Goal: Task Accomplishment & Management: Manage account settings

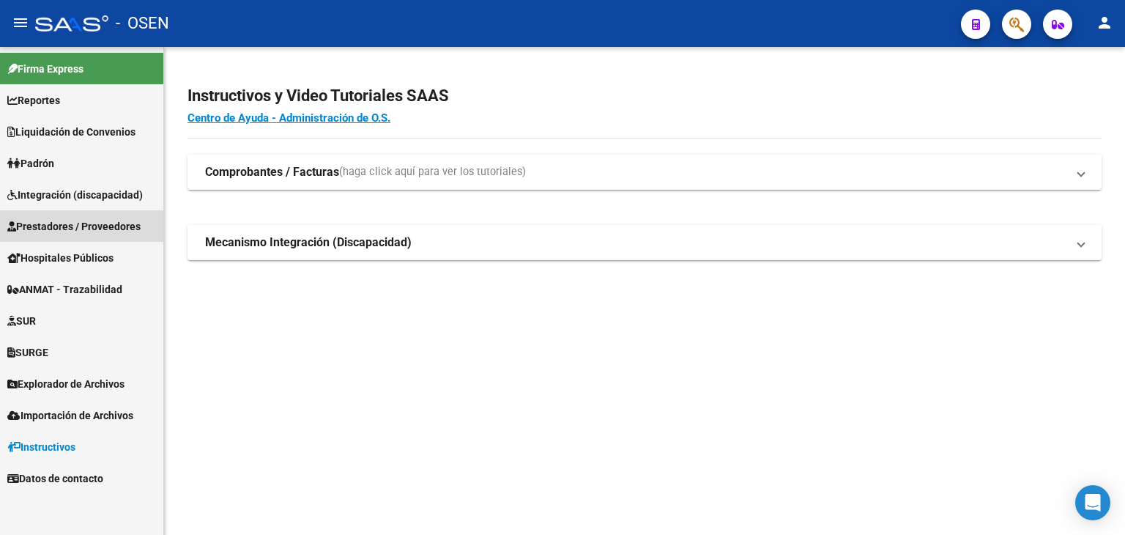
click at [76, 220] on span "Prestadores / Proveedores" at bounding box center [73, 226] width 133 height 16
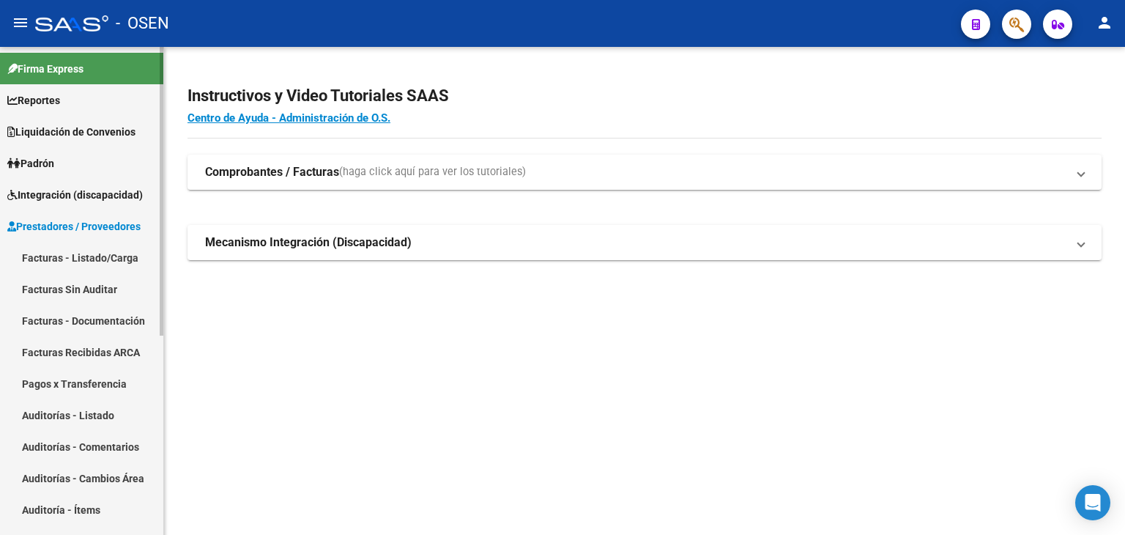
click at [89, 255] on link "Facturas - Listado/Carga" at bounding box center [81, 257] width 163 height 31
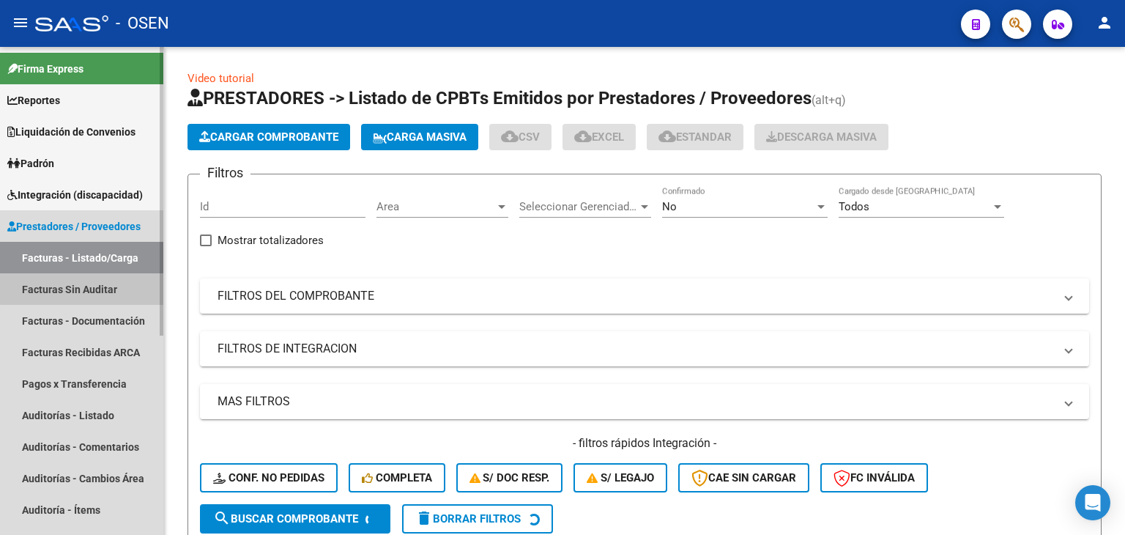
click at [82, 285] on link "Facturas Sin Auditar" at bounding box center [81, 288] width 163 height 31
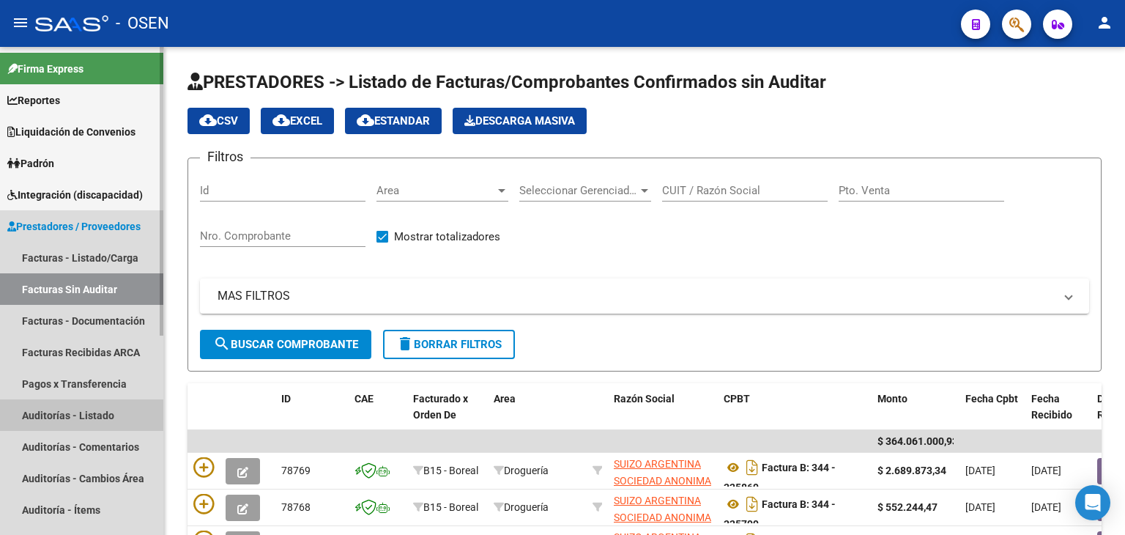
click at [97, 414] on link "Auditorías - Listado" at bounding box center [81, 414] width 163 height 31
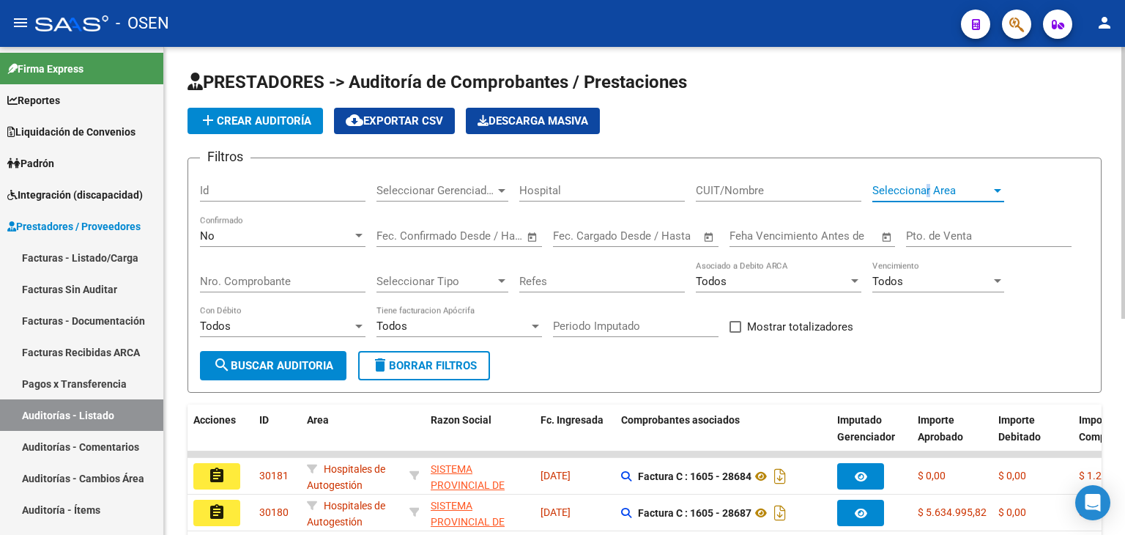
click at [928, 186] on span "Seleccionar Area" at bounding box center [931, 190] width 119 height 13
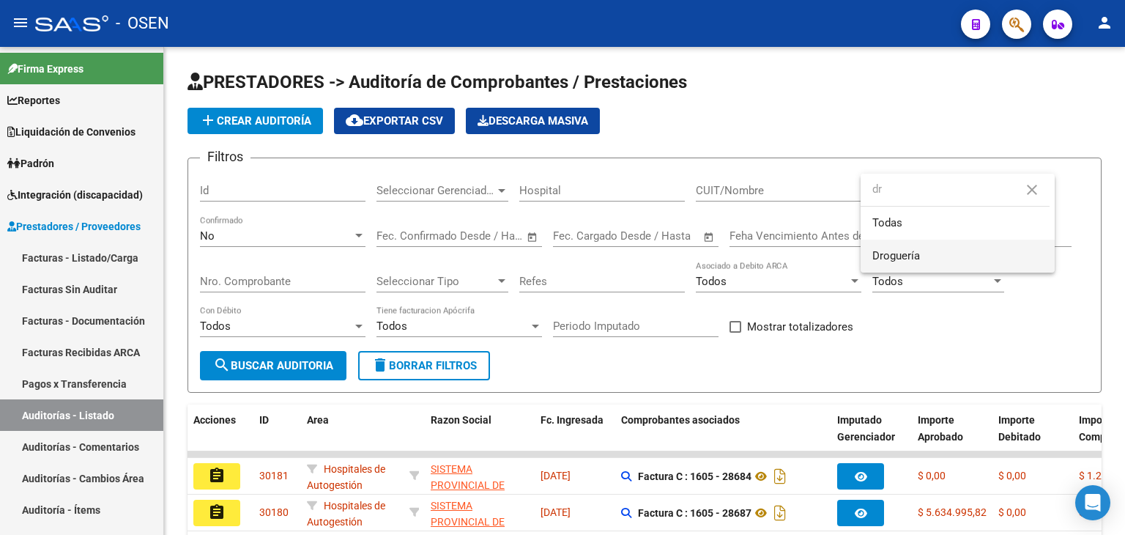
type input "dr"
click at [936, 250] on span "Droguería" at bounding box center [957, 255] width 171 height 33
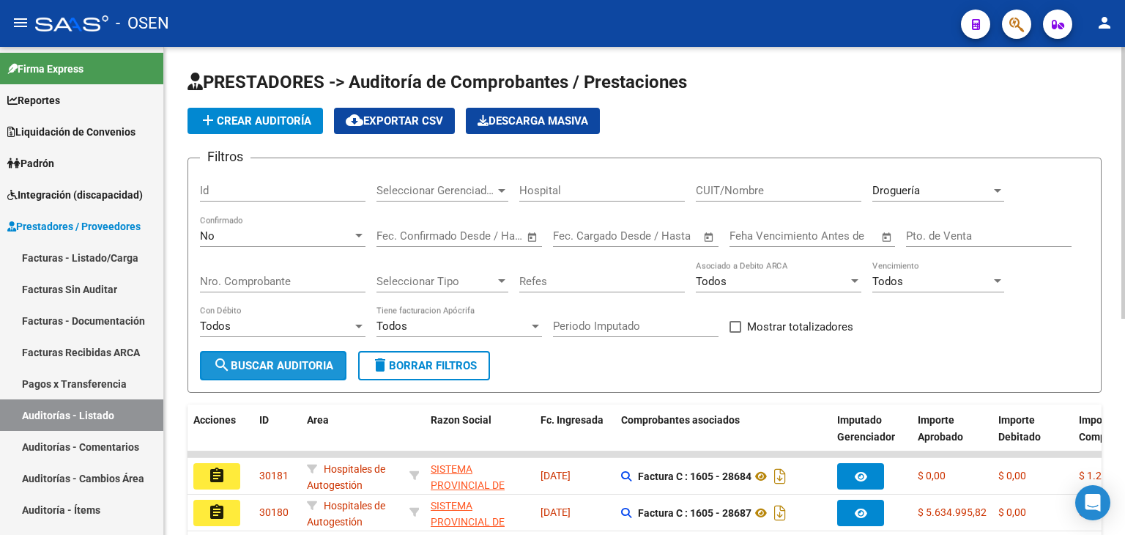
click at [257, 360] on span "search Buscar Auditoria" at bounding box center [273, 365] width 120 height 13
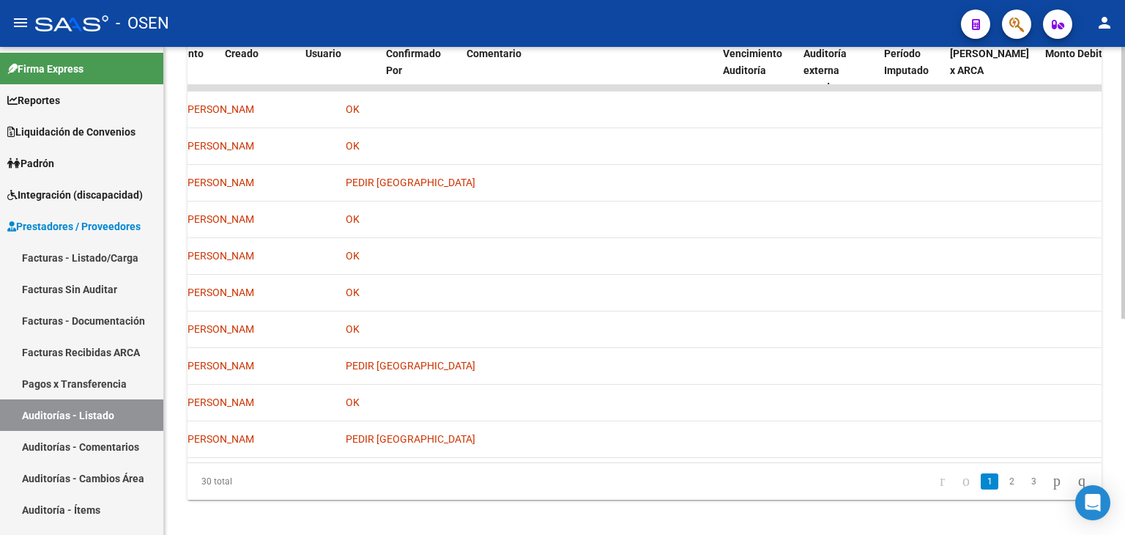
scroll to position [0, 1015]
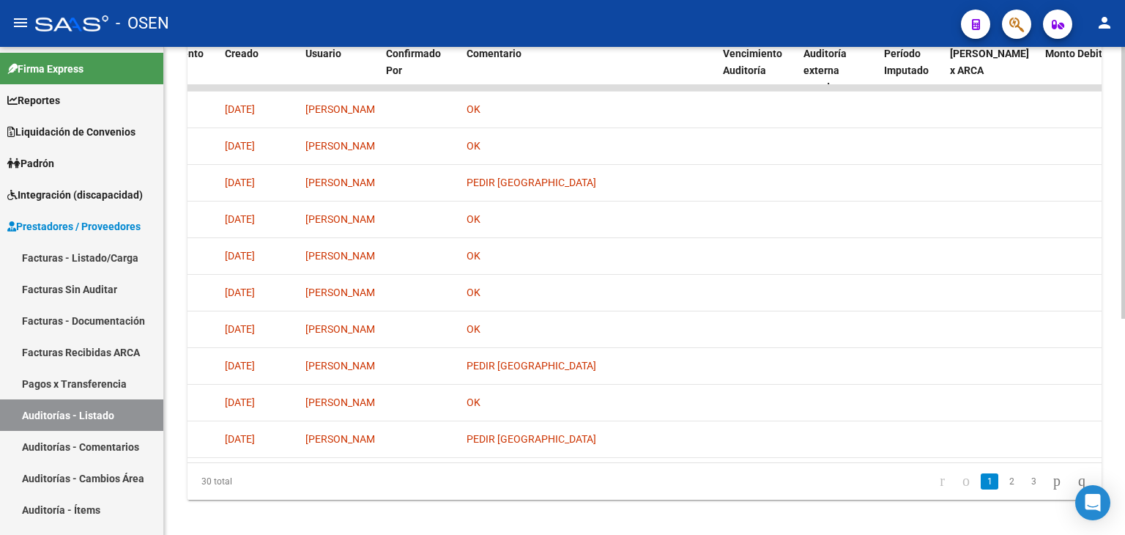
click at [960, 489] on icon "go to previous page" at bounding box center [966, 481] width 12 height 18
click at [1003, 489] on link "2" at bounding box center [1012, 481] width 18 height 16
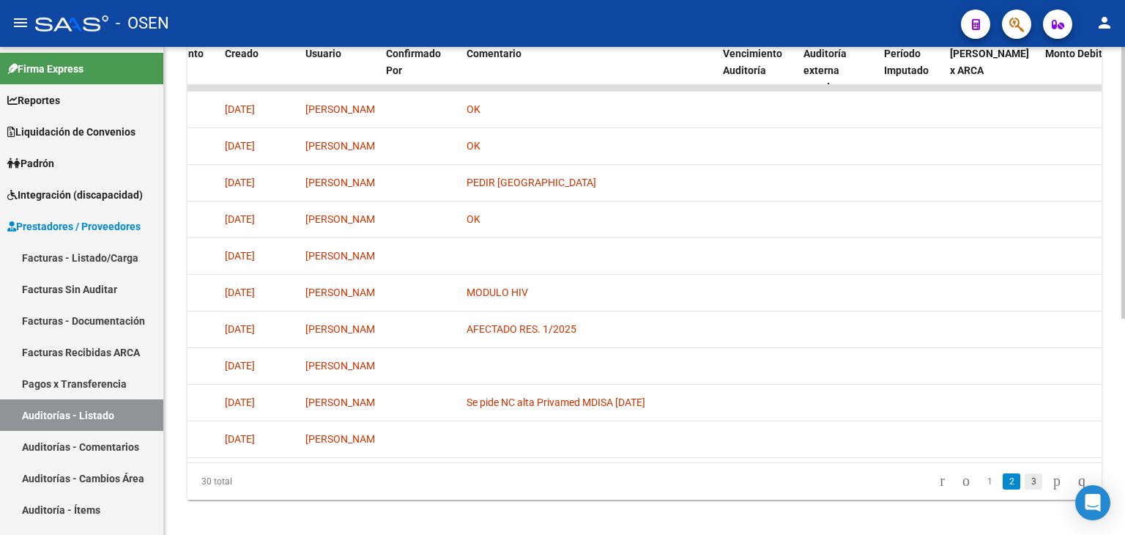
click at [1025, 488] on link "3" at bounding box center [1034, 481] width 18 height 16
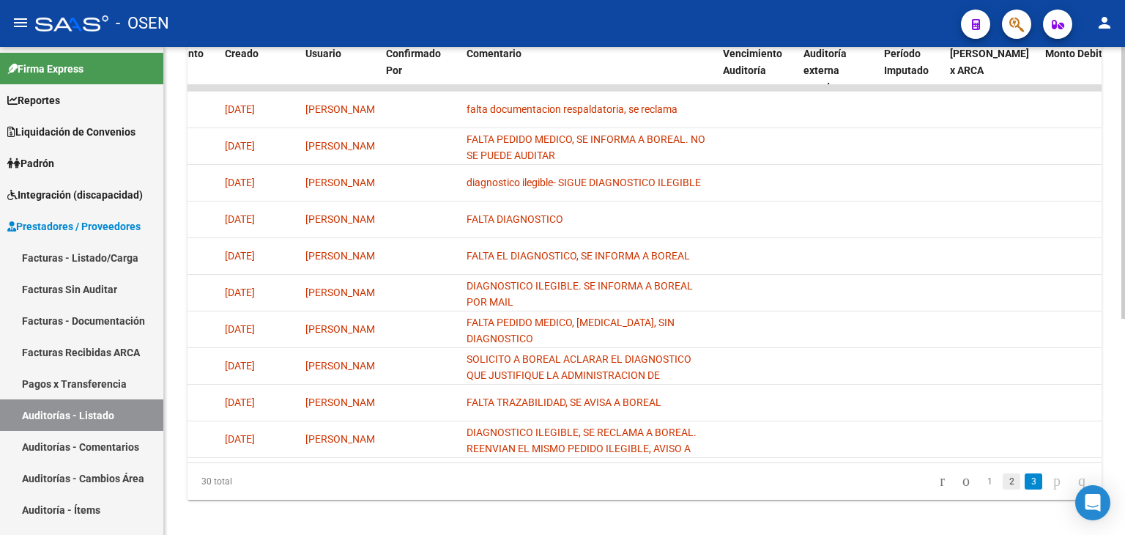
click at [1003, 488] on link "2" at bounding box center [1012, 481] width 18 height 16
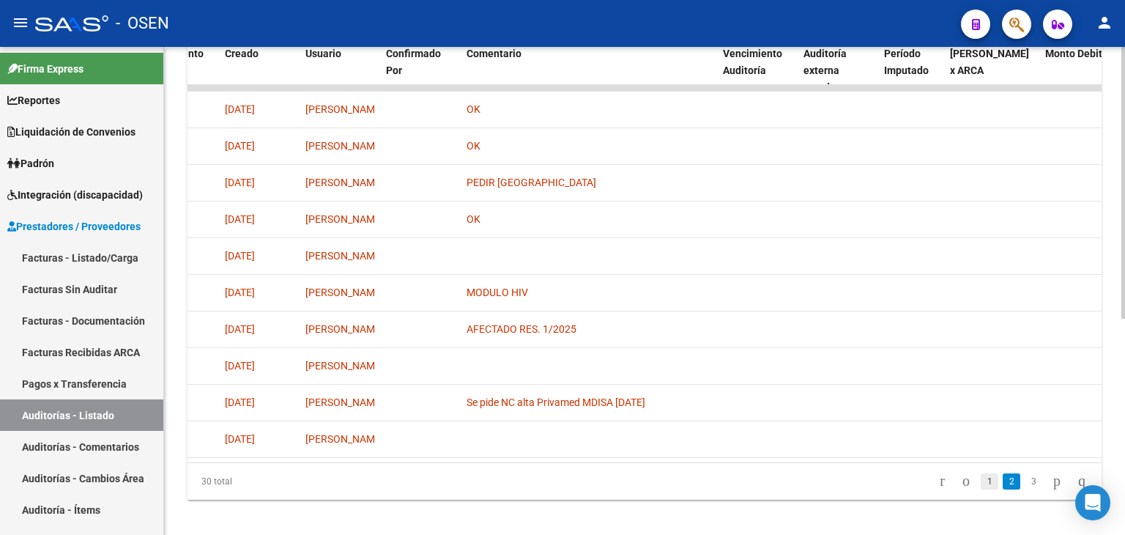
click at [981, 489] on link "1" at bounding box center [990, 481] width 18 height 16
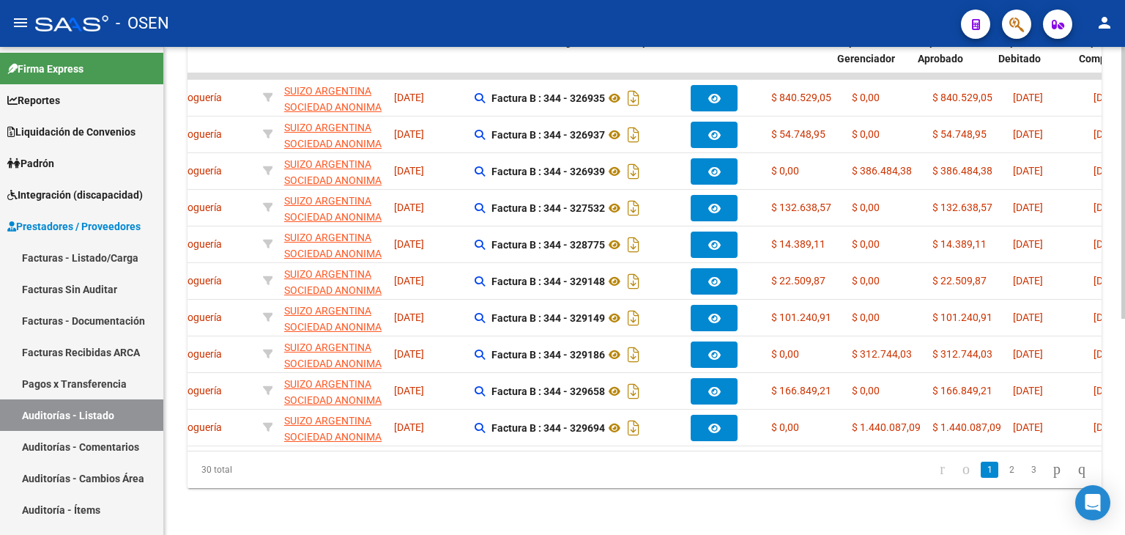
scroll to position [0, 0]
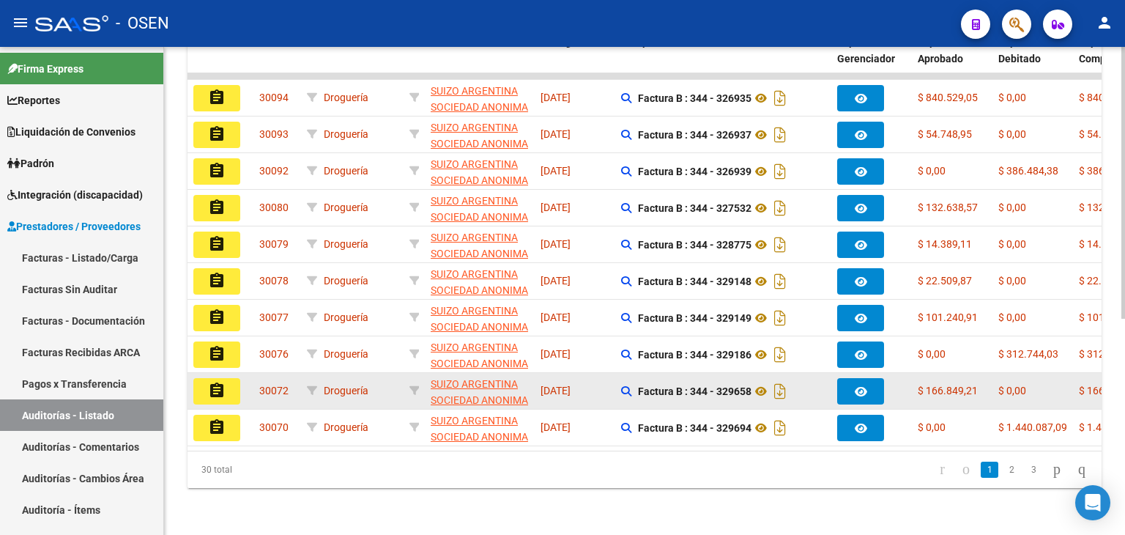
click at [207, 378] on button "assignment" at bounding box center [216, 391] width 47 height 26
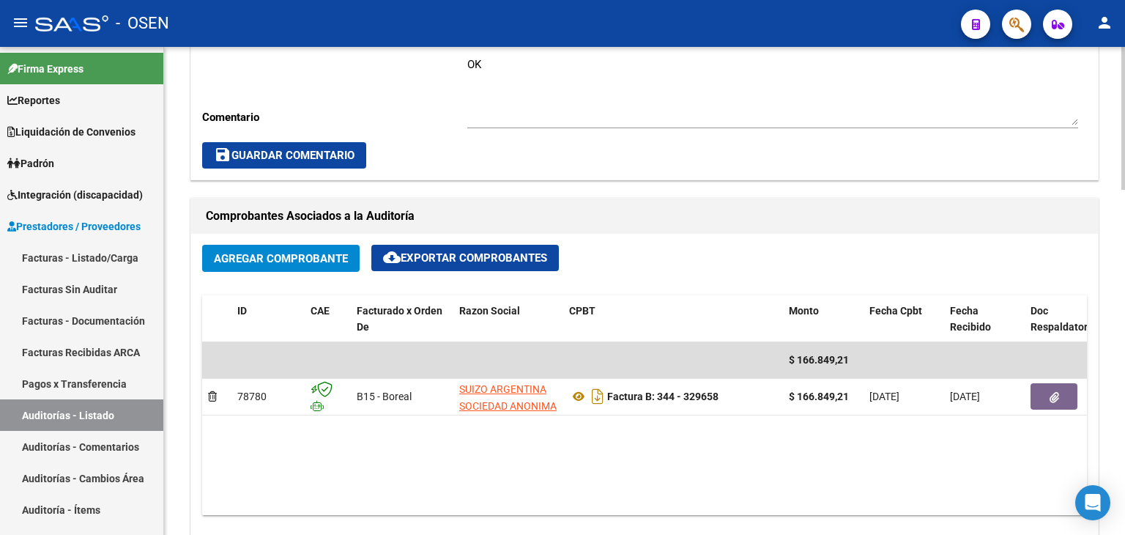
scroll to position [586, 0]
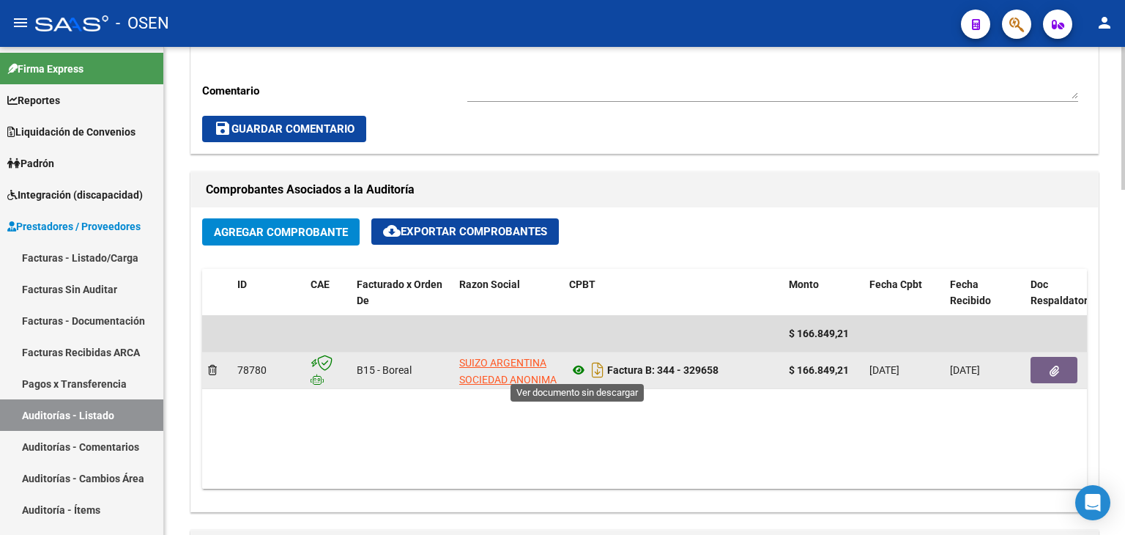
click at [581, 368] on icon at bounding box center [578, 370] width 19 height 18
click at [1052, 373] on icon "button" at bounding box center [1054, 370] width 10 height 11
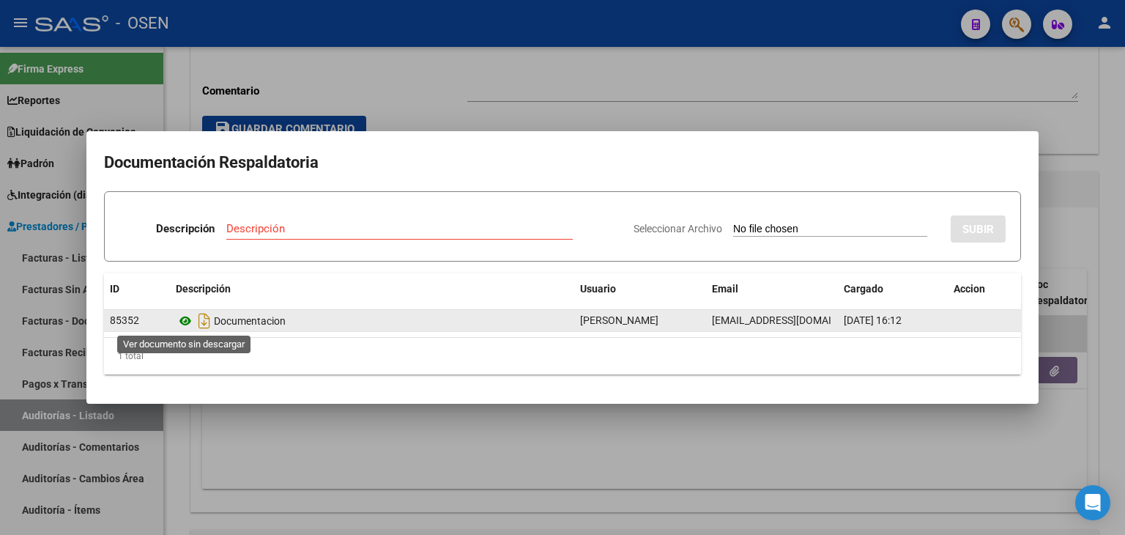
click at [182, 322] on icon at bounding box center [185, 321] width 19 height 18
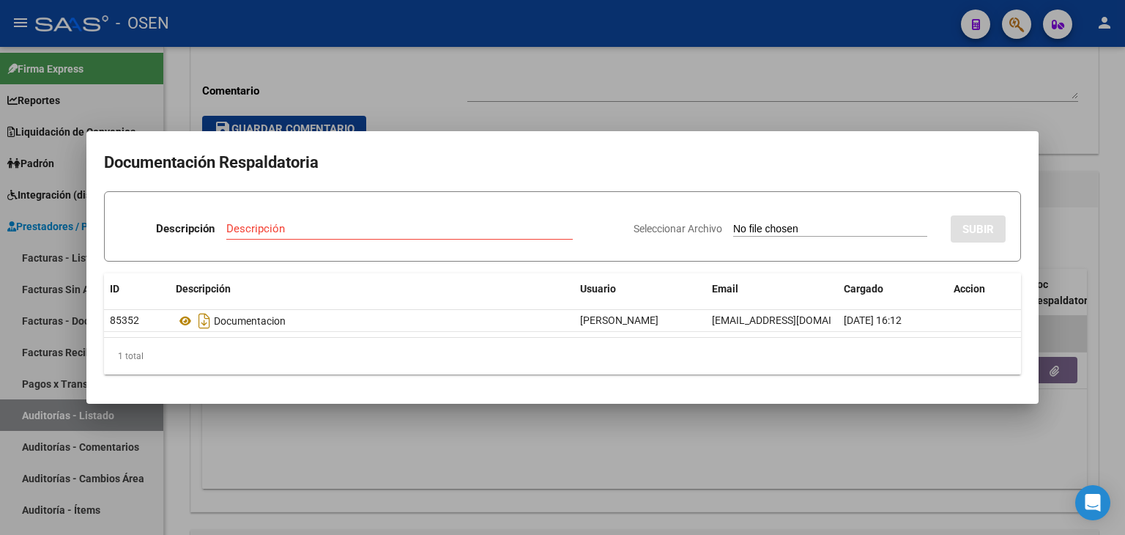
click at [434, 89] on div at bounding box center [562, 267] width 1125 height 535
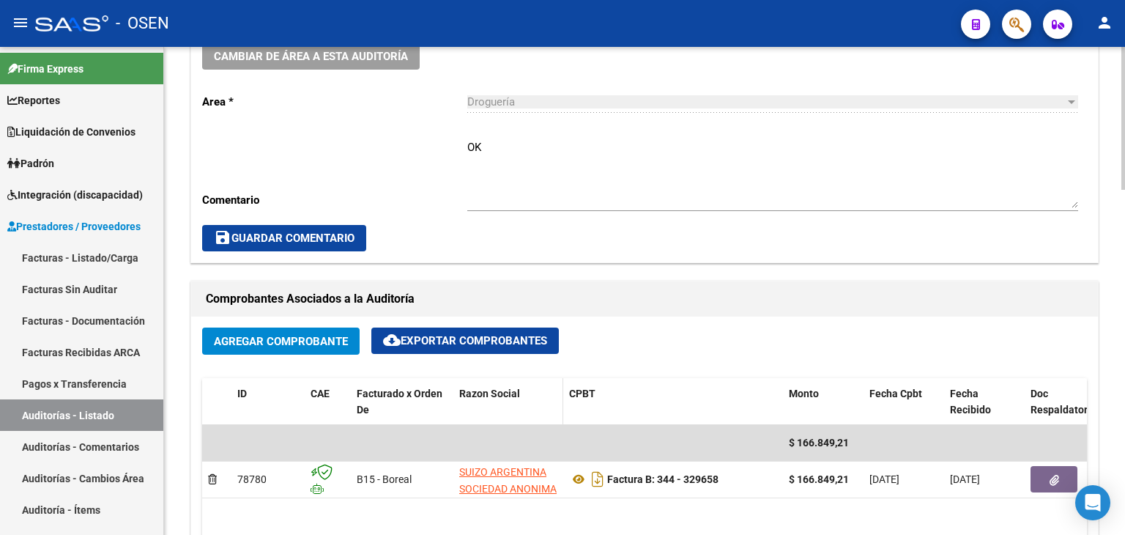
scroll to position [366, 0]
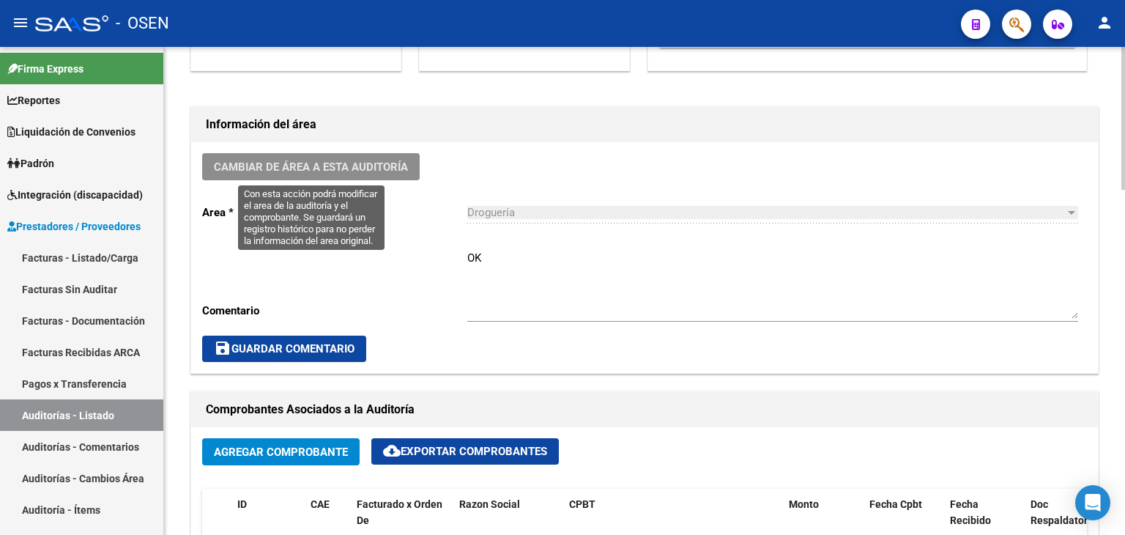
click at [326, 176] on button "Cambiar de área a esta auditoría" at bounding box center [310, 166] width 217 height 27
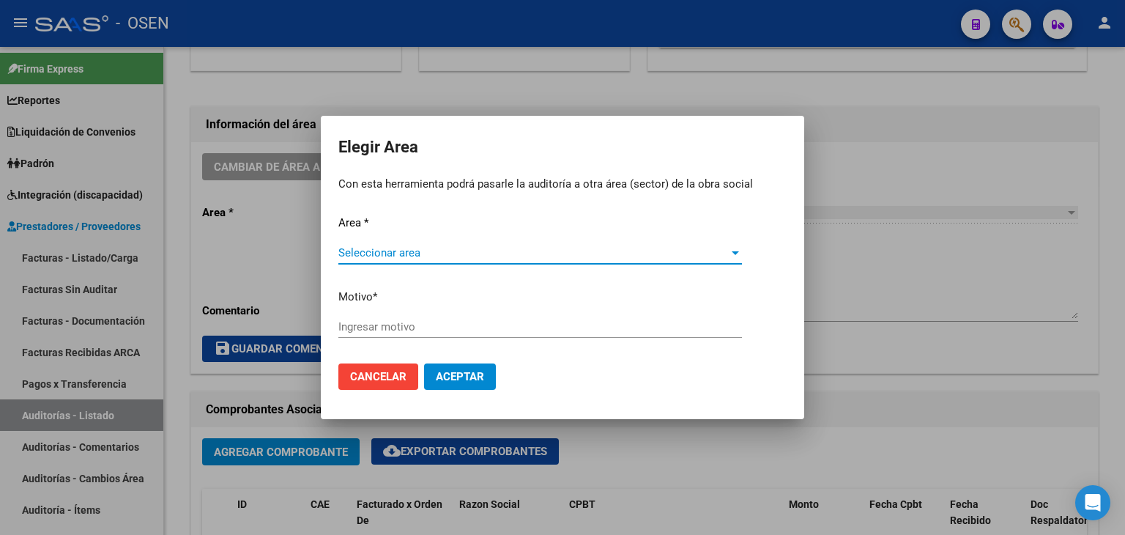
click at [398, 254] on span "Seleccionar area" at bounding box center [533, 252] width 390 height 13
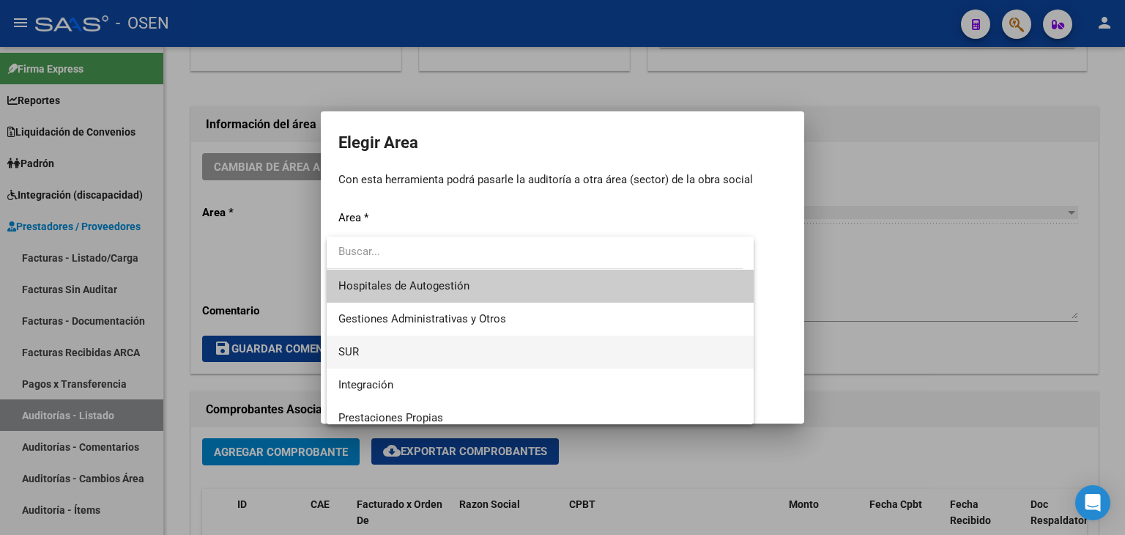
click at [386, 343] on span "SUR" at bounding box center [540, 351] width 404 height 33
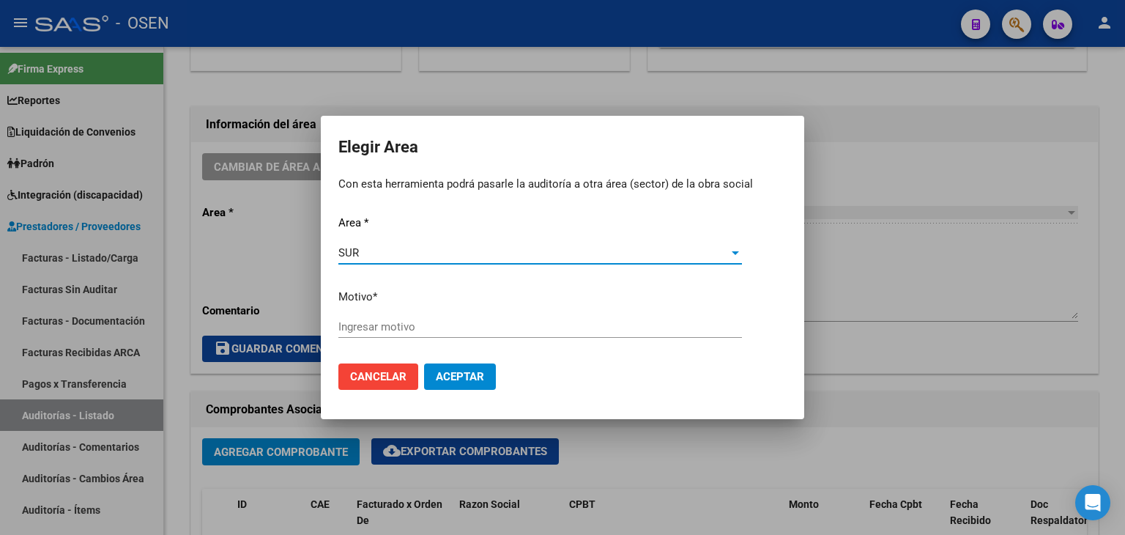
click at [376, 326] on input "Ingresar motivo" at bounding box center [540, 326] width 404 height 13
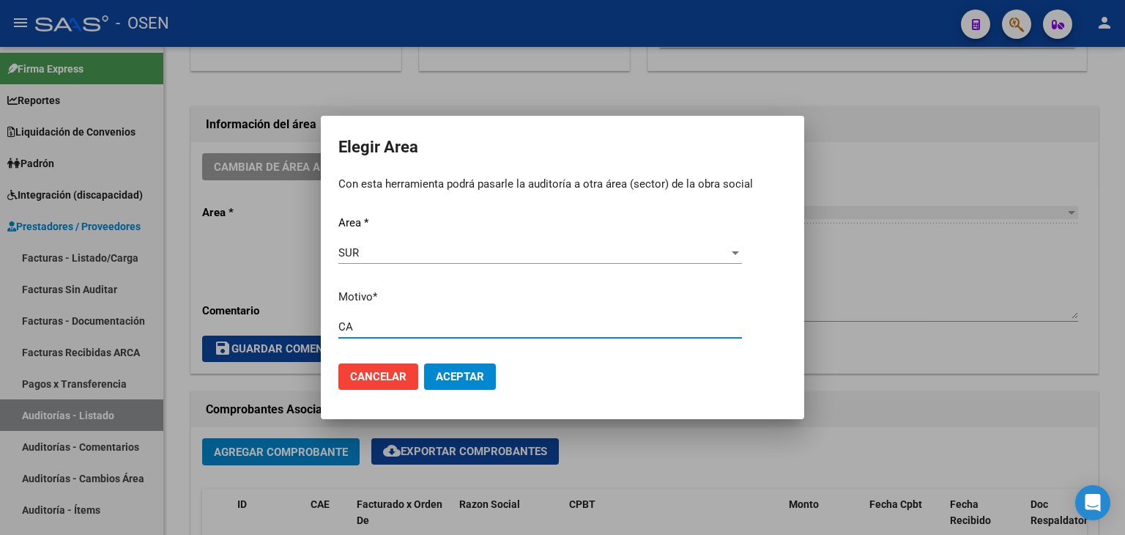
drag, startPoint x: 366, startPoint y: 325, endPoint x: 305, endPoint y: 310, distance: 62.7
click at [305, 310] on div "Elegir Area Con esta herramienta podrá pasarle la auditoría a otra área (sector…" at bounding box center [562, 267] width 1125 height 535
type input "MEDICACION CA"
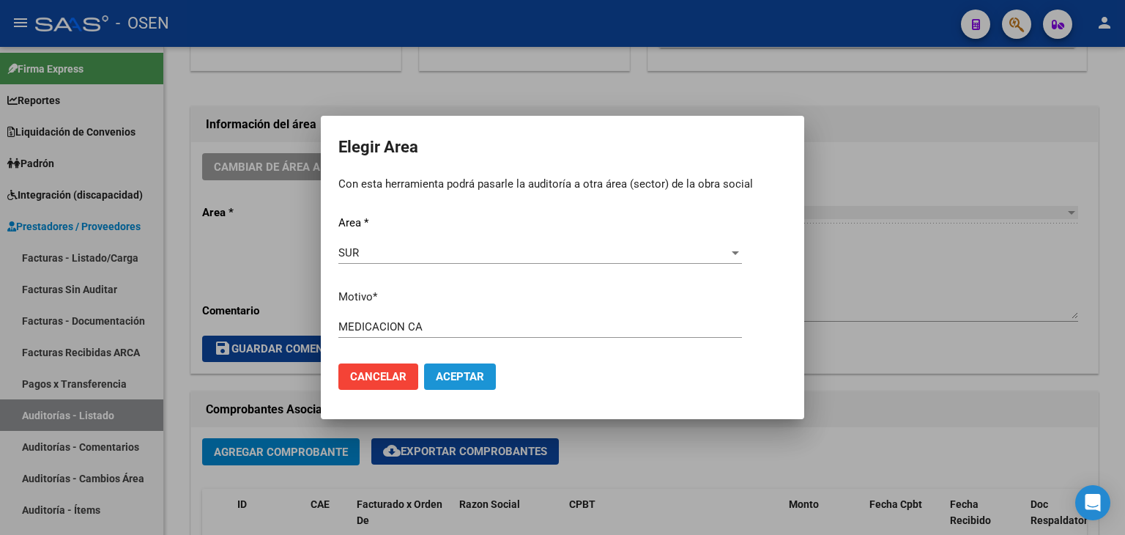
click at [480, 376] on span "Aceptar" at bounding box center [460, 376] width 48 height 13
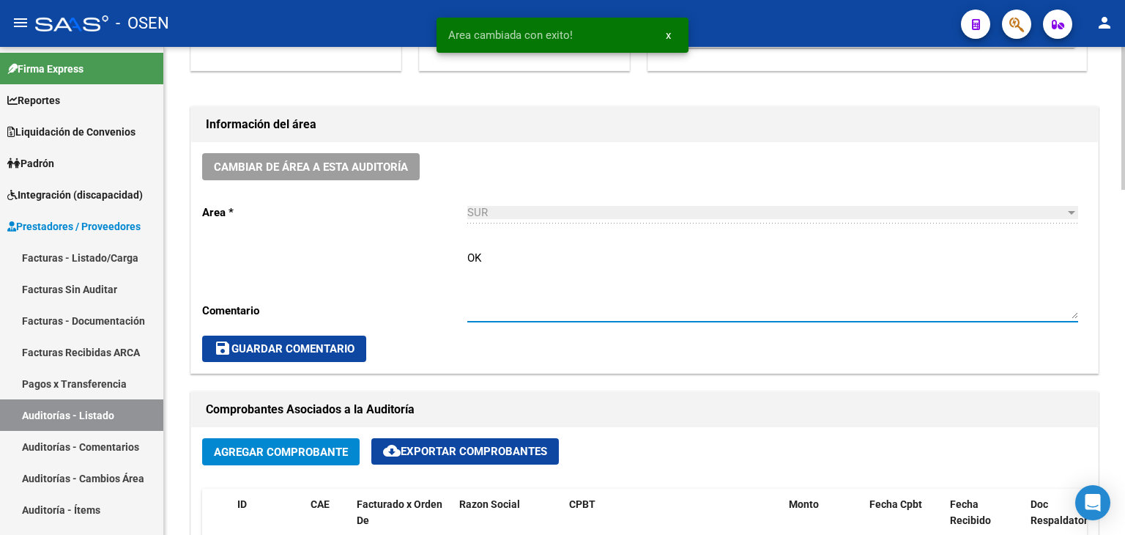
click at [494, 317] on textarea "OK" at bounding box center [772, 284] width 611 height 69
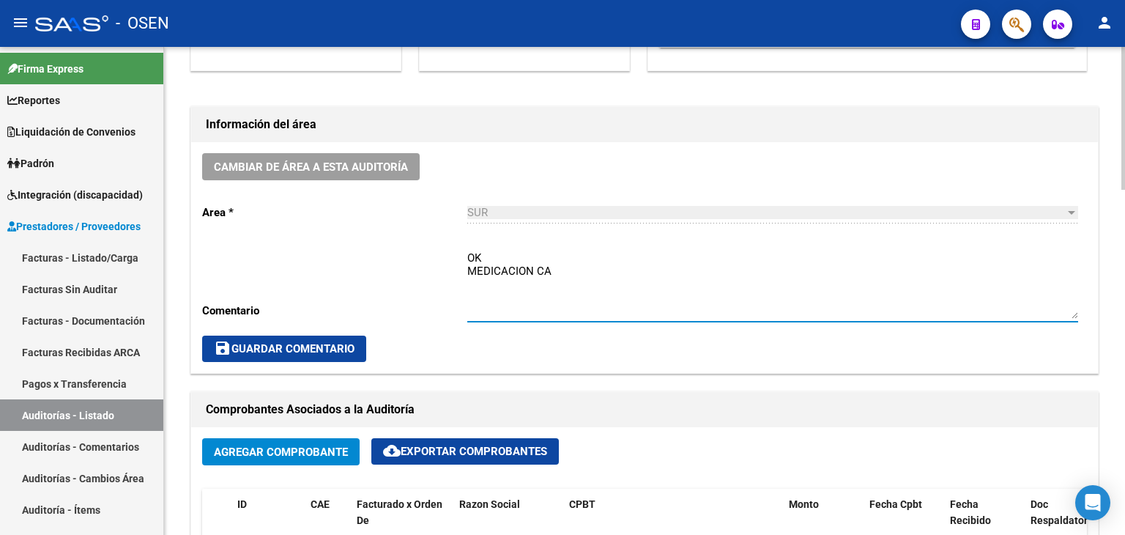
type textarea "OK MEDICACION CA"
click at [341, 346] on span "save Guardar Comentario" at bounding box center [284, 348] width 141 height 13
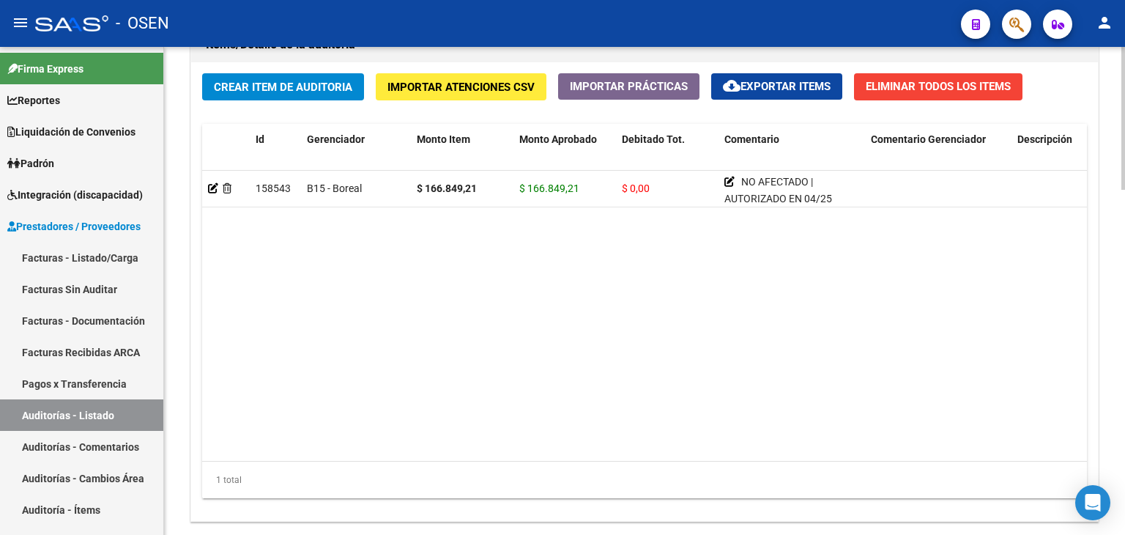
scroll to position [1178, 0]
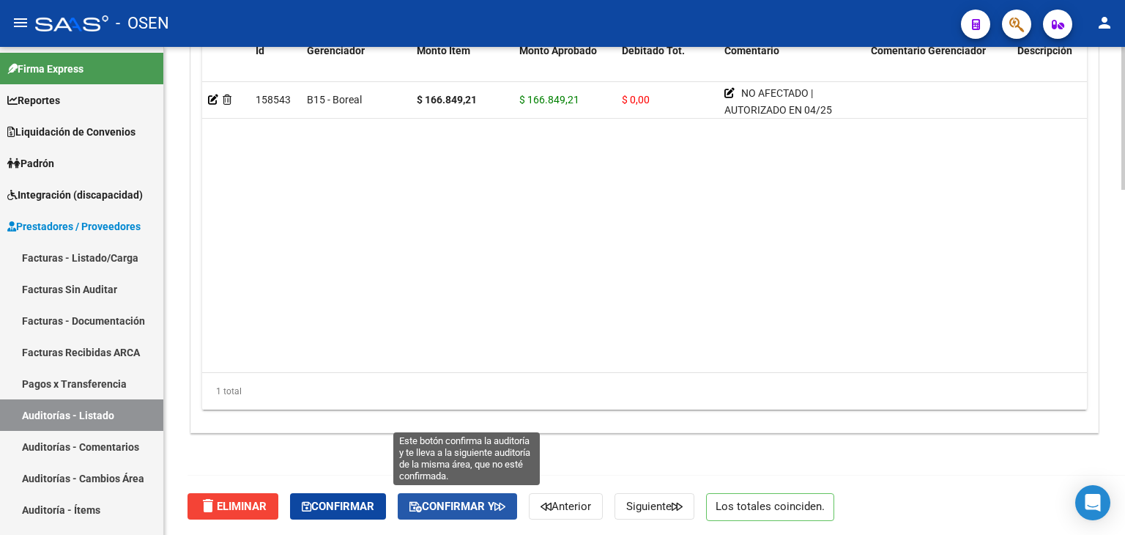
click at [468, 510] on span "Confirmar y" at bounding box center [457, 505] width 96 height 13
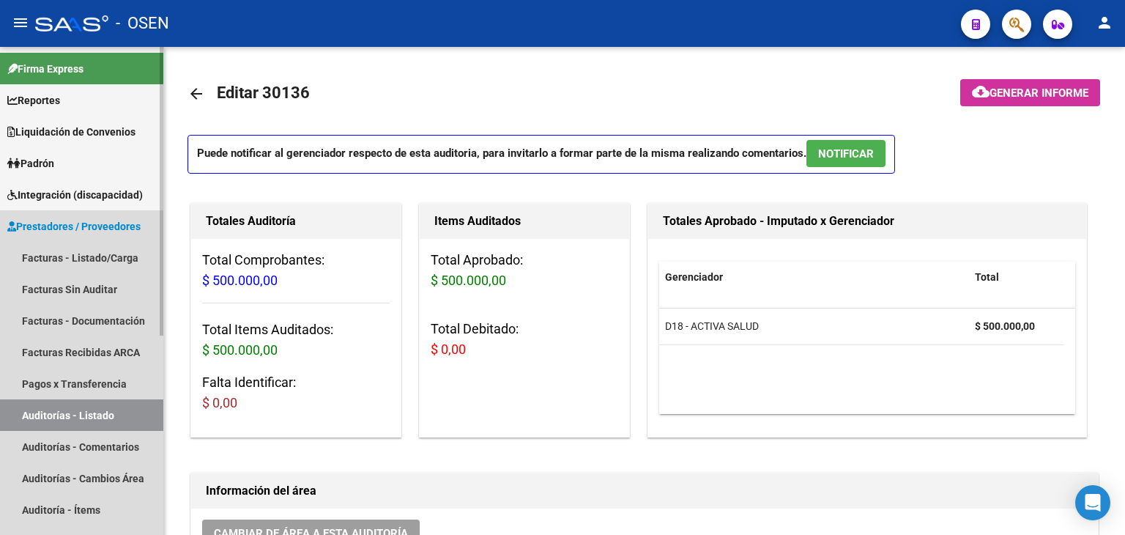
click at [68, 417] on link "Auditorías - Listado" at bounding box center [81, 414] width 163 height 31
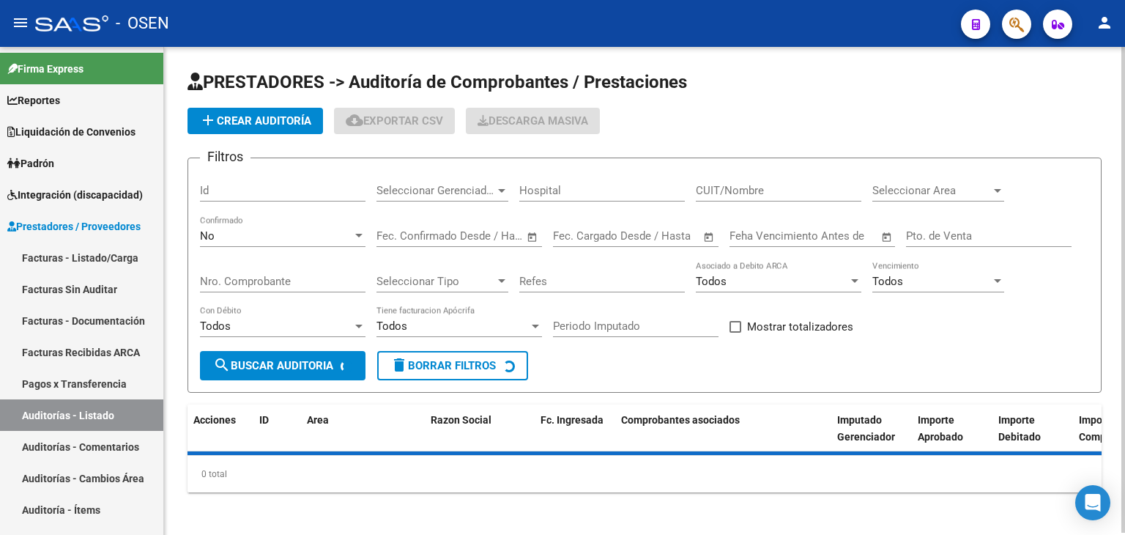
click at [967, 191] on span "Seleccionar Area" at bounding box center [931, 190] width 119 height 13
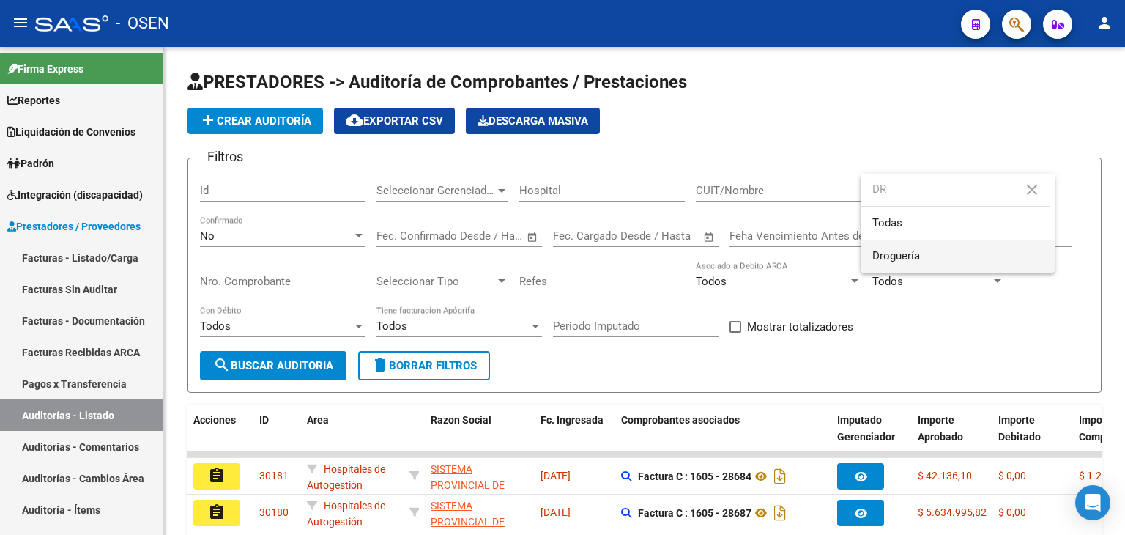
type input "DR"
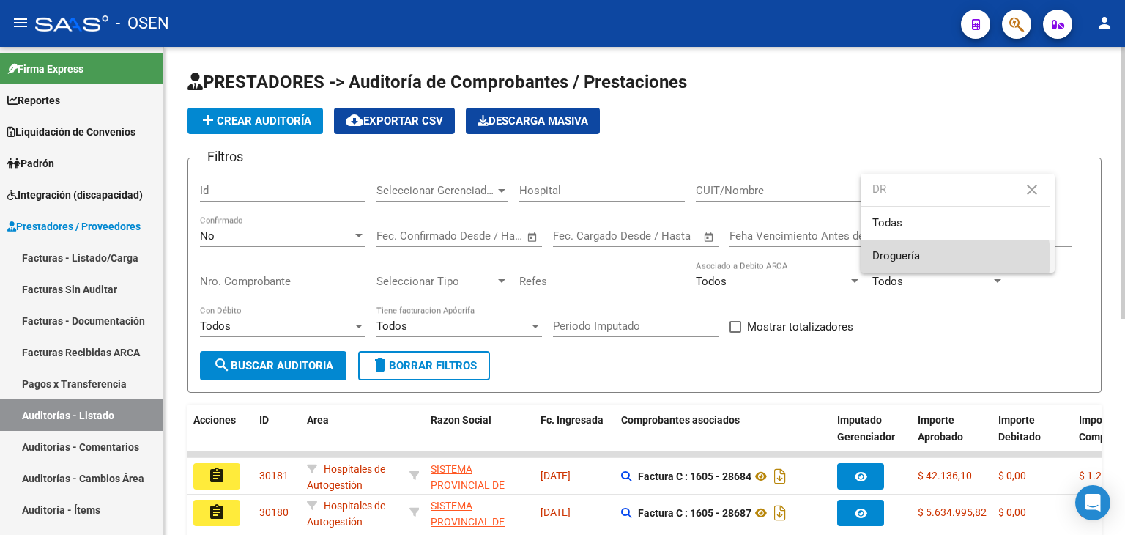
drag, startPoint x: 926, startPoint y: 257, endPoint x: 844, endPoint y: 259, distance: 81.3
click at [923, 259] on span "Droguería" at bounding box center [957, 255] width 171 height 33
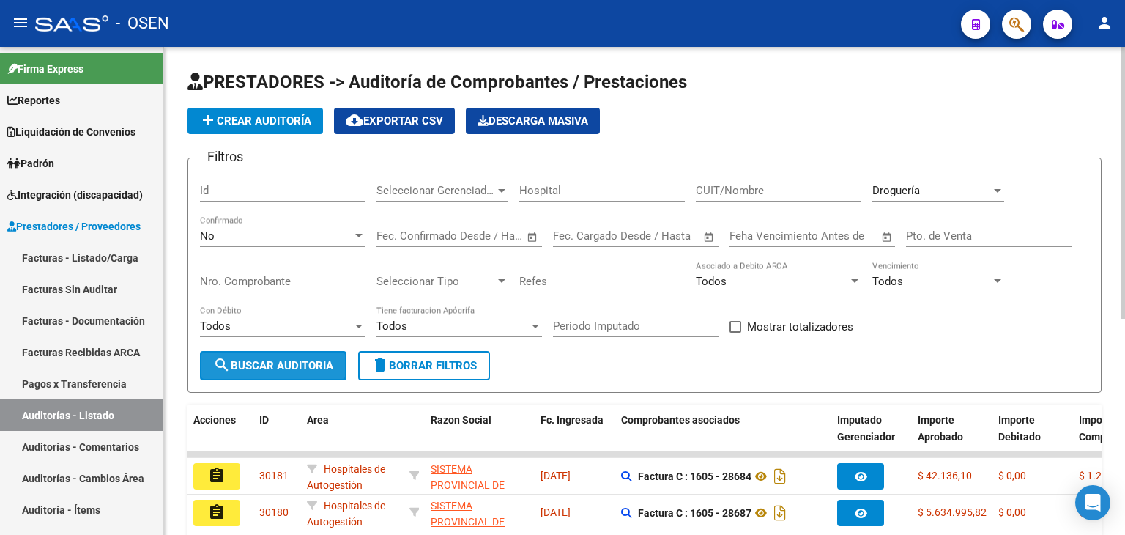
click at [306, 362] on span "search Buscar Auditoria" at bounding box center [273, 365] width 120 height 13
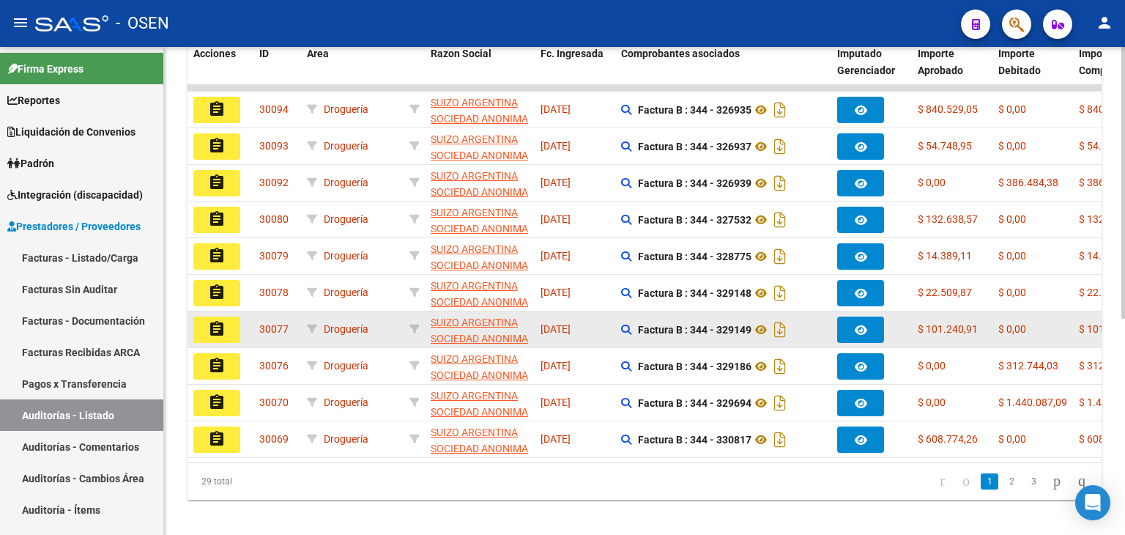
click at [217, 326] on mat-icon "assignment" at bounding box center [217, 329] width 18 height 18
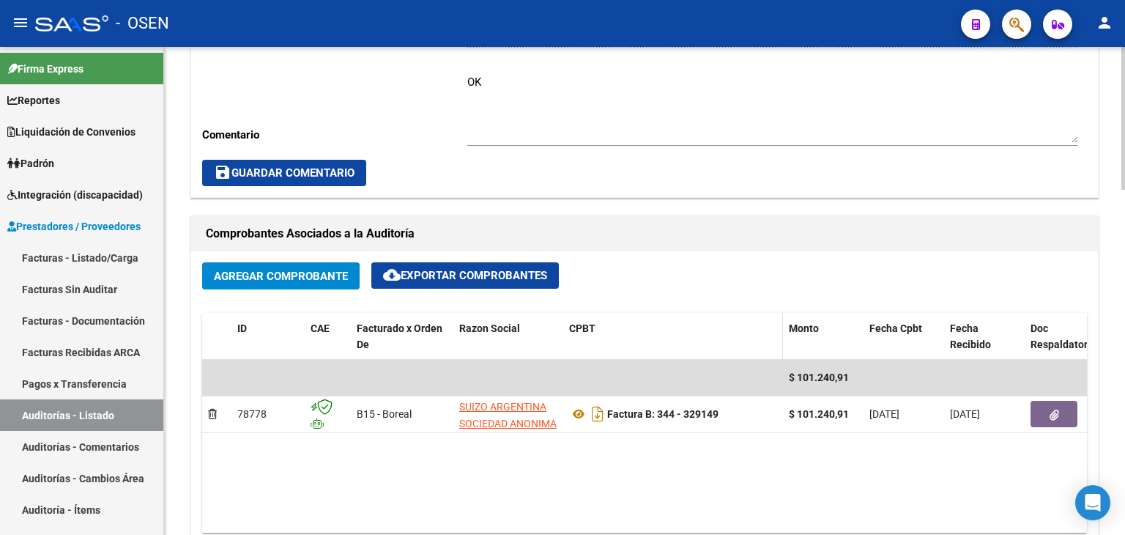
scroll to position [586, 0]
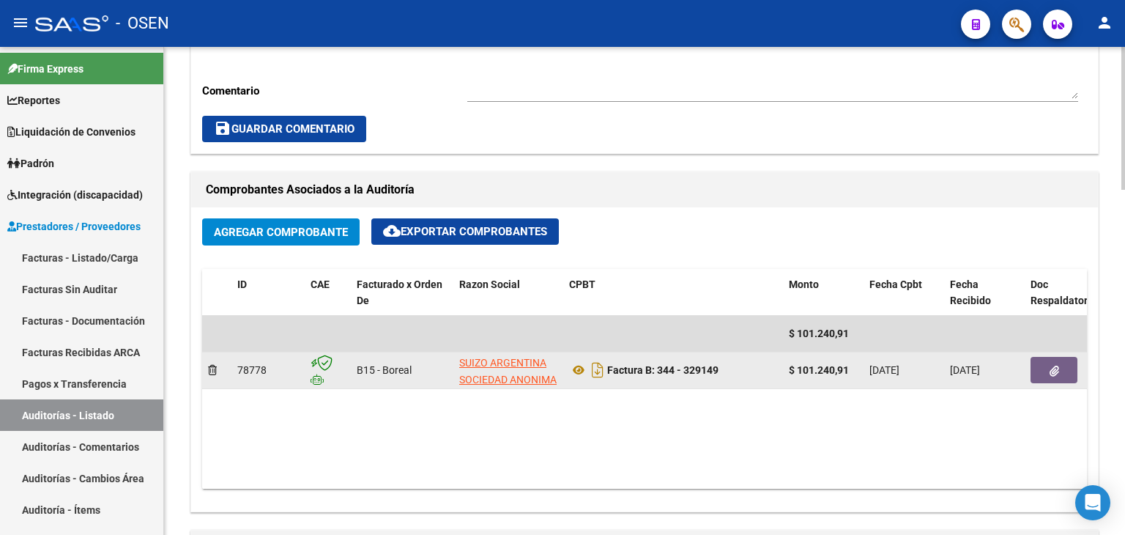
click at [1052, 376] on button "button" at bounding box center [1053, 370] width 47 height 26
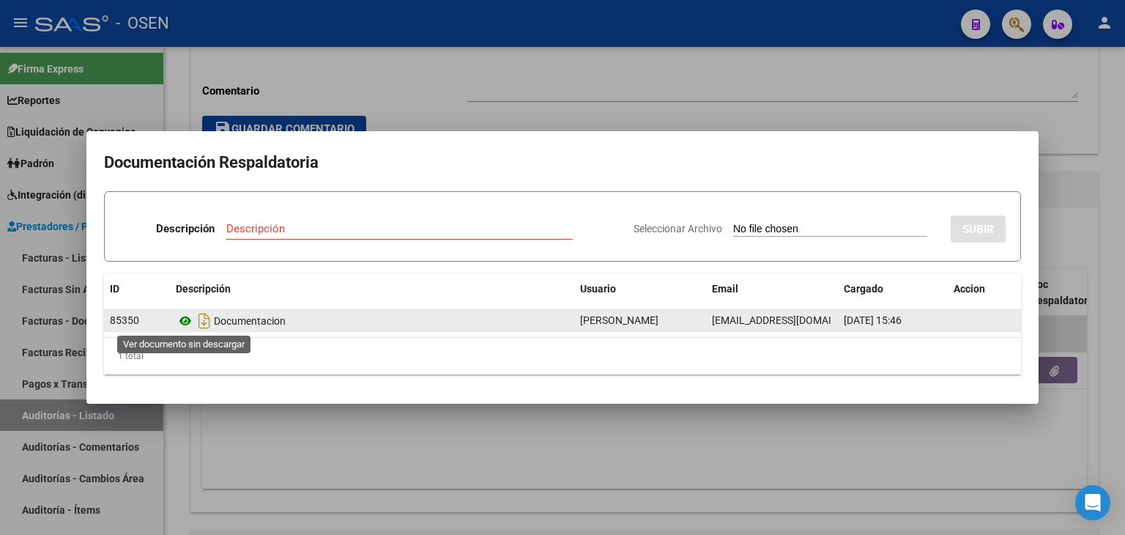
click at [182, 319] on icon at bounding box center [185, 321] width 19 height 18
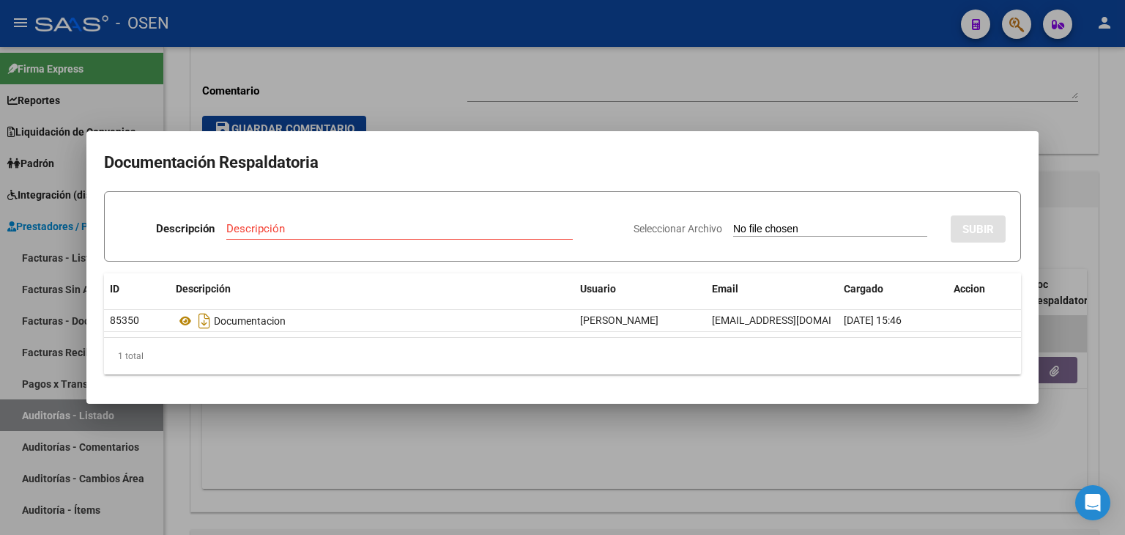
click at [452, 70] on div at bounding box center [562, 267] width 1125 height 535
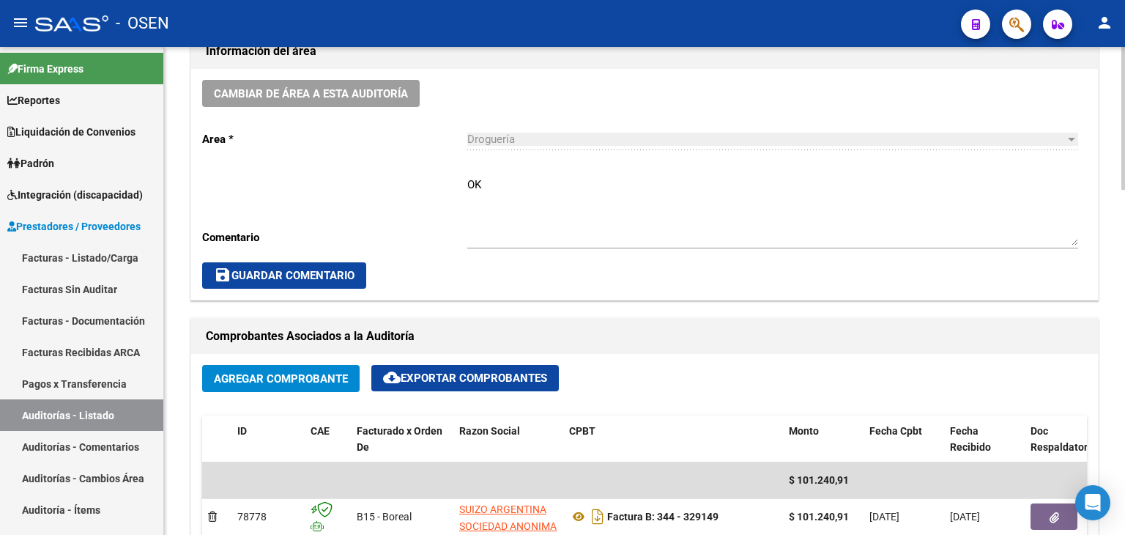
scroll to position [439, 0]
click at [534, 141] on div "Droguería" at bounding box center [766, 139] width 598 height 13
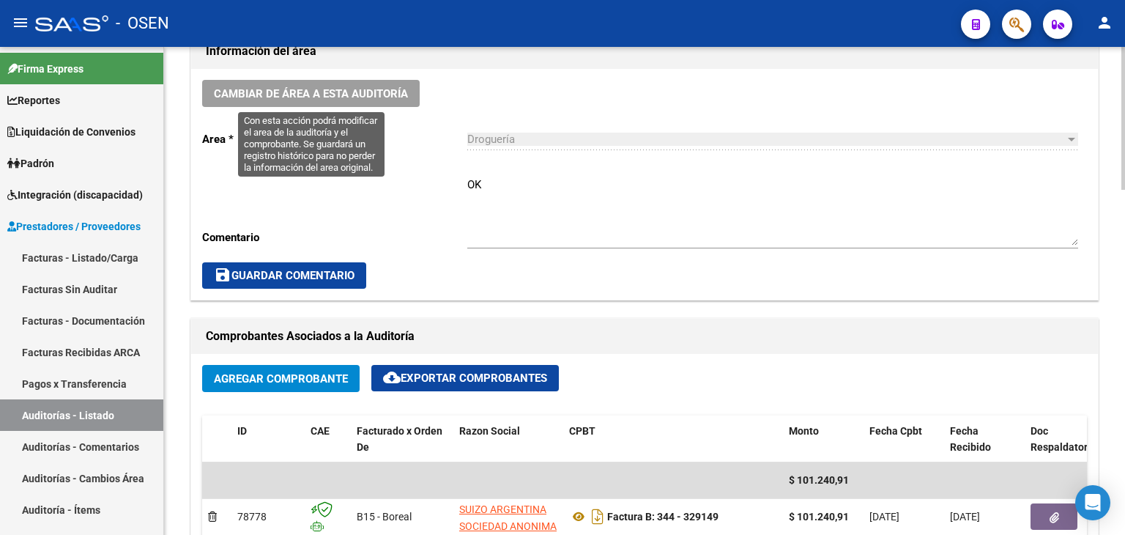
click at [368, 95] on span "Cambiar de área a esta auditoría" at bounding box center [311, 93] width 194 height 13
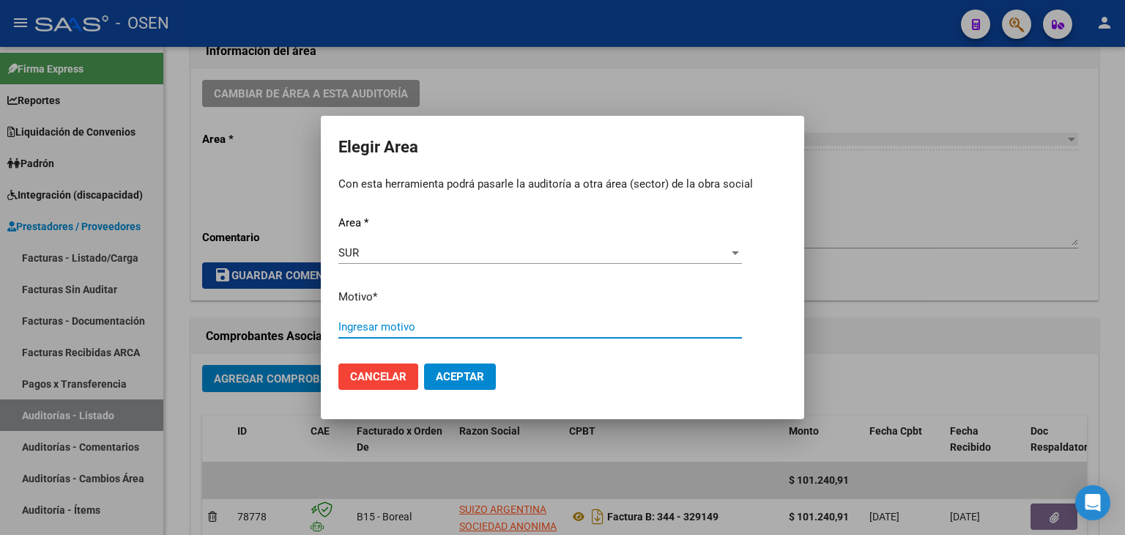
click at [407, 324] on input "Ingresar motivo" at bounding box center [540, 326] width 404 height 13
type input "CA MAMA"
click at [464, 370] on span "Aceptar" at bounding box center [460, 376] width 48 height 13
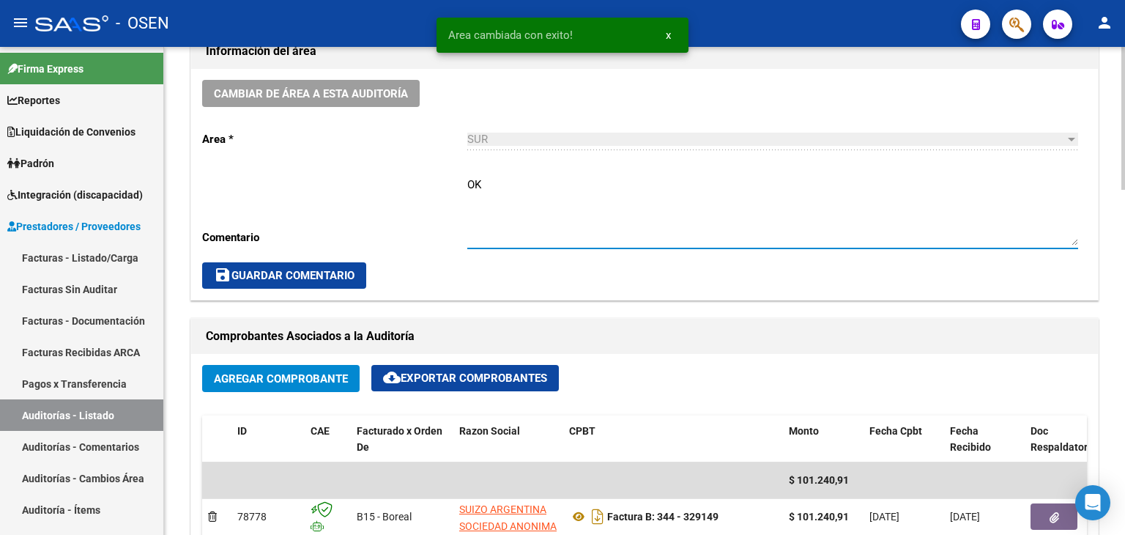
click at [530, 226] on textarea "OK" at bounding box center [772, 210] width 611 height 69
type textarea "OK CA MAMA"
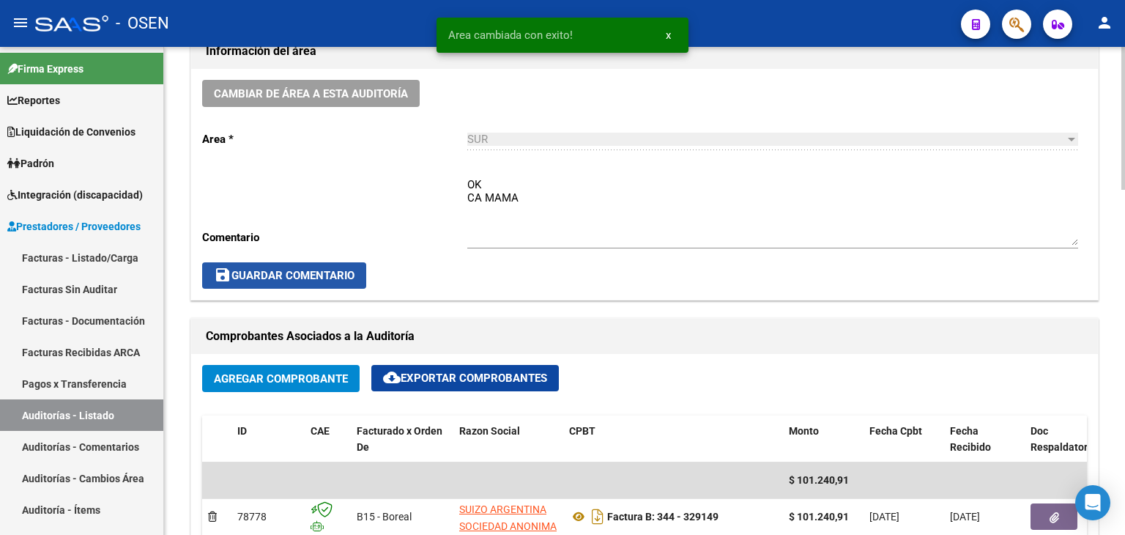
click at [337, 272] on span "save Guardar Comentario" at bounding box center [284, 275] width 141 height 13
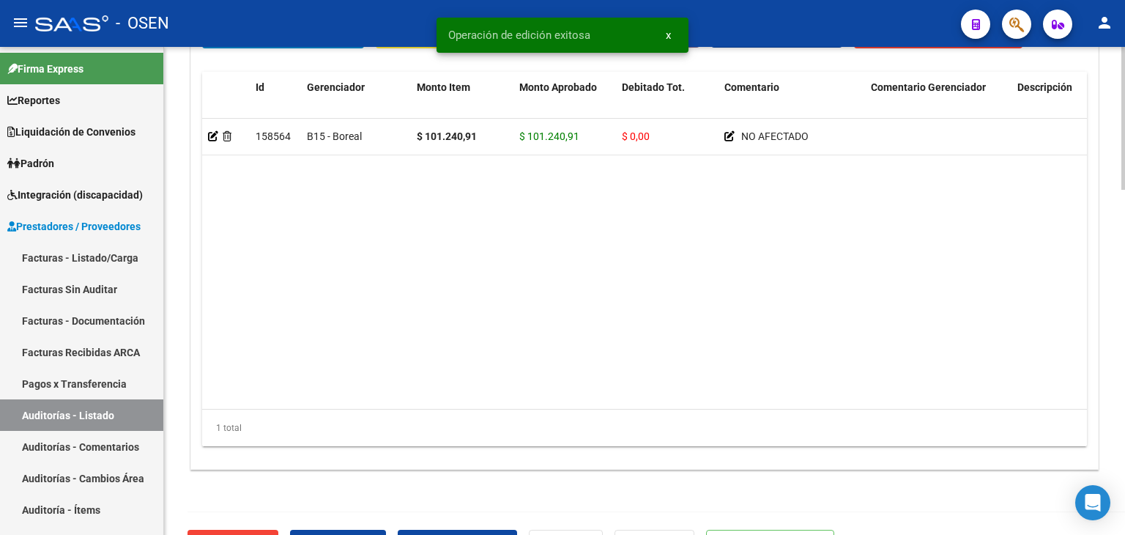
scroll to position [1178, 0]
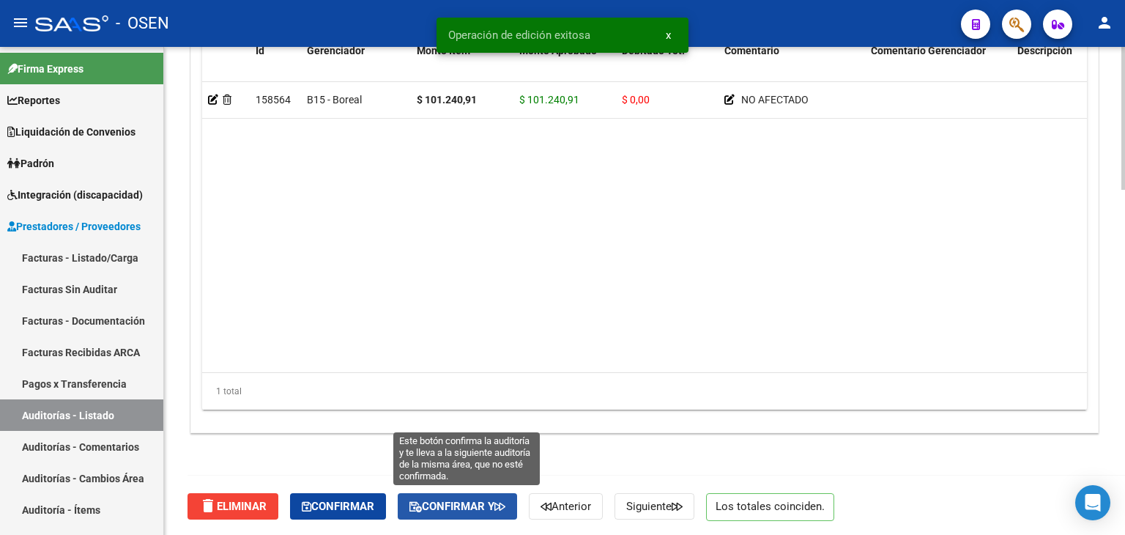
click at [445, 507] on span "Confirmar y" at bounding box center [457, 505] width 96 height 13
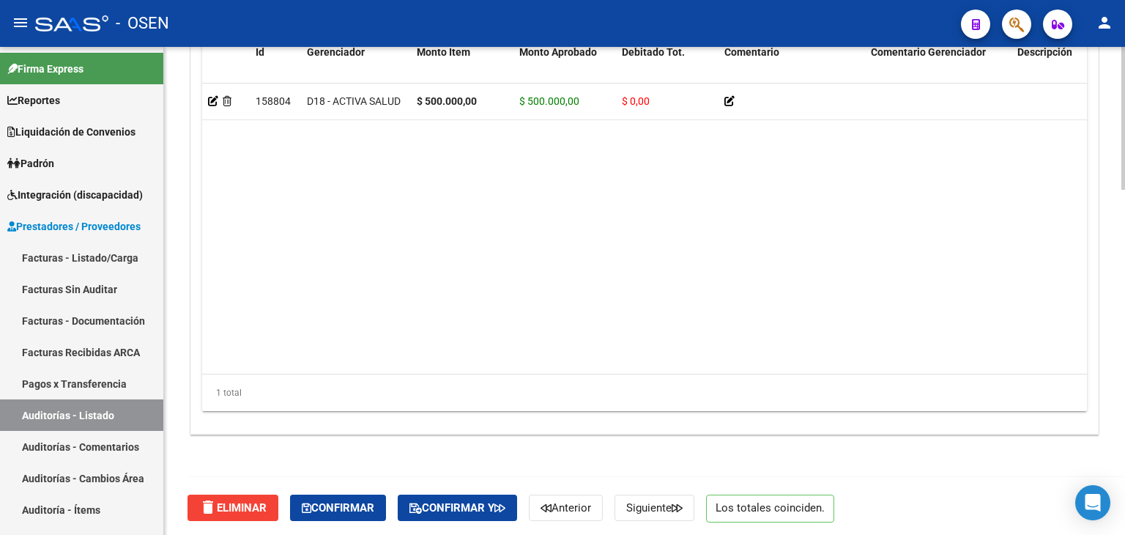
scroll to position [1178, 0]
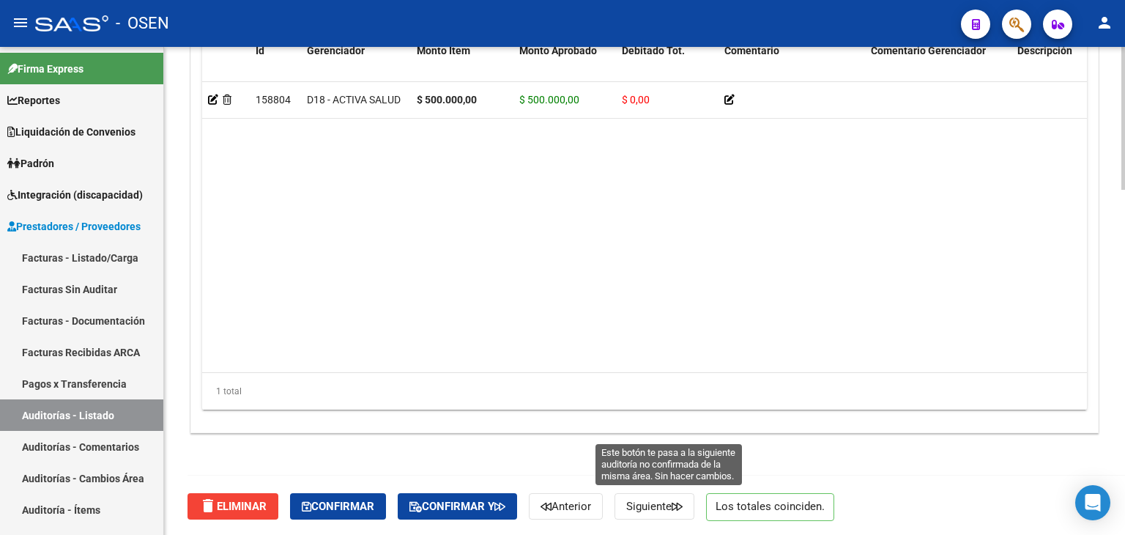
click at [661, 505] on span "Siguiente" at bounding box center [654, 505] width 56 height 13
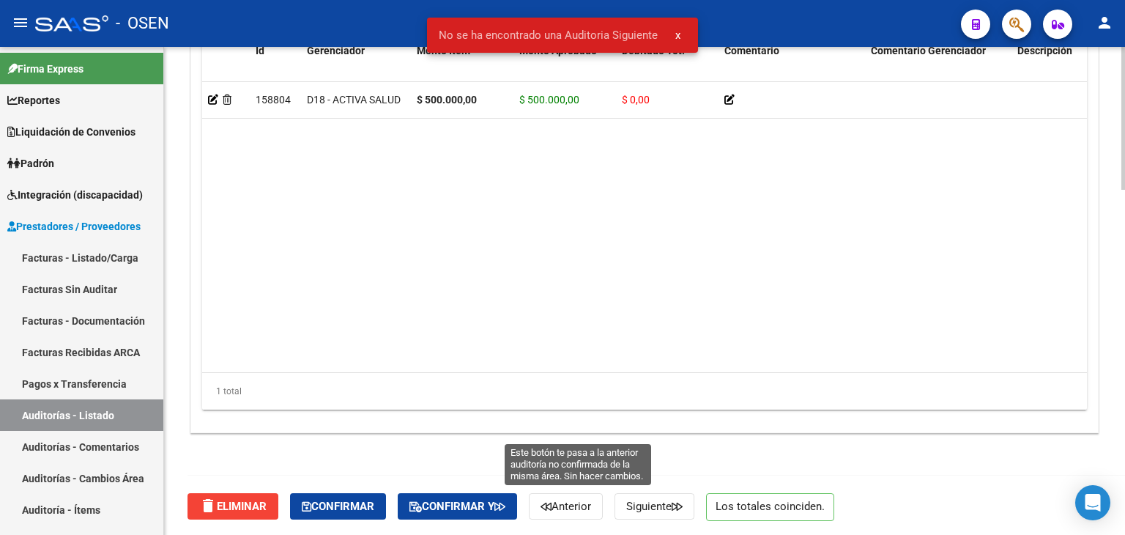
click at [586, 505] on span "Anterior" at bounding box center [565, 505] width 51 height 13
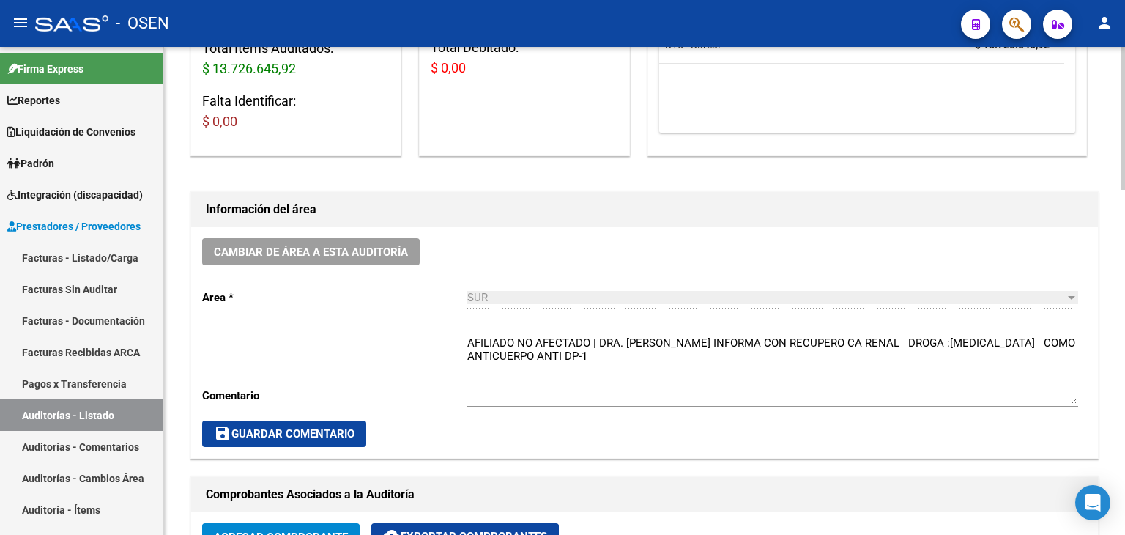
scroll to position [293, 0]
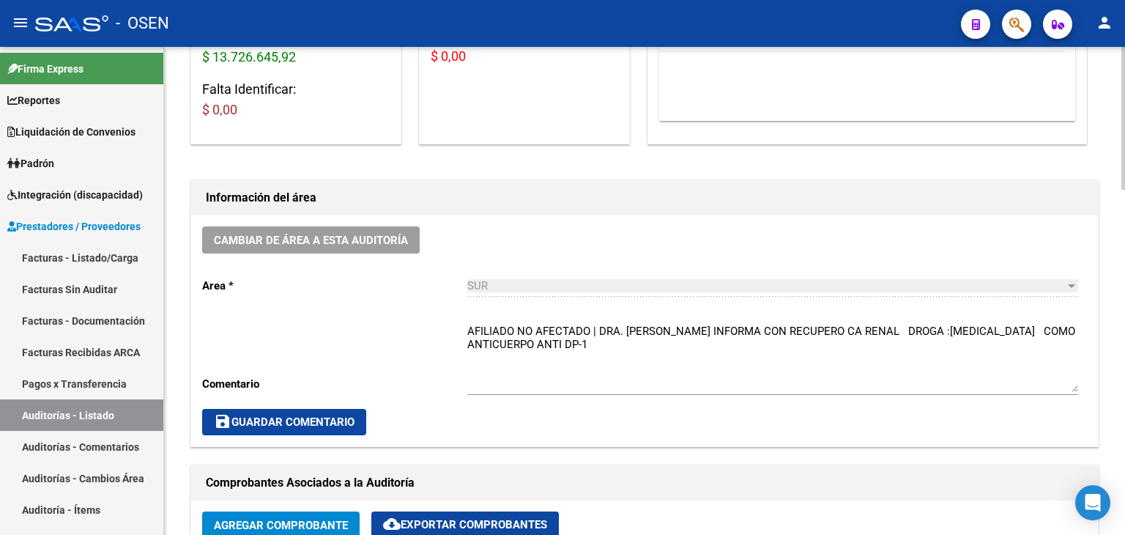
click at [887, 345] on textarea "AFILIADO NO AFECTADO | DRA. DOMINGUEZ INFORMA CON RECUPERO CA RENAL DROGA :NILO…" at bounding box center [772, 357] width 611 height 69
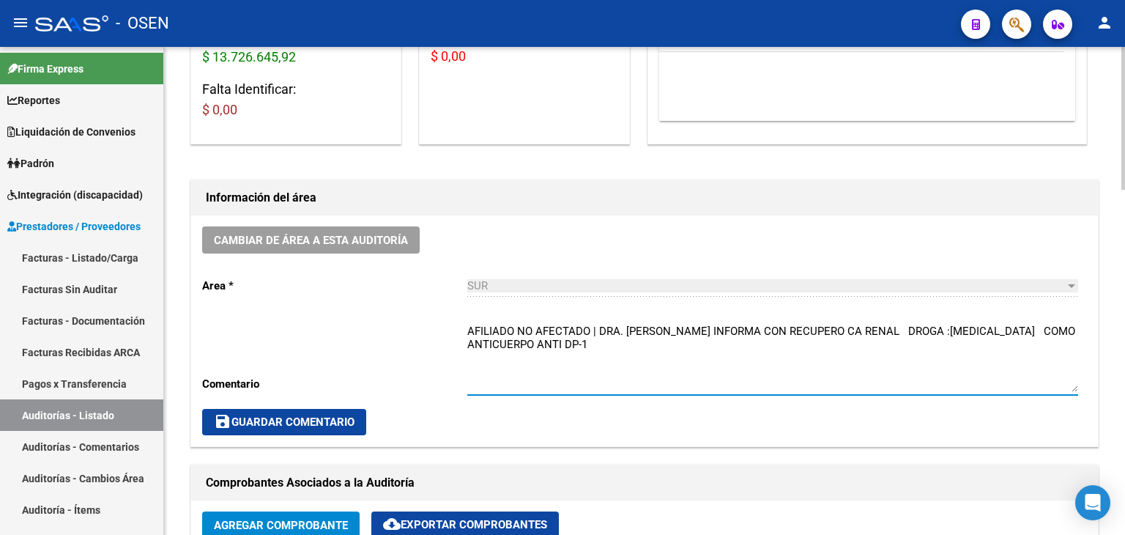
click at [1005, 357] on textarea "AFILIADO NO AFECTADO | DRA. DOMINGUEZ INFORMA CON RECUPERO CA RENAL DROGA :NILO…" at bounding box center [772, 357] width 611 height 69
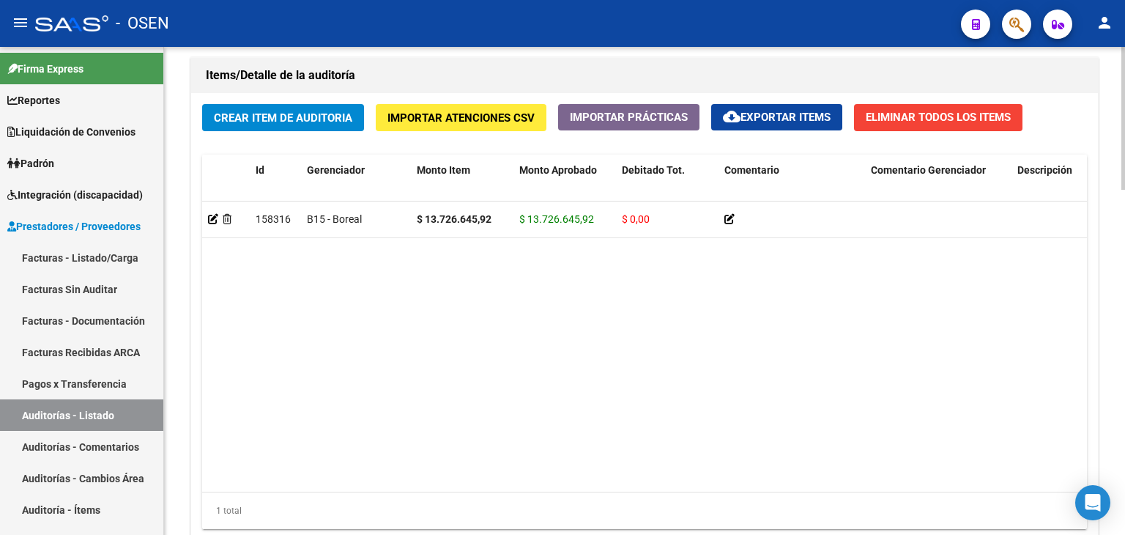
scroll to position [1178, 0]
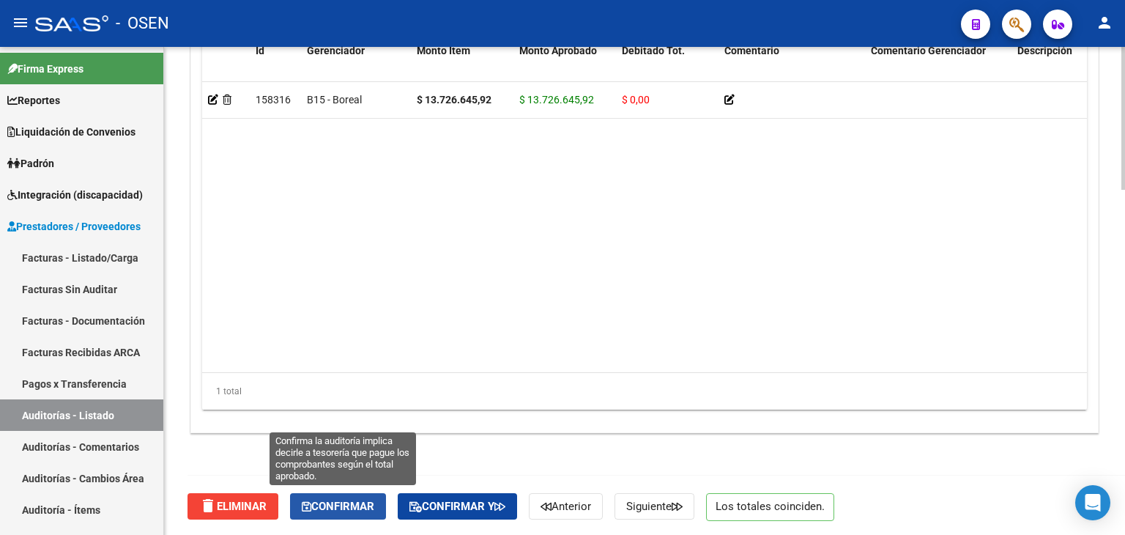
click at [346, 505] on span "Confirmar" at bounding box center [338, 505] width 72 height 13
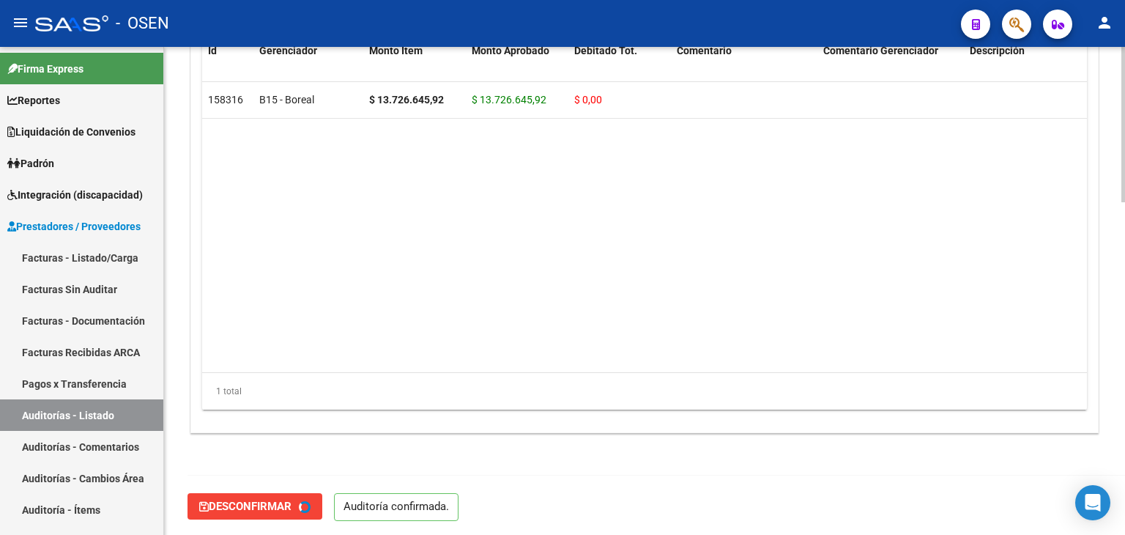
type input "202508"
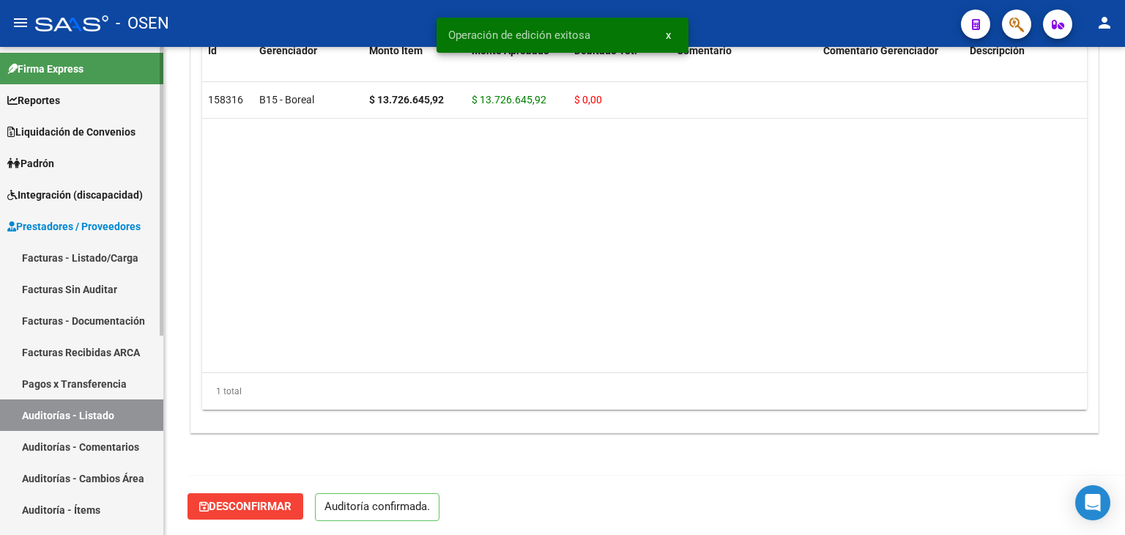
click at [97, 421] on link "Auditorías - Listado" at bounding box center [81, 414] width 163 height 31
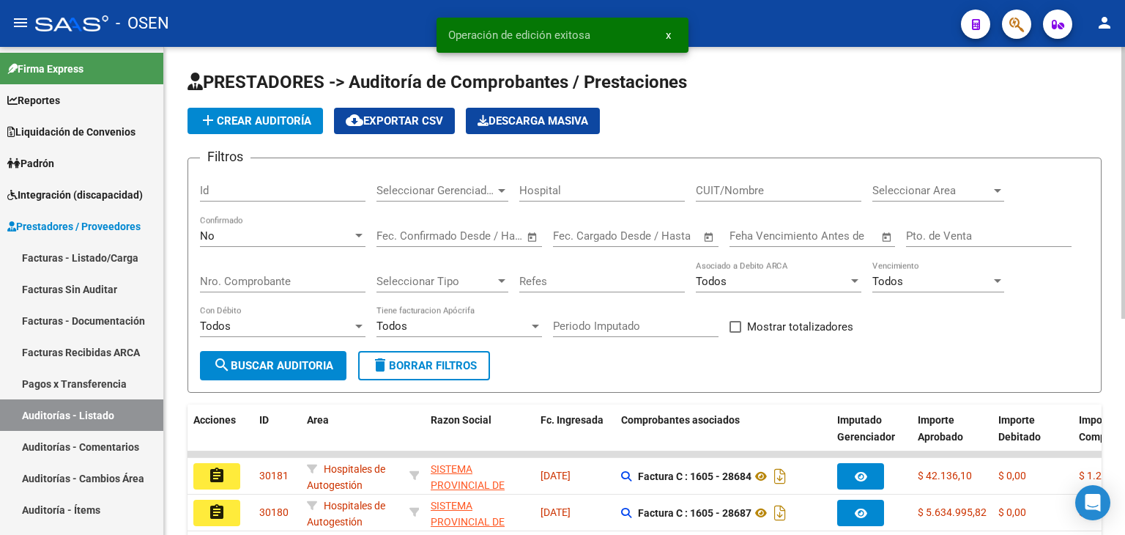
click at [915, 191] on span "Seleccionar Area" at bounding box center [931, 190] width 119 height 13
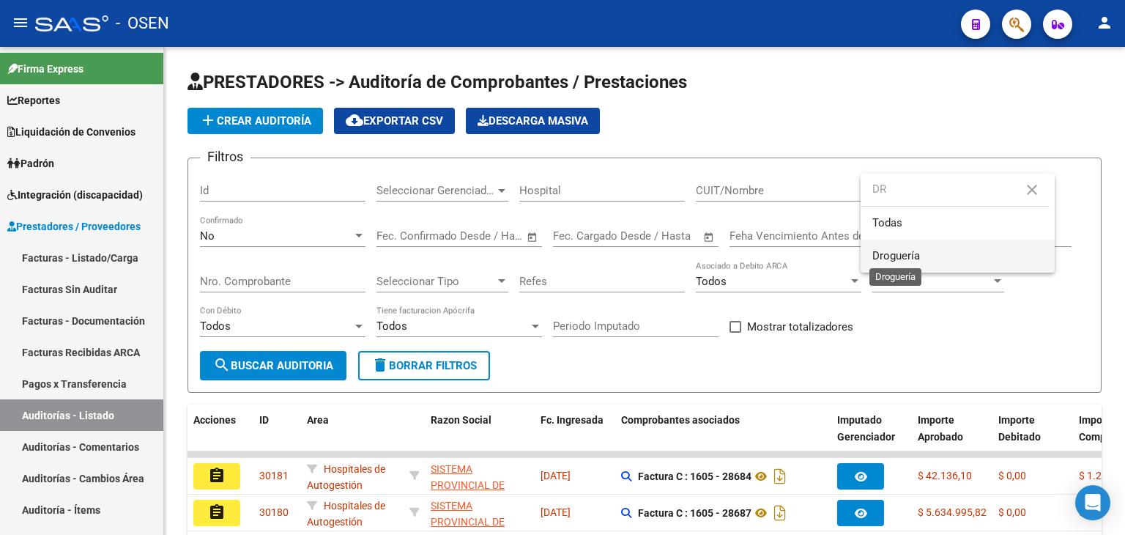
type input "DR"
click at [912, 260] on span "Droguería" at bounding box center [896, 255] width 48 height 13
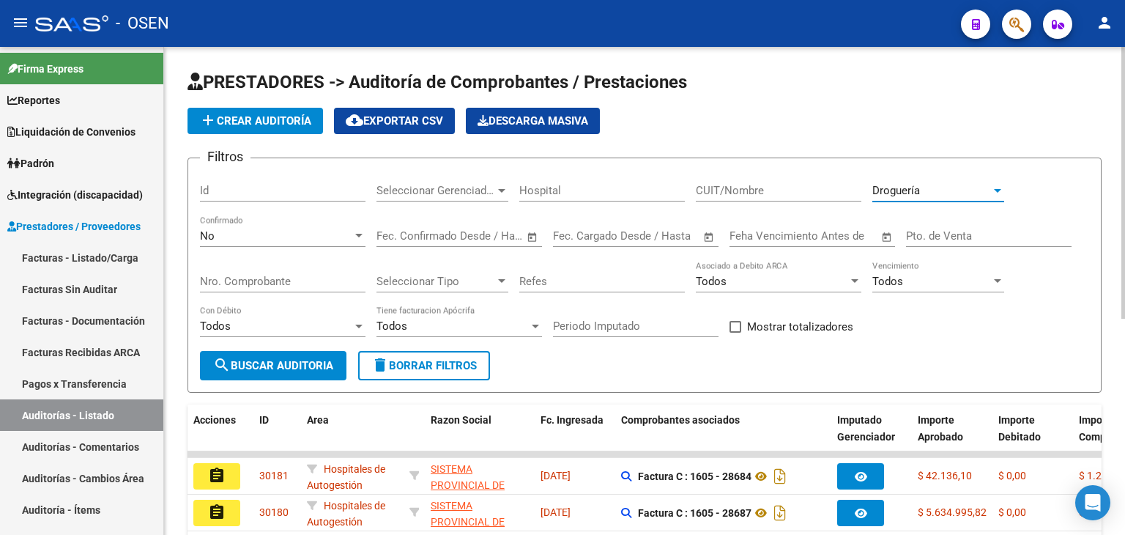
drag, startPoint x: 275, startPoint y: 371, endPoint x: 449, endPoint y: 272, distance: 200.7
click at [275, 368] on button "search Buscar Auditoria" at bounding box center [273, 365] width 146 height 29
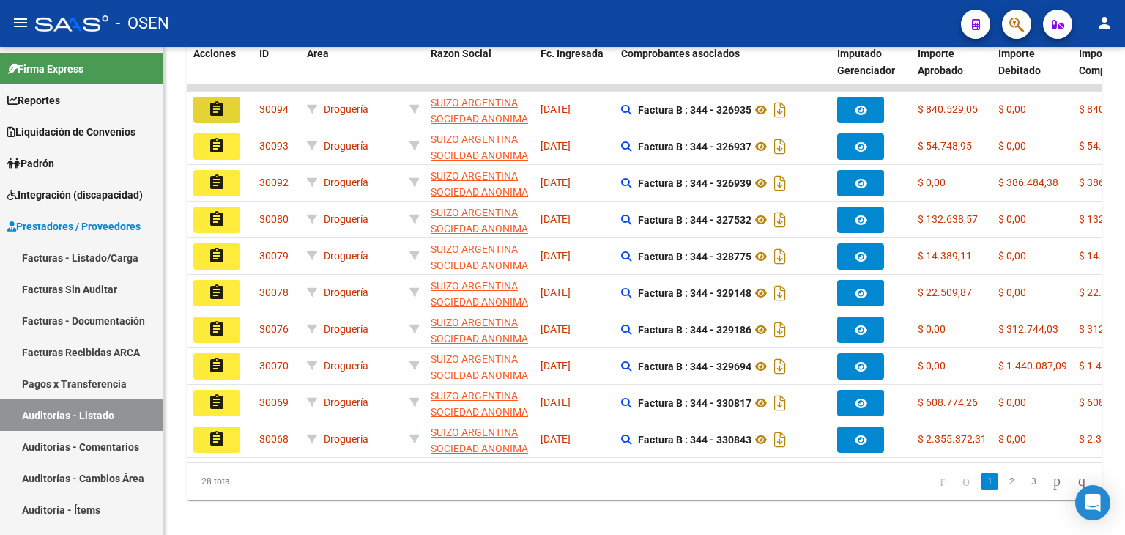
click at [215, 106] on mat-icon "assignment" at bounding box center [217, 109] width 18 height 18
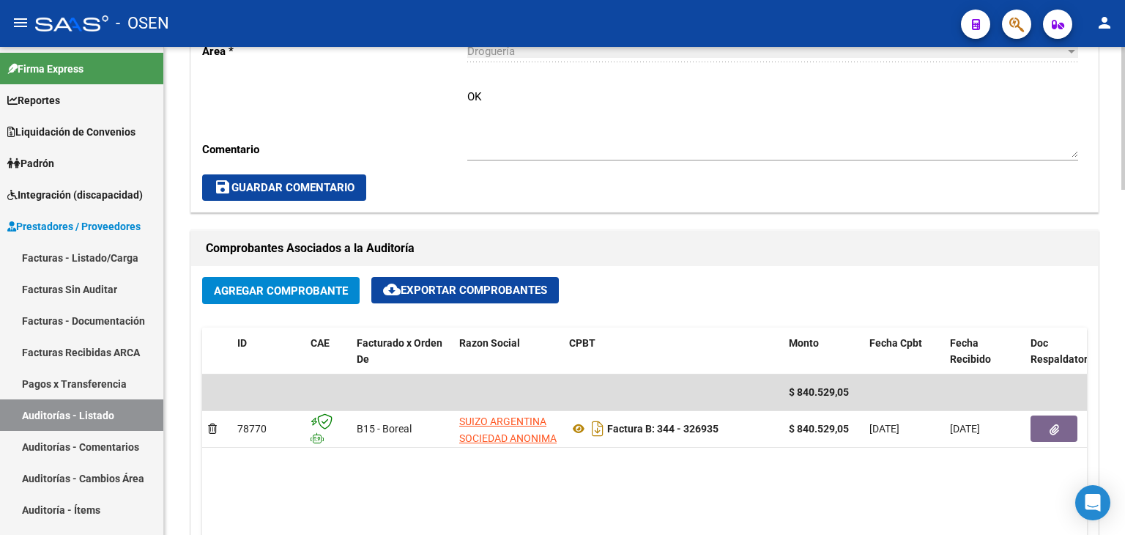
scroll to position [659, 0]
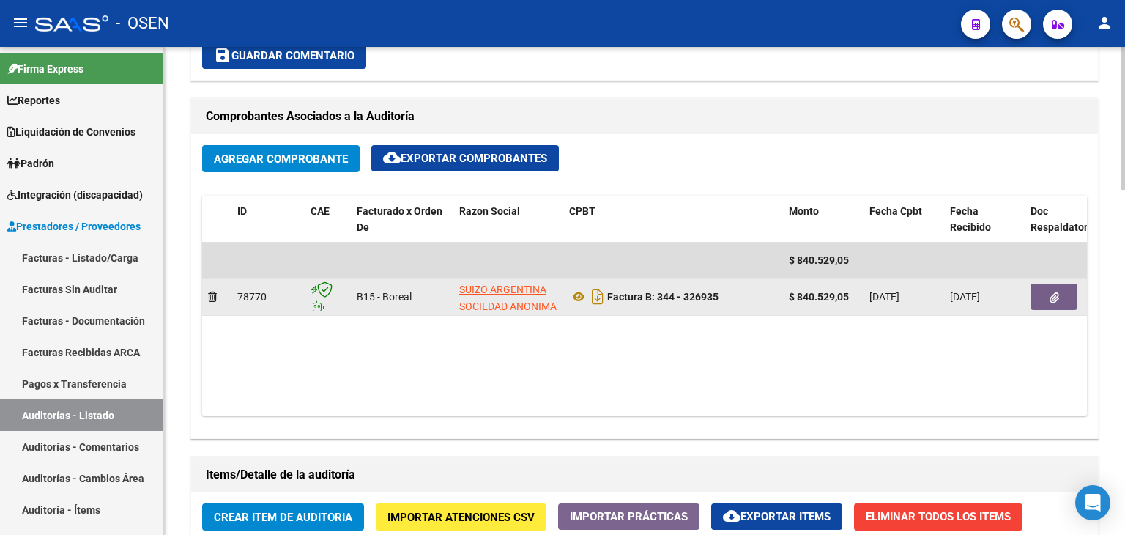
click at [1043, 294] on button "button" at bounding box center [1053, 296] width 47 height 26
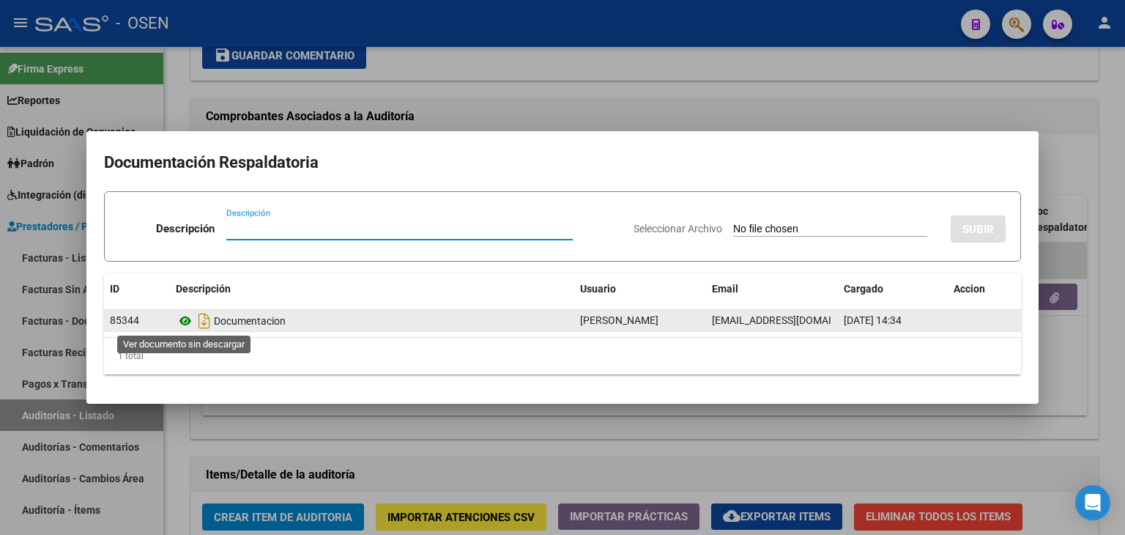
click at [187, 320] on icon at bounding box center [185, 321] width 19 height 18
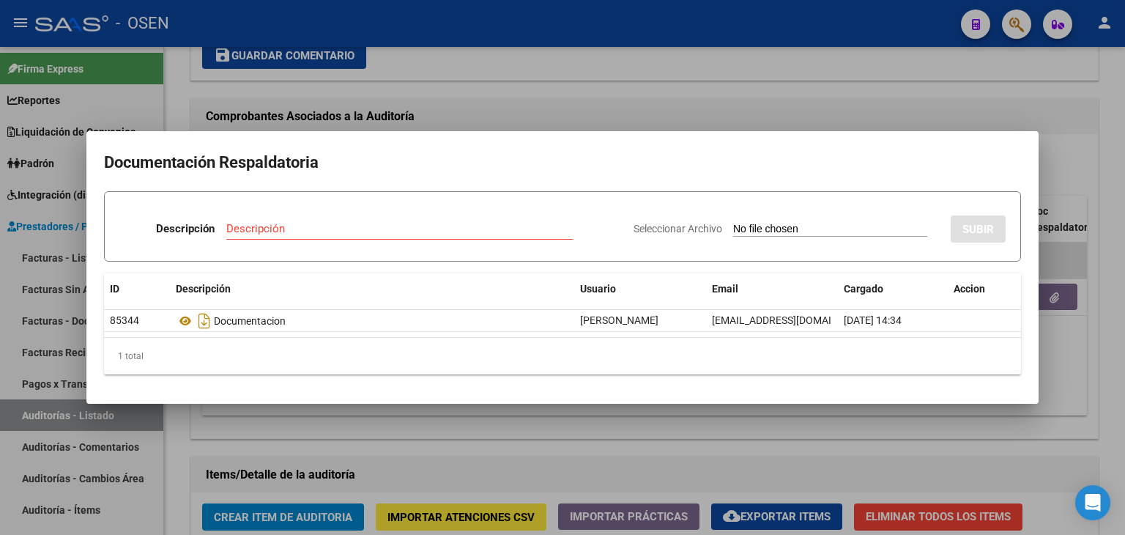
click at [524, 71] on div at bounding box center [562, 267] width 1125 height 535
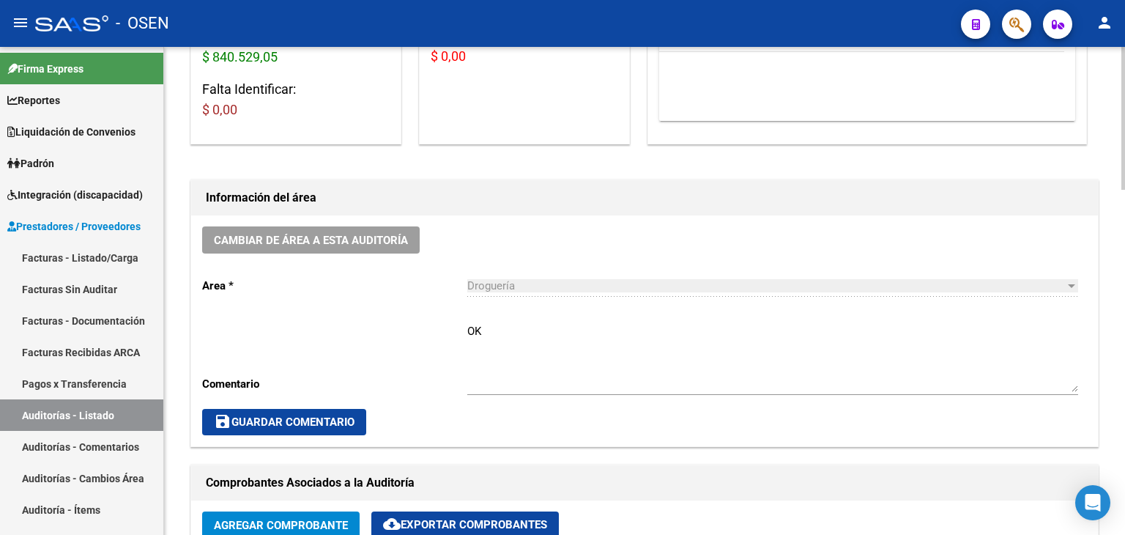
scroll to position [293, 0]
click at [530, 279] on div "Droguería" at bounding box center [766, 285] width 598 height 13
click at [508, 282] on span "Droguería" at bounding box center [491, 285] width 48 height 13
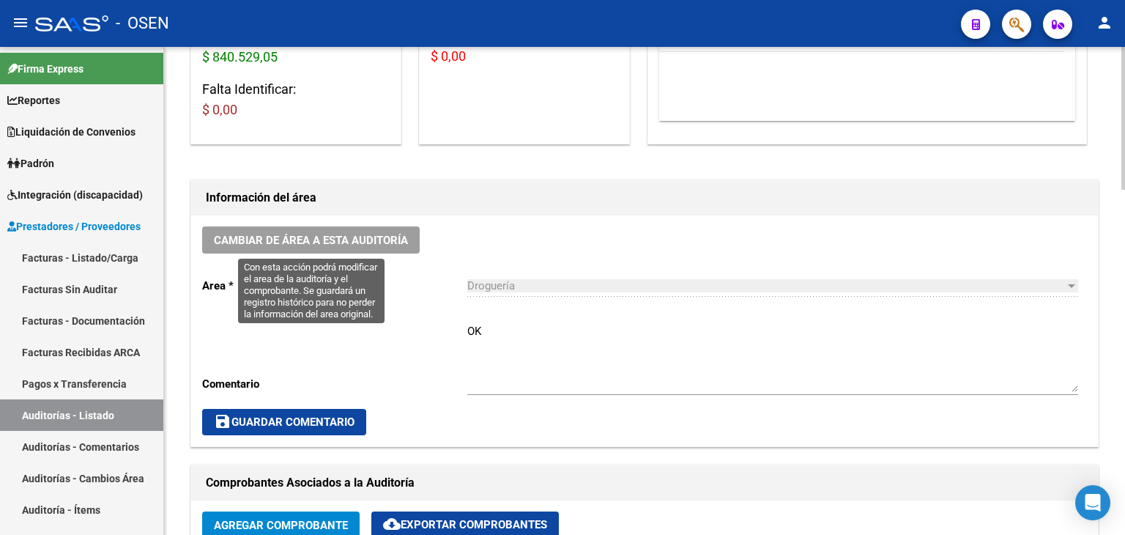
click at [361, 242] on span "Cambiar de área a esta auditoría" at bounding box center [311, 240] width 194 height 13
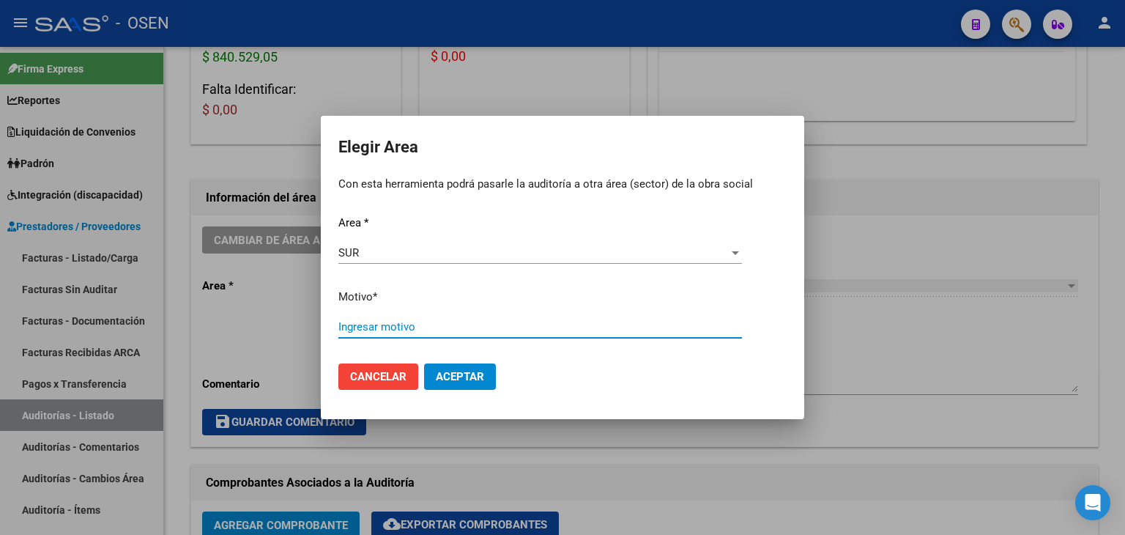
click at [387, 325] on input "Ingresar motivo" at bounding box center [540, 326] width 404 height 13
type input "m"
type input "MEDICACION CON RECUPERO SINDROME"
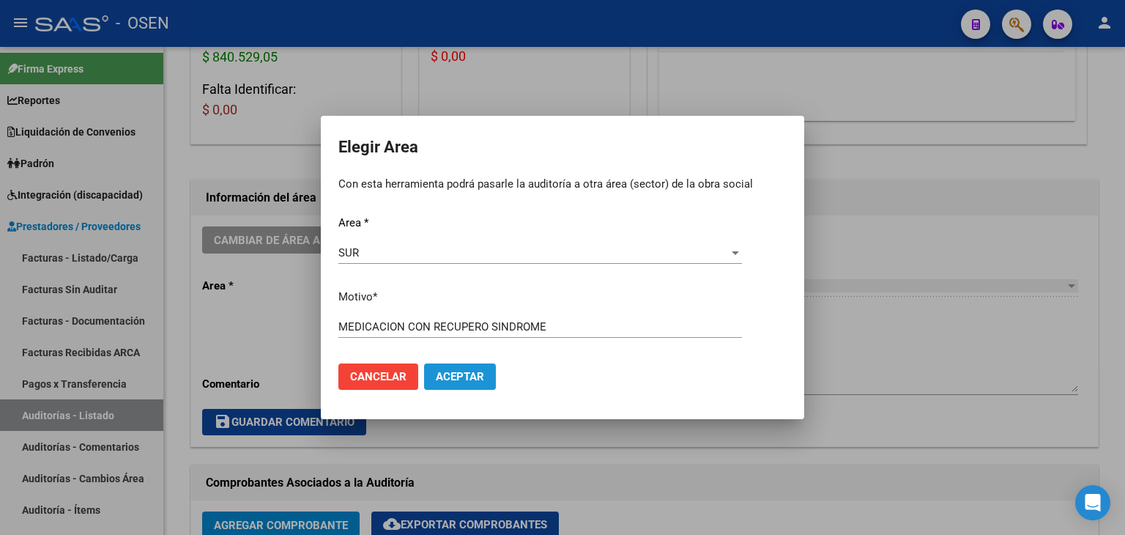
click at [461, 383] on button "Aceptar" at bounding box center [460, 376] width 72 height 26
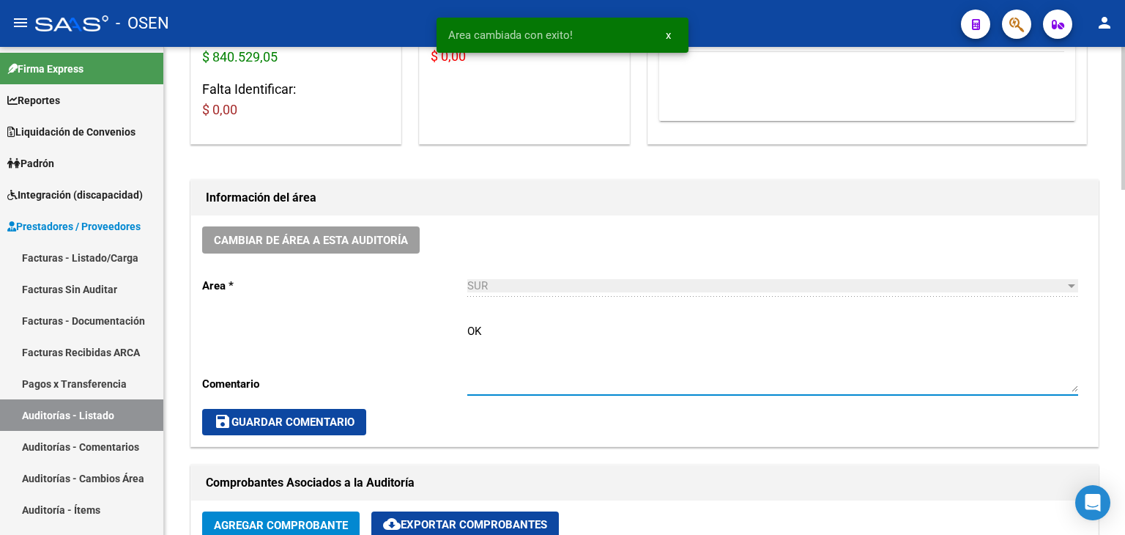
click at [515, 341] on textarea "OK" at bounding box center [772, 357] width 611 height 69
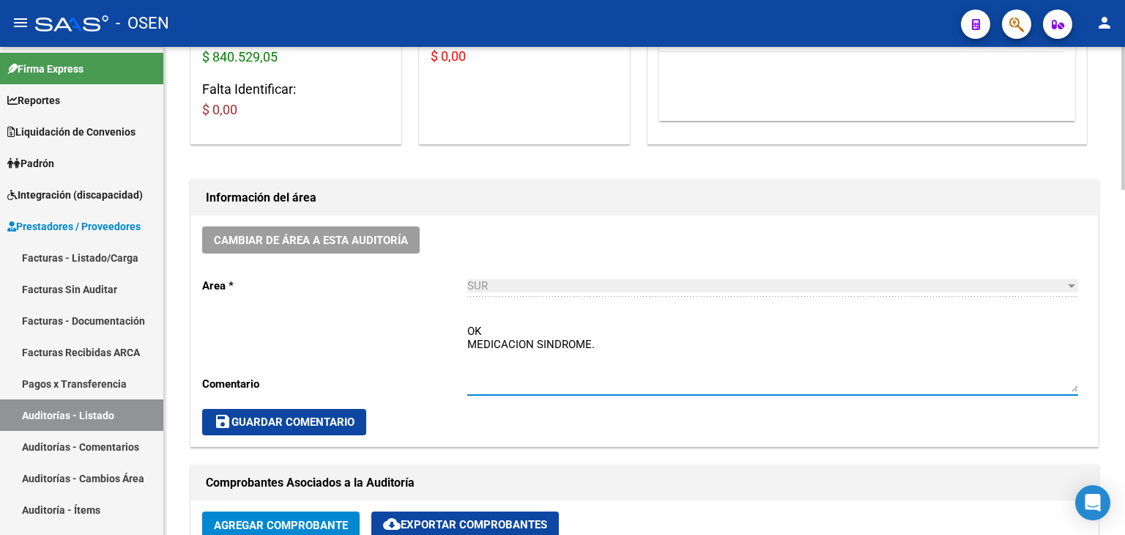
type textarea "OK MEDICACION SINDROME."
click at [301, 427] on span "save Guardar Comentario" at bounding box center [284, 421] width 141 height 13
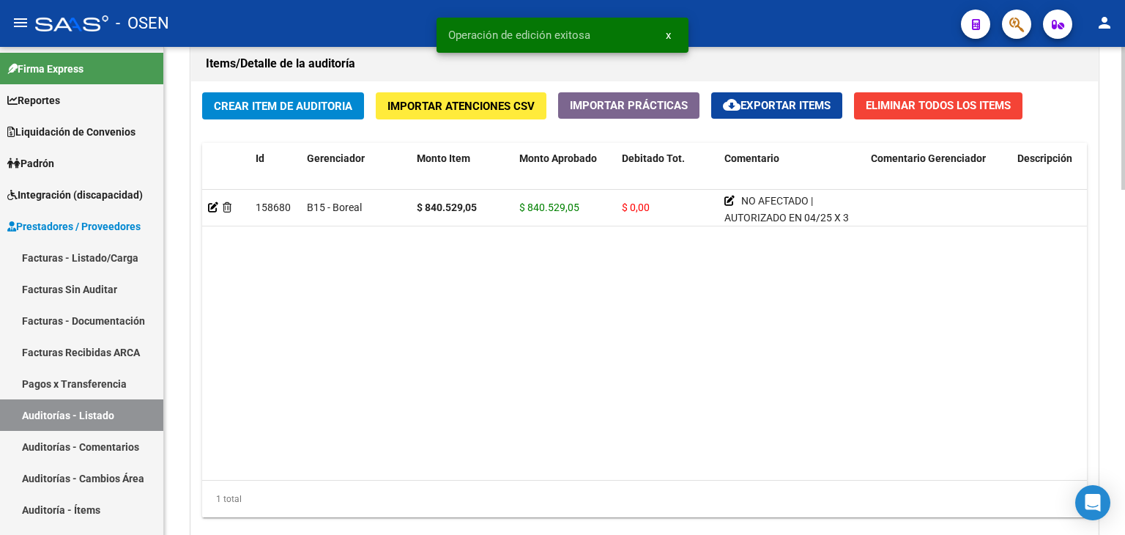
scroll to position [1178, 0]
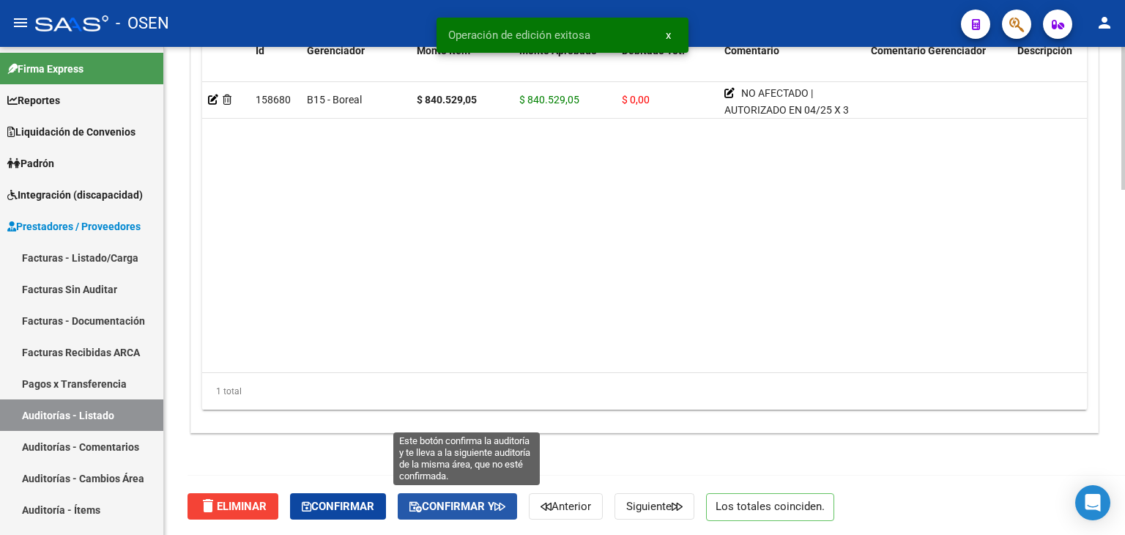
click at [470, 505] on span "Confirmar y" at bounding box center [457, 505] width 96 height 13
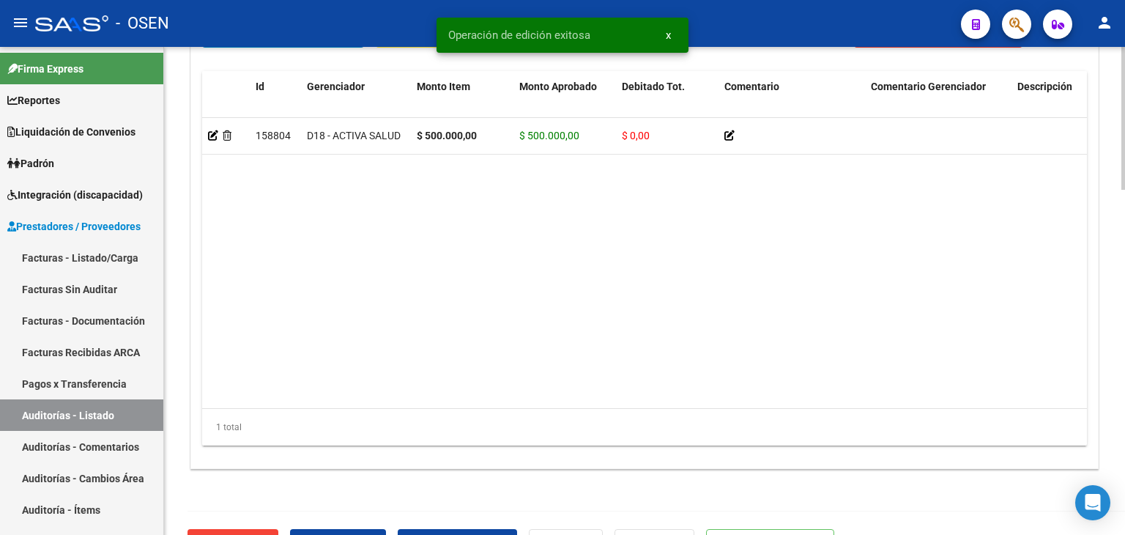
scroll to position [1178, 0]
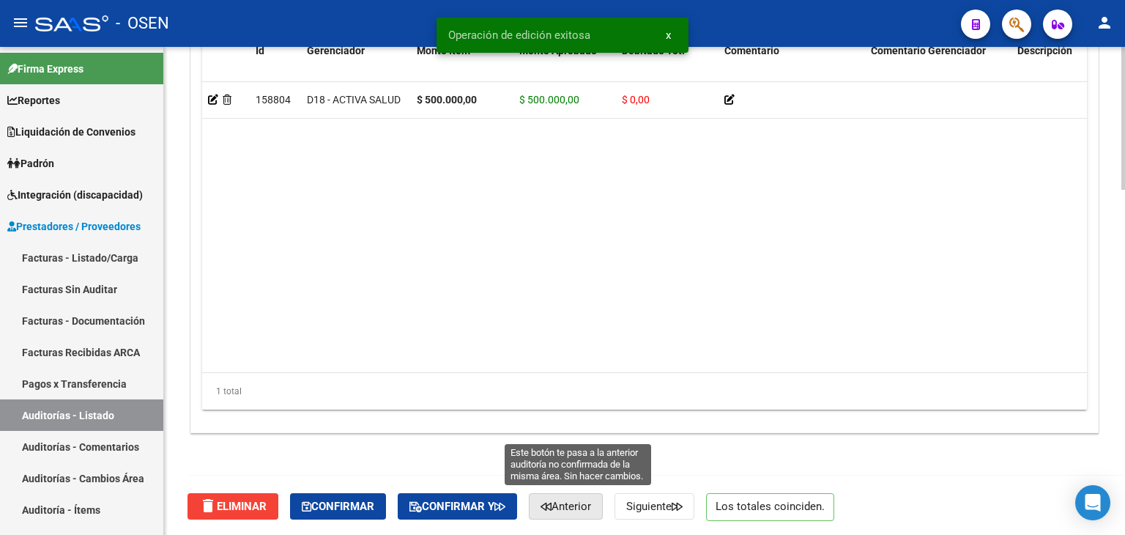
click at [571, 502] on span "Anterior" at bounding box center [565, 505] width 51 height 13
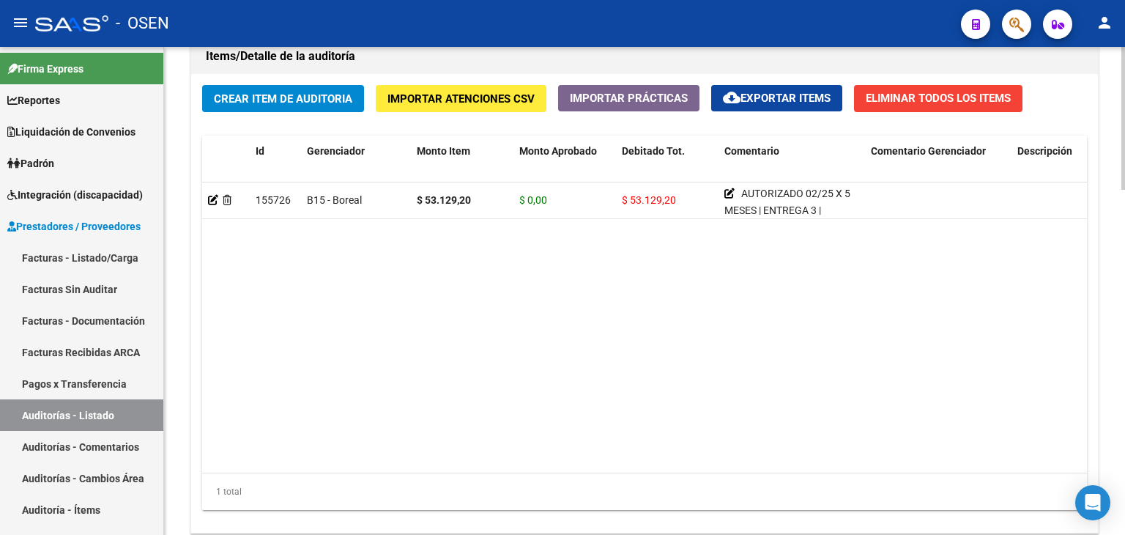
scroll to position [1178, 0]
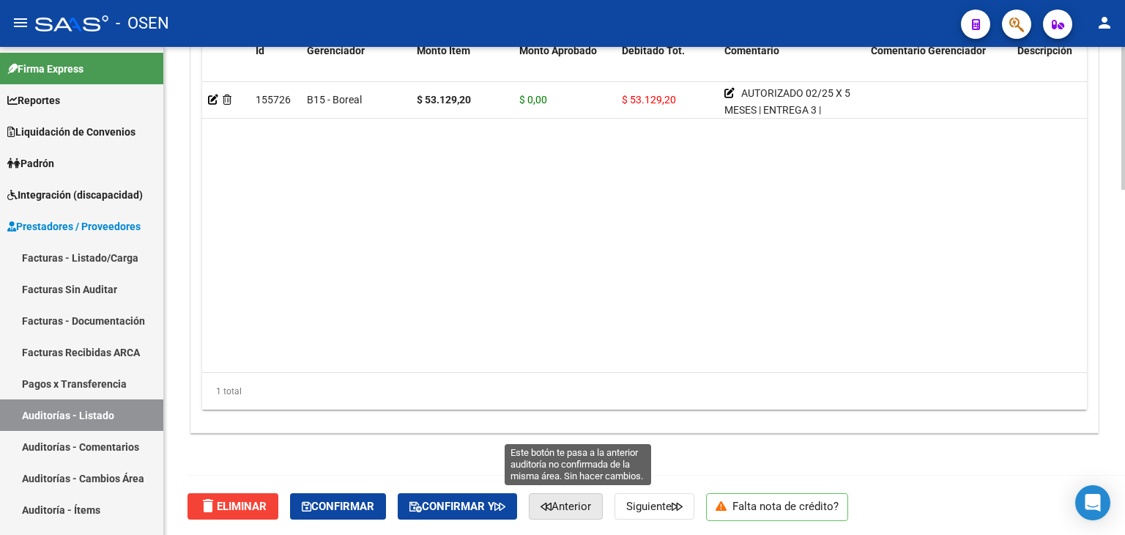
drag, startPoint x: 573, startPoint y: 500, endPoint x: 586, endPoint y: 497, distance: 13.0
click at [574, 500] on span "Anterior" at bounding box center [565, 505] width 51 height 13
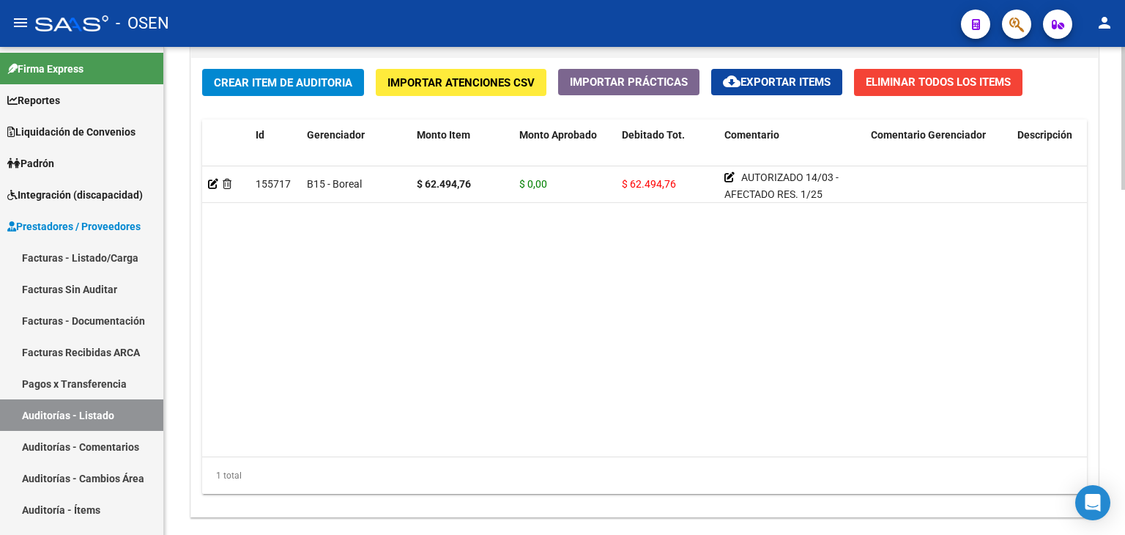
scroll to position [1178, 0]
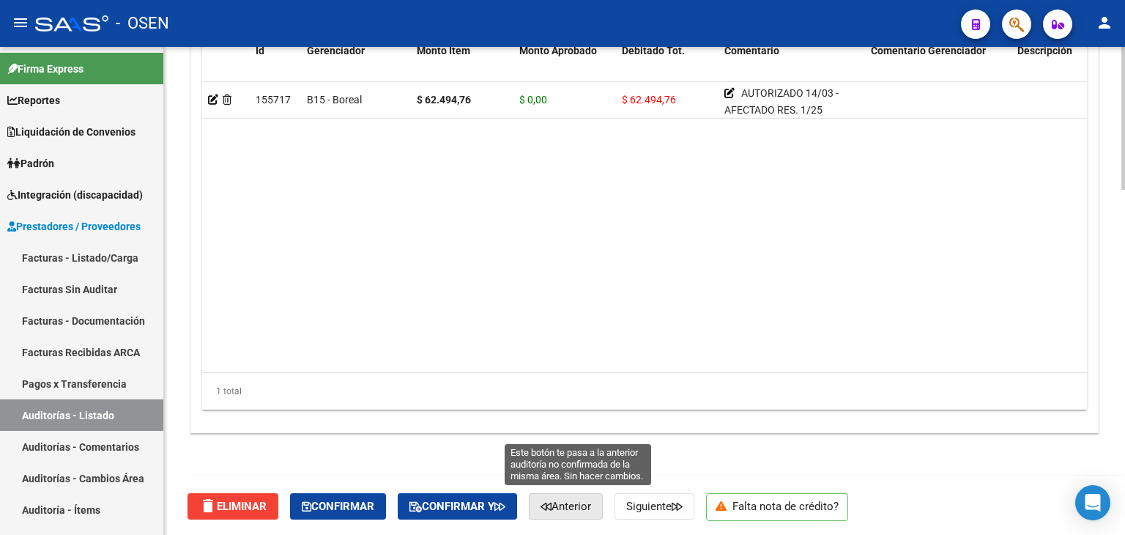
click at [591, 499] on span "Anterior" at bounding box center [565, 505] width 51 height 13
click at [576, 500] on span "Anterior" at bounding box center [565, 505] width 51 height 13
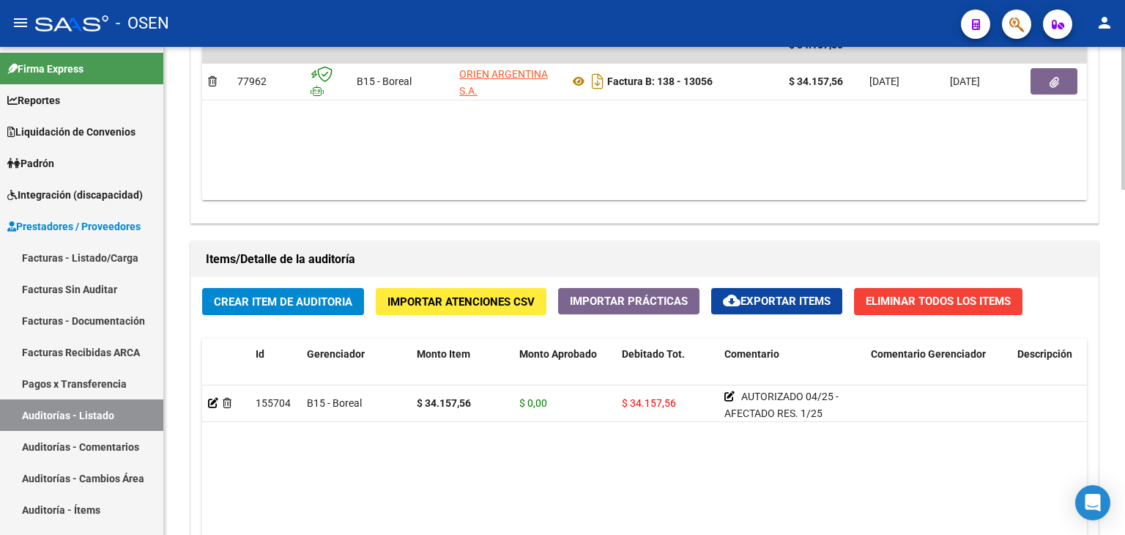
scroll to position [1178, 0]
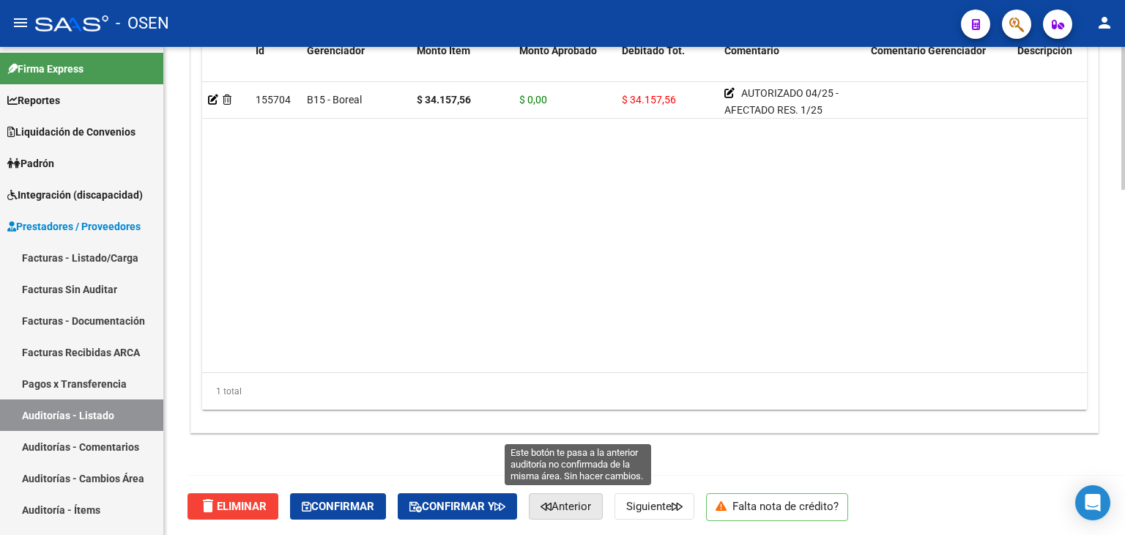
click at [576, 503] on span "Anterior" at bounding box center [565, 505] width 51 height 13
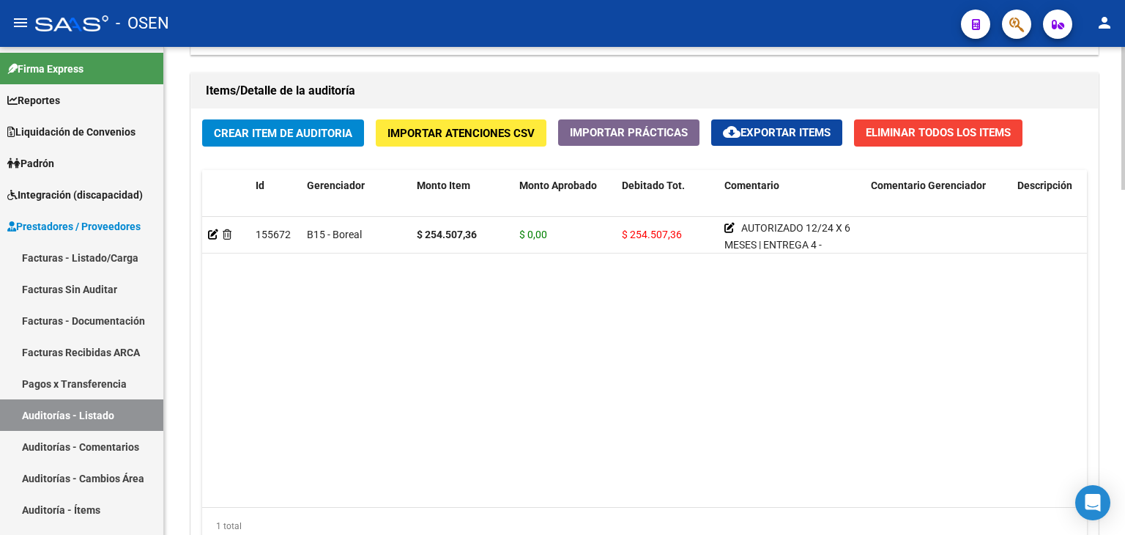
scroll to position [1178, 0]
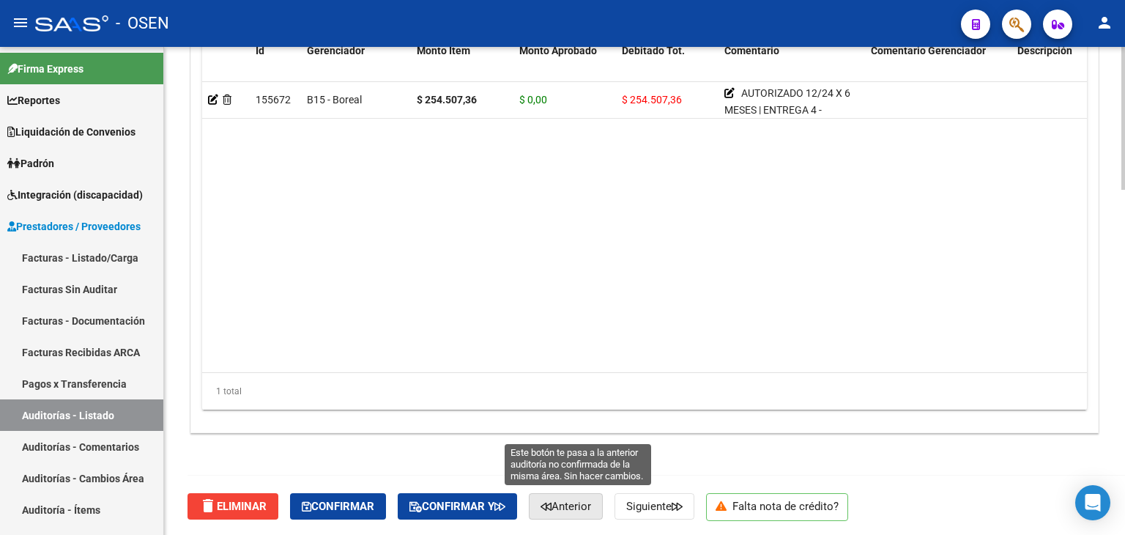
click at [567, 502] on span "Anterior" at bounding box center [565, 505] width 51 height 13
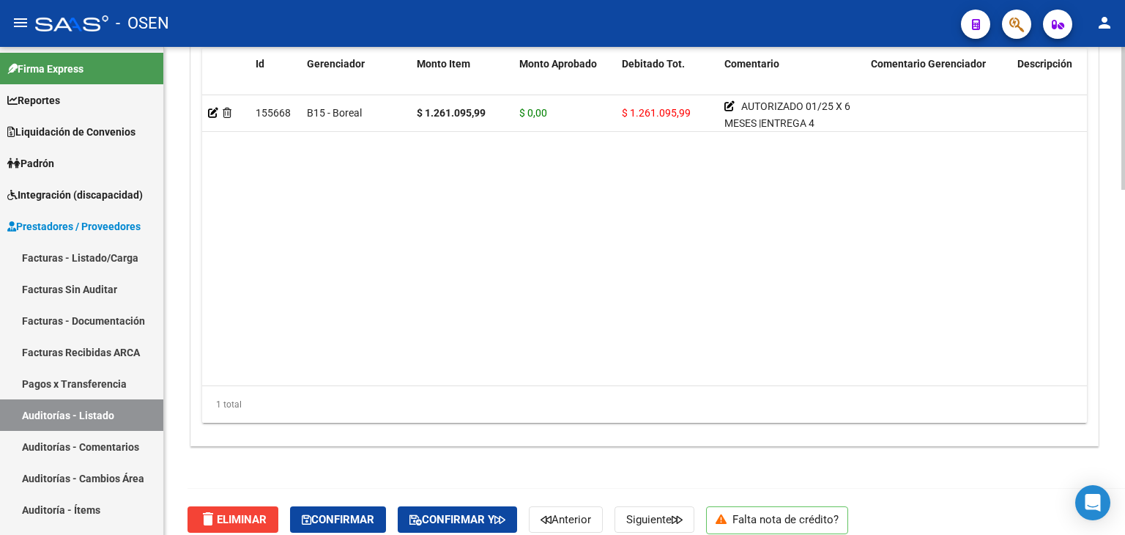
scroll to position [1178, 0]
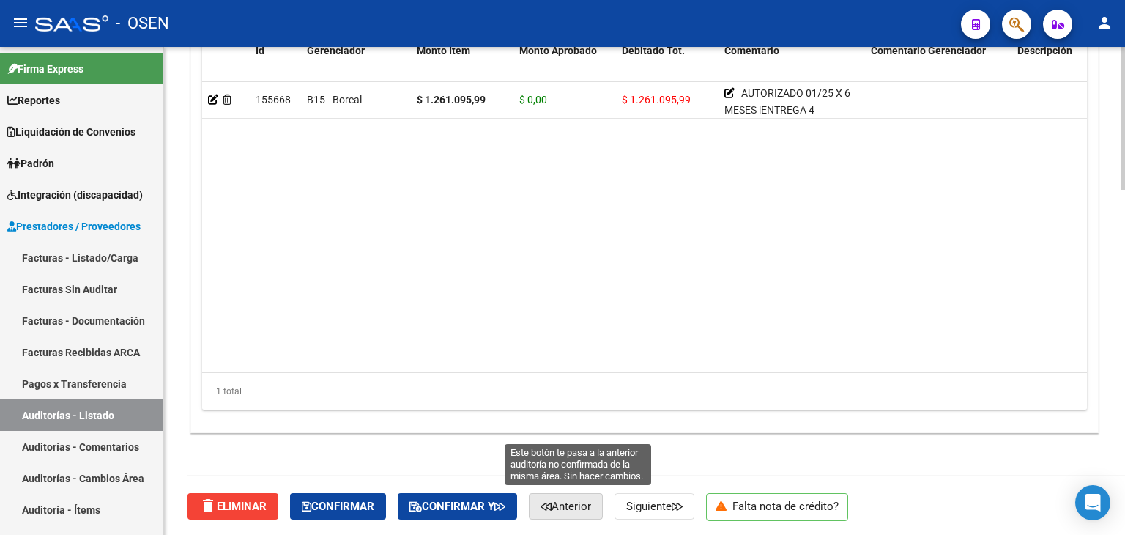
click at [592, 494] on button "Anterior" at bounding box center [566, 506] width 74 height 26
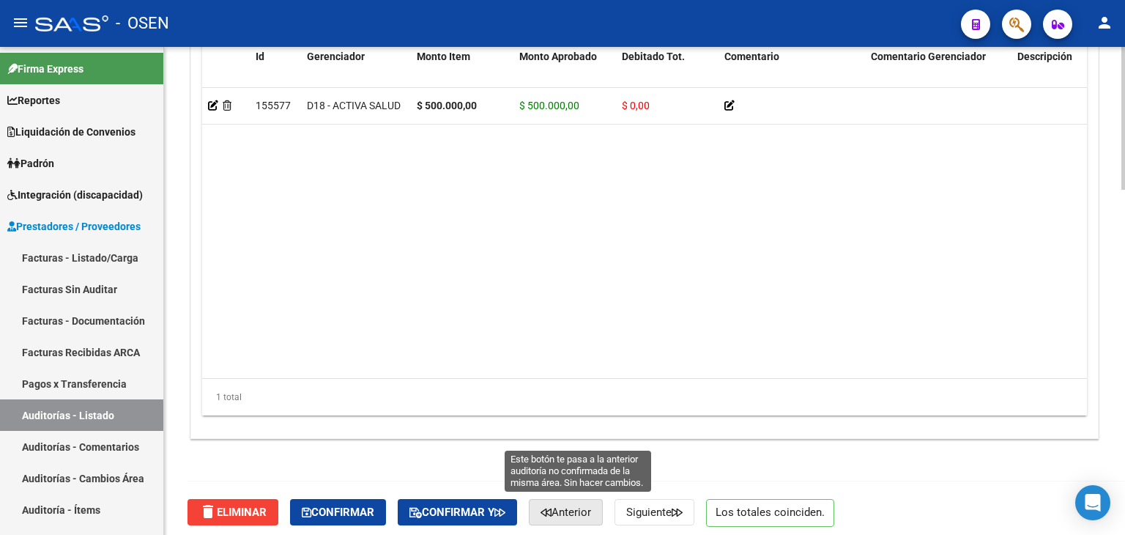
click at [583, 502] on button "Anterior" at bounding box center [566, 512] width 74 height 26
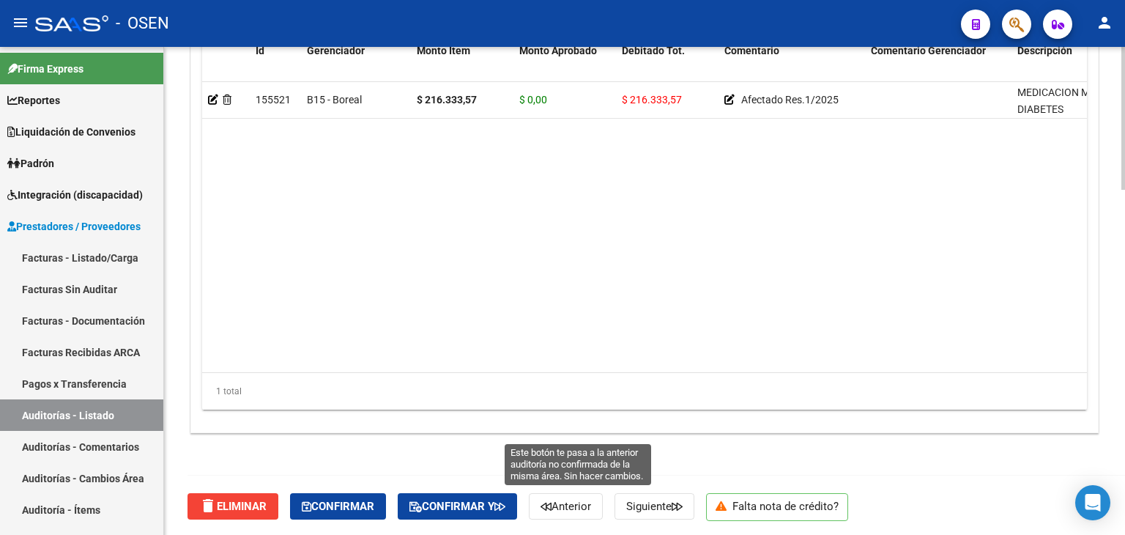
click at [577, 501] on span "Anterior" at bounding box center [565, 505] width 51 height 13
click at [584, 499] on span "Anterior" at bounding box center [565, 505] width 51 height 13
drag, startPoint x: 569, startPoint y: 497, endPoint x: 579, endPoint y: 492, distance: 10.5
click at [568, 499] on span "Anterior" at bounding box center [565, 505] width 51 height 13
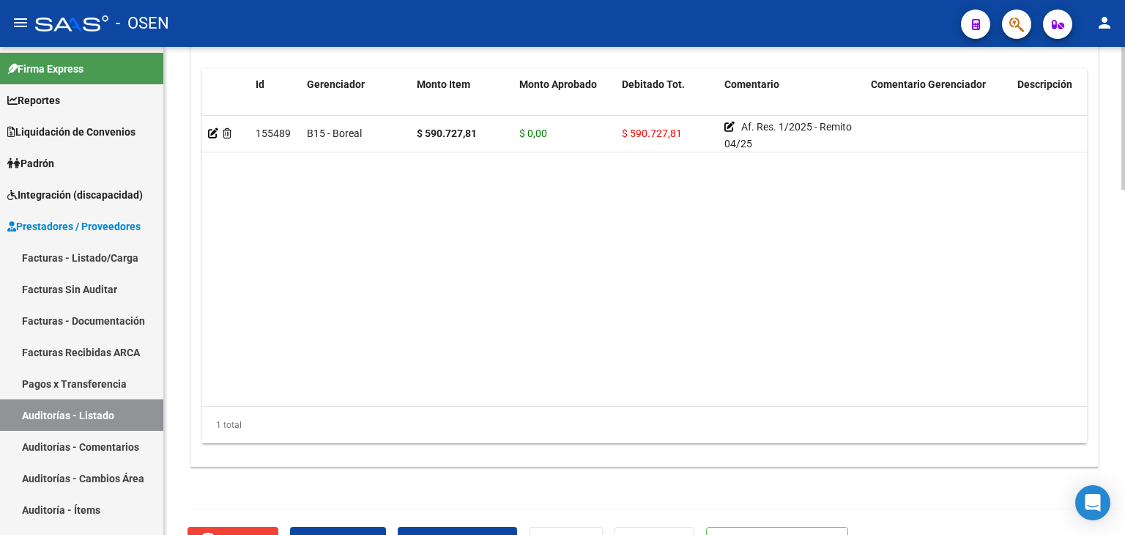
scroll to position [1178, 0]
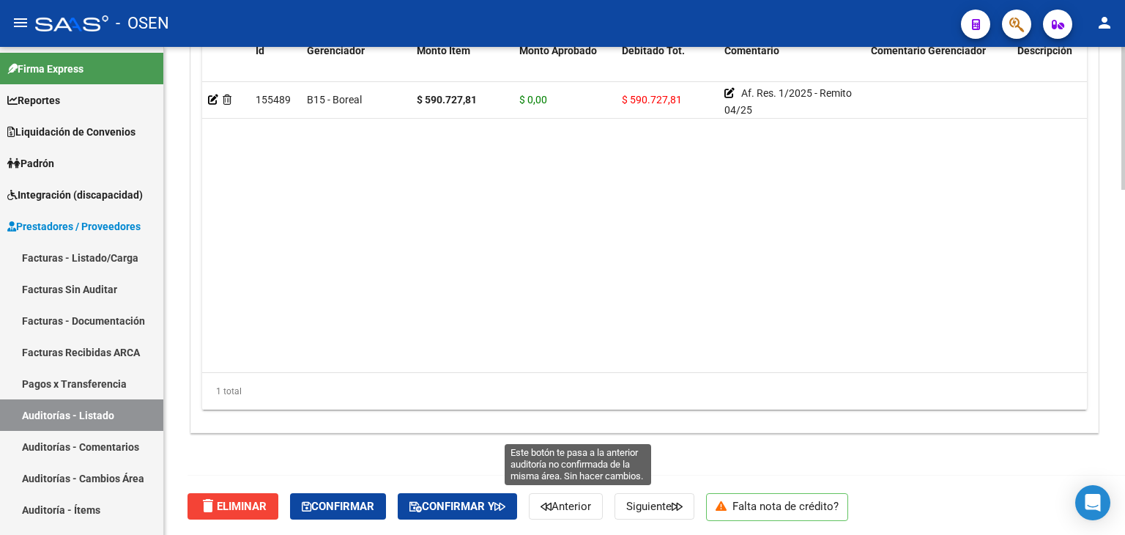
click at [581, 512] on button "Anterior" at bounding box center [566, 506] width 74 height 26
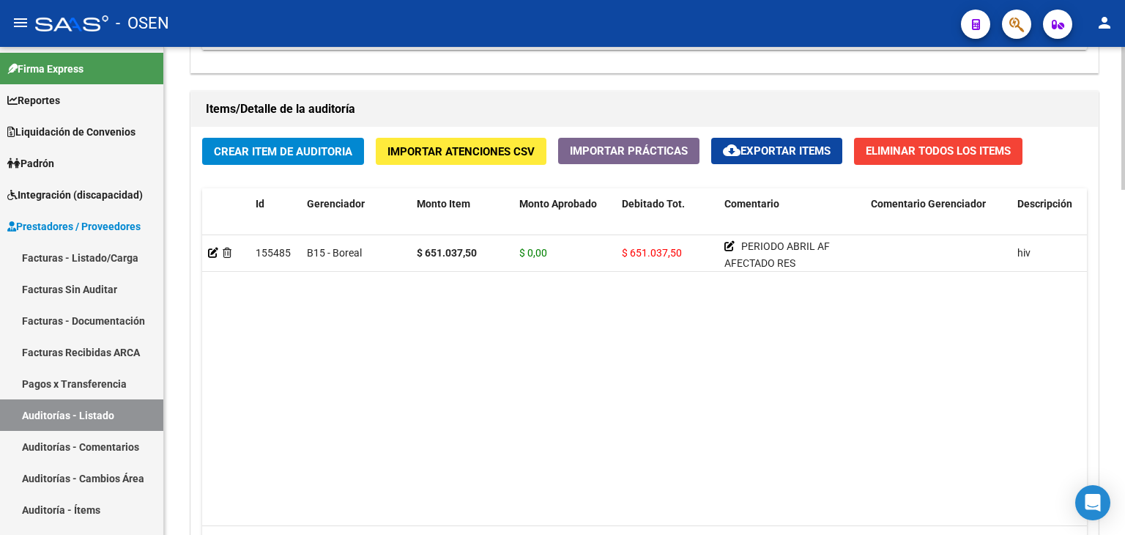
scroll to position [1025, 0]
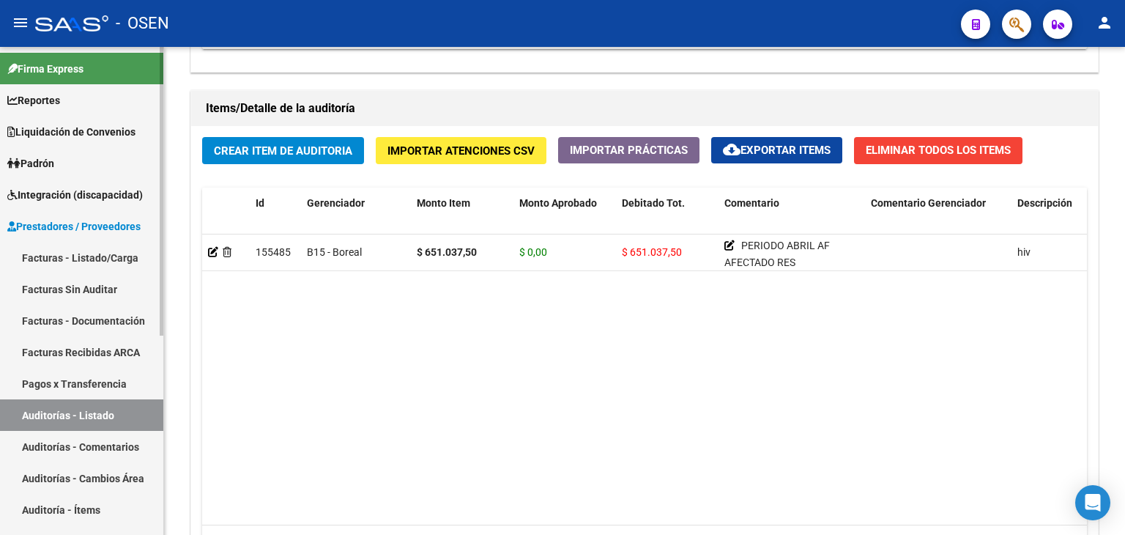
drag, startPoint x: 53, startPoint y: 417, endPoint x: 83, endPoint y: 411, distance: 30.6
click at [53, 417] on link "Auditorías - Listado" at bounding box center [81, 414] width 163 height 31
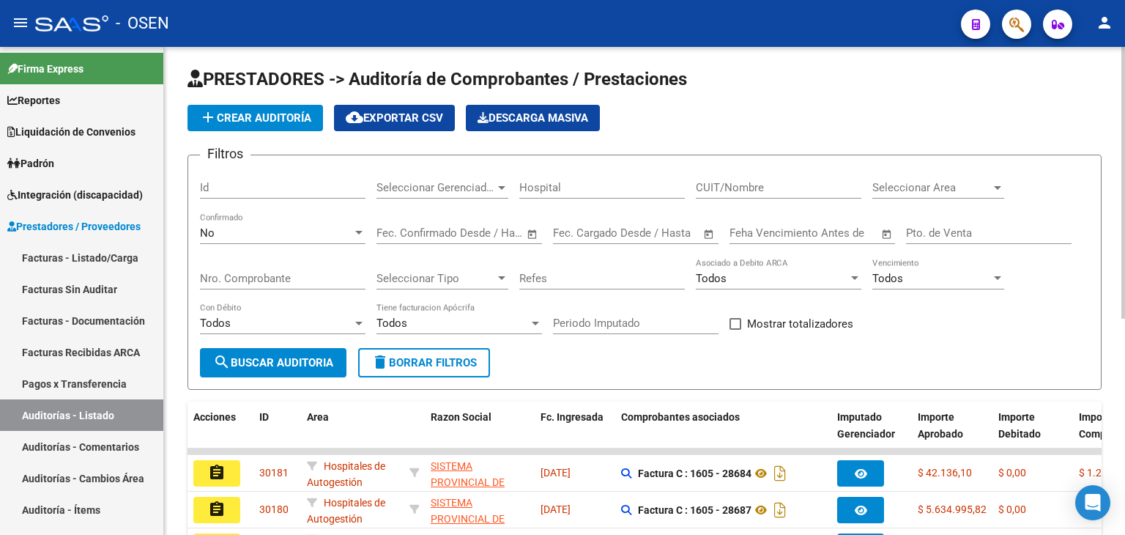
scroll to position [387, 0]
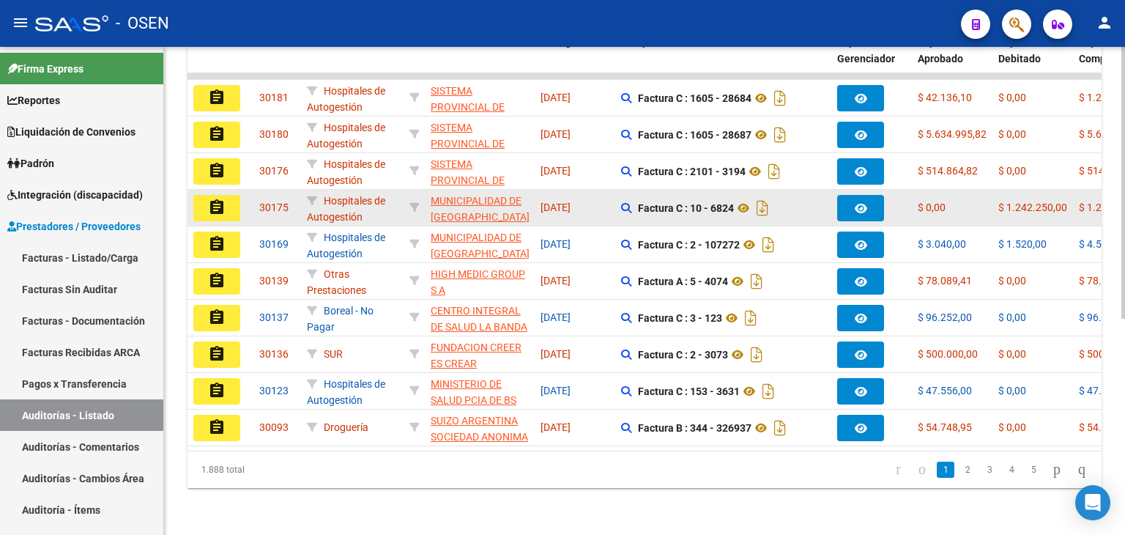
click at [896, 195] on div at bounding box center [871, 208] width 69 height 26
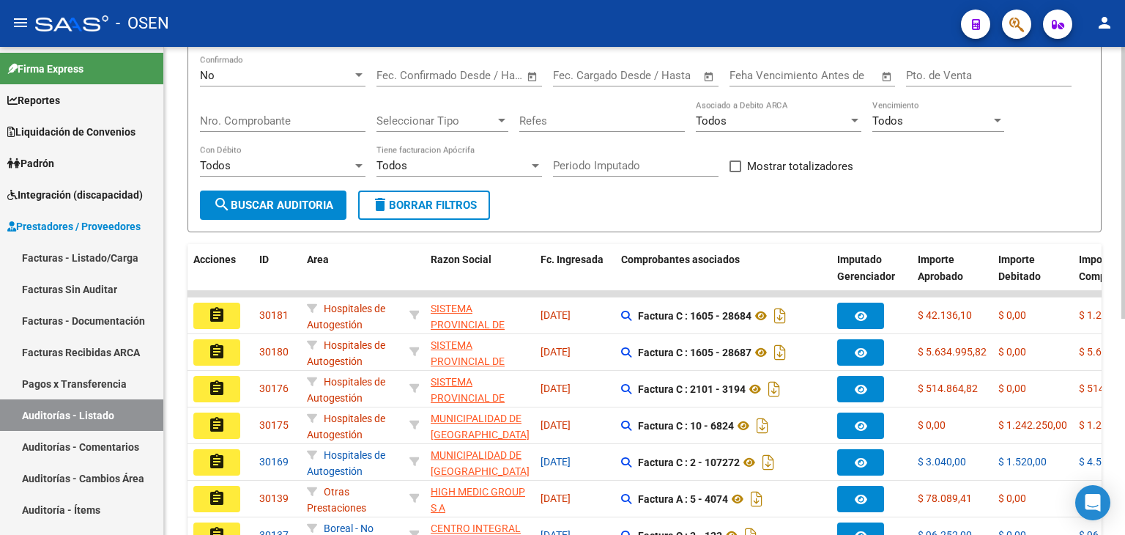
scroll to position [0, 0]
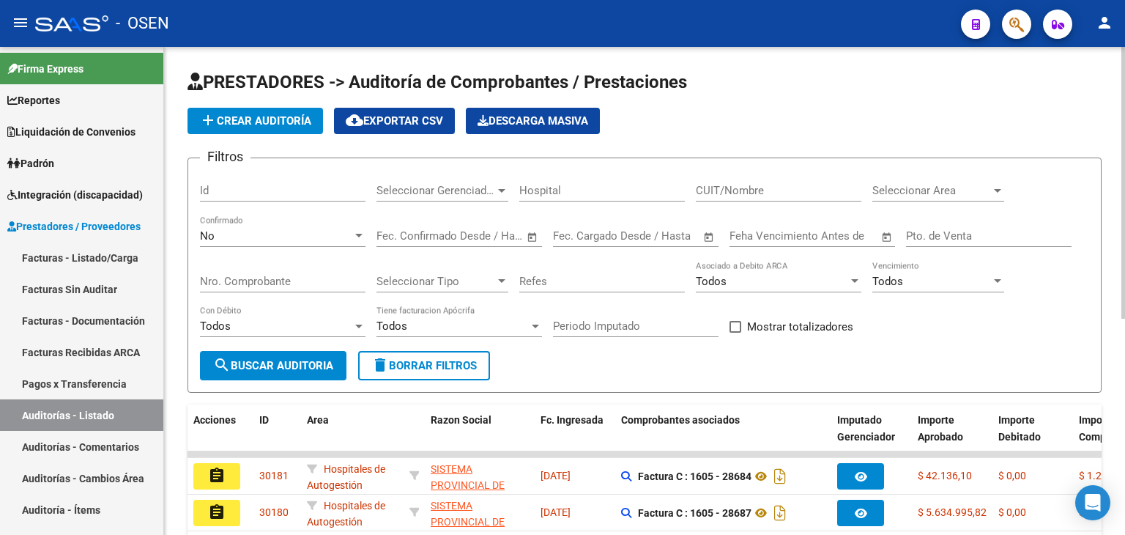
click at [942, 198] on div "Seleccionar Area Seleccionar Area" at bounding box center [938, 185] width 132 height 31
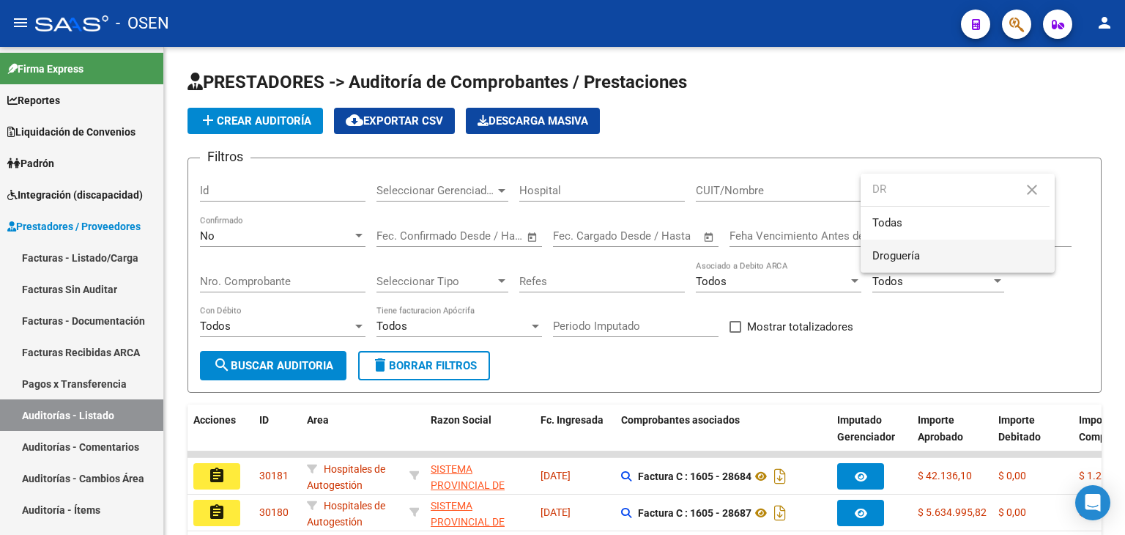
type input "DR"
click at [929, 259] on span "Droguería" at bounding box center [957, 255] width 171 height 33
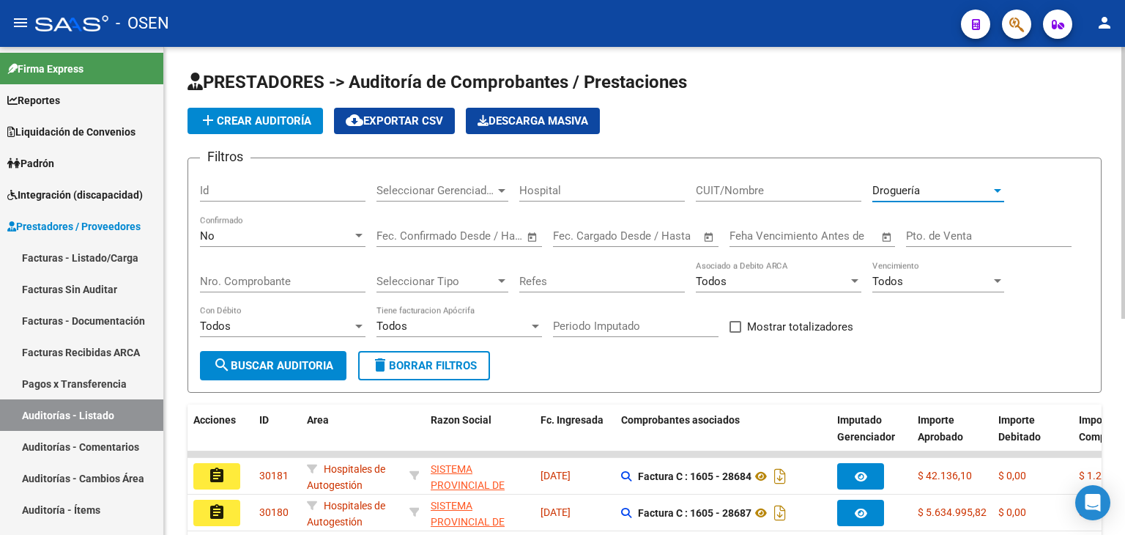
click at [234, 364] on span "search Buscar Auditoria" at bounding box center [273, 365] width 120 height 13
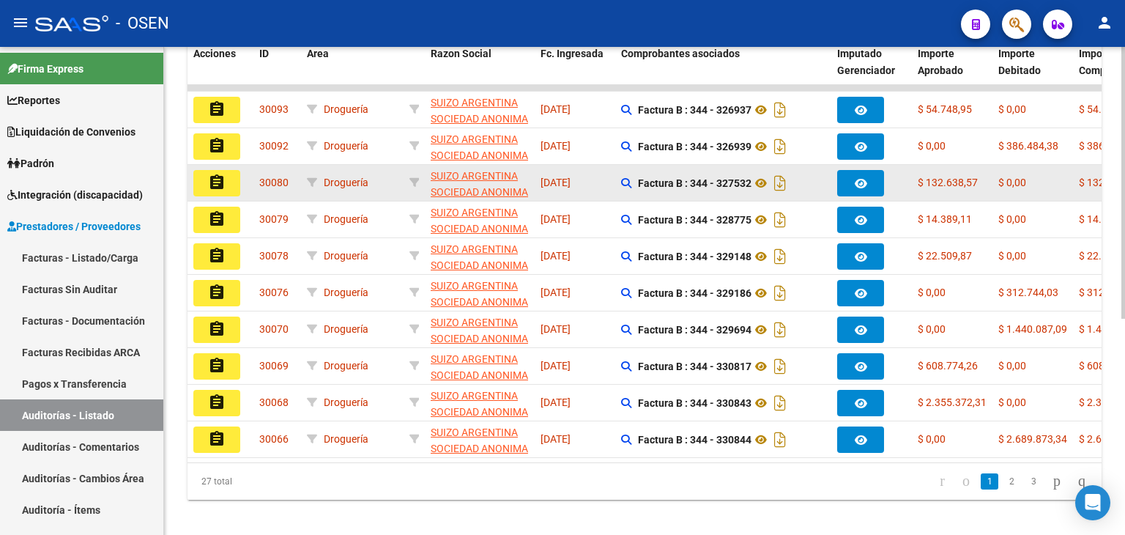
click at [208, 182] on mat-icon "assignment" at bounding box center [217, 183] width 18 height 18
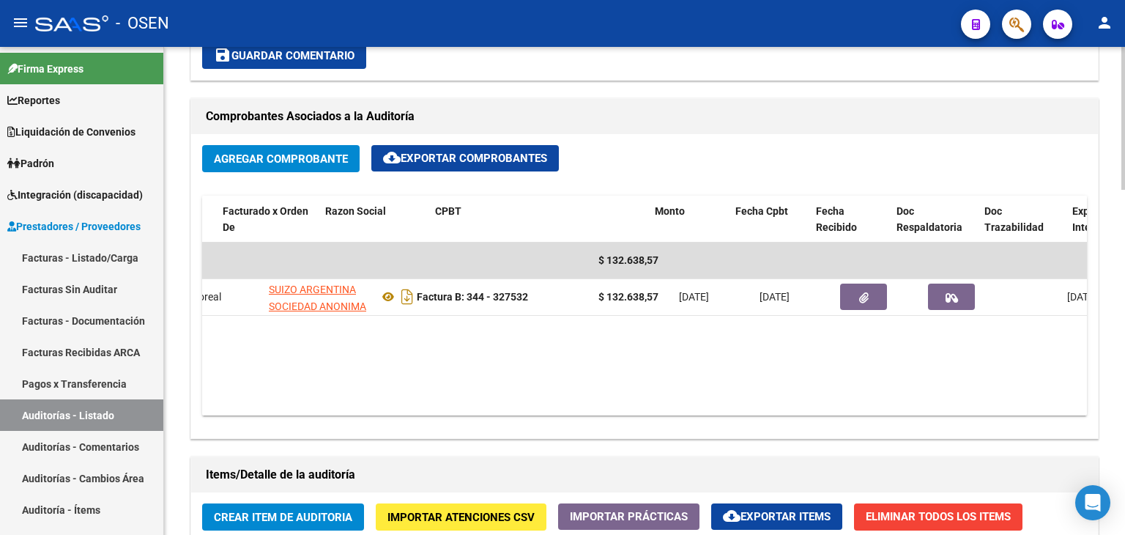
scroll to position [0, 192]
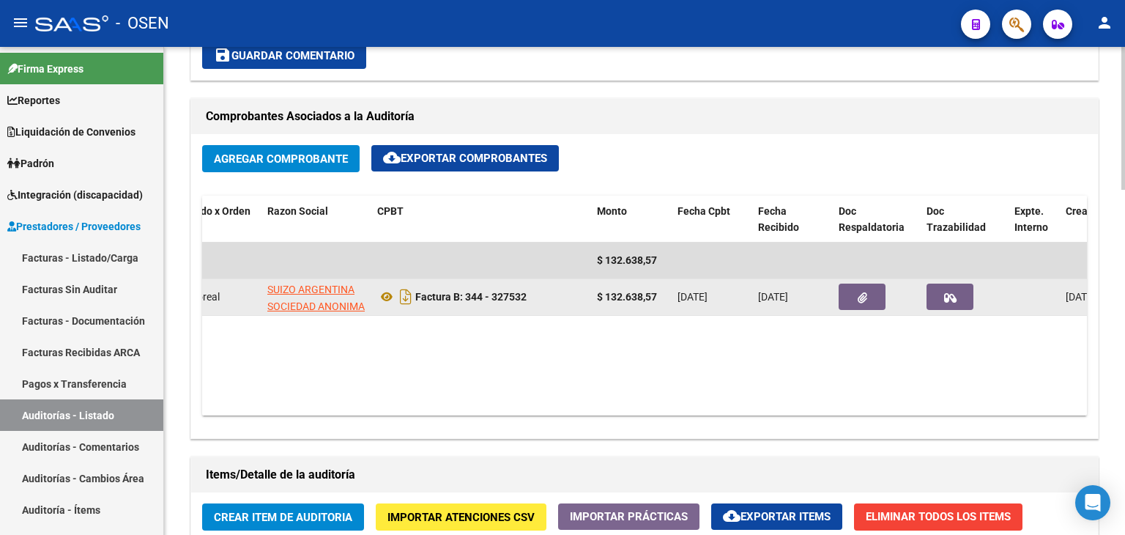
click at [839, 295] on button "button" at bounding box center [862, 296] width 47 height 26
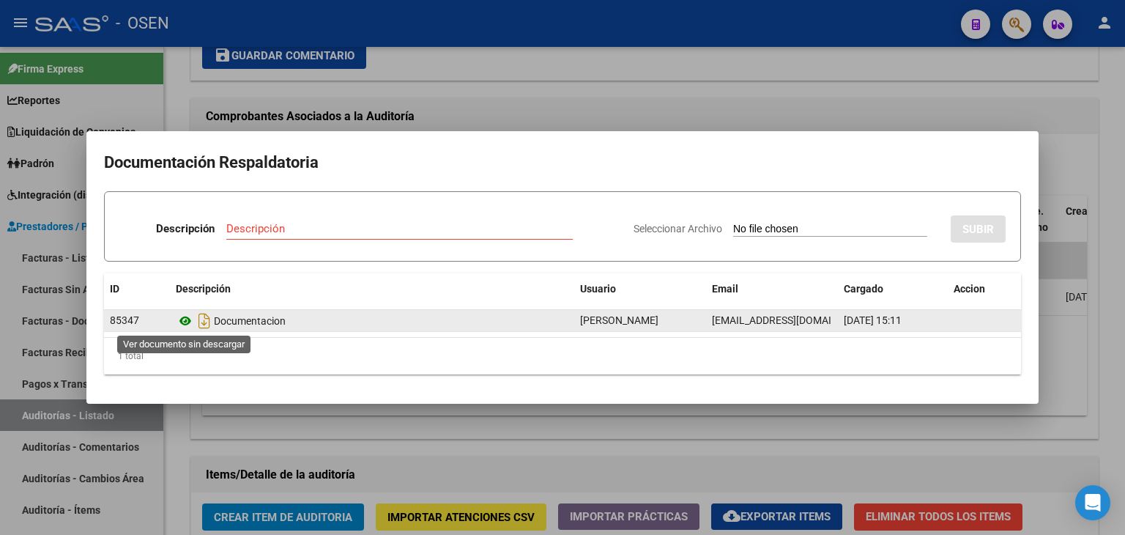
click at [179, 316] on icon at bounding box center [185, 321] width 19 height 18
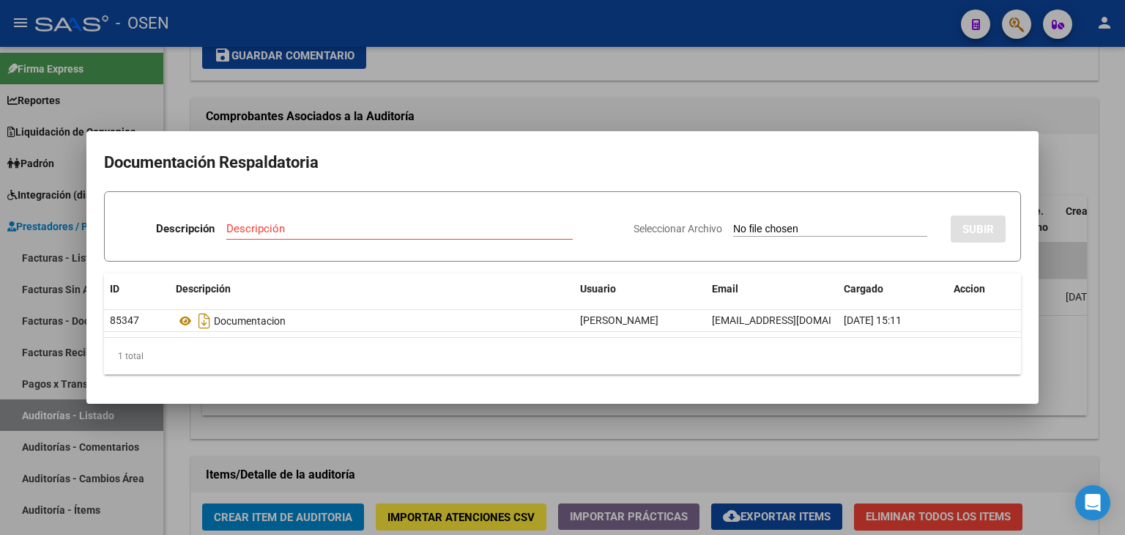
click at [507, 84] on div at bounding box center [562, 267] width 1125 height 535
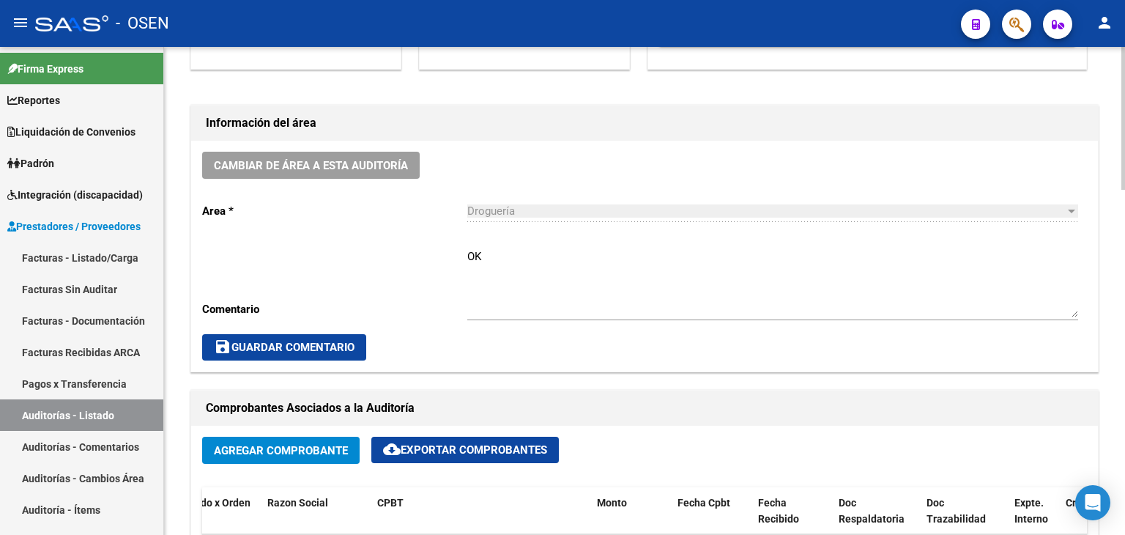
scroll to position [366, 0]
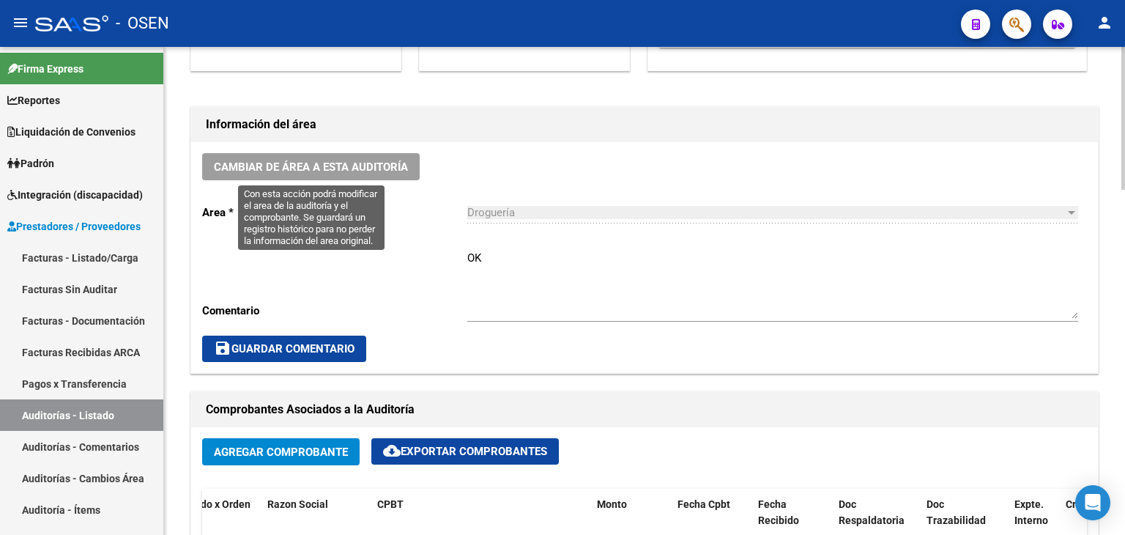
click at [382, 171] on span "Cambiar de área a esta auditoría" at bounding box center [311, 166] width 194 height 13
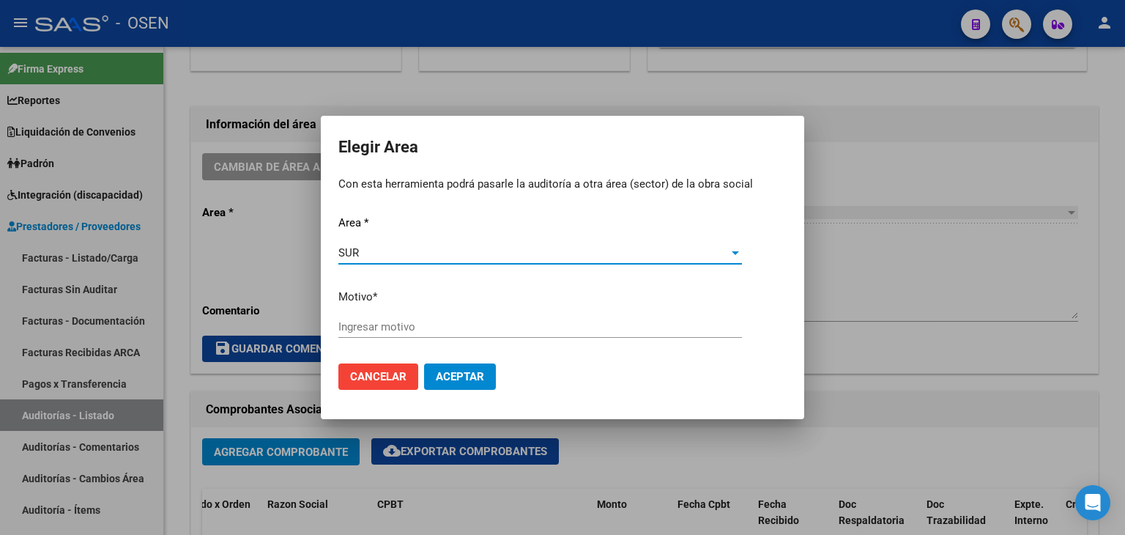
click at [408, 326] on input "Ingresar motivo" at bounding box center [540, 326] width 404 height 13
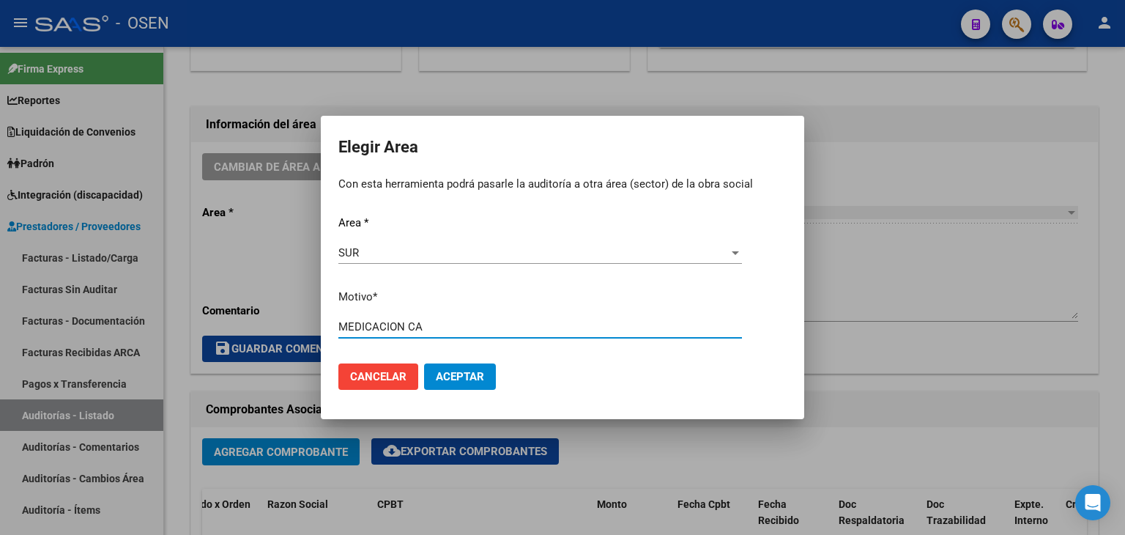
drag, startPoint x: 457, startPoint y: 330, endPoint x: 289, endPoint y: 297, distance: 171.1
click at [289, 297] on div "Elegir Area Con esta herramienta podrá pasarle la auditoría a otra área (sector…" at bounding box center [562, 267] width 1125 height 535
type input "MEDICACION CA"
click at [465, 373] on span "Aceptar" at bounding box center [460, 376] width 48 height 13
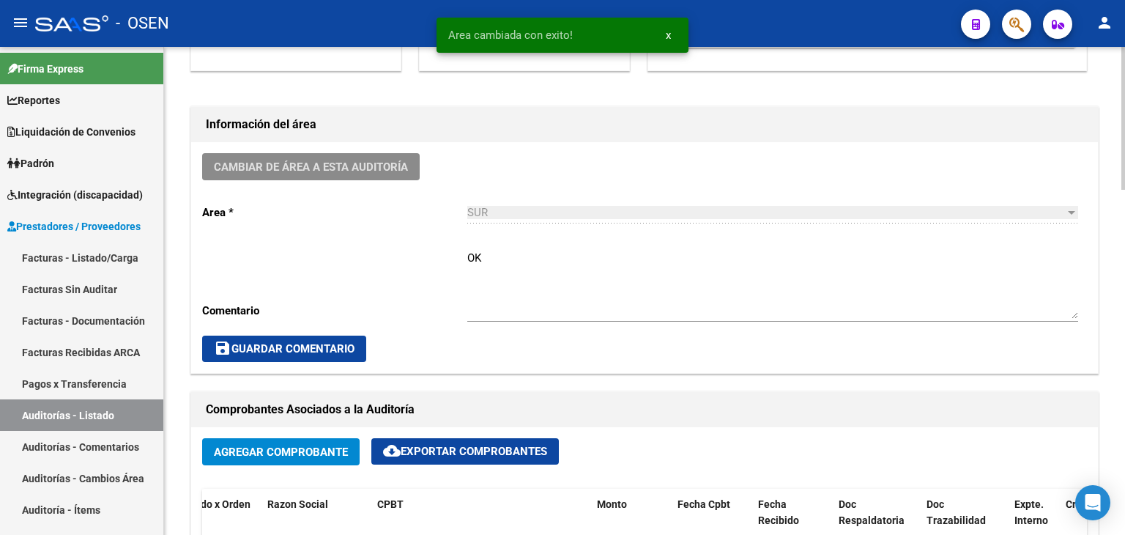
click at [906, 260] on textarea "OK" at bounding box center [772, 284] width 611 height 69
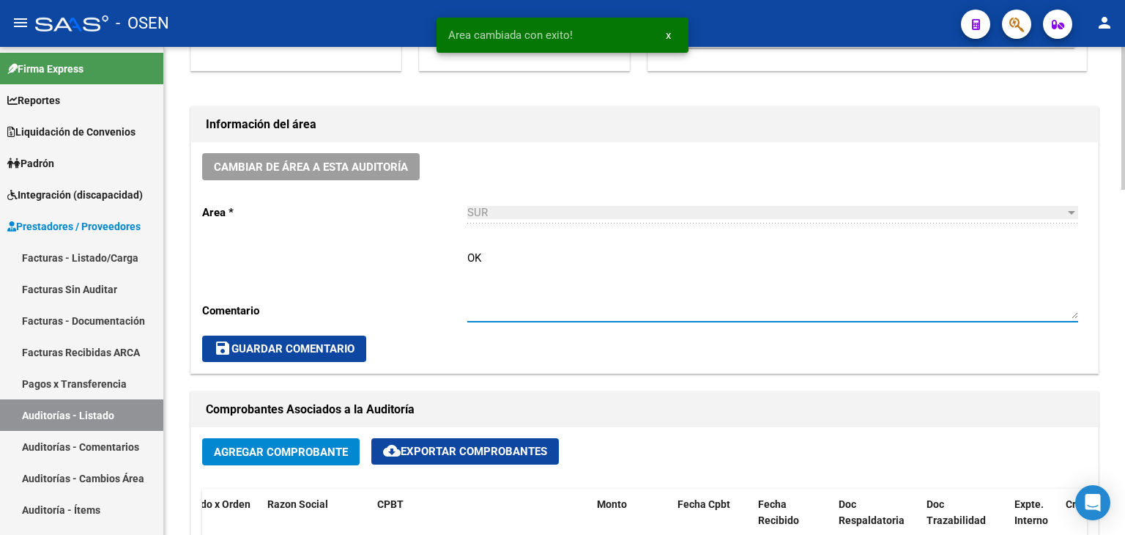
paste textarea "MEDICACION CA"
type textarea "OK MEDICACION CA"
click at [231, 351] on span "save Guardar Comentario" at bounding box center [284, 348] width 141 height 13
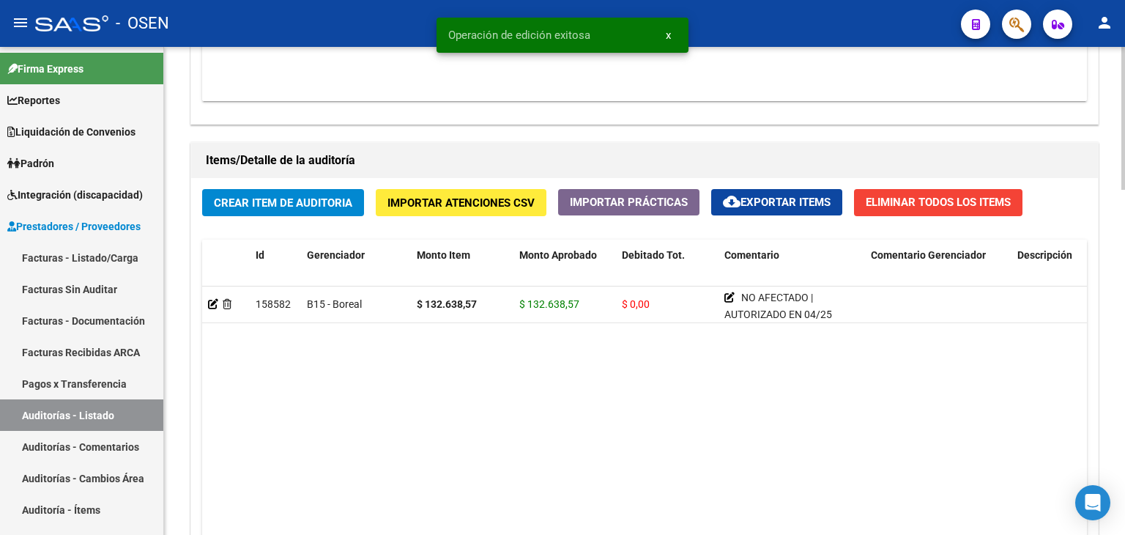
scroll to position [1178, 0]
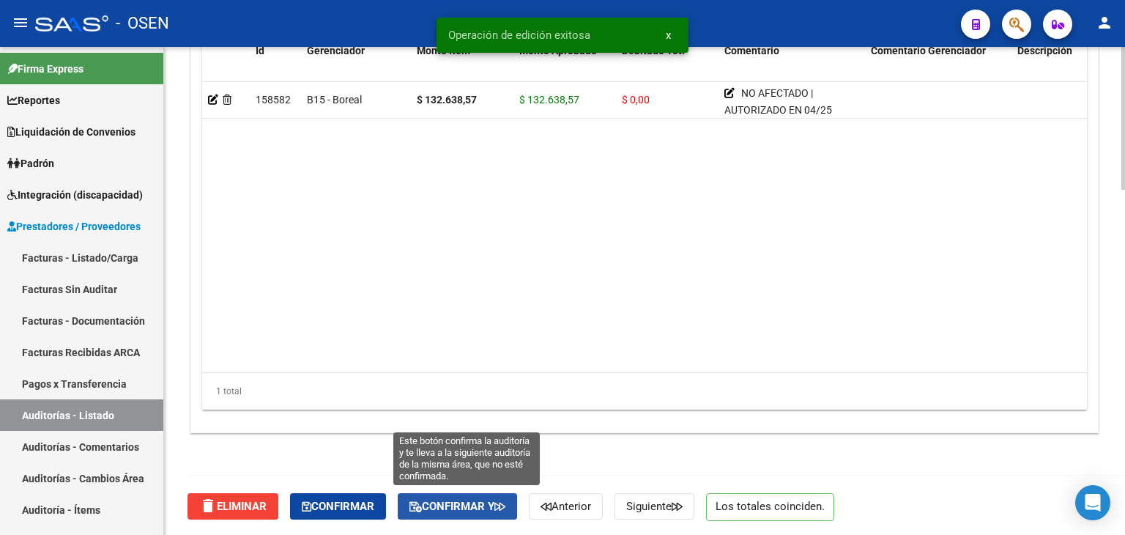
click at [485, 511] on button "Confirmar y" at bounding box center [457, 506] width 119 height 26
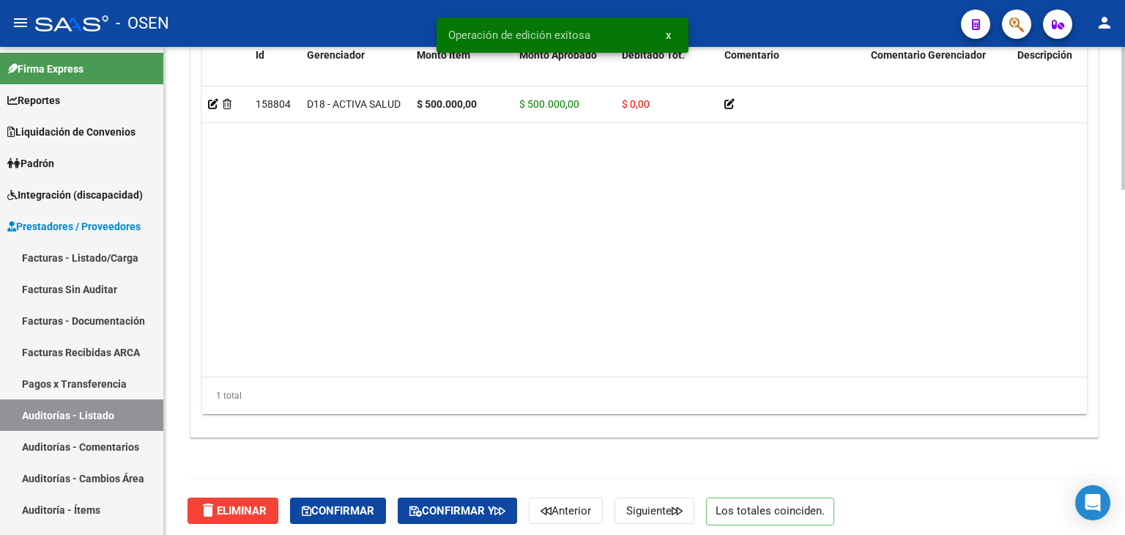
scroll to position [1178, 0]
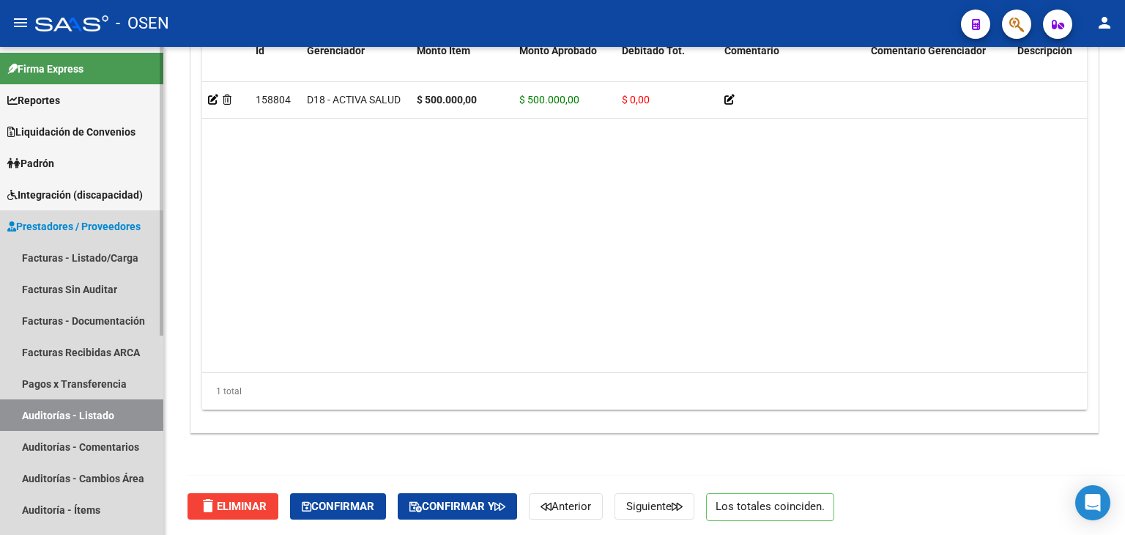
click at [122, 412] on link "Auditorías - Listado" at bounding box center [81, 414] width 163 height 31
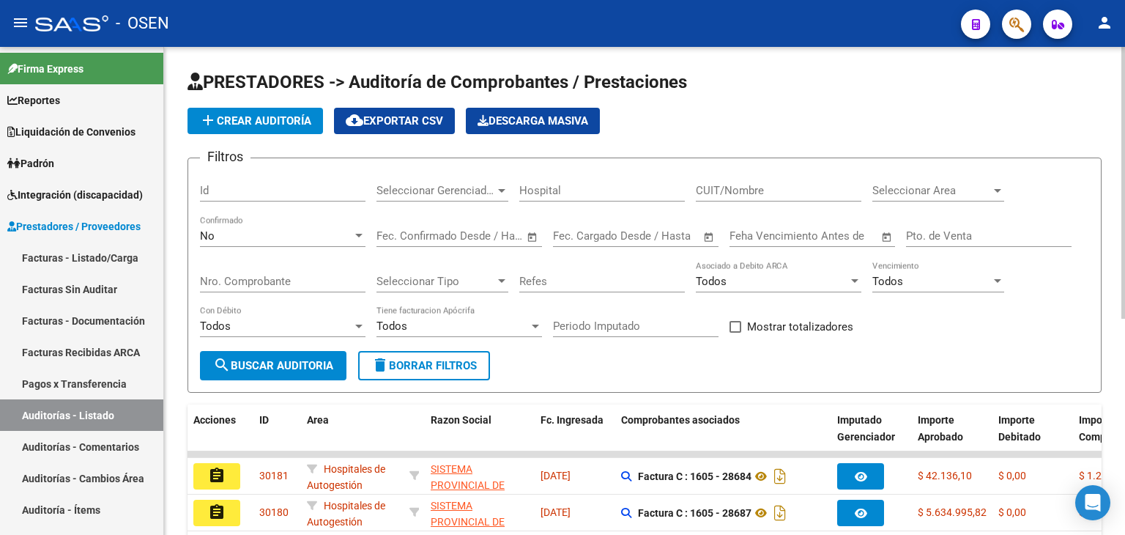
click at [941, 189] on span "Seleccionar Area" at bounding box center [931, 190] width 119 height 13
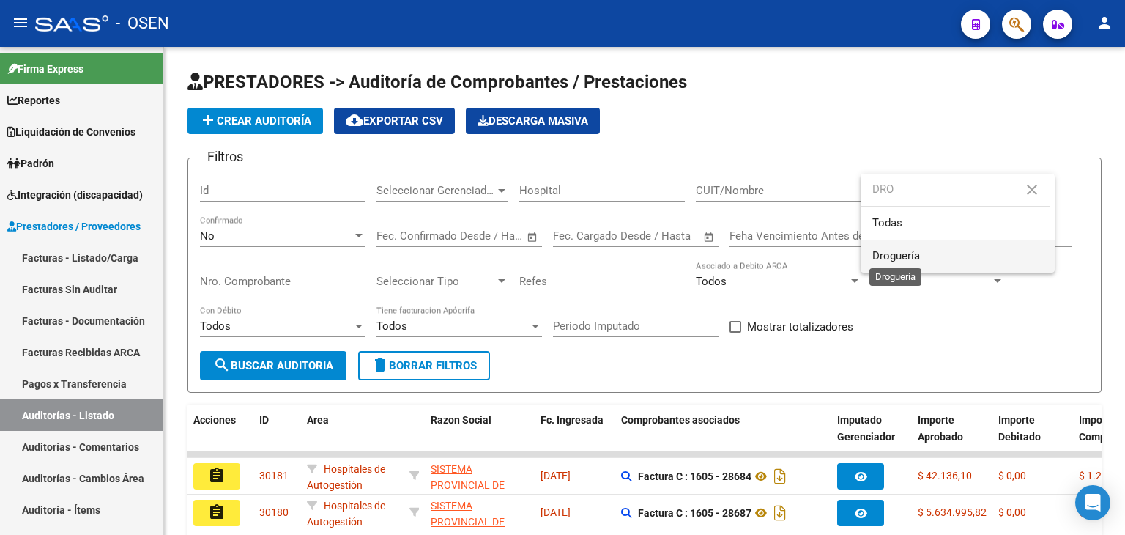
type input "DRO"
click at [918, 253] on span "Droguería" at bounding box center [896, 255] width 48 height 13
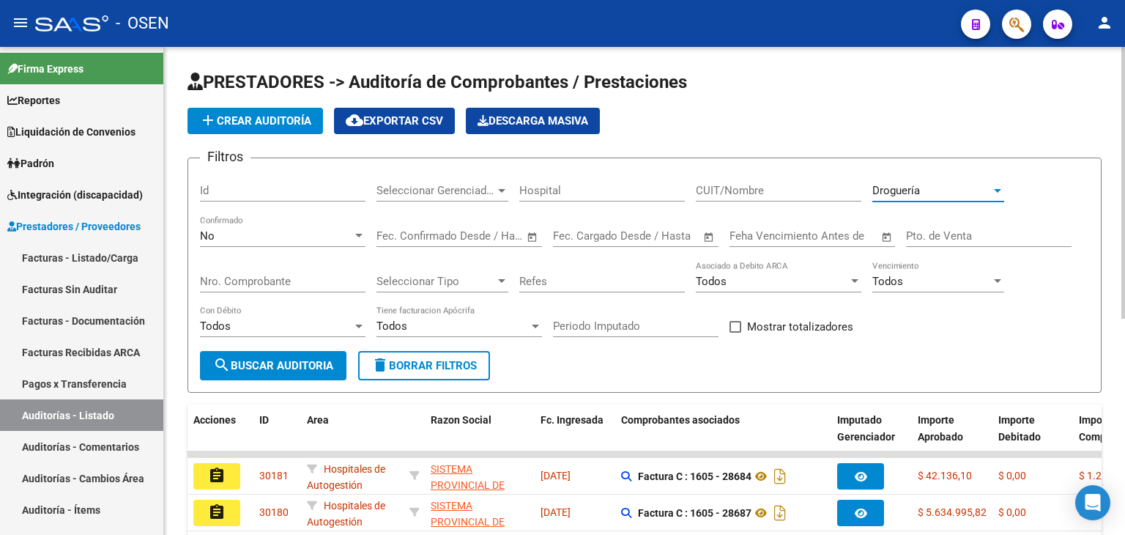
drag, startPoint x: 256, startPoint y: 364, endPoint x: 680, endPoint y: 237, distance: 441.8
click at [257, 365] on span "search Buscar Auditoria" at bounding box center [273, 365] width 120 height 13
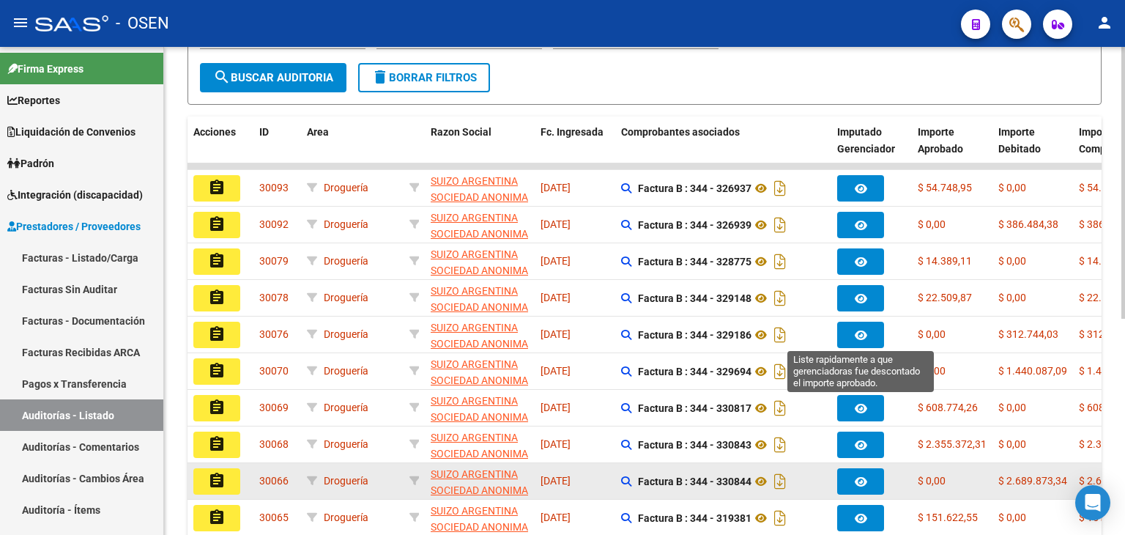
scroll to position [387, 0]
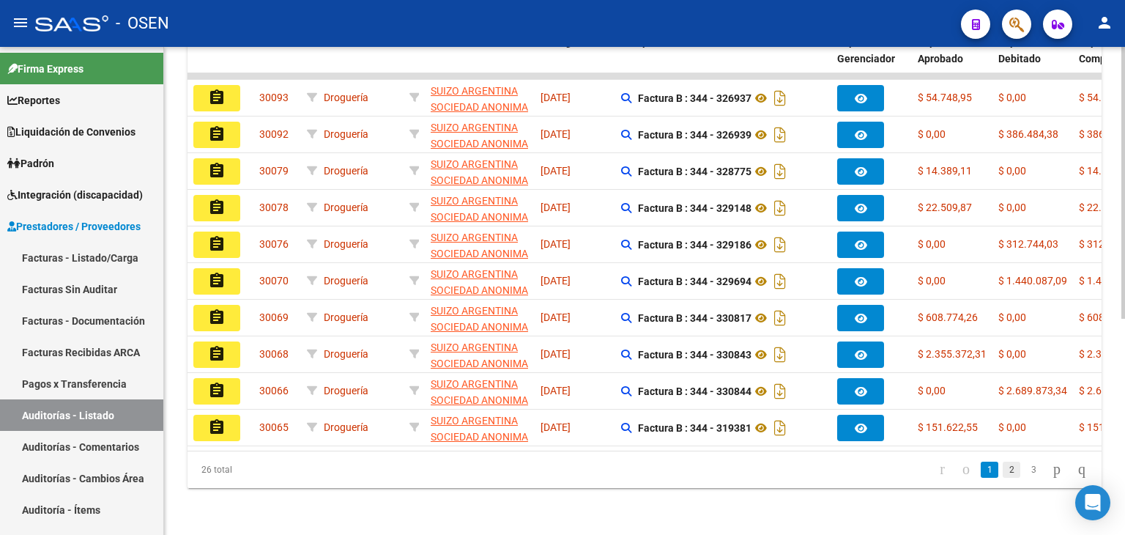
click at [1003, 468] on link "2" at bounding box center [1012, 469] width 18 height 16
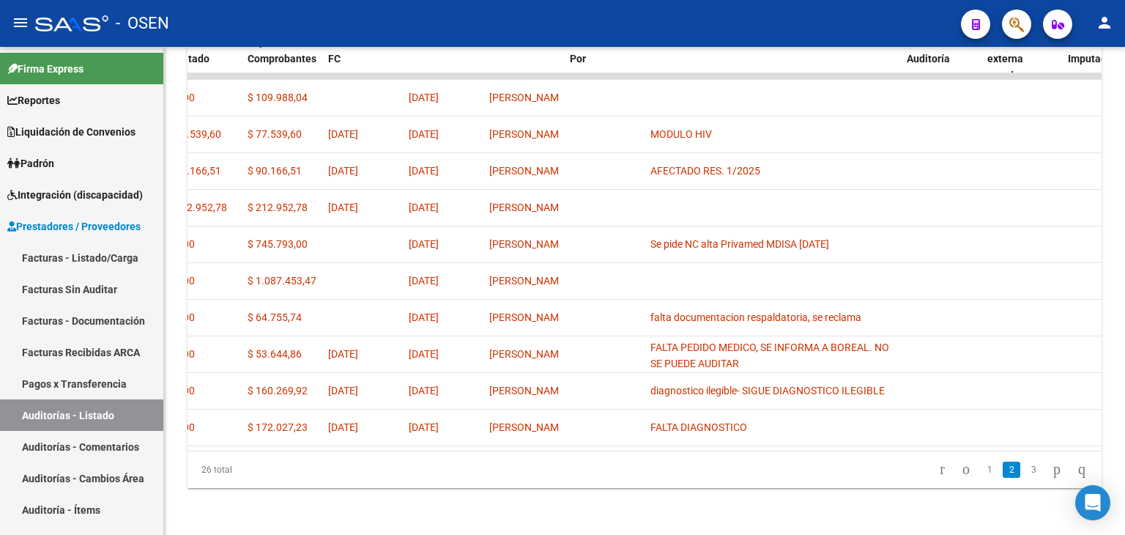
scroll to position [0, 670]
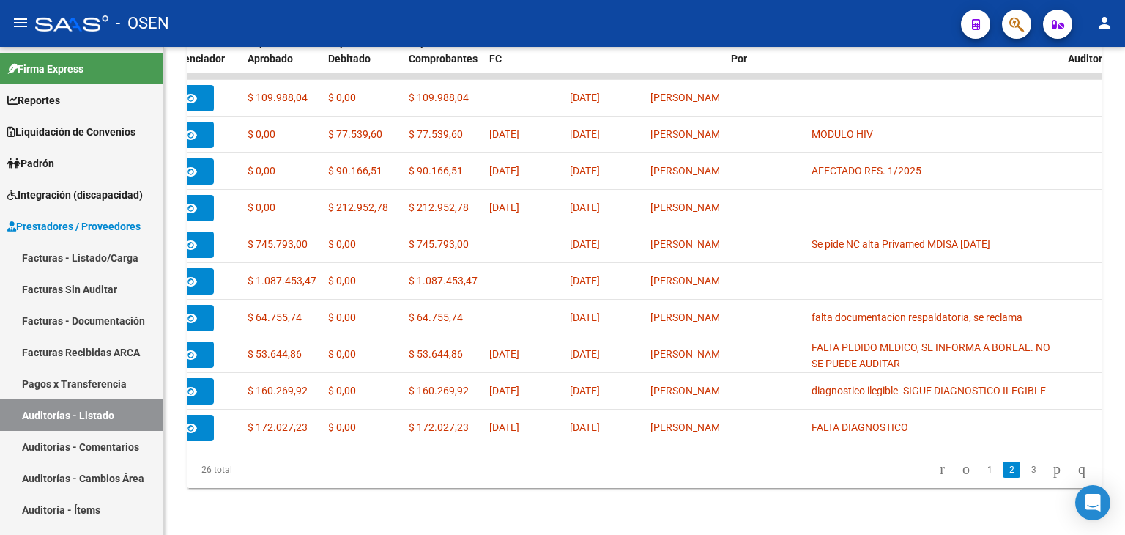
drag, startPoint x: 863, startPoint y: 482, endPoint x: 754, endPoint y: 482, distance: 109.8
click at [754, 482] on div "26 total 1 2 3" at bounding box center [644, 469] width 914 height 37
click at [1025, 466] on link "3" at bounding box center [1034, 469] width 18 height 16
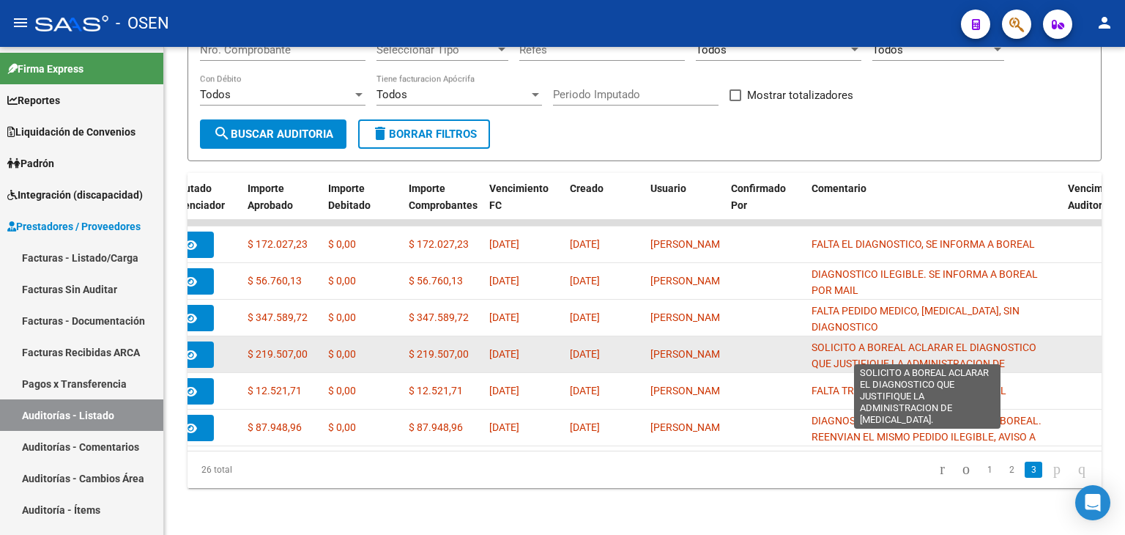
scroll to position [2, 0]
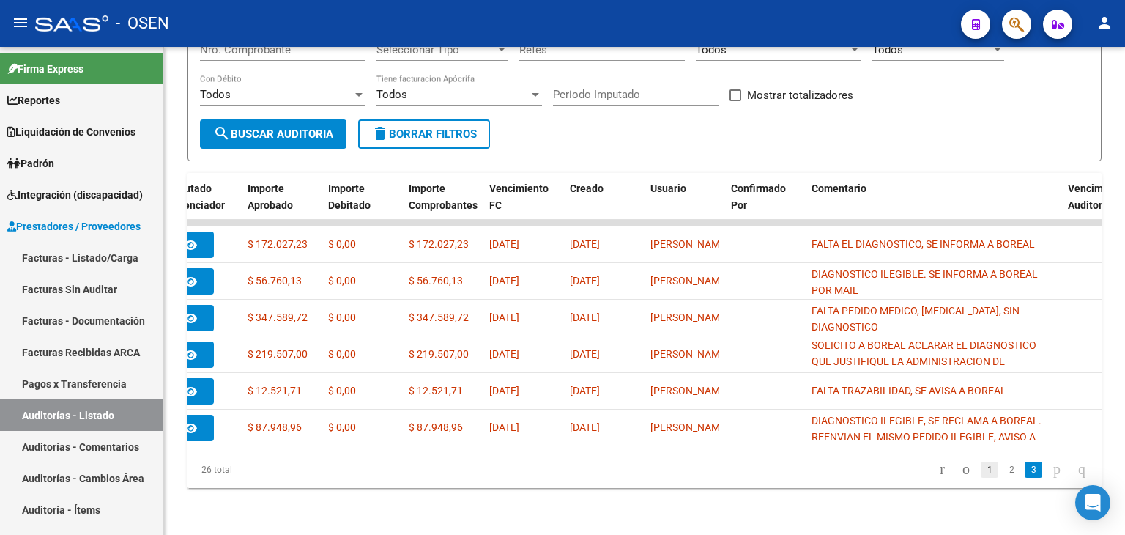
click at [981, 464] on link "1" at bounding box center [990, 469] width 18 height 16
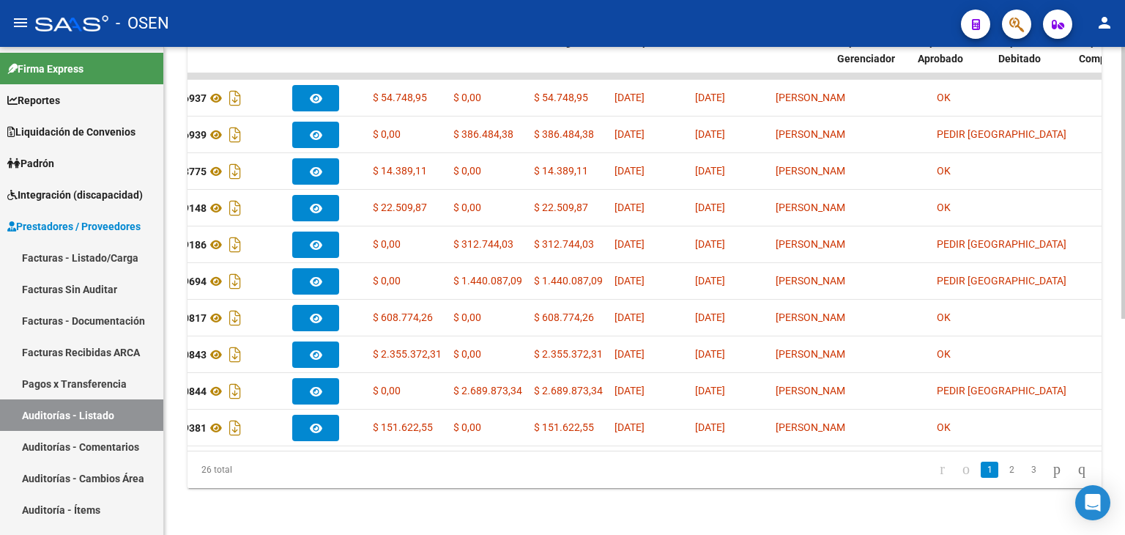
scroll to position [0, 0]
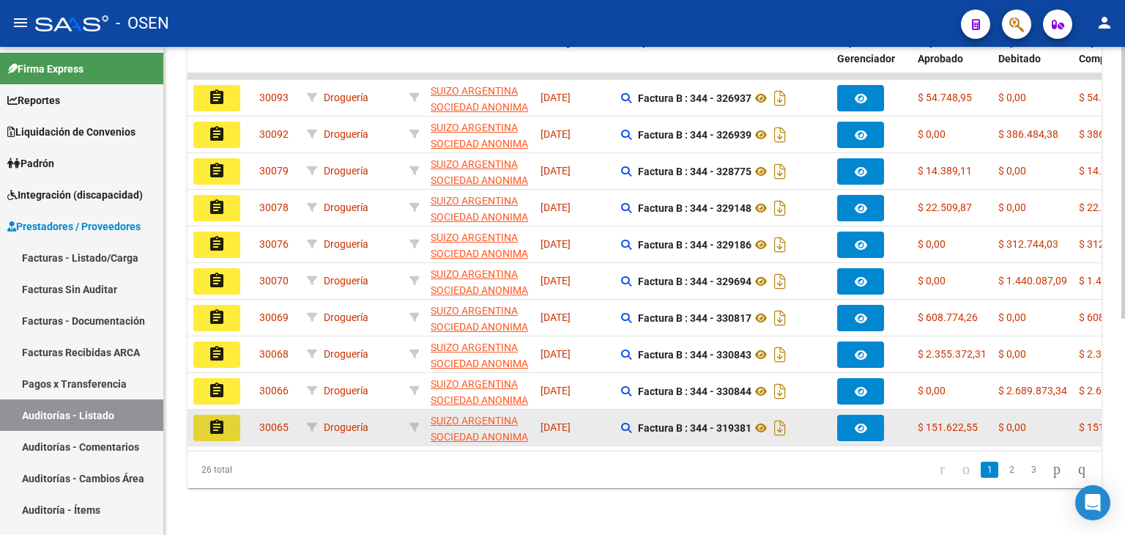
click at [204, 414] on button "assignment" at bounding box center [216, 427] width 47 height 26
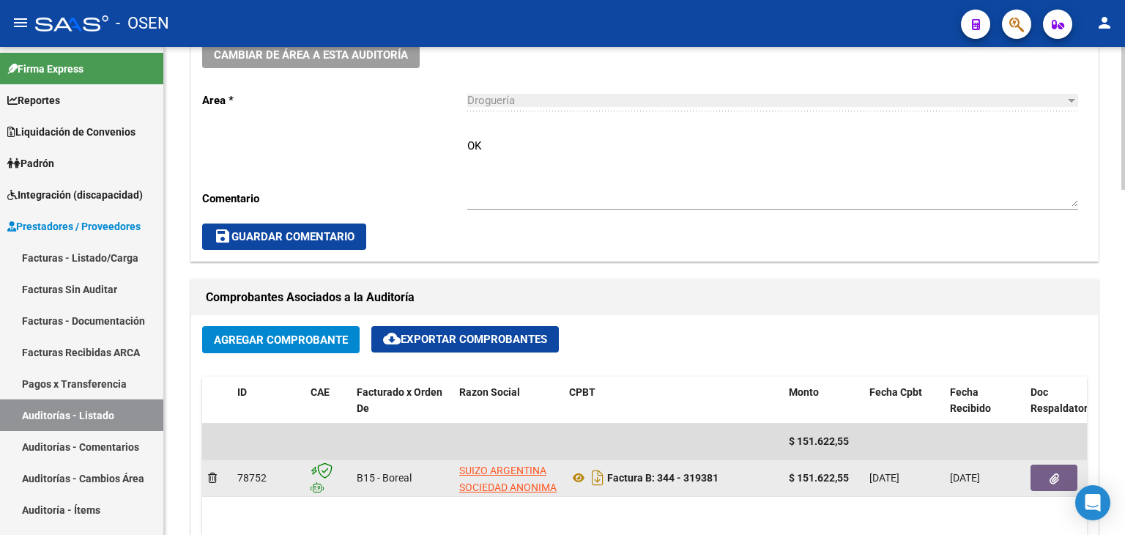
scroll to position [659, 0]
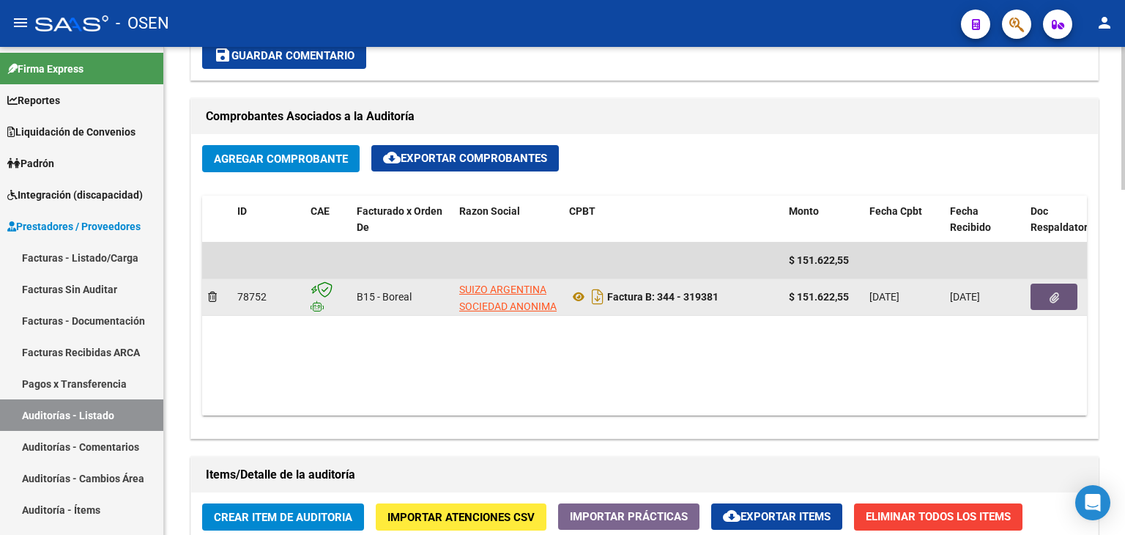
click at [1060, 294] on button "button" at bounding box center [1053, 296] width 47 height 26
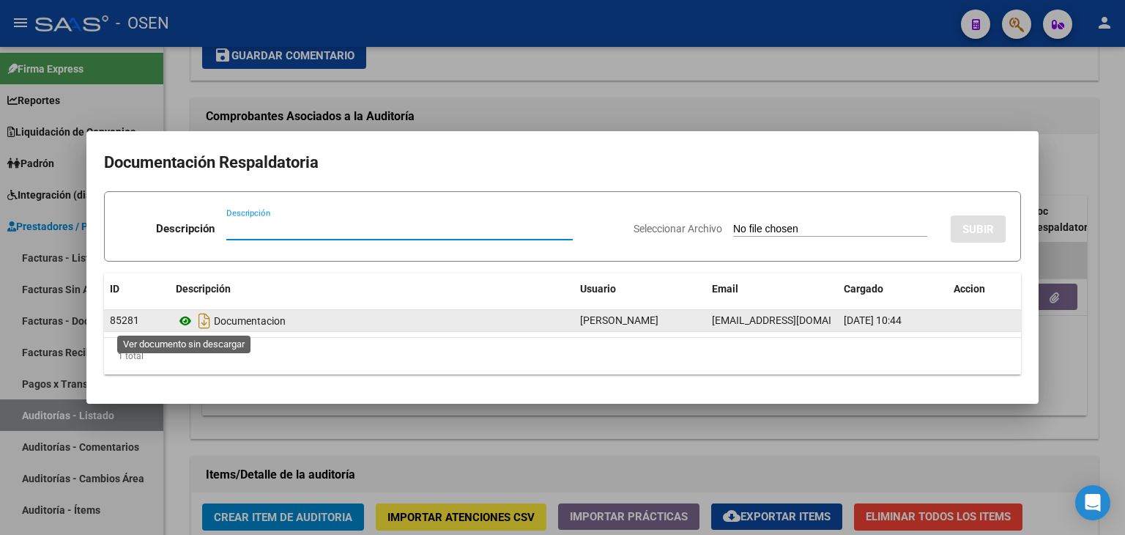
click at [187, 321] on icon at bounding box center [185, 321] width 19 height 18
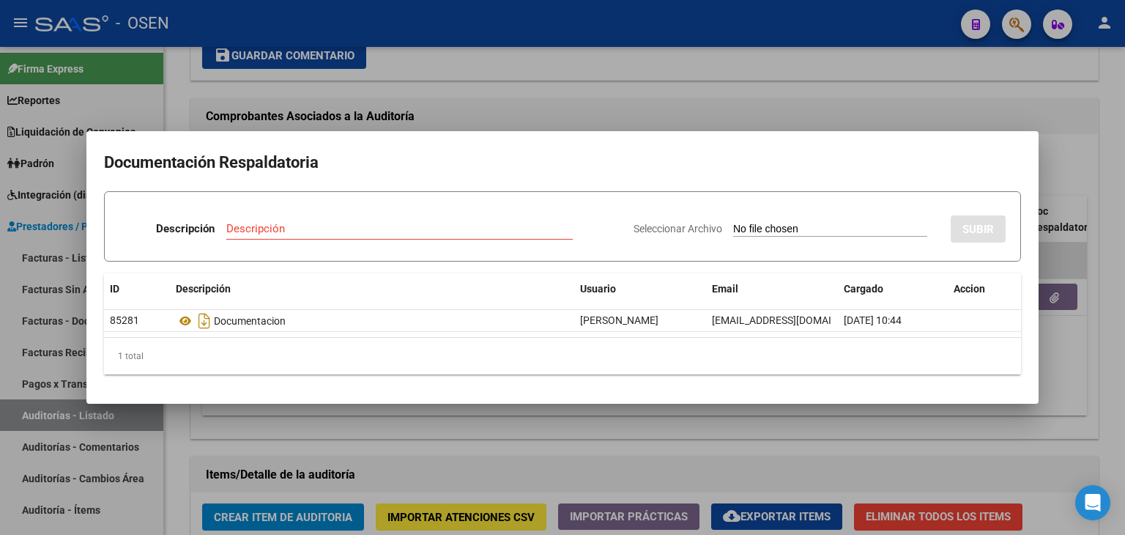
click at [499, 83] on div at bounding box center [562, 267] width 1125 height 535
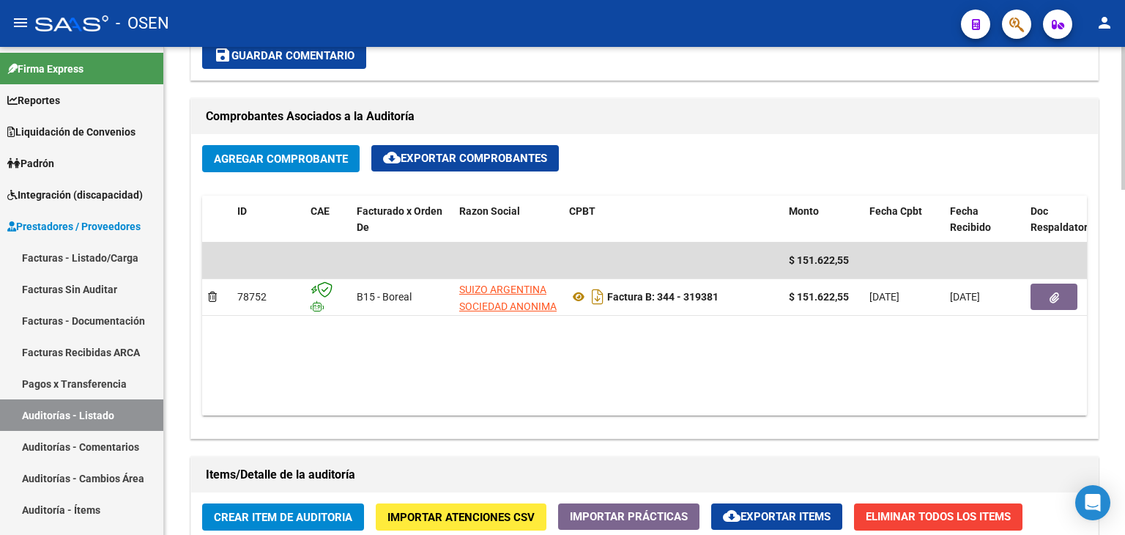
scroll to position [439, 0]
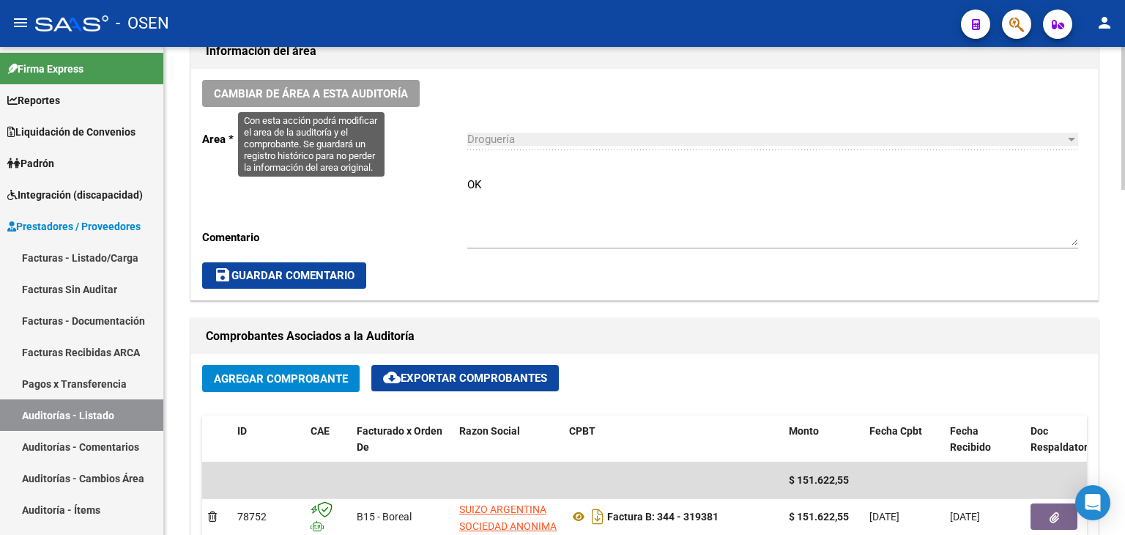
click at [400, 92] on span "Cambiar de área a esta auditoría" at bounding box center [311, 93] width 194 height 13
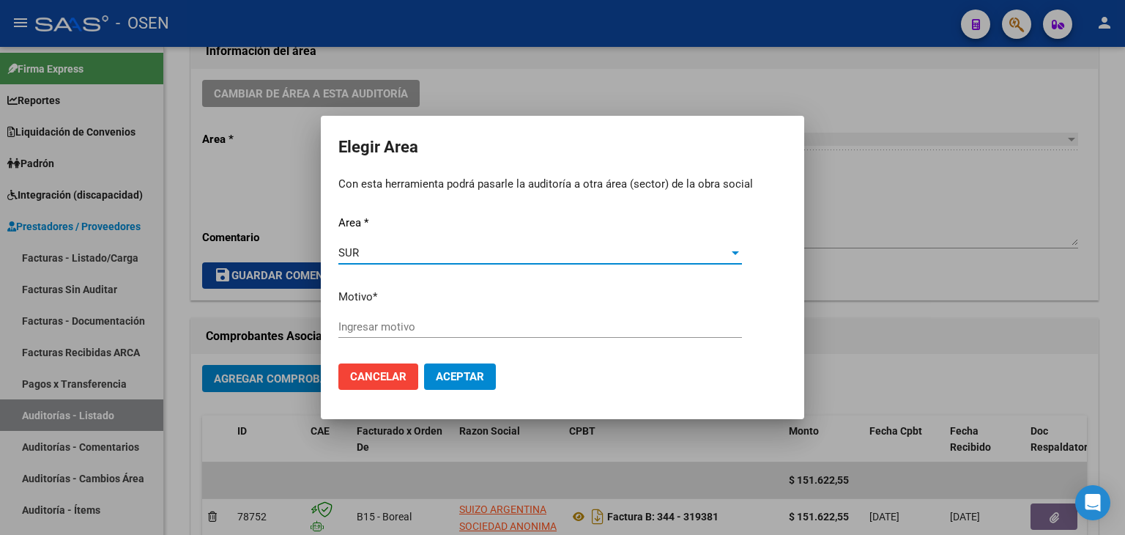
click at [383, 327] on input "Ingresar motivo" at bounding box center [540, 326] width 404 height 13
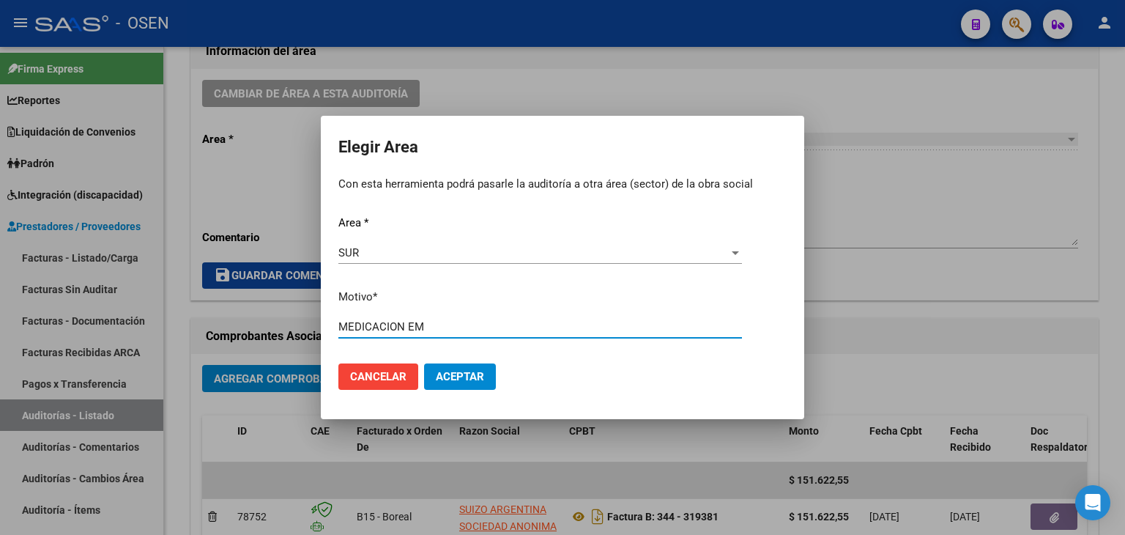
type input "MEDICACION EM"
click at [460, 367] on button "Aceptar" at bounding box center [460, 376] width 72 height 26
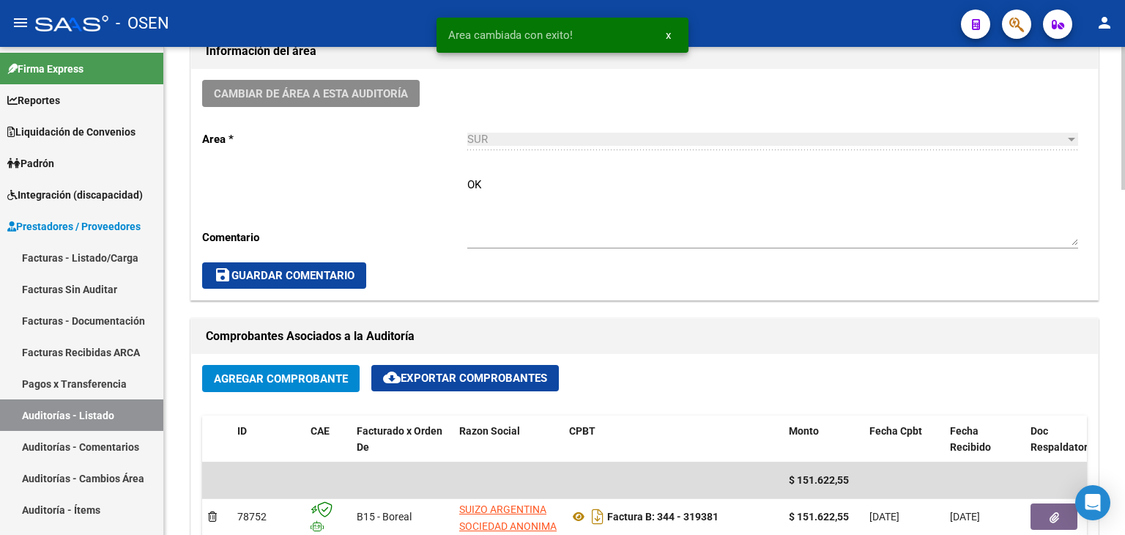
click at [499, 230] on textarea "OK" at bounding box center [772, 210] width 611 height 69
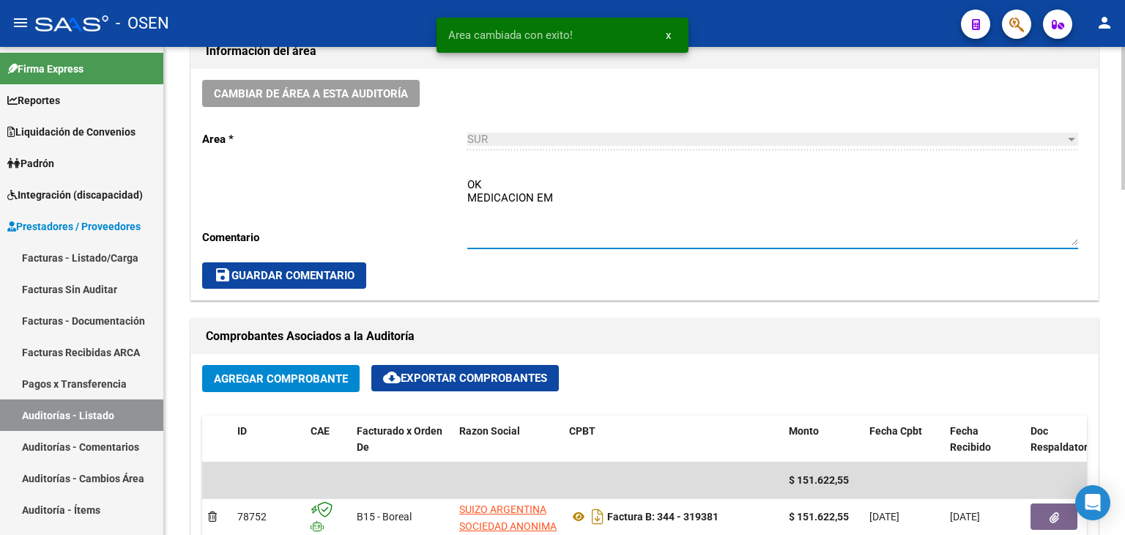
type textarea "OK MEDICACION EM"
click at [305, 270] on span "save Guardar Comentario" at bounding box center [284, 275] width 141 height 13
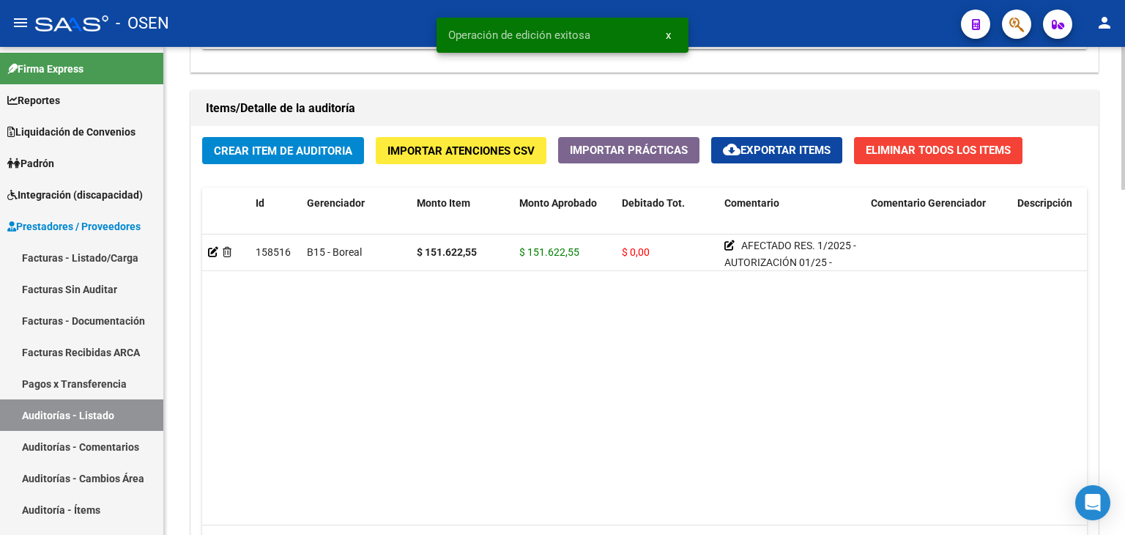
scroll to position [1178, 0]
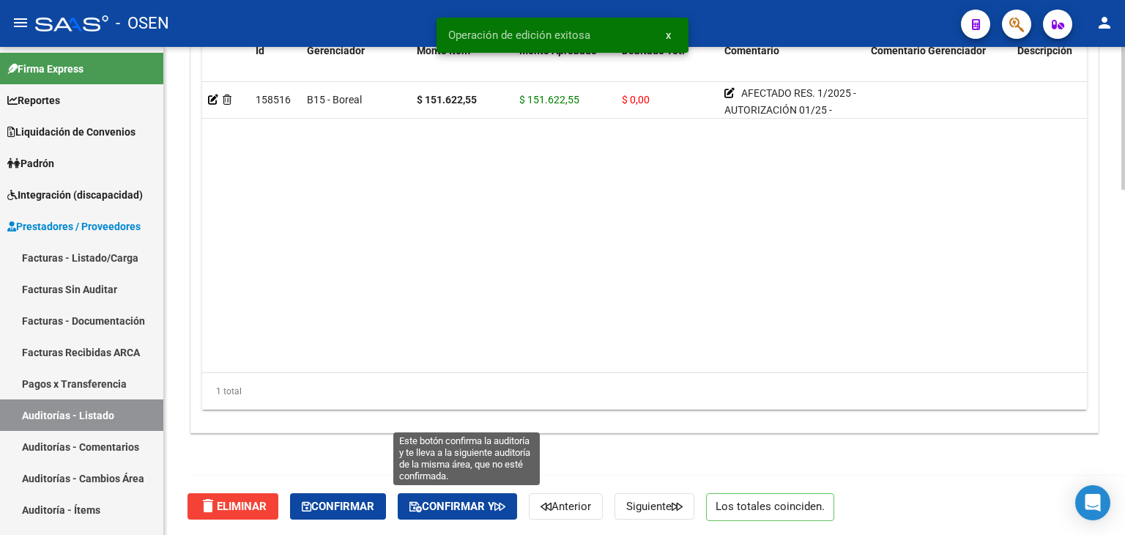
click at [465, 504] on span "Confirmar y" at bounding box center [457, 505] width 96 height 13
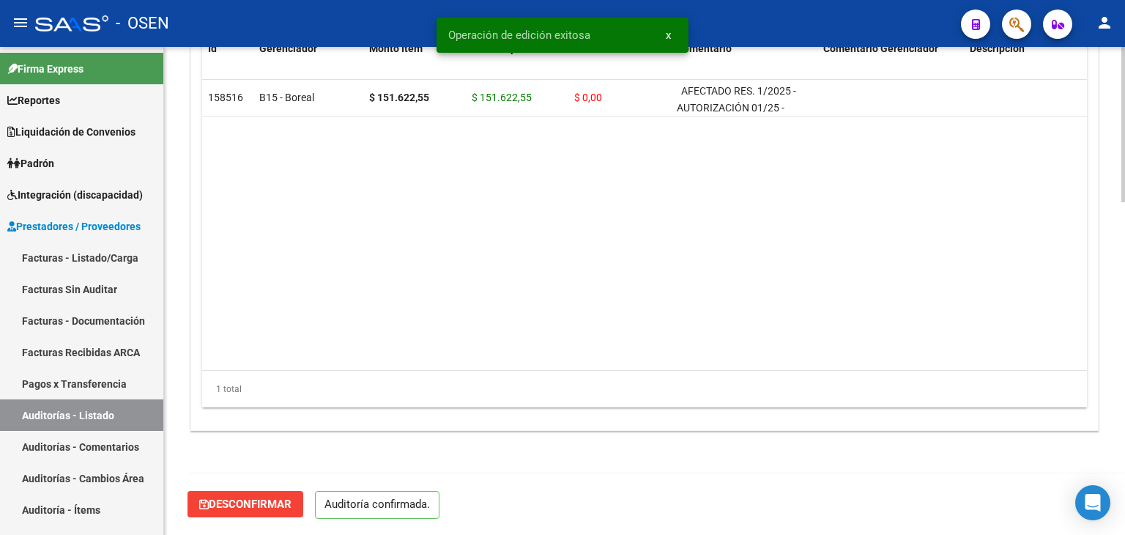
scroll to position [1047, 0]
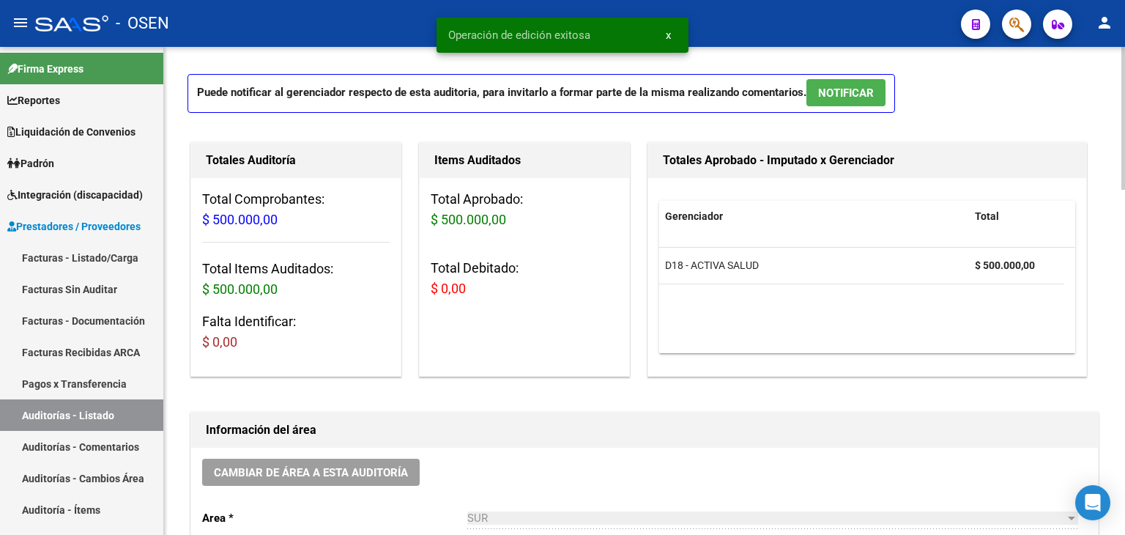
scroll to position [146, 0]
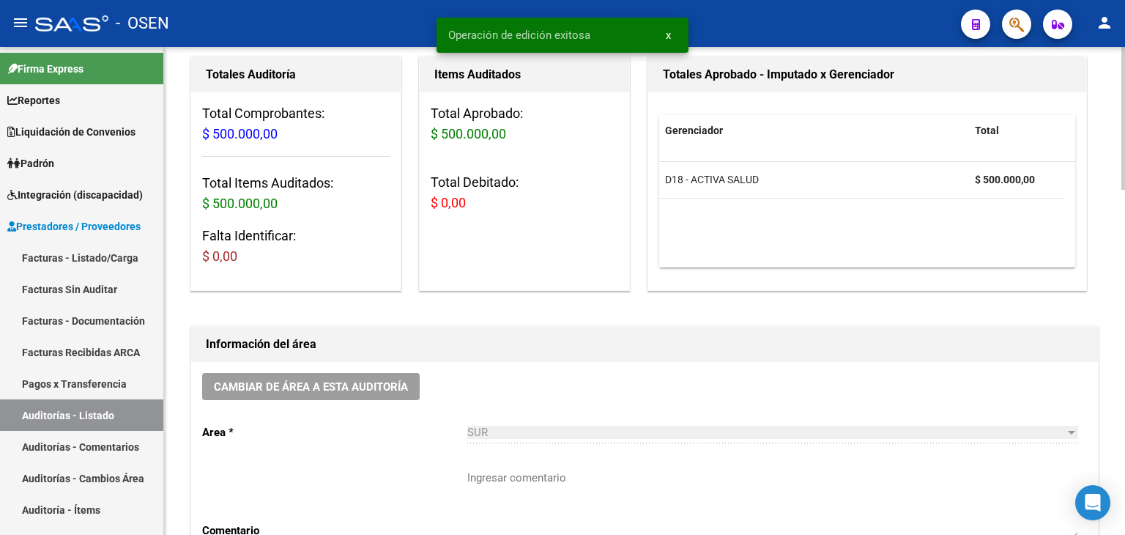
drag, startPoint x: 90, startPoint y: 418, endPoint x: 179, endPoint y: 361, distance: 106.0
click at [90, 418] on link "Auditorías - Listado" at bounding box center [81, 414] width 163 height 31
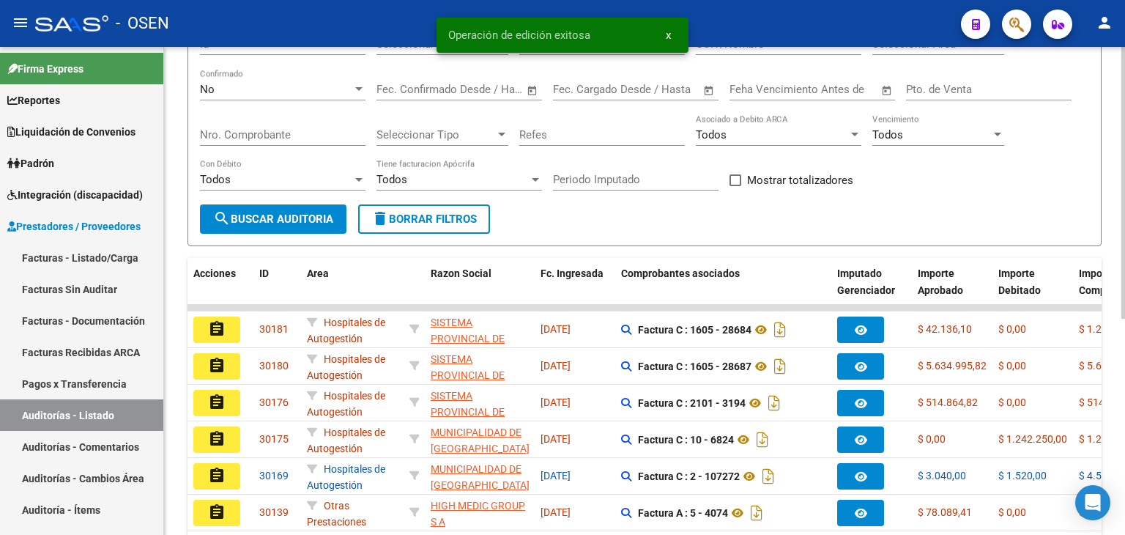
scroll to position [73, 0]
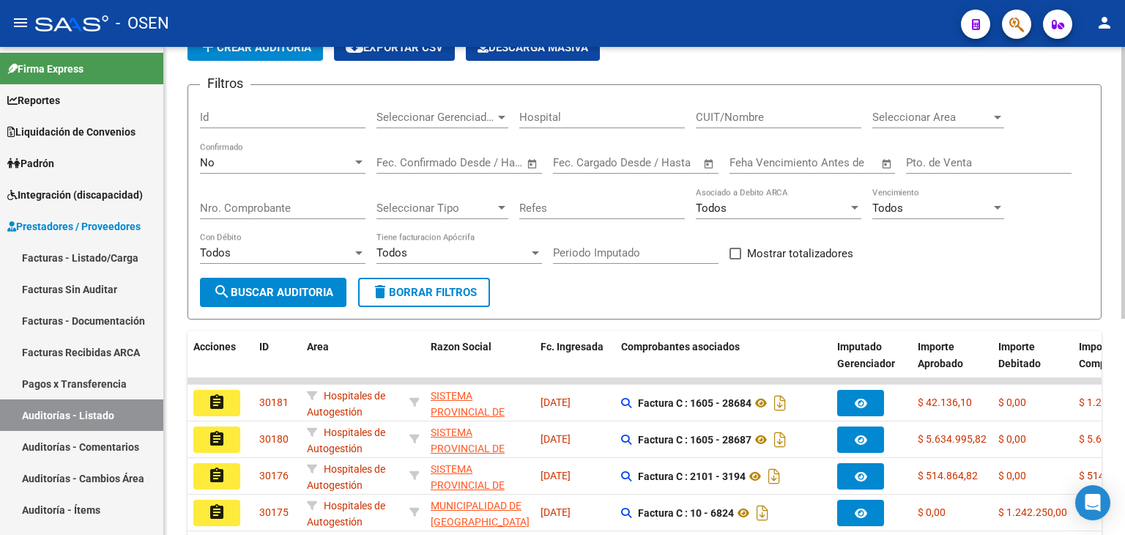
click at [912, 113] on span "Seleccionar Area" at bounding box center [931, 117] width 119 height 13
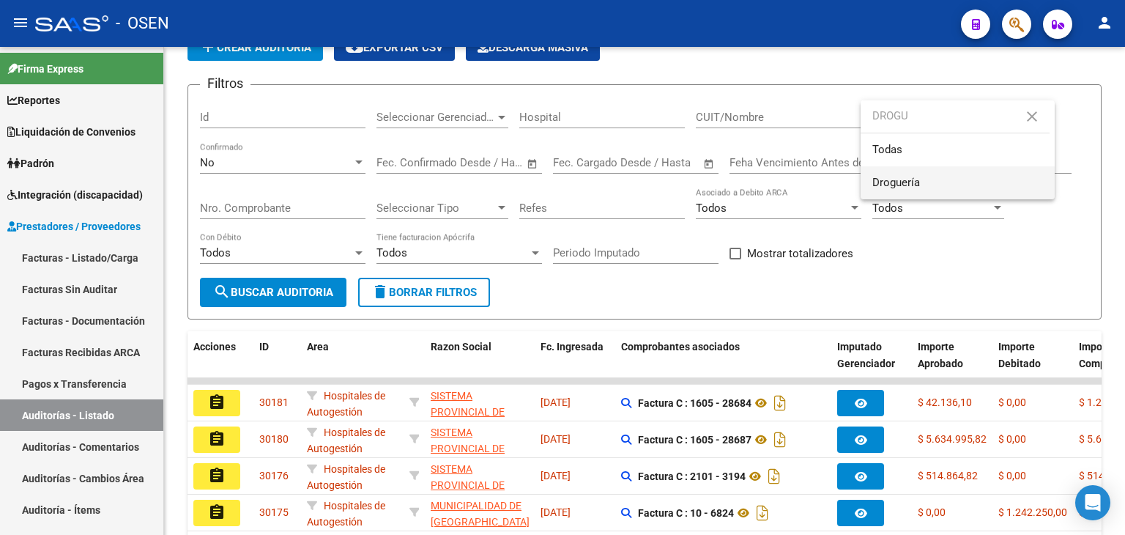
type input "DROGU"
click at [915, 187] on span "Droguería" at bounding box center [896, 182] width 48 height 13
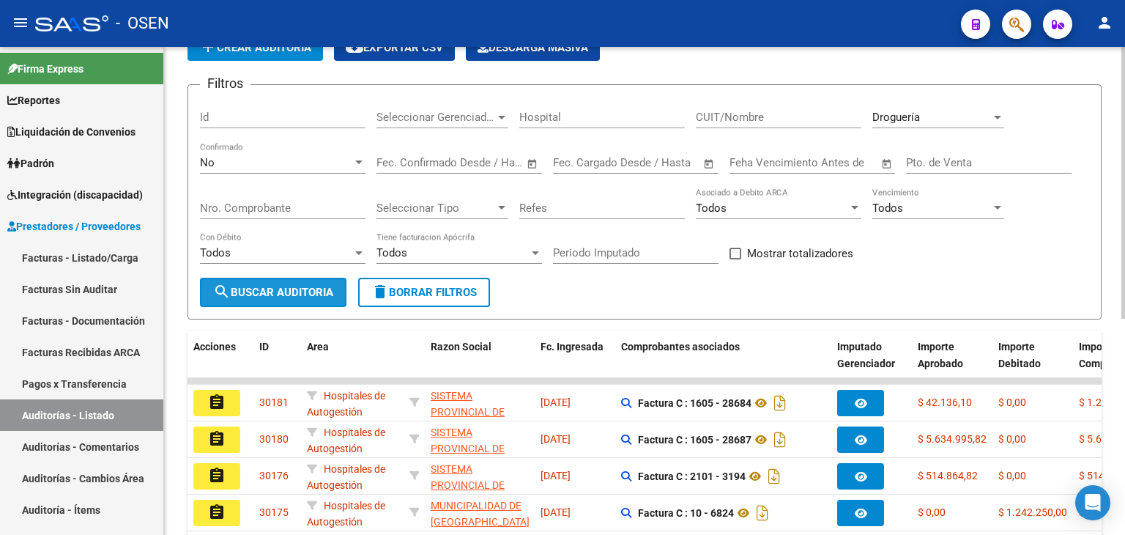
click at [290, 301] on button "search Buscar Auditoria" at bounding box center [273, 292] width 146 height 29
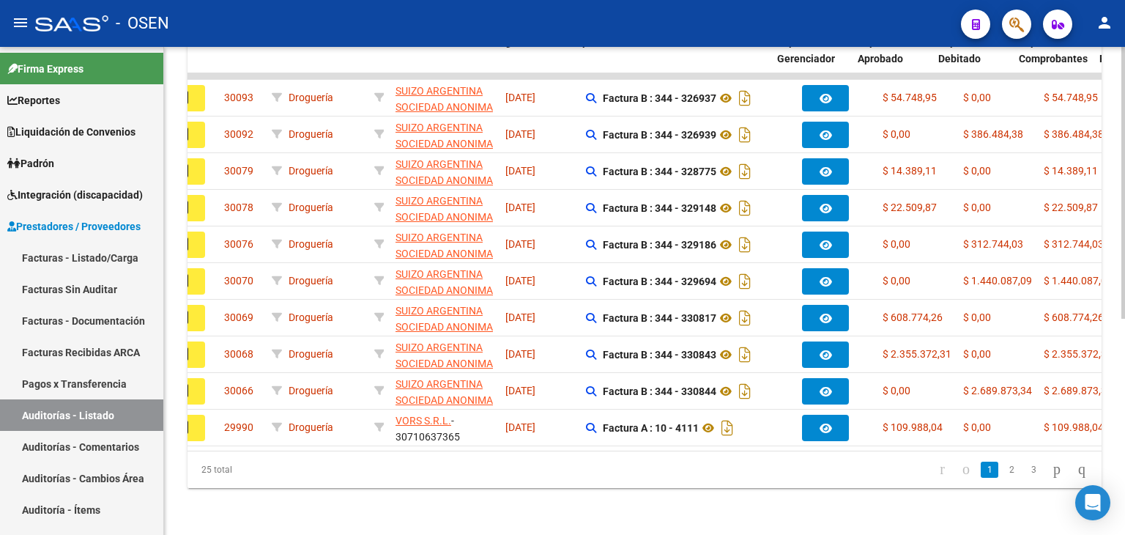
scroll to position [0, 0]
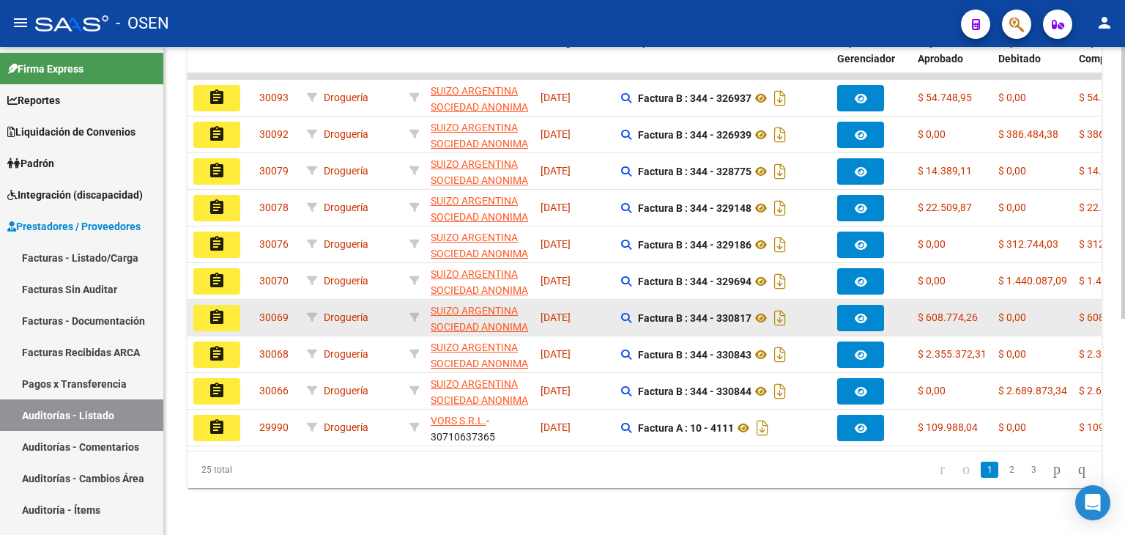
click at [220, 308] on mat-icon "assignment" at bounding box center [217, 317] width 18 height 18
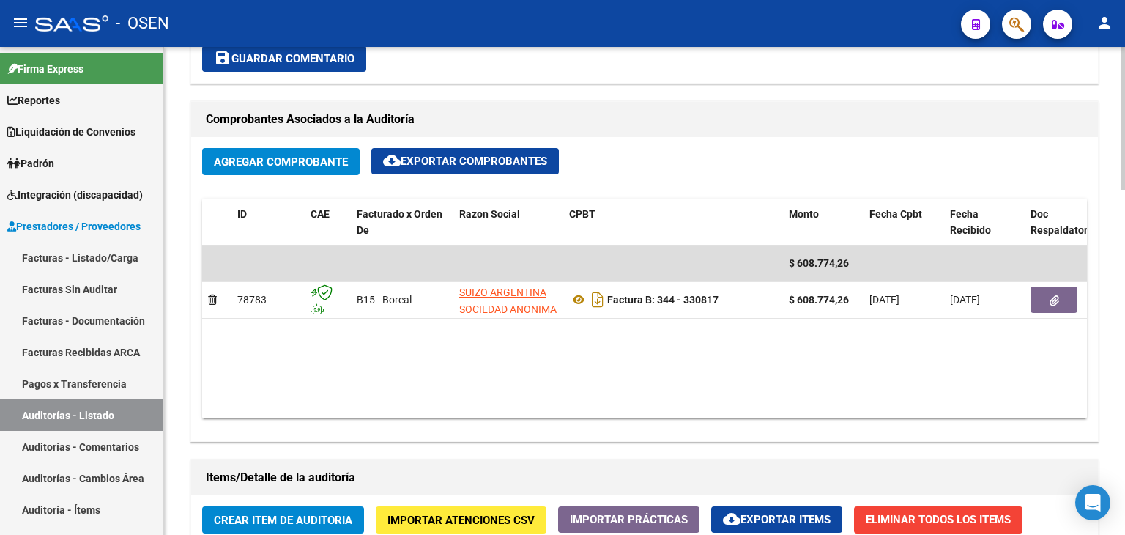
scroll to position [659, 0]
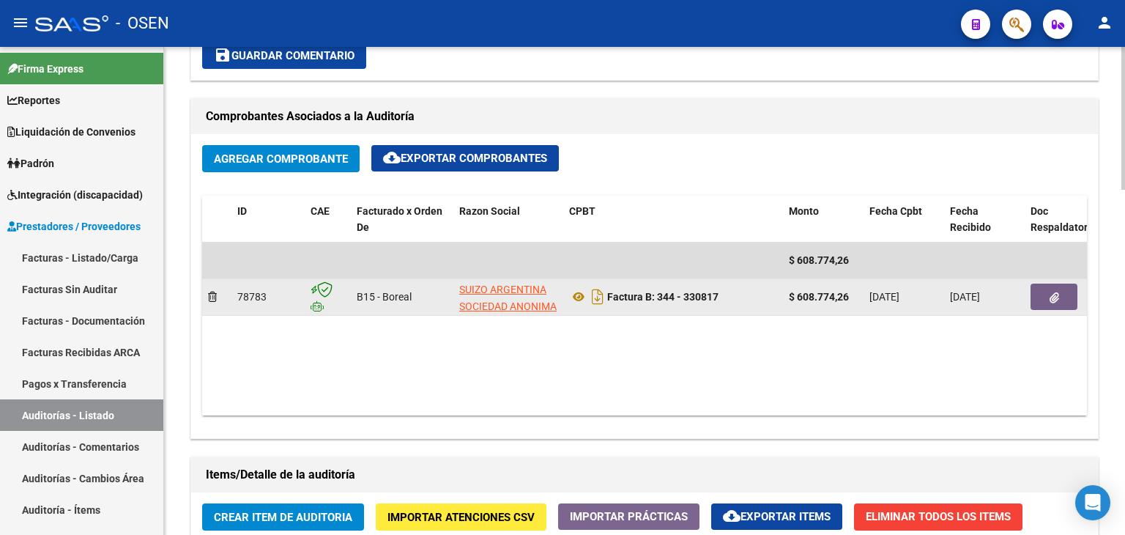
click at [1060, 300] on button "button" at bounding box center [1053, 296] width 47 height 26
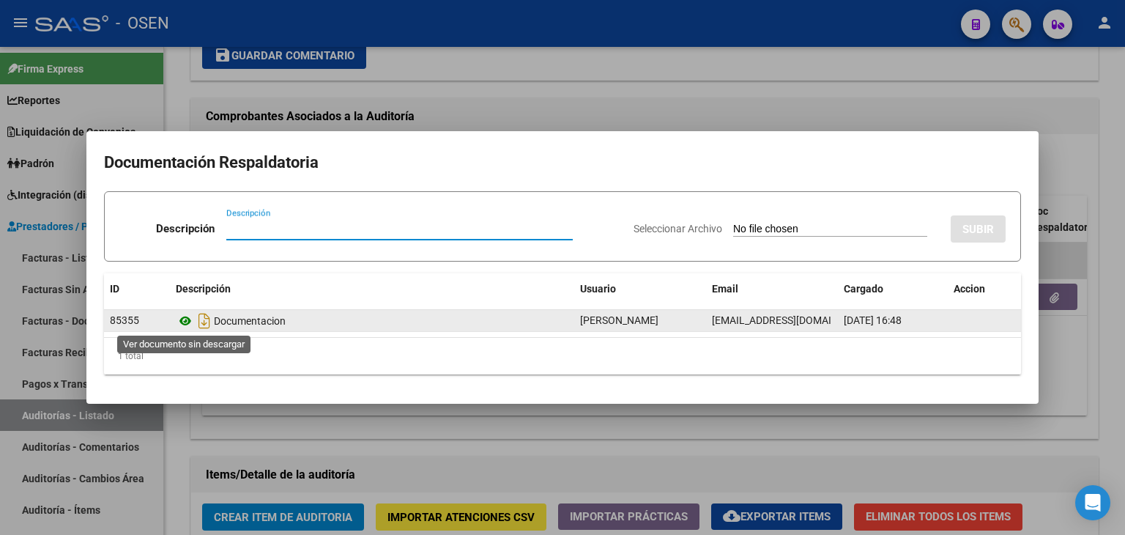
click at [187, 316] on icon at bounding box center [185, 321] width 19 height 18
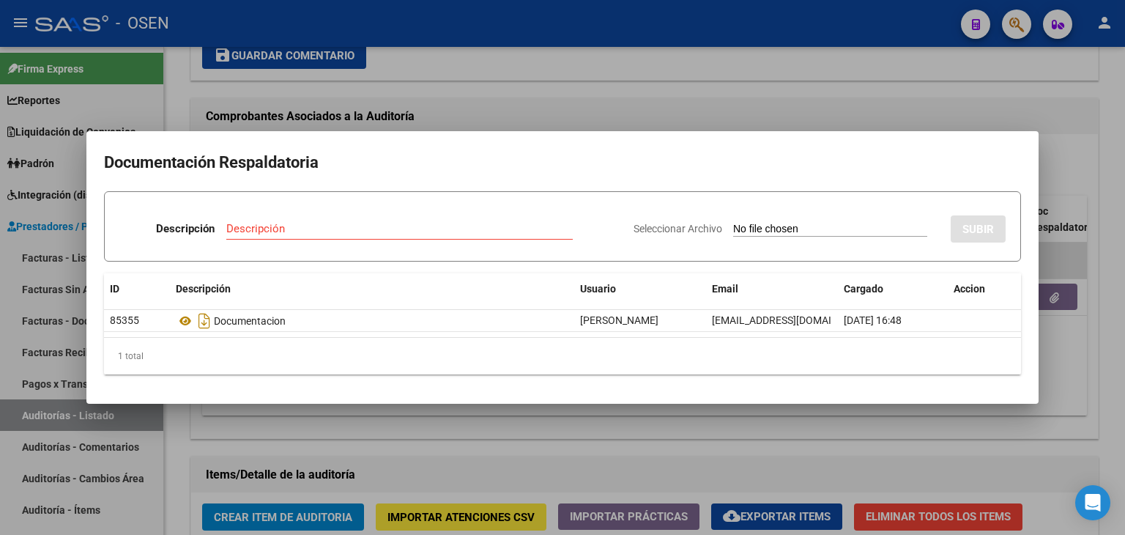
click at [487, 67] on div at bounding box center [562, 267] width 1125 height 535
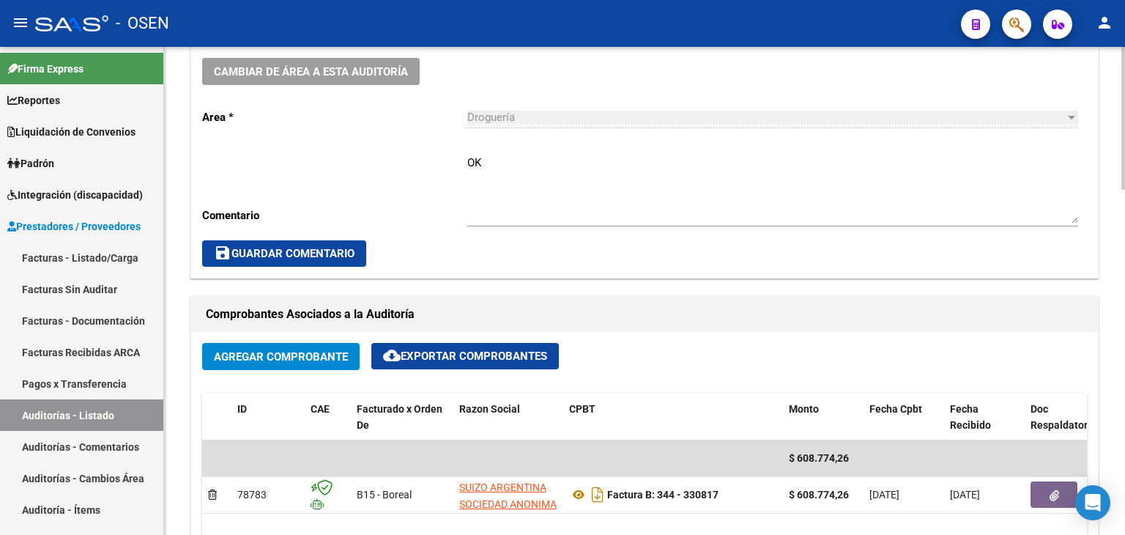
scroll to position [366, 0]
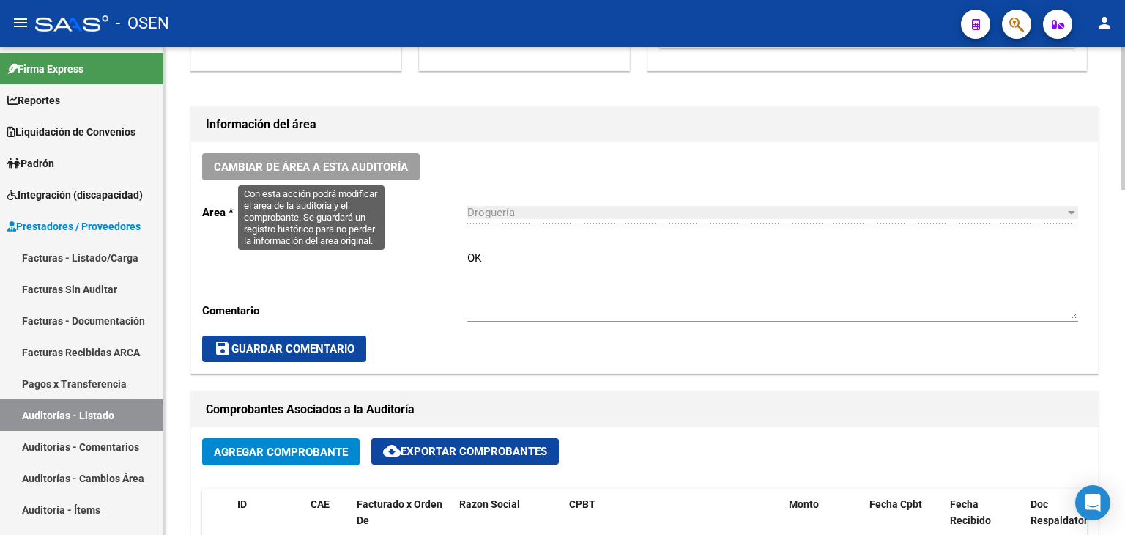
click at [366, 171] on span "Cambiar de área a esta auditoría" at bounding box center [311, 166] width 194 height 13
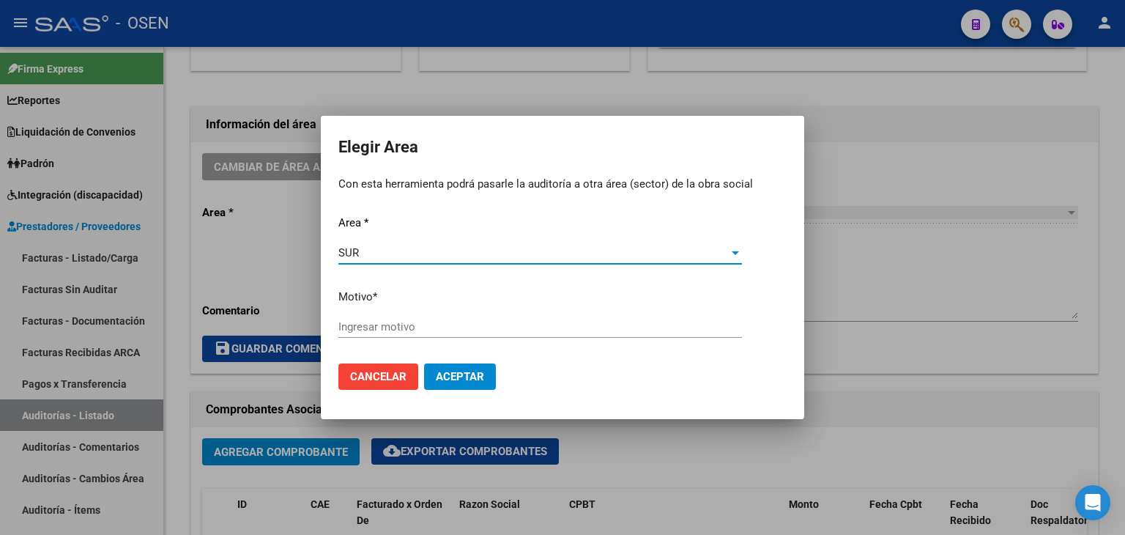
click at [420, 334] on div "Ingresar motivo" at bounding box center [540, 327] width 404 height 22
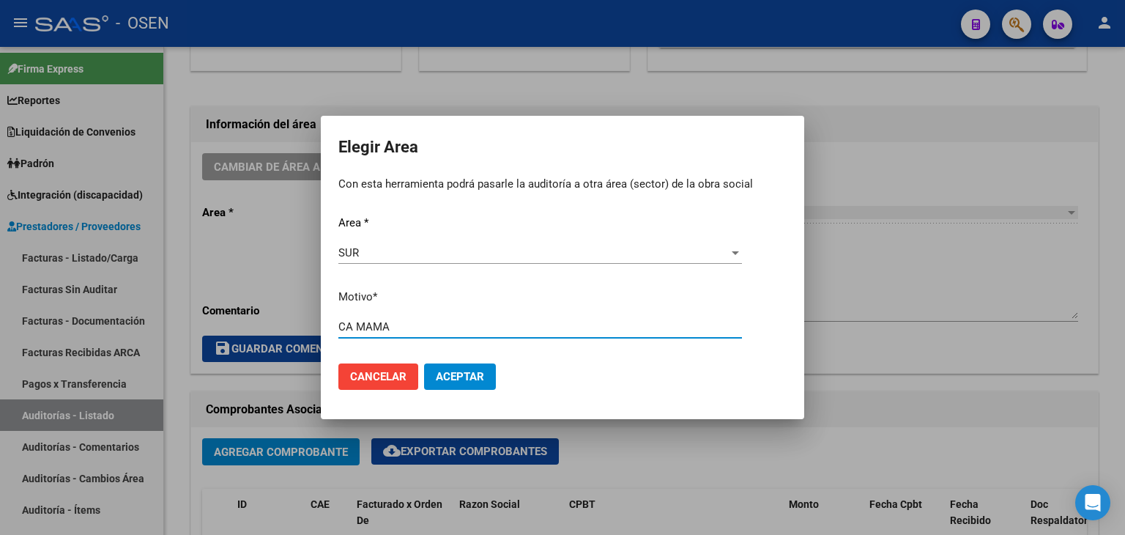
type input "CA MAMA"
click at [439, 377] on span "Aceptar" at bounding box center [460, 376] width 48 height 13
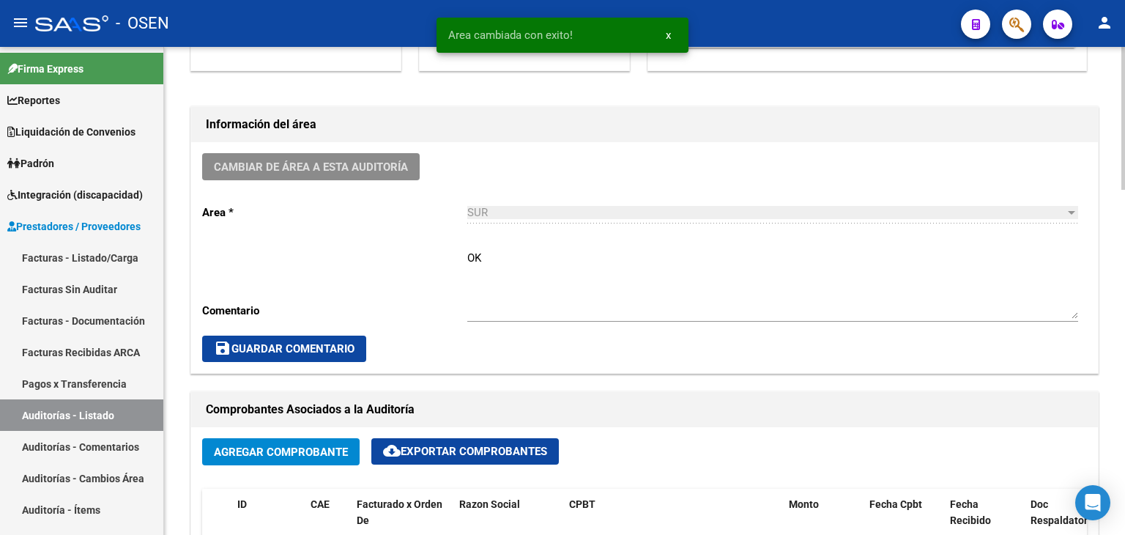
click at [533, 259] on textarea "OK" at bounding box center [772, 284] width 611 height 69
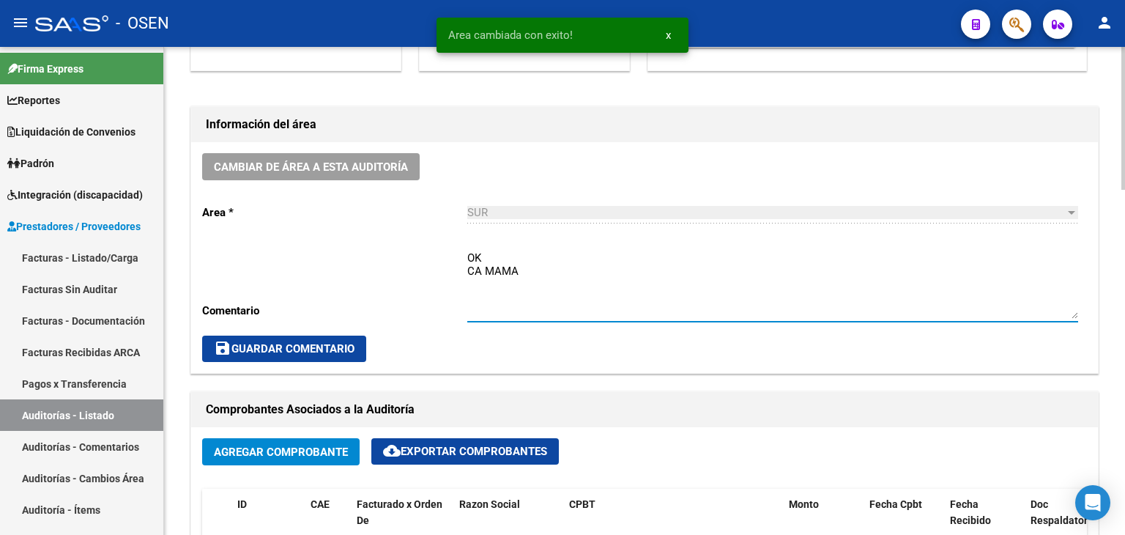
type textarea "OK CA MAMA"
click at [319, 354] on button "save Guardar Comentario" at bounding box center [284, 348] width 164 height 26
drag, startPoint x: 249, startPoint y: 345, endPoint x: 342, endPoint y: 332, distance: 93.8
click at [251, 345] on span "save Guardar Comentario" at bounding box center [284, 348] width 141 height 13
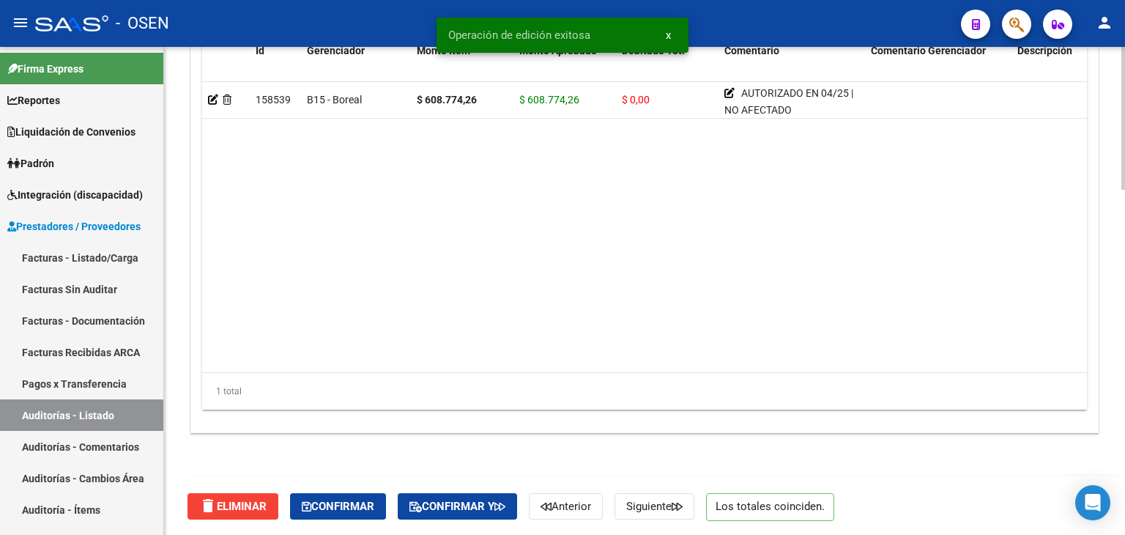
scroll to position [1178, 0]
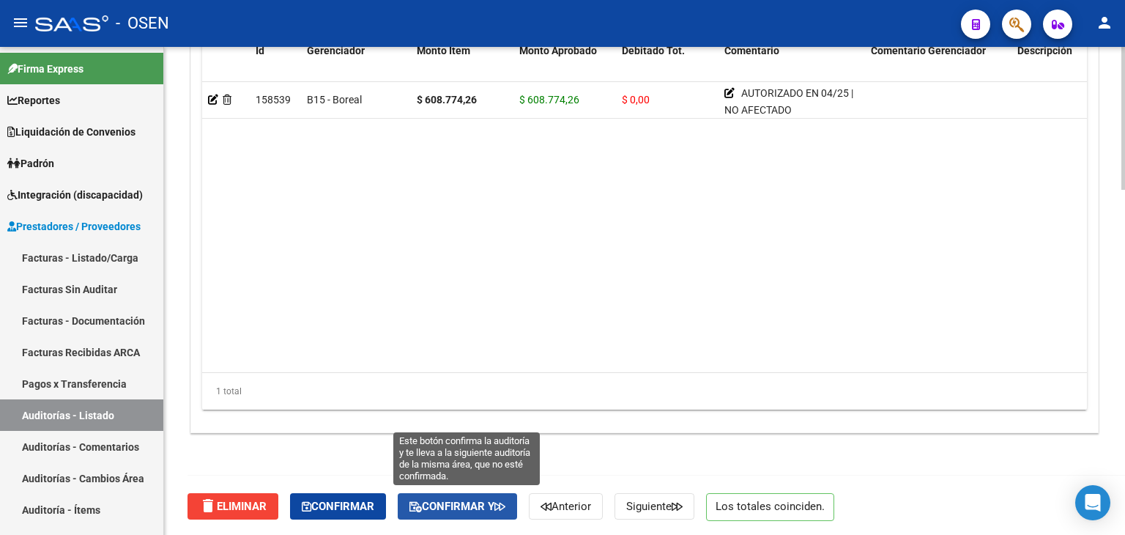
click at [491, 502] on span "Confirmar y" at bounding box center [457, 505] width 96 height 13
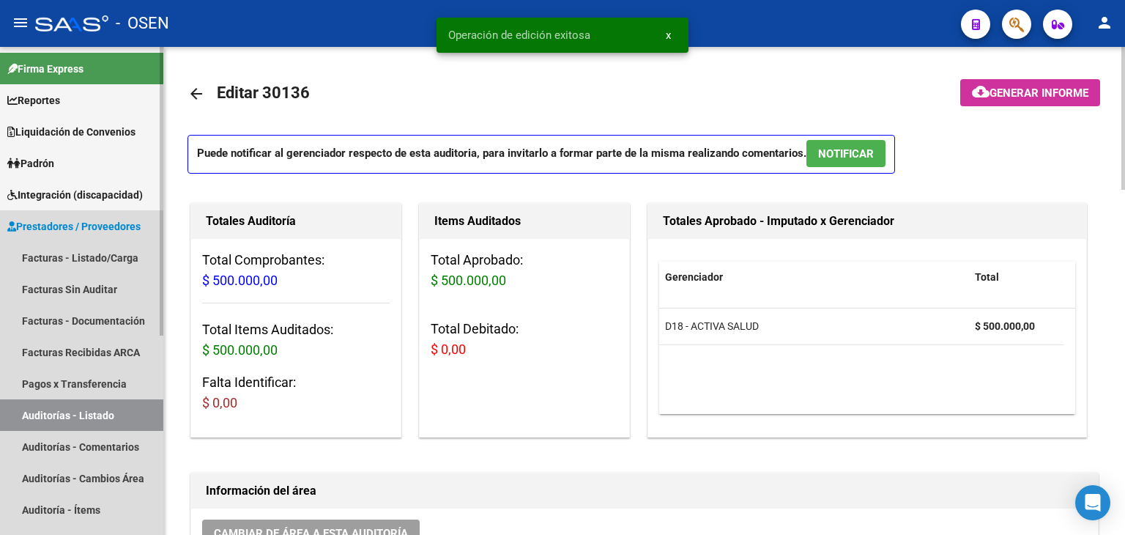
click at [85, 417] on link "Auditorías - Listado" at bounding box center [81, 414] width 163 height 31
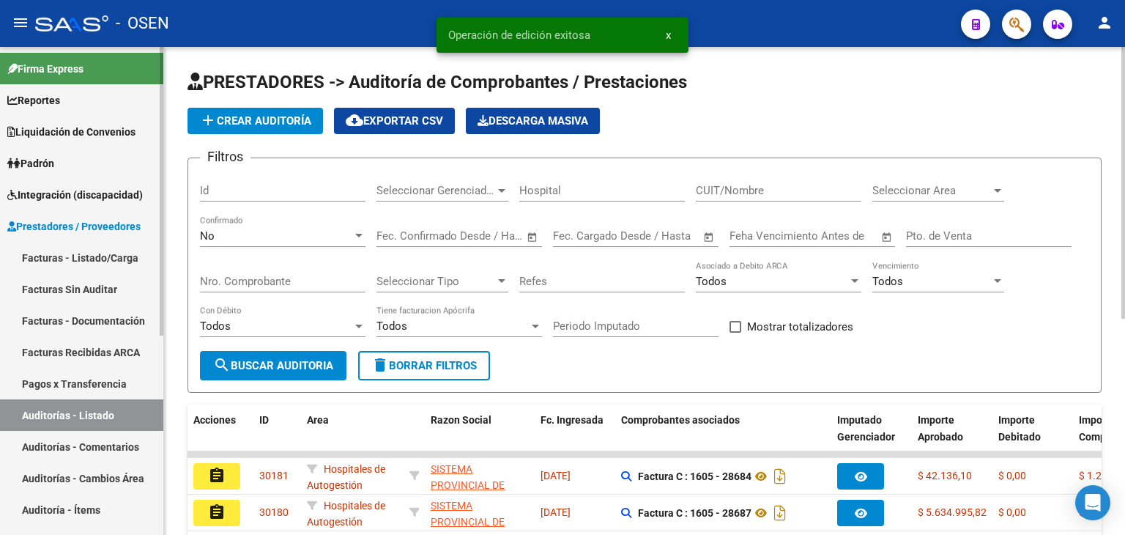
click at [111, 412] on link "Auditorías - Listado" at bounding box center [81, 414] width 163 height 31
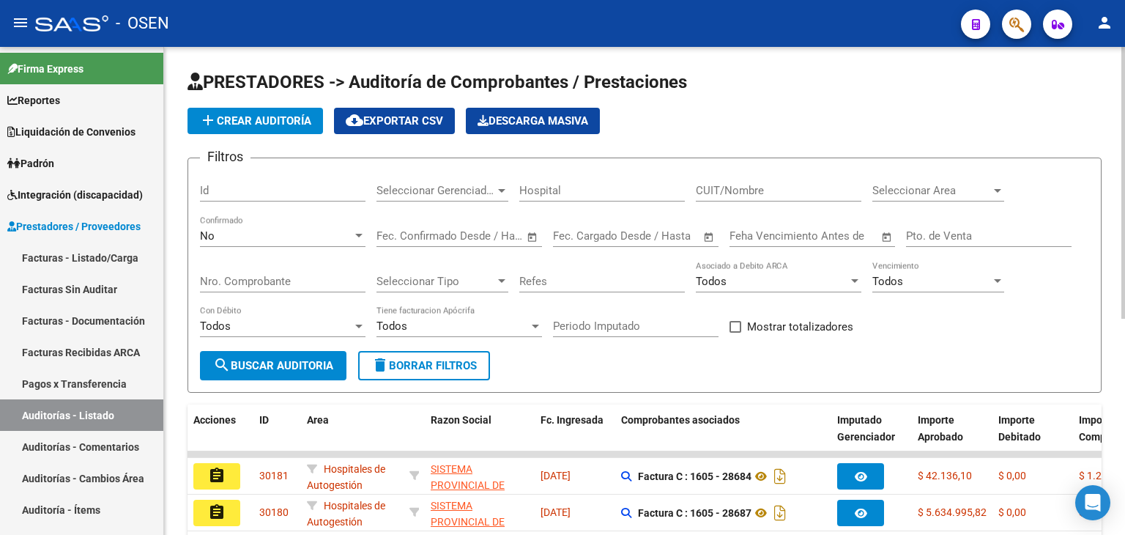
click at [946, 201] on div "Seleccionar Area Seleccionar Area" at bounding box center [938, 192] width 132 height 45
click at [949, 192] on span "Seleccionar Area" at bounding box center [931, 190] width 119 height 13
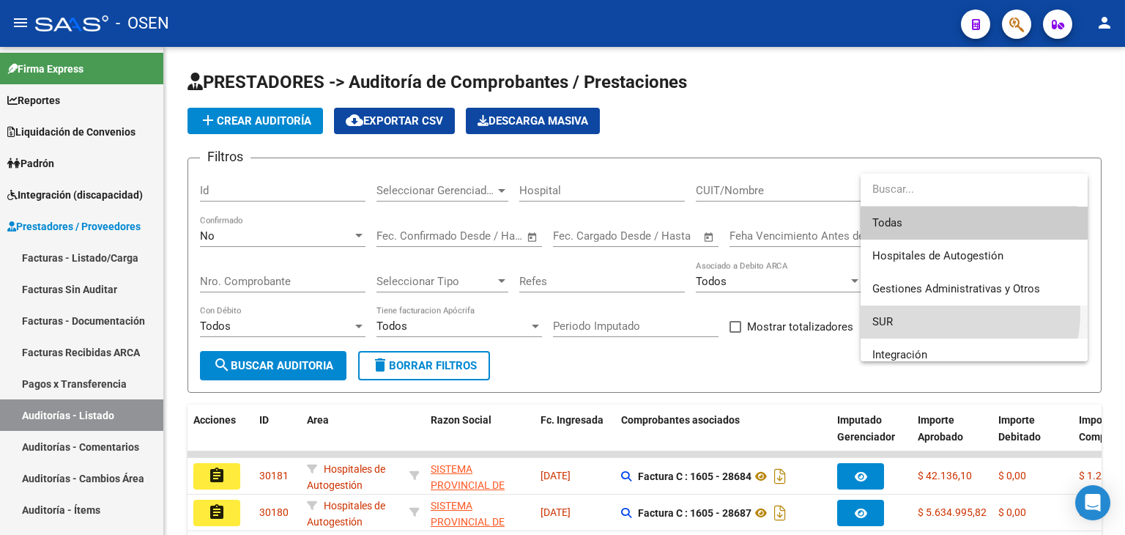
click at [937, 312] on span "SUR" at bounding box center [974, 321] width 204 height 33
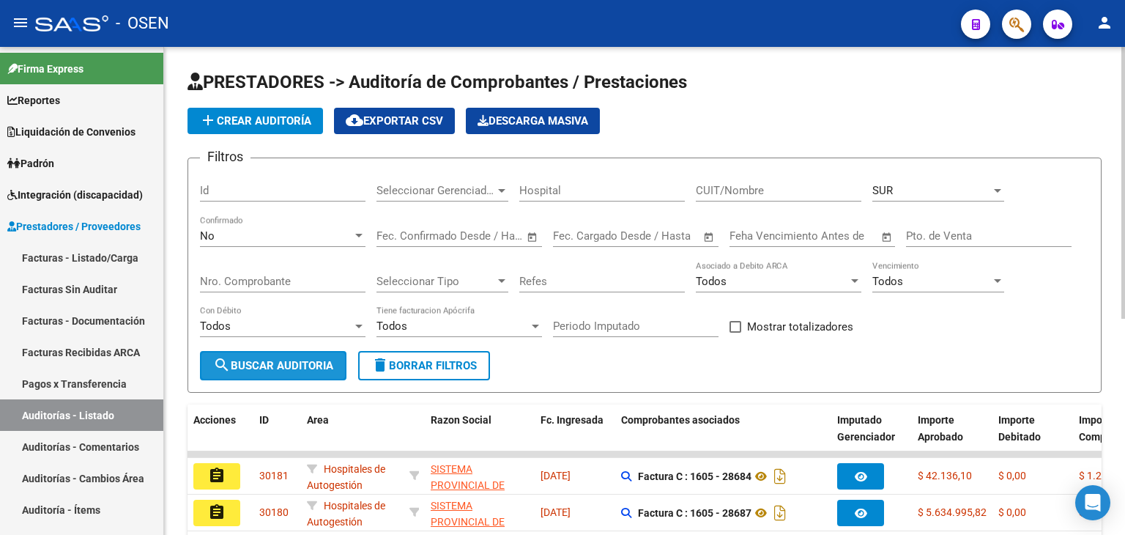
click at [308, 355] on button "search Buscar Auditoria" at bounding box center [273, 365] width 146 height 29
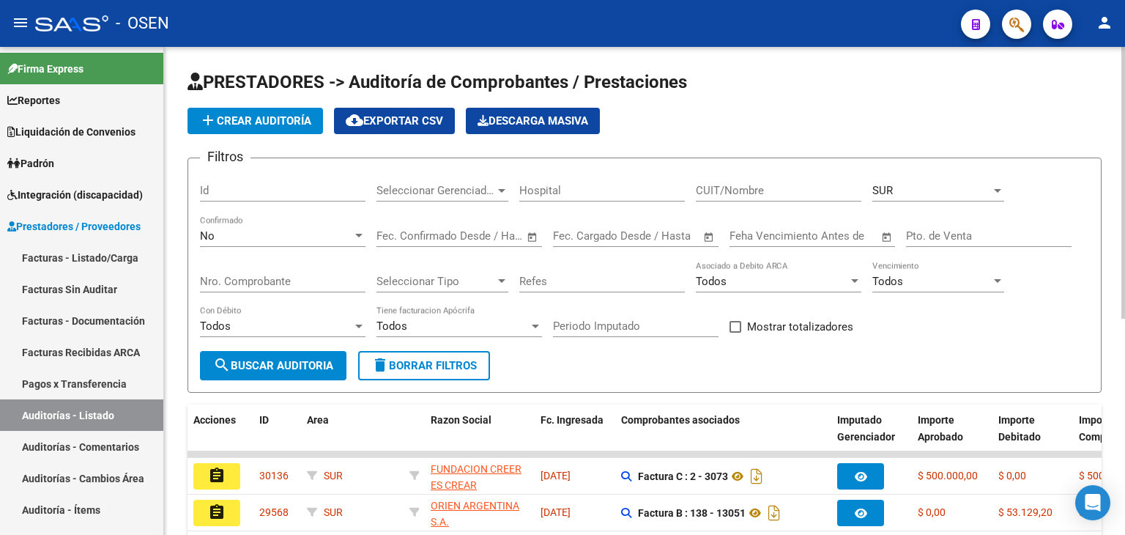
click at [911, 179] on div "SUR Seleccionar Area" at bounding box center [938, 185] width 132 height 31
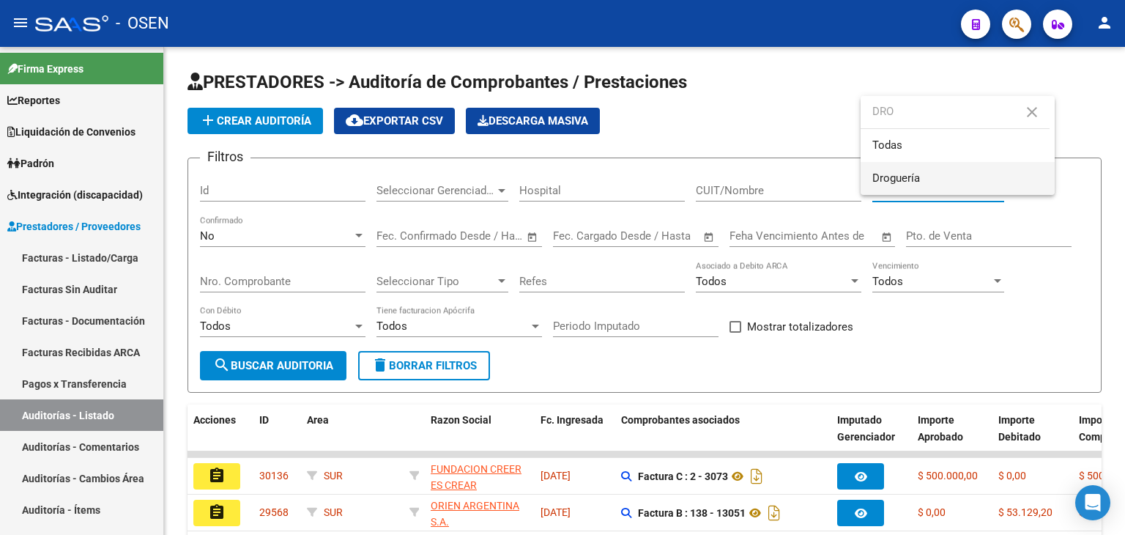
type input "DRO"
click at [869, 184] on mat-option "Droguería" at bounding box center [957, 178] width 194 height 33
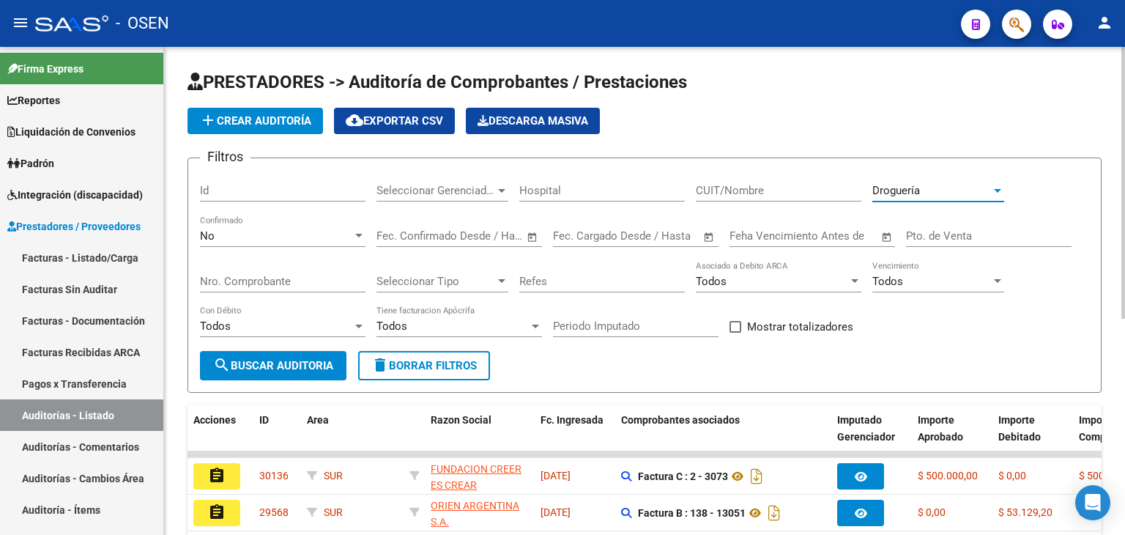
click at [255, 364] on span "search Buscar Auditoria" at bounding box center [273, 365] width 120 height 13
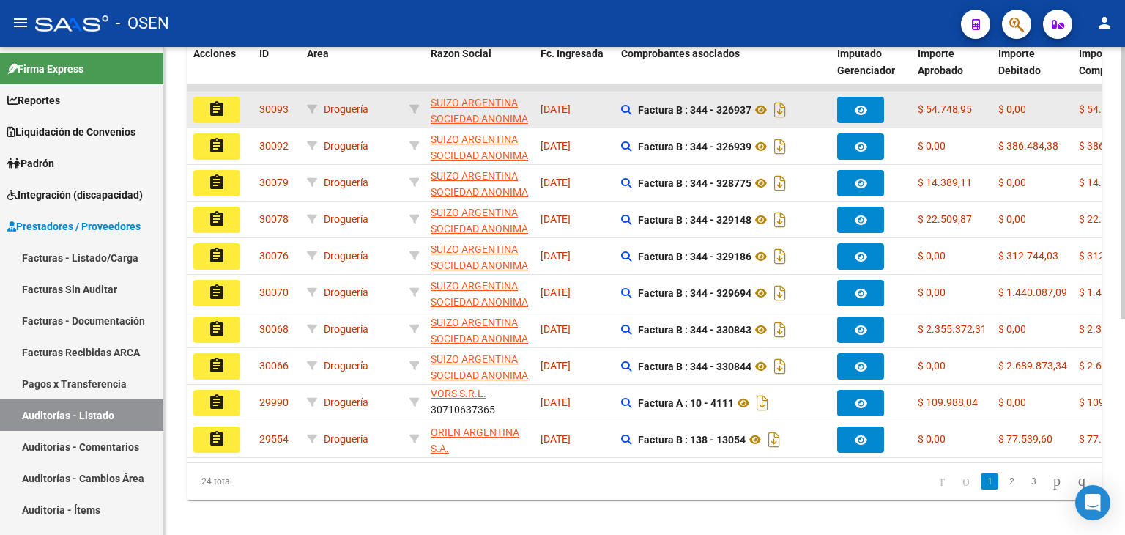
click at [217, 110] on mat-icon "assignment" at bounding box center [217, 109] width 18 height 18
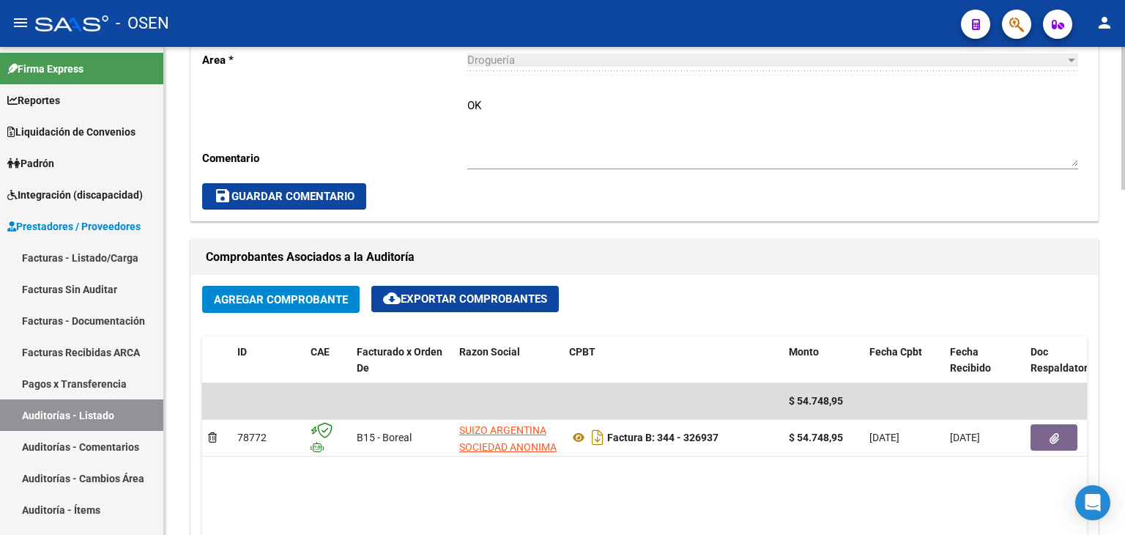
scroll to position [732, 0]
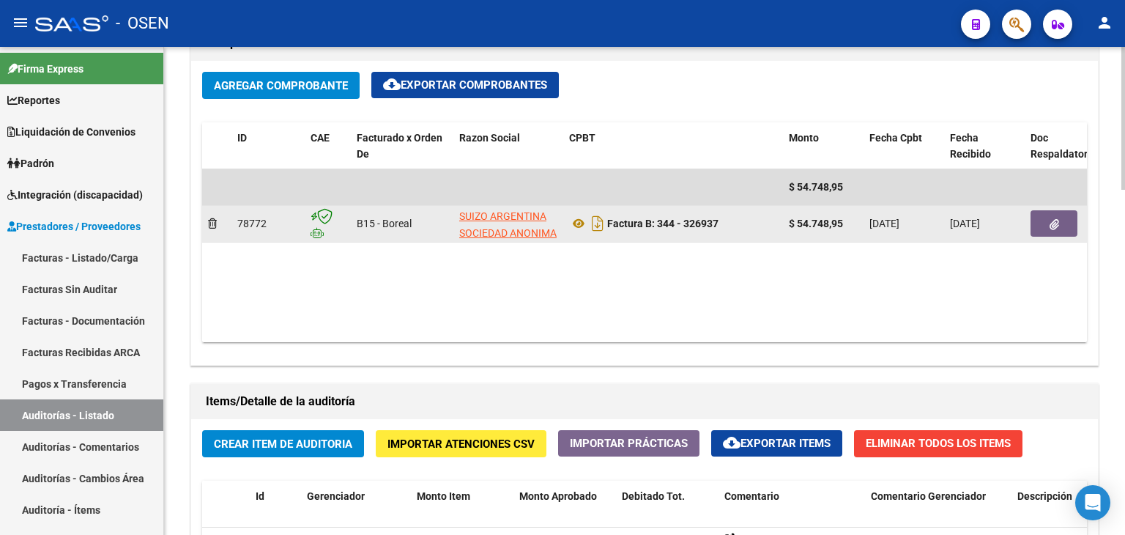
click at [1064, 220] on button "button" at bounding box center [1053, 223] width 47 height 26
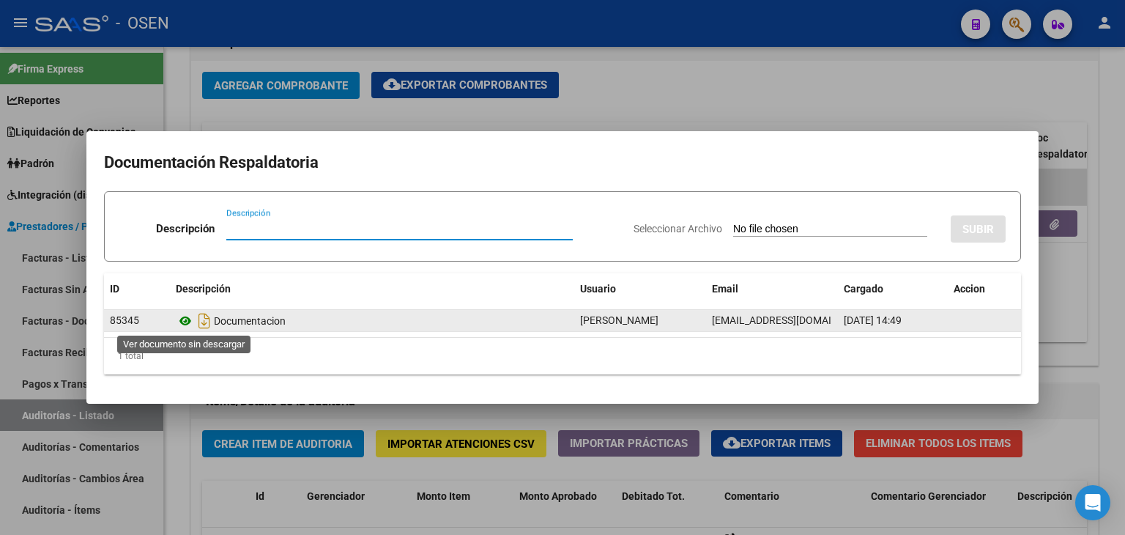
click at [186, 318] on icon at bounding box center [185, 321] width 19 height 18
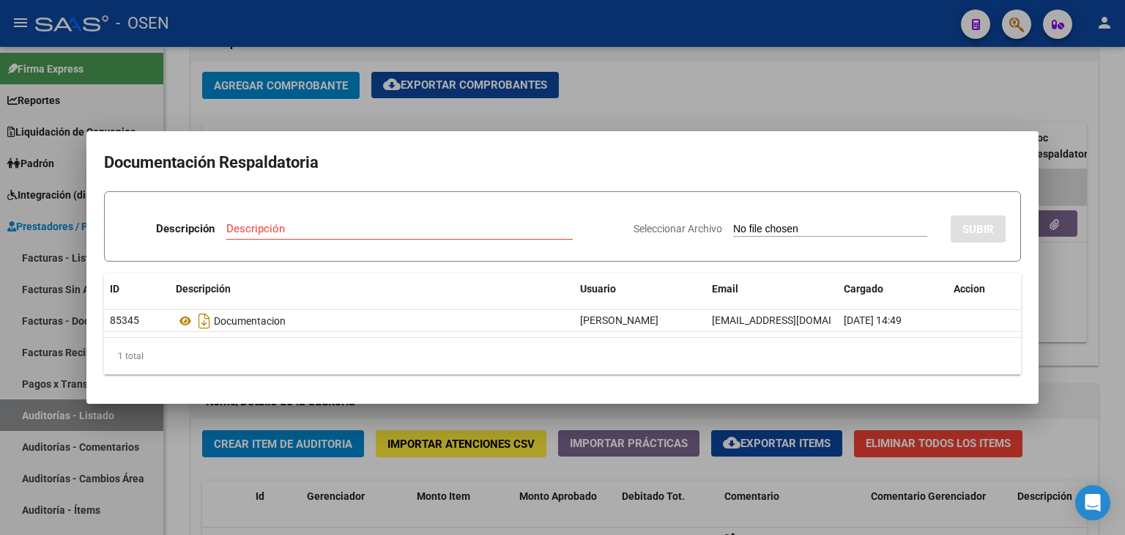
click at [661, 72] on div at bounding box center [562, 267] width 1125 height 535
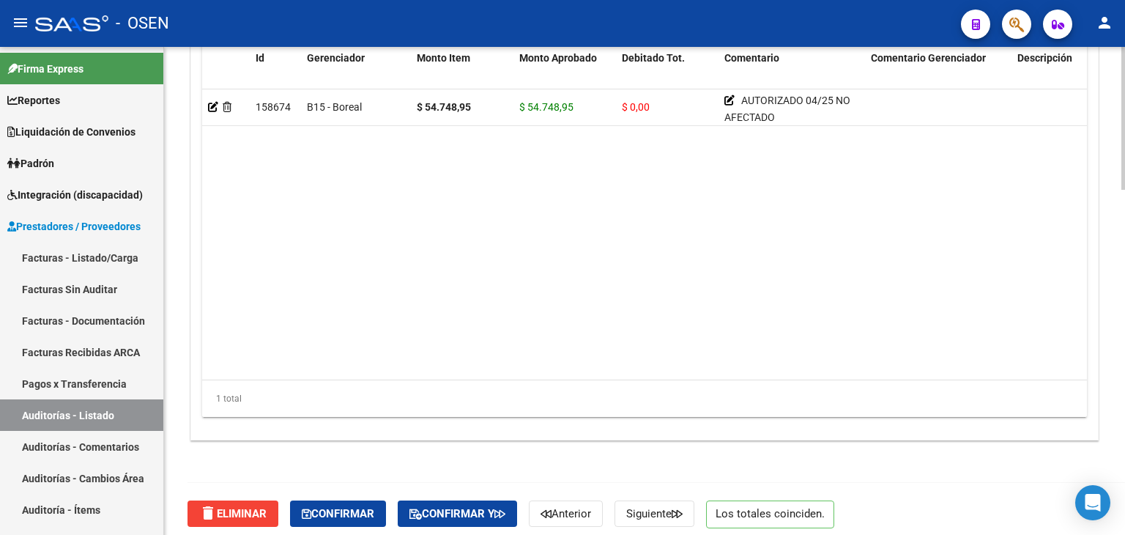
scroll to position [1178, 0]
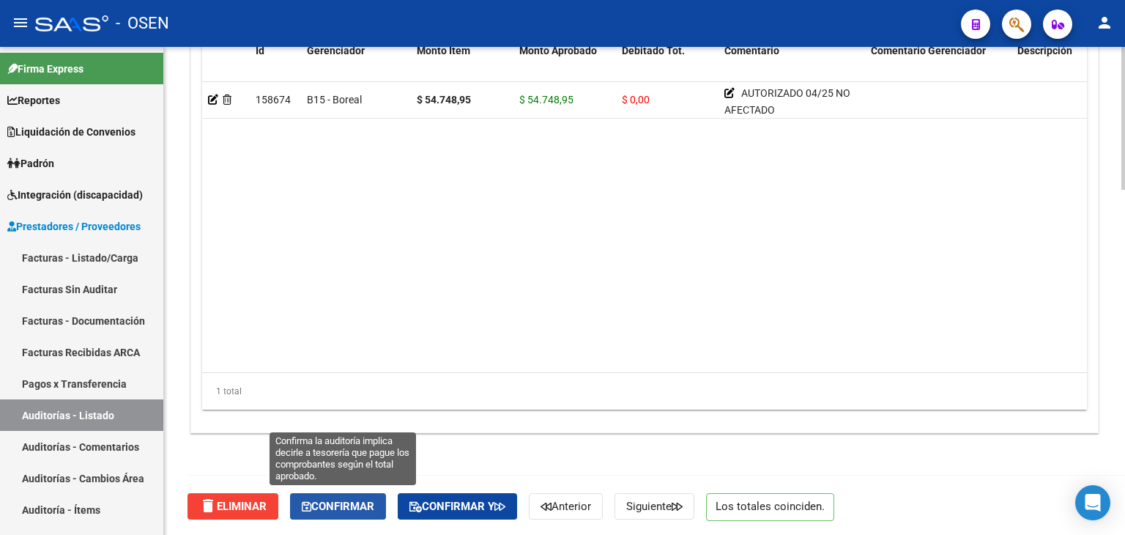
click at [331, 500] on span "Confirmar" at bounding box center [338, 505] width 72 height 13
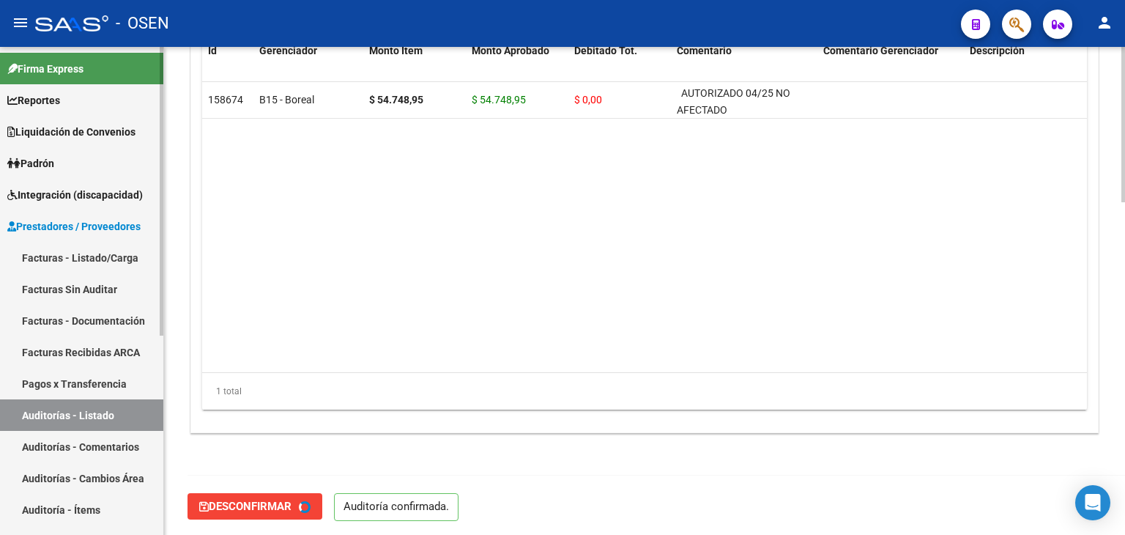
type input "202508"
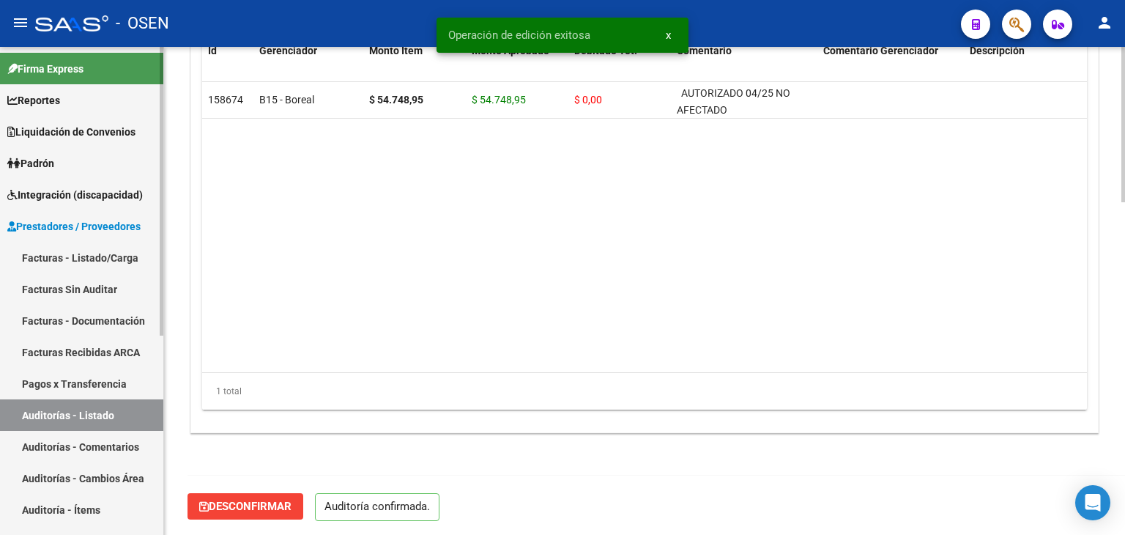
click at [94, 409] on link "Auditorías - Listado" at bounding box center [81, 414] width 163 height 31
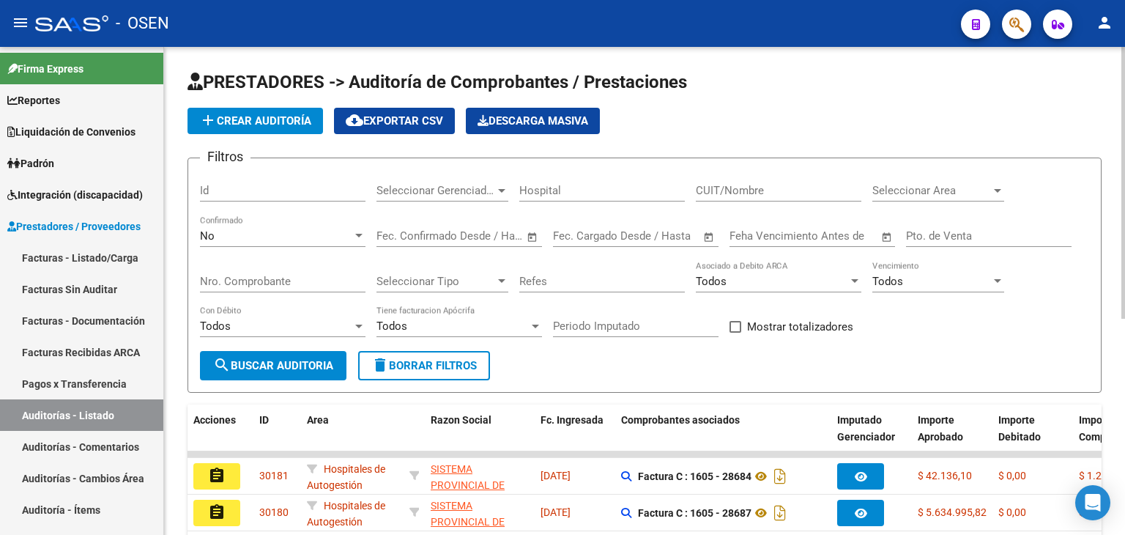
click at [936, 190] on span "Seleccionar Area" at bounding box center [931, 190] width 119 height 13
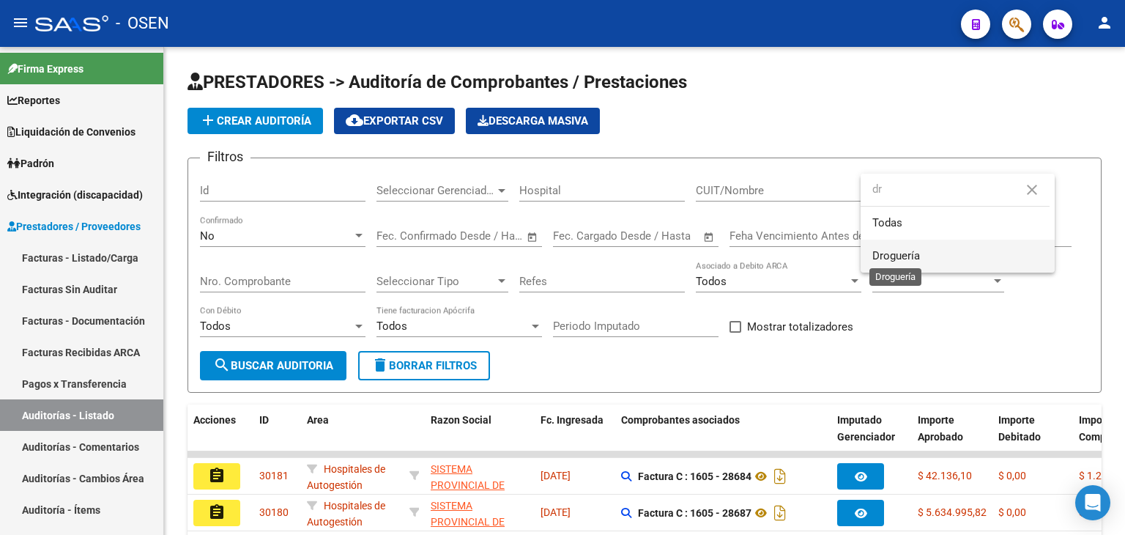
type input "dr"
click at [916, 259] on span "Droguería" at bounding box center [896, 255] width 48 height 13
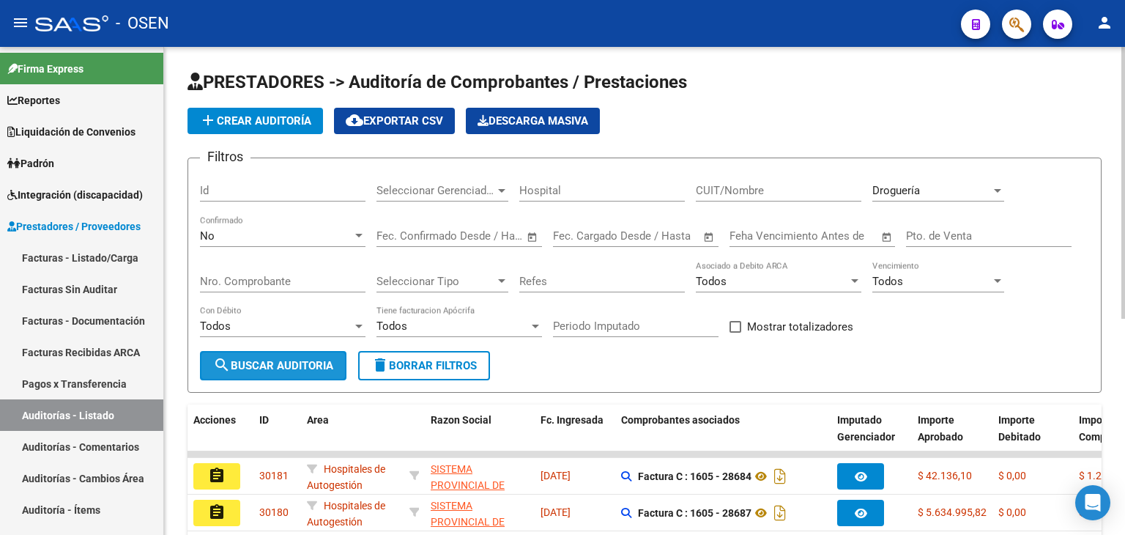
click at [297, 359] on span "search Buscar Auditoria" at bounding box center [273, 365] width 120 height 13
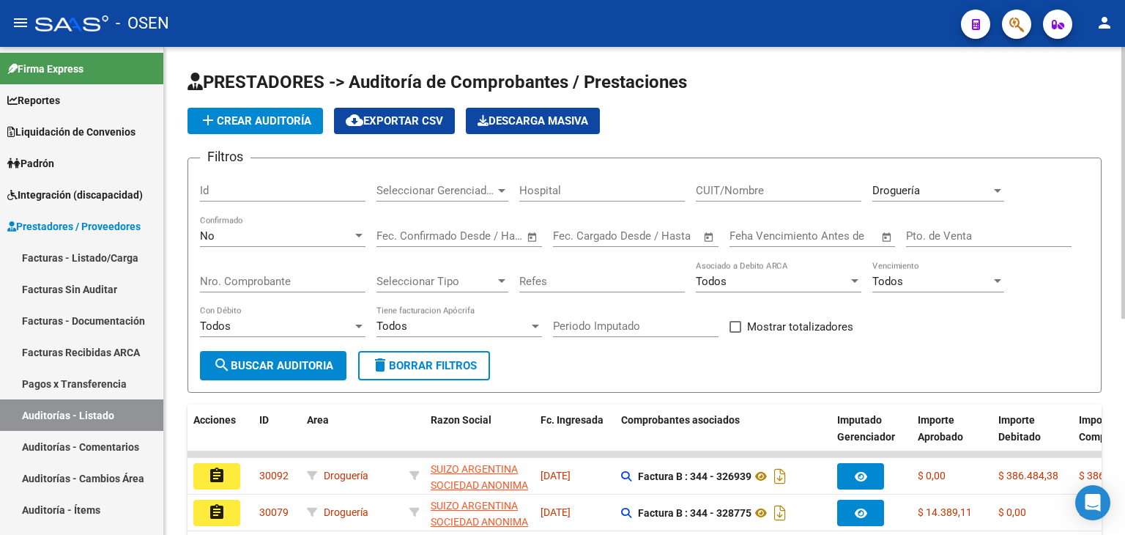
click at [302, 367] on span "search Buscar Auditoria" at bounding box center [273, 365] width 120 height 13
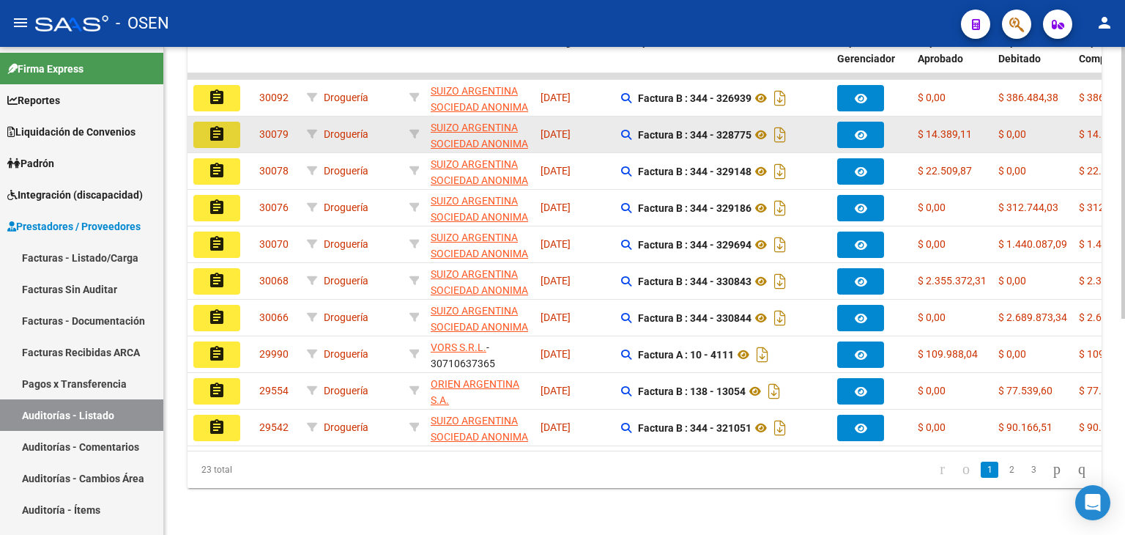
click at [232, 123] on button "assignment" at bounding box center [216, 135] width 47 height 26
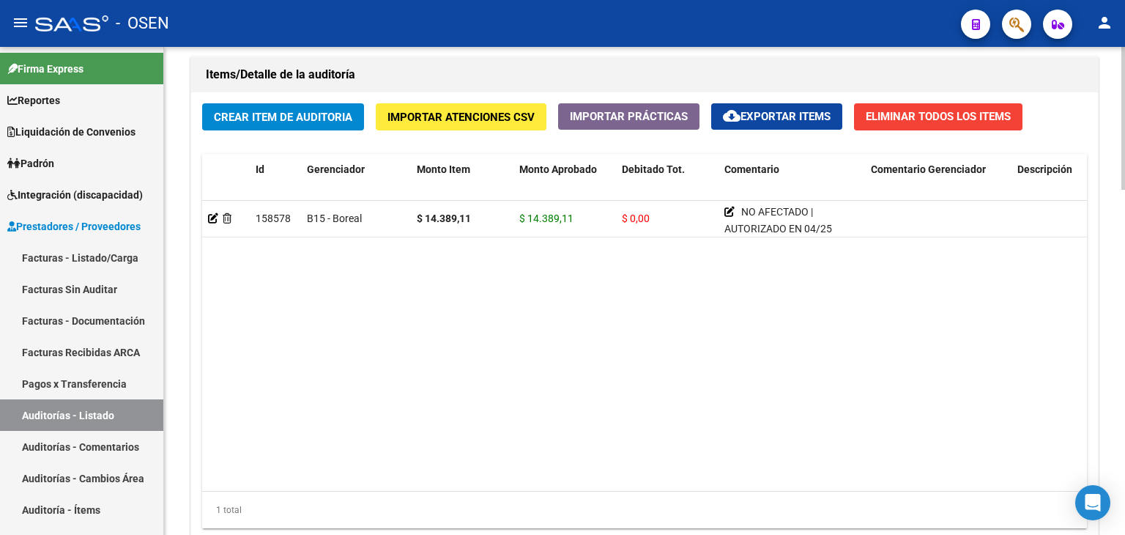
scroll to position [1178, 0]
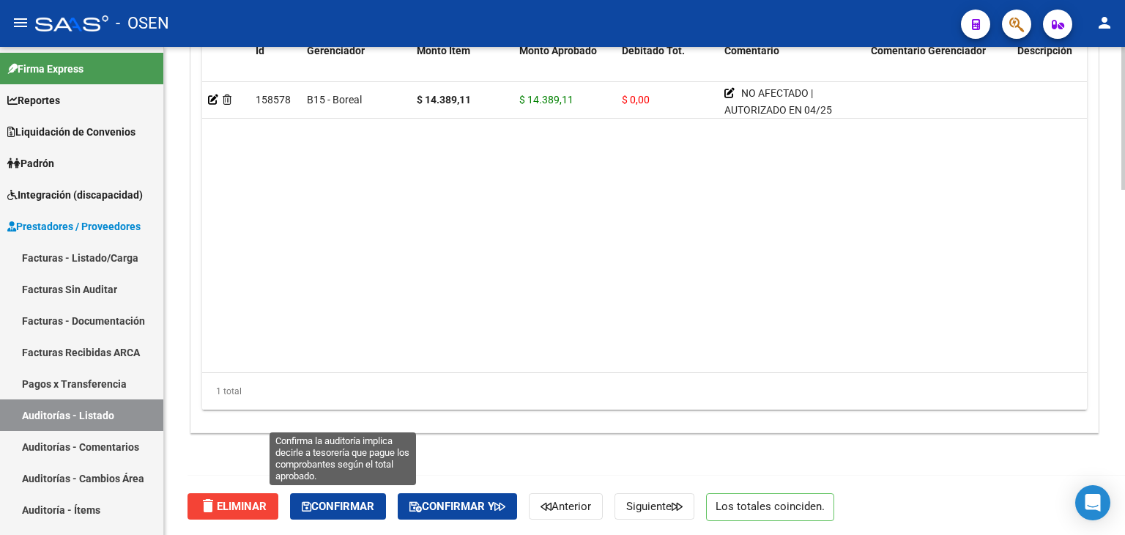
click at [362, 501] on span "Confirmar" at bounding box center [338, 505] width 72 height 13
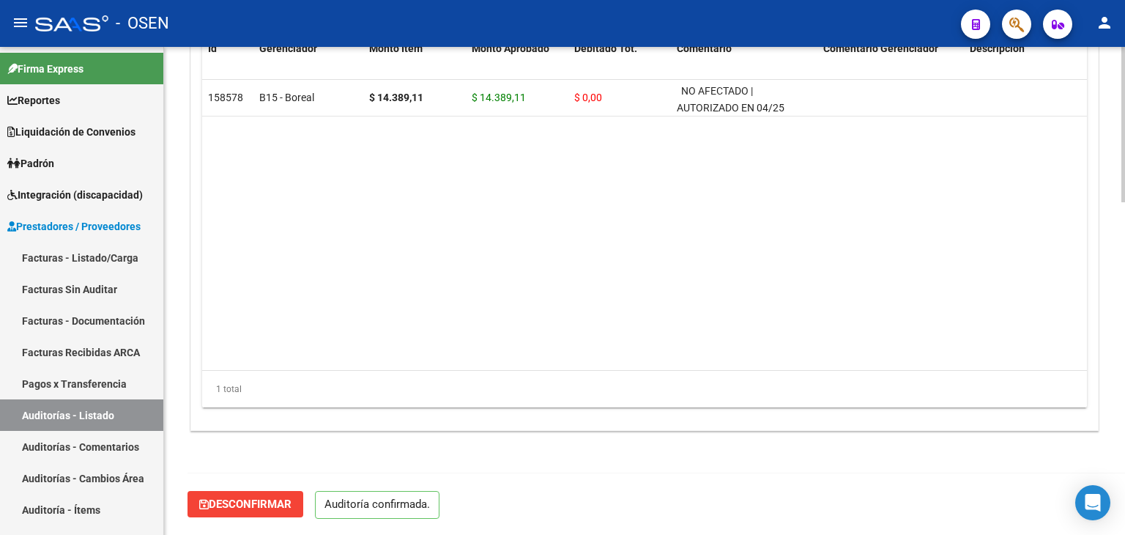
scroll to position [1047, 0]
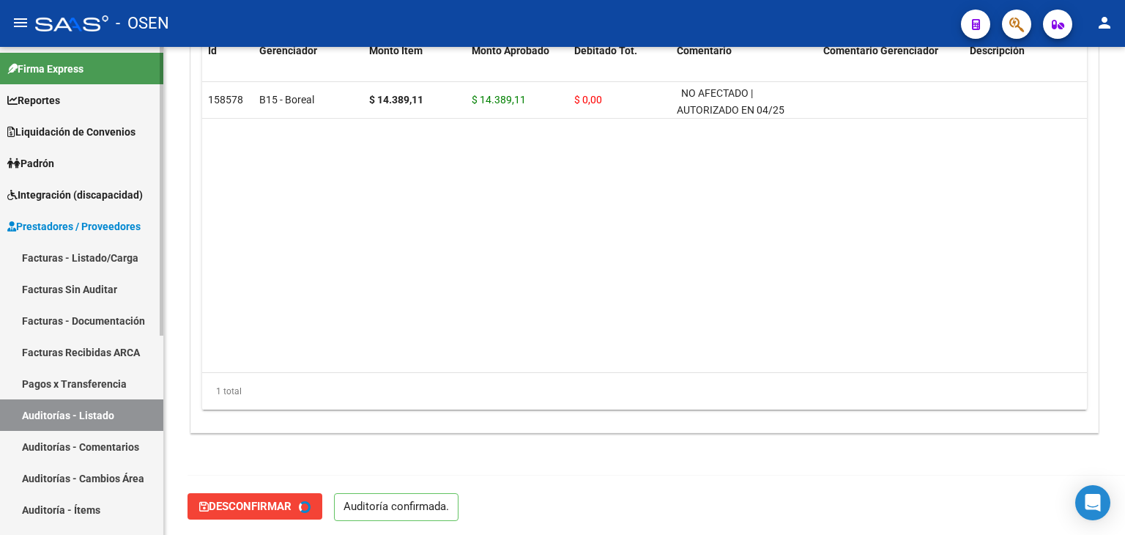
type input "202508"
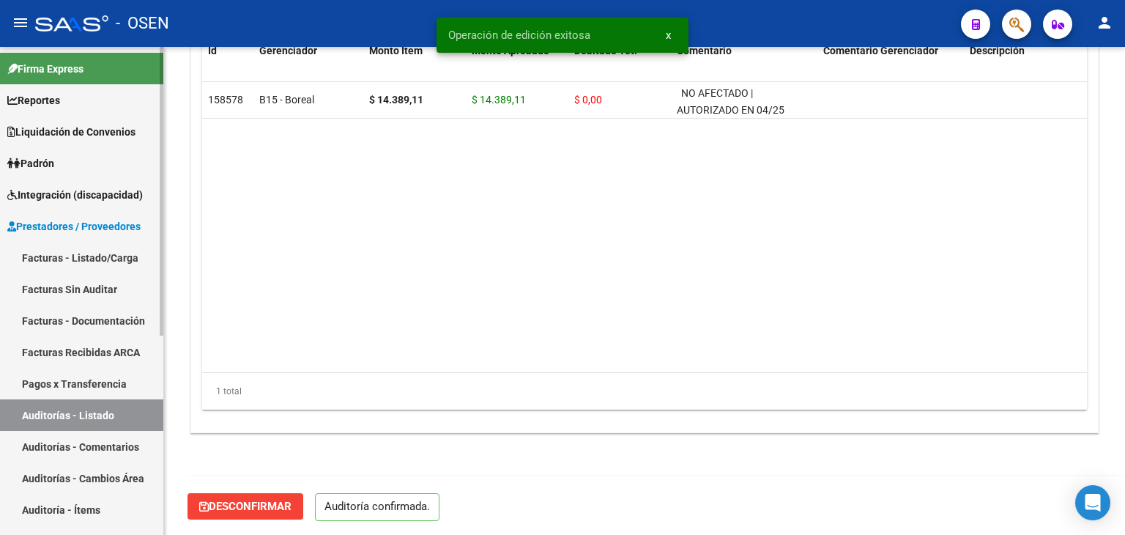
click at [115, 407] on link "Auditorías - Listado" at bounding box center [81, 414] width 163 height 31
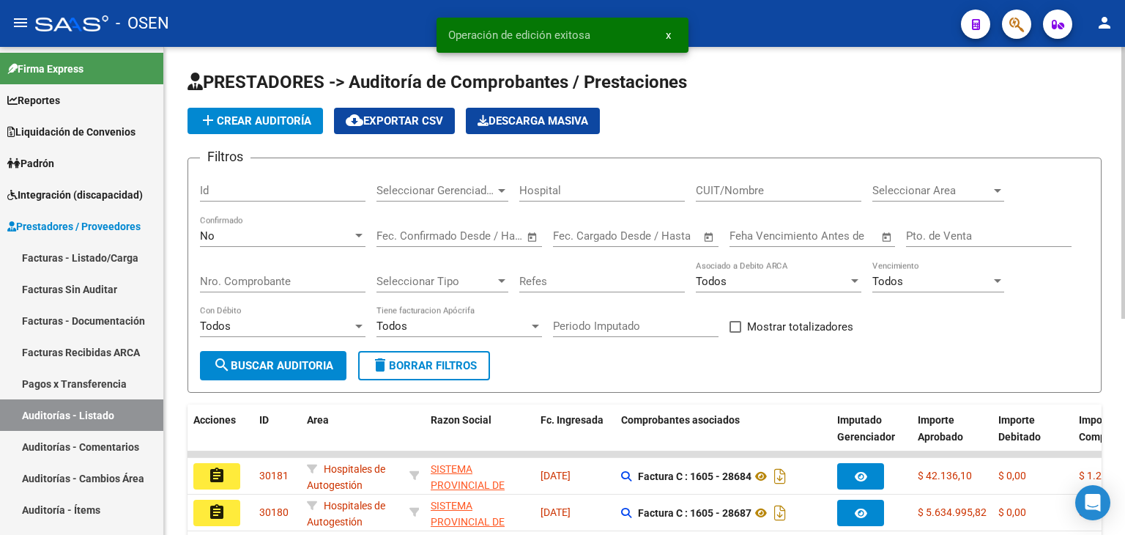
click at [909, 197] on div "Seleccionar Area Seleccionar Area" at bounding box center [938, 185] width 132 height 31
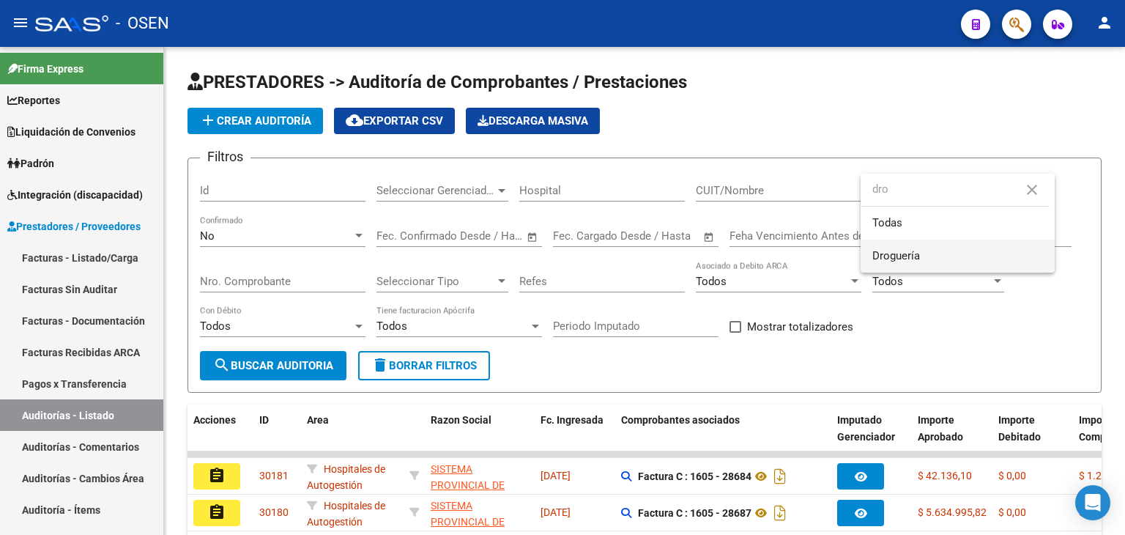
type input "dro"
click at [910, 247] on span "Droguería" at bounding box center [957, 255] width 171 height 33
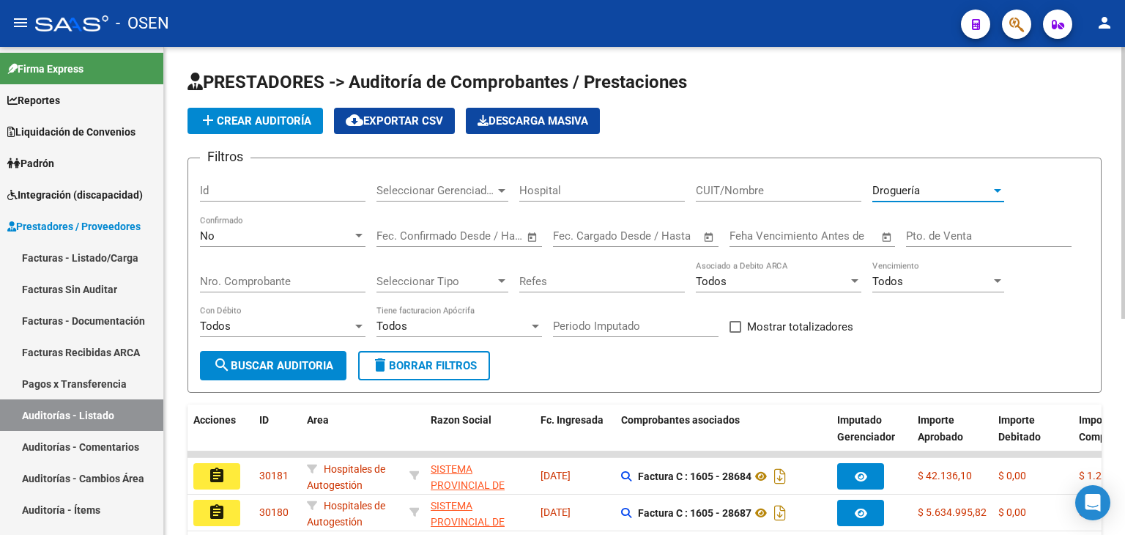
drag, startPoint x: 307, startPoint y: 362, endPoint x: 365, endPoint y: 346, distance: 60.3
click at [312, 362] on span "search Buscar Auditoria" at bounding box center [273, 365] width 120 height 13
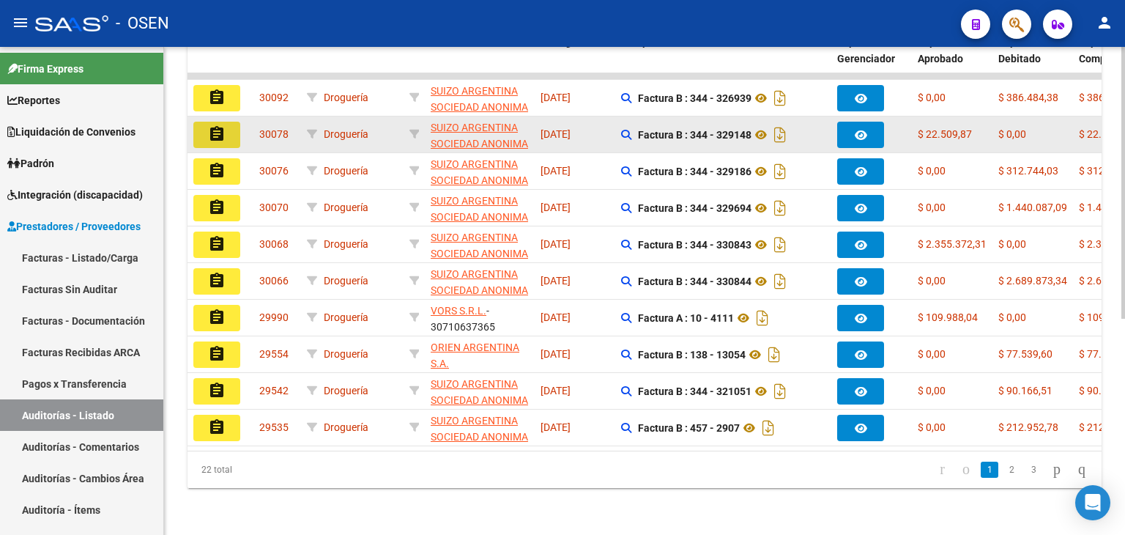
click at [217, 125] on mat-icon "assignment" at bounding box center [217, 134] width 18 height 18
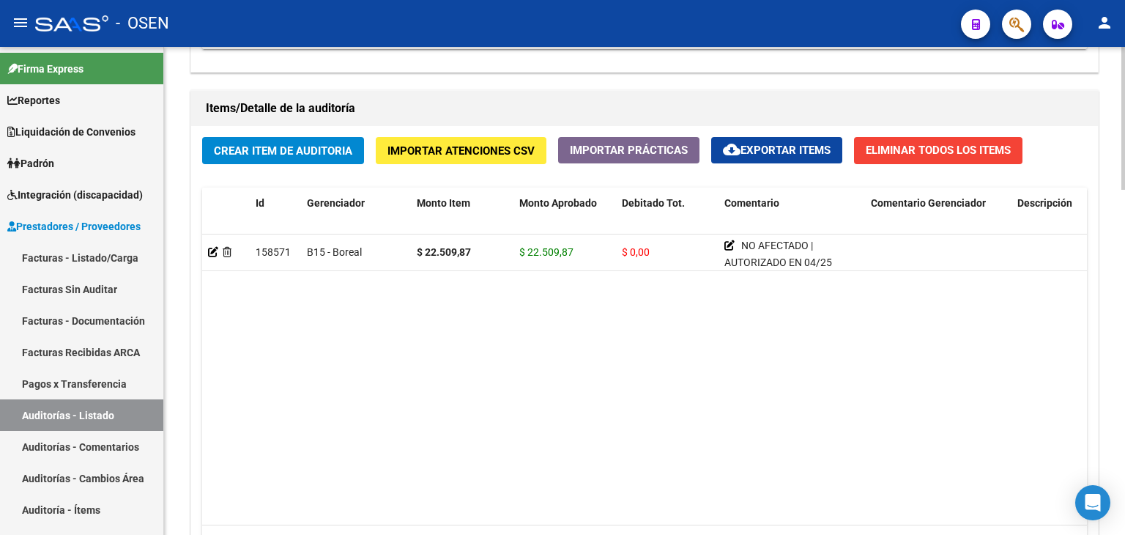
scroll to position [1178, 0]
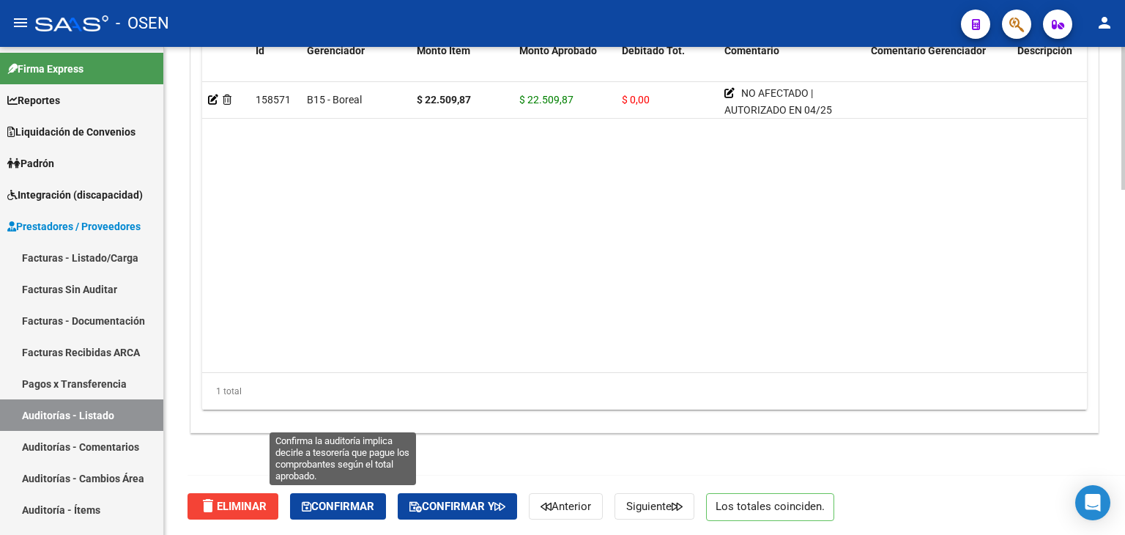
click at [352, 502] on span "Confirmar" at bounding box center [338, 505] width 72 height 13
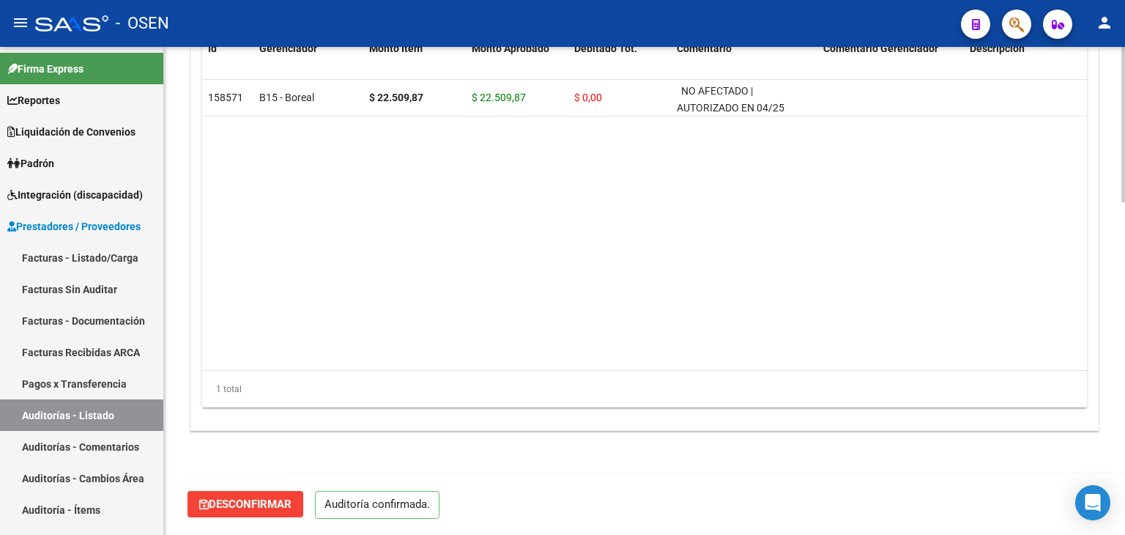
scroll to position [1047, 0]
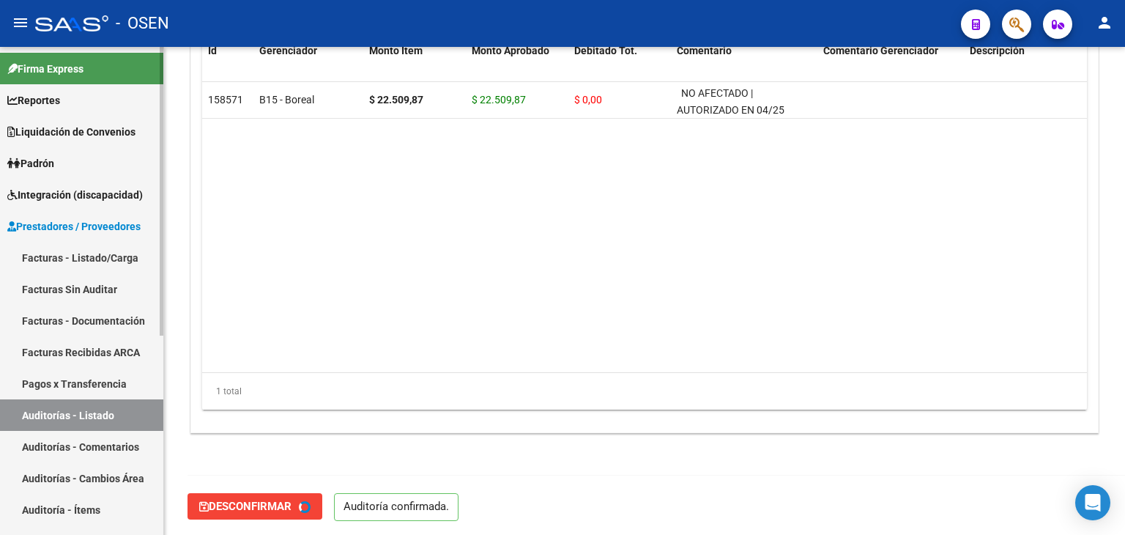
type input "202508"
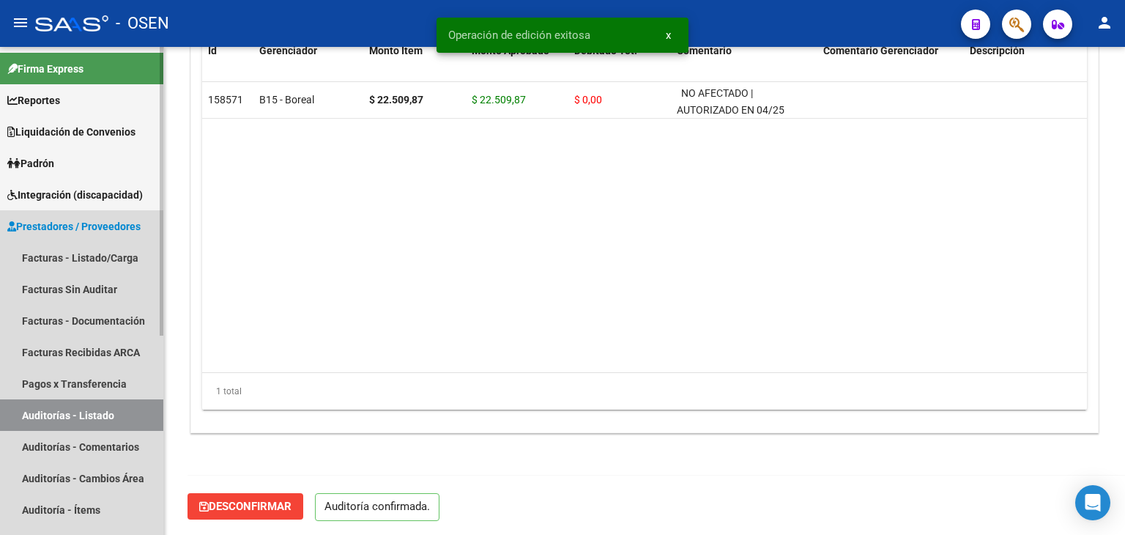
click at [126, 419] on link "Auditorías - Listado" at bounding box center [81, 414] width 163 height 31
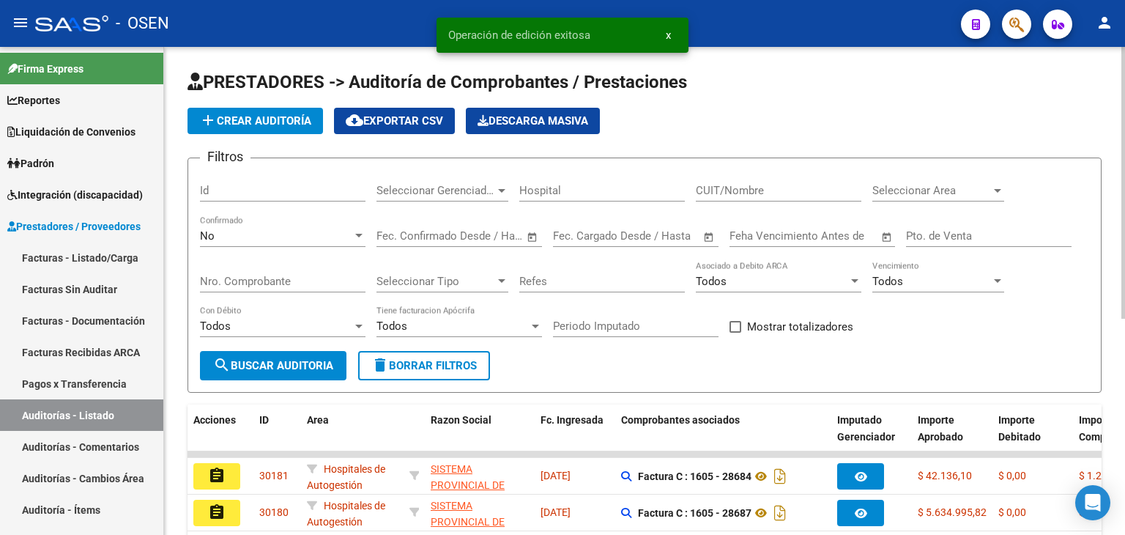
click at [923, 197] on div "Seleccionar Area Seleccionar Area" at bounding box center [938, 185] width 132 height 31
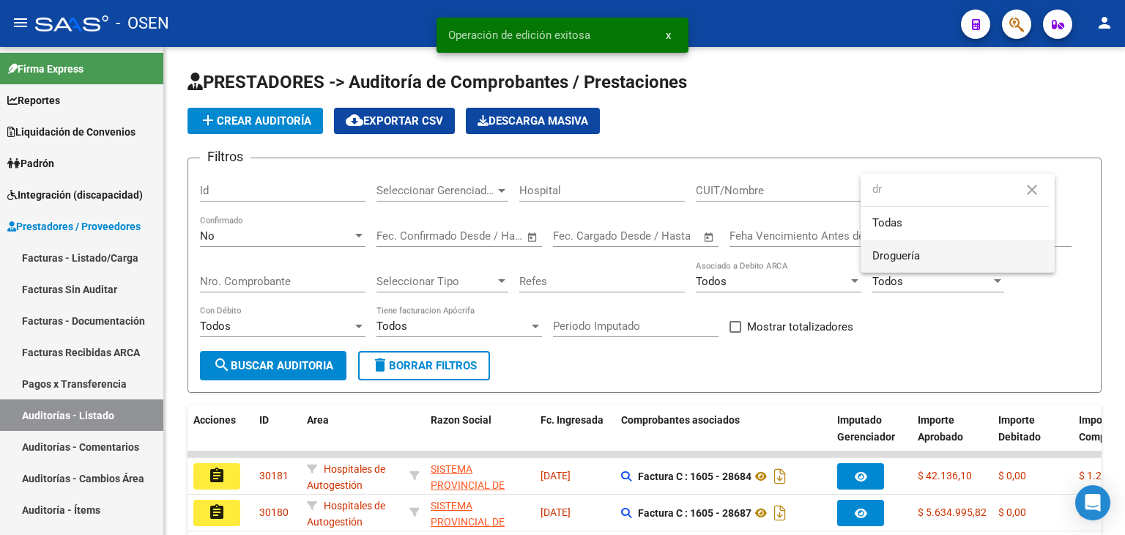
type input "dr"
click at [905, 263] on span "Droguería" at bounding box center [957, 255] width 171 height 33
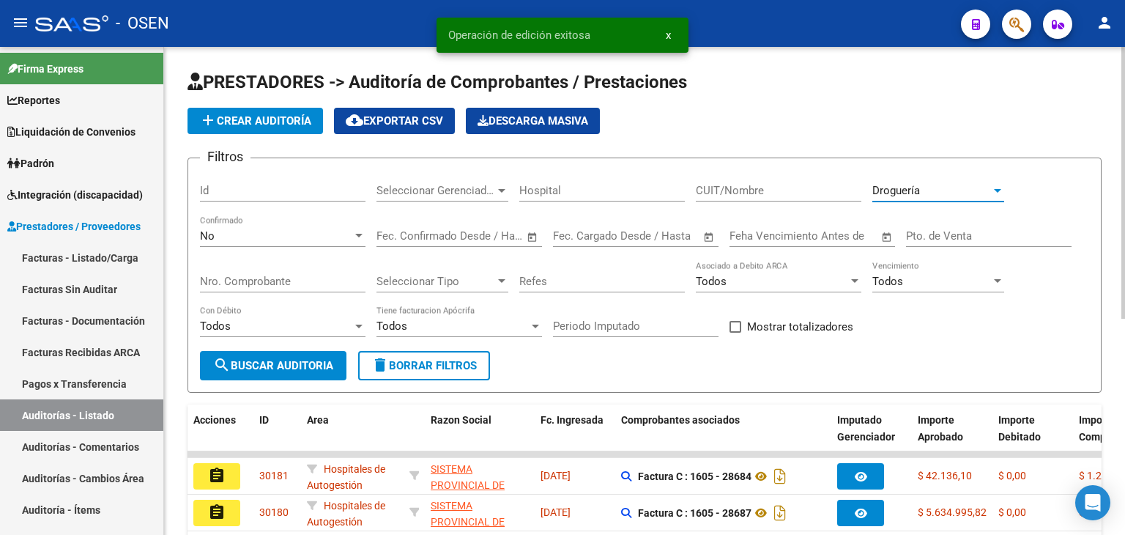
click at [253, 359] on span "search Buscar Auditoria" at bounding box center [273, 365] width 120 height 13
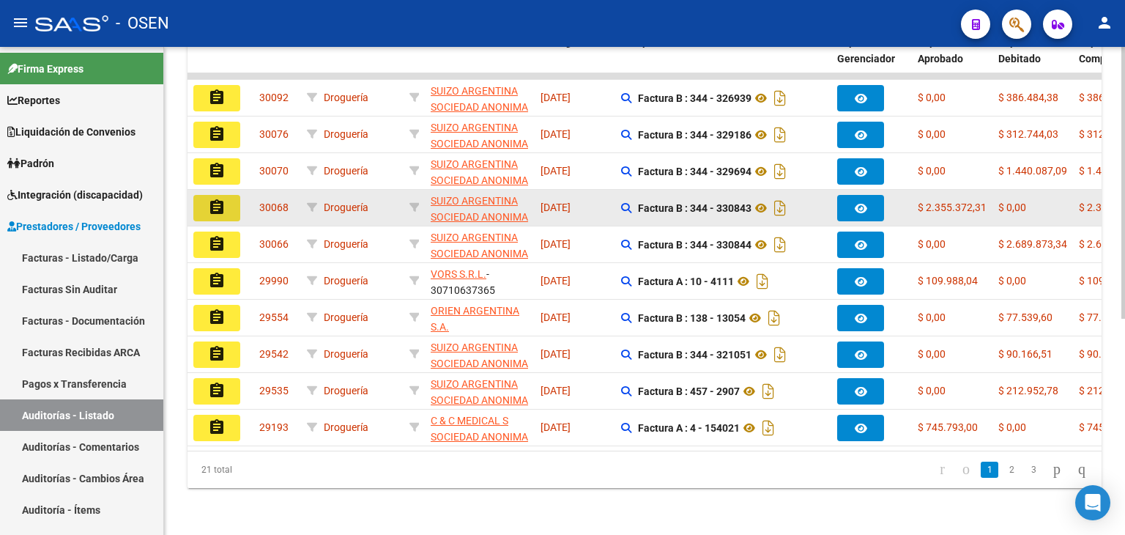
click at [222, 198] on mat-icon "assignment" at bounding box center [217, 207] width 18 height 18
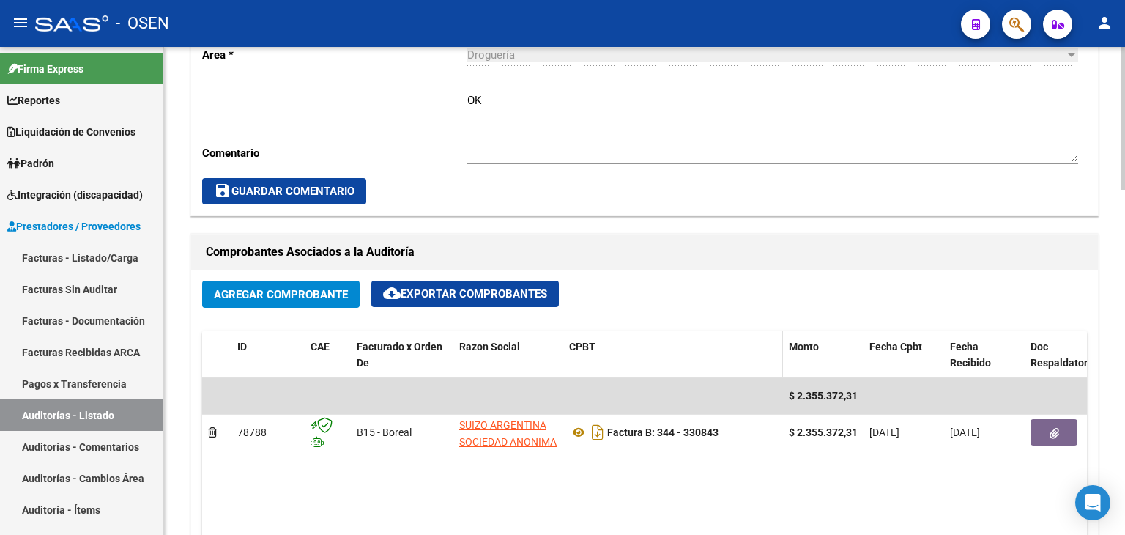
scroll to position [659, 0]
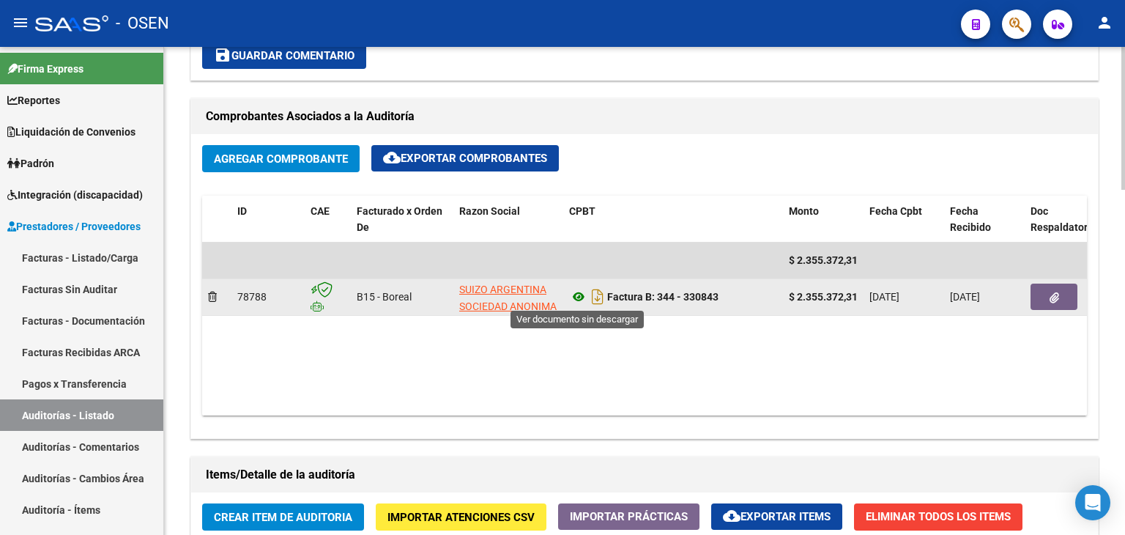
click at [573, 298] on icon at bounding box center [578, 297] width 19 height 18
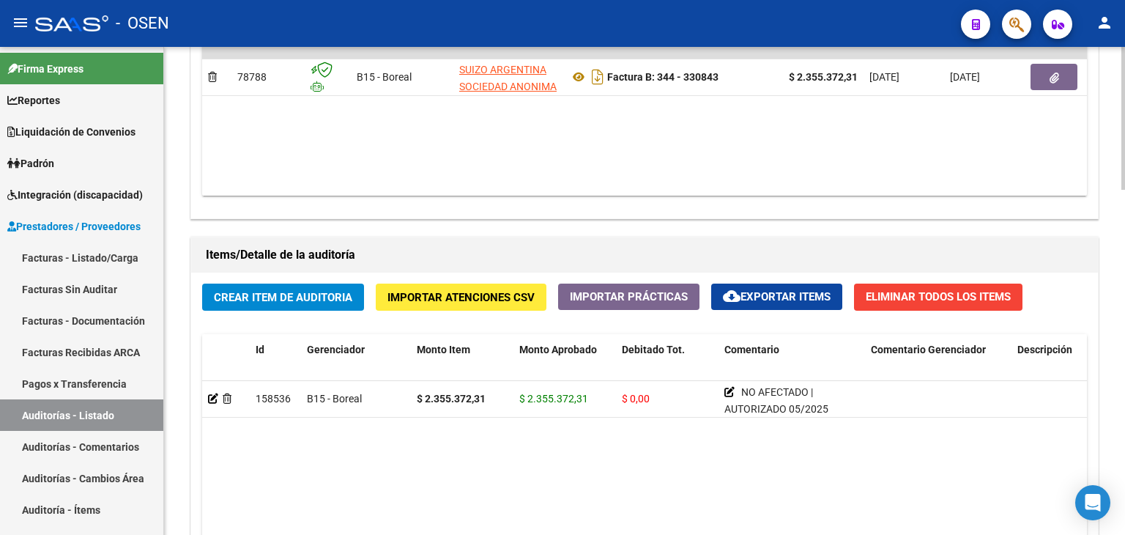
scroll to position [0, 559]
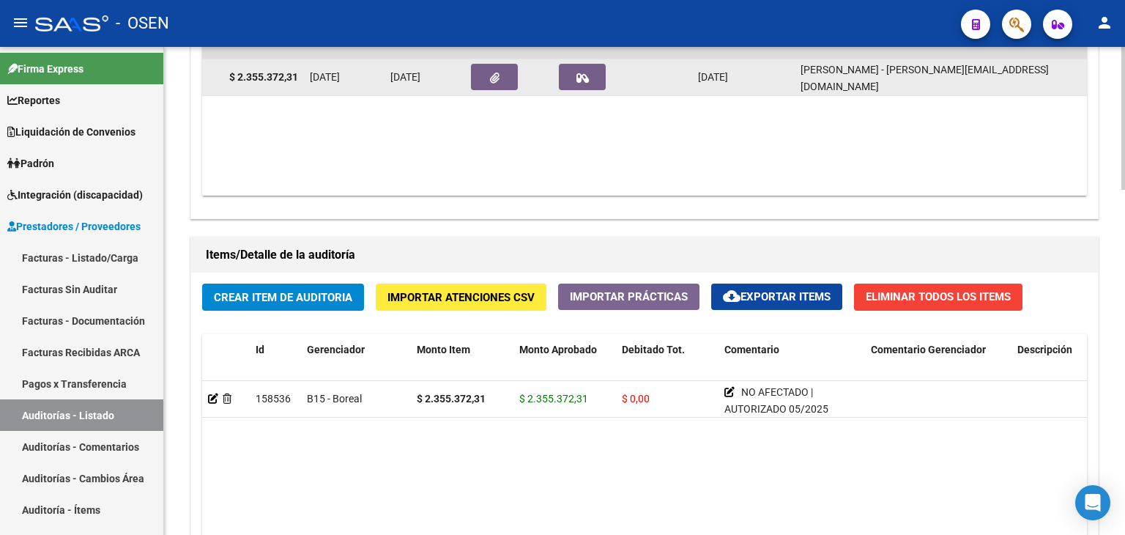
click at [491, 75] on icon "button" at bounding box center [495, 77] width 10 height 11
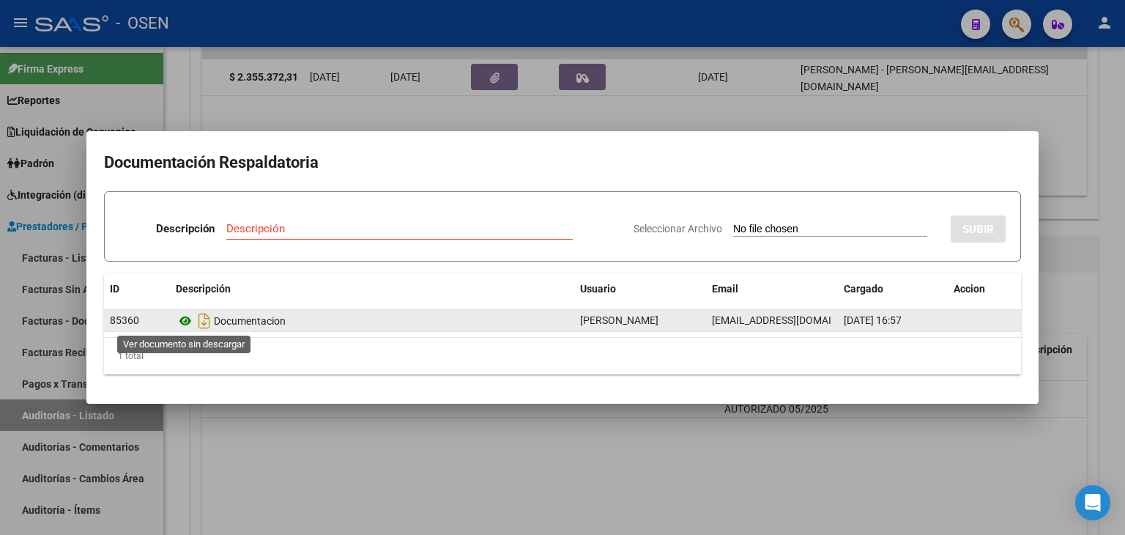
click at [179, 316] on icon at bounding box center [185, 321] width 19 height 18
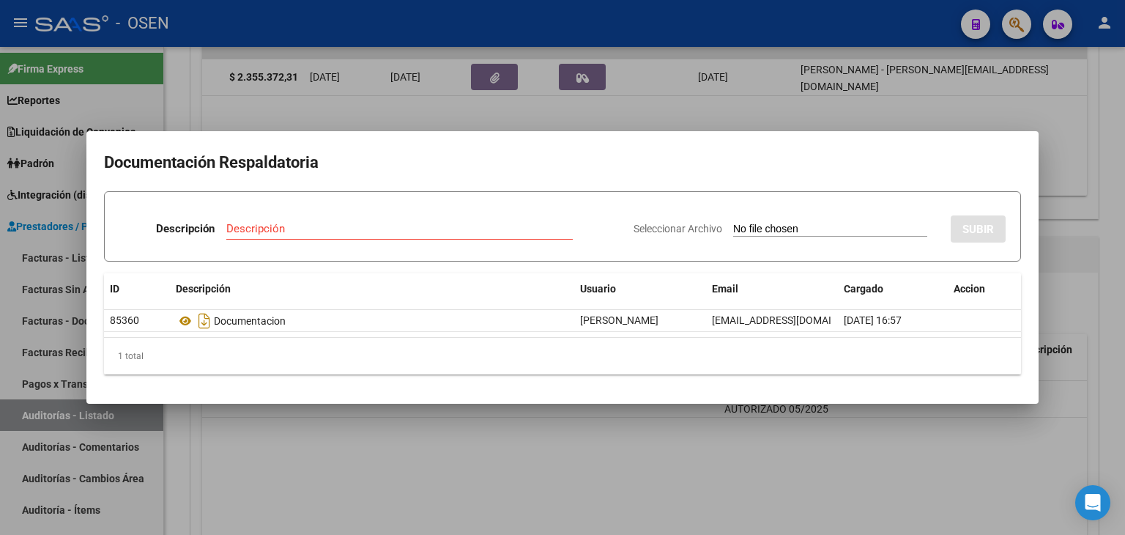
click at [565, 435] on div at bounding box center [562, 267] width 1125 height 535
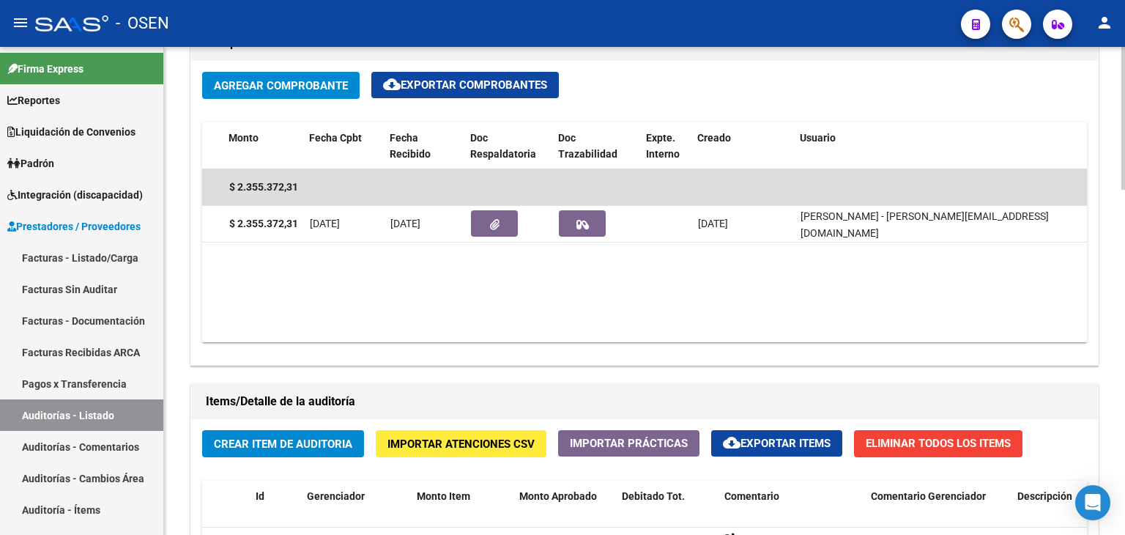
scroll to position [293, 0]
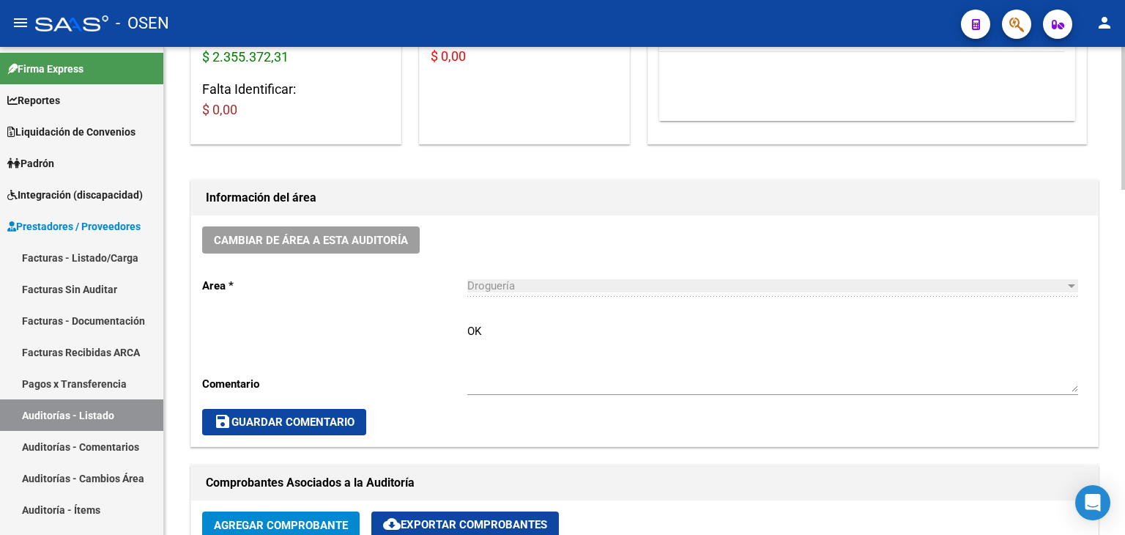
click at [516, 336] on textarea "OK" at bounding box center [772, 357] width 611 height 69
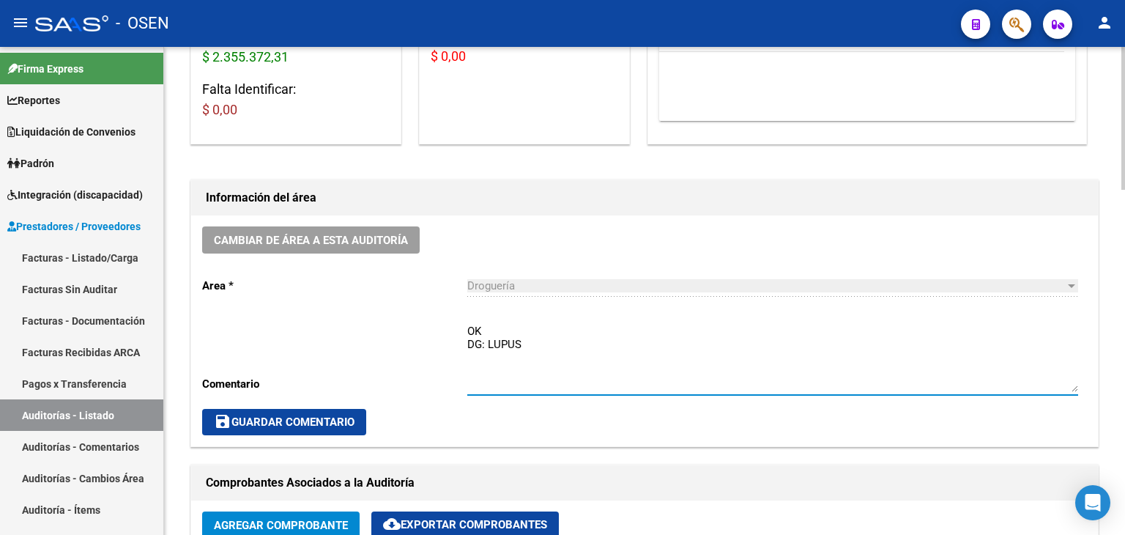
type textarea "OK DG: LUPUS"
click at [309, 428] on button "save Guardar Comentario" at bounding box center [284, 422] width 164 height 26
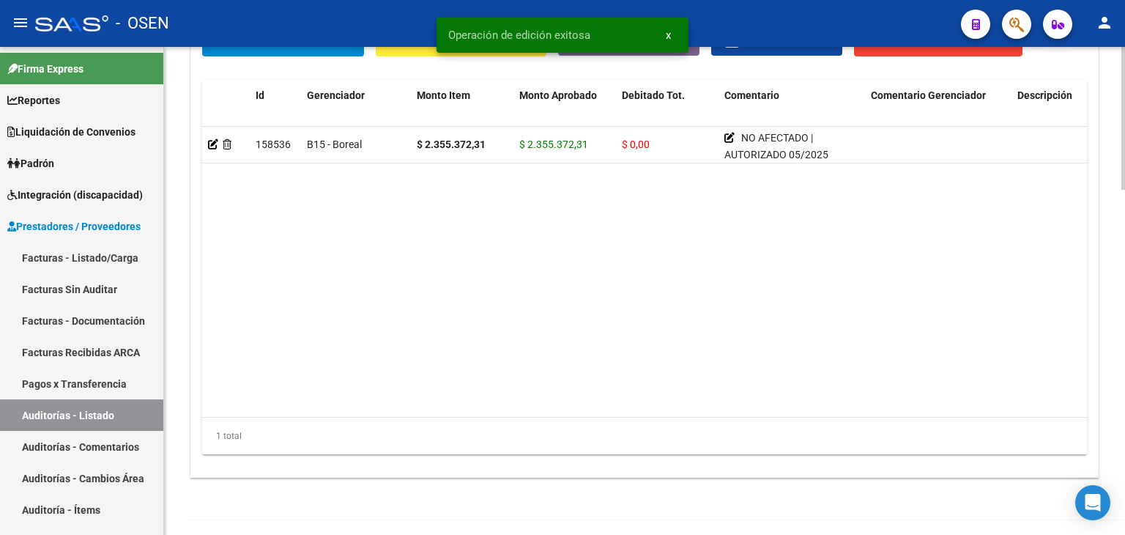
scroll to position [1178, 0]
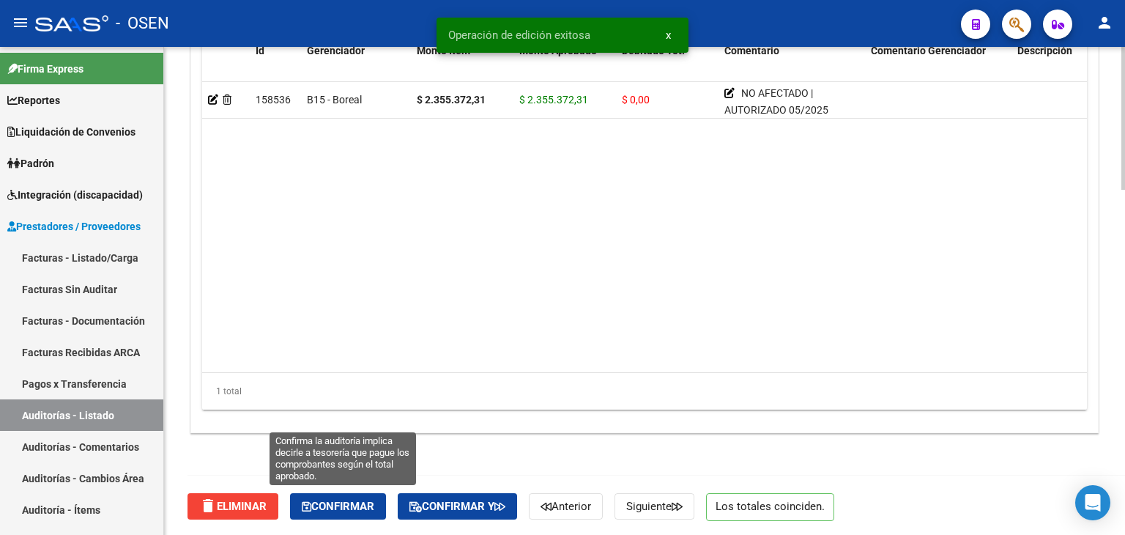
click at [340, 510] on span "Confirmar" at bounding box center [338, 505] width 72 height 13
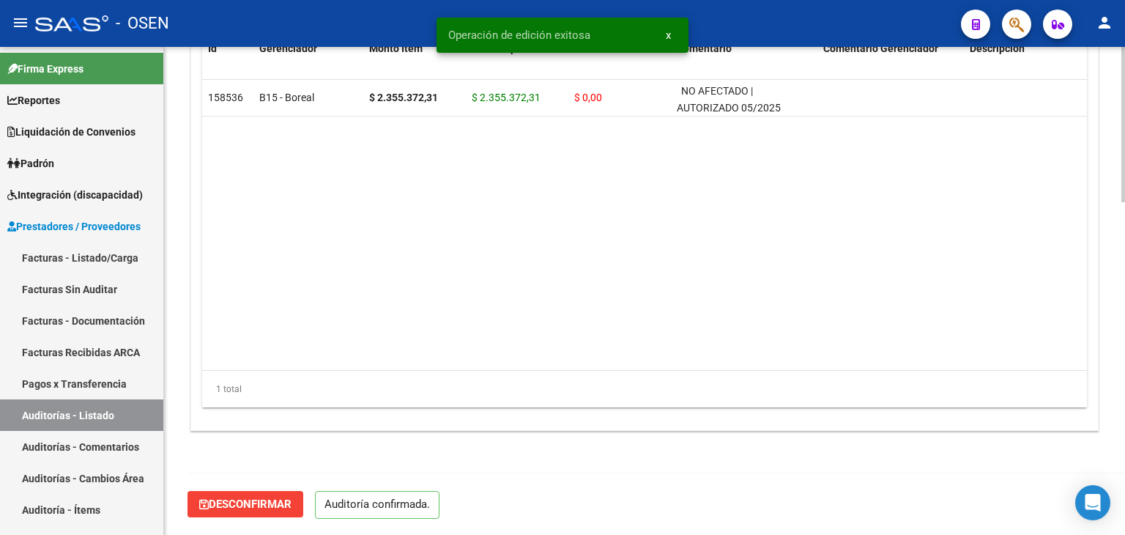
scroll to position [1047, 0]
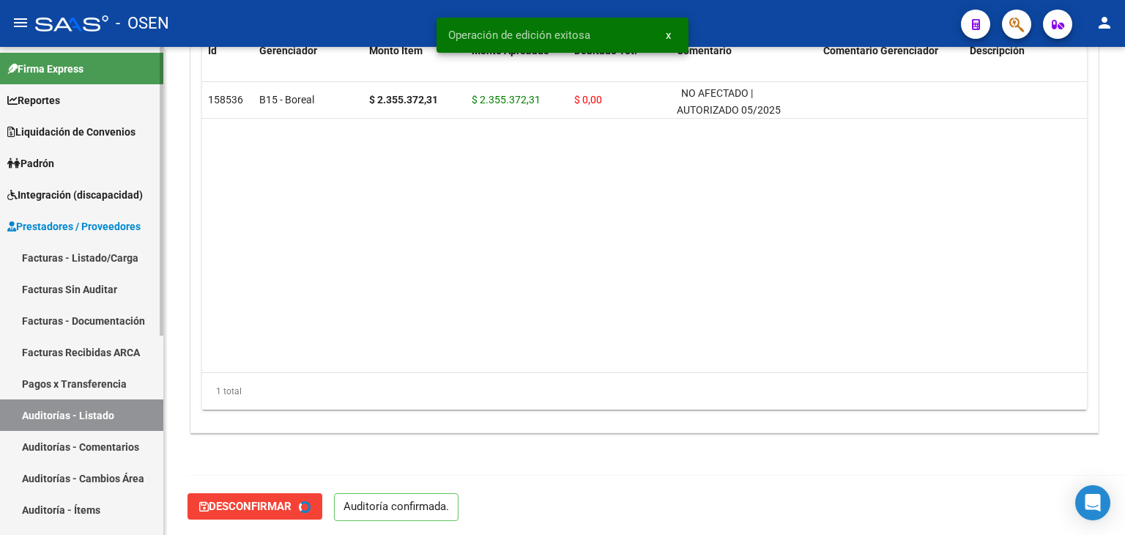
type input "202508"
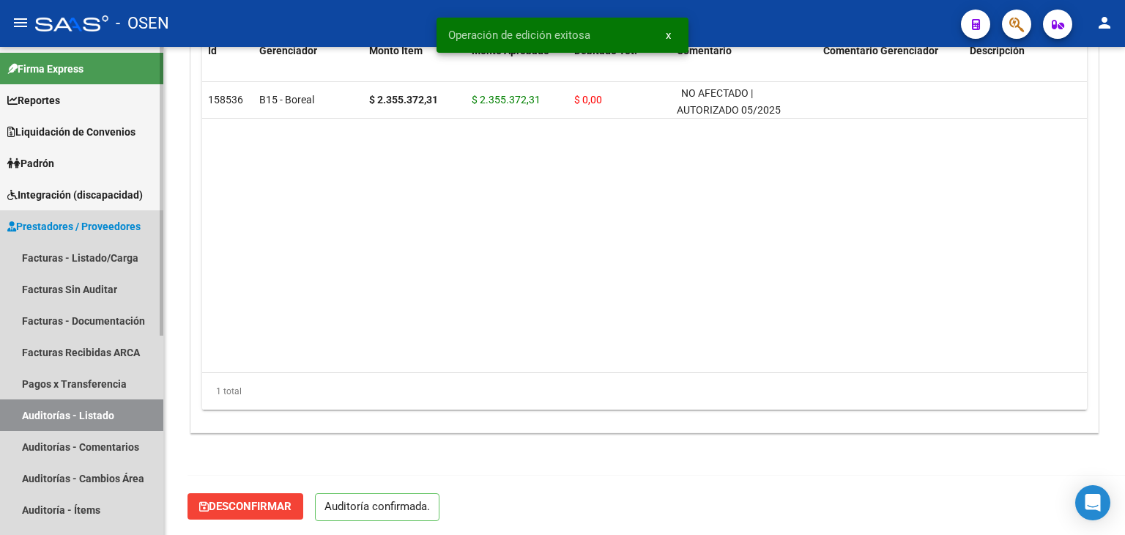
click at [111, 421] on link "Auditorías - Listado" at bounding box center [81, 414] width 163 height 31
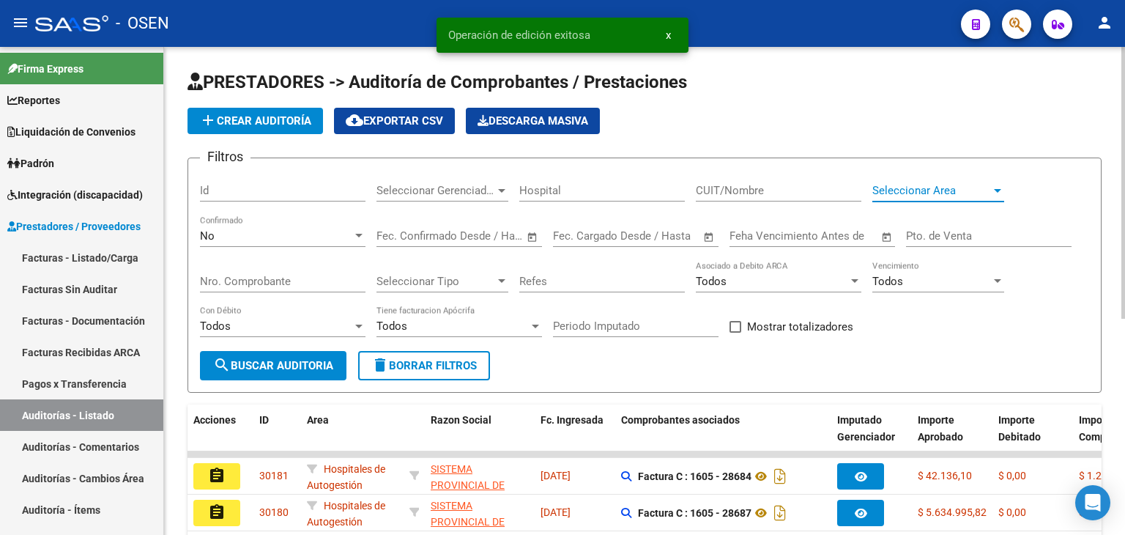
click at [942, 190] on span "Seleccionar Area" at bounding box center [931, 190] width 119 height 13
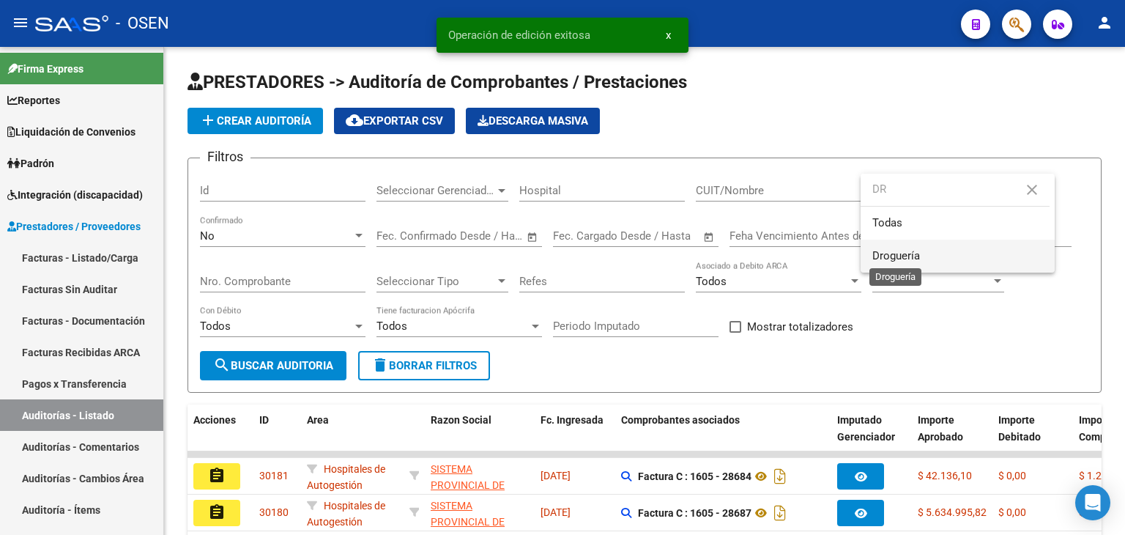
type input "DR"
click at [917, 249] on span "Droguería" at bounding box center [896, 255] width 48 height 13
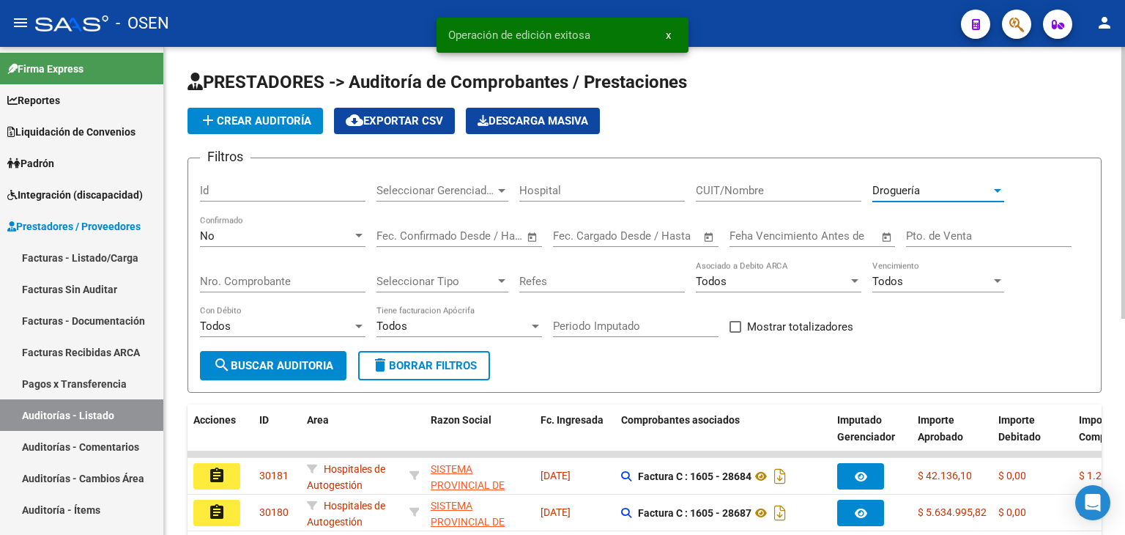
click at [305, 364] on span "search Buscar Auditoria" at bounding box center [273, 365] width 120 height 13
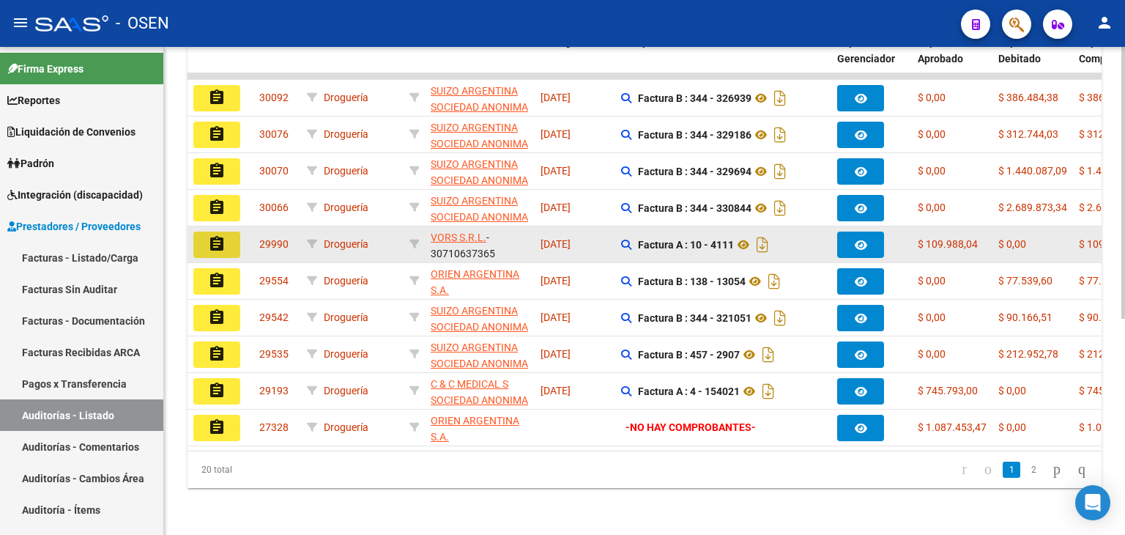
click at [215, 235] on mat-icon "assignment" at bounding box center [217, 244] width 18 height 18
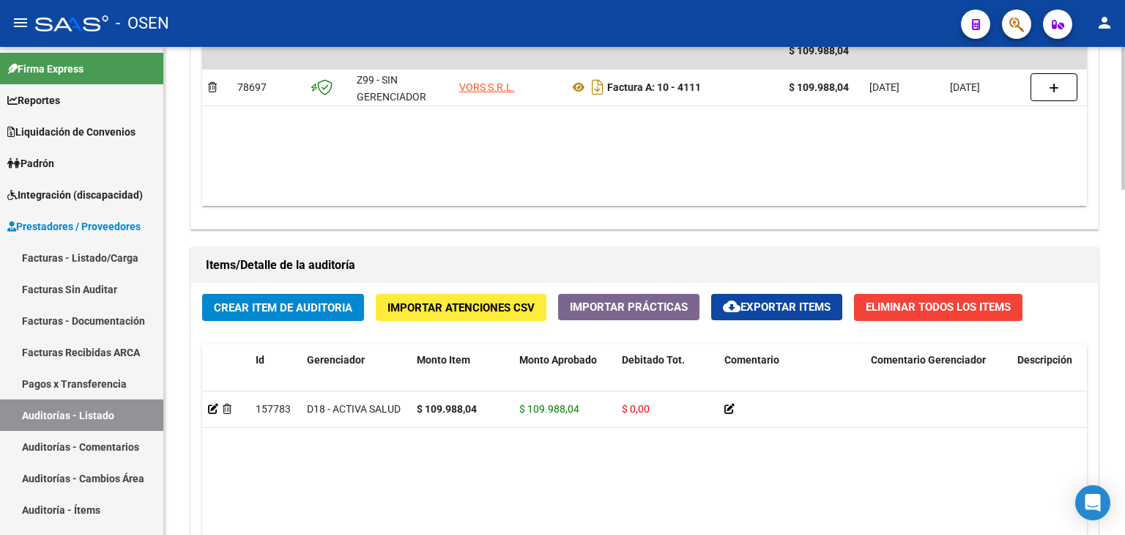
scroll to position [885, 0]
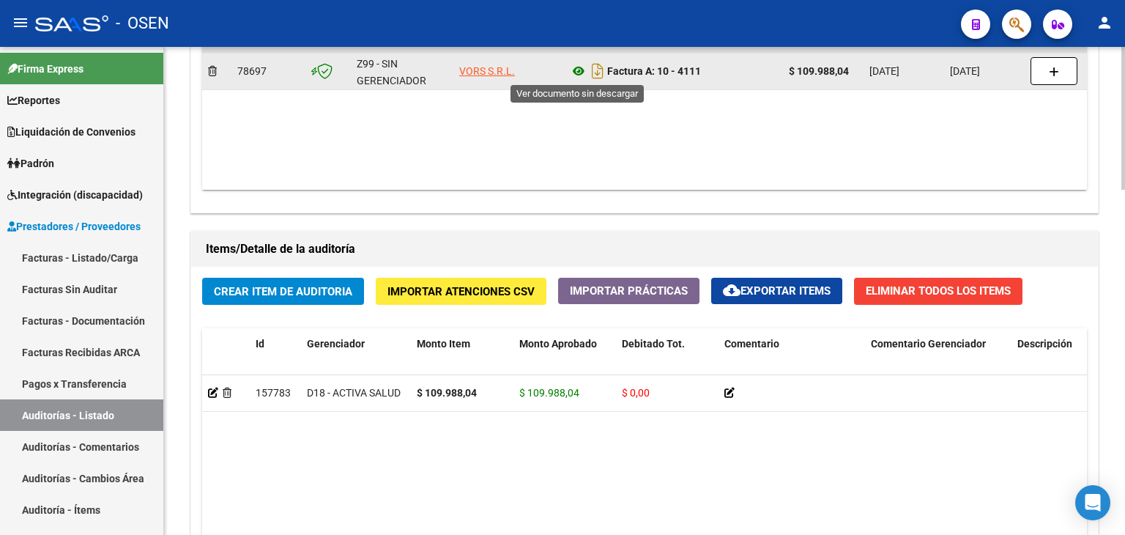
click at [576, 70] on icon at bounding box center [578, 71] width 19 height 18
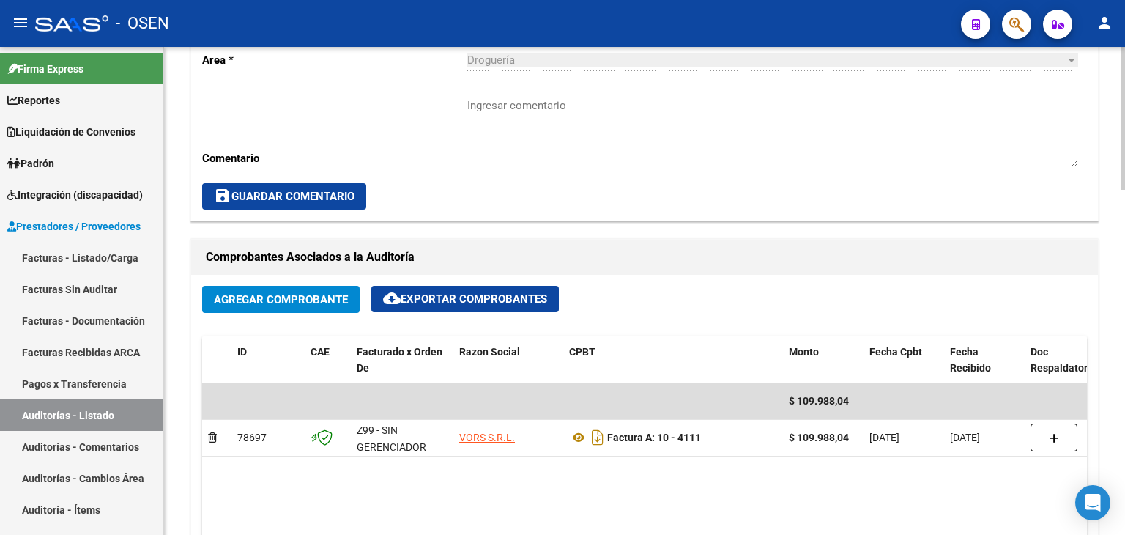
scroll to position [372, 0]
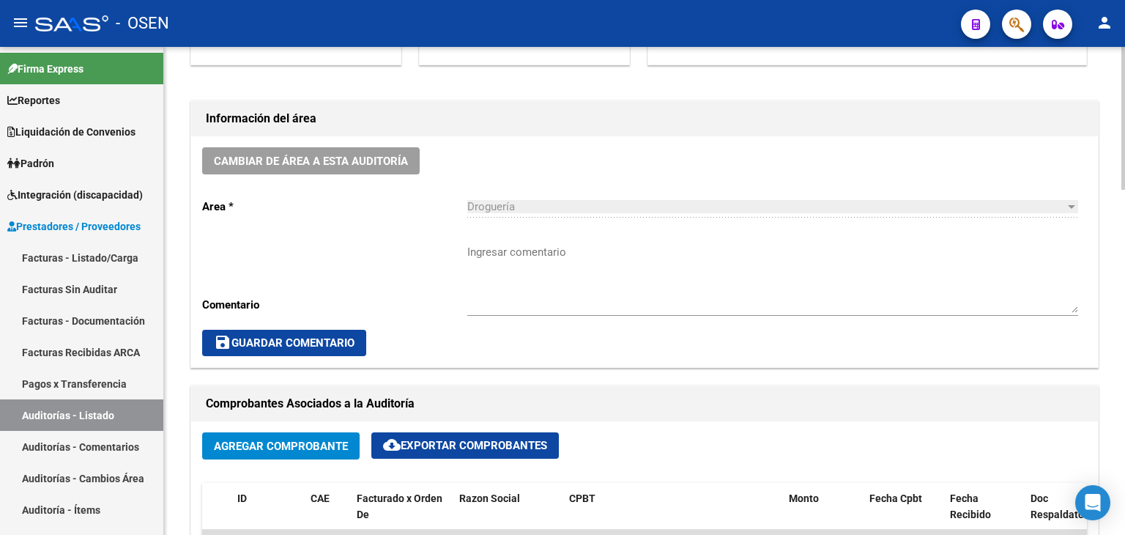
click at [518, 248] on textarea "Ingresar comentario" at bounding box center [772, 278] width 611 height 69
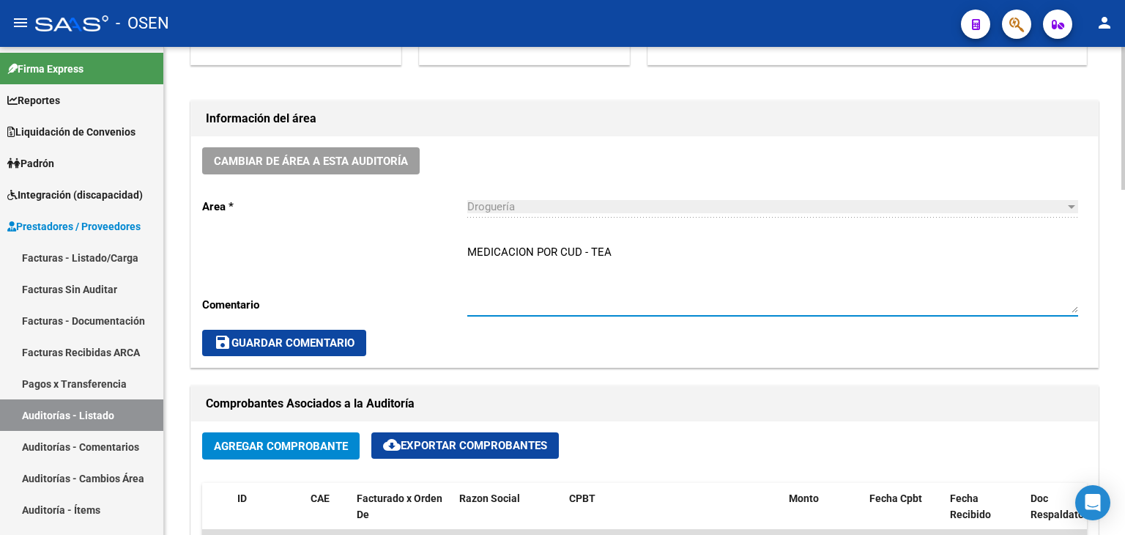
type textarea "MEDICACION POR CUD - TEA"
click at [326, 348] on button "save Guardar Comentario" at bounding box center [284, 343] width 164 height 26
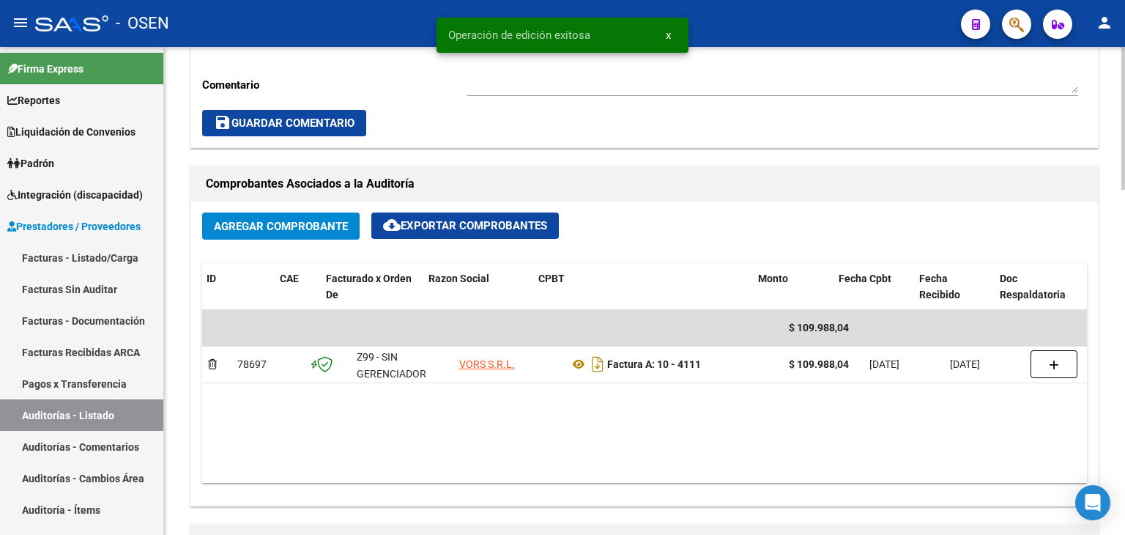
scroll to position [0, 239]
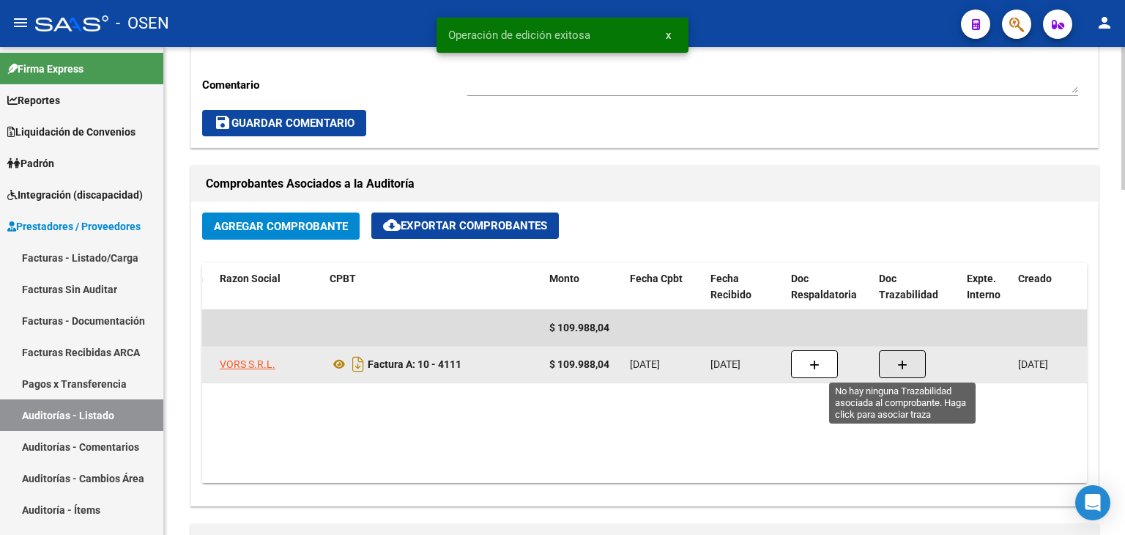
click at [904, 365] on icon "button" at bounding box center [902, 365] width 10 height 11
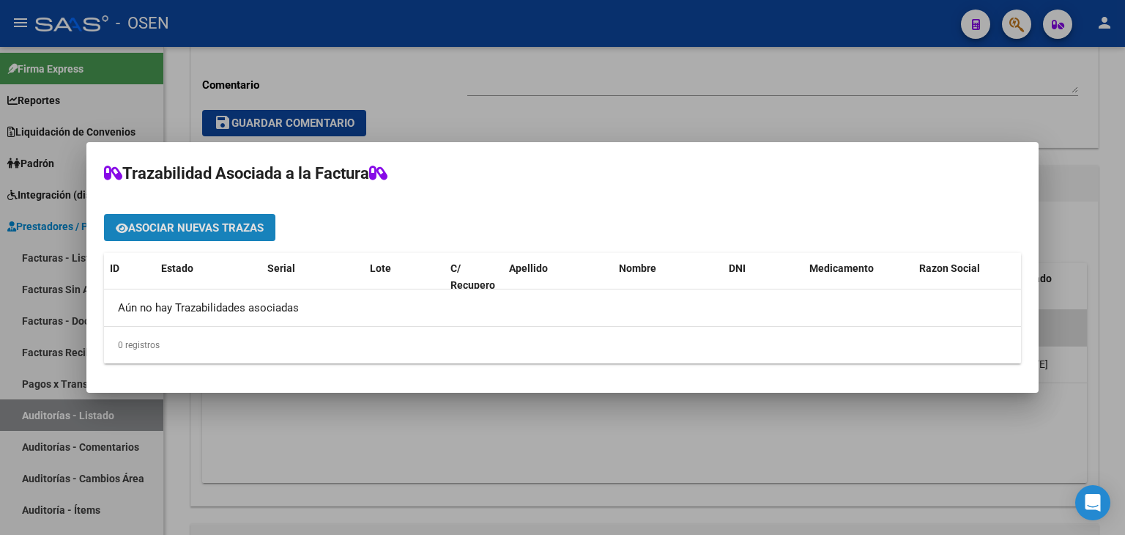
click at [163, 230] on span "Asociar nuevas trazas" at bounding box center [195, 227] width 135 height 13
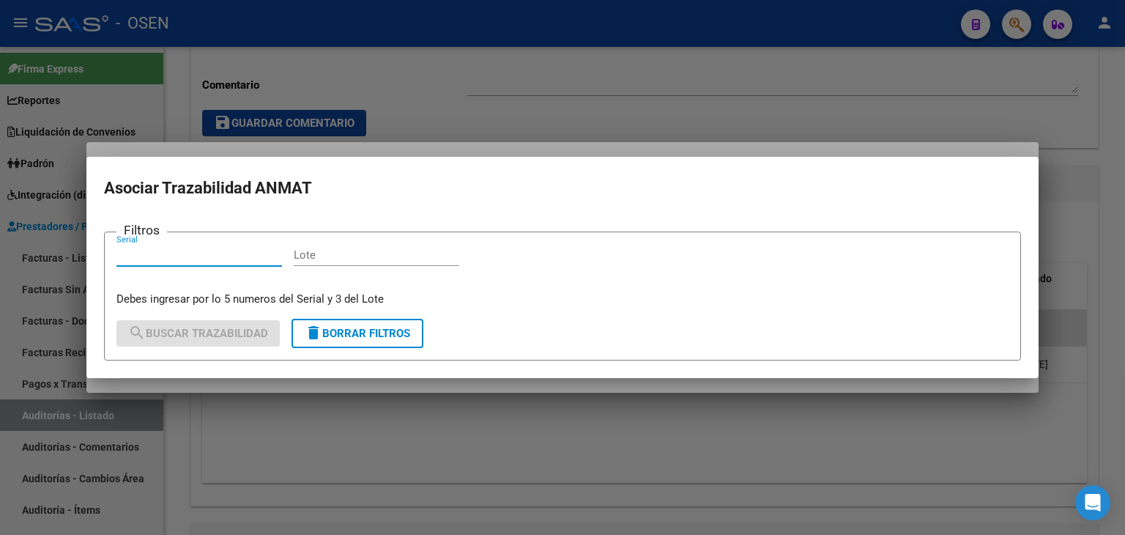
click at [626, 75] on div at bounding box center [562, 267] width 1125 height 535
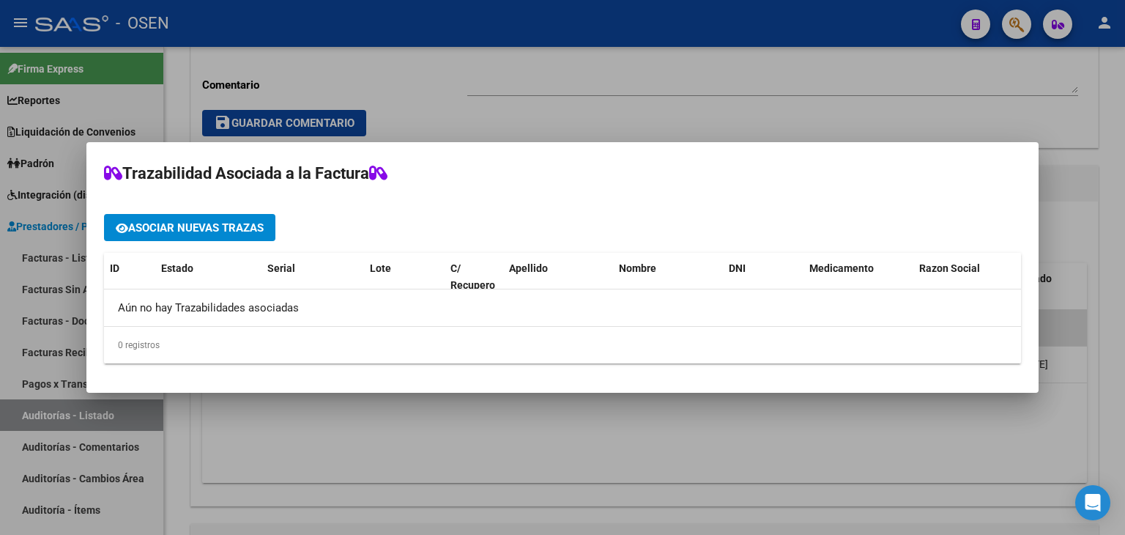
click at [1113, 176] on div at bounding box center [562, 267] width 1125 height 535
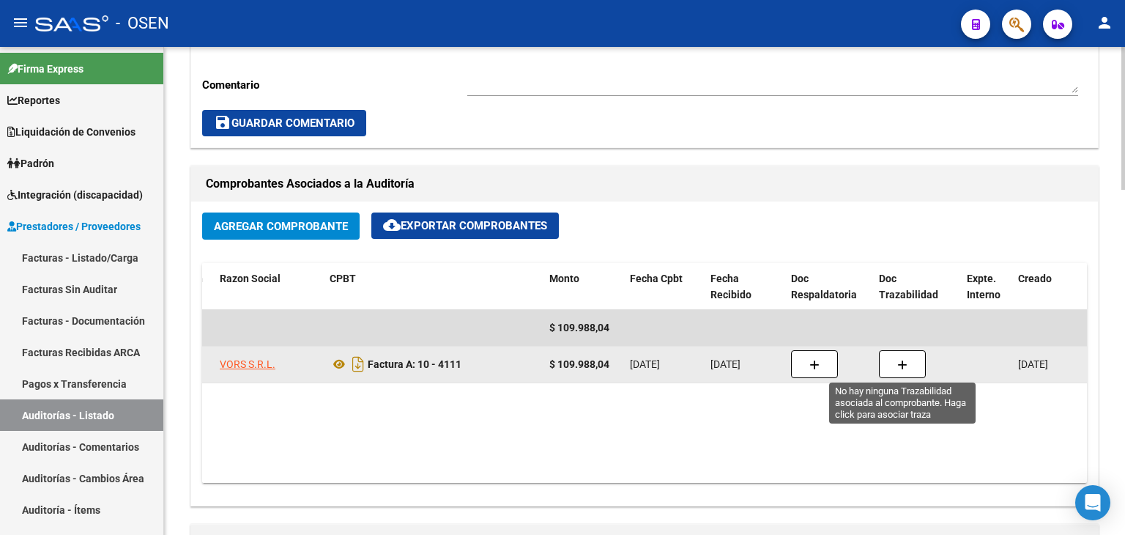
click at [891, 363] on button "button" at bounding box center [902, 364] width 47 height 28
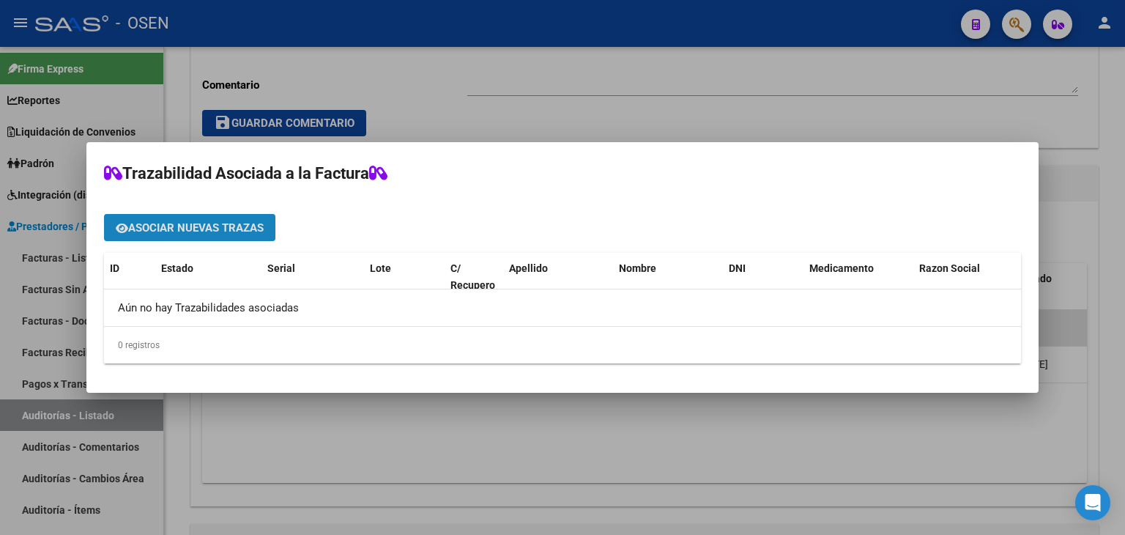
click at [235, 223] on span "Asociar nuevas trazas" at bounding box center [195, 227] width 135 height 13
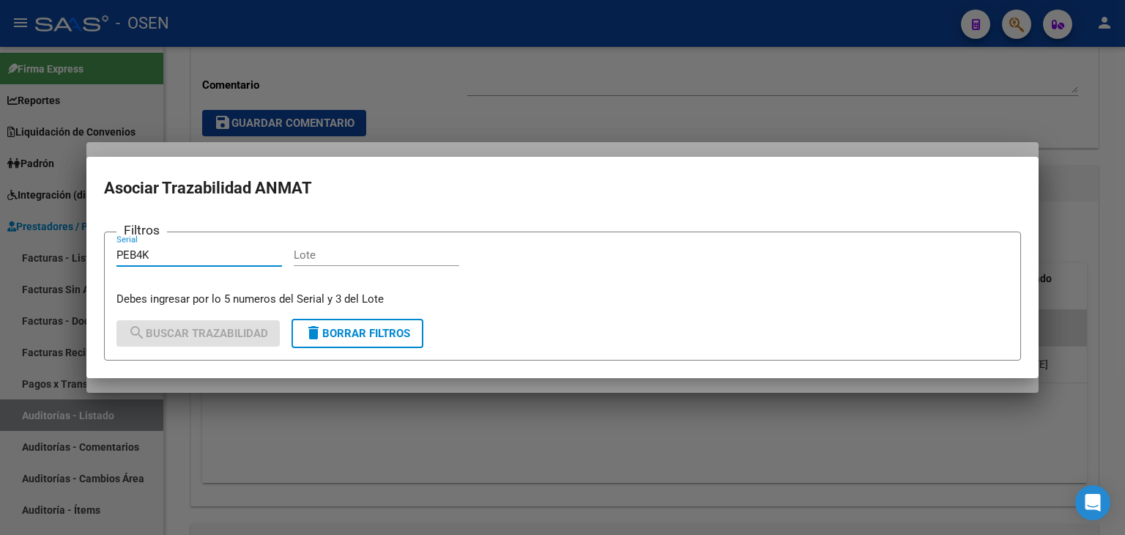
type input "PEB4K"
click at [929, 106] on div at bounding box center [562, 267] width 1125 height 535
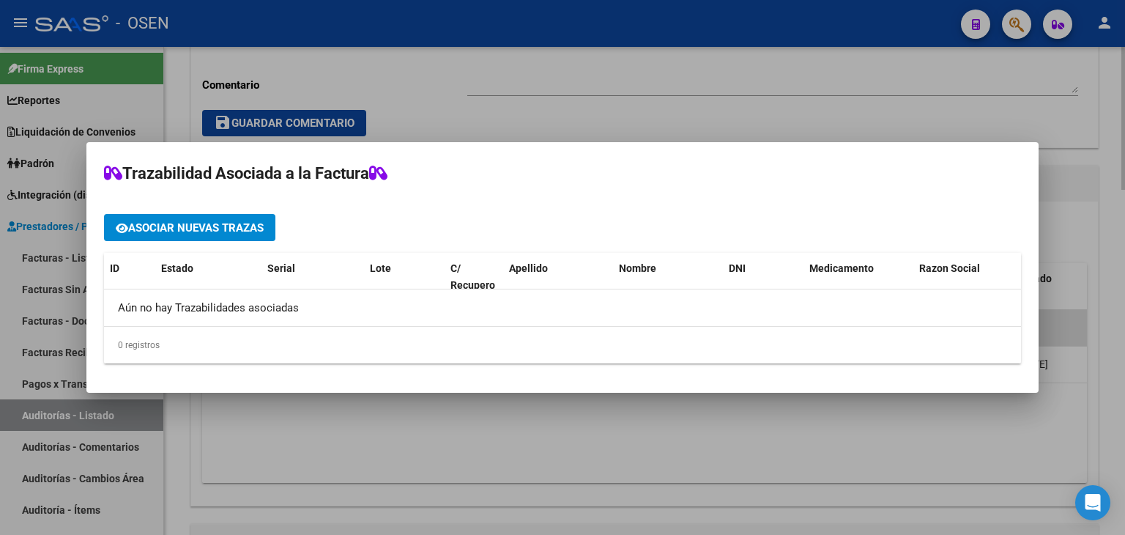
click at [1122, 220] on div at bounding box center [562, 267] width 1125 height 535
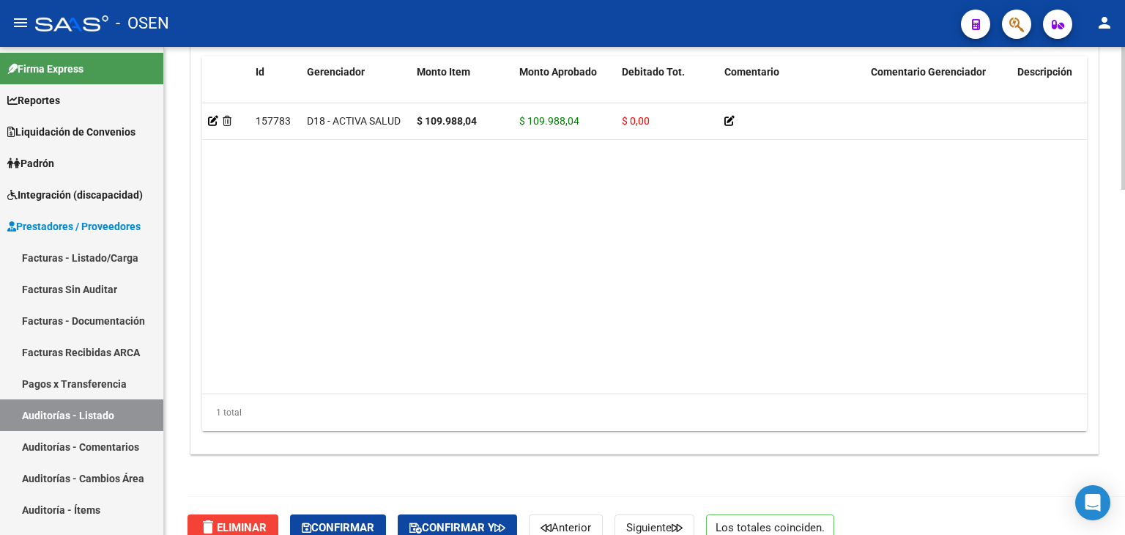
scroll to position [1178, 0]
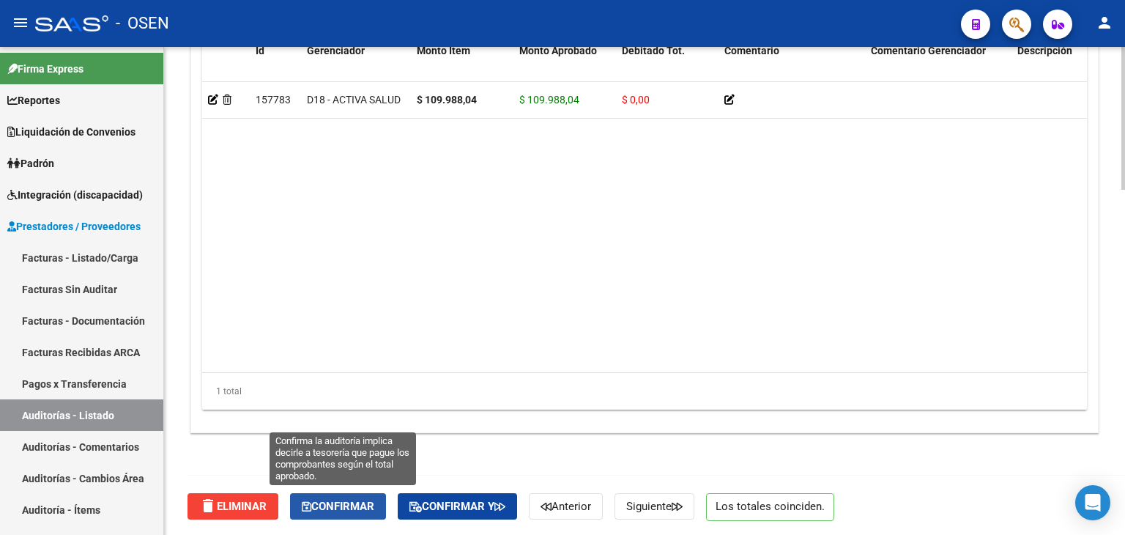
click at [349, 502] on span "Confirmar" at bounding box center [338, 505] width 72 height 13
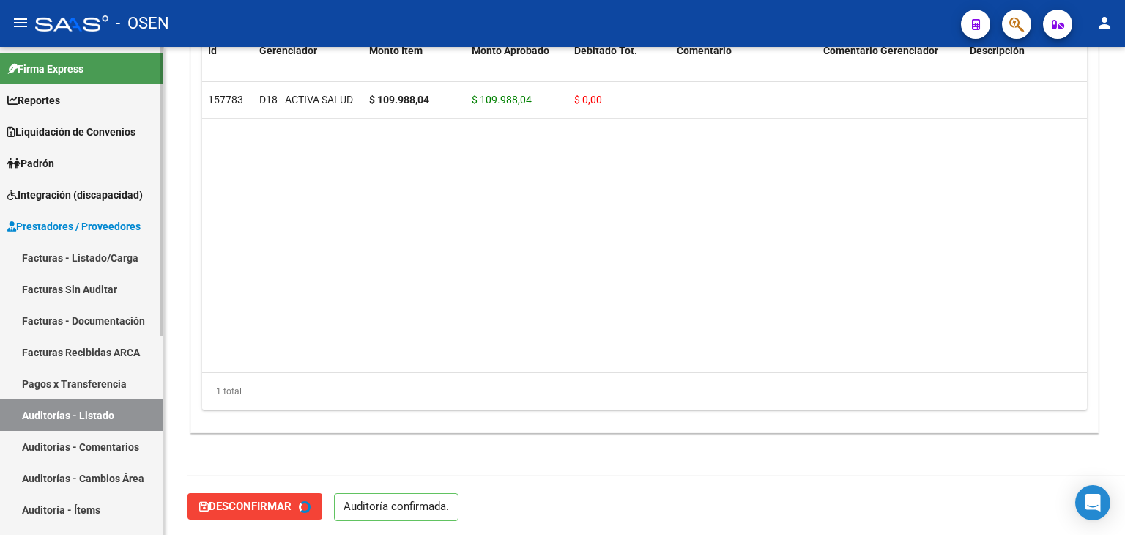
type input "202508"
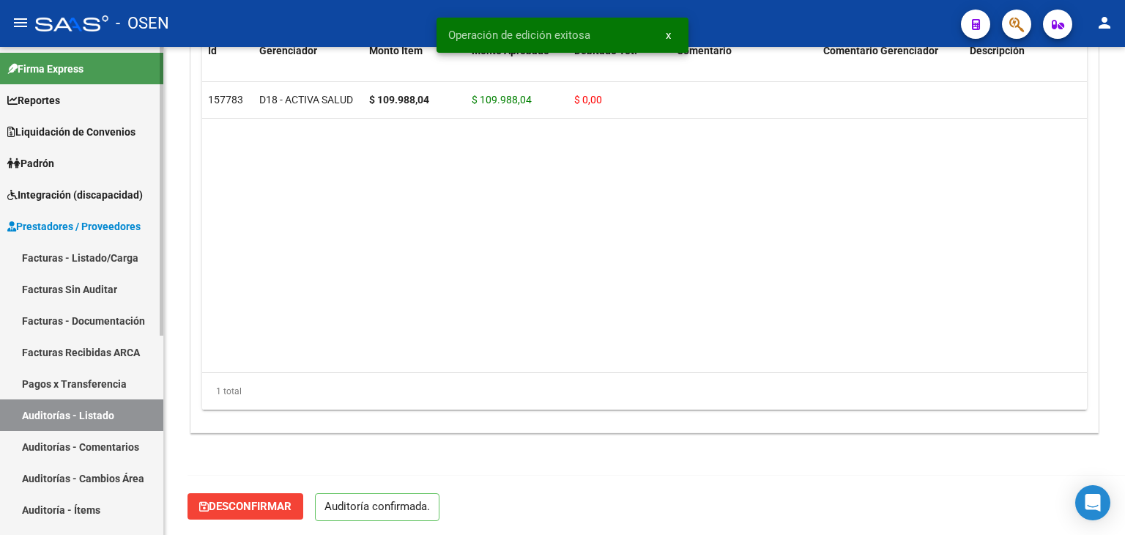
drag, startPoint x: 75, startPoint y: 409, endPoint x: 146, endPoint y: 399, distance: 71.7
click at [75, 409] on link "Auditorías - Listado" at bounding box center [81, 414] width 163 height 31
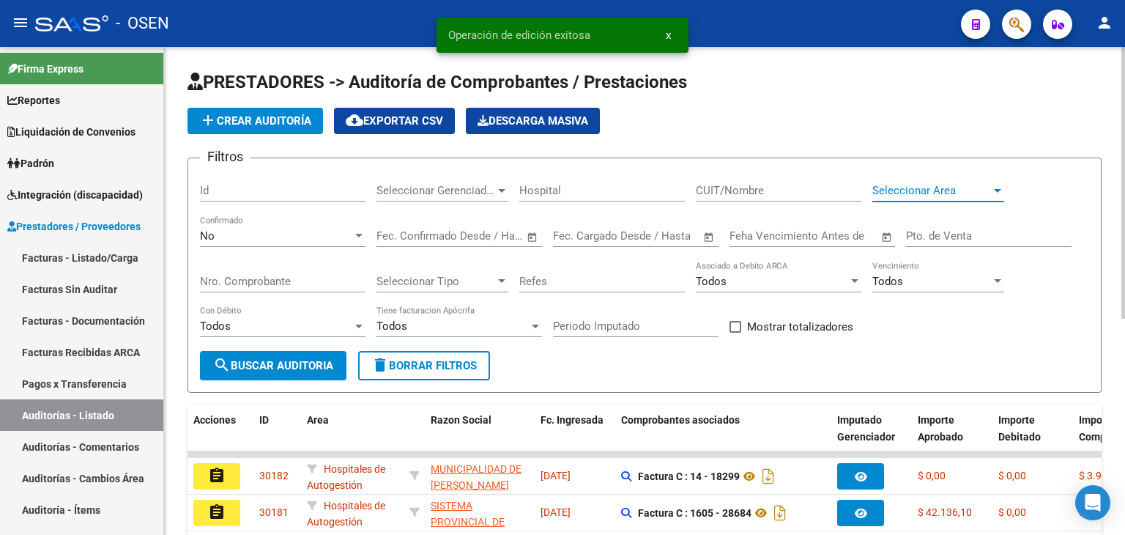
click at [926, 185] on span "Seleccionar Area" at bounding box center [931, 190] width 119 height 13
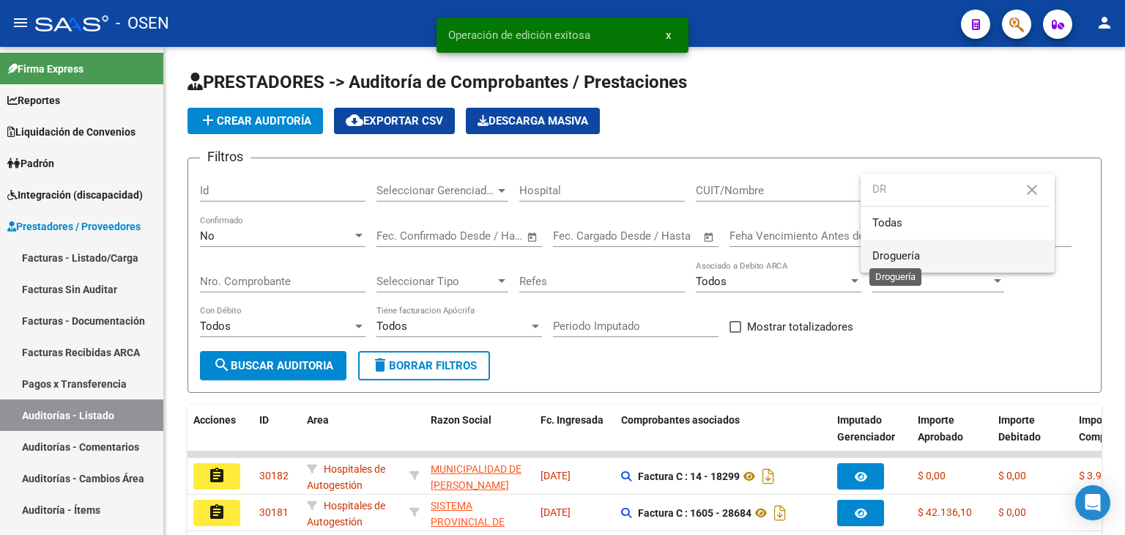
type input "DR"
click at [913, 253] on span "Droguería" at bounding box center [896, 255] width 48 height 13
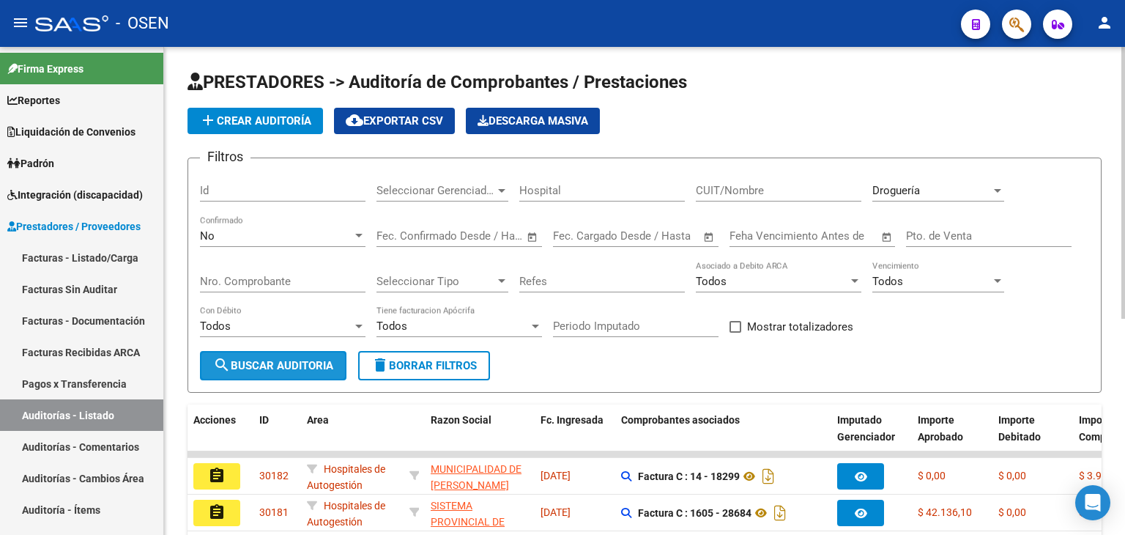
drag, startPoint x: 220, startPoint y: 361, endPoint x: 264, endPoint y: 349, distance: 46.2
click at [224, 362] on mat-icon "search" at bounding box center [222, 365] width 18 height 18
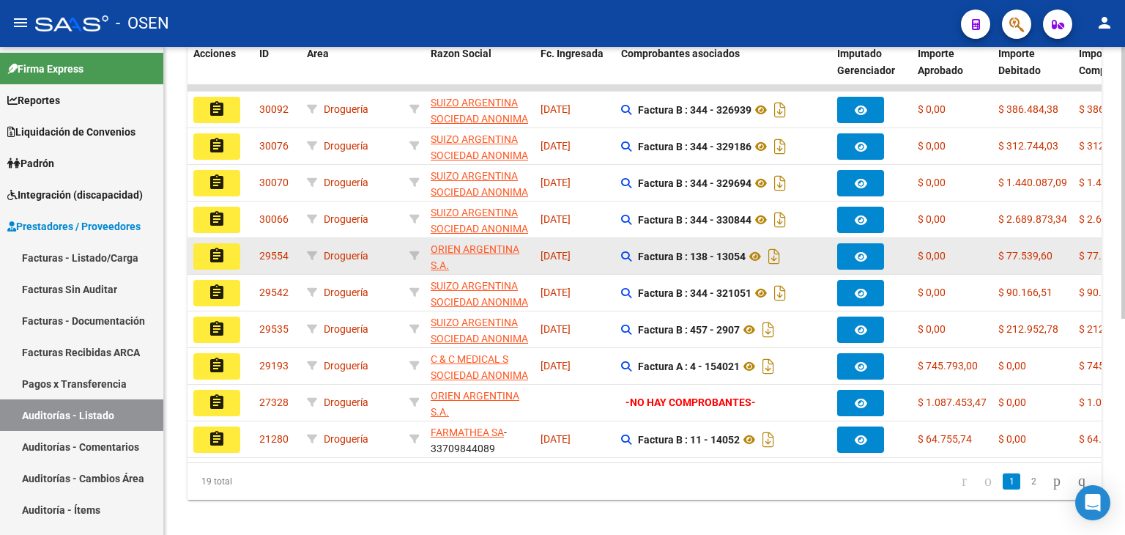
click at [209, 253] on mat-icon "assignment" at bounding box center [217, 256] width 18 height 18
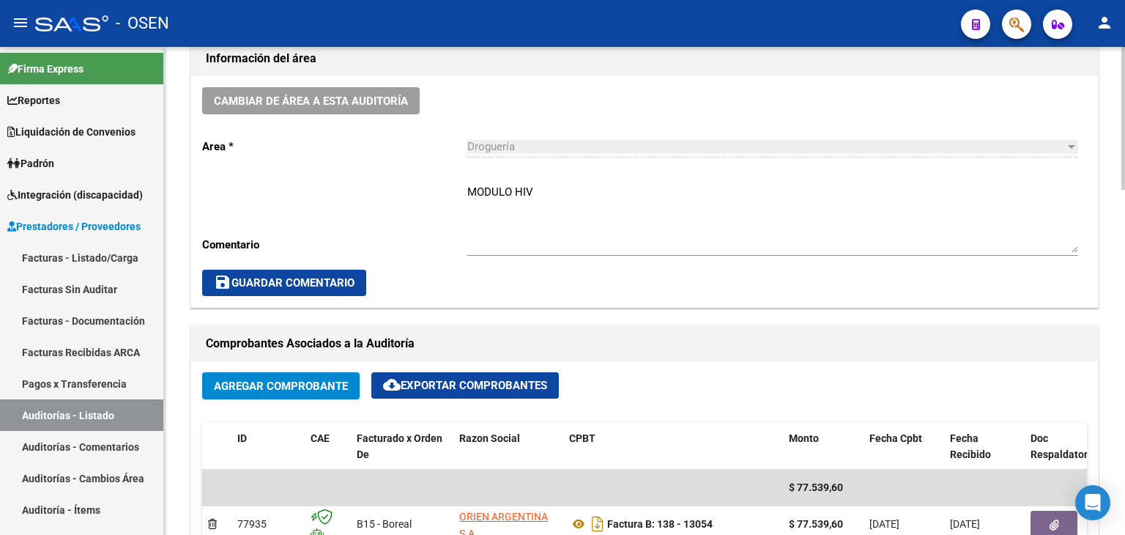
scroll to position [366, 0]
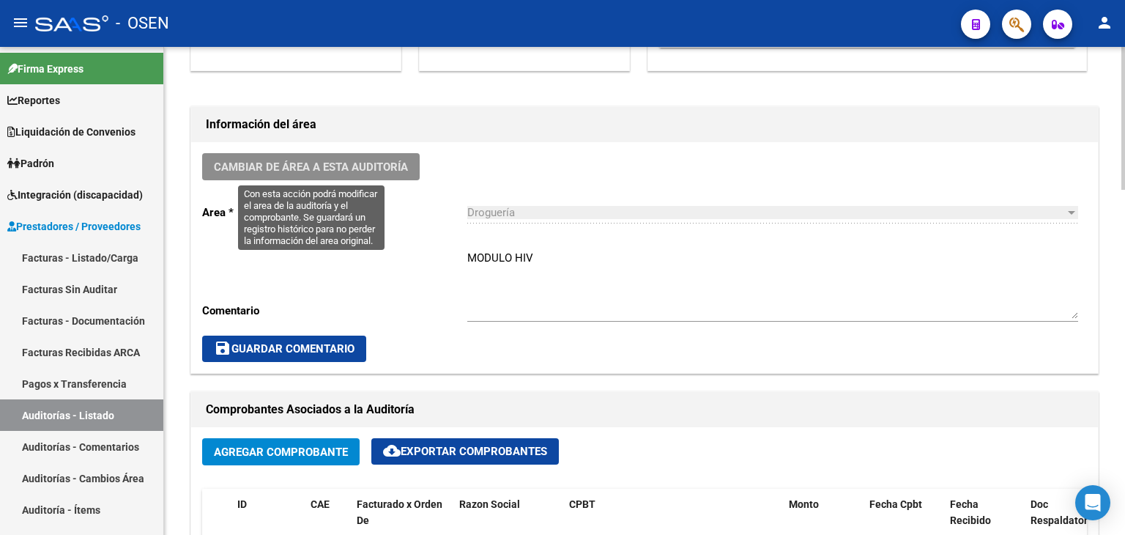
click at [287, 168] on span "Cambiar de área a esta auditoría" at bounding box center [311, 166] width 194 height 13
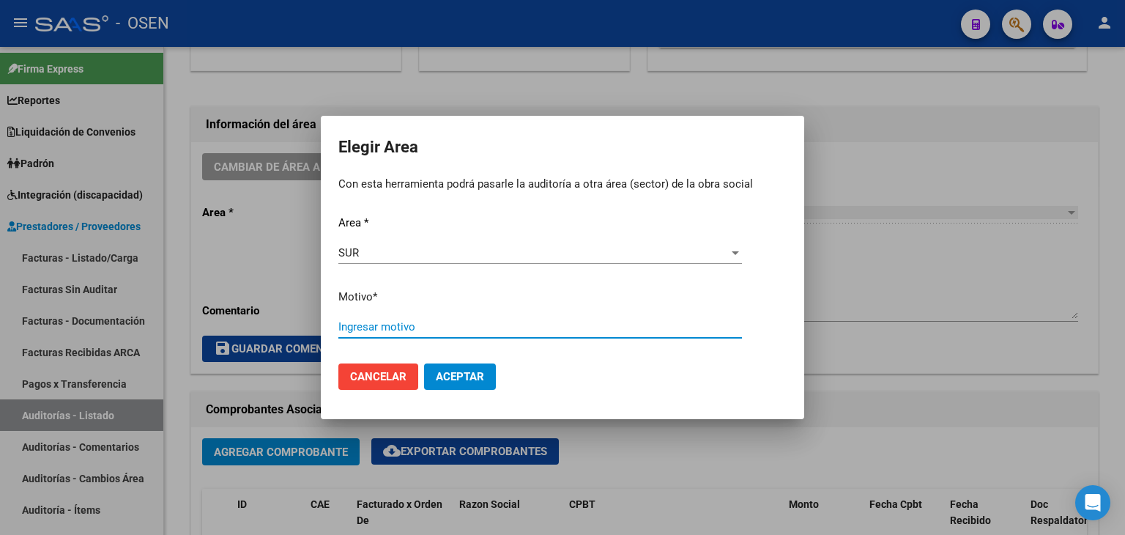
click at [387, 330] on input "Ingresar motivo" at bounding box center [540, 326] width 404 height 13
type input "MODULO HIV"
click at [486, 384] on button "Aceptar" at bounding box center [460, 376] width 72 height 26
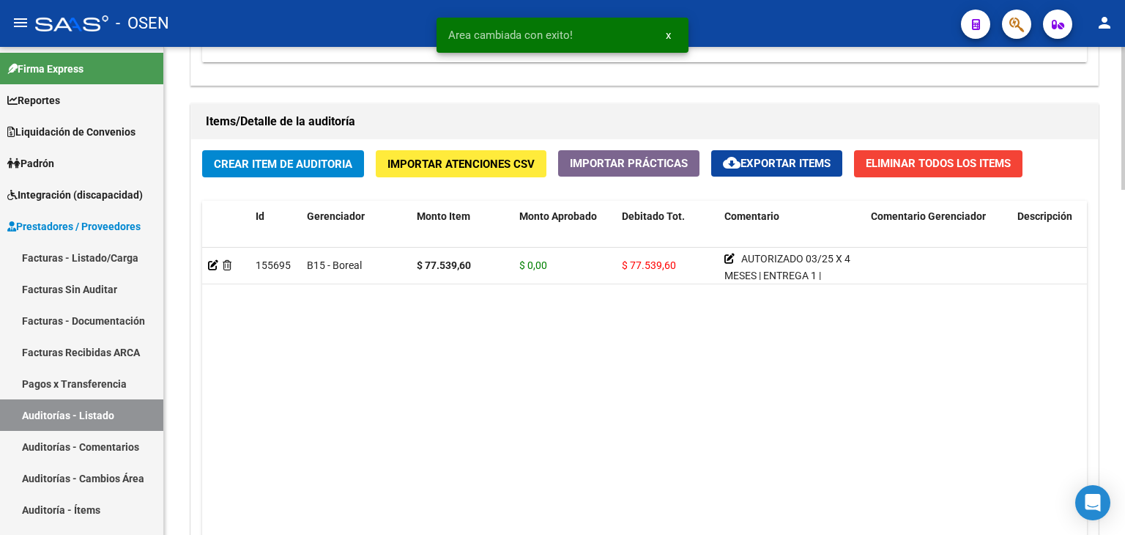
scroll to position [1178, 0]
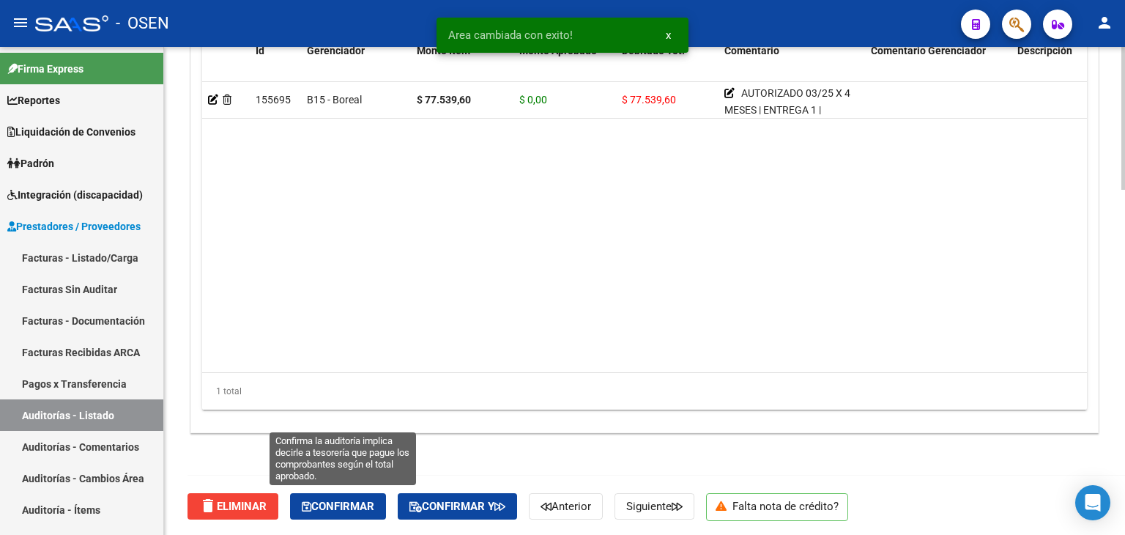
click at [358, 499] on span "Confirmar" at bounding box center [338, 505] width 72 height 13
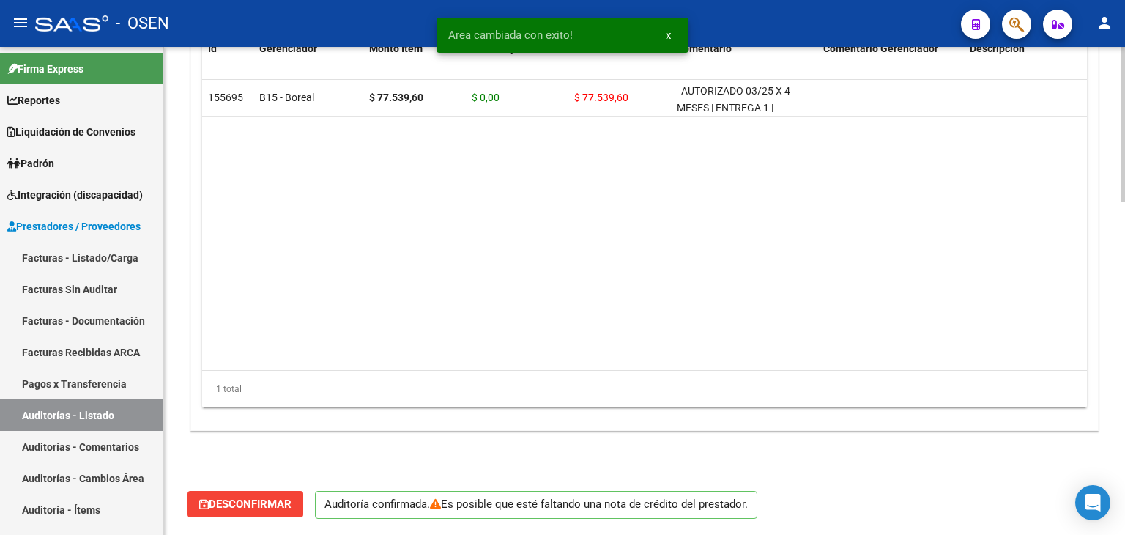
scroll to position [1047, 0]
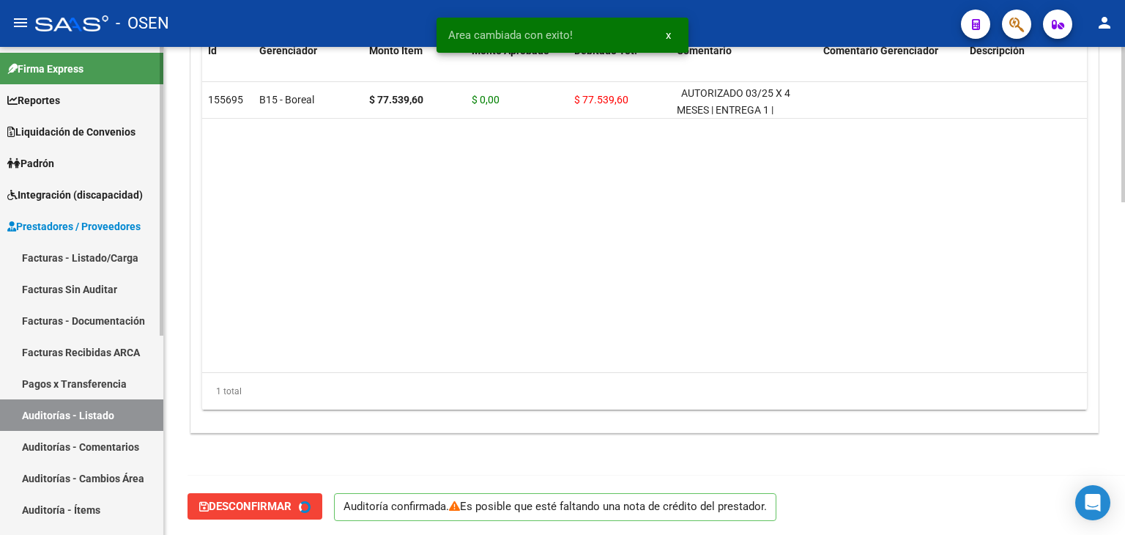
type input "202508"
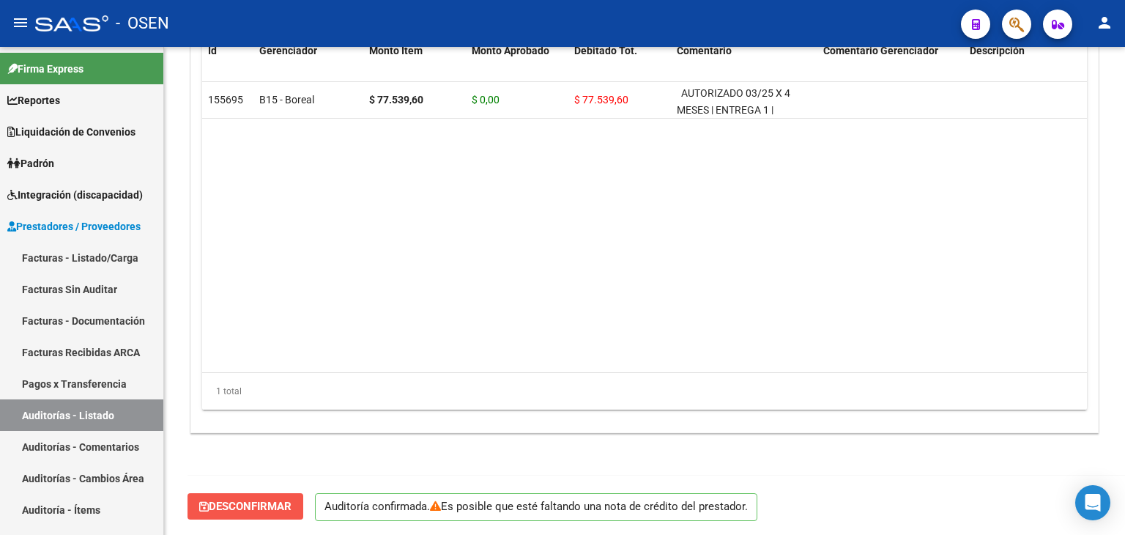
click at [272, 509] on span "Desconfirmar" at bounding box center [245, 505] width 92 height 13
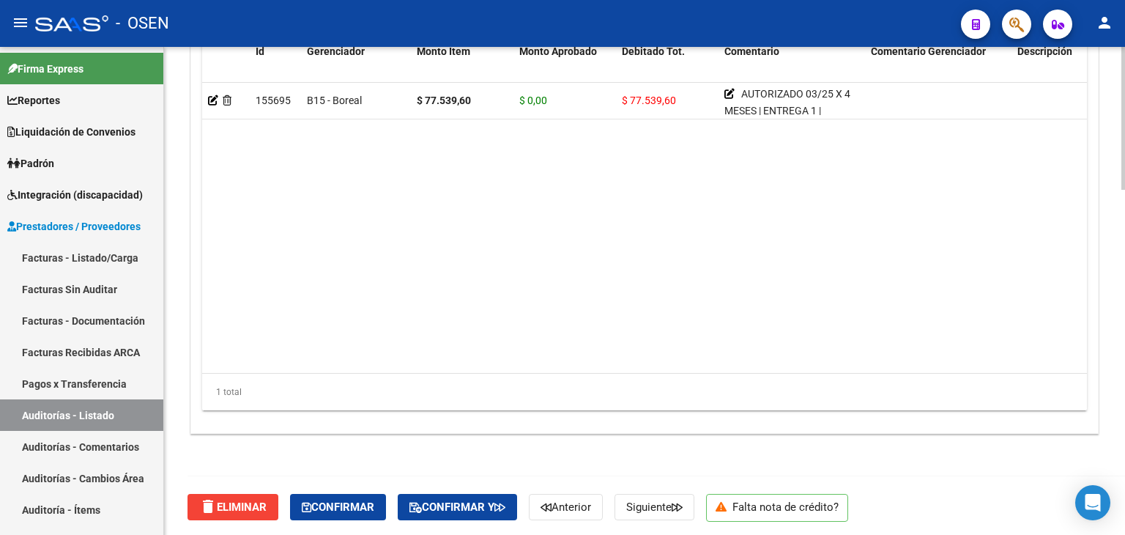
scroll to position [1178, 0]
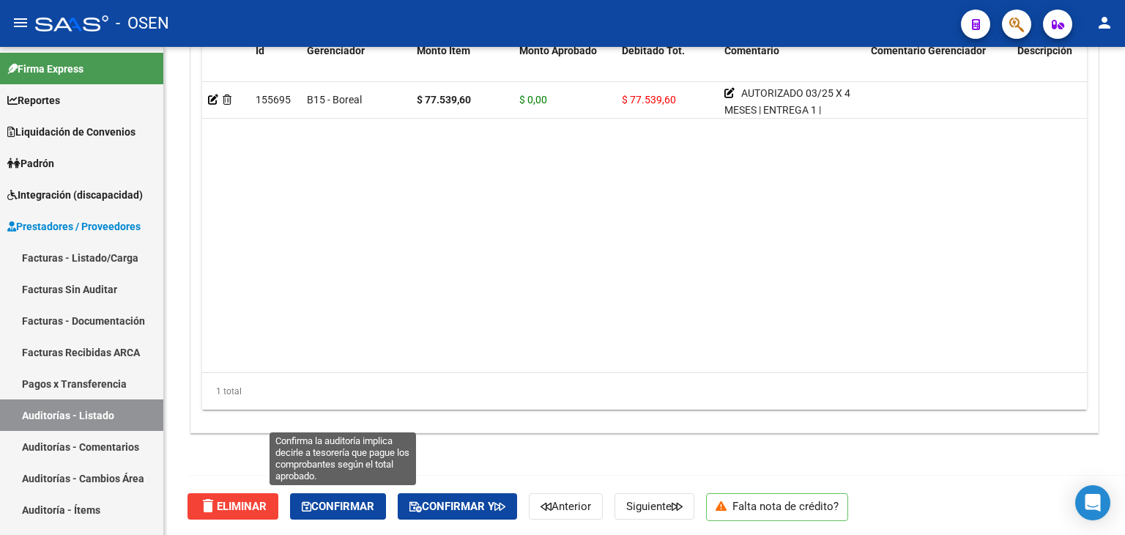
click at [343, 505] on span "Confirmar" at bounding box center [338, 505] width 72 height 13
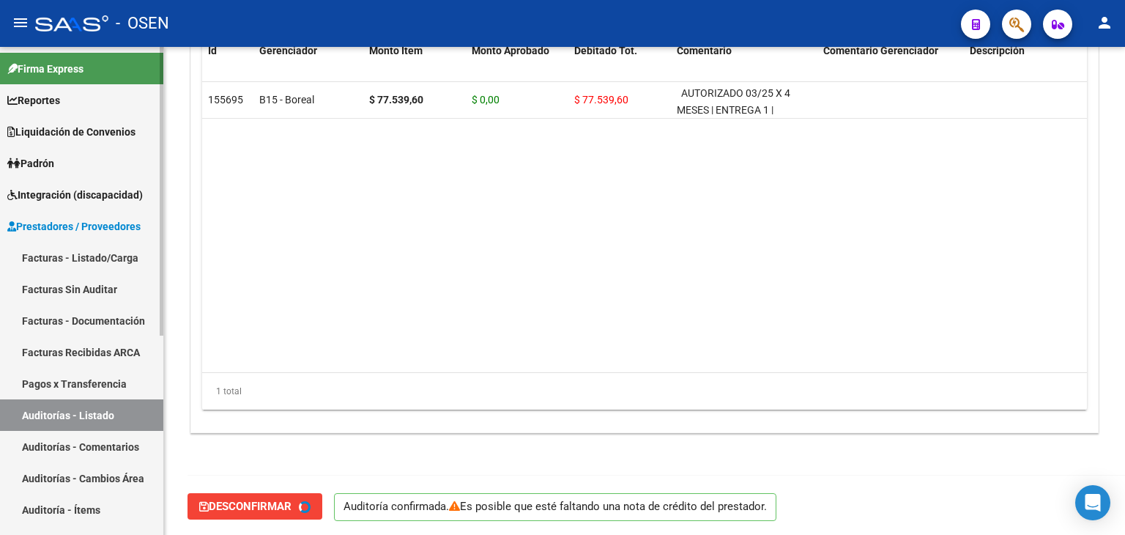
click at [89, 407] on link "Auditorías - Listado" at bounding box center [81, 414] width 163 height 31
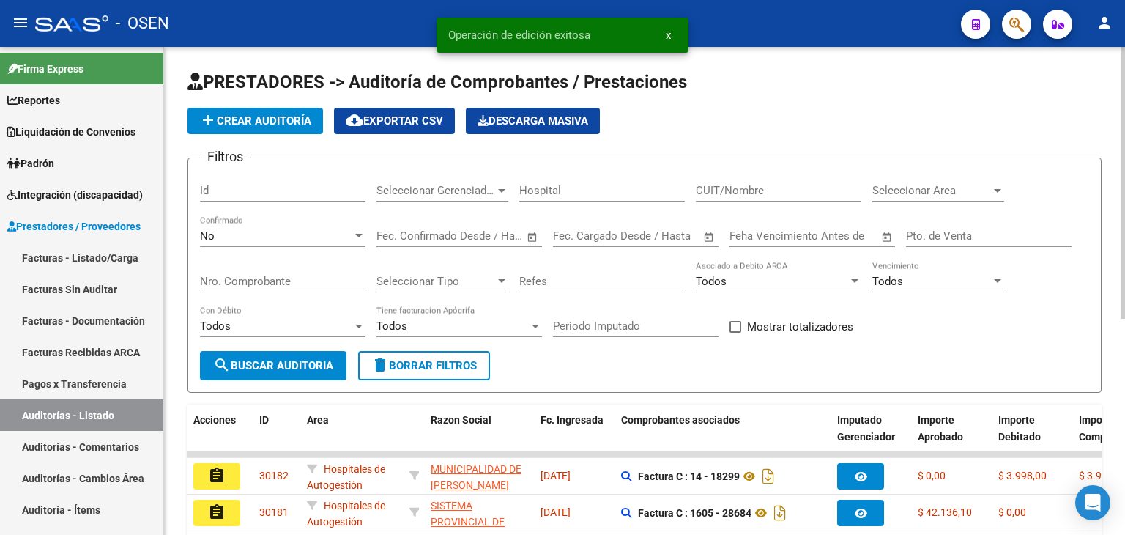
click at [911, 184] on span "Seleccionar Area" at bounding box center [931, 190] width 119 height 13
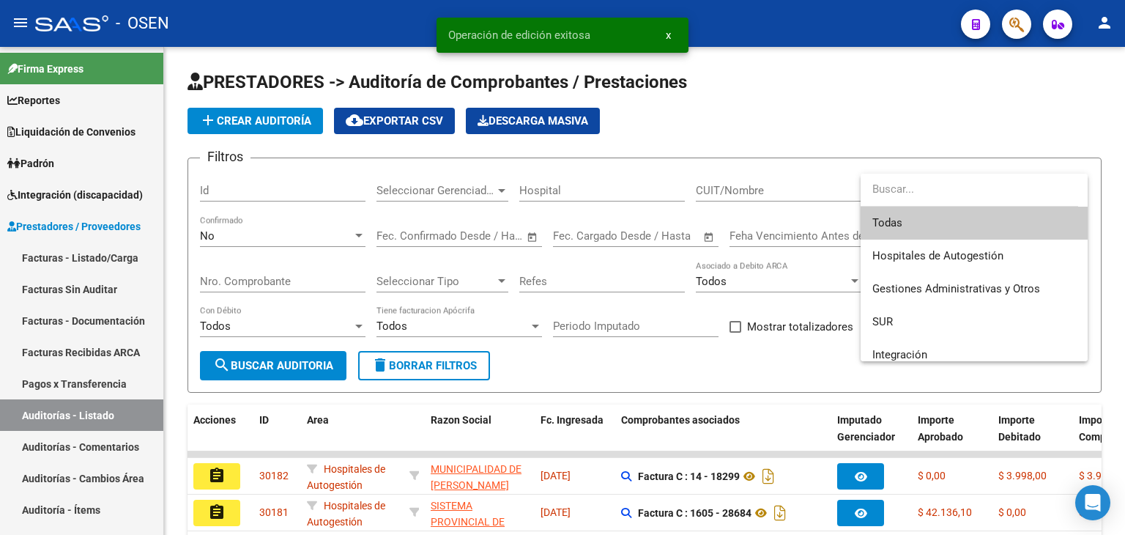
type input "D"
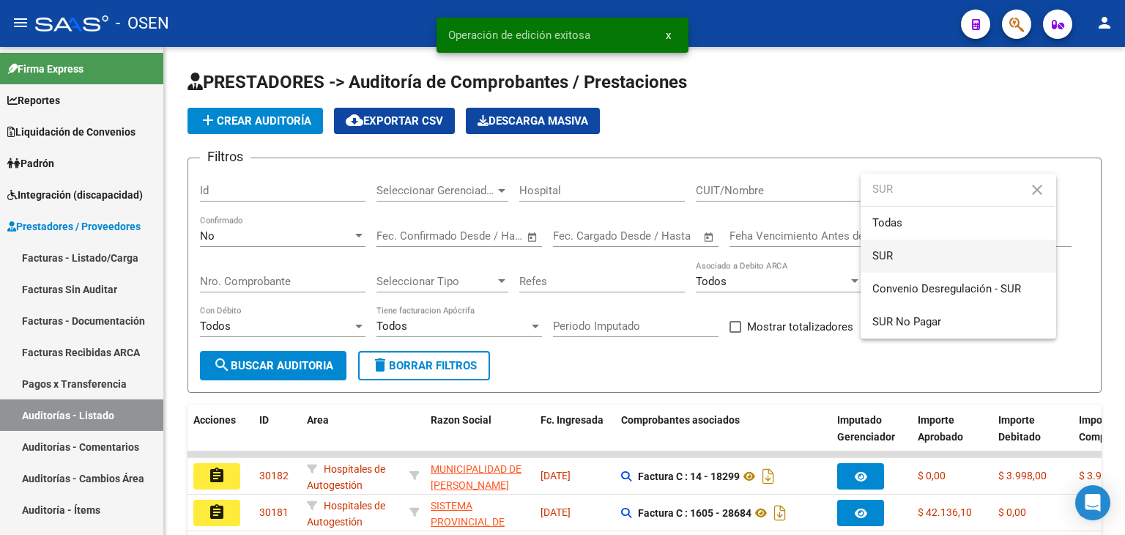
type input "SUR"
click at [916, 254] on span "SUR" at bounding box center [958, 255] width 172 height 33
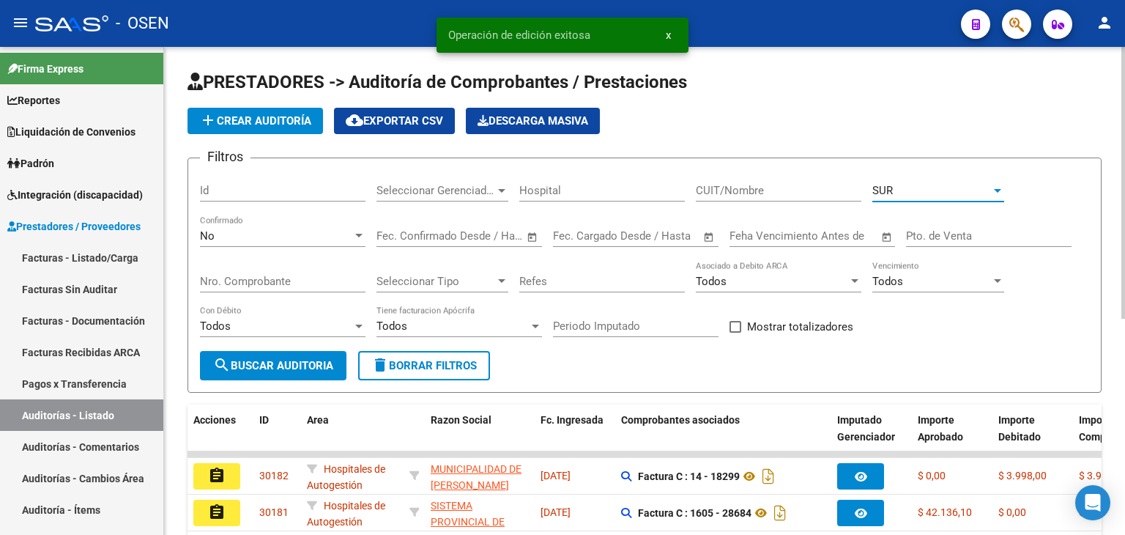
click at [270, 359] on span "search Buscar Auditoria" at bounding box center [273, 365] width 120 height 13
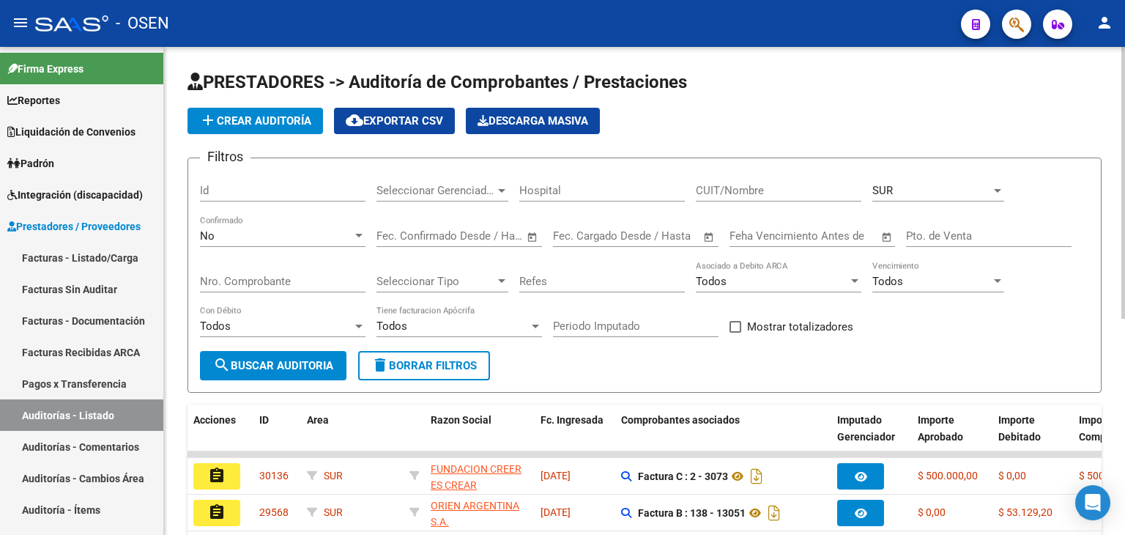
click at [896, 198] on div "SUR Seleccionar Area" at bounding box center [938, 185] width 132 height 31
type input "DRO"
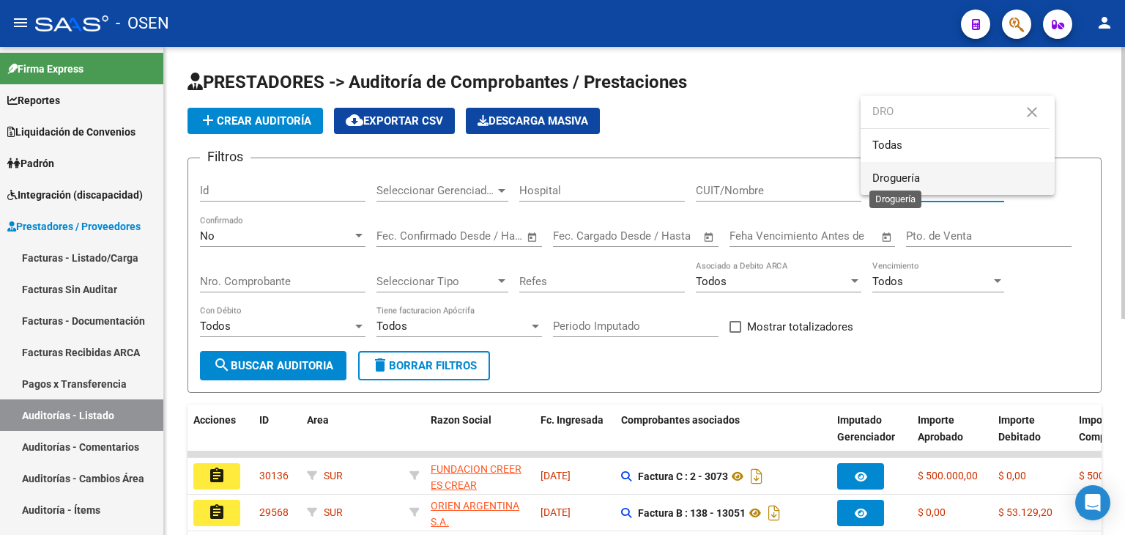
click at [893, 179] on span "Droguería" at bounding box center [896, 177] width 48 height 13
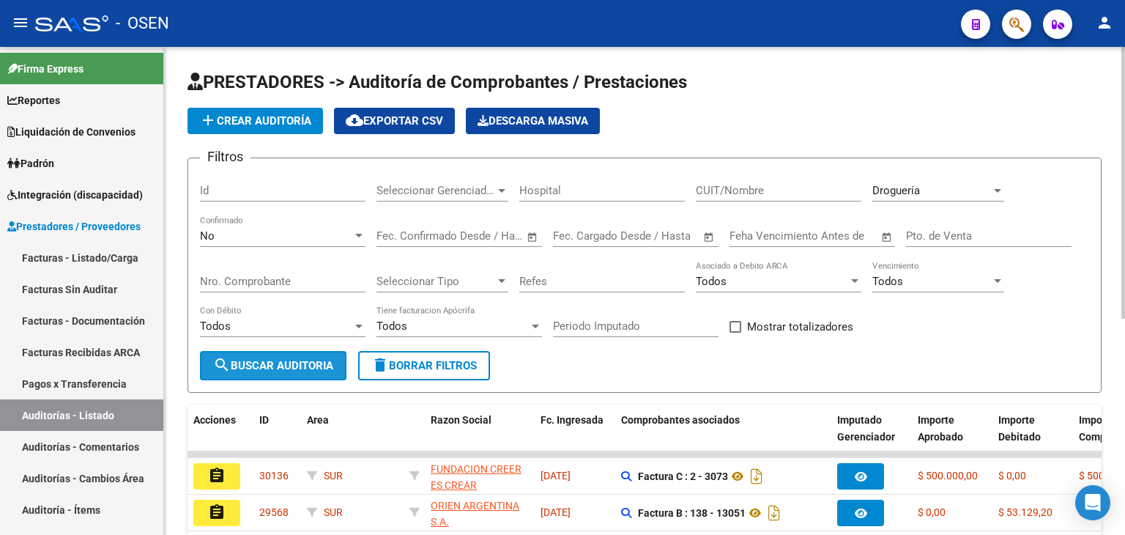
click at [307, 365] on span "search Buscar Auditoria" at bounding box center [273, 365] width 120 height 13
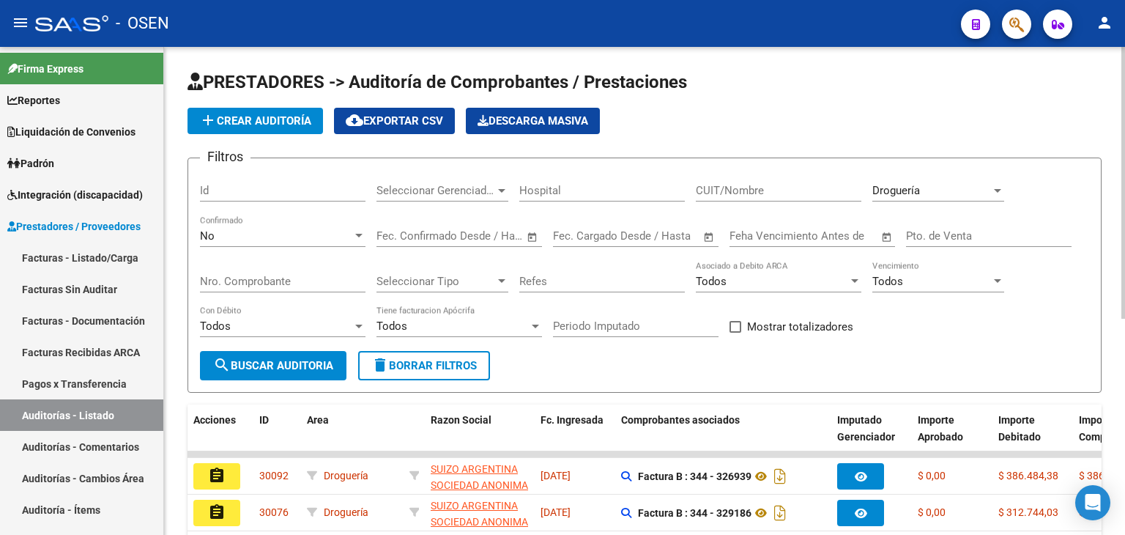
click at [879, 188] on span "Droguería" at bounding box center [896, 190] width 48 height 13
type input "SIR"
click at [928, 197] on div at bounding box center [562, 267] width 1125 height 535
click at [928, 189] on div "Droguería" at bounding box center [931, 190] width 119 height 13
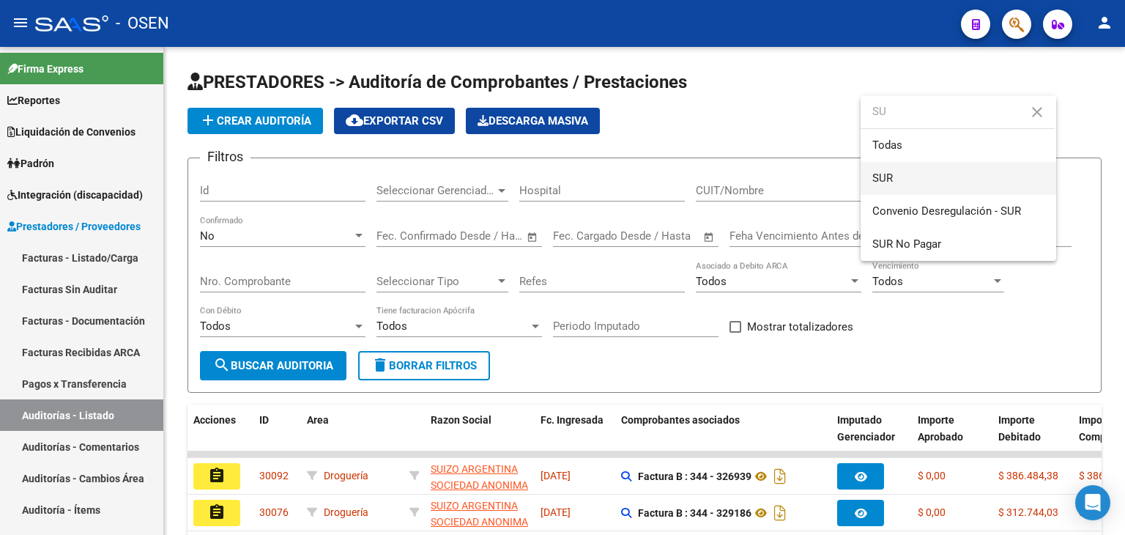
type input "SU"
click at [904, 167] on span "SUR" at bounding box center [958, 178] width 172 height 33
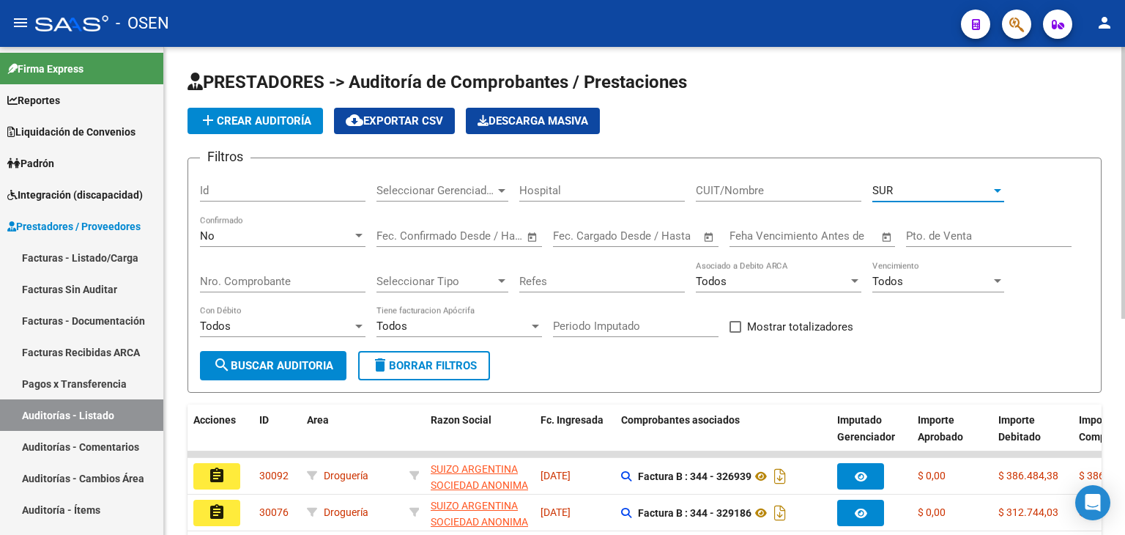
click at [304, 359] on span "search Buscar Auditoria" at bounding box center [273, 365] width 120 height 13
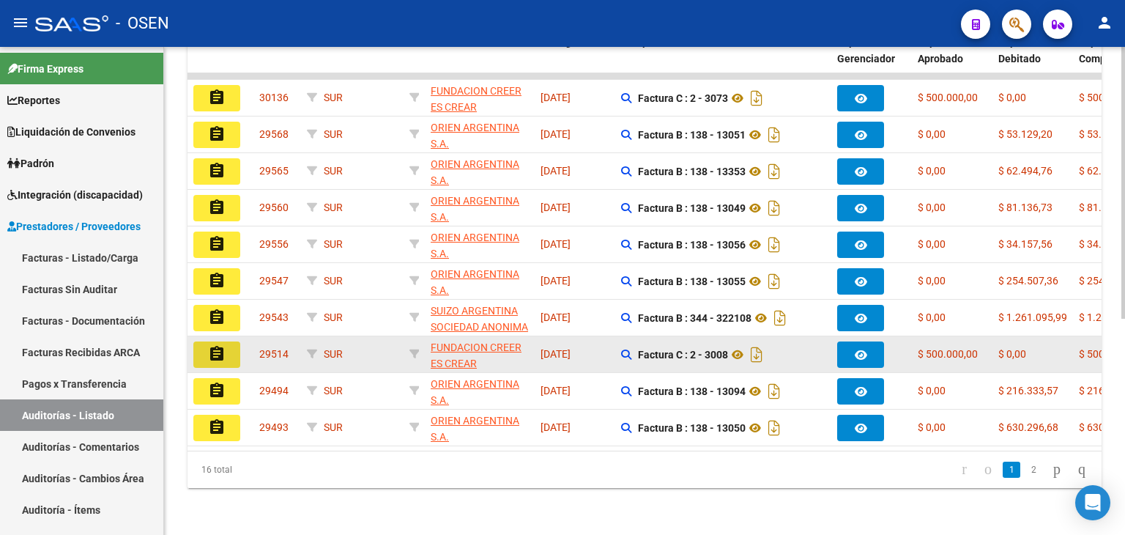
click at [223, 345] on mat-icon "assignment" at bounding box center [217, 354] width 18 height 18
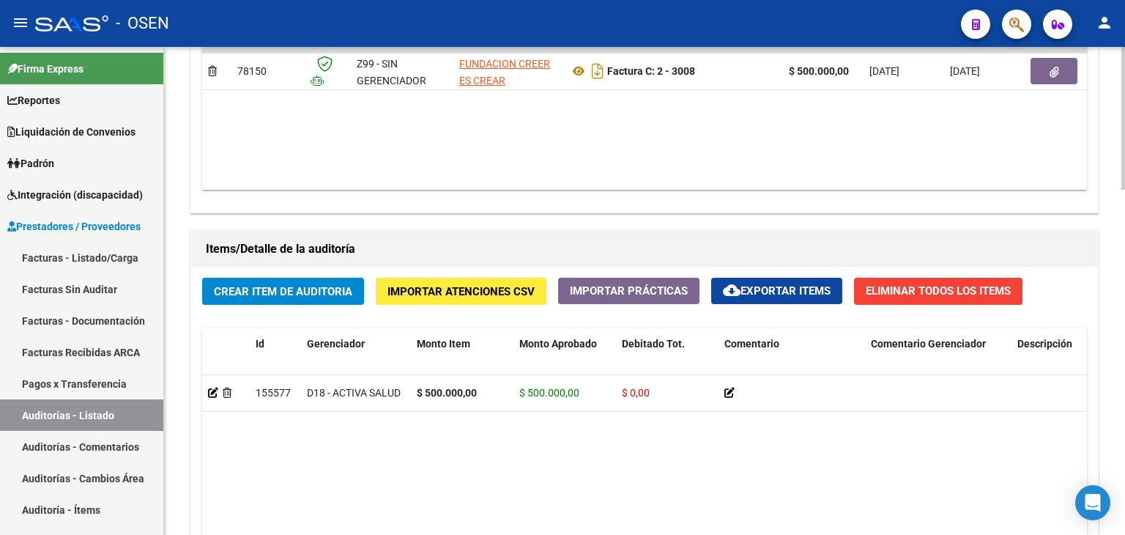
scroll to position [1178, 0]
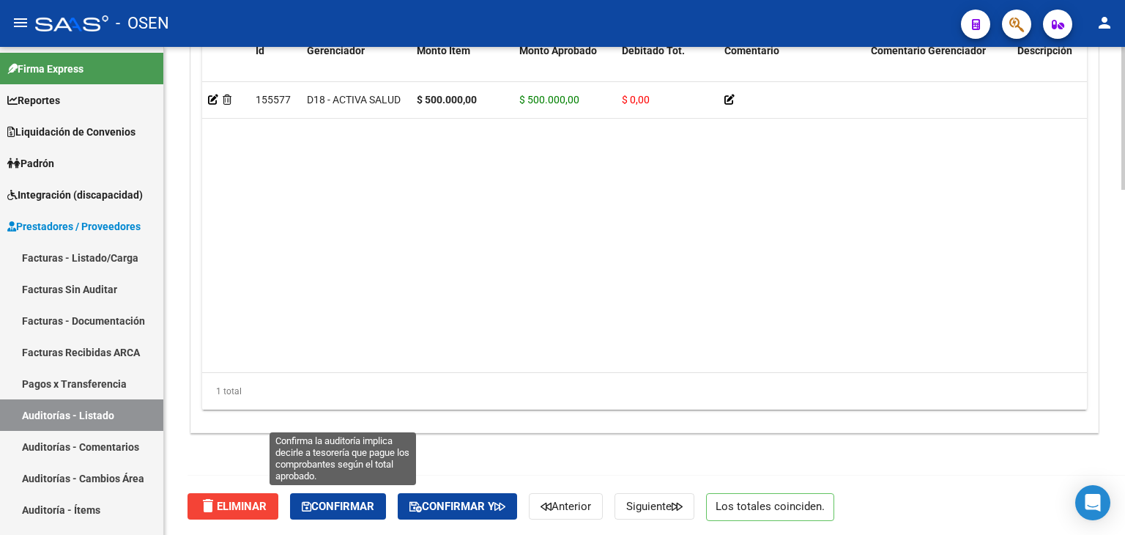
click at [340, 500] on span "Confirmar" at bounding box center [338, 505] width 72 height 13
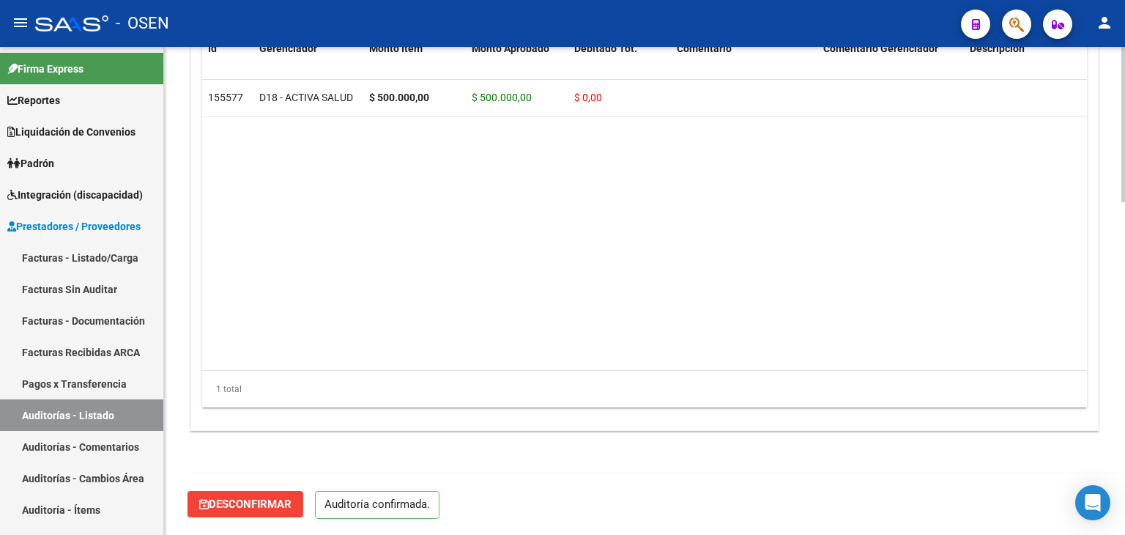
scroll to position [1047, 0]
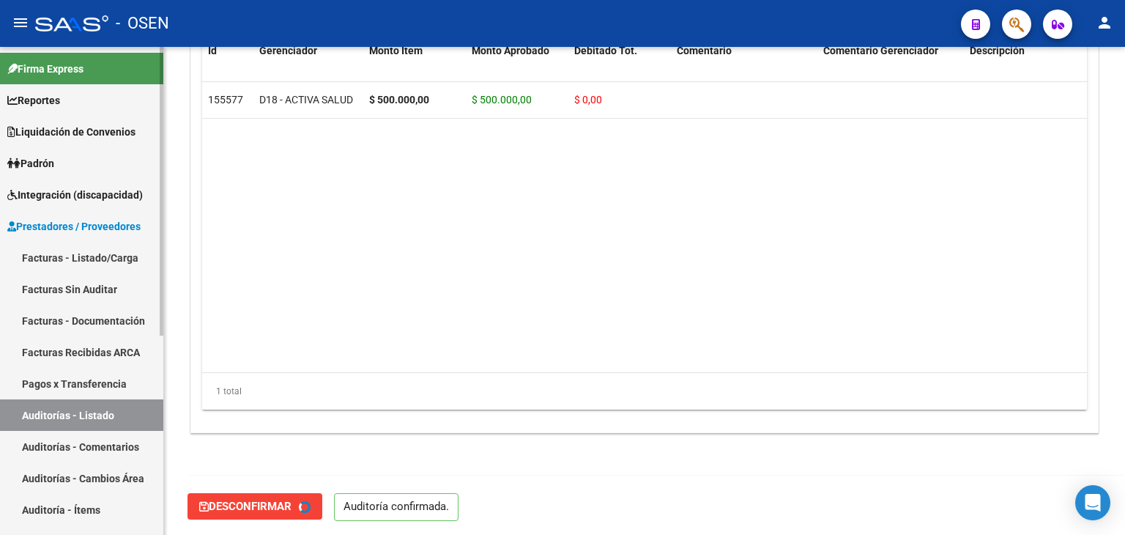
type input "202508"
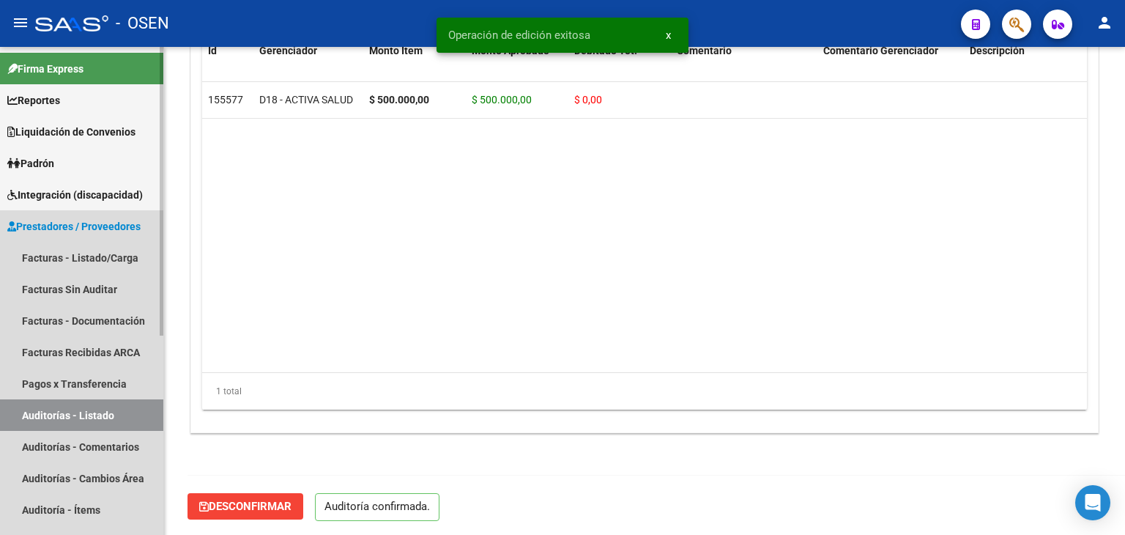
click at [84, 406] on link "Auditorías - Listado" at bounding box center [81, 414] width 163 height 31
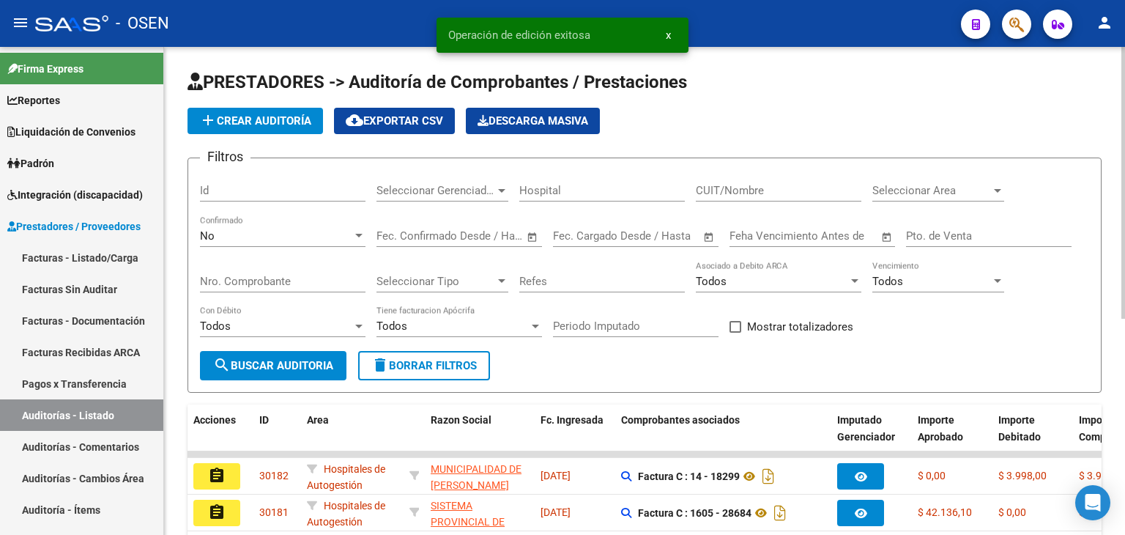
click at [929, 185] on span "Seleccionar Area" at bounding box center [931, 190] width 119 height 13
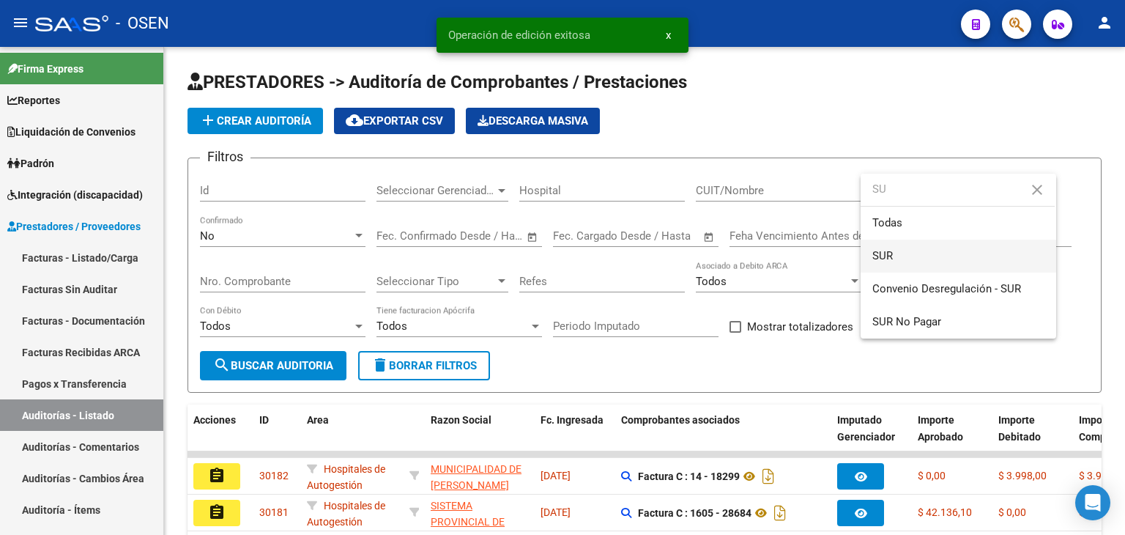
type input "SU"
drag, startPoint x: 902, startPoint y: 261, endPoint x: 833, endPoint y: 265, distance: 68.9
click at [901, 261] on span "SUR" at bounding box center [958, 255] width 172 height 33
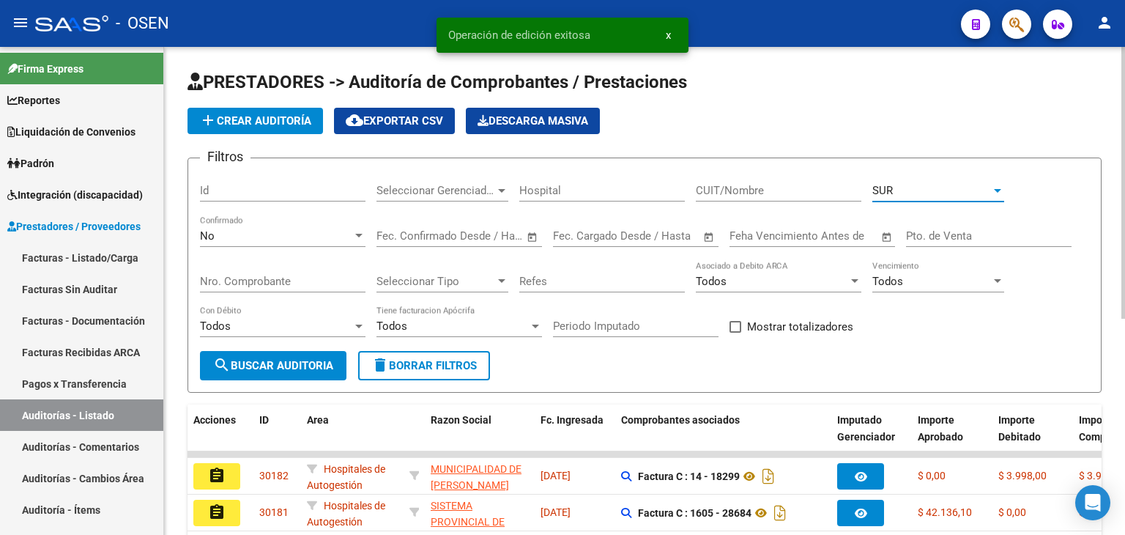
drag, startPoint x: 242, startPoint y: 362, endPoint x: 346, endPoint y: 305, distance: 118.0
click at [243, 360] on span "search Buscar Auditoria" at bounding box center [273, 365] width 120 height 13
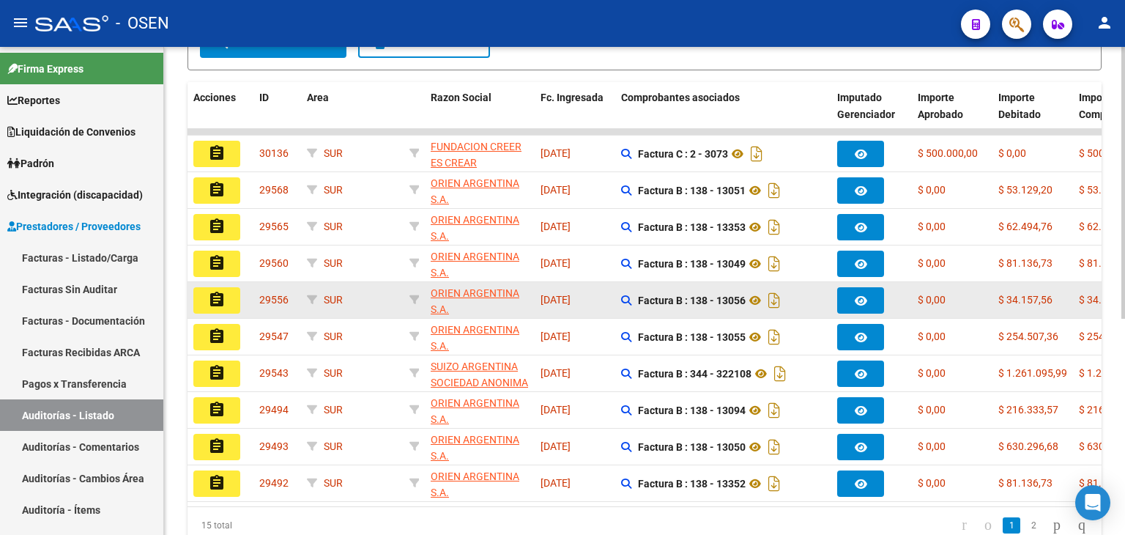
scroll to position [366, 0]
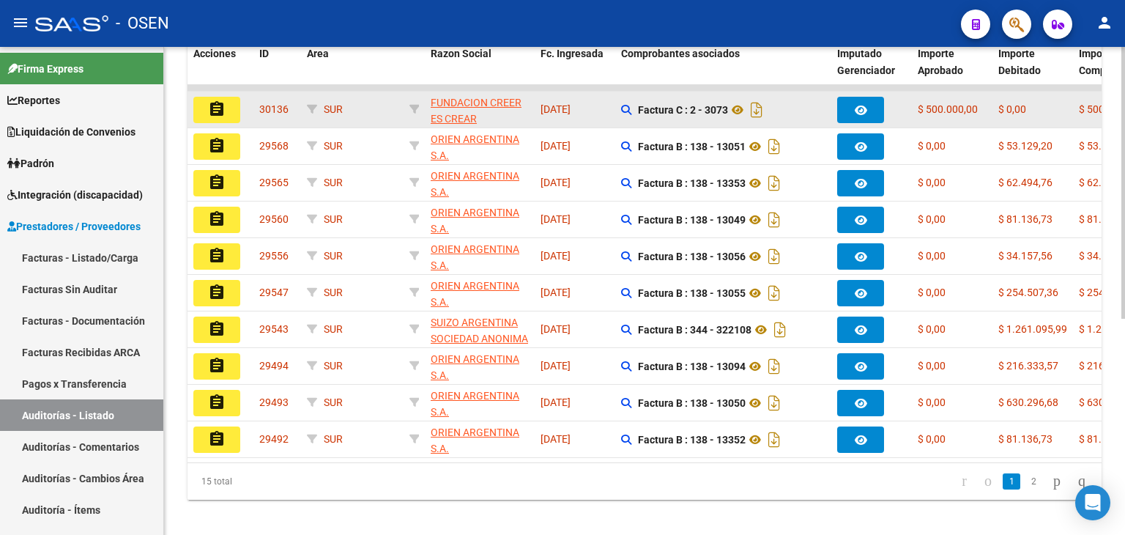
click at [215, 102] on mat-icon "assignment" at bounding box center [217, 109] width 18 height 18
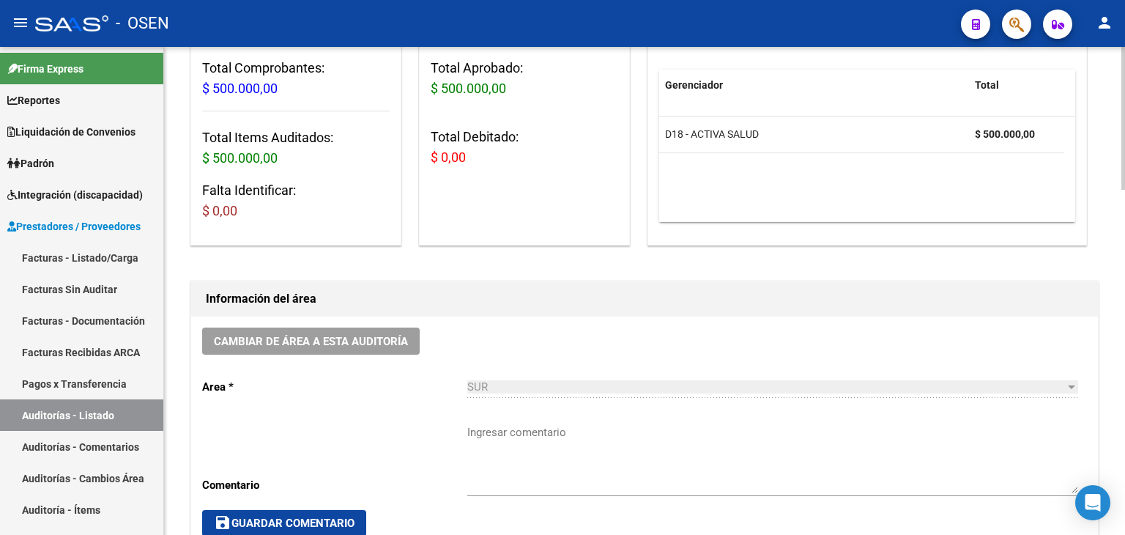
scroll to position [293, 0]
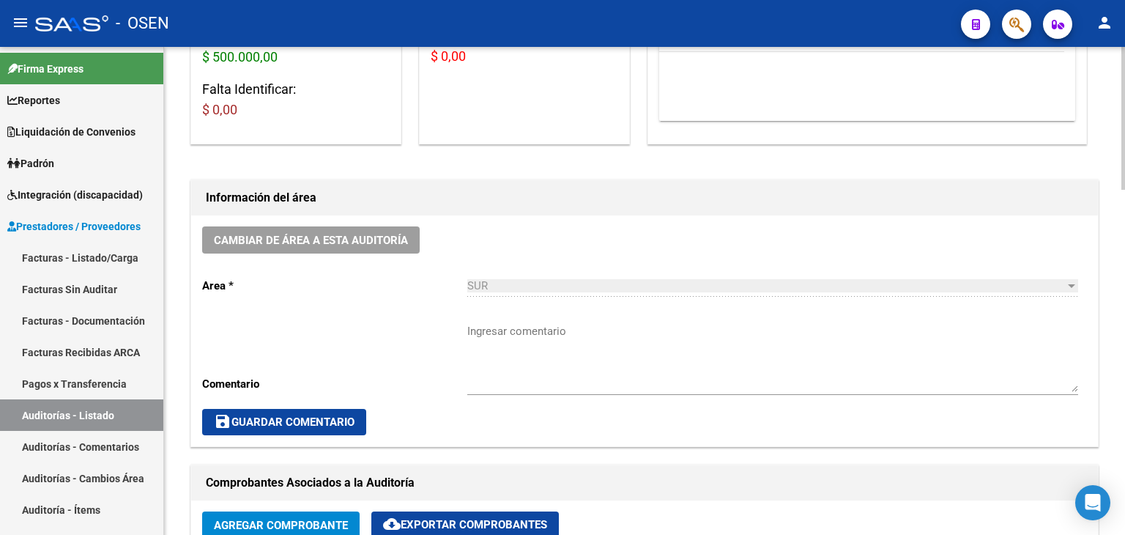
click at [550, 325] on textarea "Ingresar comentario" at bounding box center [772, 357] width 611 height 69
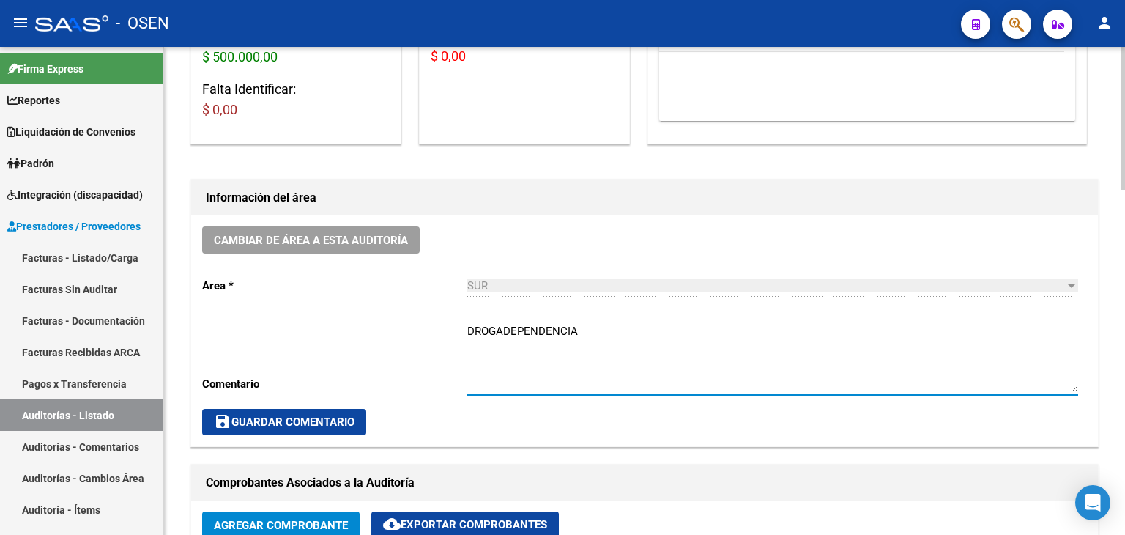
type textarea "DROGADEPENDENCIA"
click at [291, 422] on span "save Guardar Comentario" at bounding box center [284, 421] width 141 height 13
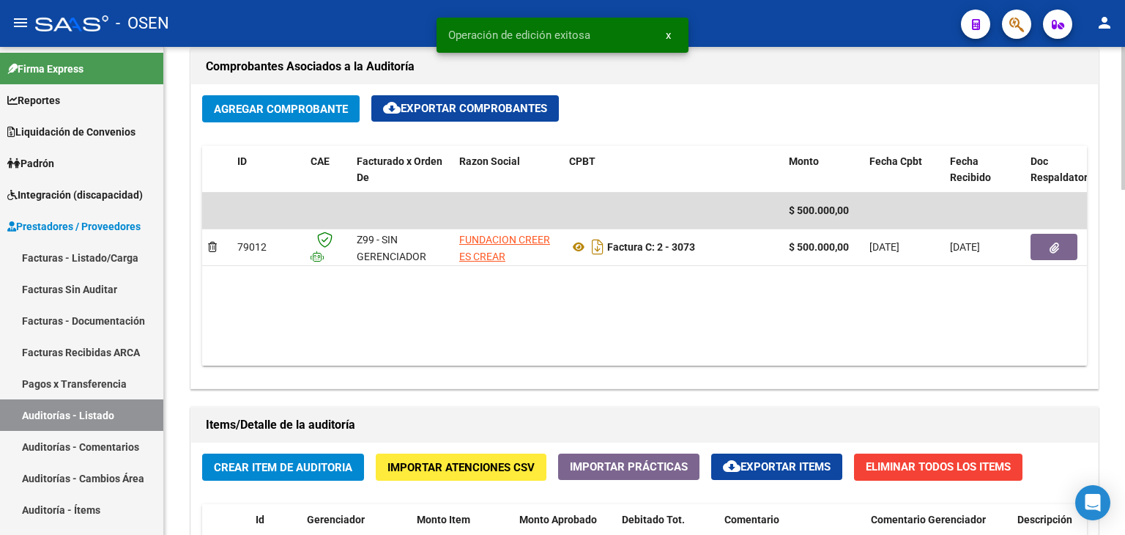
scroll to position [732, 0]
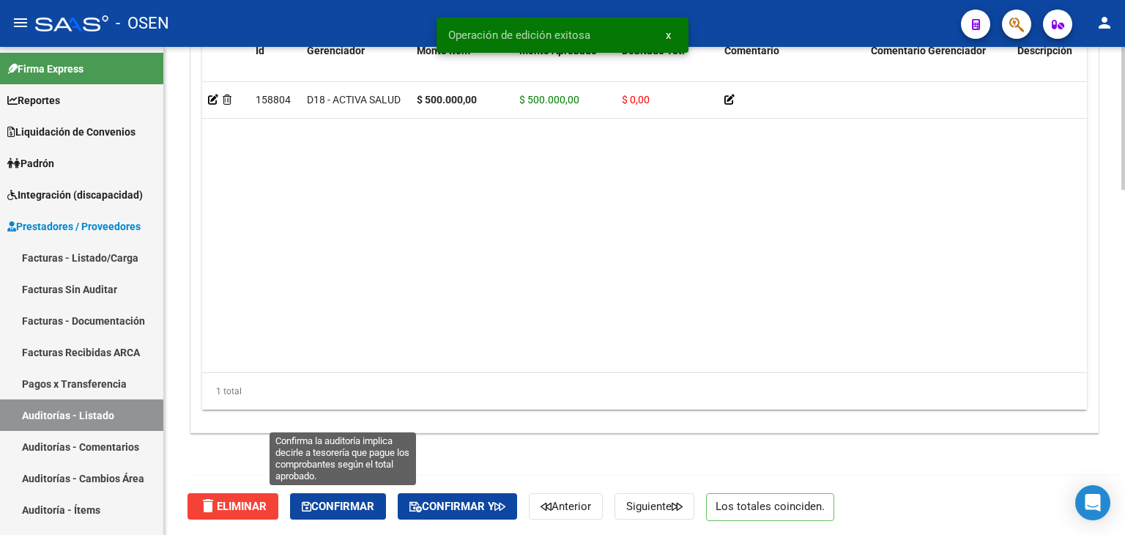
click at [343, 505] on span "Confirmar" at bounding box center [338, 505] width 72 height 13
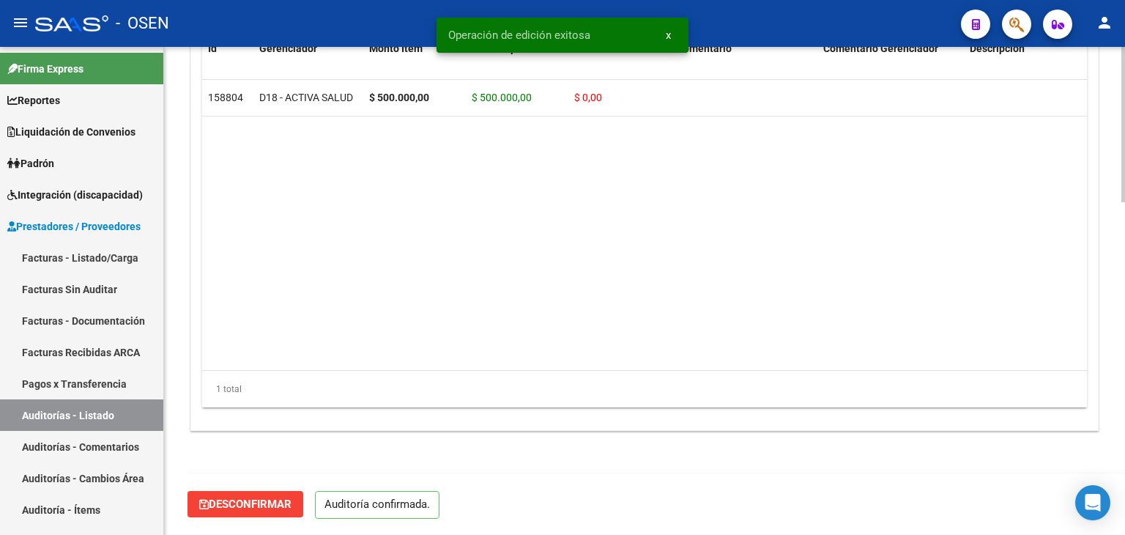
scroll to position [1047, 0]
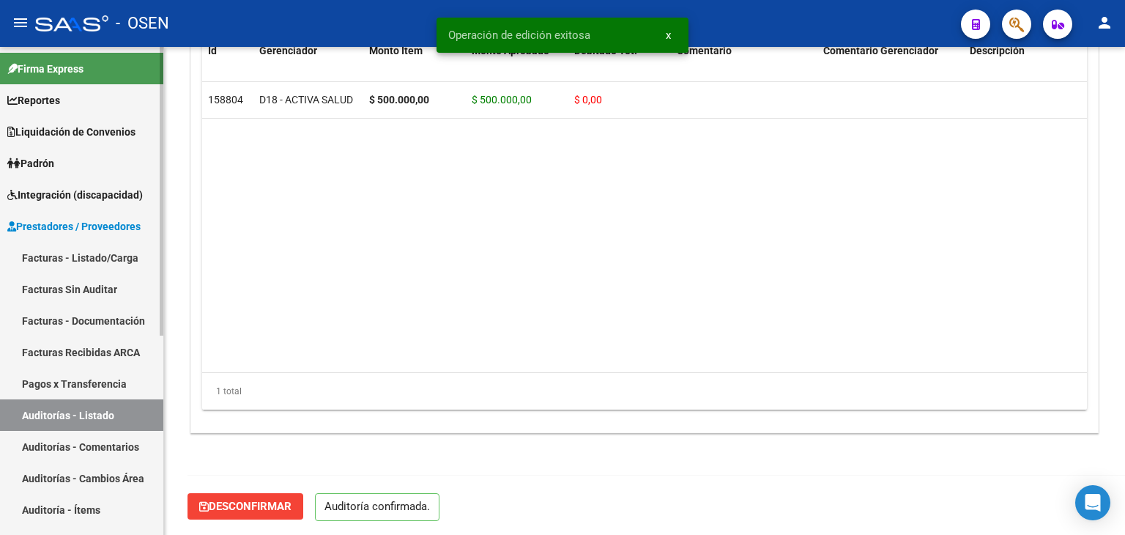
type input "202508"
click at [121, 403] on link "Auditorías - Listado" at bounding box center [81, 414] width 163 height 31
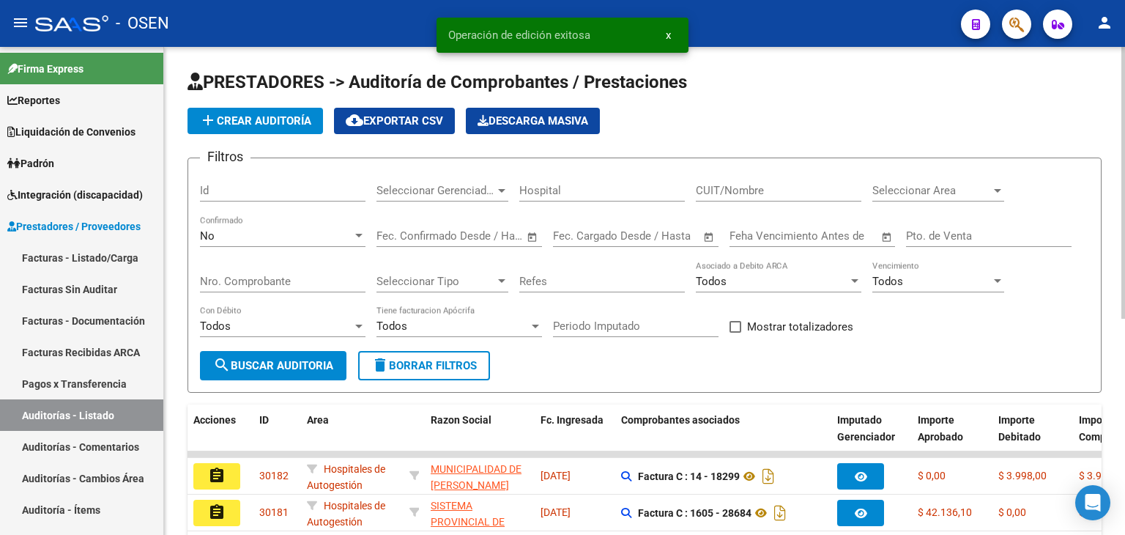
click at [929, 182] on div "Seleccionar Area Seleccionar Area" at bounding box center [938, 185] width 132 height 31
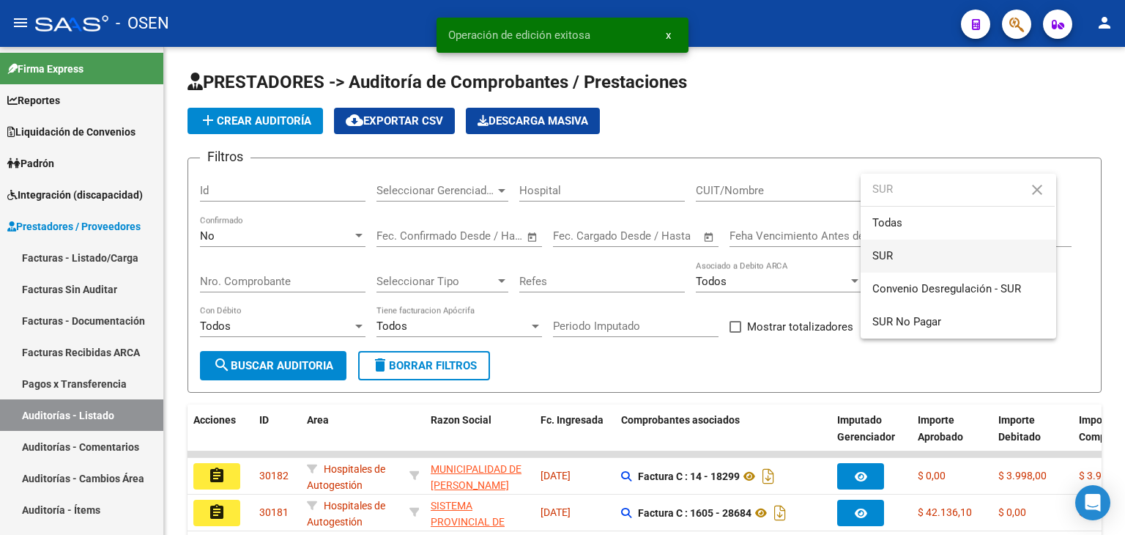
type input "SUR"
drag, startPoint x: 923, startPoint y: 257, endPoint x: 737, endPoint y: 289, distance: 188.7
click at [921, 257] on span "SUR" at bounding box center [958, 255] width 172 height 33
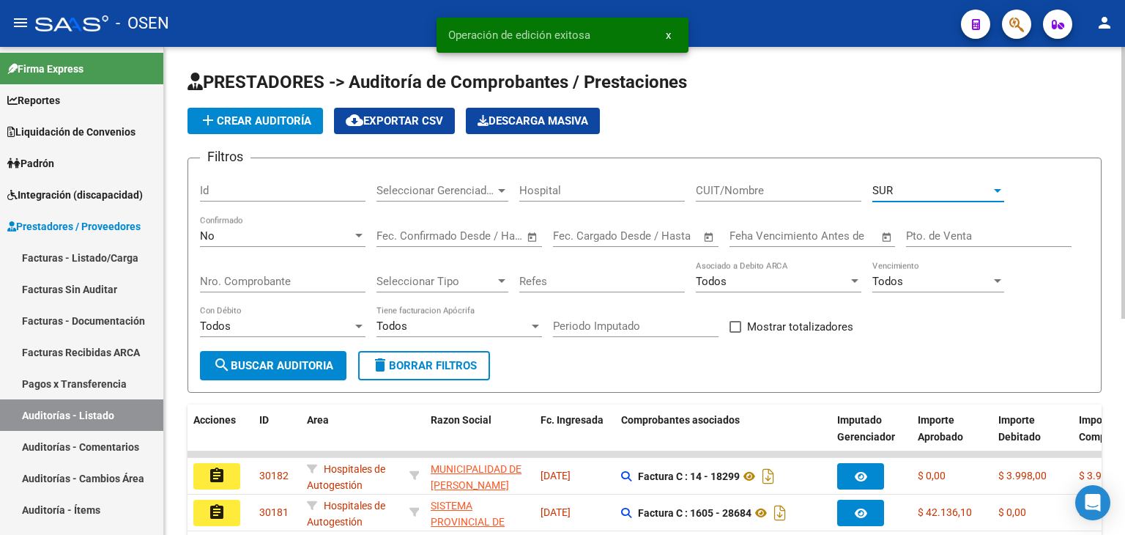
click at [297, 370] on span "search Buscar Auditoria" at bounding box center [273, 365] width 120 height 13
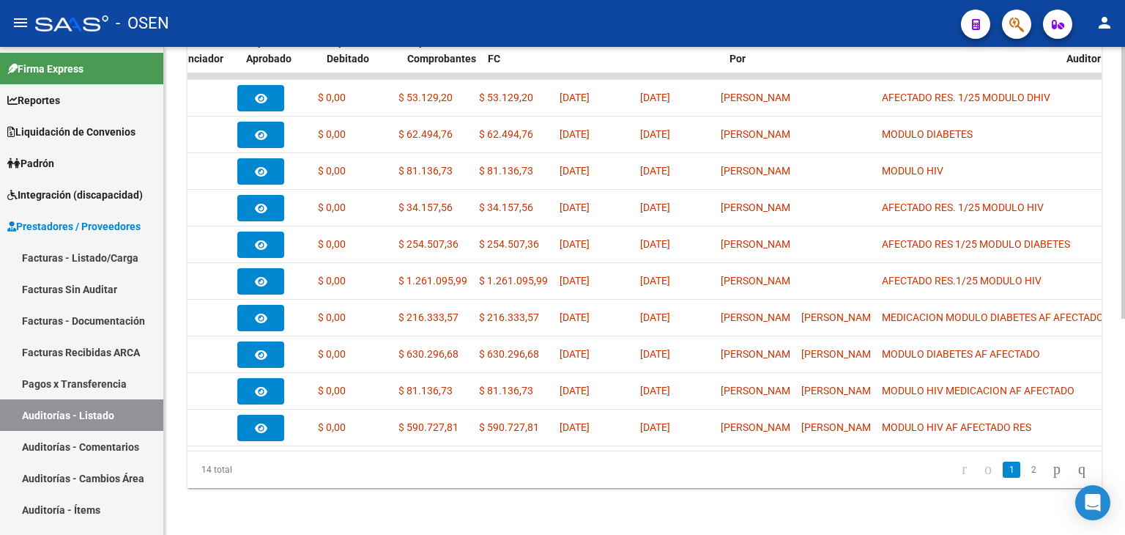
scroll to position [0, 671]
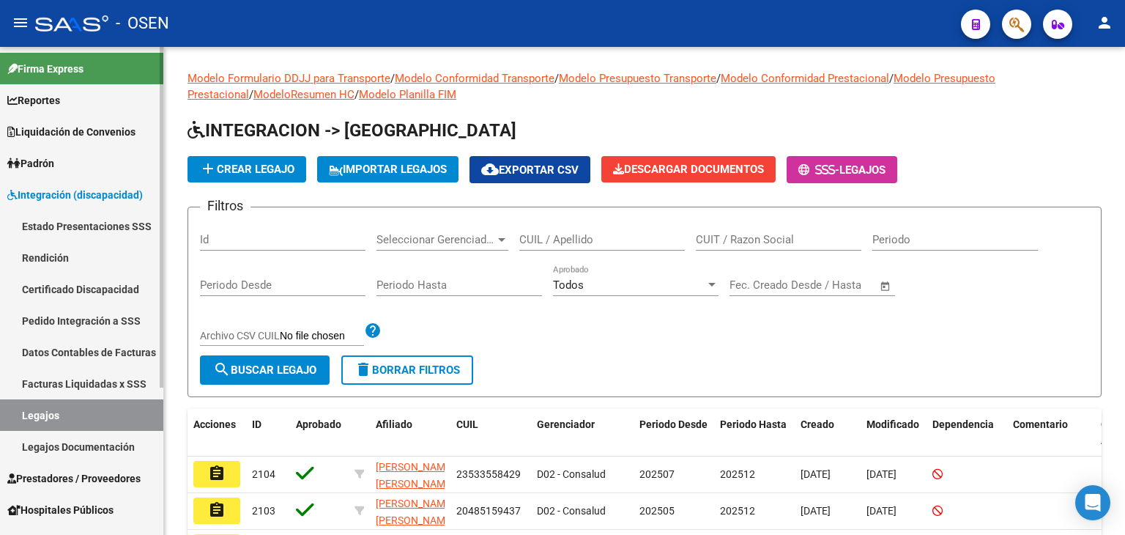
click at [83, 100] on link "Reportes" at bounding box center [81, 99] width 163 height 31
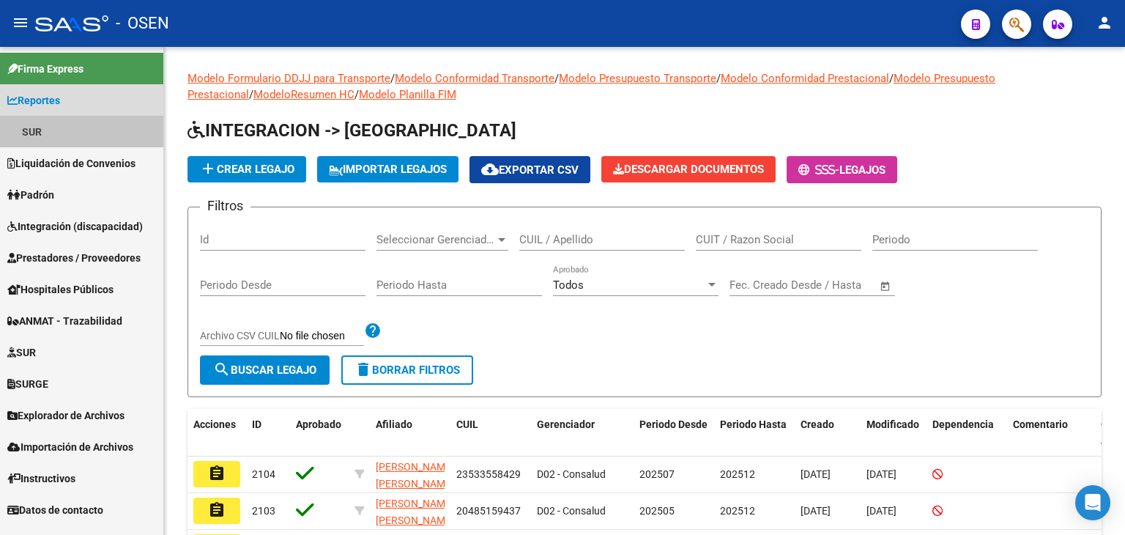
click at [71, 138] on link "SUR" at bounding box center [81, 131] width 163 height 31
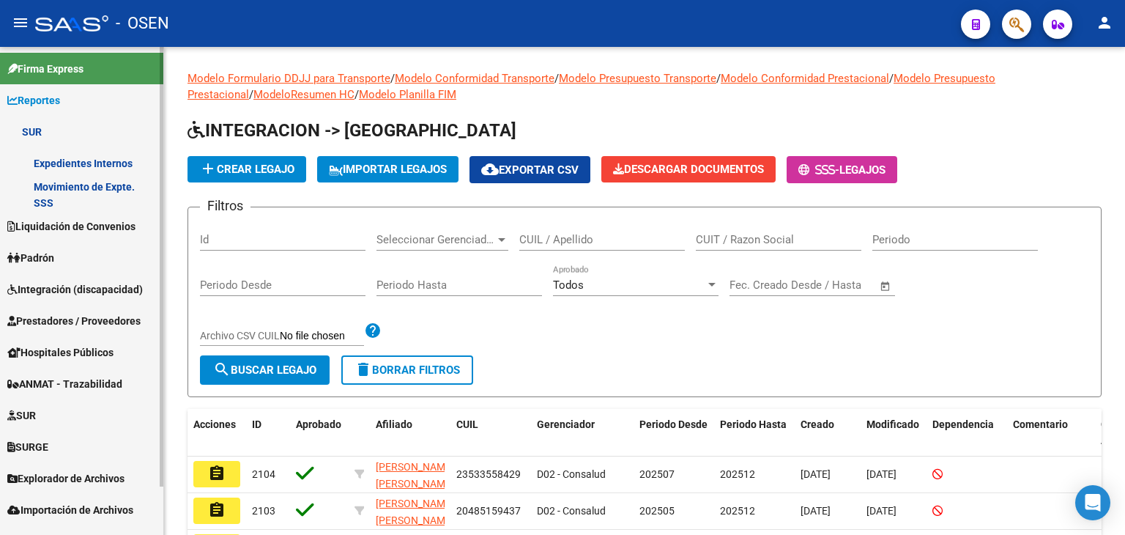
click at [77, 102] on link "Reportes" at bounding box center [81, 99] width 163 height 31
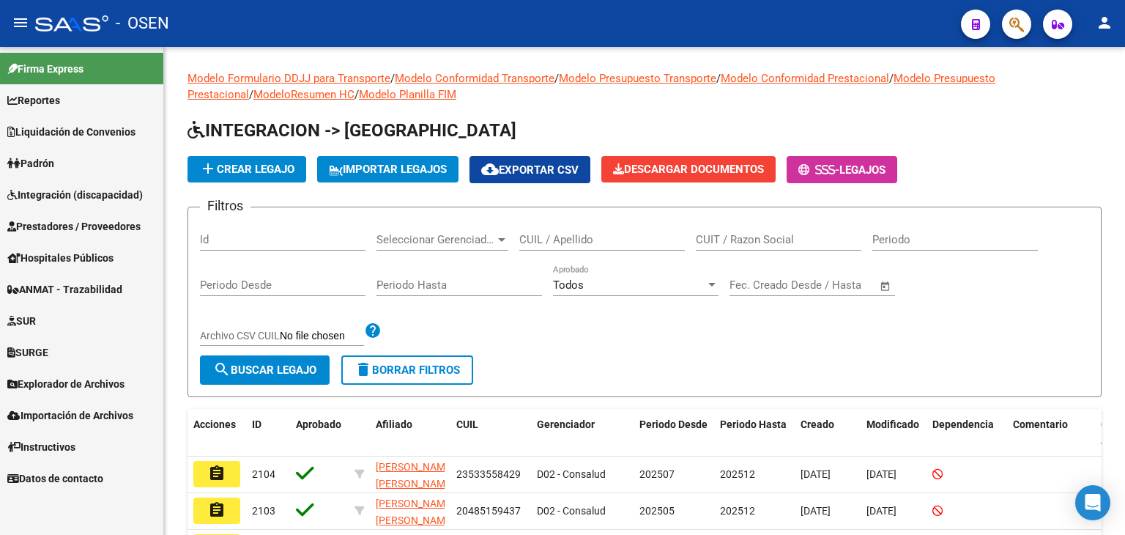
click at [65, 313] on link "SUR" at bounding box center [81, 320] width 163 height 31
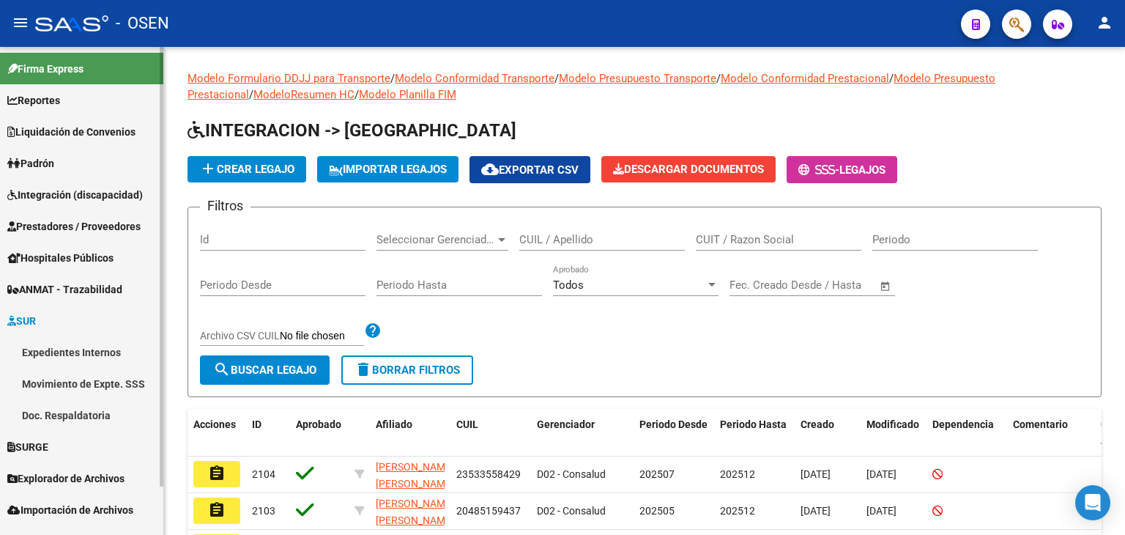
click at [80, 390] on link "Movimiento de Expte. SSS" at bounding box center [81, 383] width 163 height 31
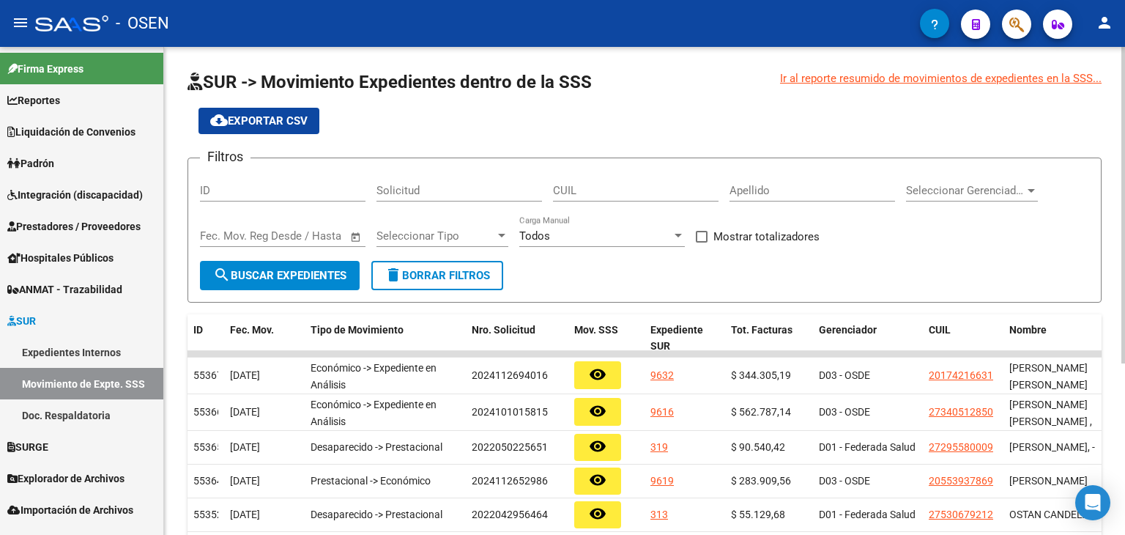
click at [578, 229] on div "Todos" at bounding box center [595, 235] width 152 height 13
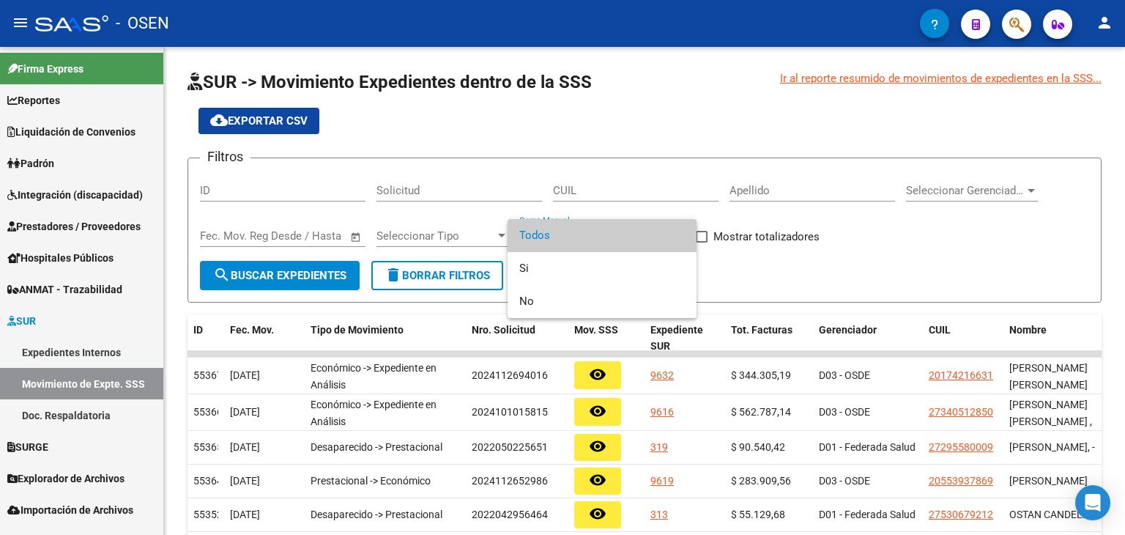
click at [374, 228] on div at bounding box center [562, 267] width 1125 height 535
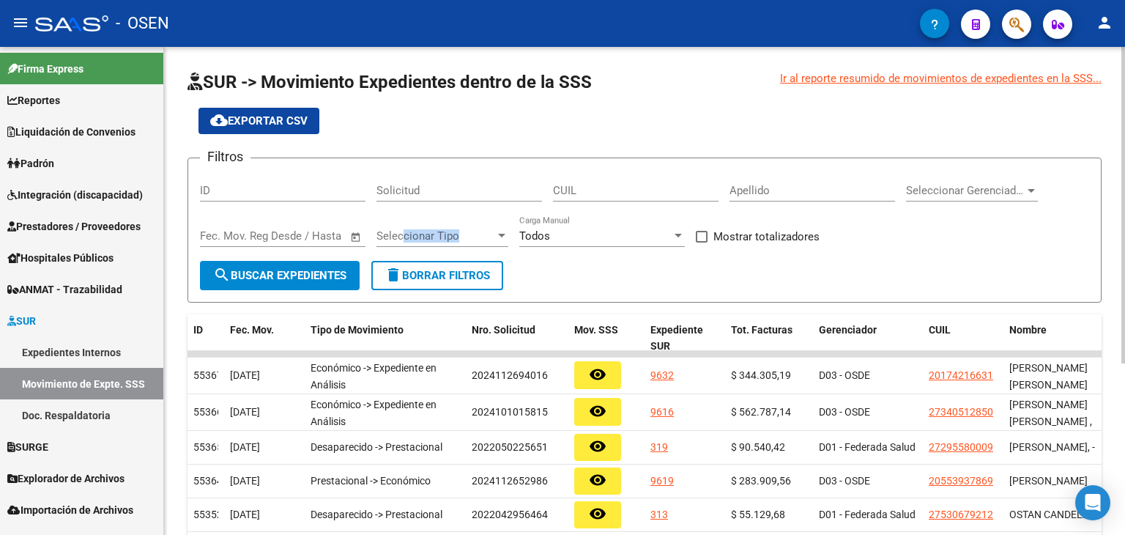
click at [405, 242] on div "Seleccionar Tipo Seleccionar Tipo" at bounding box center [442, 230] width 132 height 31
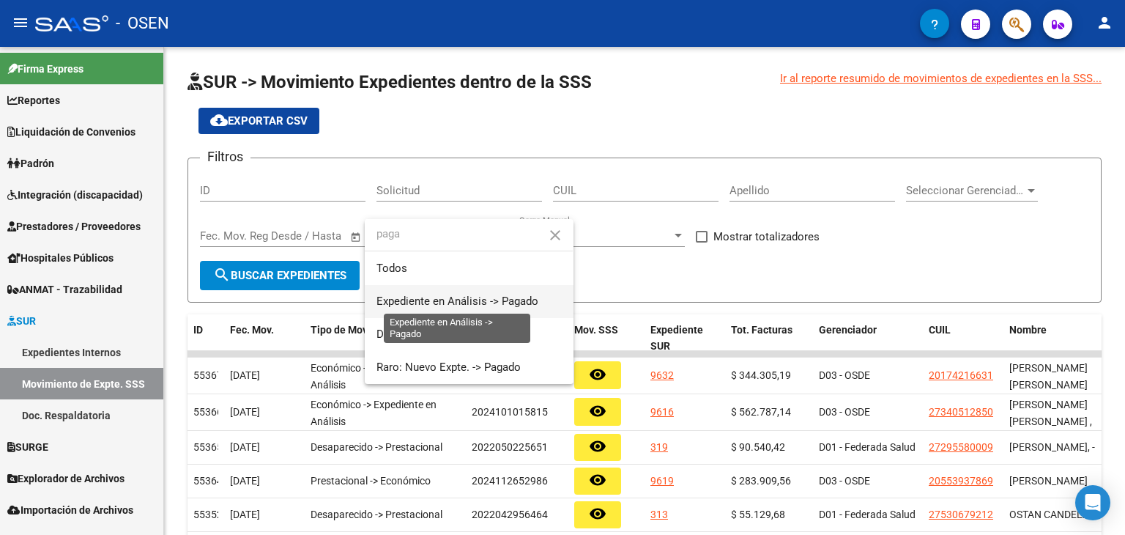
type input "paga"
click at [513, 297] on span "Expediente en Análisis -> Pagado" at bounding box center [457, 300] width 162 height 13
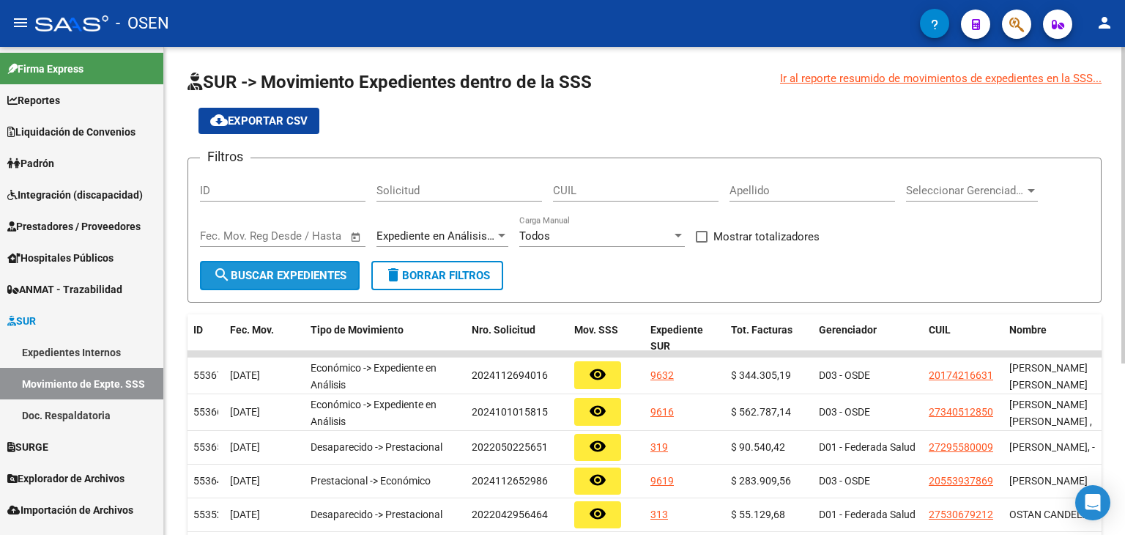
click at [280, 275] on span "search Buscar Expedientes" at bounding box center [279, 275] width 133 height 13
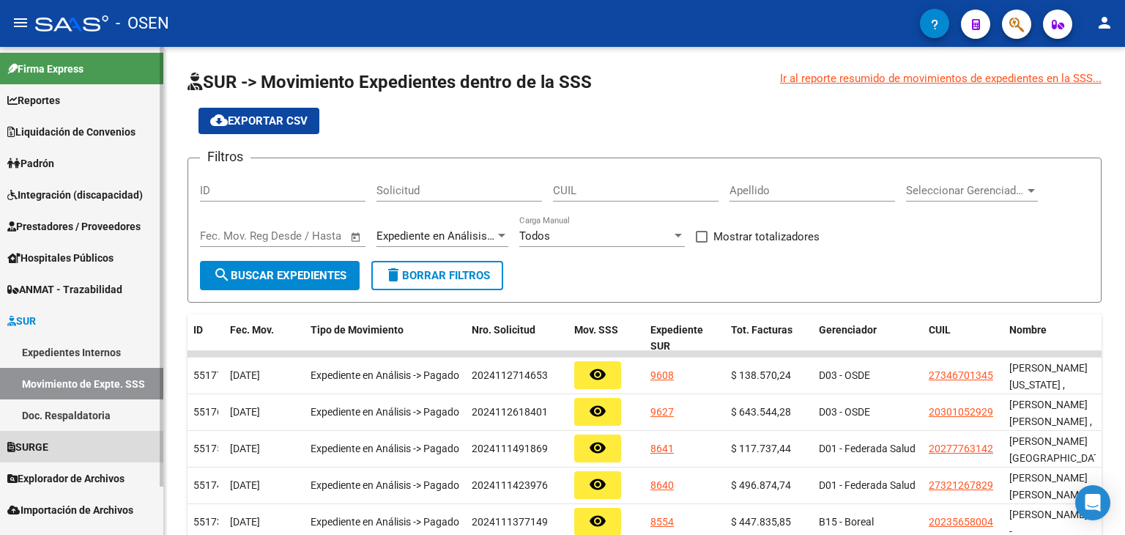
click at [40, 443] on span "SURGE" at bounding box center [27, 447] width 41 height 16
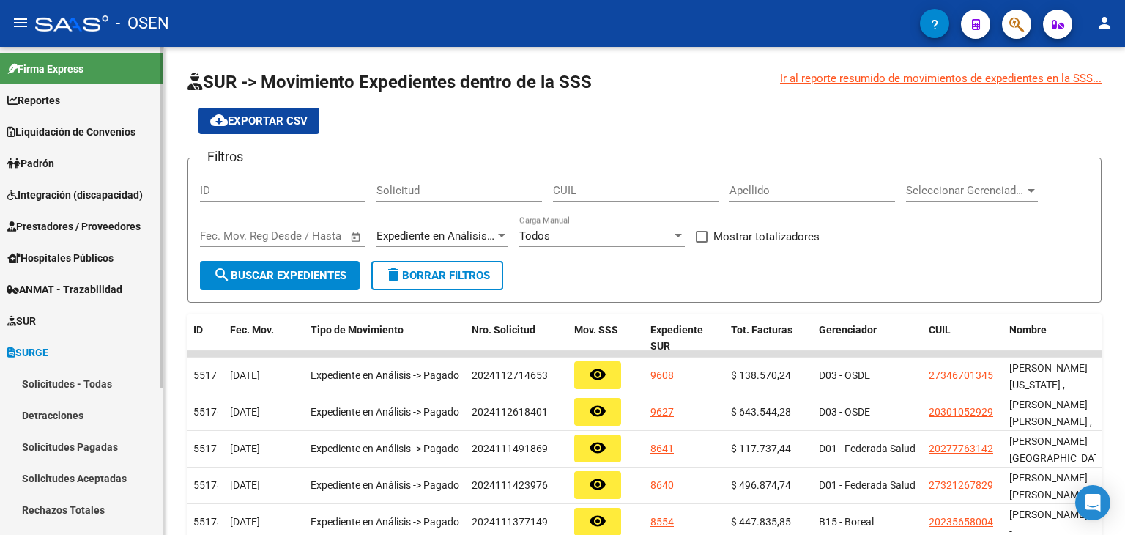
scroll to position [146, 0]
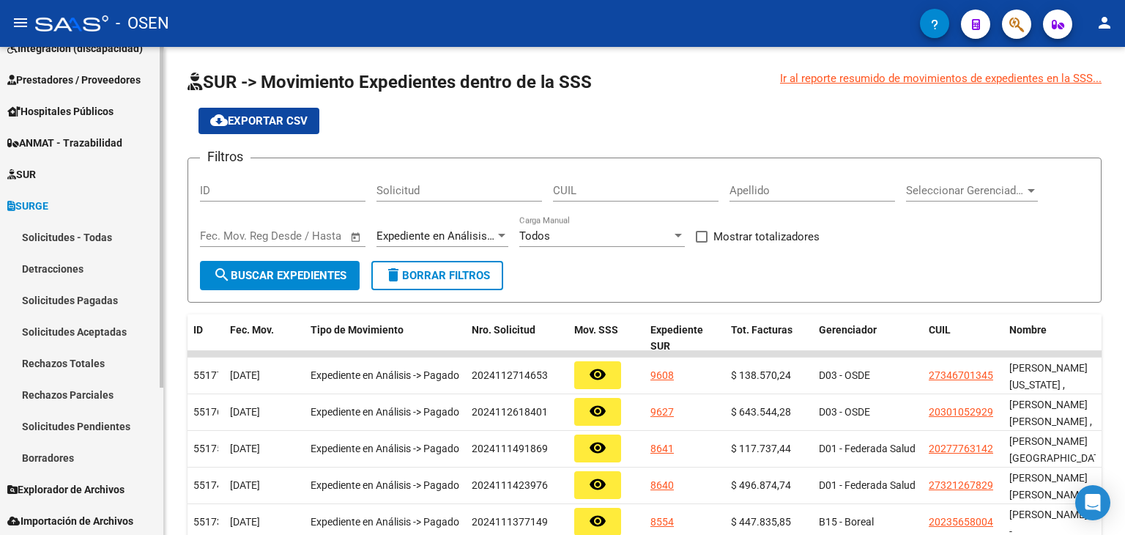
click at [75, 302] on link "Solicitudes Pagadas" at bounding box center [81, 299] width 163 height 31
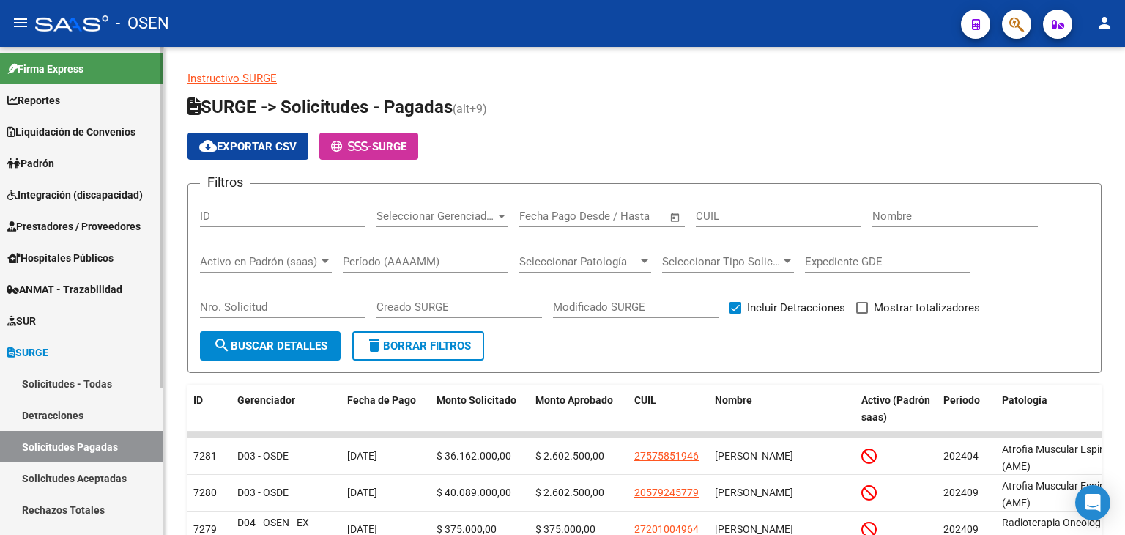
scroll to position [146, 0]
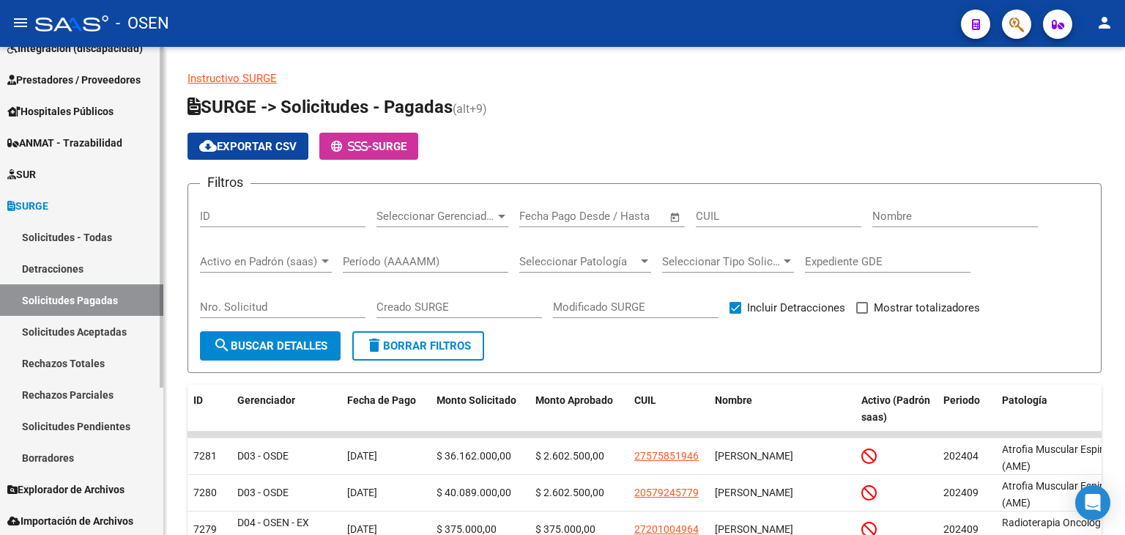
drag, startPoint x: 105, startPoint y: 144, endPoint x: 114, endPoint y: 143, distance: 8.8
click at [105, 144] on span "ANMAT - Trazabilidad" at bounding box center [64, 143] width 115 height 16
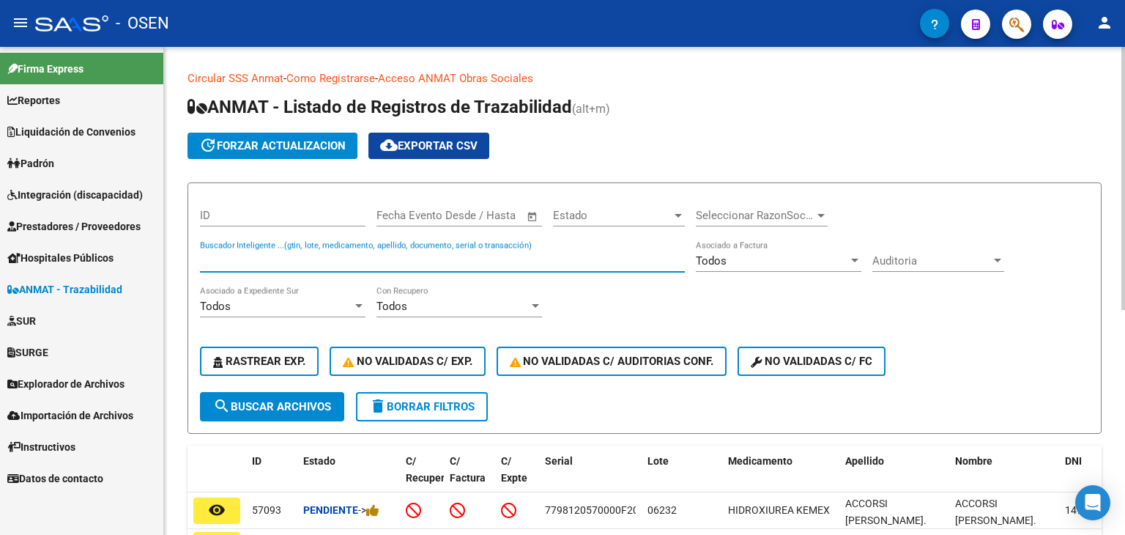
click at [259, 257] on input "Buscador Inteligente ...(gtin, lote, medicamento, apellido, documento, serial o…" at bounding box center [442, 260] width 485 height 13
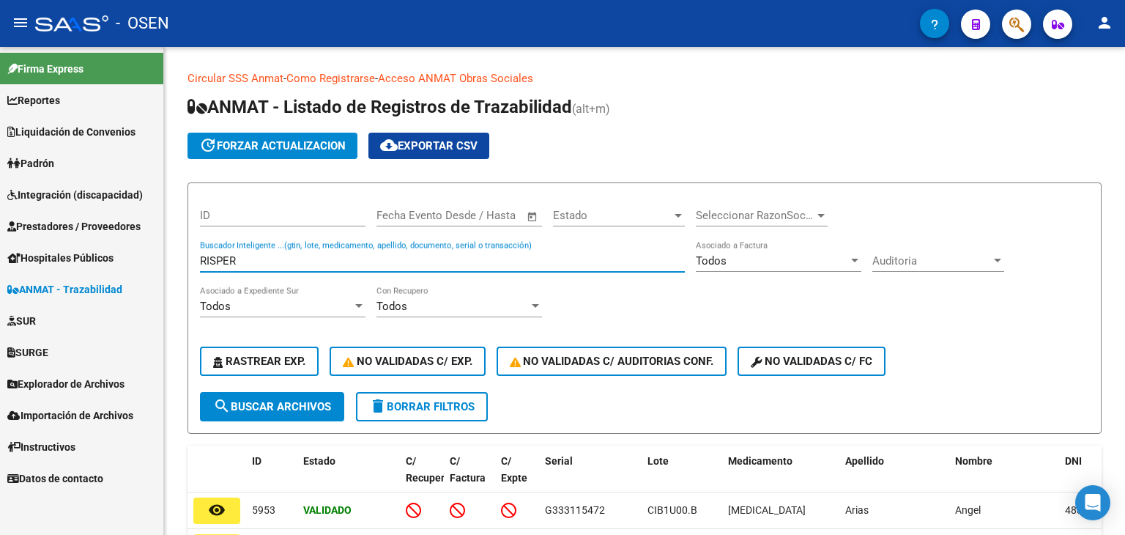
drag, startPoint x: 217, startPoint y: 250, endPoint x: 161, endPoint y: 248, distance: 56.4
click at [159, 248] on mat-sidenav-container "Firma Express Reportes SUR Expedientes Internos Movimiento de Expte. SSS Liquid…" at bounding box center [562, 291] width 1125 height 488
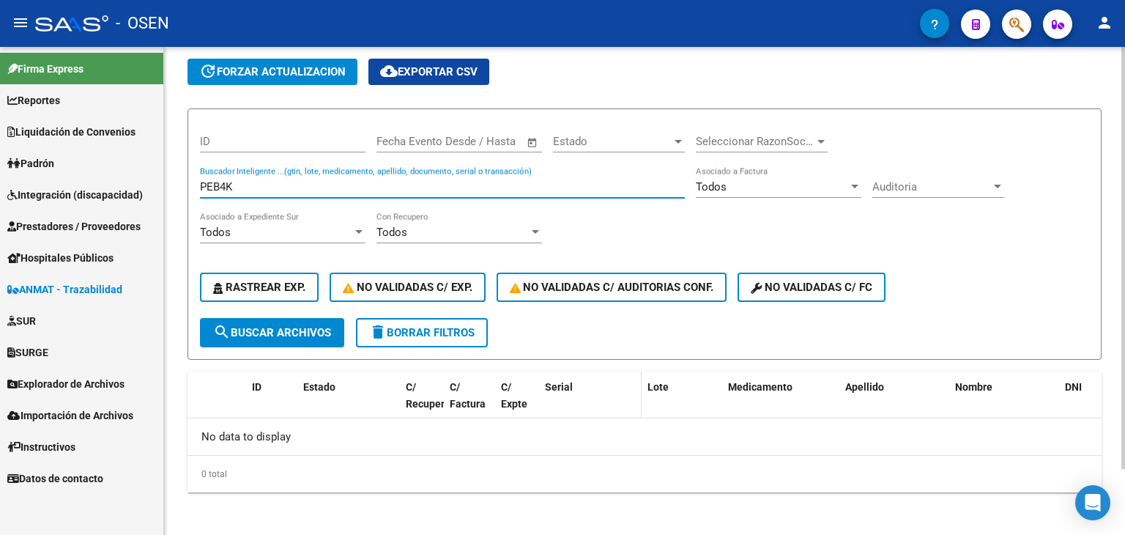
scroll to position [76, 0]
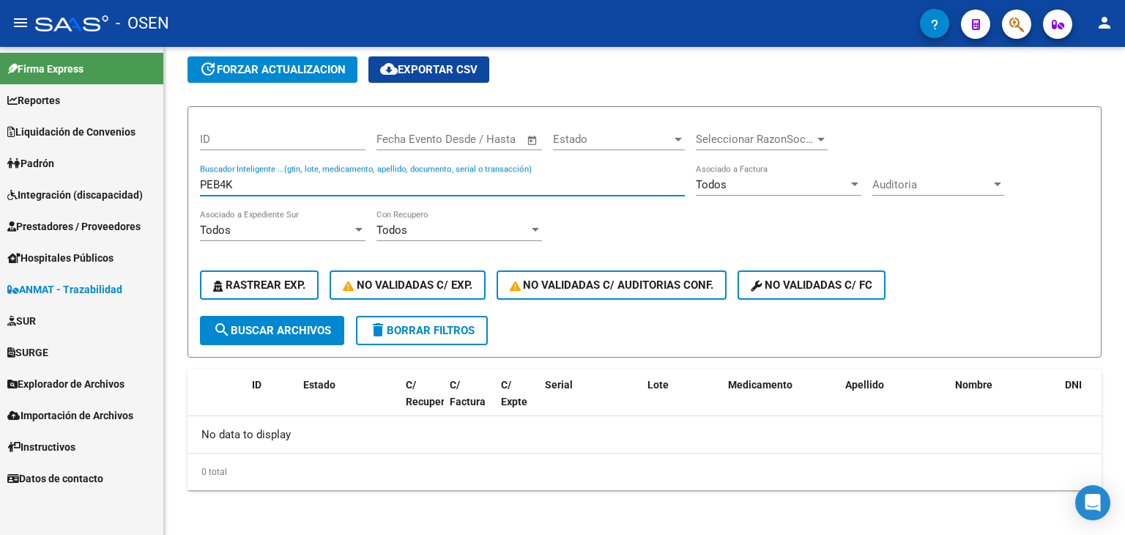
type input "PEB4K"
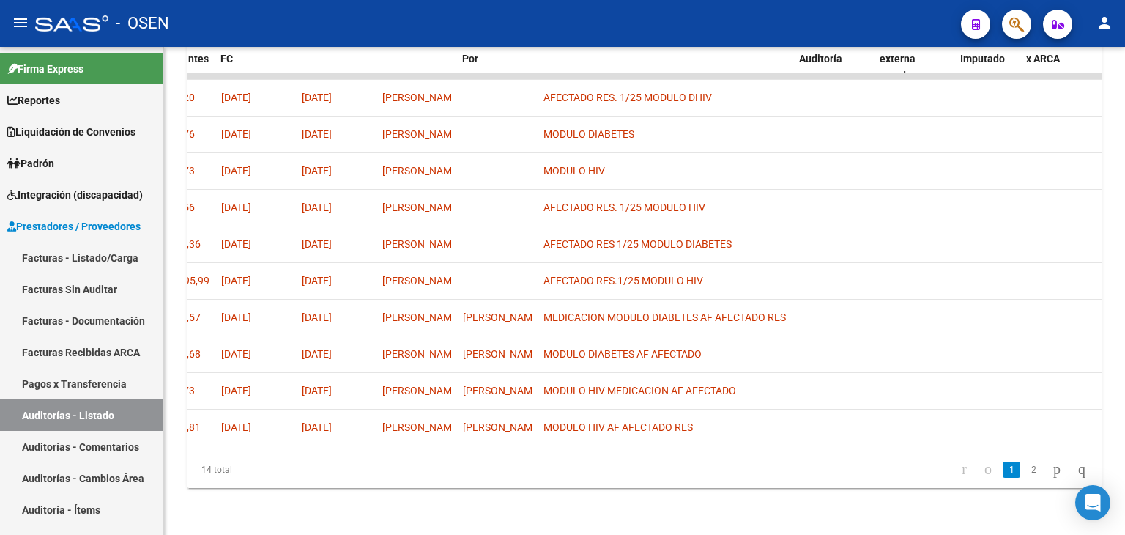
scroll to position [0, 940]
click at [1025, 472] on link "2" at bounding box center [1034, 469] width 18 height 16
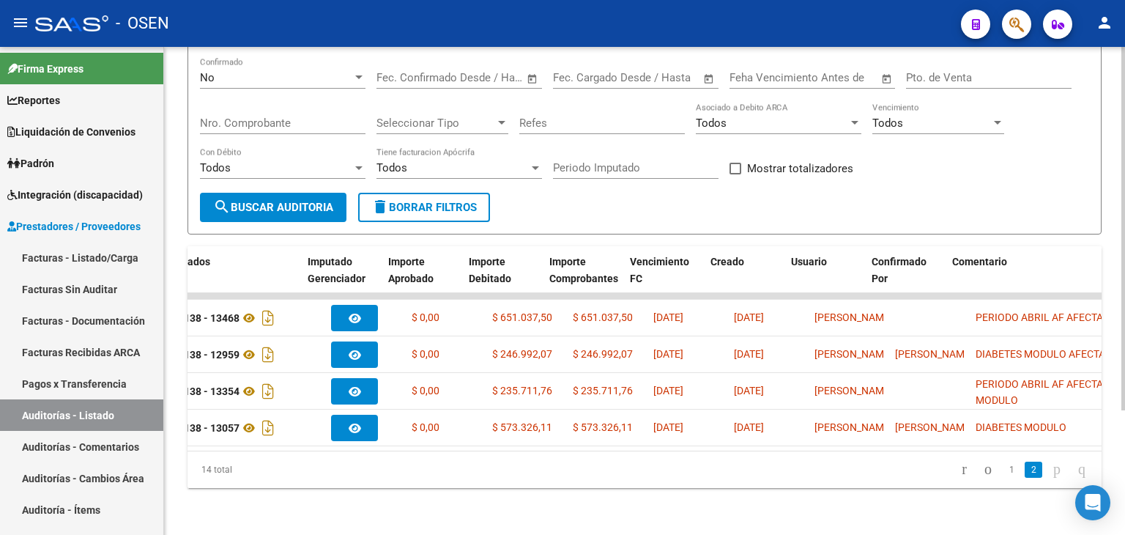
scroll to position [0, 530]
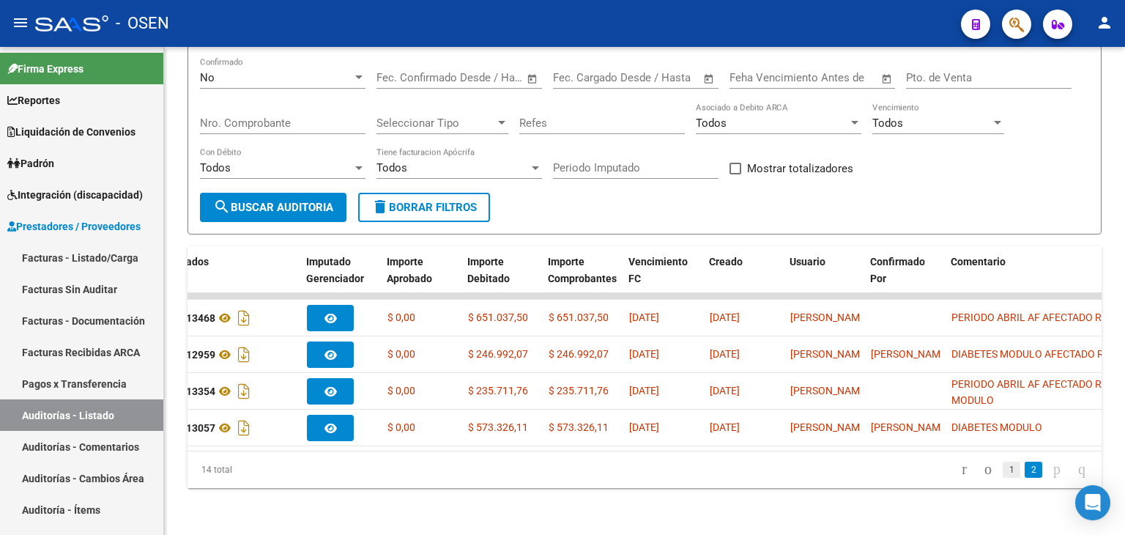
click at [1003, 471] on link "1" at bounding box center [1012, 469] width 18 height 16
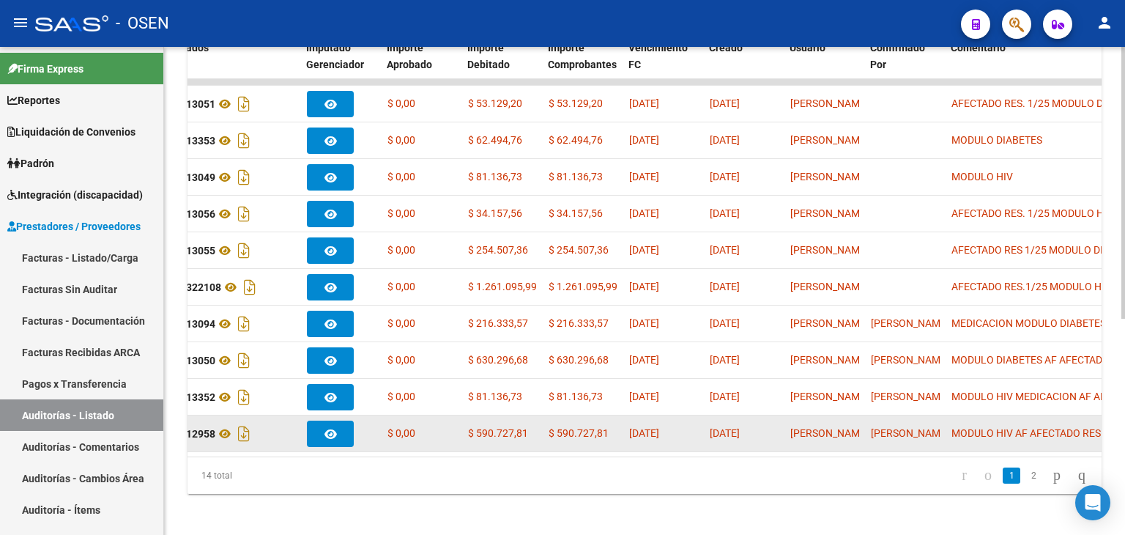
scroll to position [387, 0]
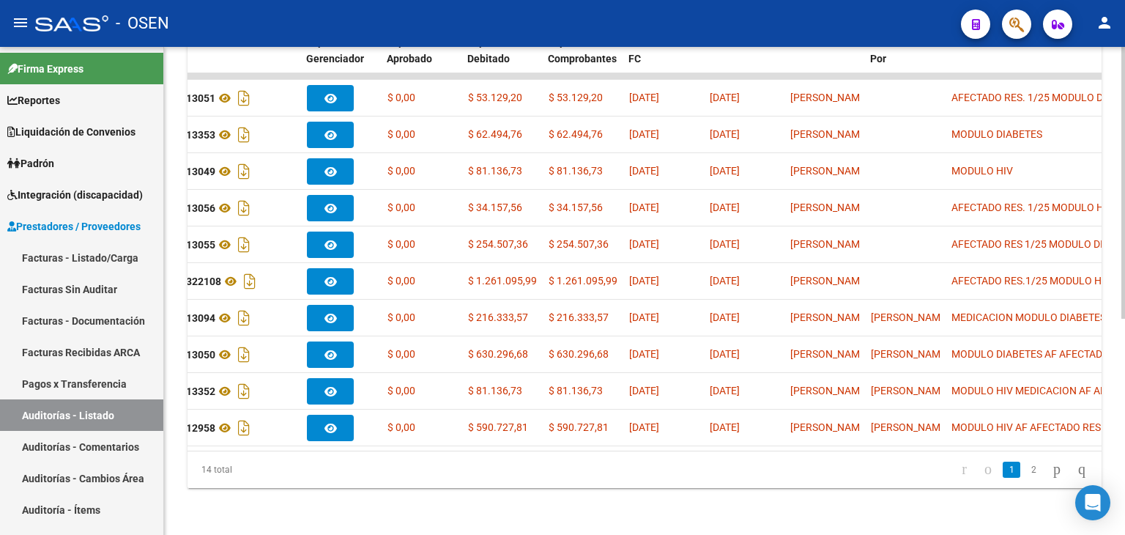
drag, startPoint x: 803, startPoint y: 438, endPoint x: 882, endPoint y: 438, distance: 79.1
click at [882, 438] on datatable-body "assignment 29568 SUR ORIEN ARGENTINA S.A. - 30711534616 02/07/2025 Factura B : …" at bounding box center [644, 261] width 914 height 377
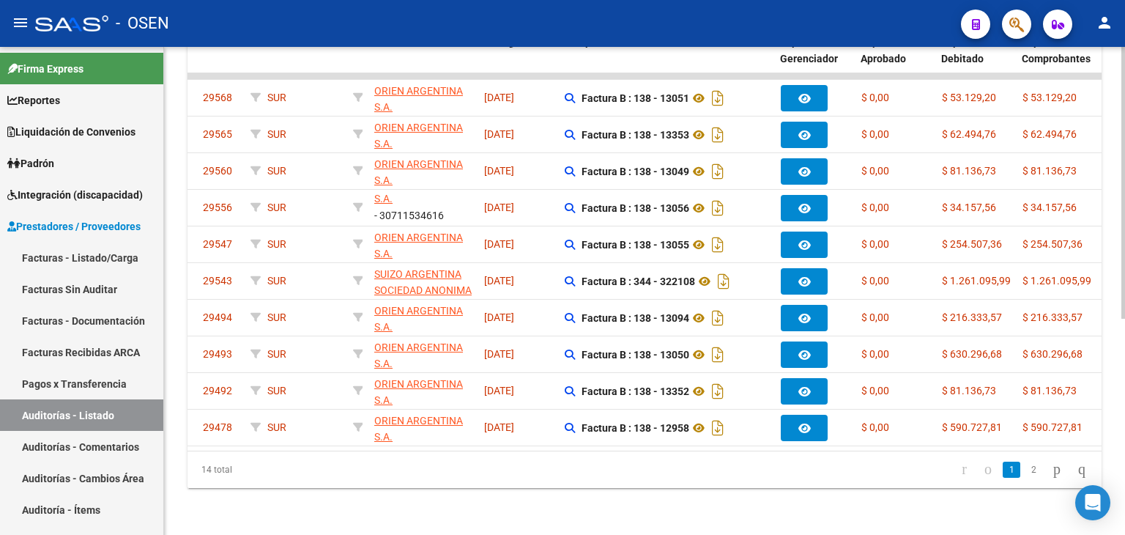
scroll to position [21, 0]
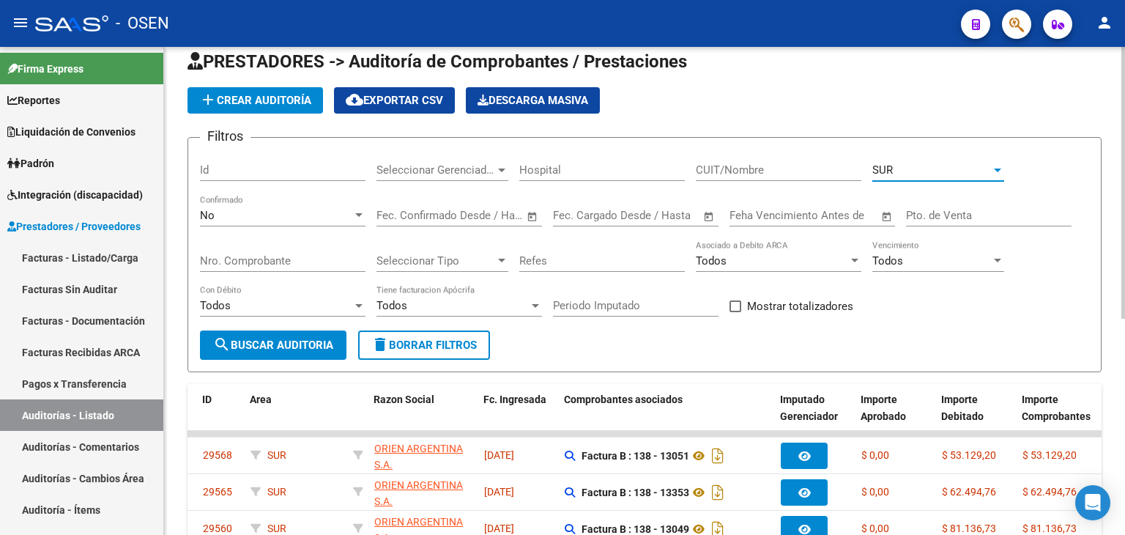
click at [901, 168] on div "SUR" at bounding box center [931, 169] width 119 height 13
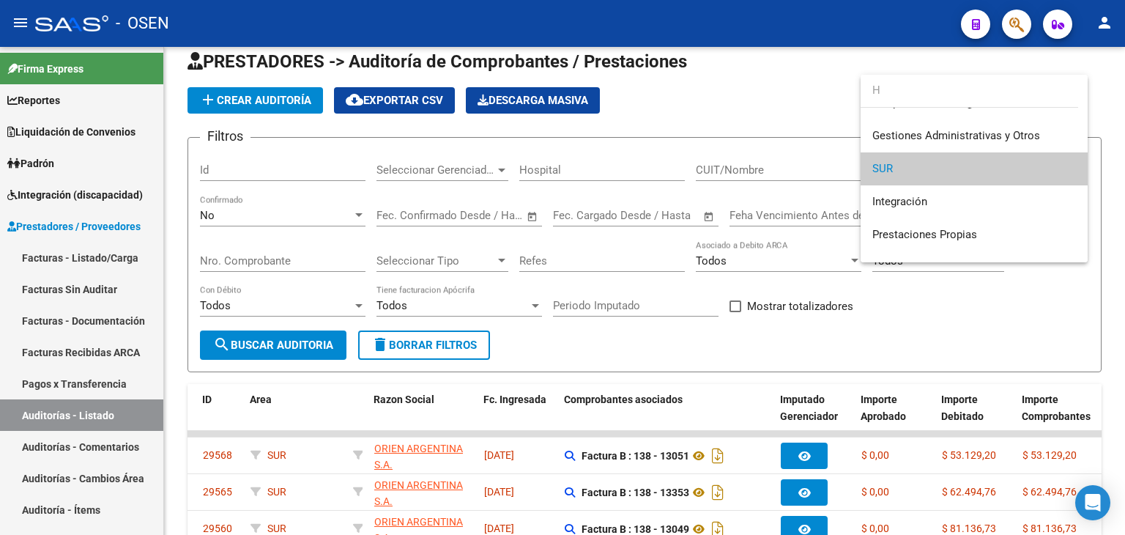
scroll to position [0, 0]
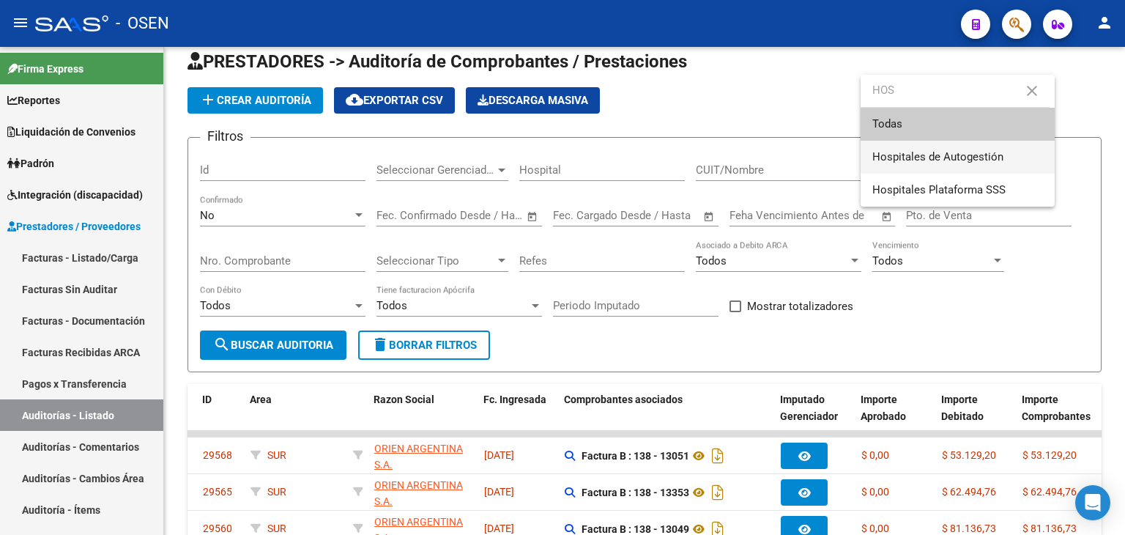
type input "HOS"
click at [984, 149] on span "Hospitales de Autogestión" at bounding box center [957, 157] width 171 height 33
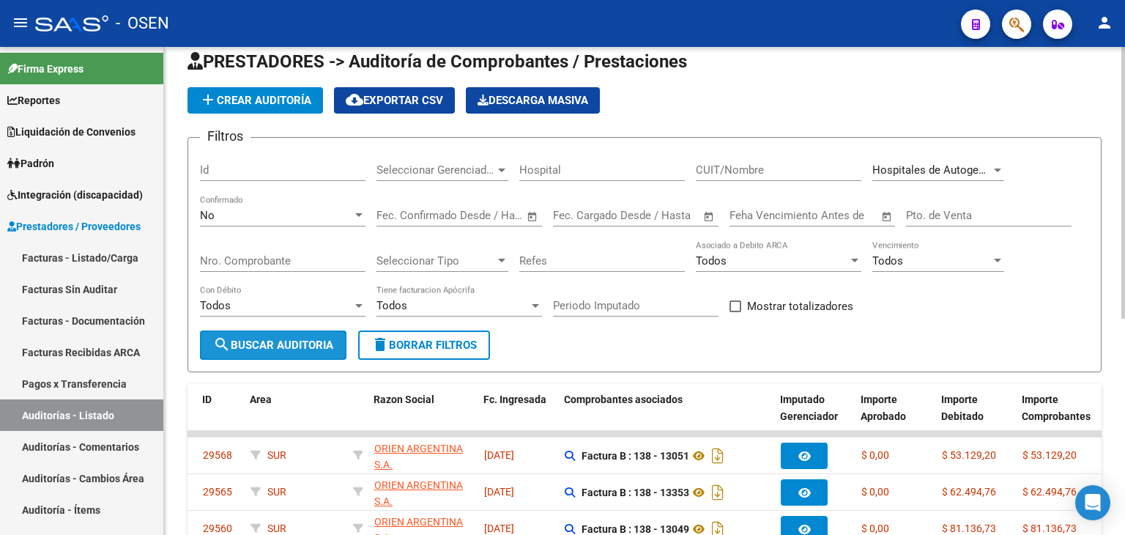
click at [322, 345] on span "search Buscar Auditoria" at bounding box center [273, 344] width 120 height 13
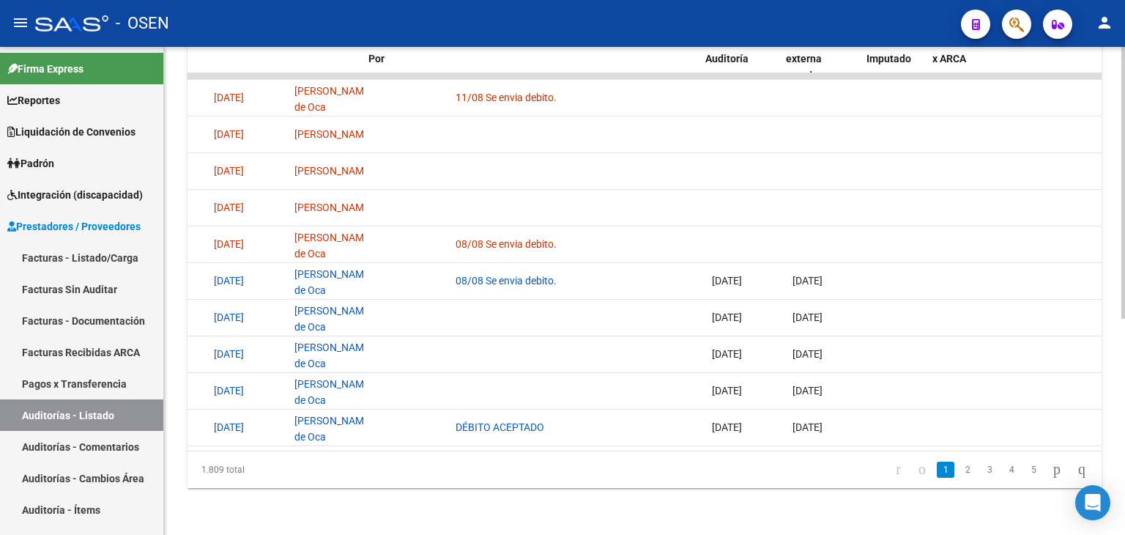
scroll to position [0, 1033]
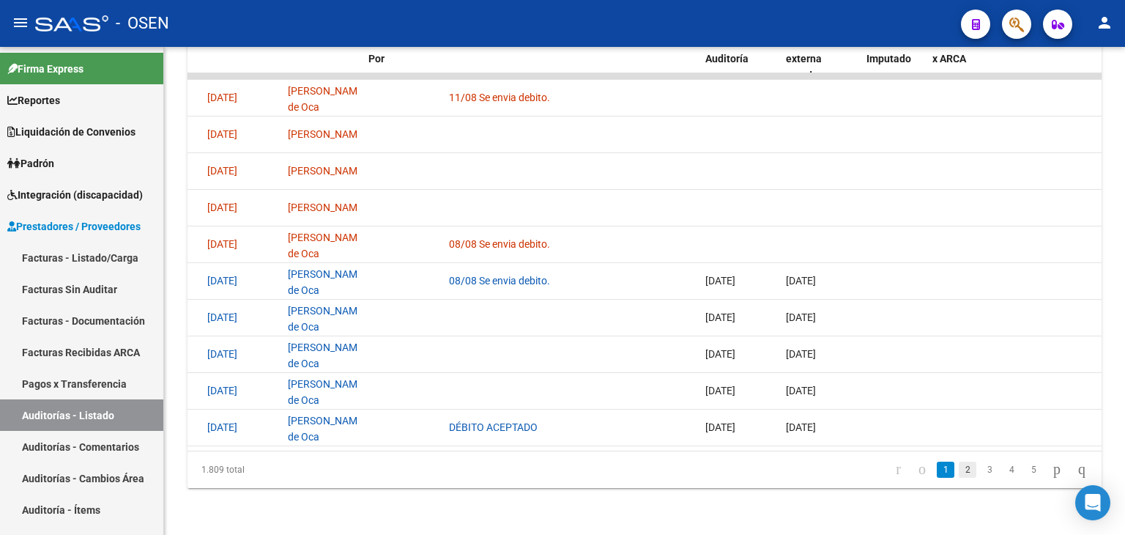
click at [959, 469] on link "2" at bounding box center [968, 469] width 18 height 16
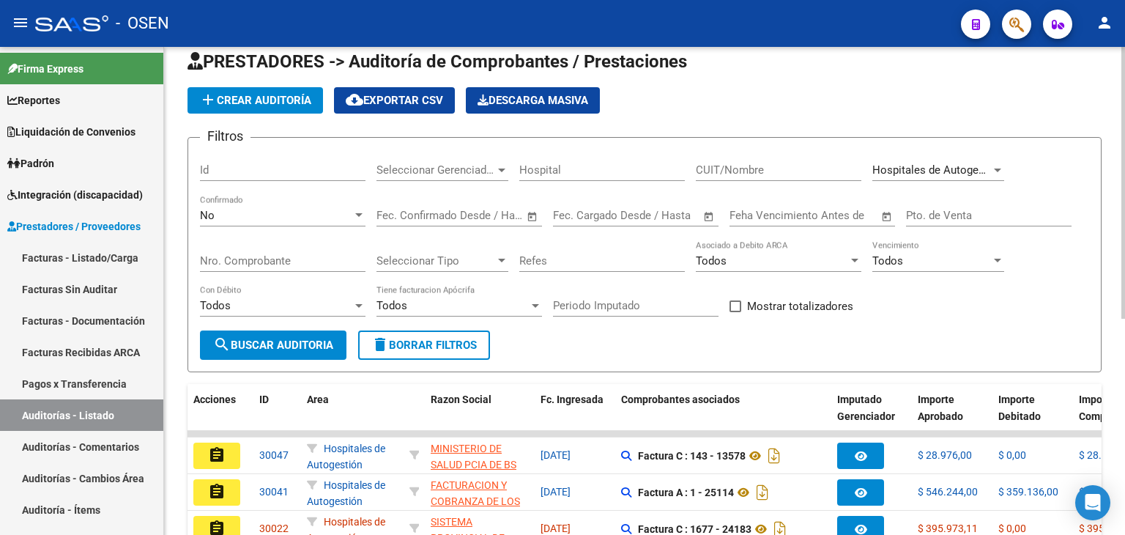
scroll to position [0, 0]
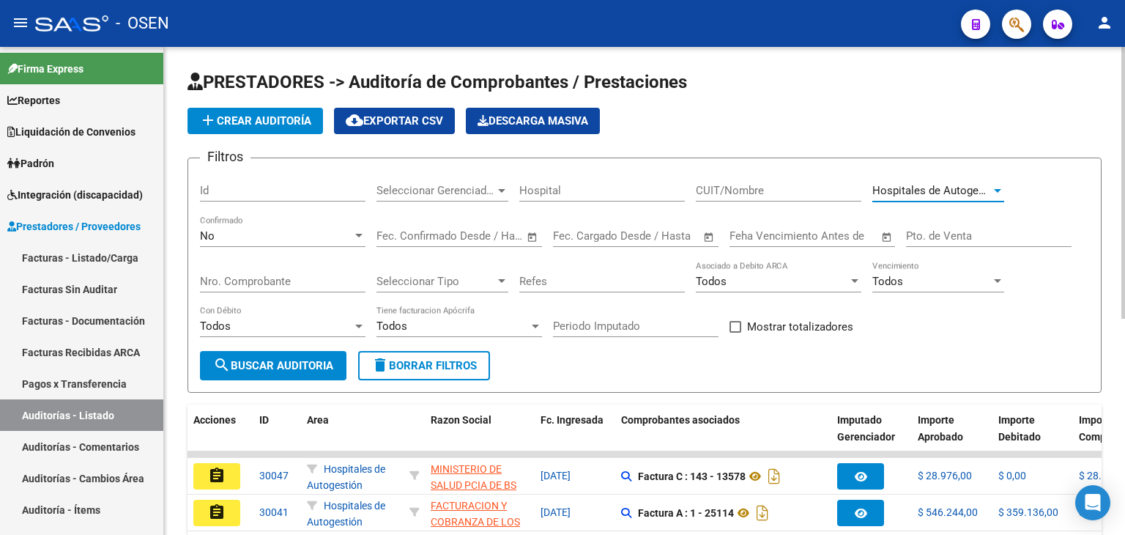
click at [954, 193] on span "Hospitales de Autogestión" at bounding box center [937, 190] width 131 height 13
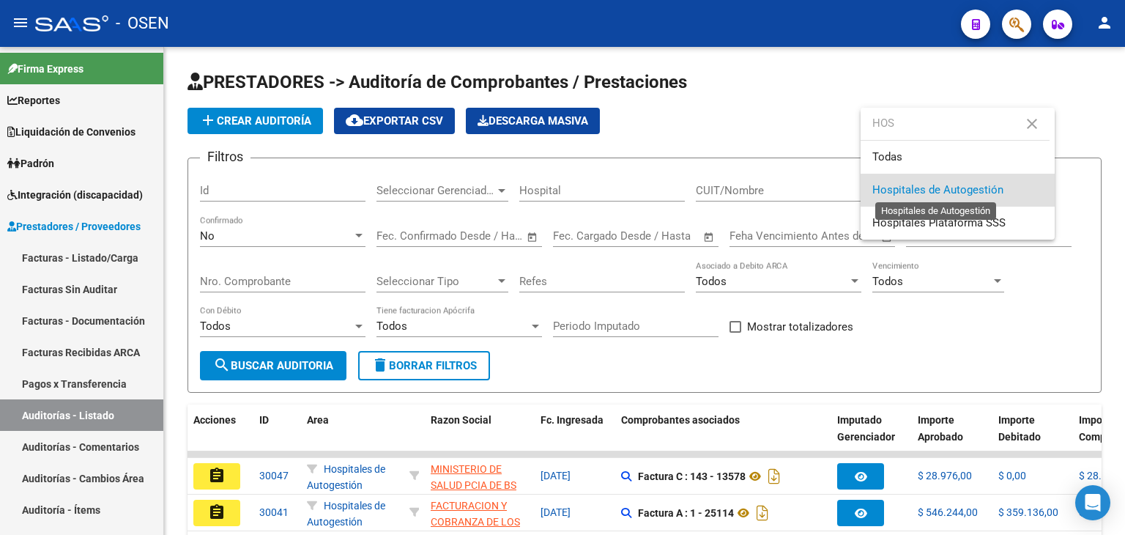
type input "HOS"
click at [976, 188] on span "Hospitales de Autogestión" at bounding box center [937, 189] width 131 height 13
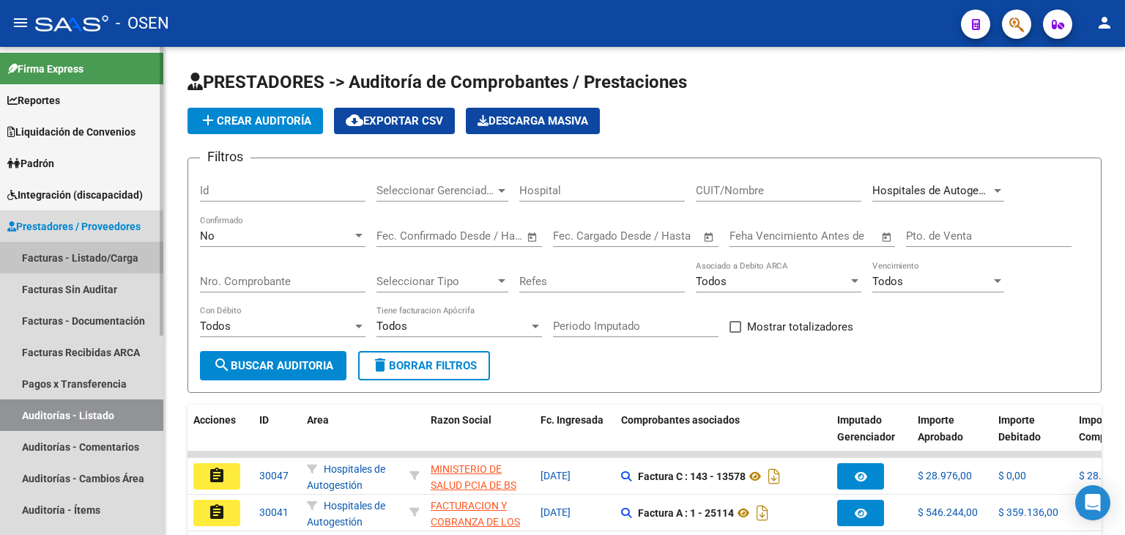
click at [105, 253] on link "Facturas - Listado/Carga" at bounding box center [81, 257] width 163 height 31
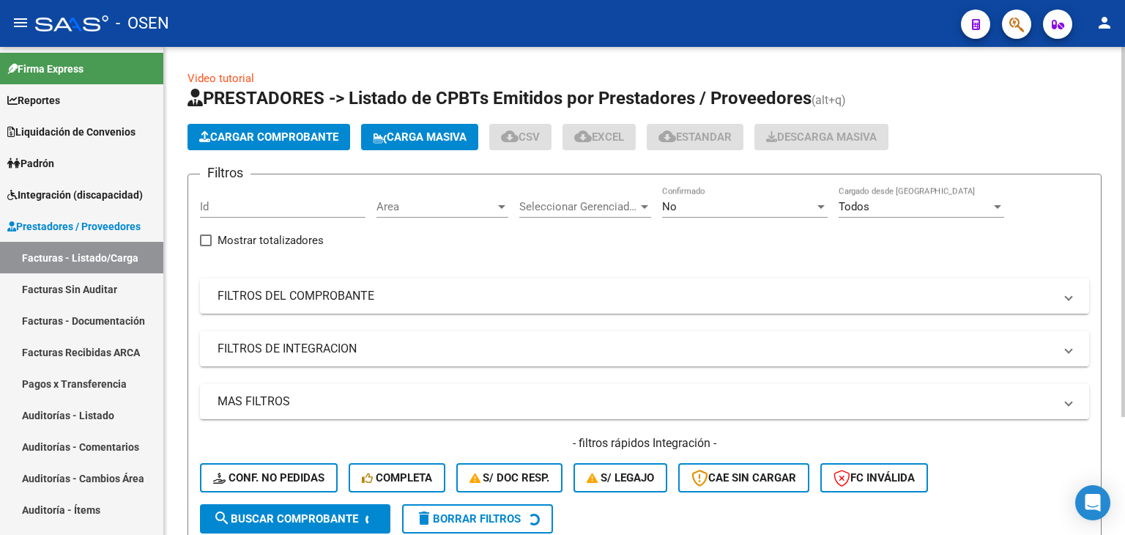
click at [932, 209] on div "Todos" at bounding box center [915, 206] width 152 height 13
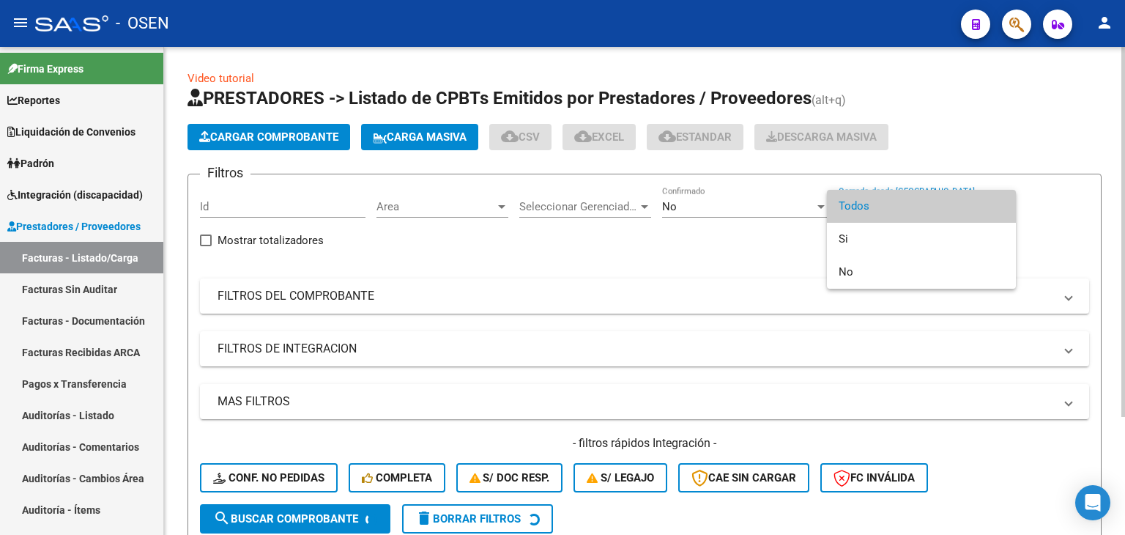
click at [932, 209] on span "Todos" at bounding box center [922, 206] width 166 height 33
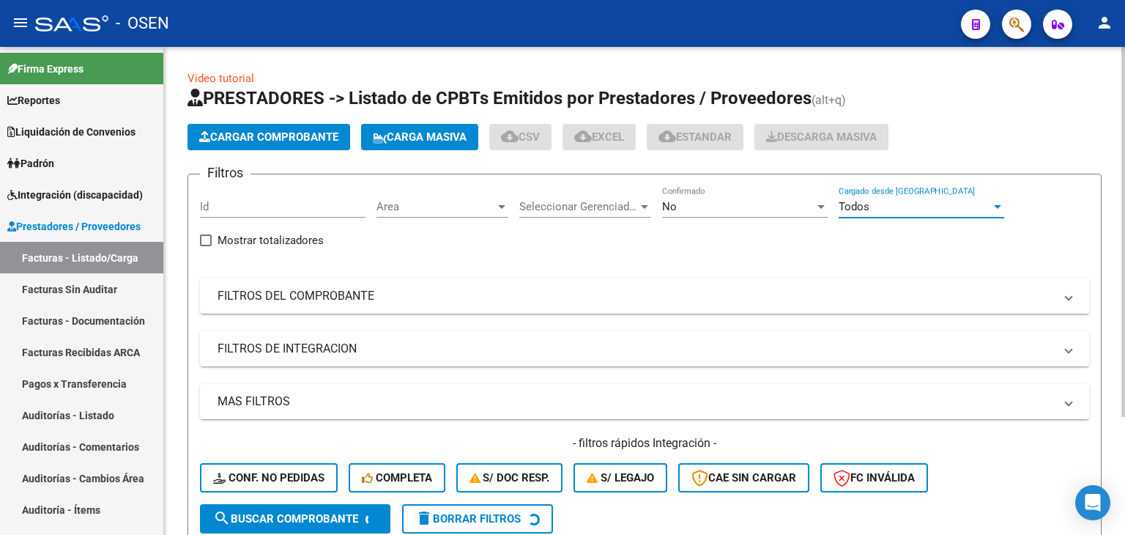
click at [466, 200] on span "Area" at bounding box center [435, 206] width 119 height 13
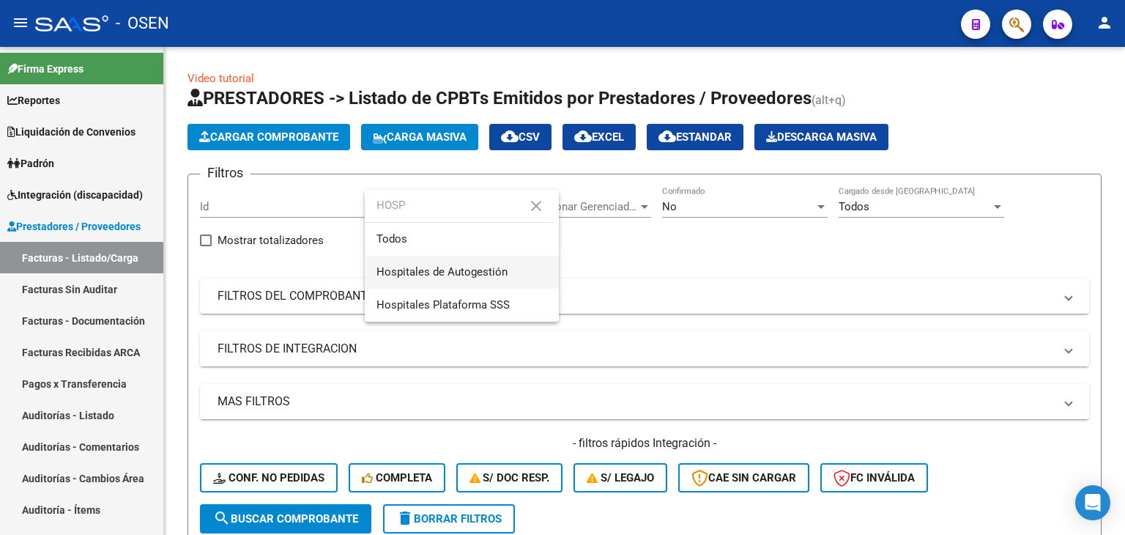
type input "HOSP"
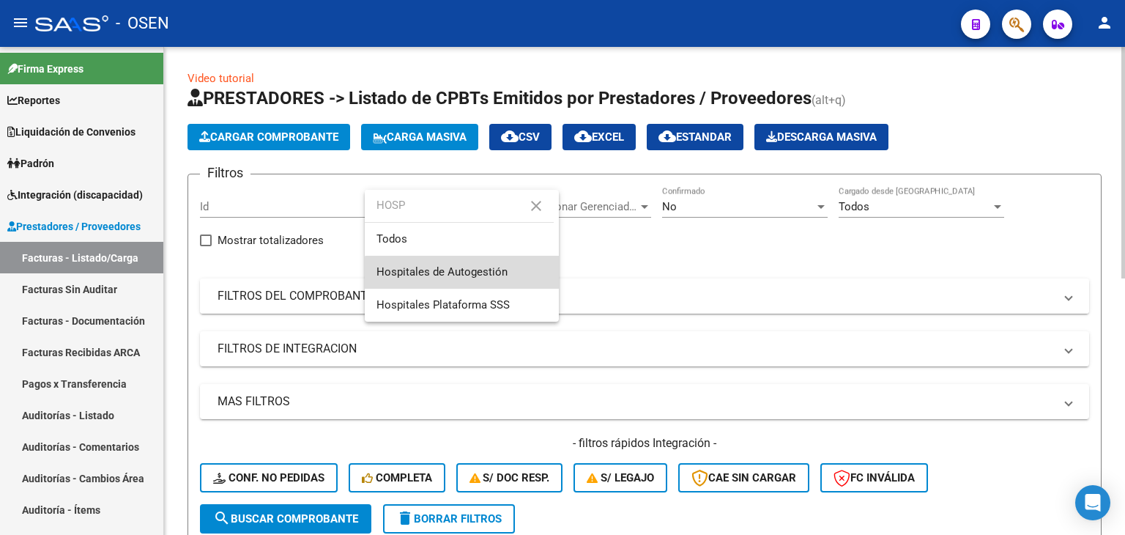
drag, startPoint x: 478, startPoint y: 283, endPoint x: 471, endPoint y: 285, distance: 7.5
click at [477, 283] on span "Hospitales de Autogestión" at bounding box center [461, 272] width 171 height 33
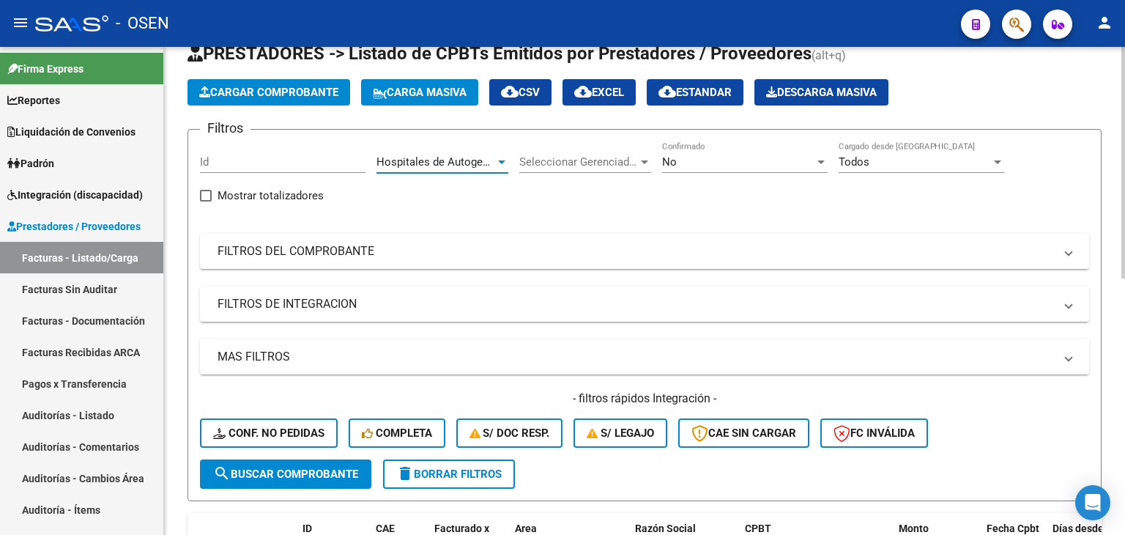
scroll to position [220, 0]
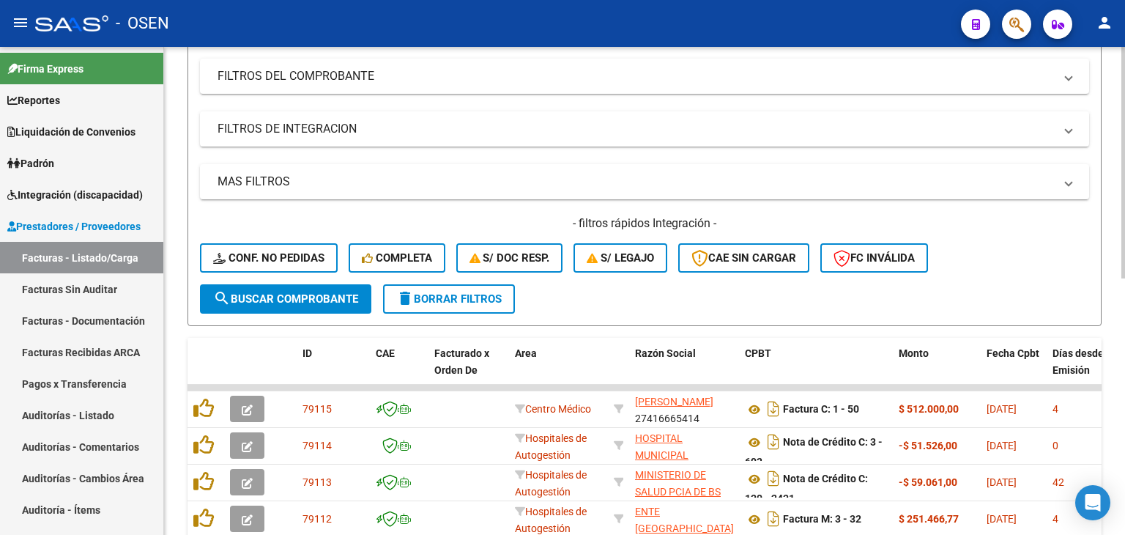
click at [327, 297] on span "search Buscar Comprobante" at bounding box center [285, 298] width 145 height 13
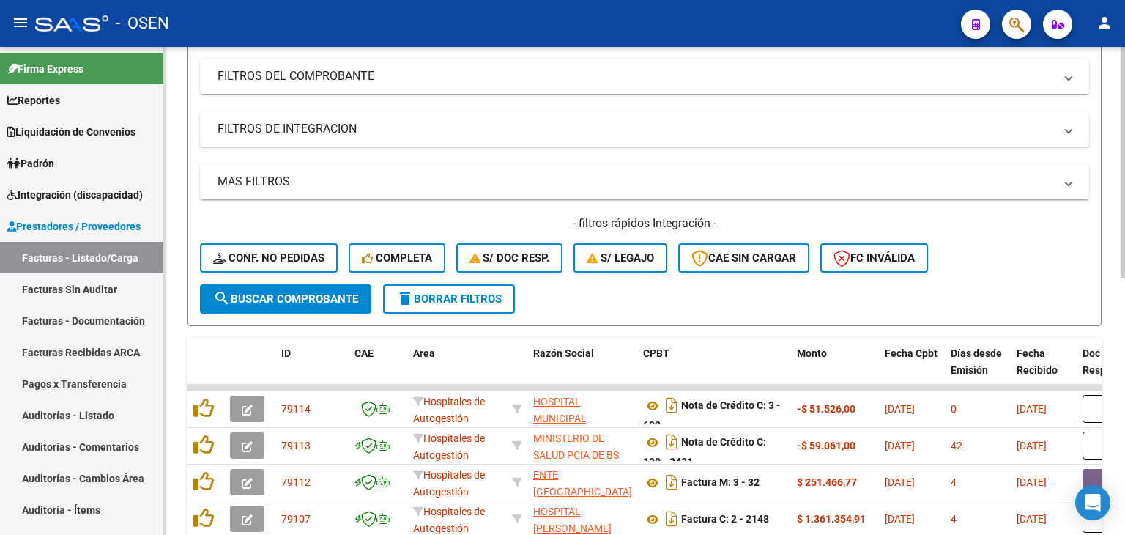
scroll to position [0, 0]
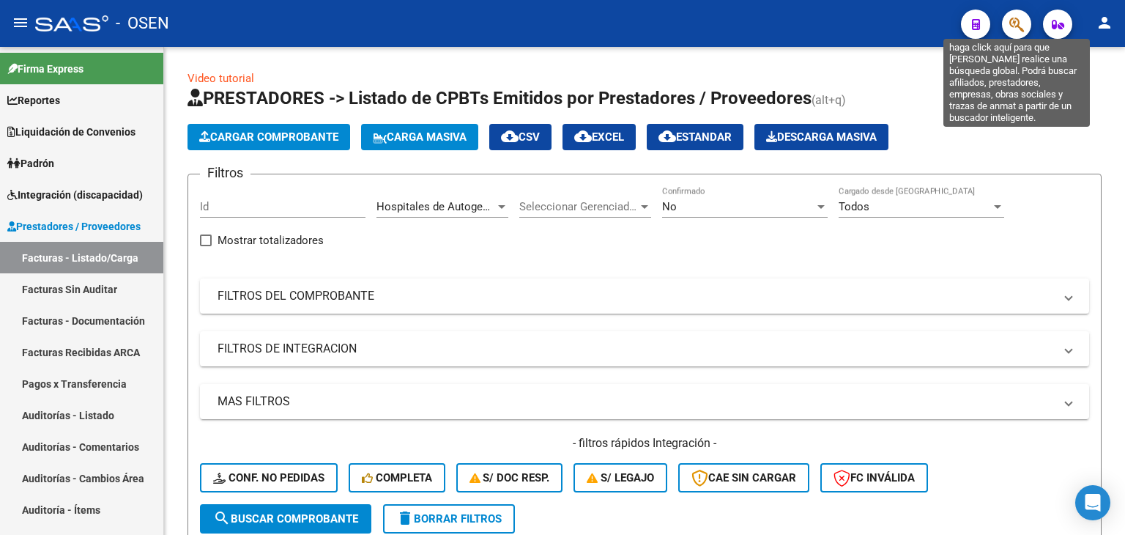
click at [1016, 22] on icon "button" at bounding box center [1016, 24] width 15 height 17
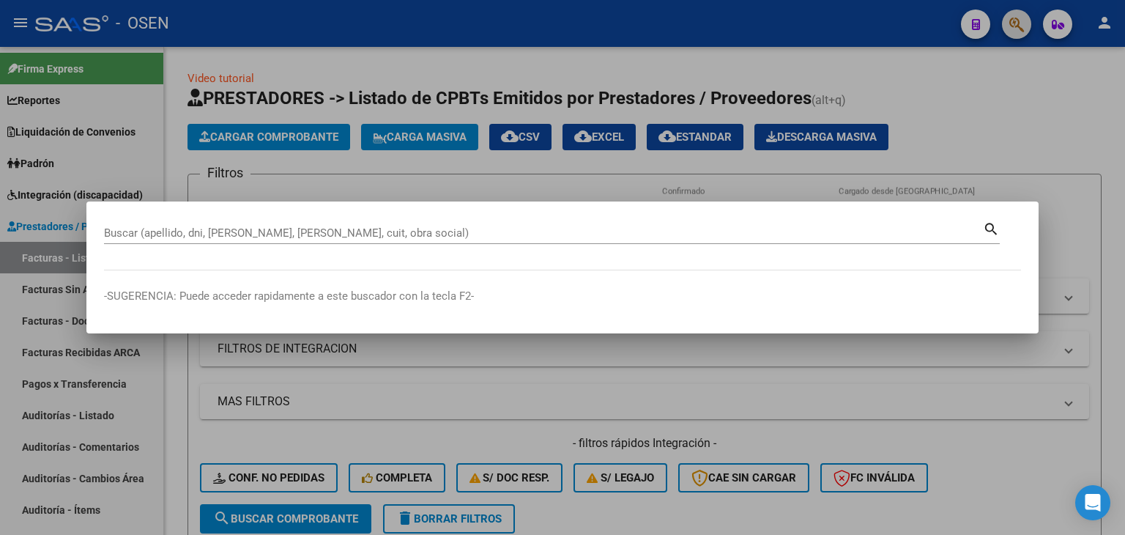
paste input "27282113177"
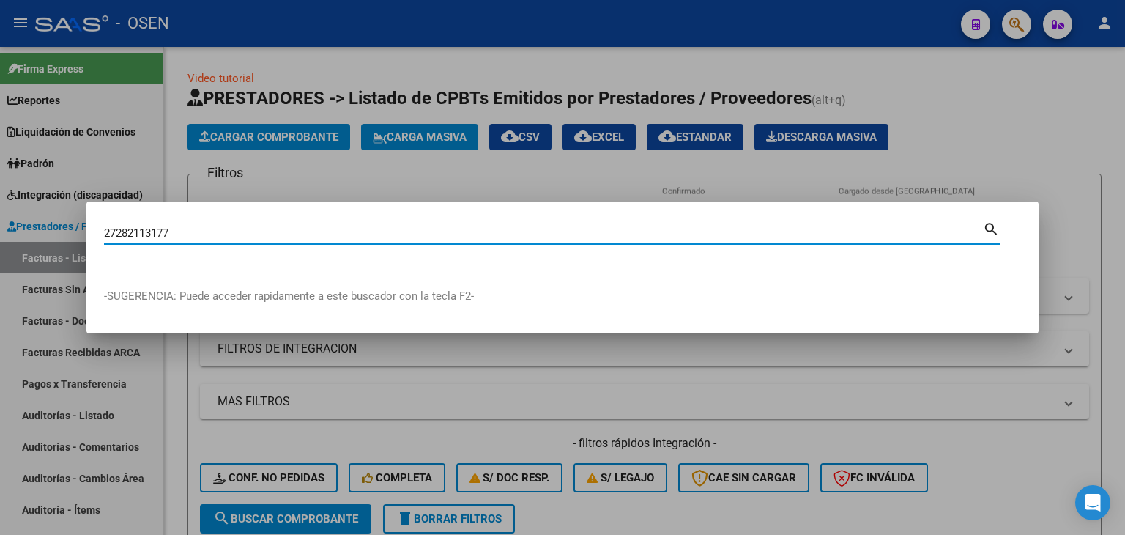
type input "27282113177"
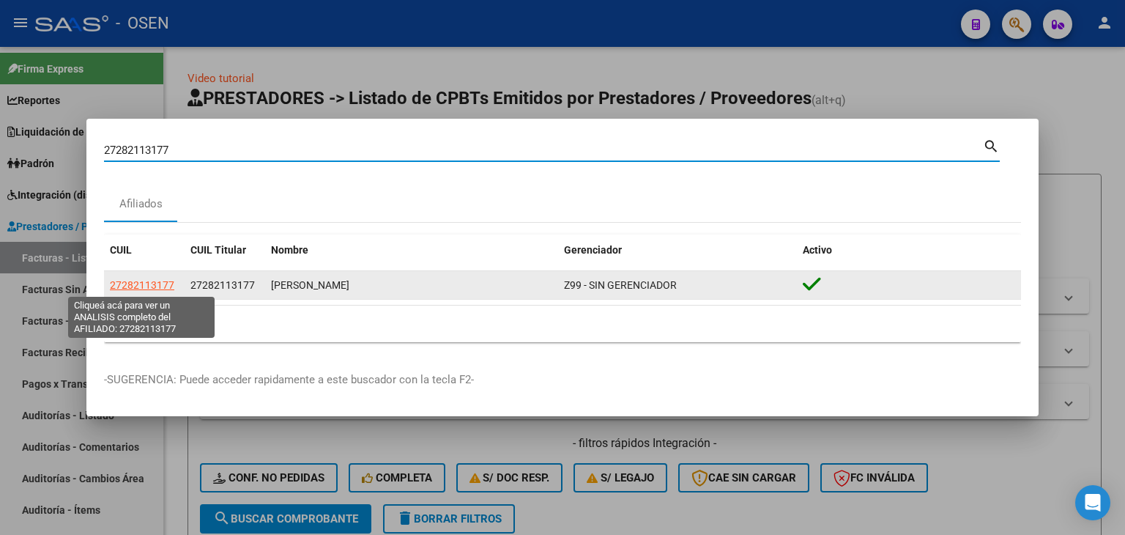
click at [141, 285] on span "27282113177" at bounding box center [142, 285] width 64 height 12
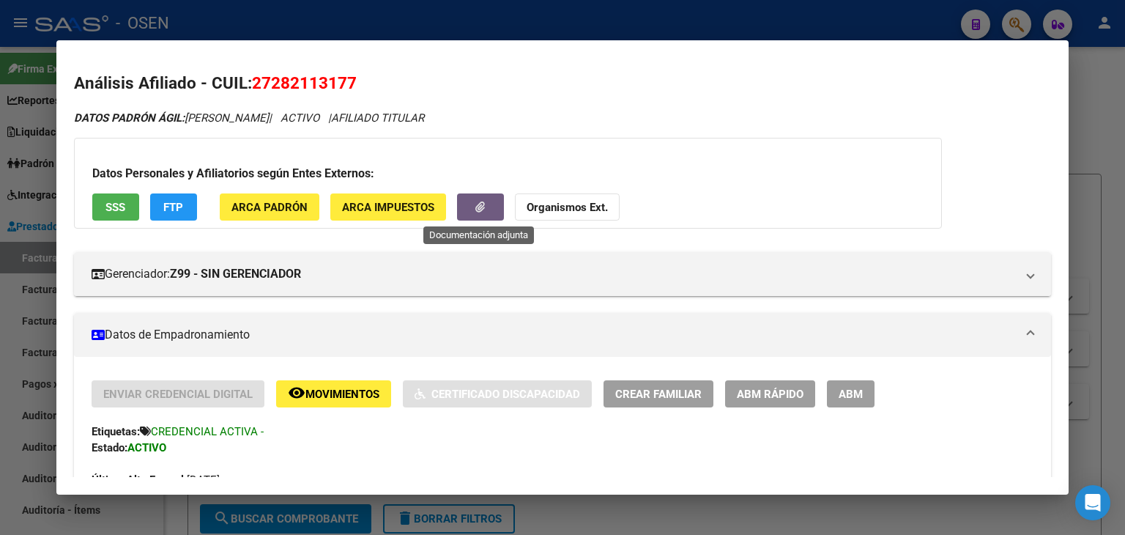
click at [476, 201] on icon "button" at bounding box center [480, 206] width 10 height 11
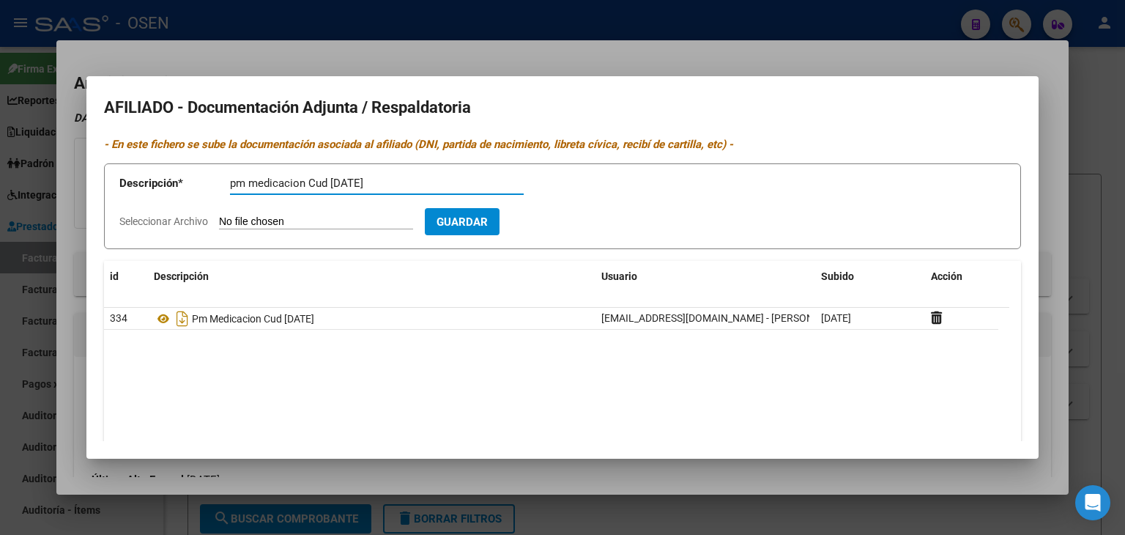
type input "pm medicacion Cud 23/07/2025"
click at [323, 222] on input "Seleccionar Archivo" at bounding box center [316, 222] width 194 height 14
type input "C:\fakepath\1000235960.jpg"
click at [573, 223] on span "Guardar" at bounding box center [546, 221] width 51 height 13
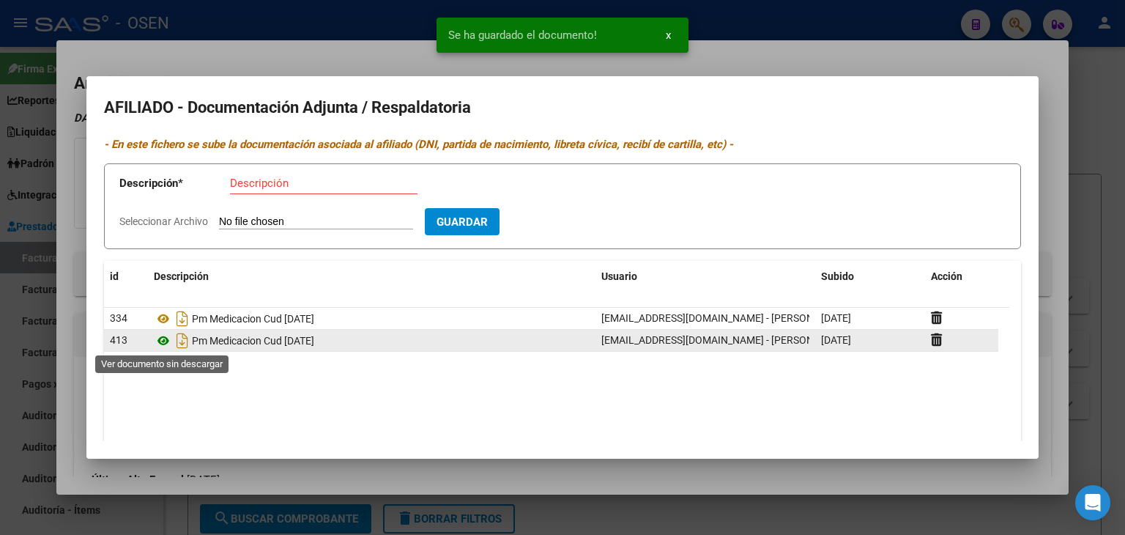
click at [165, 338] on icon at bounding box center [163, 341] width 19 height 18
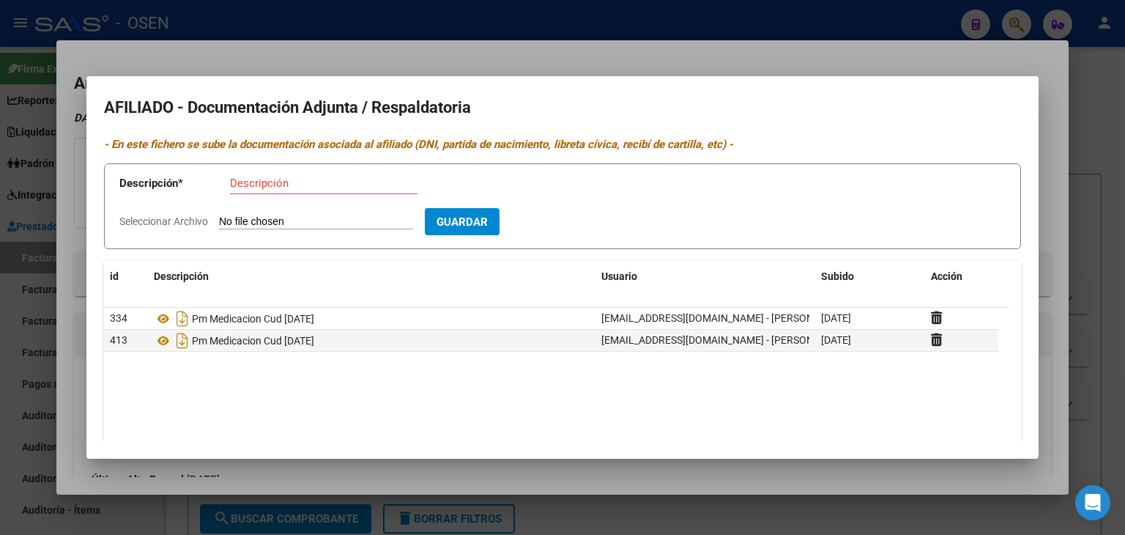
click at [324, 26] on div at bounding box center [562, 267] width 1125 height 535
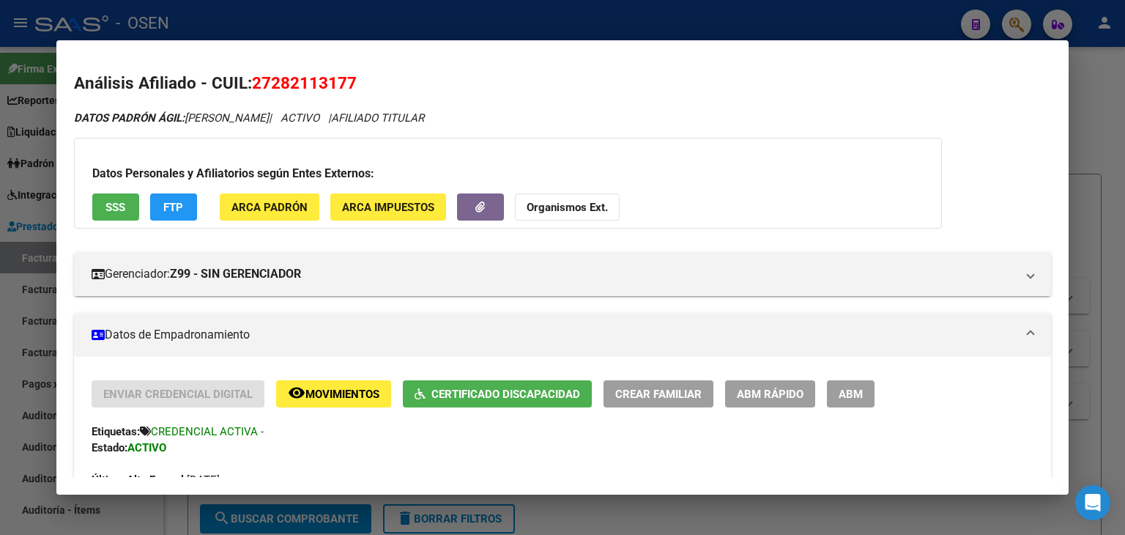
click at [324, 18] on div at bounding box center [562, 267] width 1125 height 535
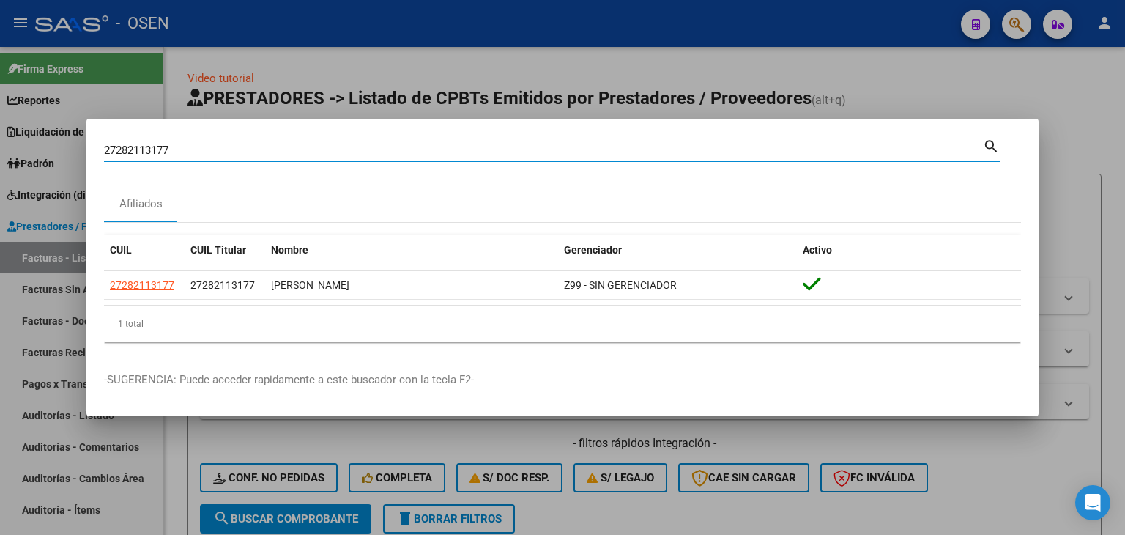
drag, startPoint x: 214, startPoint y: 150, endPoint x: 73, endPoint y: 141, distance: 140.9
click at [73, 141] on div "27282113177 Buscar (apellido, dni, cuil, nro traspaso, cuit, obra social) searc…" at bounding box center [562, 267] width 1125 height 535
paste input "20307424410"
type input "20307424410"
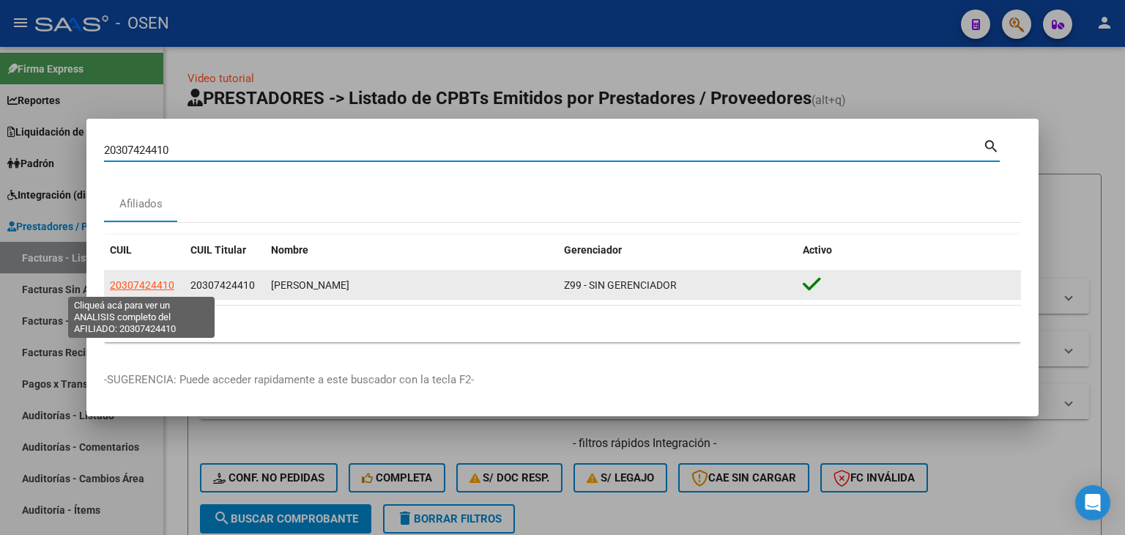
click at [132, 282] on span "20307424410" at bounding box center [142, 285] width 64 height 12
type textarea "20307424410"
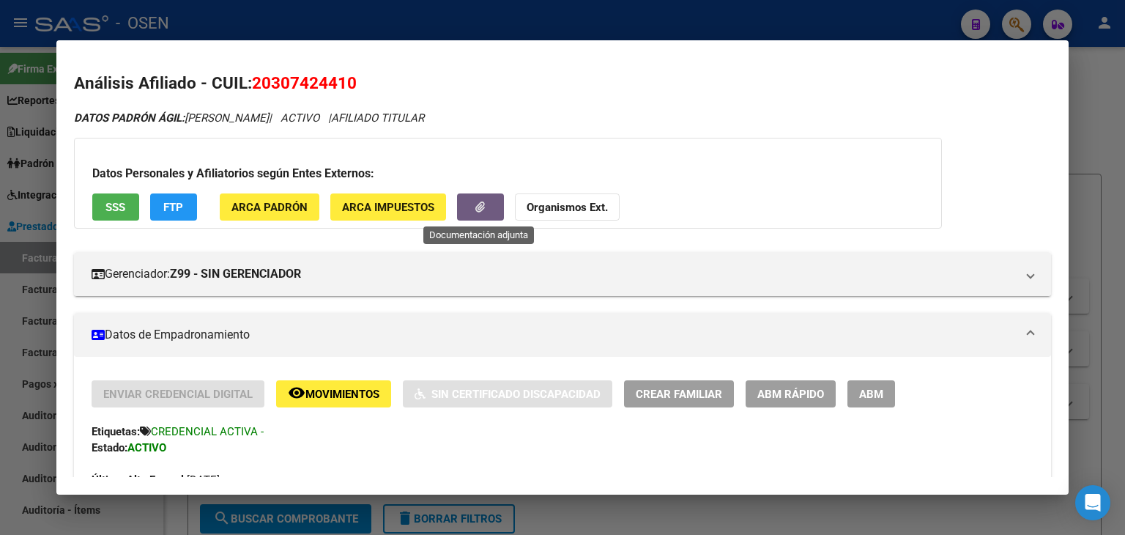
click at [475, 208] on icon "button" at bounding box center [480, 206] width 10 height 11
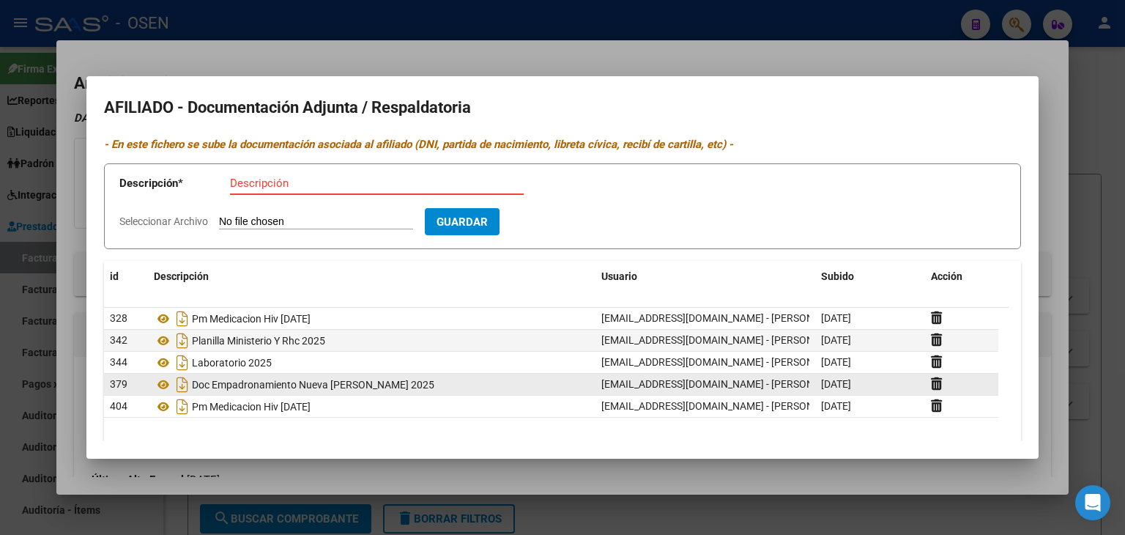
scroll to position [51, 0]
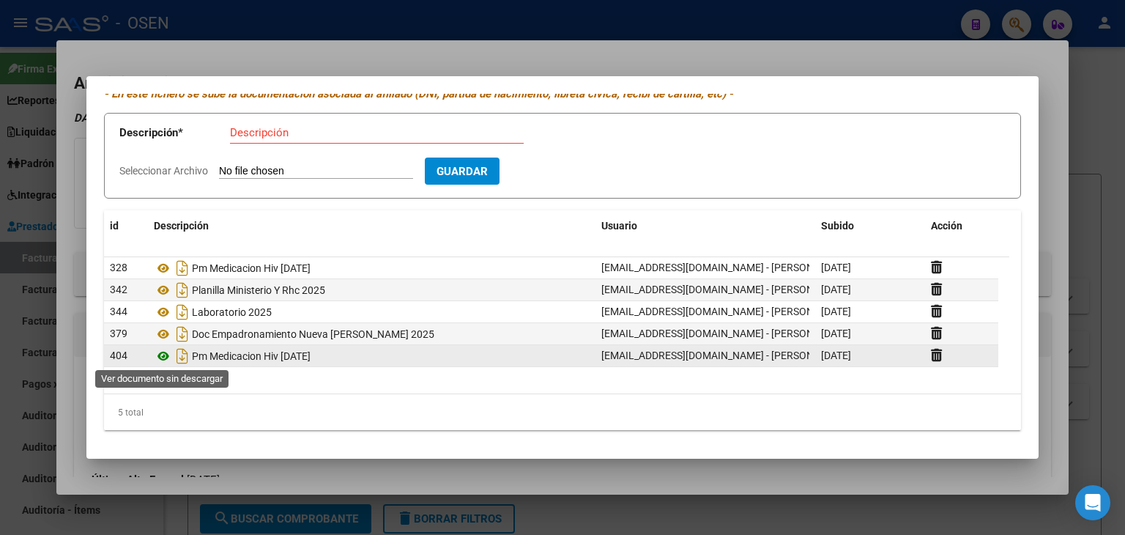
click at [160, 352] on icon at bounding box center [163, 356] width 19 height 18
click at [161, 357] on icon at bounding box center [163, 356] width 19 height 18
click at [179, 355] on icon "Descargar documento" at bounding box center [182, 355] width 19 height 23
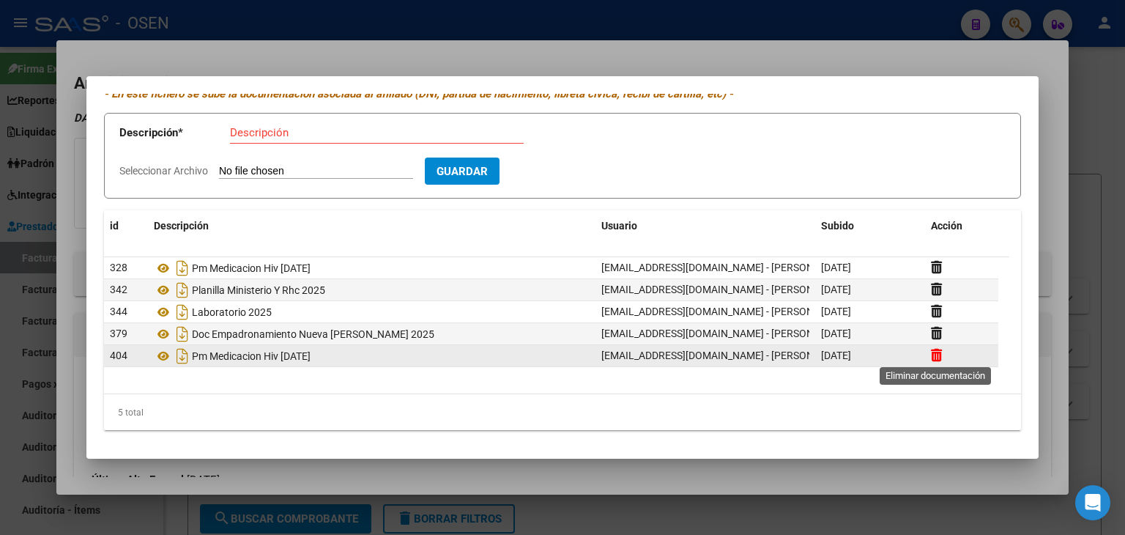
click at [934, 358] on icon at bounding box center [936, 355] width 11 height 14
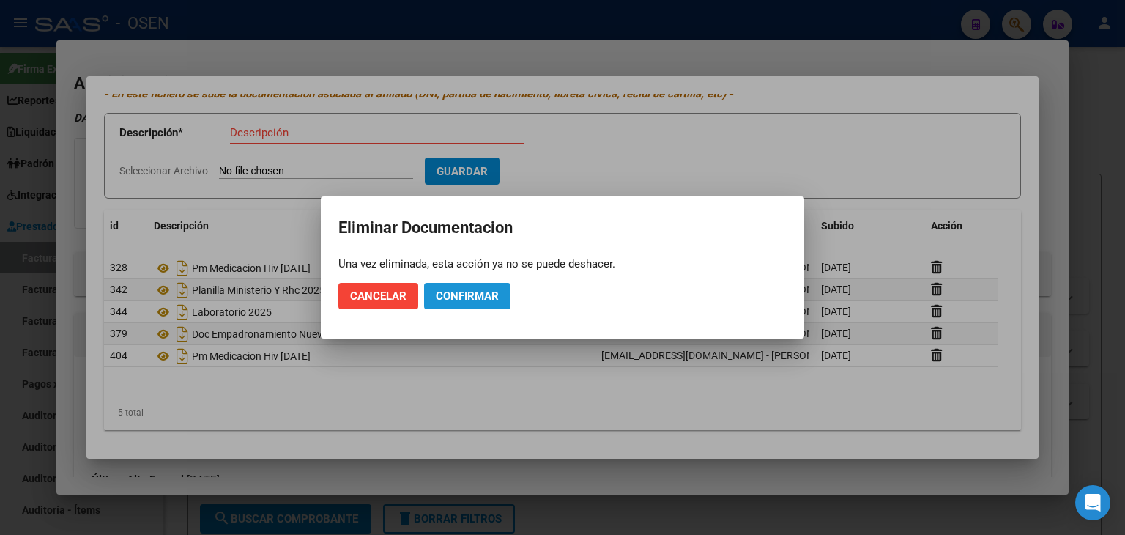
drag, startPoint x: 466, startPoint y: 300, endPoint x: 420, endPoint y: 259, distance: 61.7
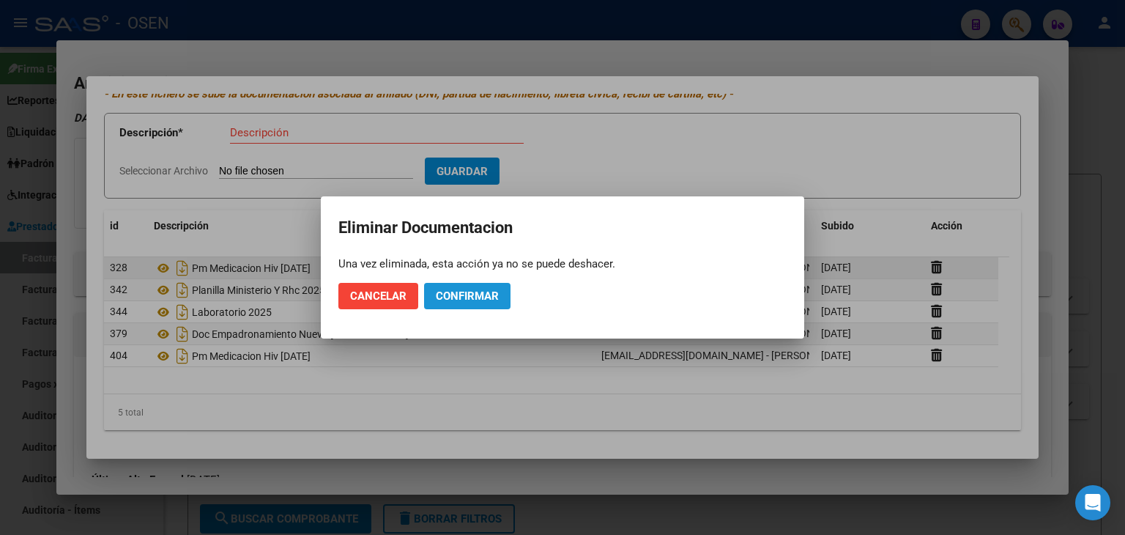
click at [464, 300] on span "Confirmar" at bounding box center [467, 295] width 63 height 13
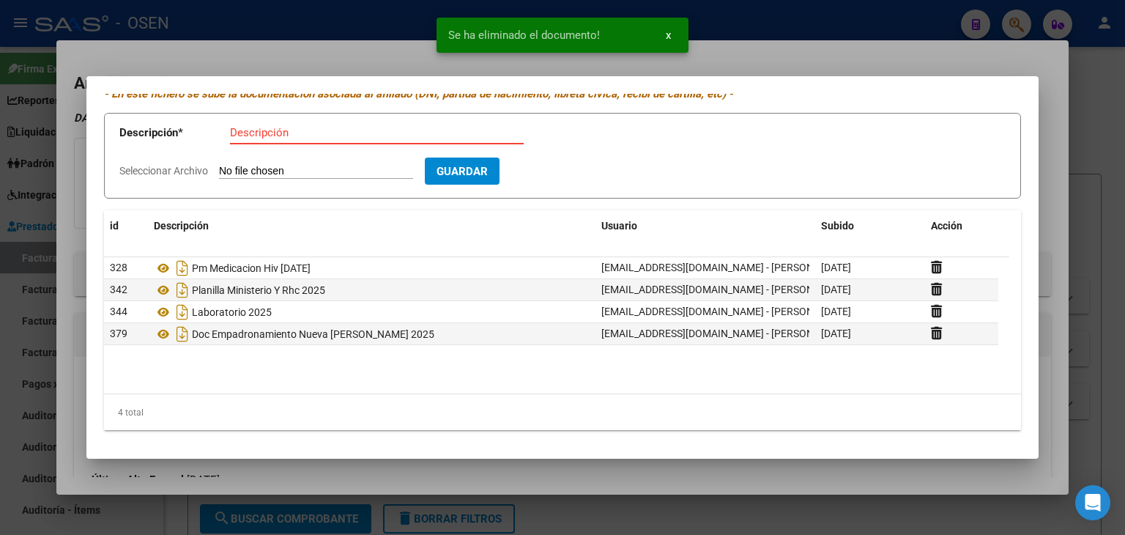
click at [284, 130] on input "Descripción" at bounding box center [377, 132] width 294 height 13
type input "p"
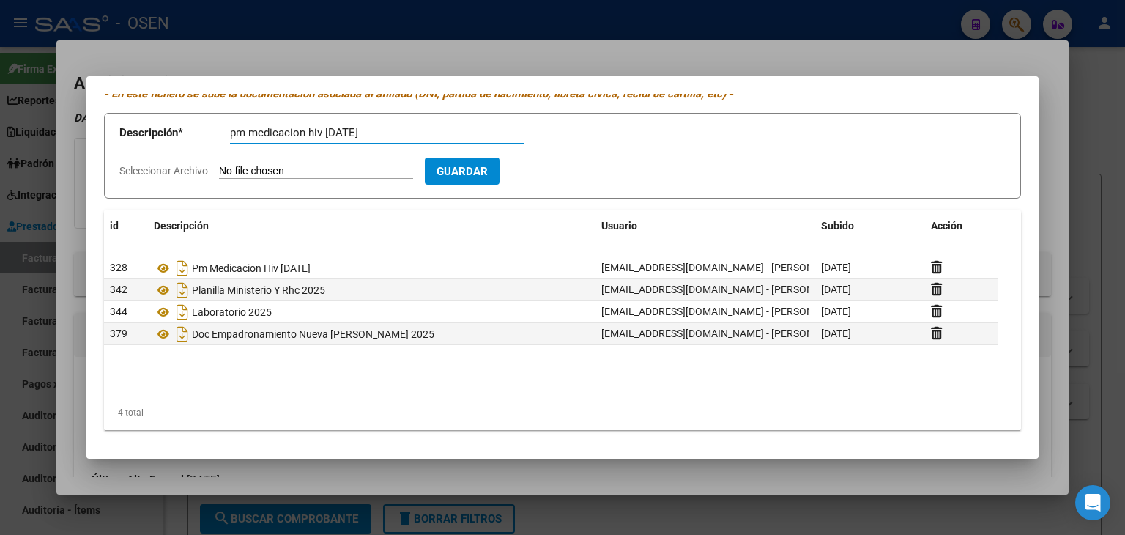
type input "pm medicacion hiv 01/08/2025"
click at [290, 170] on input "Seleccionar Archivo" at bounding box center [316, 172] width 194 height 14
type input "C:\fakepath\20307424410-PM_MEDICACION_HIV_01-07-25-ID_404.pdf"
click at [574, 179] on button "Guardar" at bounding box center [547, 170] width 75 height 27
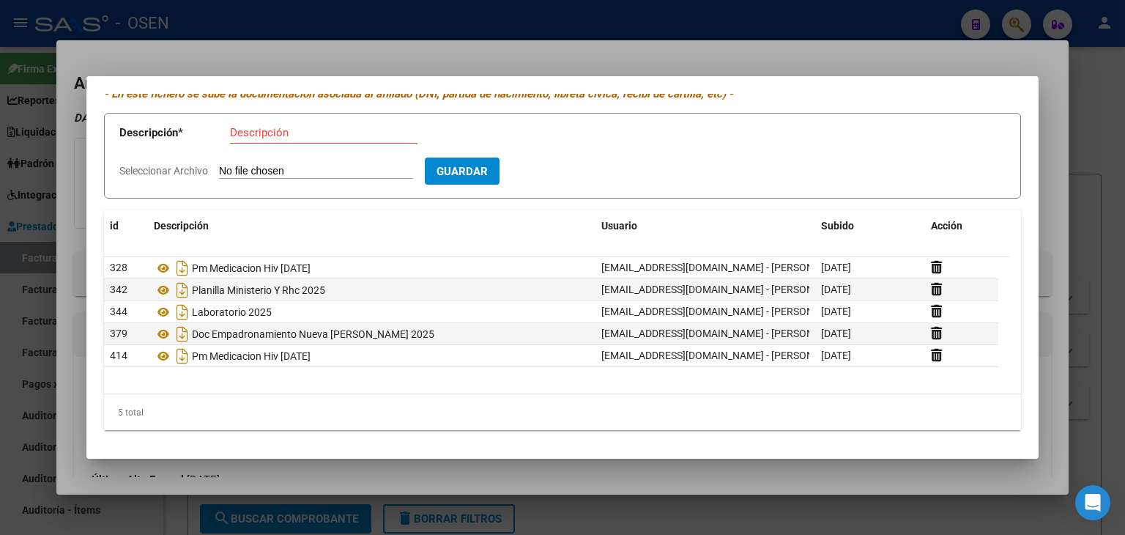
drag, startPoint x: 186, startPoint y: 155, endPoint x: 246, endPoint y: 135, distance: 63.2
click at [193, 153] on app-form-text-field "Descripción * Descripción" at bounding box center [331, 136] width 425 height 44
click at [308, 135] on input "Descripción" at bounding box center [323, 132] width 187 height 13
type input "Pm medicacion hi 09/07/2025"
click at [350, 165] on input "Seleccionar Archivo" at bounding box center [316, 172] width 194 height 14
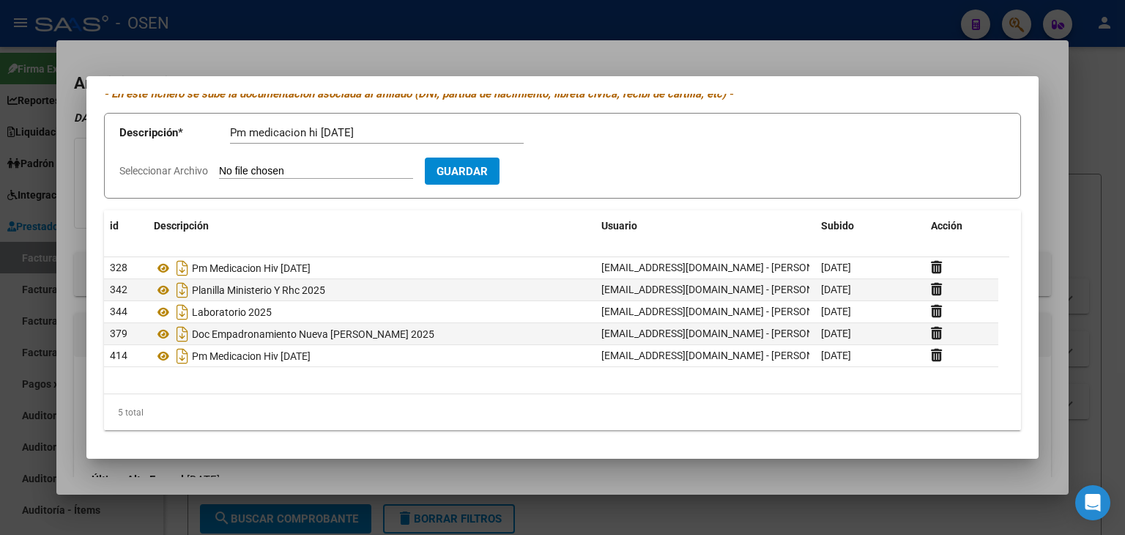
type input "C:\fakepath\IMG_4792.jpeg"
click at [319, 130] on input "Pm medicacion hi 09/07/2025" at bounding box center [377, 132] width 294 height 13
type input "Pm medicacion hiv 09/07/2025"
click at [559, 171] on span "Guardar" at bounding box center [546, 171] width 51 height 13
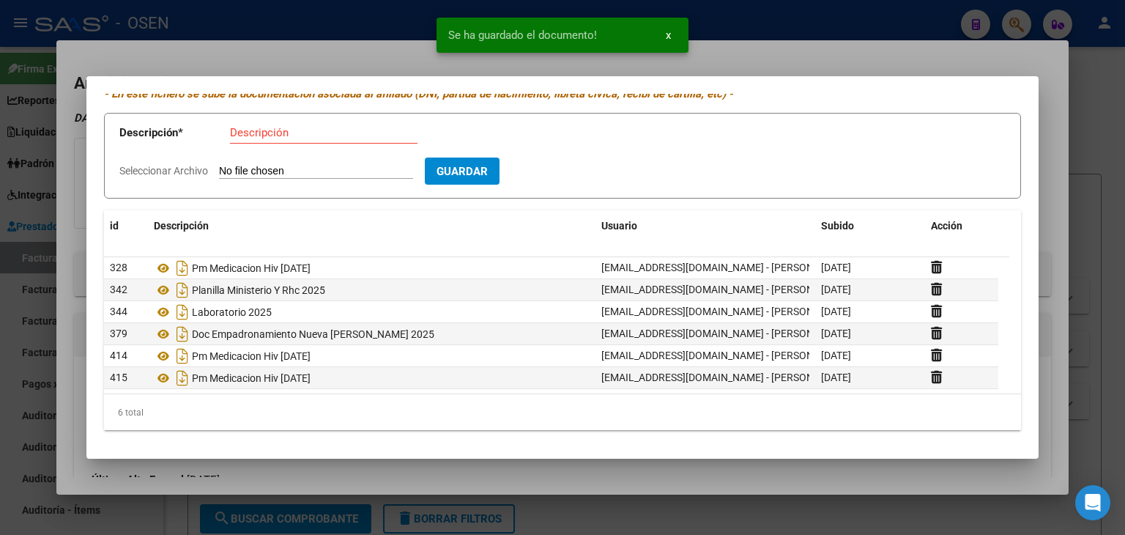
click at [1104, 104] on div at bounding box center [562, 267] width 1125 height 535
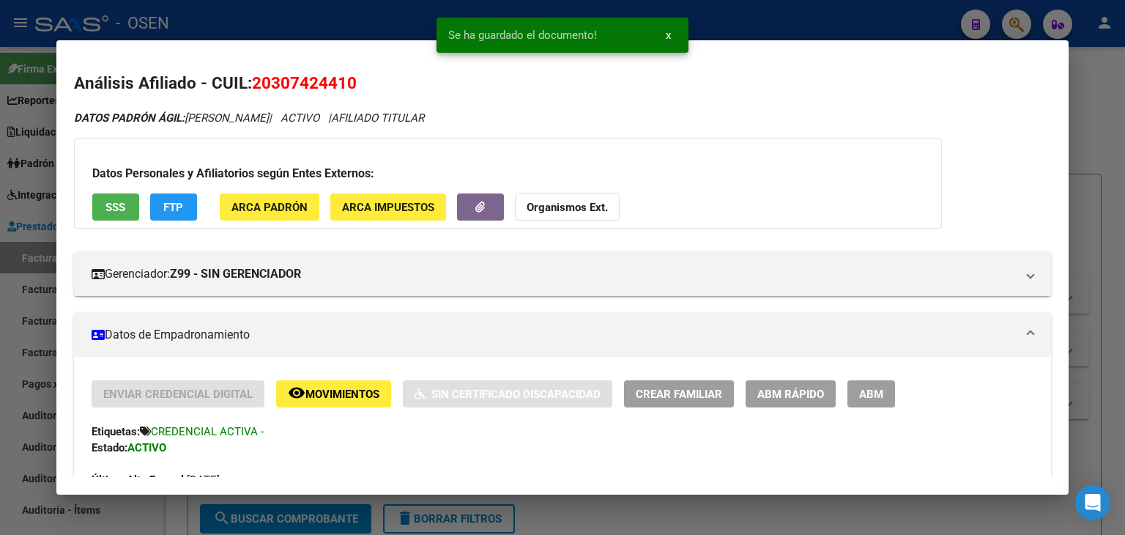
click at [747, 12] on div at bounding box center [562, 267] width 1125 height 535
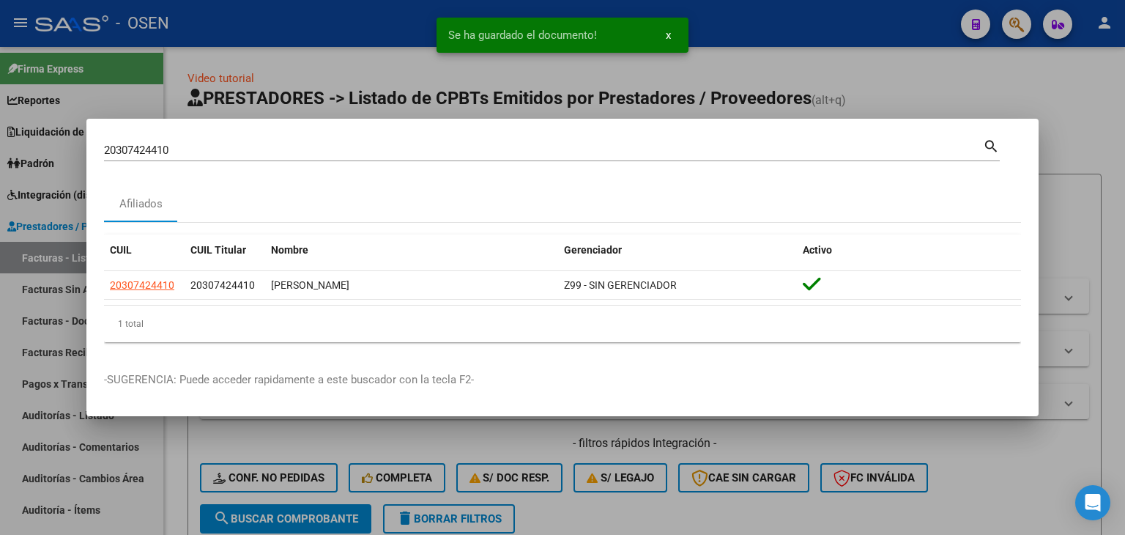
click at [811, 40] on div at bounding box center [562, 267] width 1125 height 535
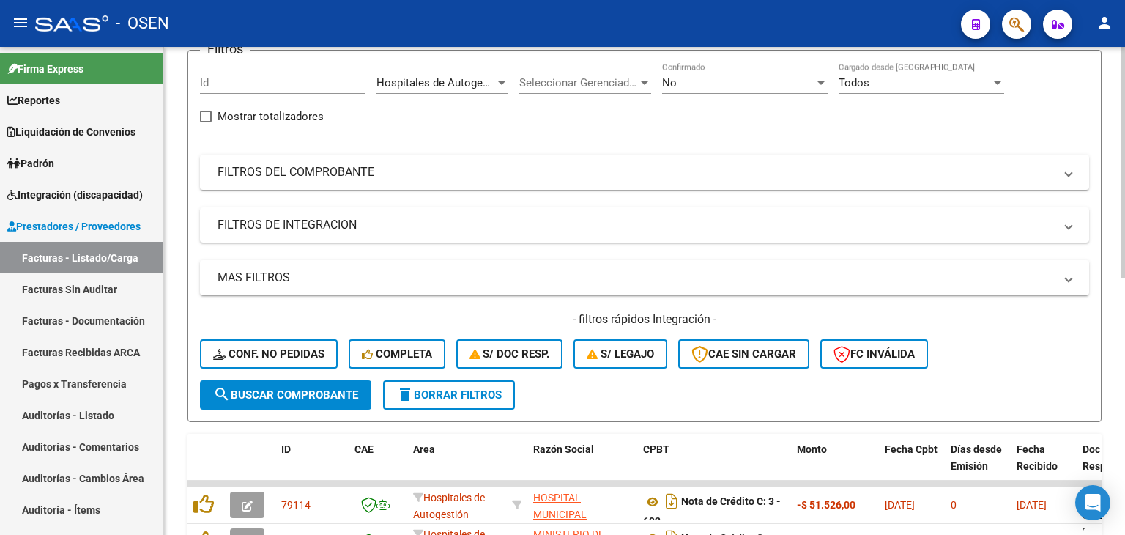
scroll to position [0, 0]
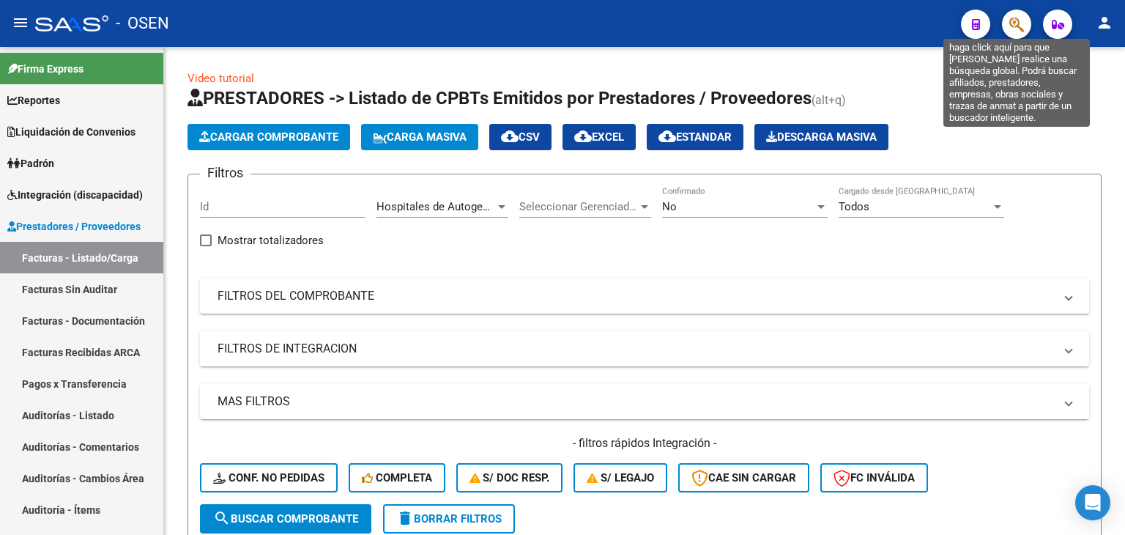
click at [1028, 23] on button "button" at bounding box center [1016, 24] width 29 height 29
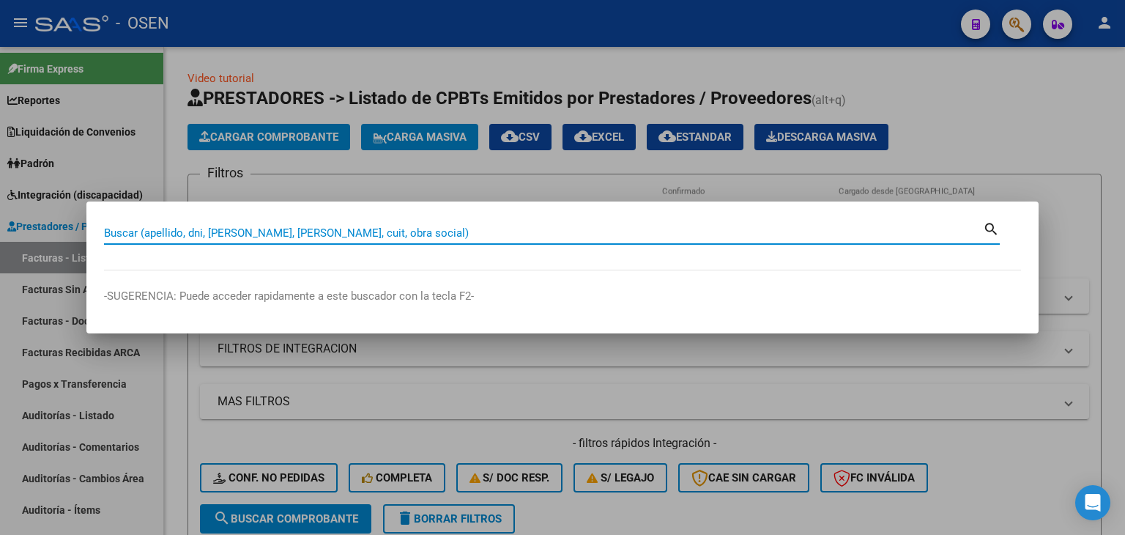
paste input "23508890389"
type input "23508890389"
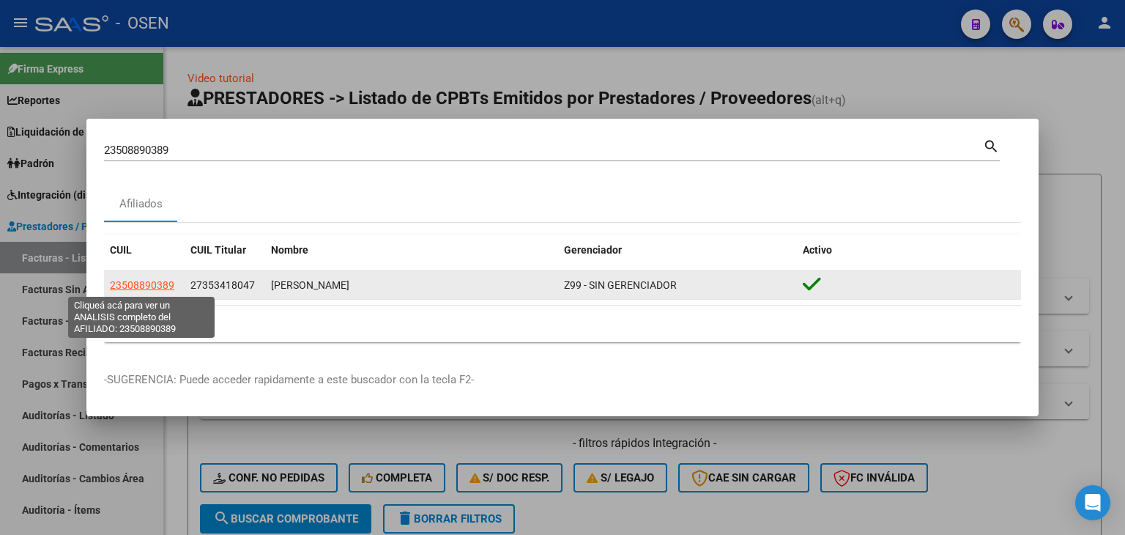
click at [149, 284] on span "23508890389" at bounding box center [142, 285] width 64 height 12
type textarea "23508890389"
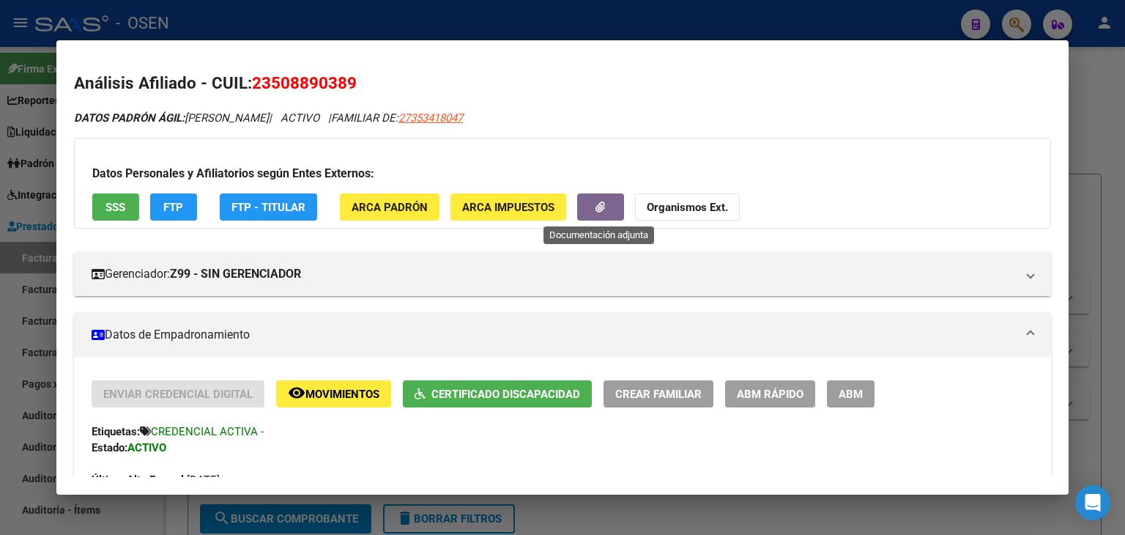
click at [606, 204] on button "button" at bounding box center [600, 206] width 47 height 27
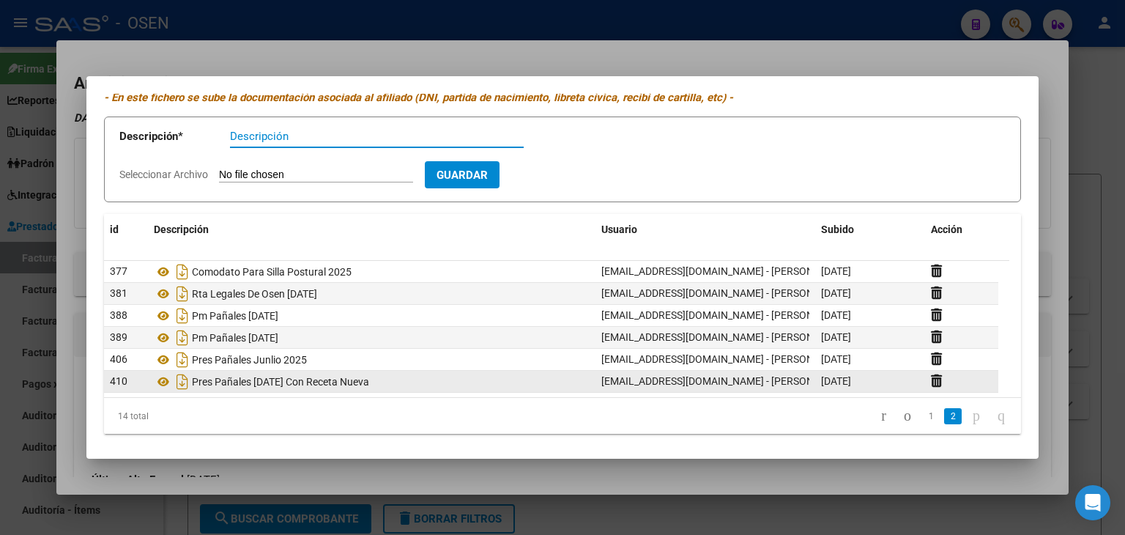
scroll to position [51, 0]
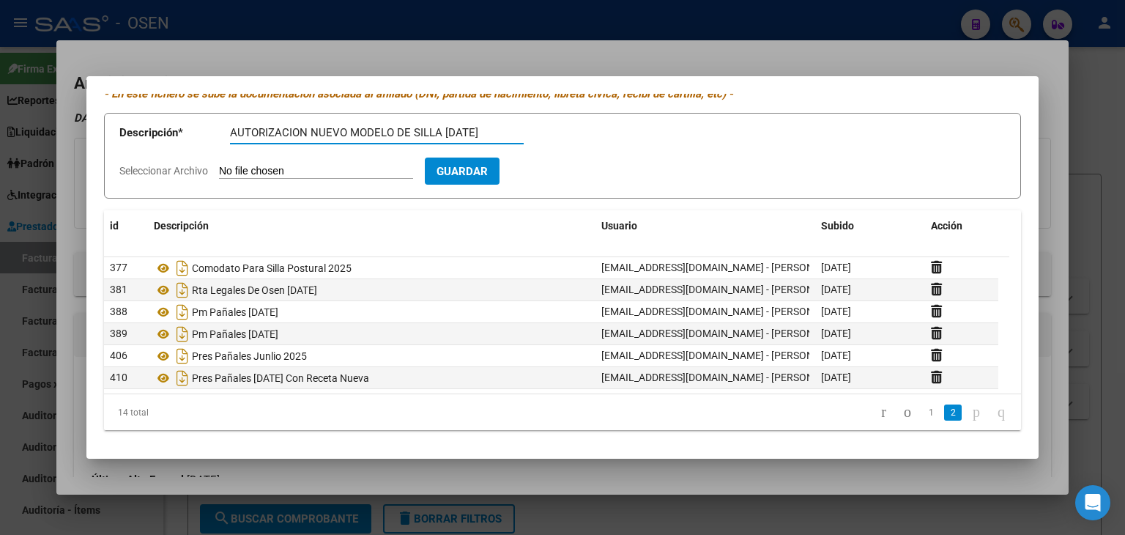
type input "AUTORIZACION NUEVO MODELO DE SILLA 01/08/2025"
click at [219, 165] on input "Seleccionar Archivo" at bounding box center [316, 172] width 194 height 14
type input "C:\fakepath\ALDERETE SILLA NUEVO MODELO.pdf"
click at [584, 177] on button "Guardar" at bounding box center [547, 170] width 75 height 27
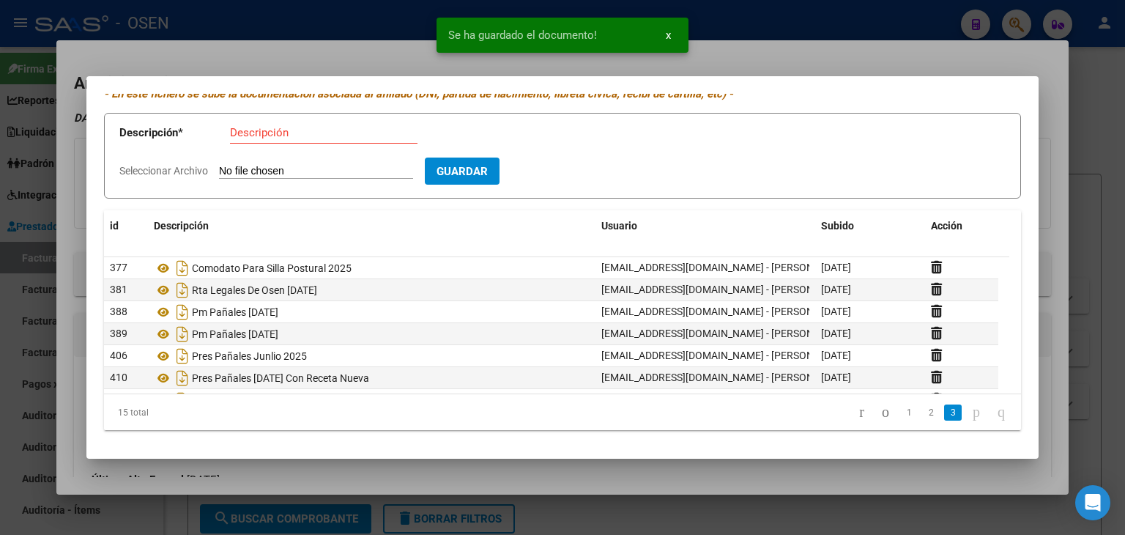
click at [1124, 229] on div at bounding box center [562, 267] width 1125 height 535
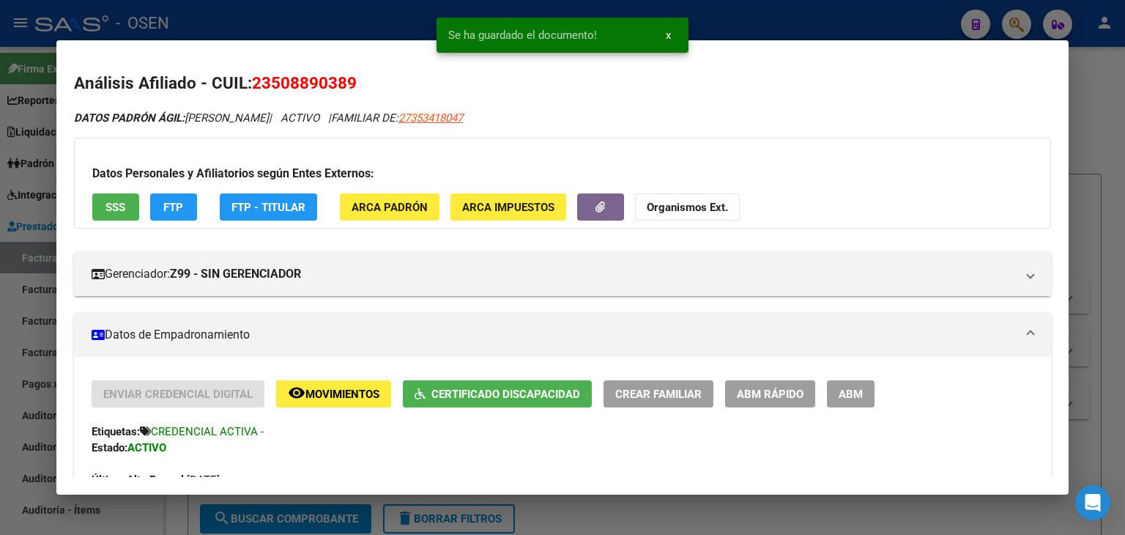
click at [1107, 221] on div at bounding box center [562, 267] width 1125 height 535
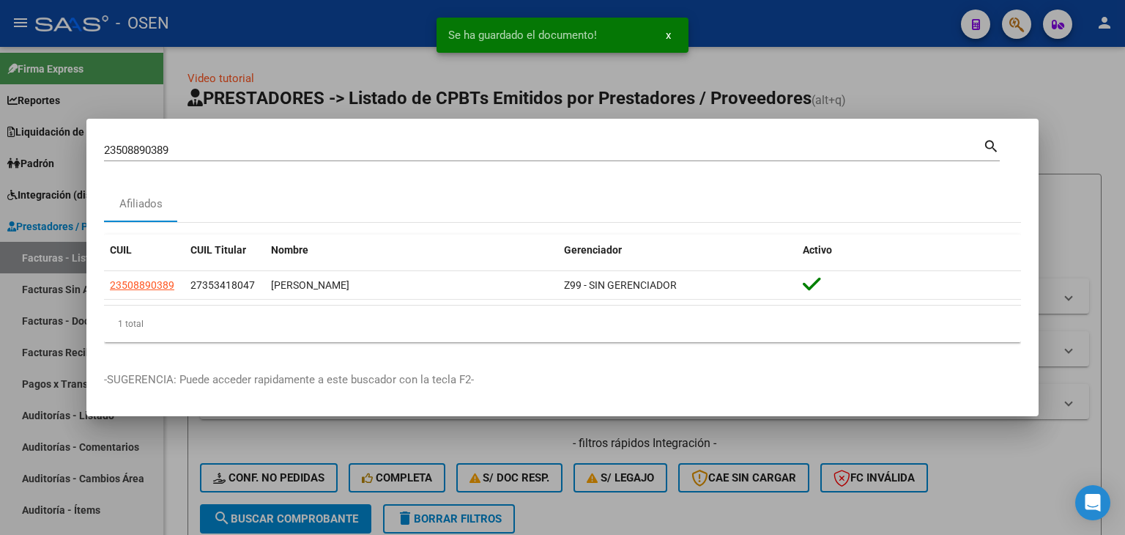
click at [1113, 131] on div at bounding box center [562, 267] width 1125 height 535
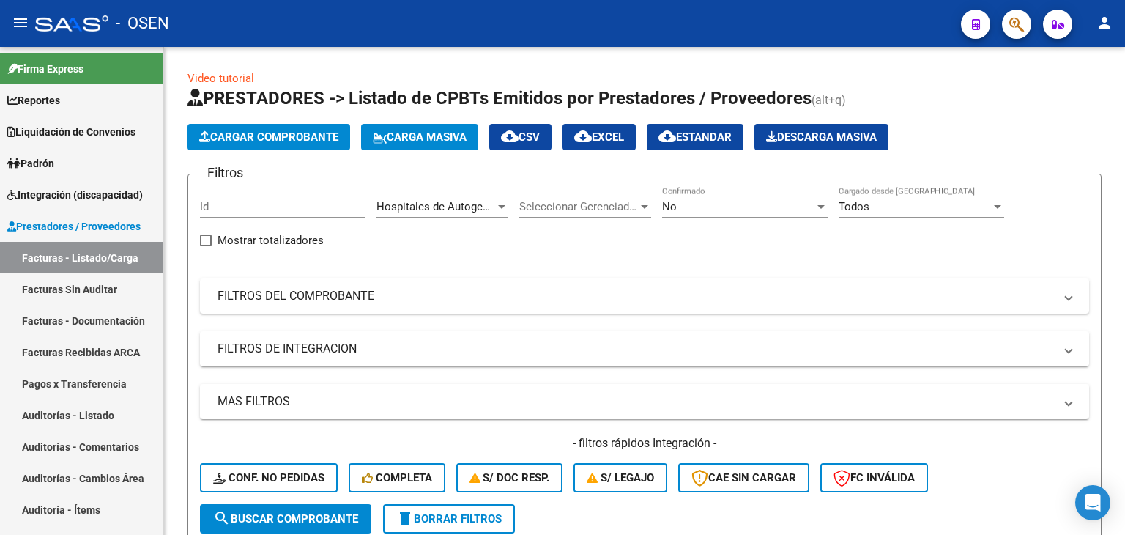
click at [1008, 16] on button "button" at bounding box center [1016, 24] width 29 height 29
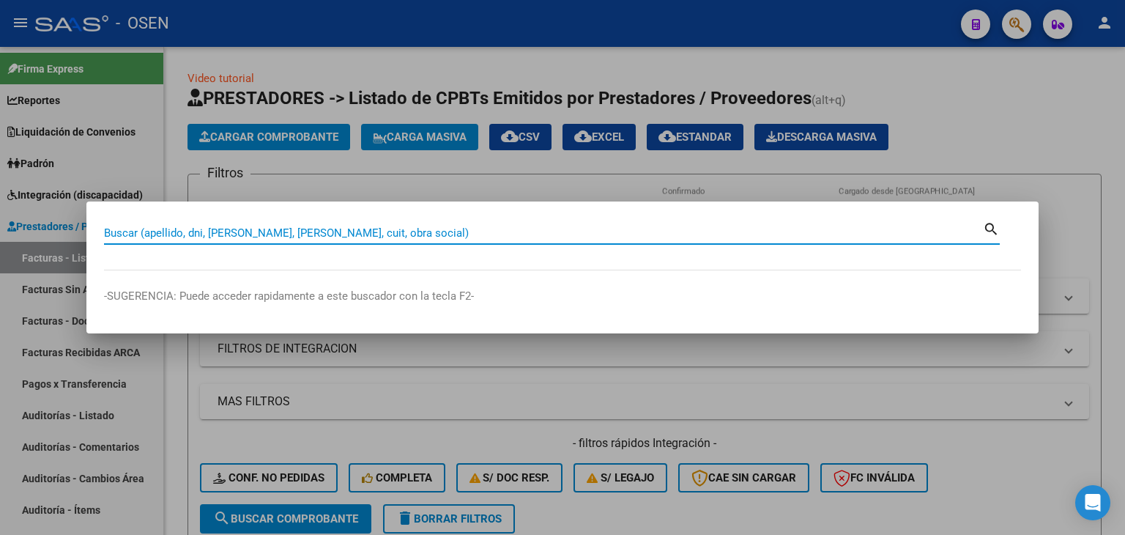
paste input "20233495019"
type input "20233495019"
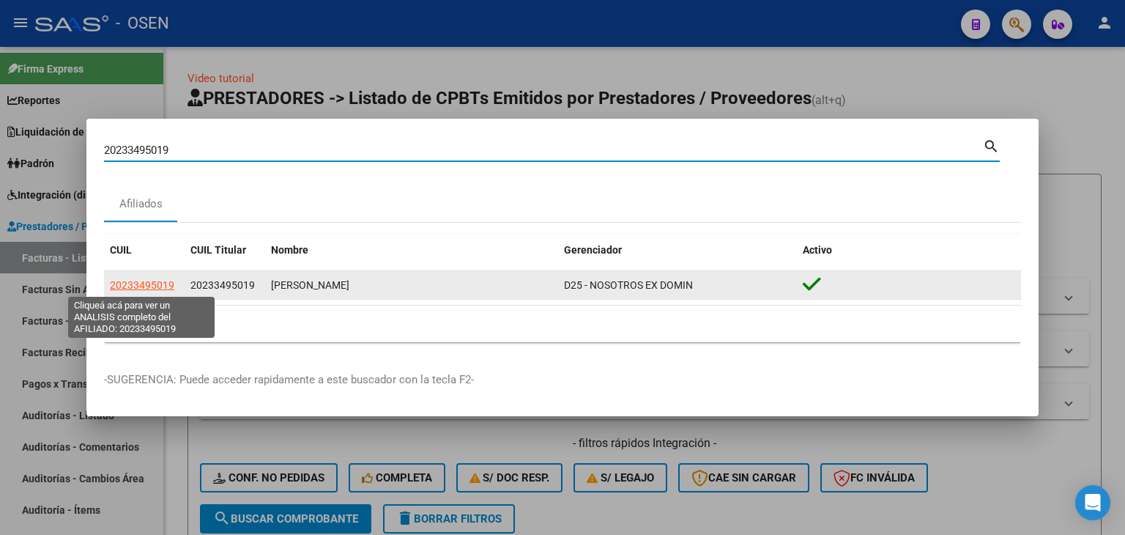
click at [155, 286] on span "20233495019" at bounding box center [142, 285] width 64 height 12
type textarea "20233495019"
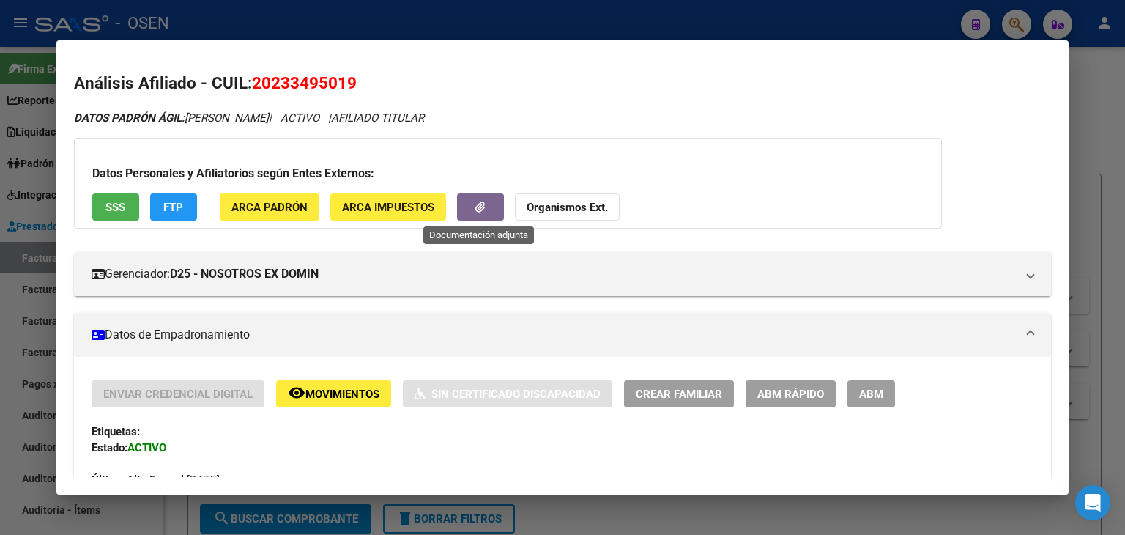
click at [486, 198] on button "button" at bounding box center [480, 206] width 47 height 27
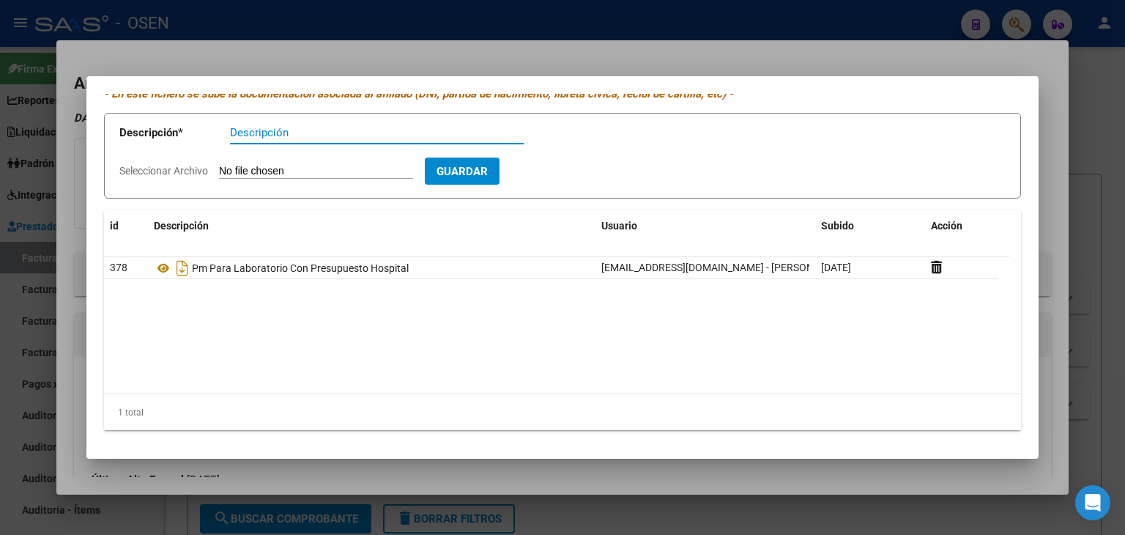
scroll to position [0, 0]
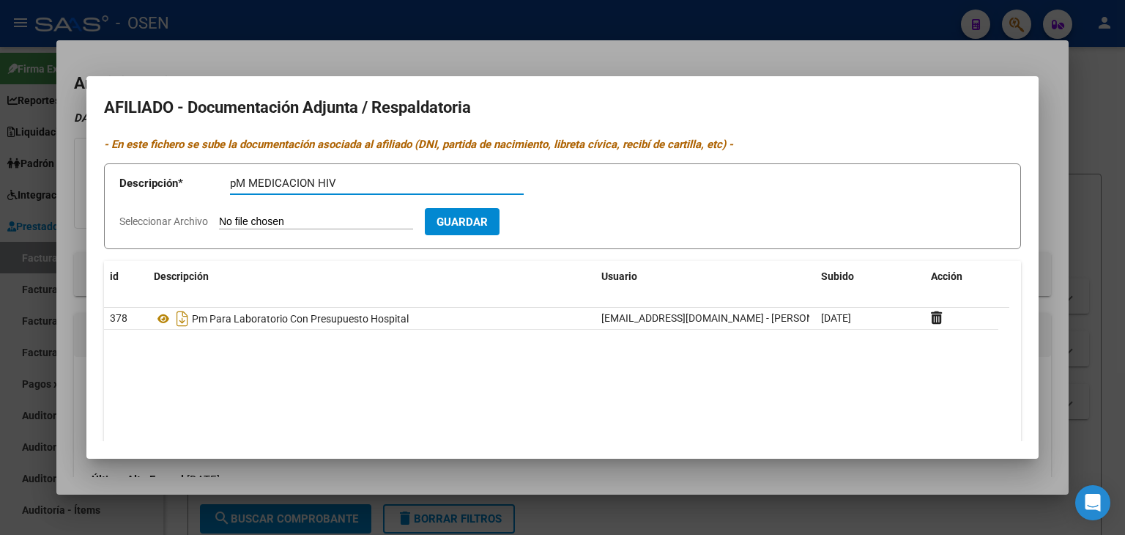
type input "pM MEDICACION HIV"
click at [278, 222] on input "Seleccionar Archivo" at bounding box center [316, 222] width 194 height 14
type input "C:\fakepath\PM MRIGU AGOSTO.jpg"
click at [412, 182] on input "pM MEDICACION HIV" at bounding box center [377, 182] width 294 height 13
type input "pM MEDICACION HIV 04/08/2025"
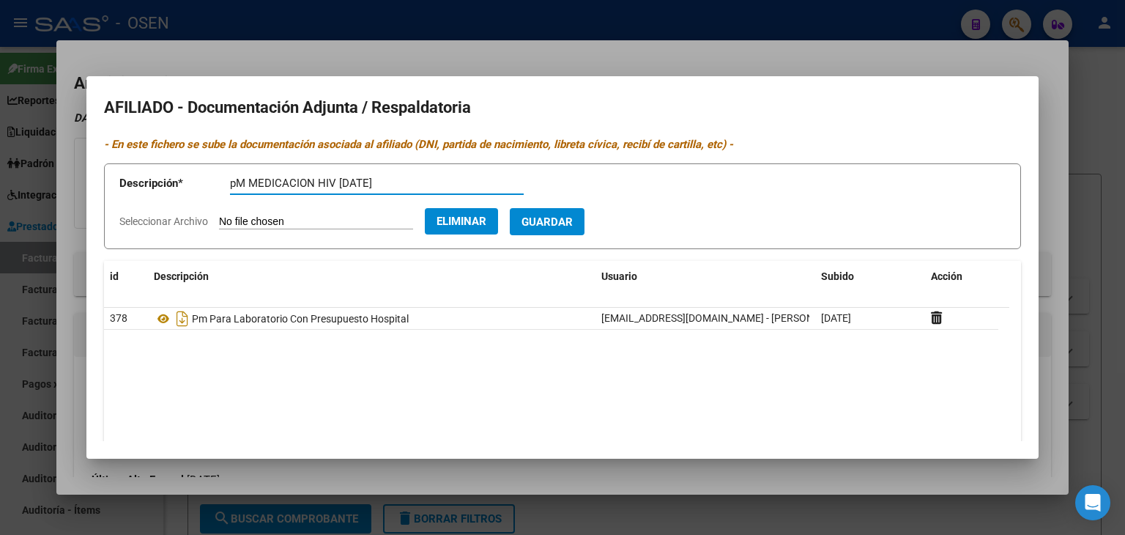
click at [573, 222] on span "Guardar" at bounding box center [546, 221] width 51 height 13
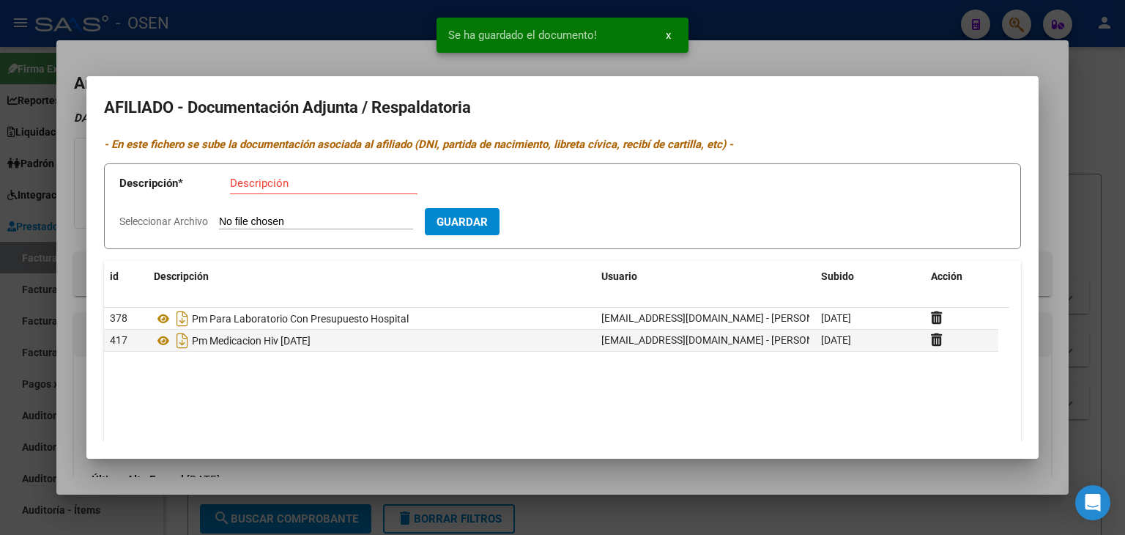
click at [1112, 73] on div at bounding box center [562, 267] width 1125 height 535
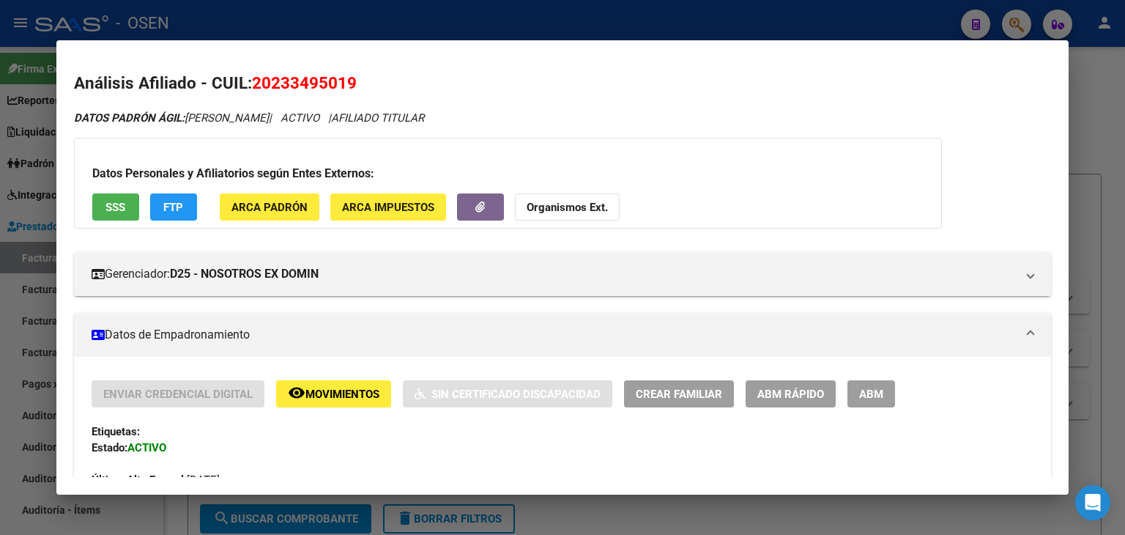
click at [677, 26] on div at bounding box center [562, 267] width 1125 height 535
click at [673, 26] on div at bounding box center [562, 267] width 1125 height 535
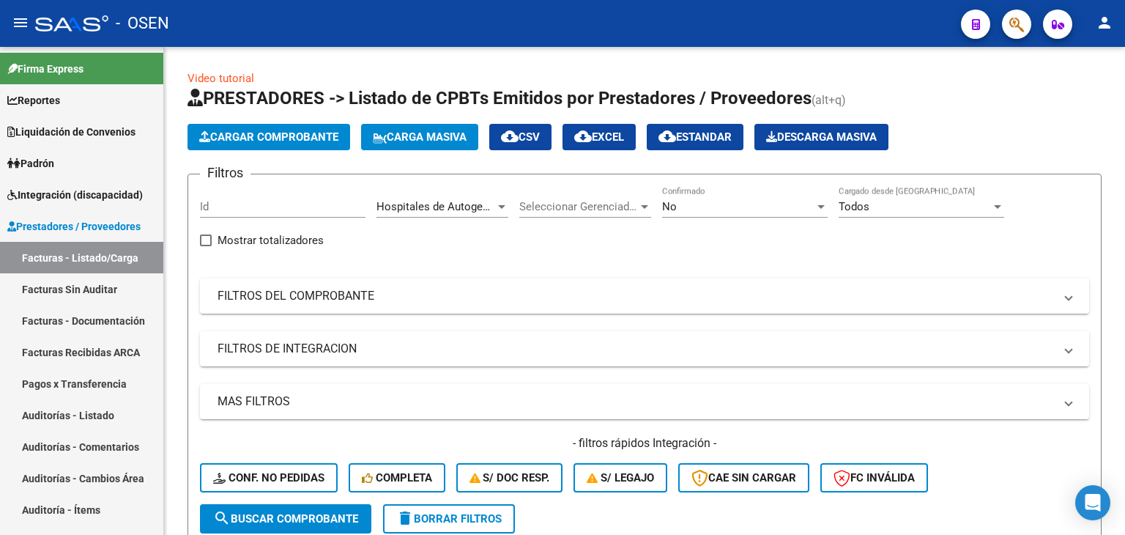
click at [1014, 39] on mat-toolbar "menu - OSEN person" at bounding box center [562, 23] width 1125 height 47
click at [1008, 33] on button "button" at bounding box center [1016, 24] width 29 height 29
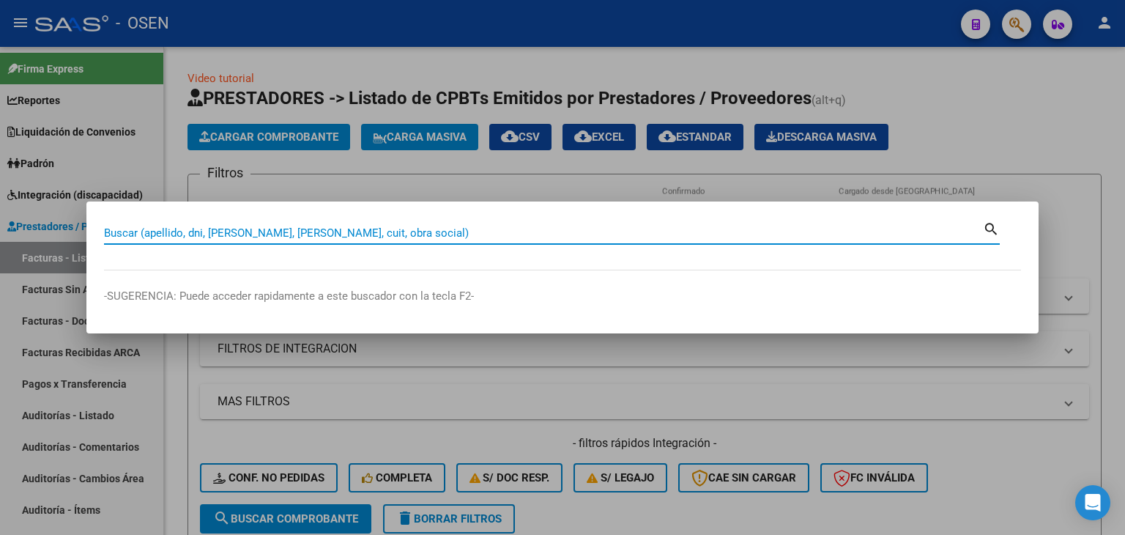
paste input "27546055022"
type input "27546055022"
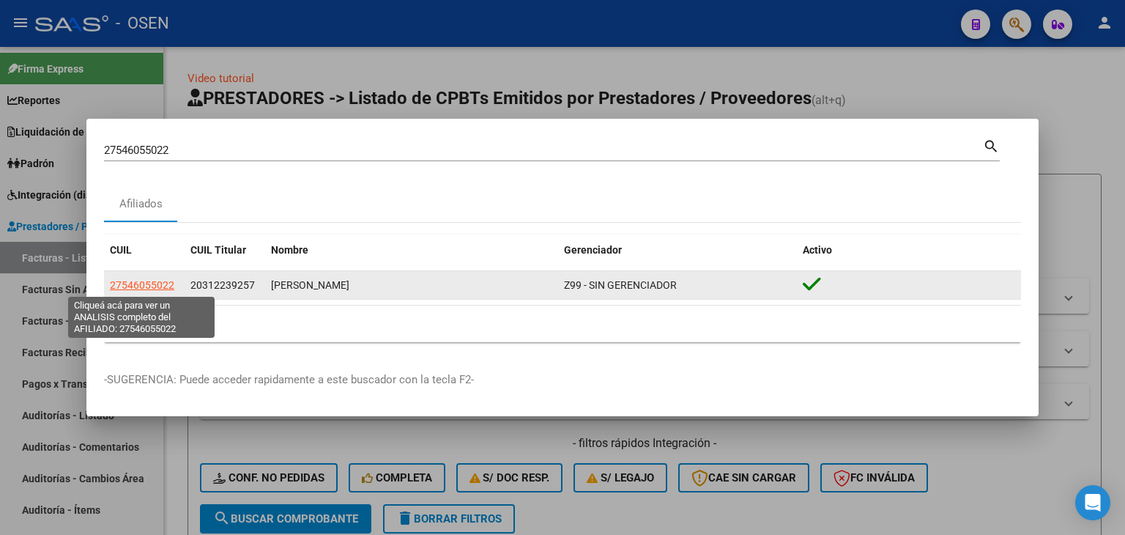
click at [126, 288] on span "27546055022" at bounding box center [142, 285] width 64 height 12
type textarea "27546055022"
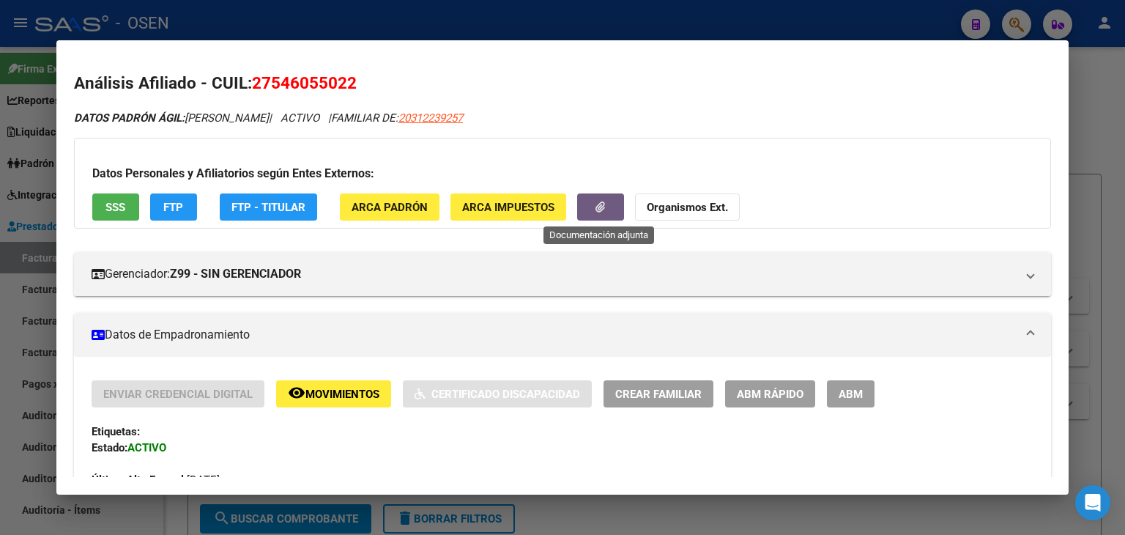
click at [603, 200] on button "button" at bounding box center [600, 206] width 47 height 27
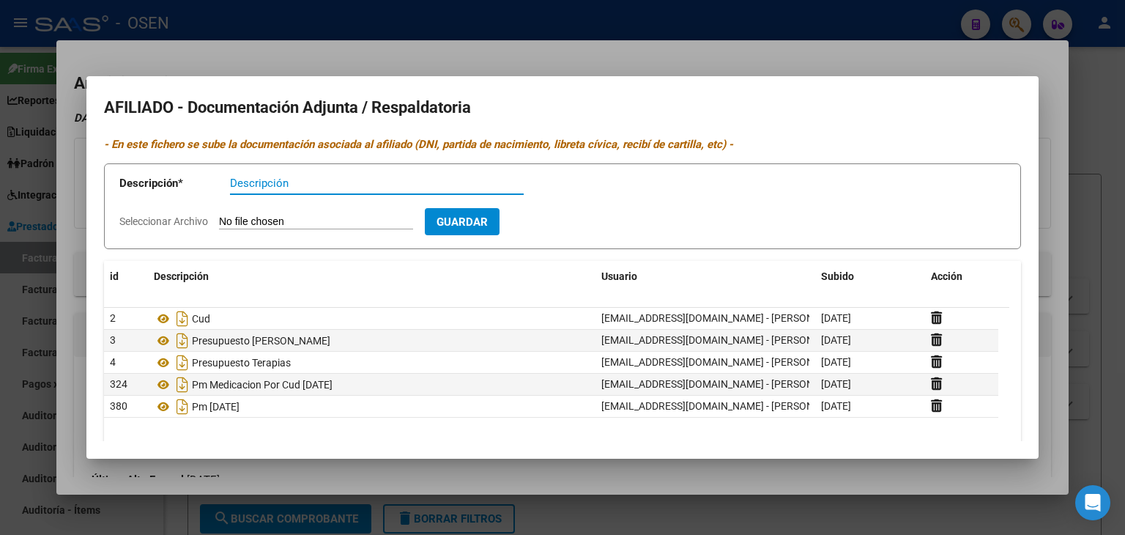
scroll to position [51, 0]
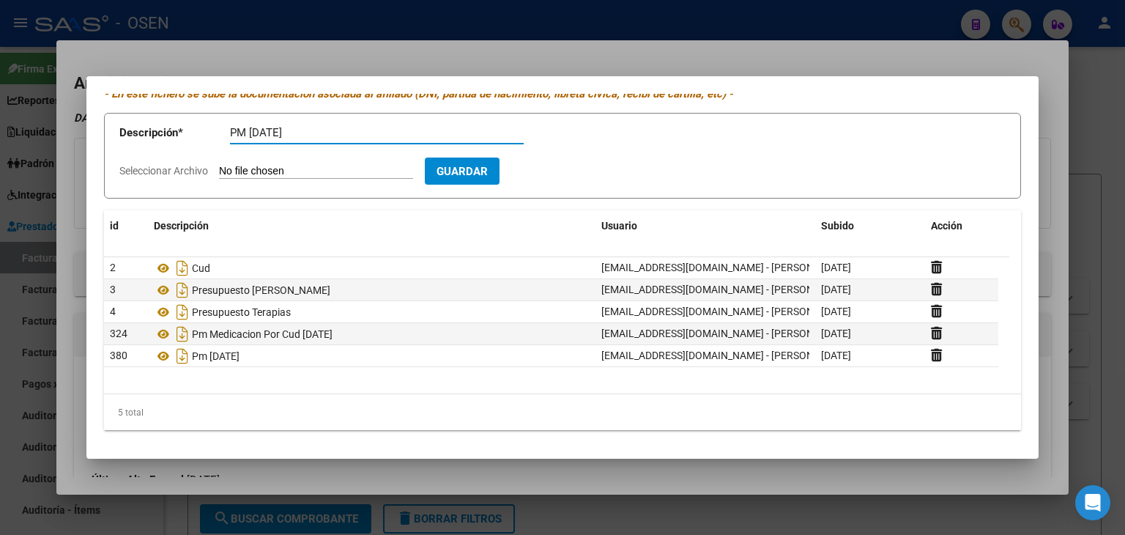
type input "PM 28/07/2025"
click at [219, 165] on input "Seleccionar Archivo" at bounding box center [316, 172] width 194 height 14
type input "C:\fakepath\30082750_d2c6ad8d755b3c8cc9c3e32337123a9341eb6aab.pdf"
click at [250, 130] on input "PM 28/07/2025" at bounding box center [377, 132] width 294 height 13
type input "PM MEDICACION 28/07/2025"
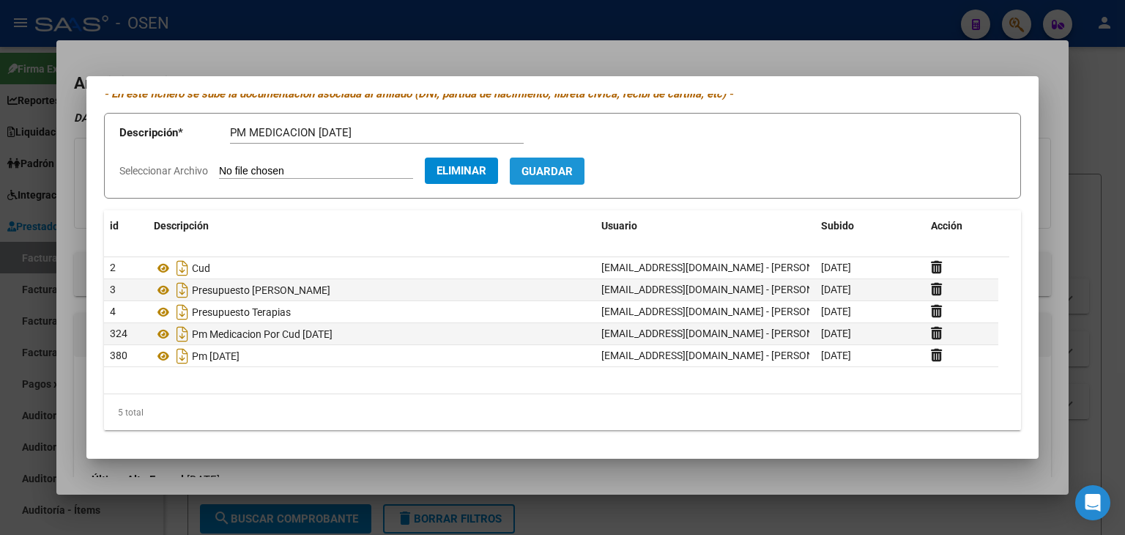
drag, startPoint x: 574, startPoint y: 166, endPoint x: 570, endPoint y: 153, distance: 13.7
click at [573, 165] on span "Guardar" at bounding box center [546, 171] width 51 height 13
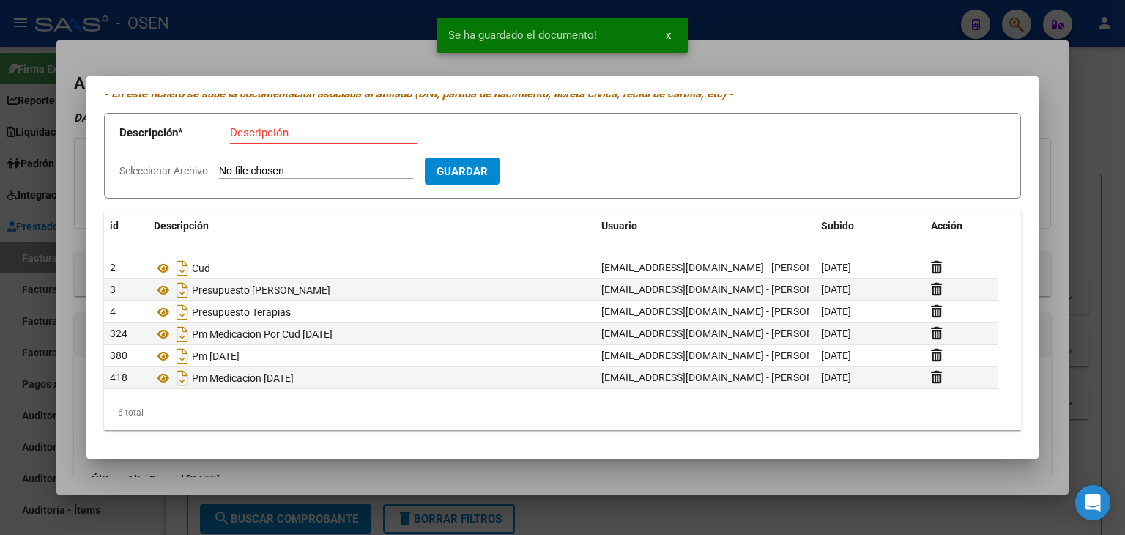
click at [756, 23] on div at bounding box center [562, 267] width 1125 height 535
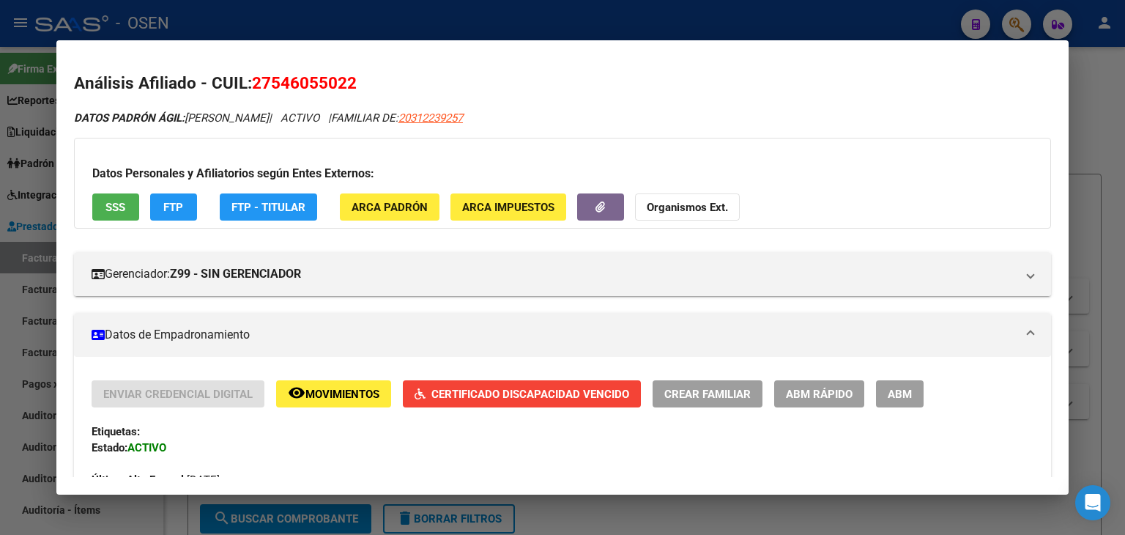
click at [331, 15] on div at bounding box center [562, 267] width 1125 height 535
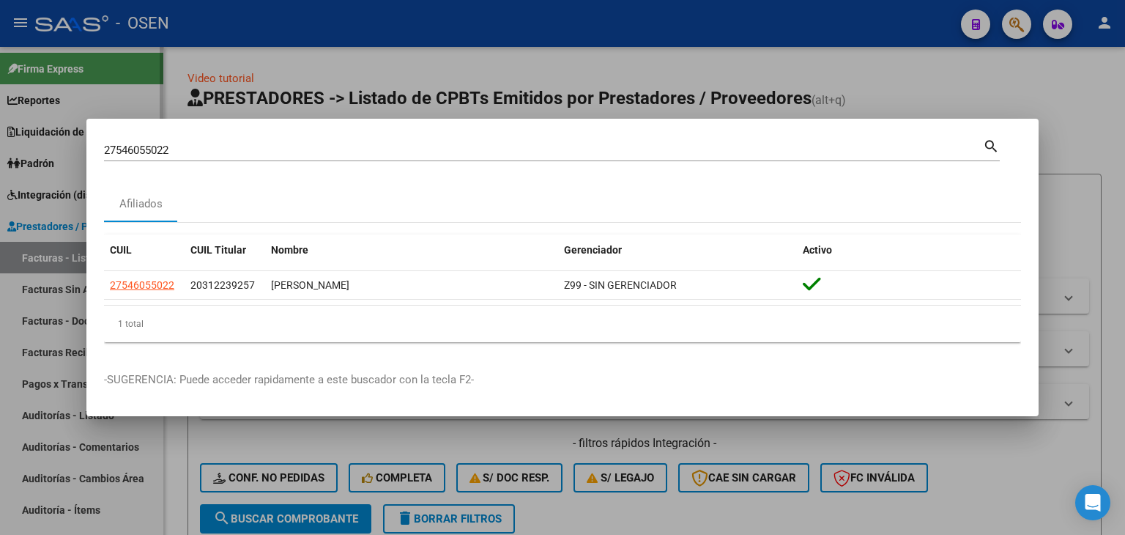
click at [32, 219] on div at bounding box center [562, 267] width 1125 height 535
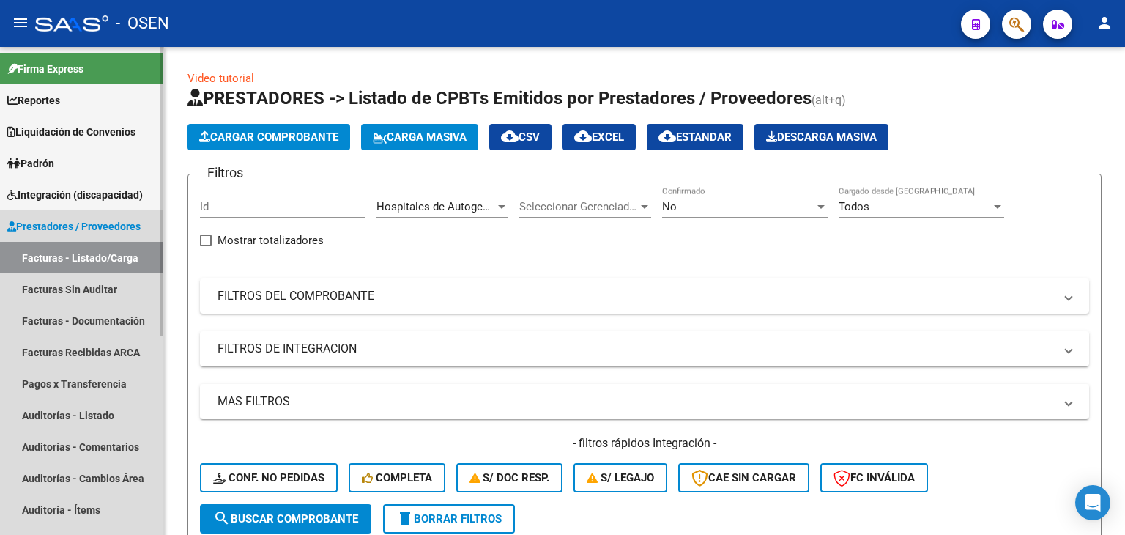
click at [33, 220] on span "Prestadores / Proveedores" at bounding box center [73, 226] width 133 height 16
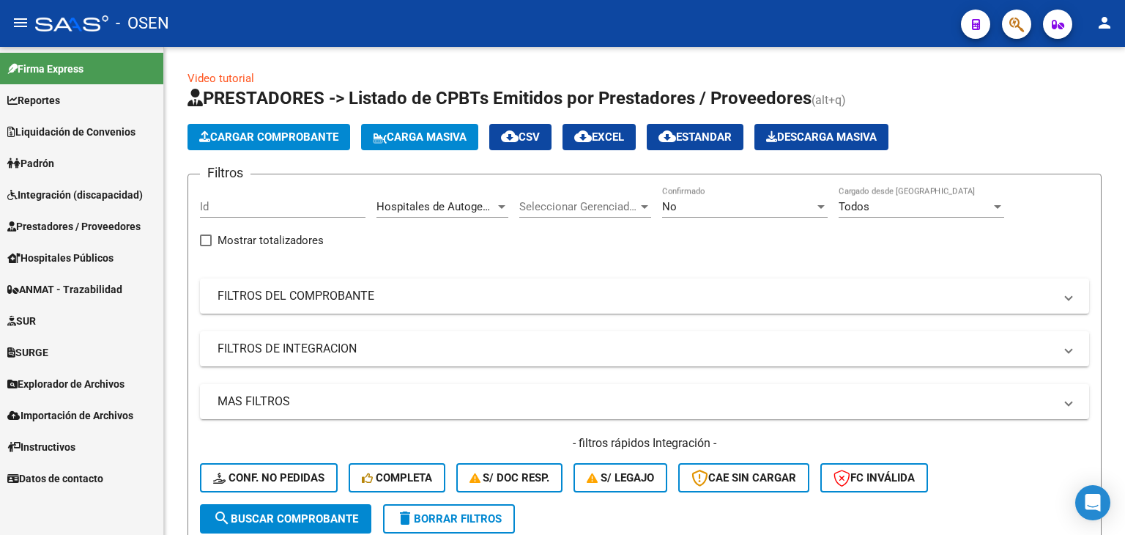
click at [34, 220] on span "Prestadores / Proveedores" at bounding box center [73, 226] width 133 height 16
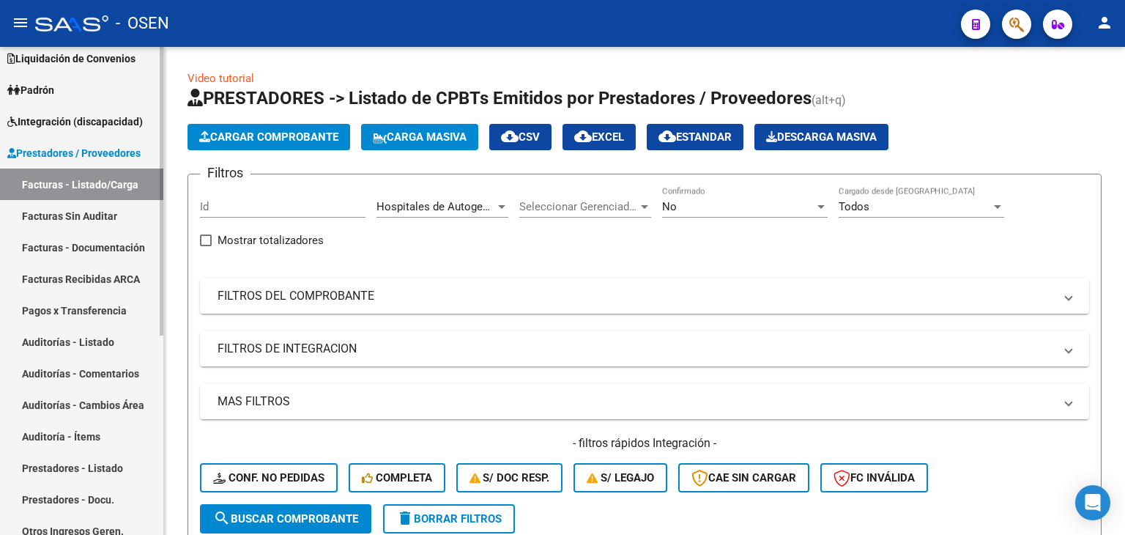
scroll to position [146, 0]
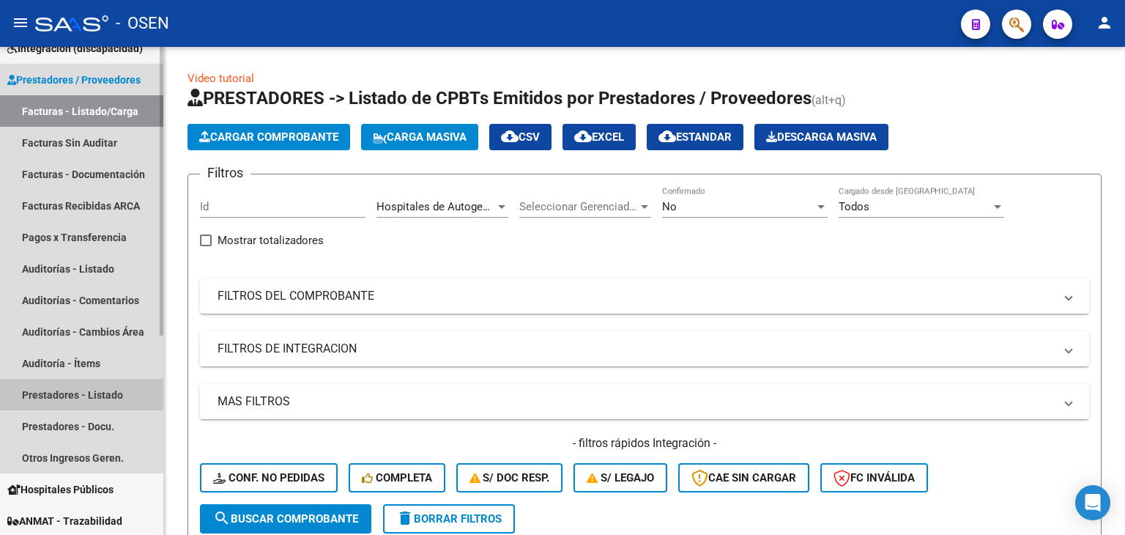
click at [101, 389] on link "Prestadores - Listado" at bounding box center [81, 394] width 163 height 31
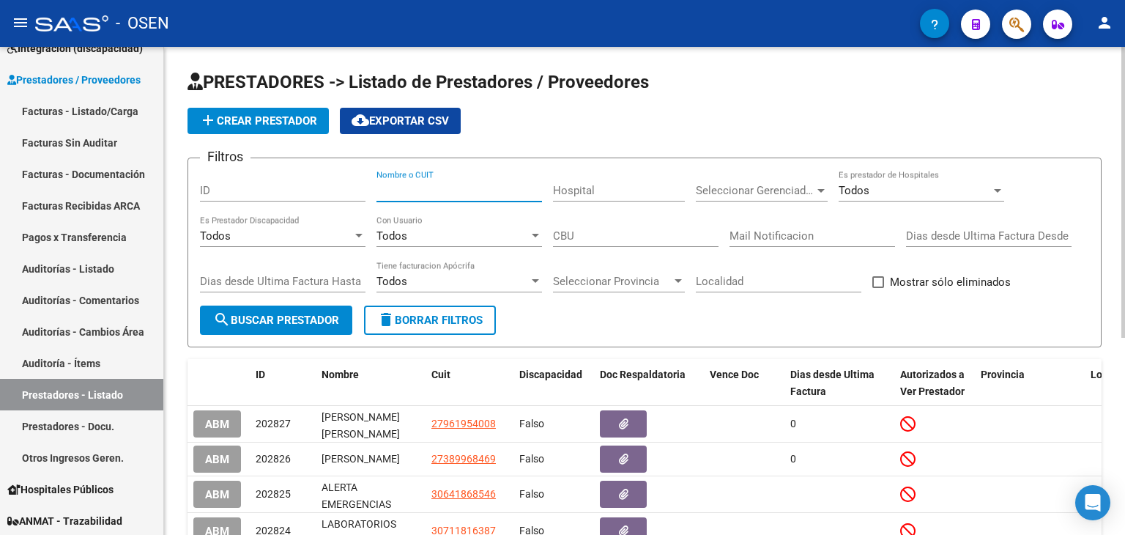
click at [468, 188] on input "Nombre o CUIT" at bounding box center [459, 190] width 166 height 13
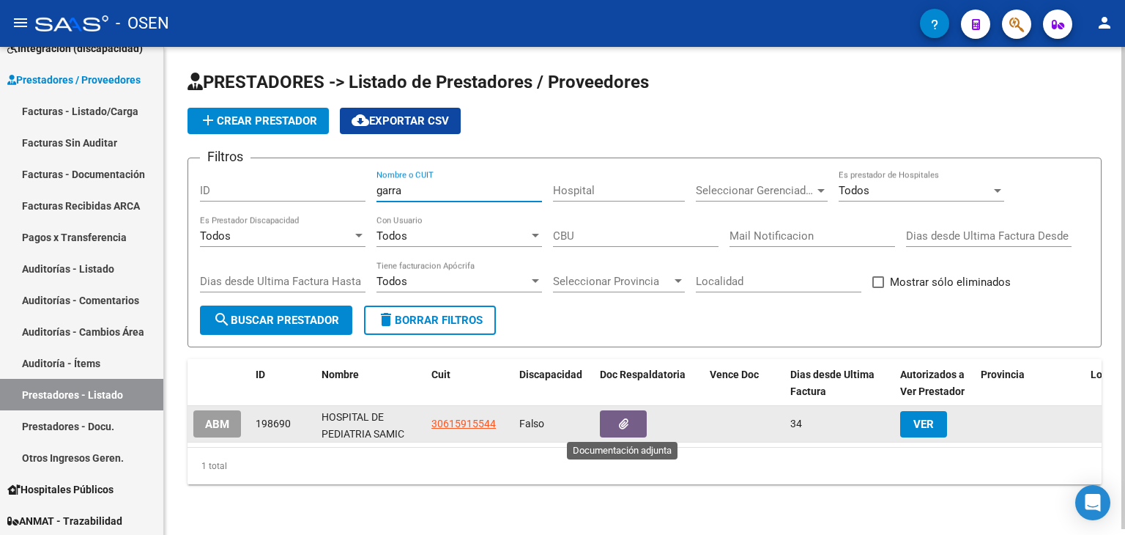
type input "garra"
click at [625, 418] on icon "button" at bounding box center [624, 423] width 10 height 11
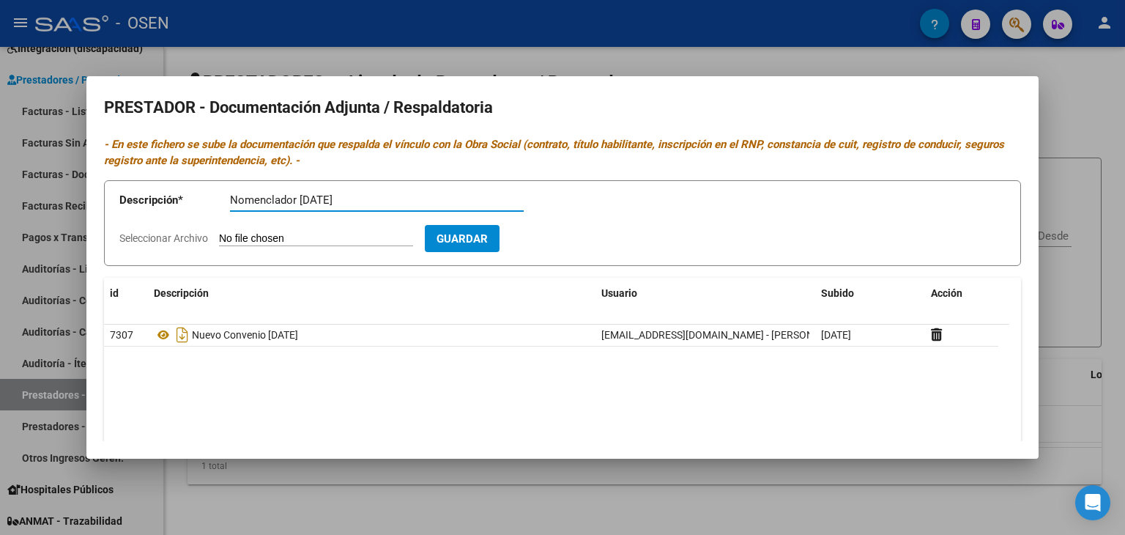
type input "Nomenclador Septiembre 2025"
click at [327, 241] on input "Seleccionar Archivo" at bounding box center [316, 239] width 194 height 14
type input "C:\fakepath\NOMENCLADOR GARRAHAN SEPTIEMBRE 2025.pdf"
click at [573, 240] on span "Guardar" at bounding box center [546, 238] width 51 height 13
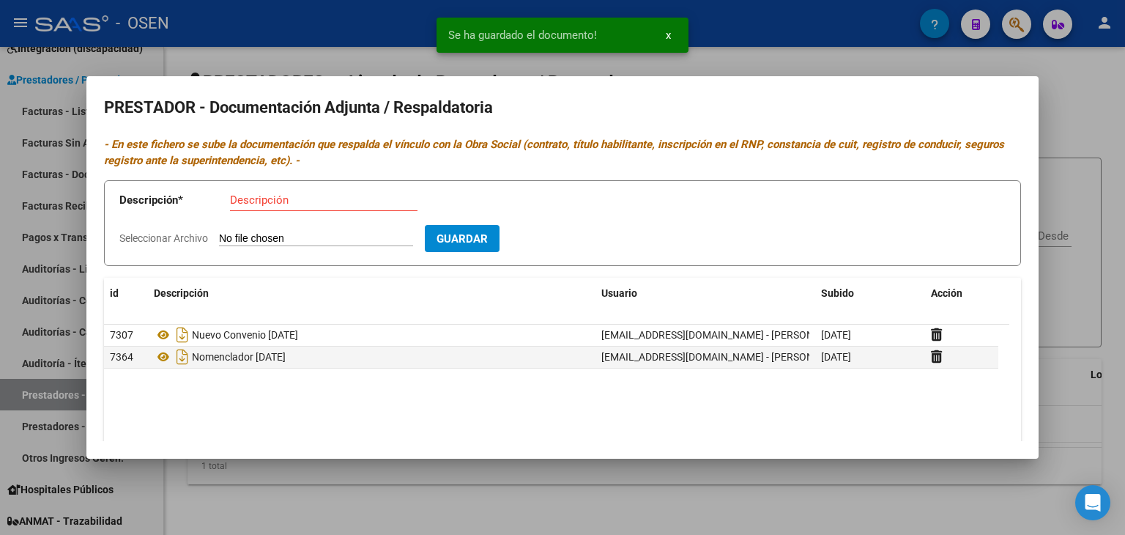
click at [879, 62] on div at bounding box center [562, 267] width 1125 height 535
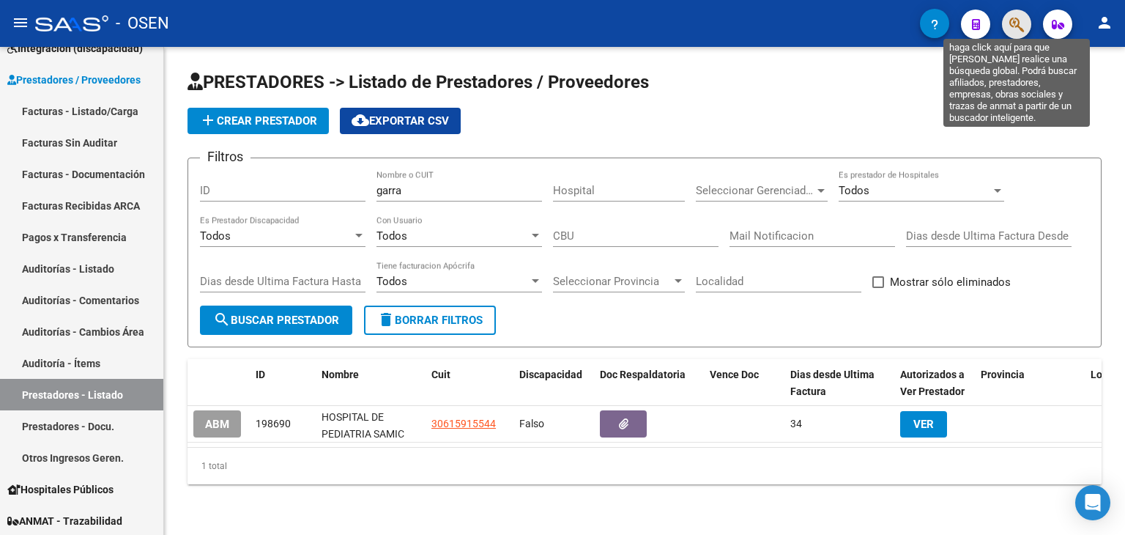
click at [1009, 26] on icon "button" at bounding box center [1016, 24] width 15 height 17
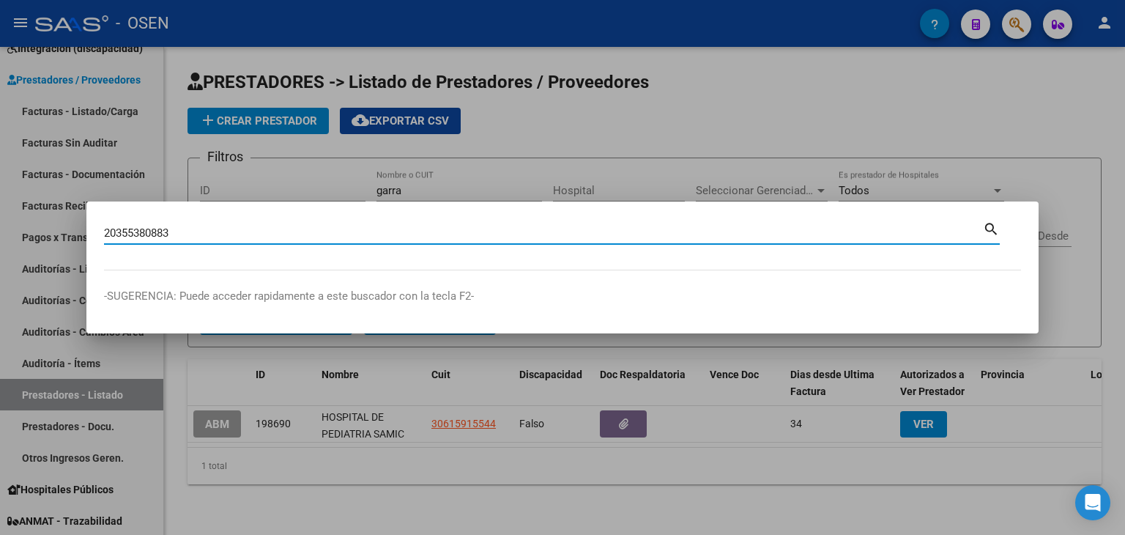
type input "20355380883"
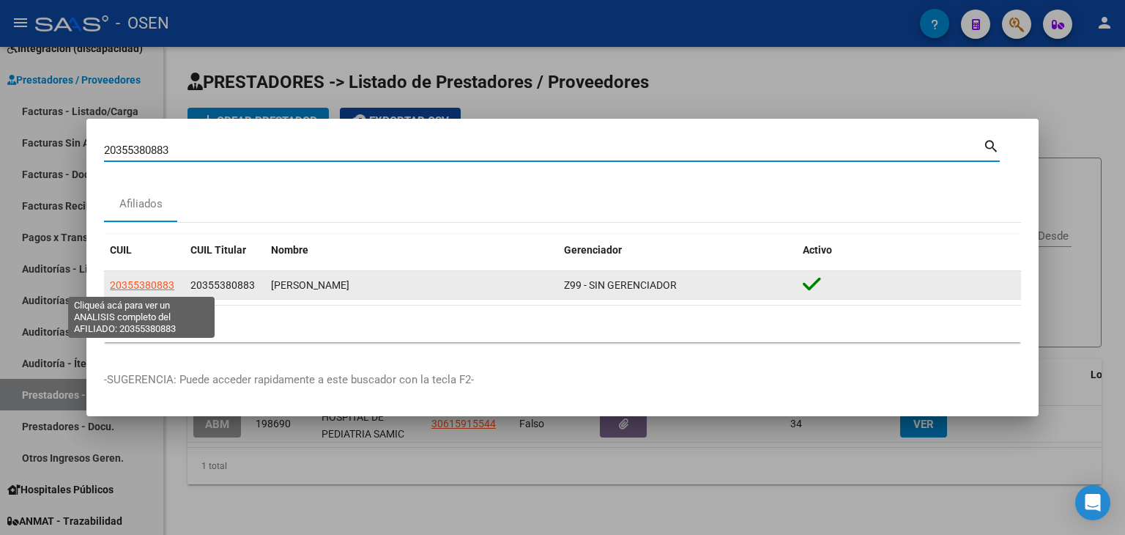
click at [141, 283] on span "20355380883" at bounding box center [142, 285] width 64 height 12
type textarea "20355380883"
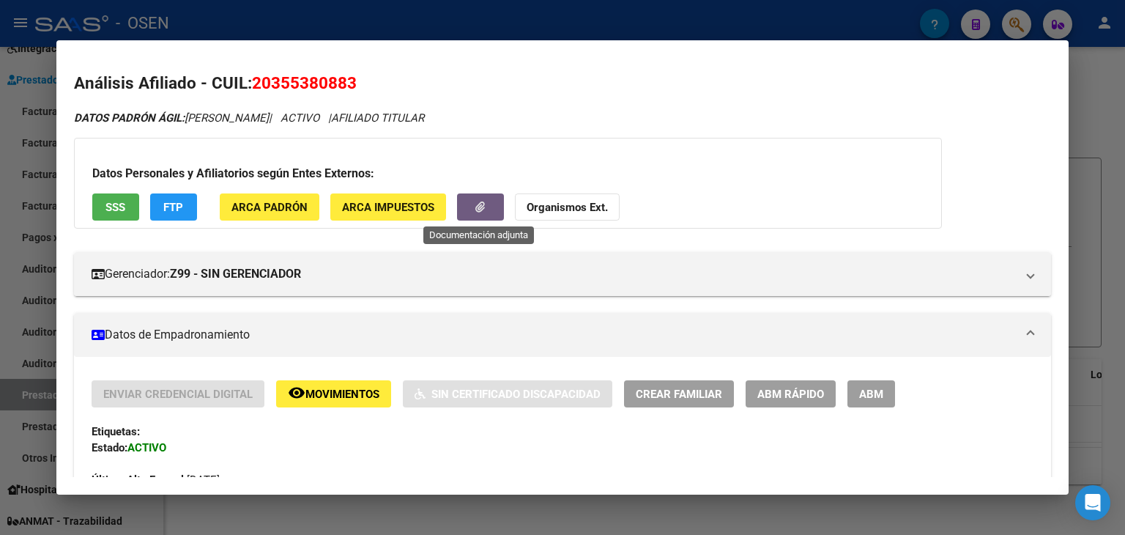
click at [489, 209] on button "button" at bounding box center [480, 206] width 47 height 27
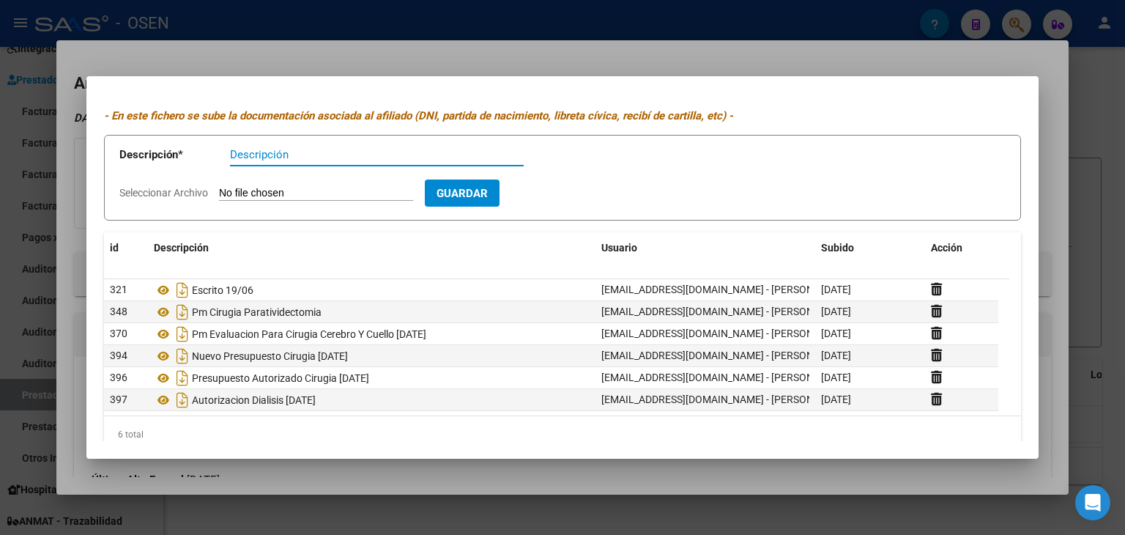
scroll to position [51, 0]
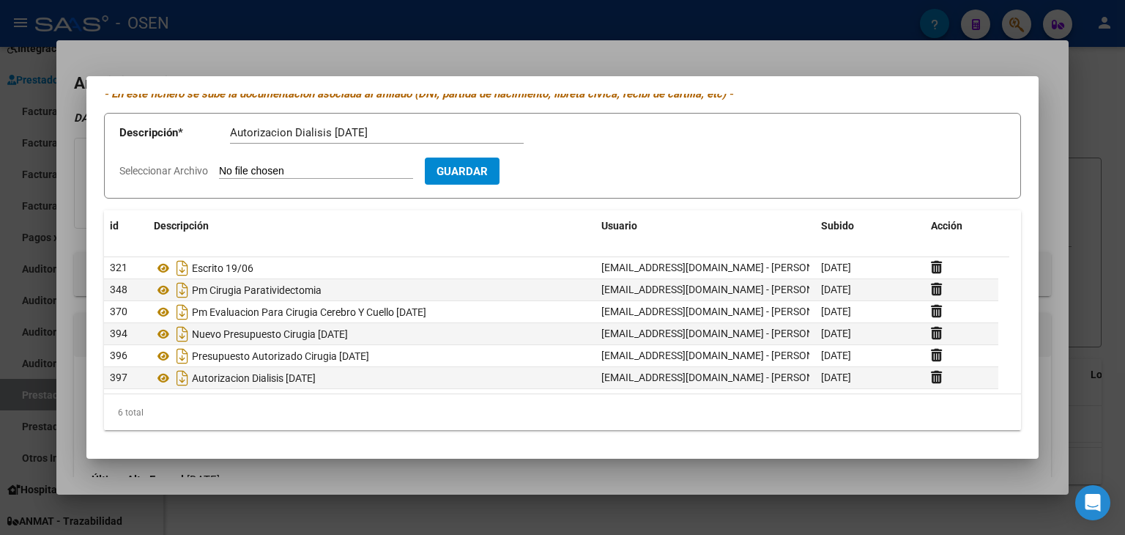
click at [290, 168] on input "Seleccionar Archivo" at bounding box center [316, 172] width 194 height 14
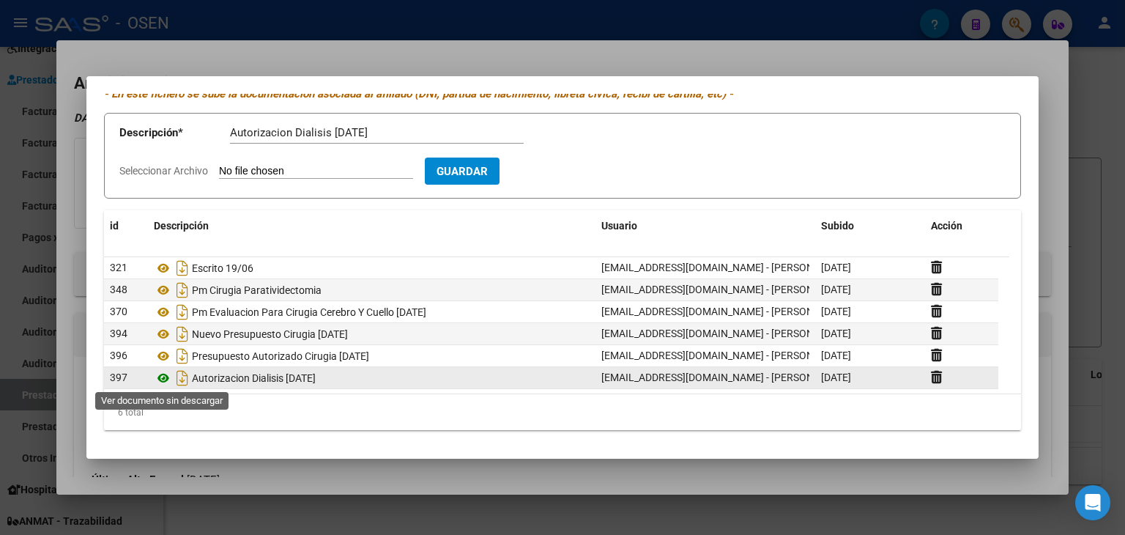
click at [158, 379] on icon at bounding box center [163, 378] width 19 height 18
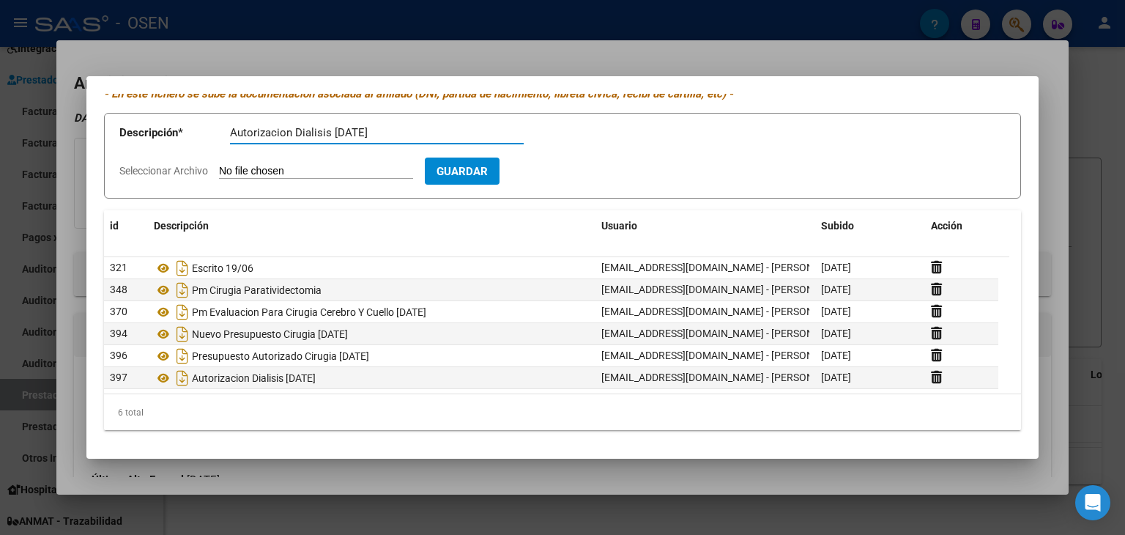
drag, startPoint x: 325, startPoint y: 135, endPoint x: 333, endPoint y: 134, distance: 8.1
click at [333, 134] on input "Autorizacion Dialisis Agosto 2025" at bounding box center [377, 132] width 294 height 13
type input "Autorizacion Dialisis Julio nueva 2025"
click at [302, 172] on input "Seleccionar Archivo" at bounding box center [316, 172] width 194 height 14
type input "C:\fakepath\MODELO DE AUTORIZACION (11) (1).pdf"
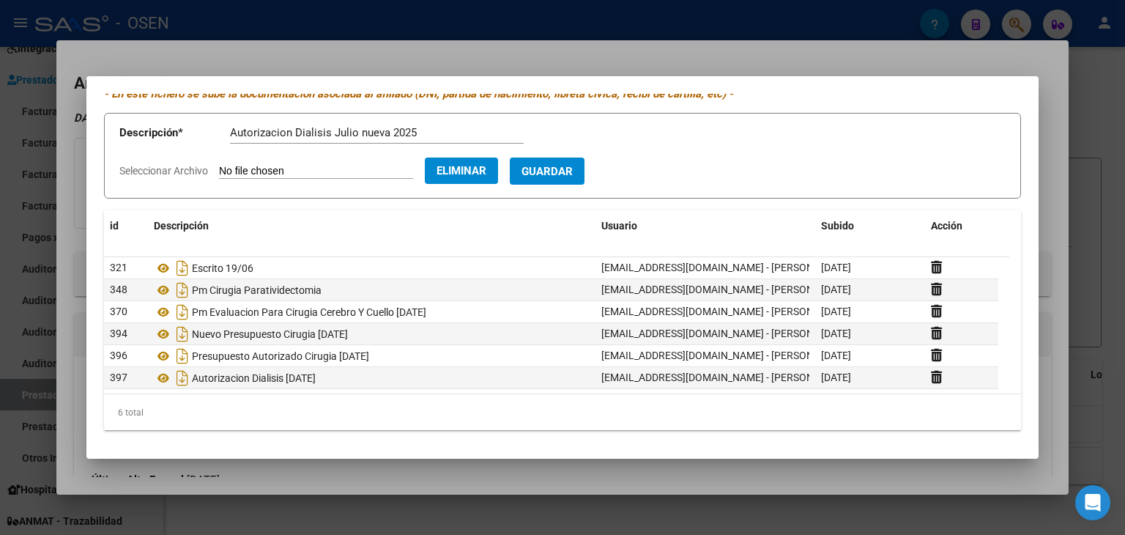
click at [573, 165] on span "Guardar" at bounding box center [546, 171] width 51 height 13
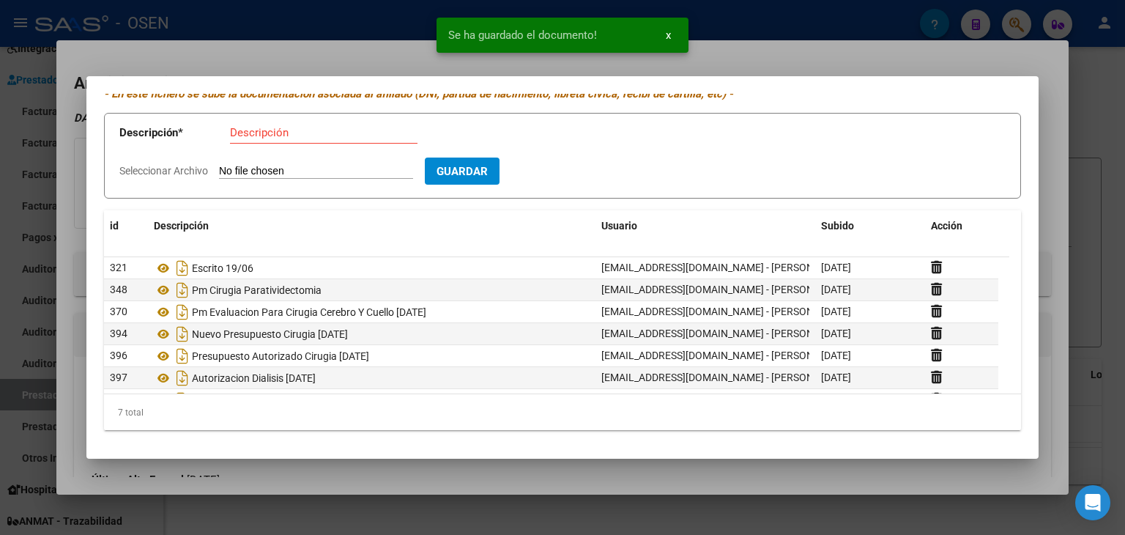
click at [1119, 148] on div at bounding box center [562, 267] width 1125 height 535
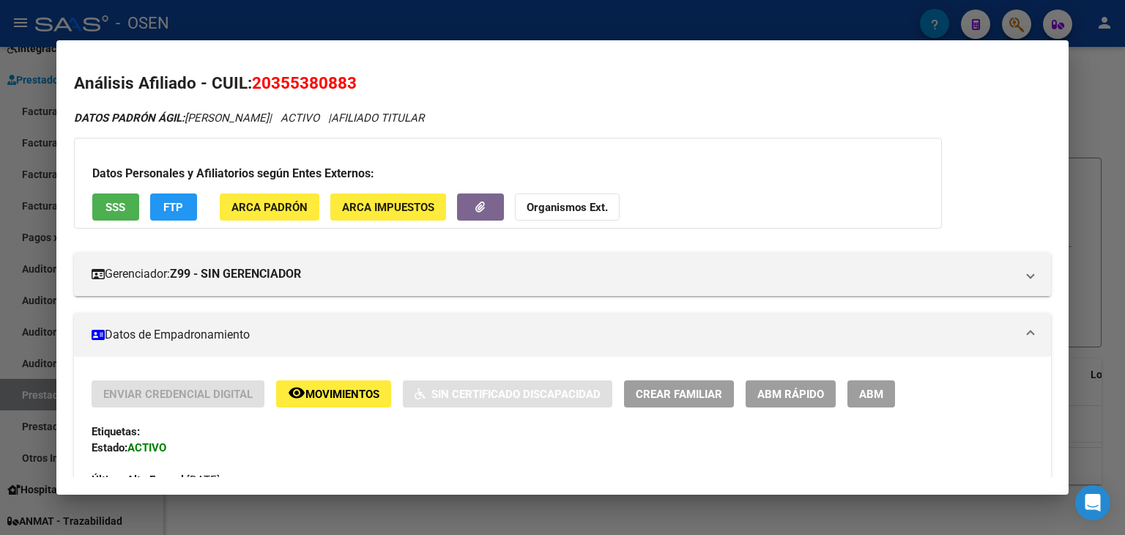
click at [269, 21] on div at bounding box center [562, 267] width 1125 height 535
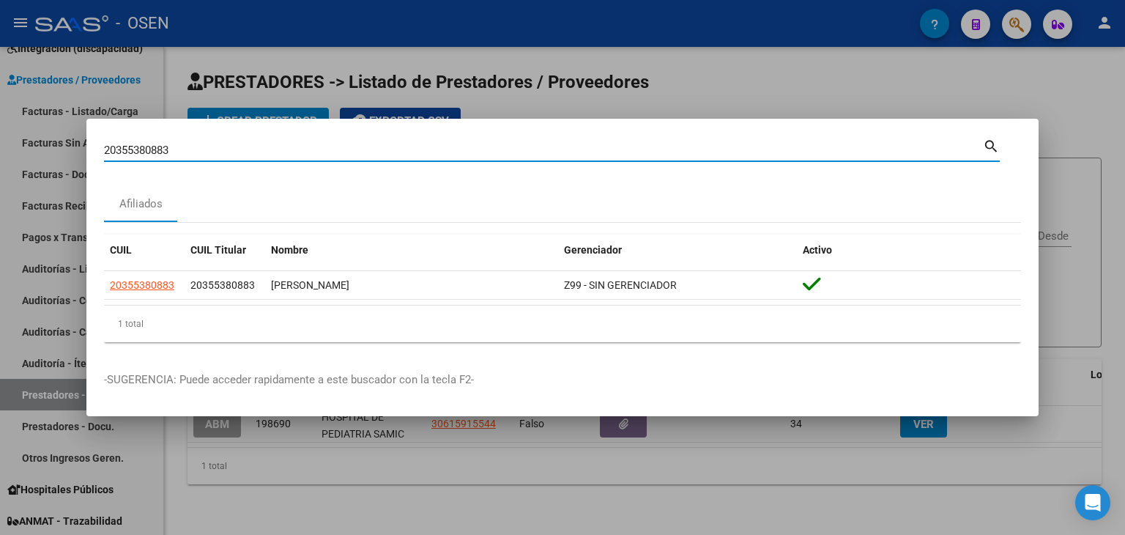
drag, startPoint x: 56, startPoint y: 147, endPoint x: 35, endPoint y: 147, distance: 20.5
click at [35, 147] on div "20355380883 Buscar (apellido, dni, cuil, nro traspaso, cuit, obra social) searc…" at bounding box center [562, 267] width 1125 height 535
paste input "20272714593"
type input "20272714593"
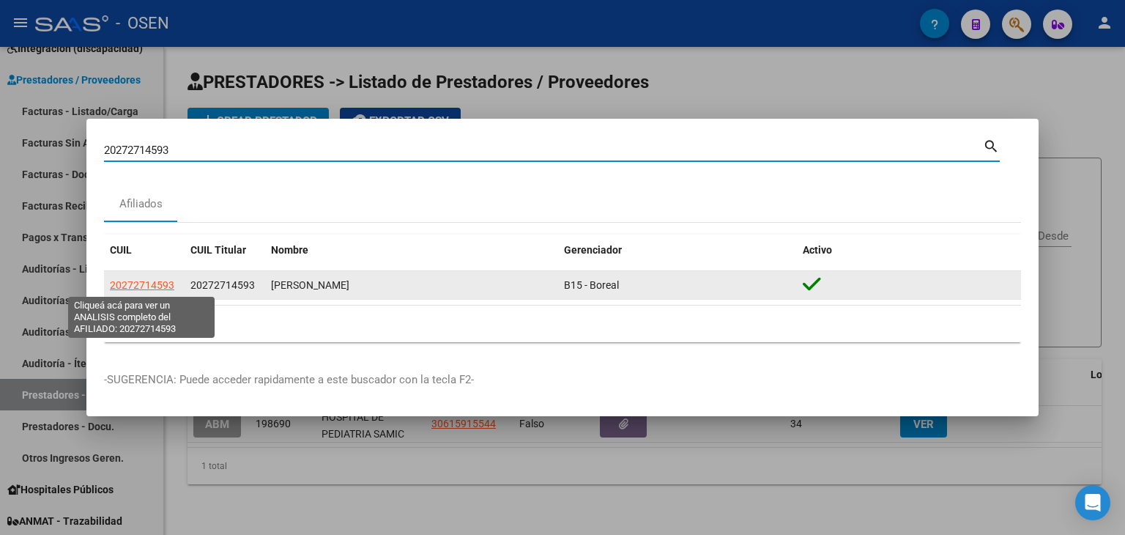
click at [135, 284] on span "20272714593" at bounding box center [142, 285] width 64 height 12
type textarea "20272714593"
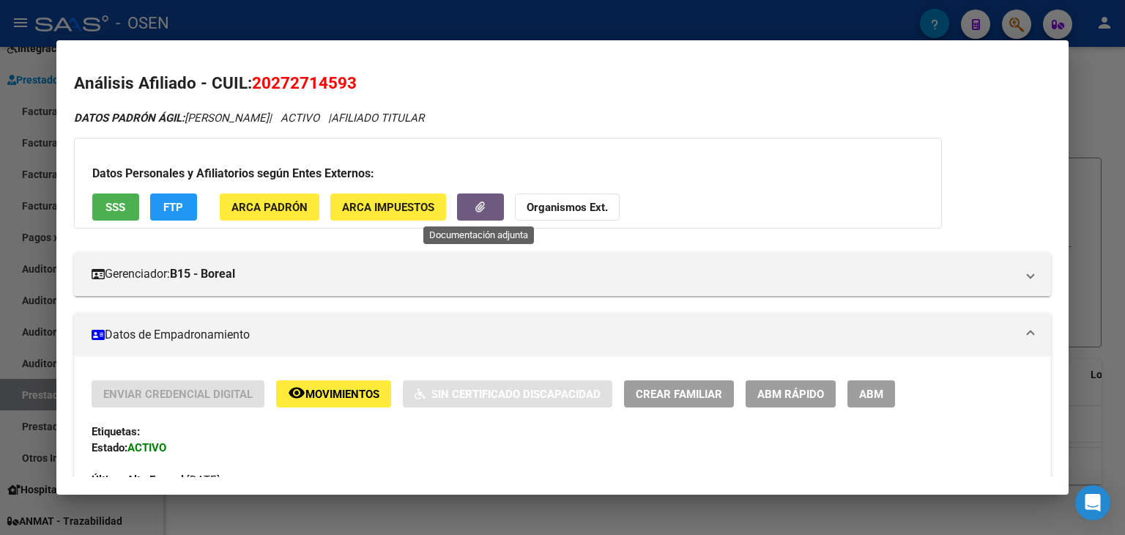
click at [466, 213] on button "button" at bounding box center [480, 206] width 47 height 27
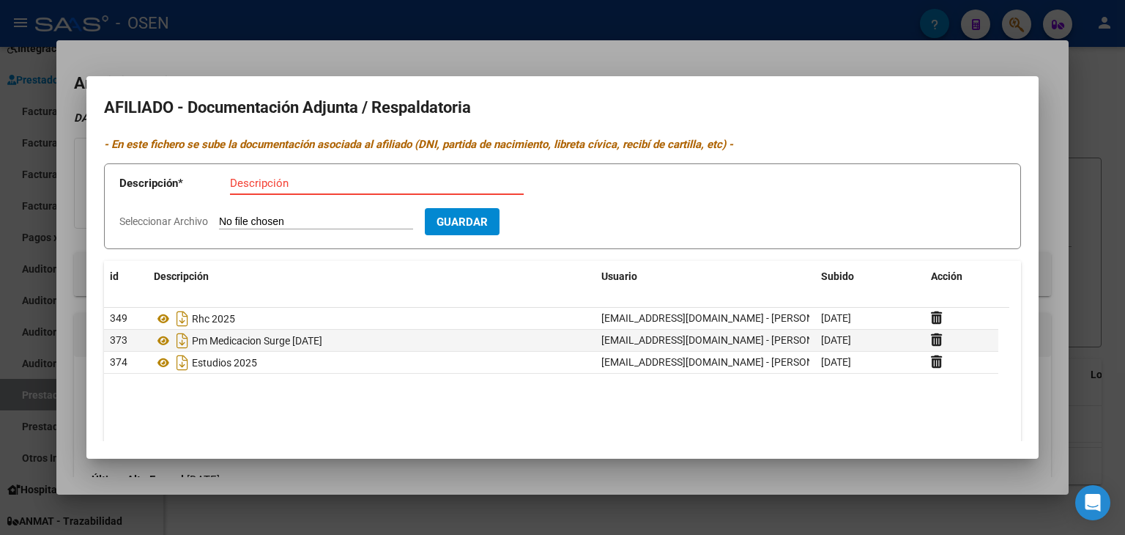
scroll to position [0, 0]
type input "Pm medicacion 19/07/2025"
click at [219, 215] on input "Seleccionar Archivo" at bounding box center [316, 222] width 194 height 14
type input "C:\fakepath\Screenshot_20250804-212711_Gallery.jpg"
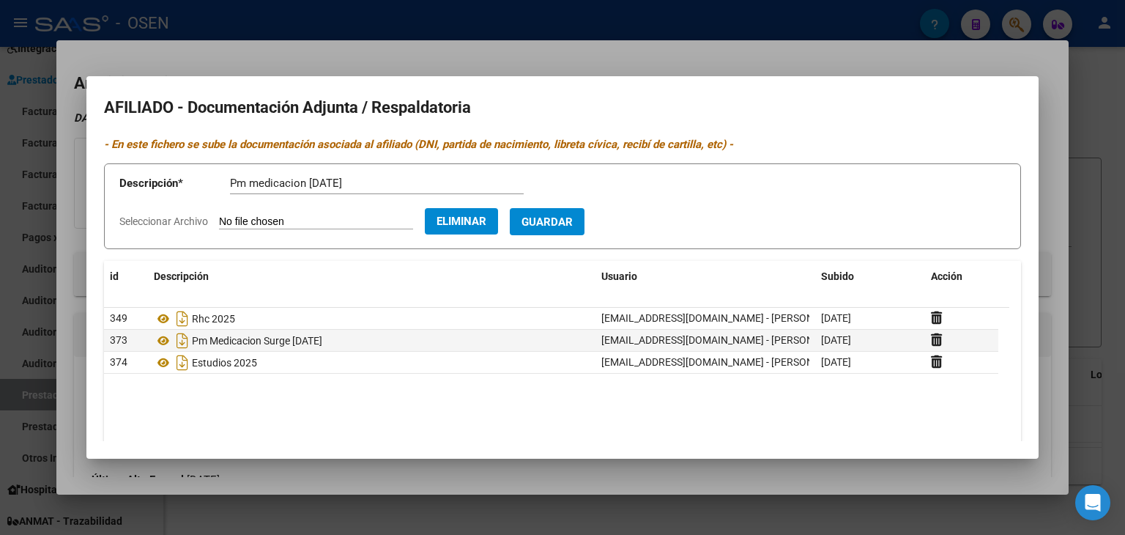
click at [583, 233] on button "Guardar" at bounding box center [547, 221] width 75 height 27
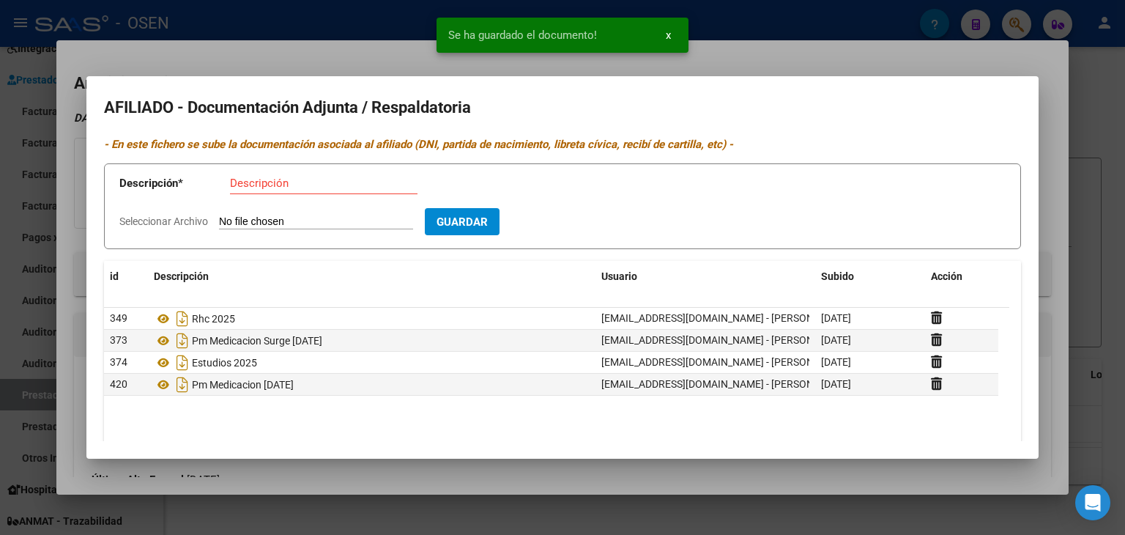
click at [1098, 82] on div at bounding box center [562, 267] width 1125 height 535
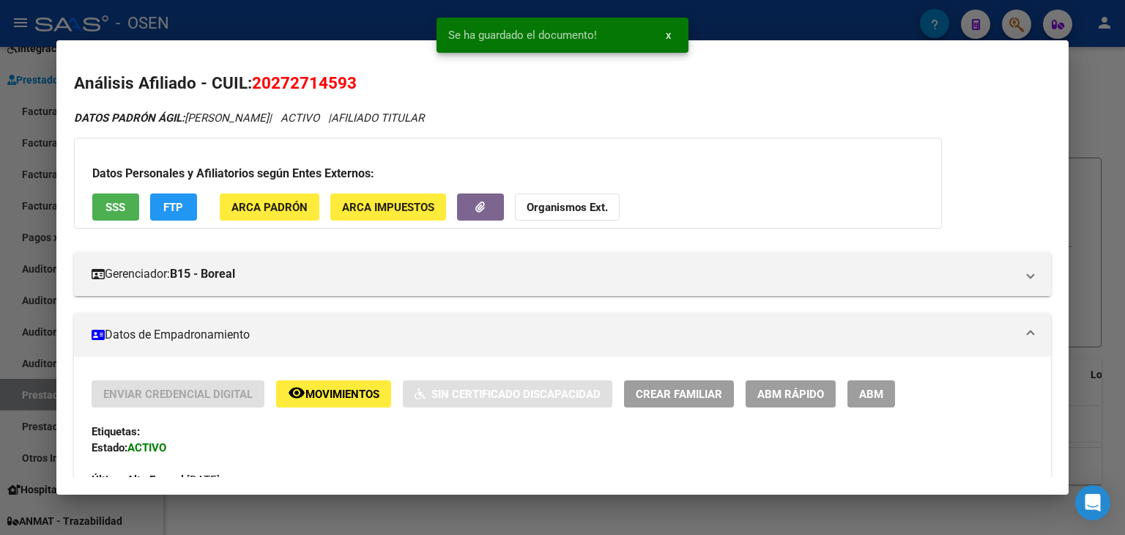
click at [1098, 118] on div at bounding box center [562, 267] width 1125 height 535
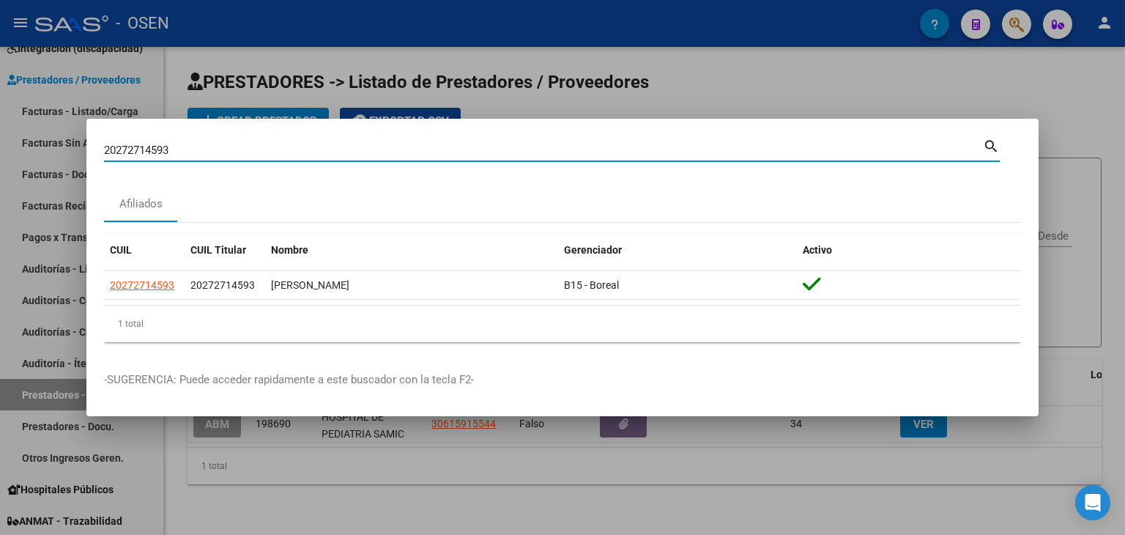
drag, startPoint x: 186, startPoint y: 152, endPoint x: 21, endPoint y: 146, distance: 165.6
click at [21, 153] on div "20272714593 Buscar (apellido, dni, cuil, nro traspaso, cuit, obra social) searc…" at bounding box center [562, 267] width 1125 height 535
type input "24506971"
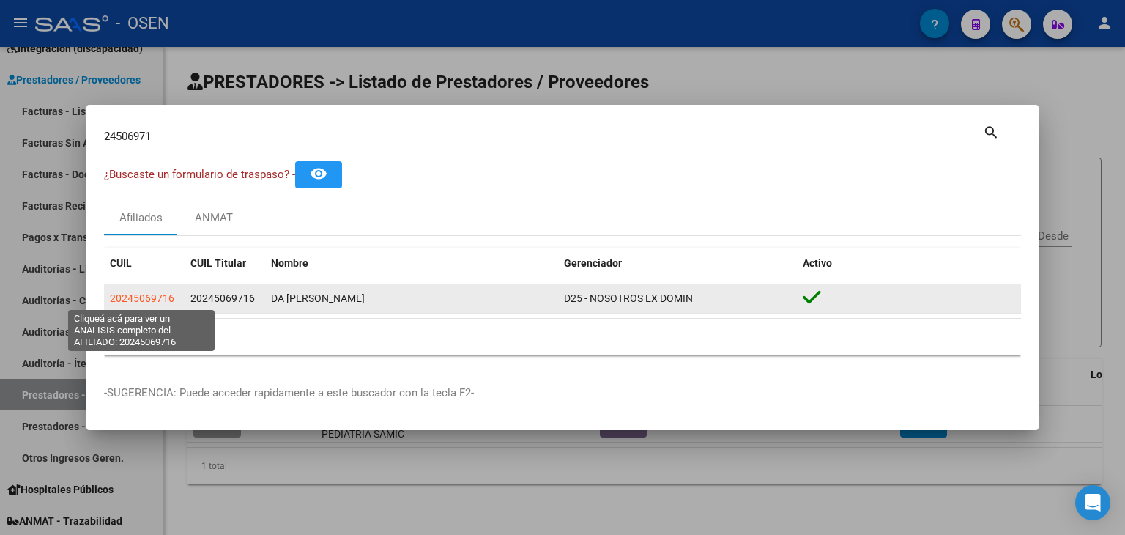
drag, startPoint x: 173, startPoint y: 311, endPoint x: 104, endPoint y: 300, distance: 69.6
click at [104, 300] on datatable-body-cell "20245069716" at bounding box center [144, 298] width 81 height 29
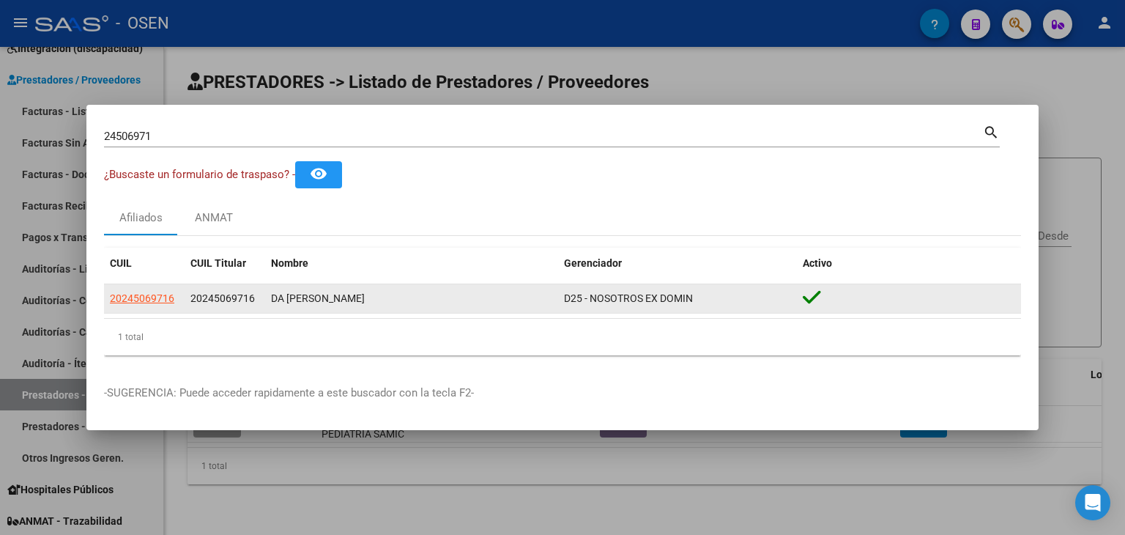
copy span "20245069716"
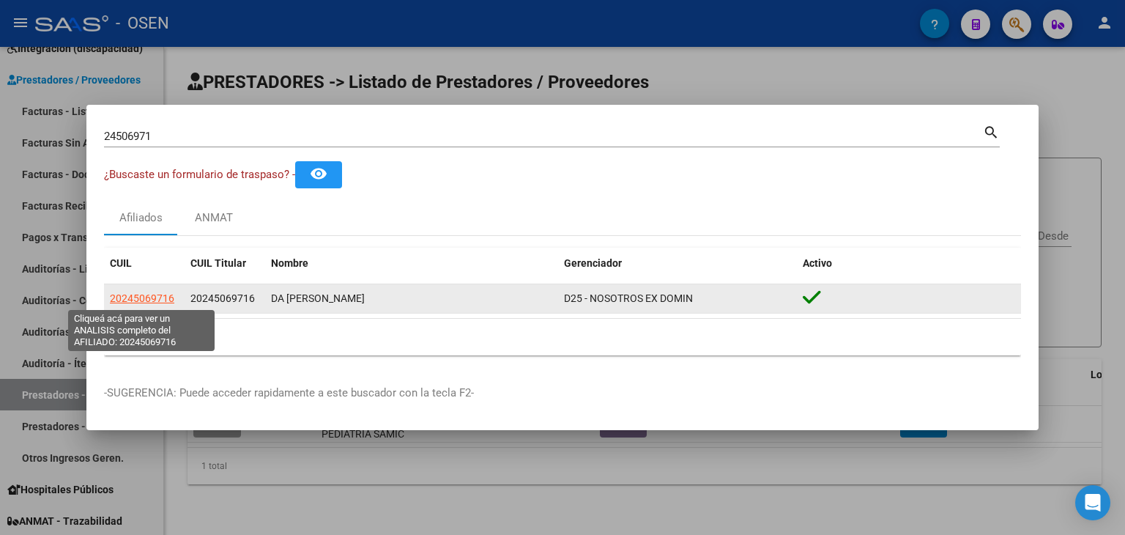
click at [121, 292] on span "20245069716" at bounding box center [142, 298] width 64 height 12
type textarea "20245069716"
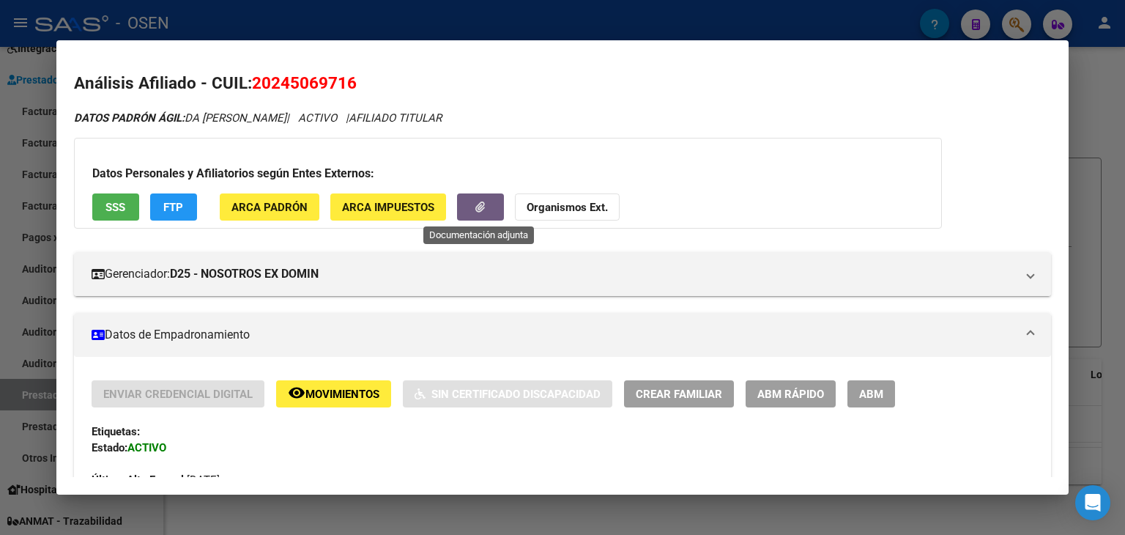
click at [475, 205] on icon "button" at bounding box center [480, 206] width 10 height 11
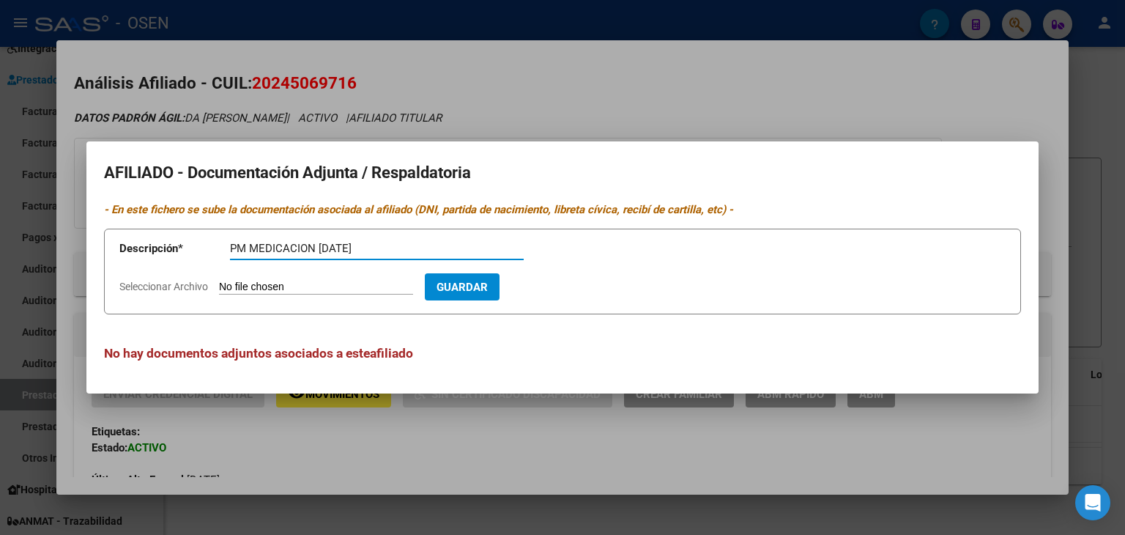
type input "PM MEDICACION 30/07/2025"
click at [219, 280] on input "Seleccionar Archivo" at bounding box center [316, 287] width 194 height 14
type input "C:\fakepath\1000524759.jpg"
click at [573, 286] on span "Guardar" at bounding box center [546, 286] width 51 height 13
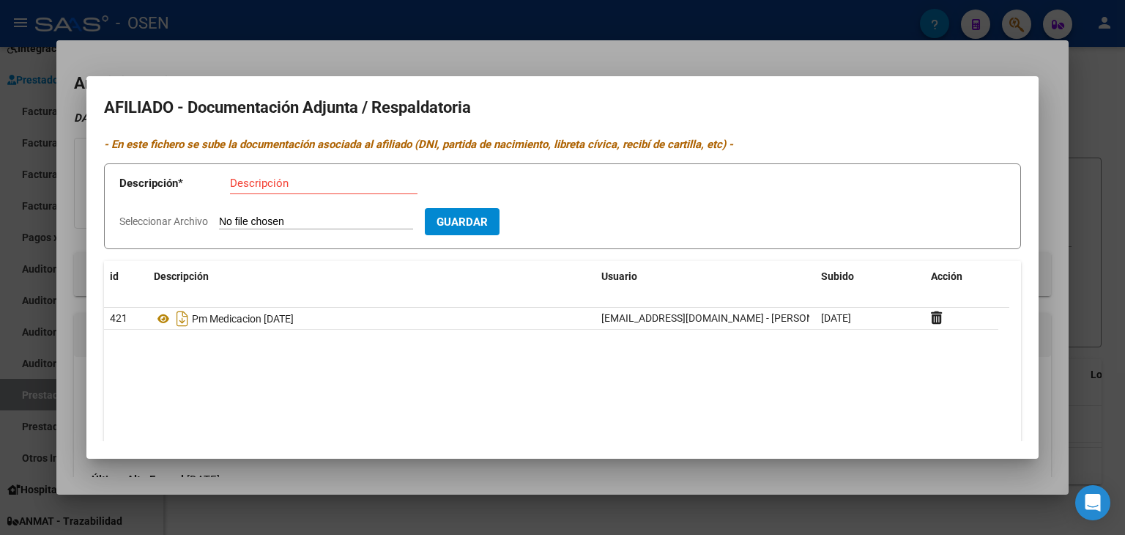
click at [371, 41] on div at bounding box center [562, 267] width 1125 height 535
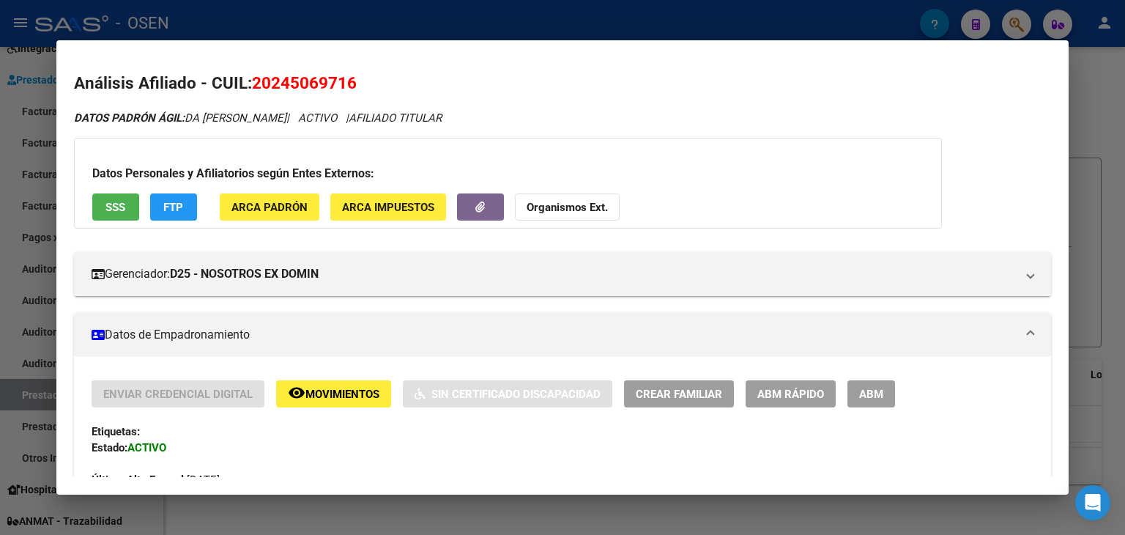
click at [447, 15] on div at bounding box center [562, 267] width 1125 height 535
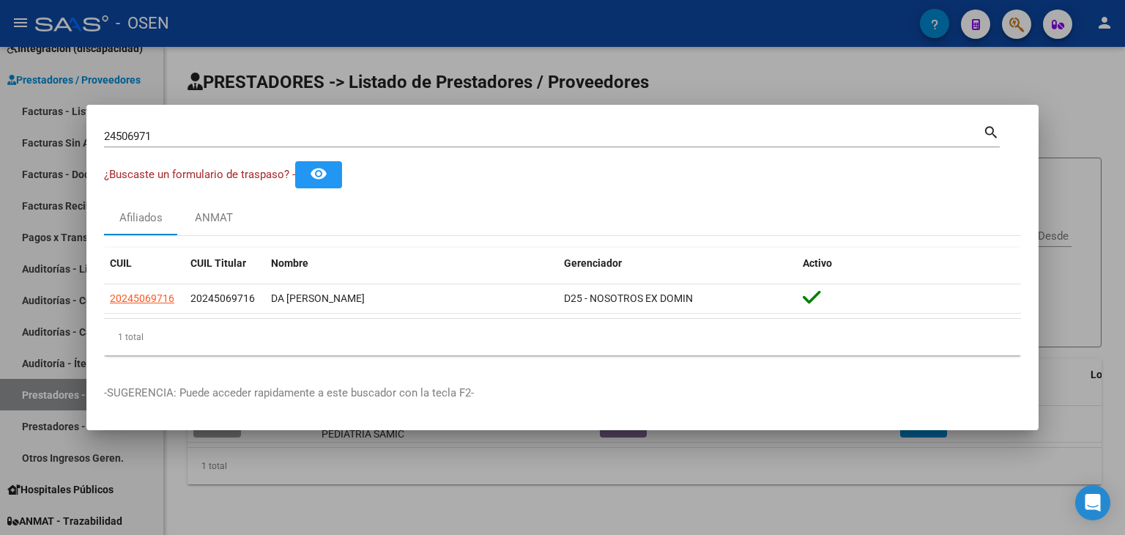
drag, startPoint x: 187, startPoint y: 141, endPoint x: 35, endPoint y: 127, distance: 153.0
click at [35, 127] on div "24506971 Buscar (apellido, dni, cuil, nro traspaso, cuit, obra social) search ¿…" at bounding box center [562, 267] width 1125 height 535
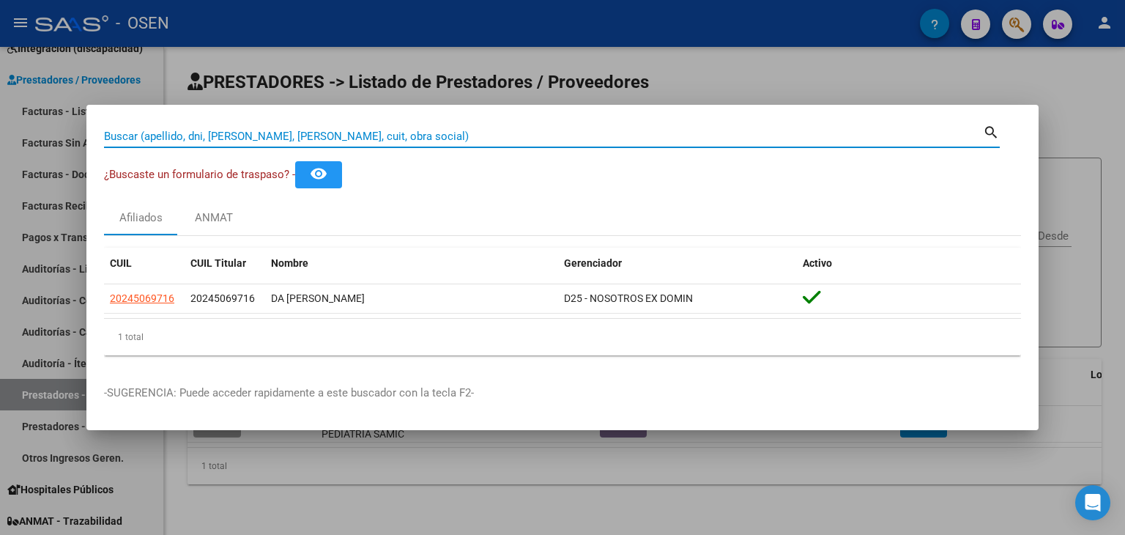
paste input "27529577546"
type input "27529577546"
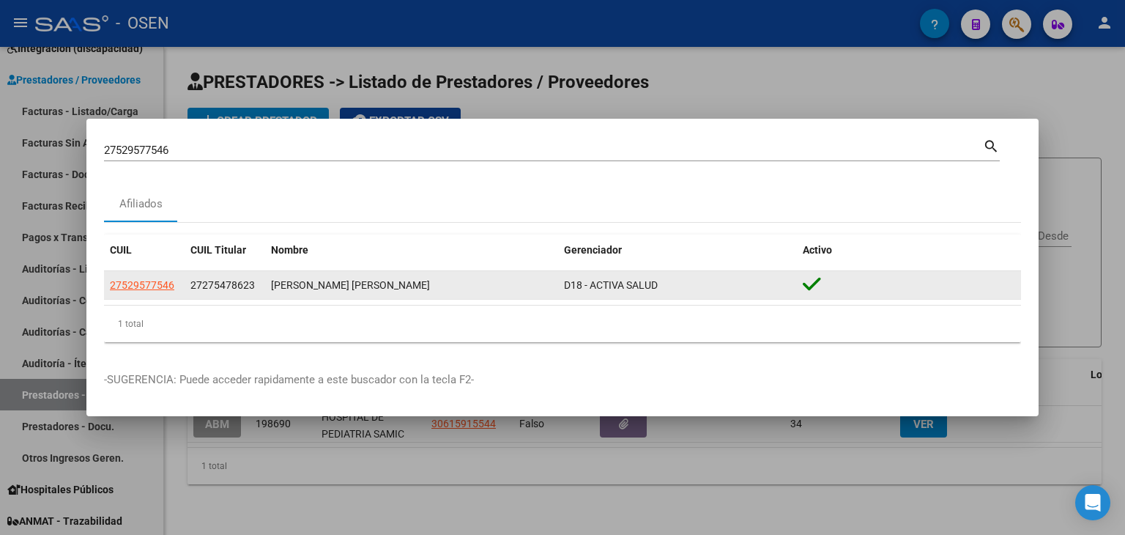
drag, startPoint x: 267, startPoint y: 284, endPoint x: 450, endPoint y: 290, distance: 183.2
click at [450, 290] on datatable-body-cell "SORIA ZUCCARO RENATA FRANCESCA" at bounding box center [411, 285] width 293 height 29
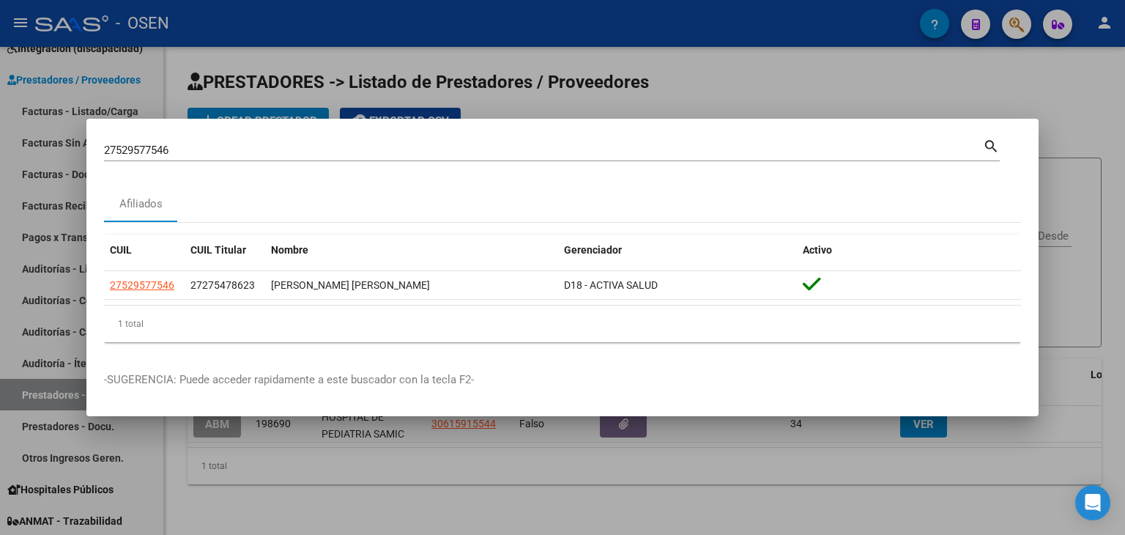
copy div "SORIA ZUCCARO RENATA FRANCESCA"
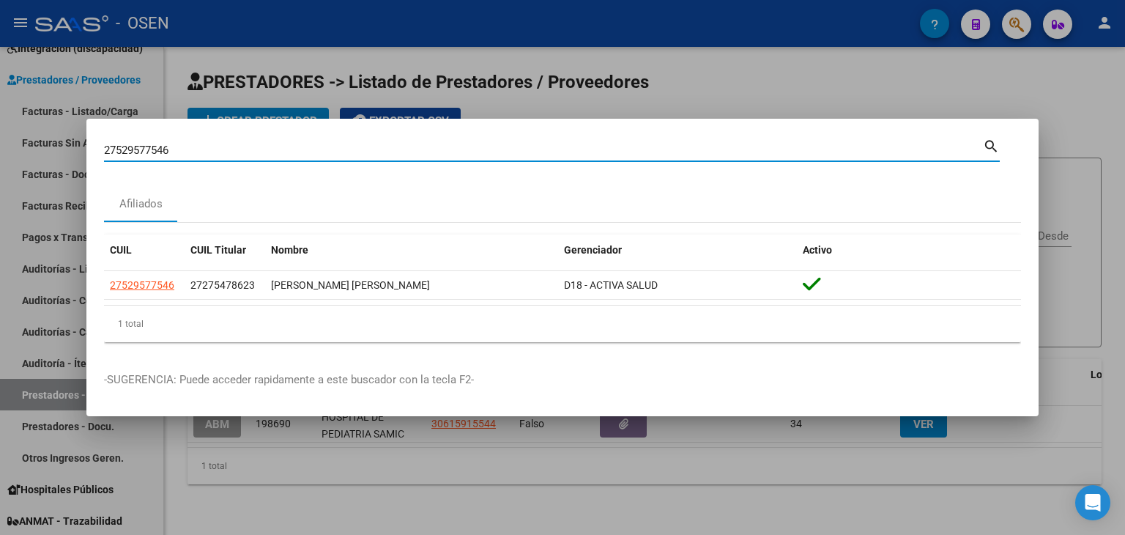
drag, startPoint x: 199, startPoint y: 146, endPoint x: 63, endPoint y: 133, distance: 136.8
click at [60, 135] on div "27529577546 Buscar (apellido, dni, cuil, nro traspaso, cuit, obra social) searc…" at bounding box center [562, 267] width 1125 height 535
paste input "20477937390"
type input "20477937390"
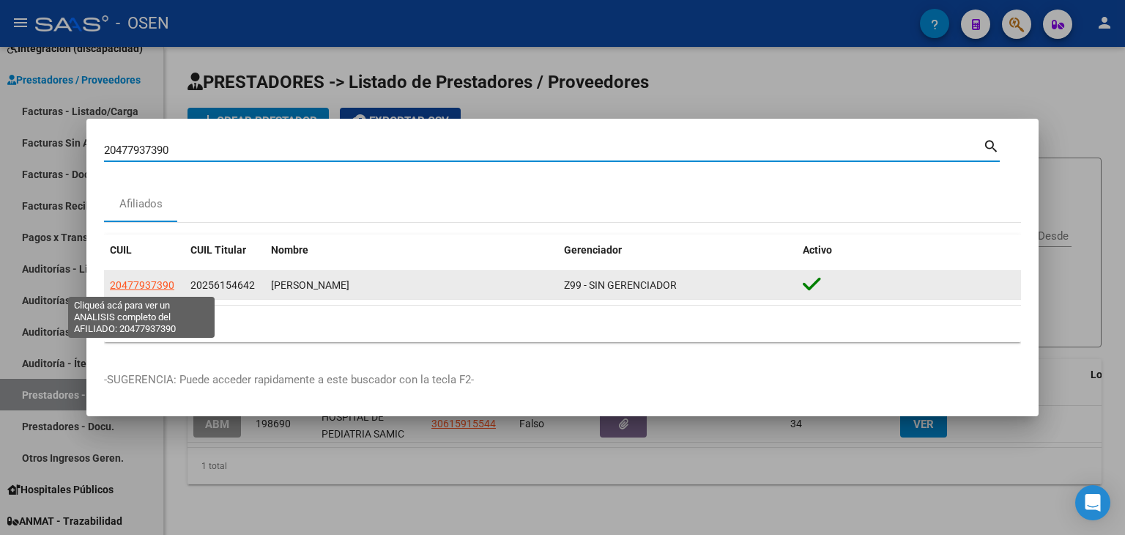
click at [152, 285] on span "20477937390" at bounding box center [142, 285] width 64 height 12
type textarea "20477937390"
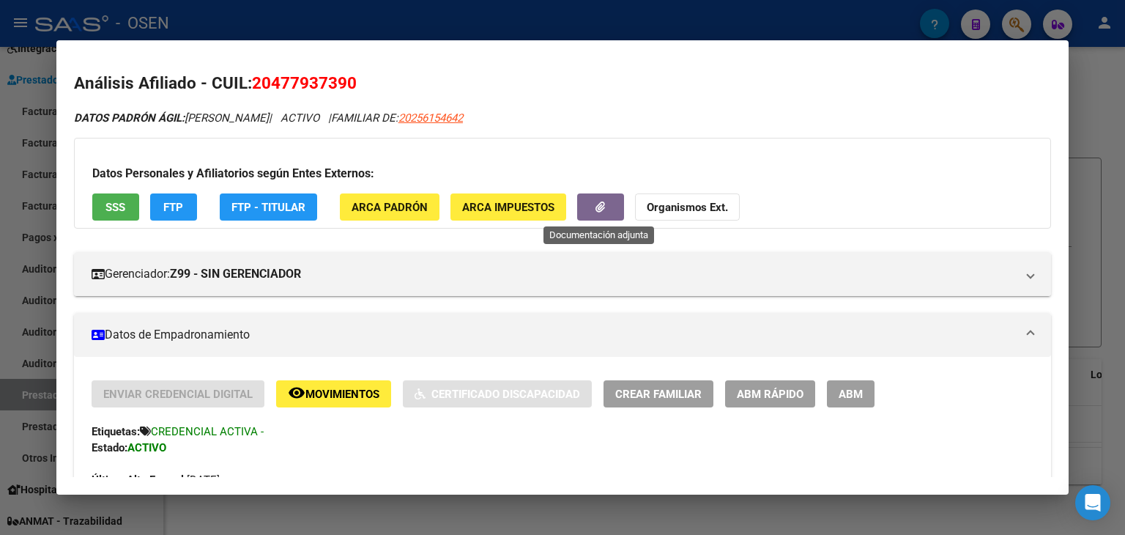
drag, startPoint x: 587, startPoint y: 214, endPoint x: 589, endPoint y: 223, distance: 9.8
click at [589, 223] on div "Datos Personales y Afiliatorios según Entes Externos: SSS FTP FTP - Titular ARC…" at bounding box center [562, 183] width 977 height 91
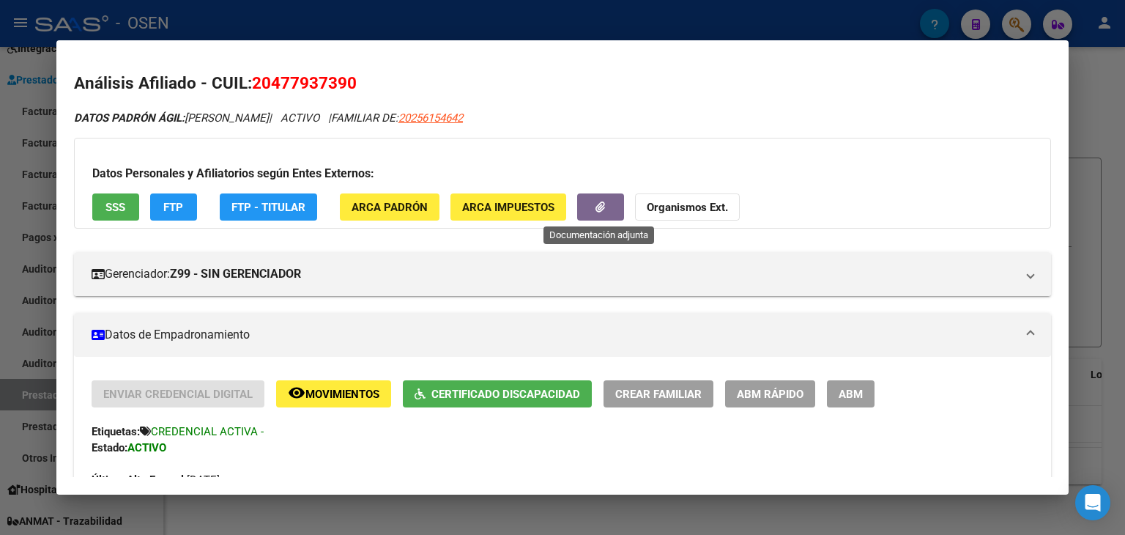
click at [601, 196] on button "button" at bounding box center [600, 206] width 47 height 27
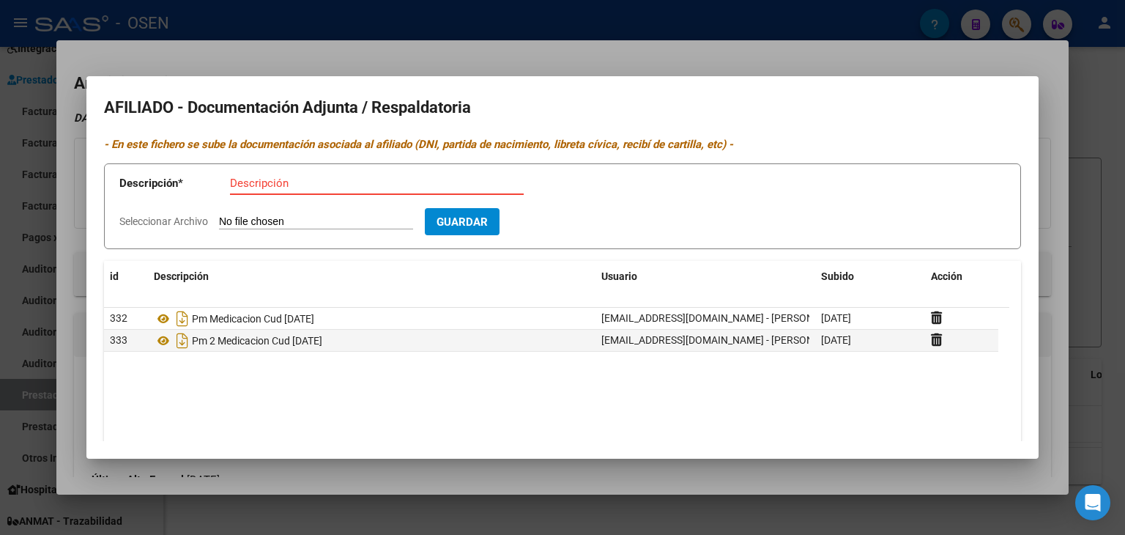
click at [290, 45] on div at bounding box center [562, 267] width 1125 height 535
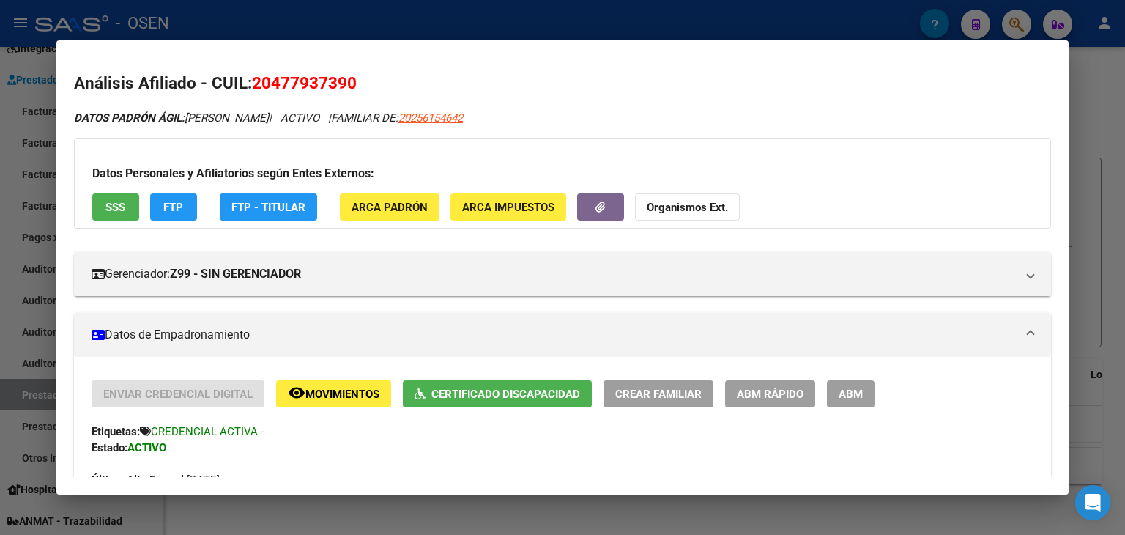
click at [291, 42] on mat-dialog-container "Análisis Afiliado - CUIL: 20477937390 DATOS PADRÓN ÁGIL: SILVA NEHUEN ESTEBAN |…" at bounding box center [562, 267] width 1012 height 455
click at [300, 18] on div at bounding box center [562, 267] width 1125 height 535
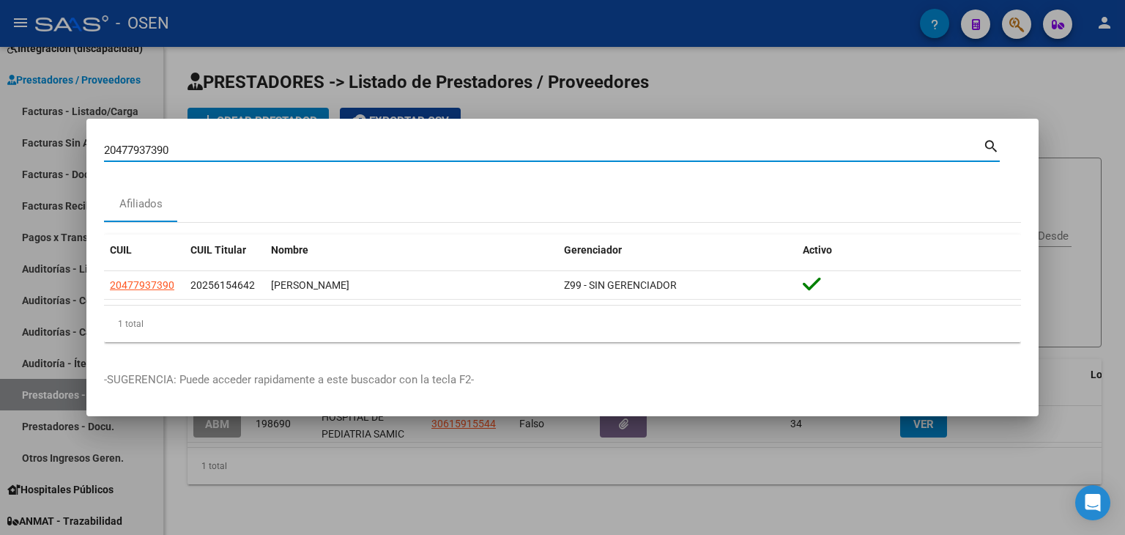
drag, startPoint x: 210, startPoint y: 152, endPoint x: 21, endPoint y: 136, distance: 189.6
click at [2, 152] on div "20477937390 Buscar (apellido, dni, cuil, nro traspaso, cuit, obra social) searc…" at bounding box center [562, 267] width 1125 height 535
paste input "20326163555"
type input "20326163555"
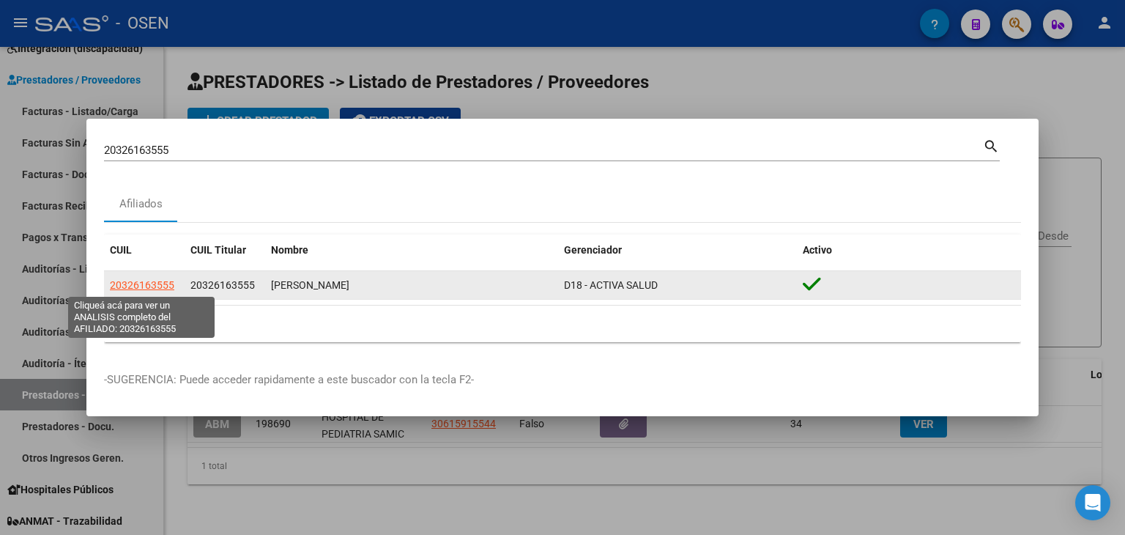
click at [134, 288] on span "20326163555" at bounding box center [142, 285] width 64 height 12
type textarea "20326163555"
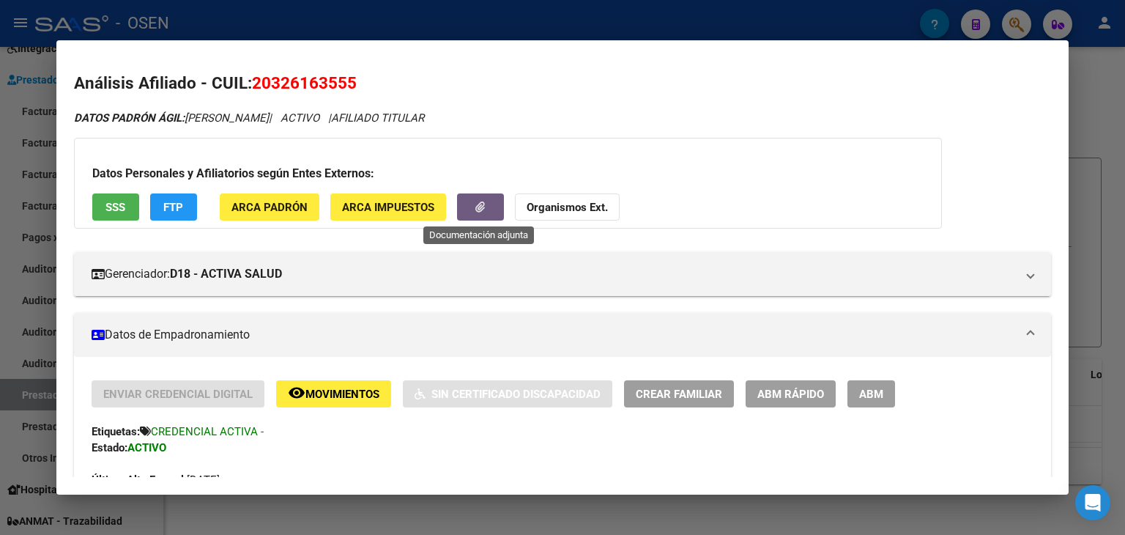
click at [480, 209] on button "button" at bounding box center [480, 206] width 47 height 27
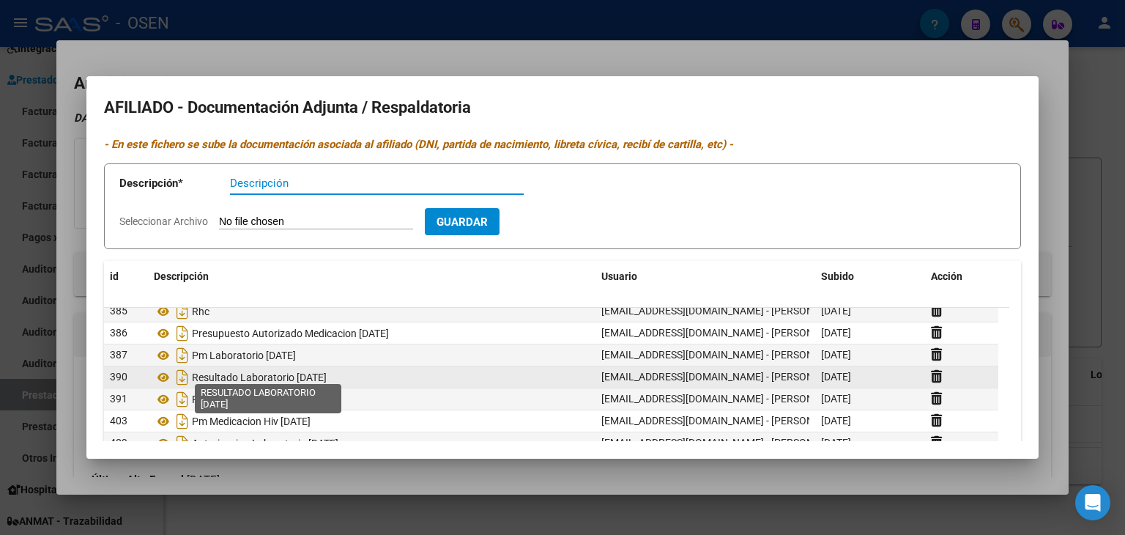
scroll to position [44, 0]
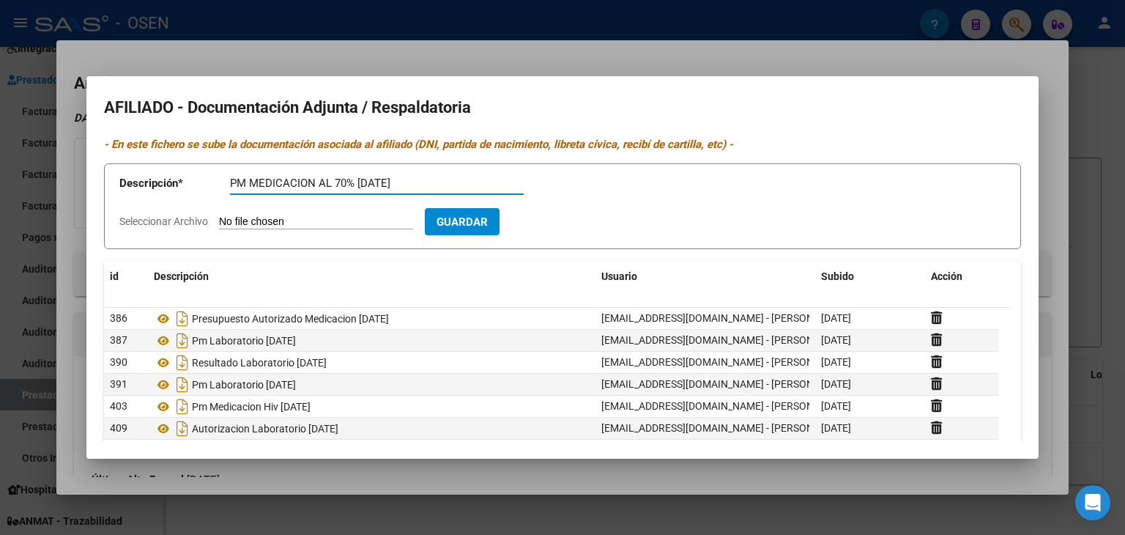
type input "PM MEDICACION AL 70% 19/06/2025"
click at [219, 215] on input "Seleccionar Archivo" at bounding box center [316, 222] width 194 height 14
type input "C:\fakepath\27429611_c41140edf18d7078e73b221ae234d1c5041783b8.pdf"
click at [573, 226] on span "Guardar" at bounding box center [546, 221] width 51 height 13
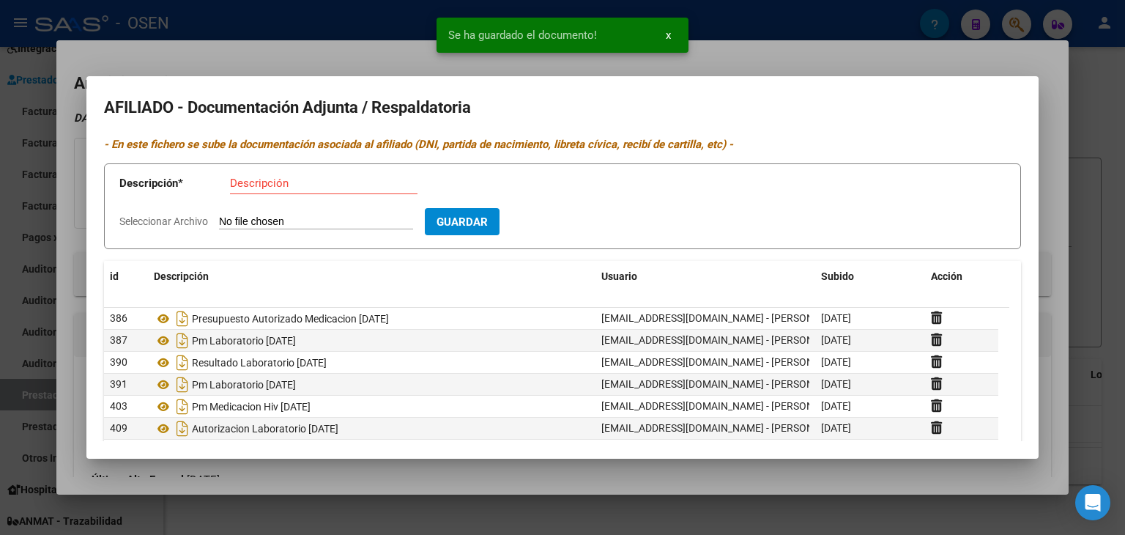
click at [768, 66] on div at bounding box center [562, 267] width 1125 height 535
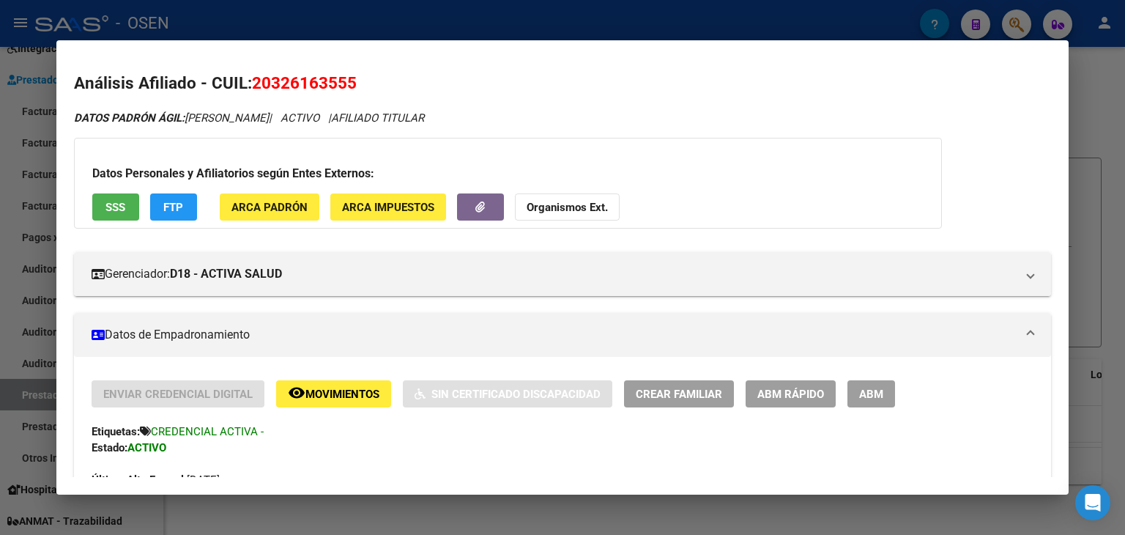
click at [404, 71] on h2 "Análisis Afiliado - CUIL: 20326163555" at bounding box center [562, 83] width 977 height 25
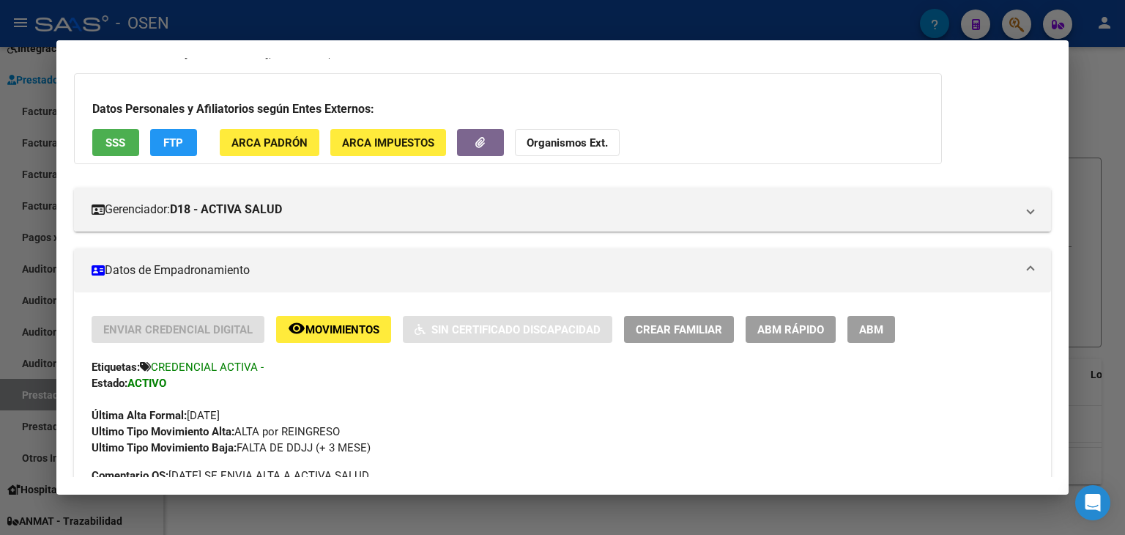
scroll to position [0, 0]
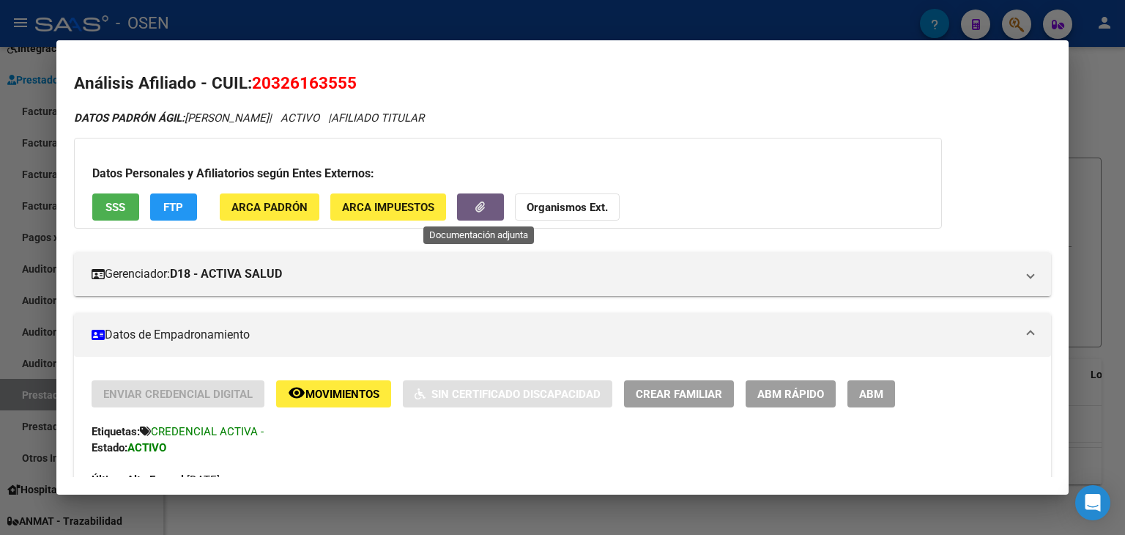
click at [478, 214] on span "button" at bounding box center [480, 207] width 10 height 13
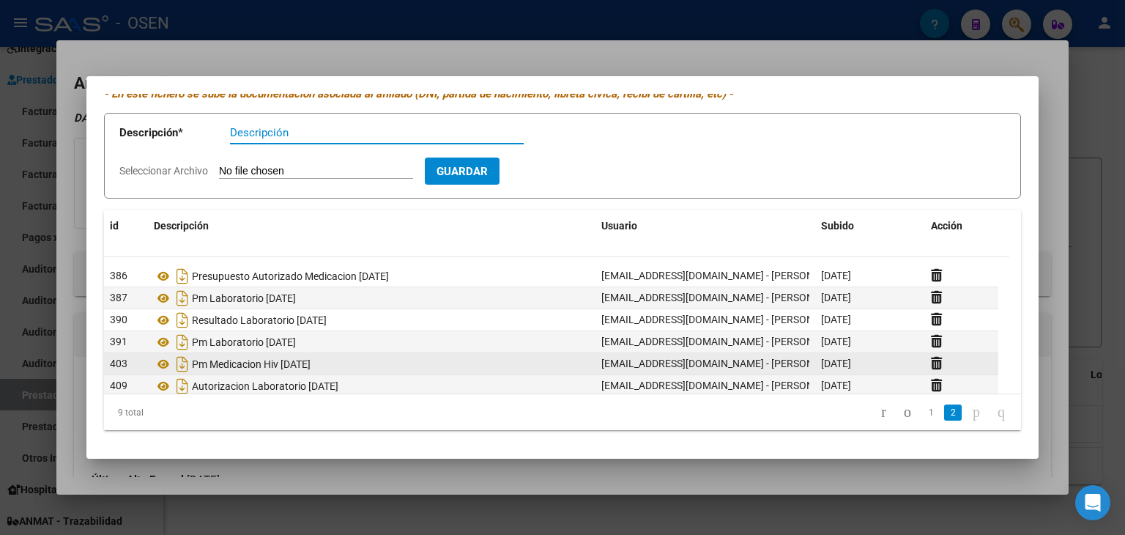
scroll to position [66, 0]
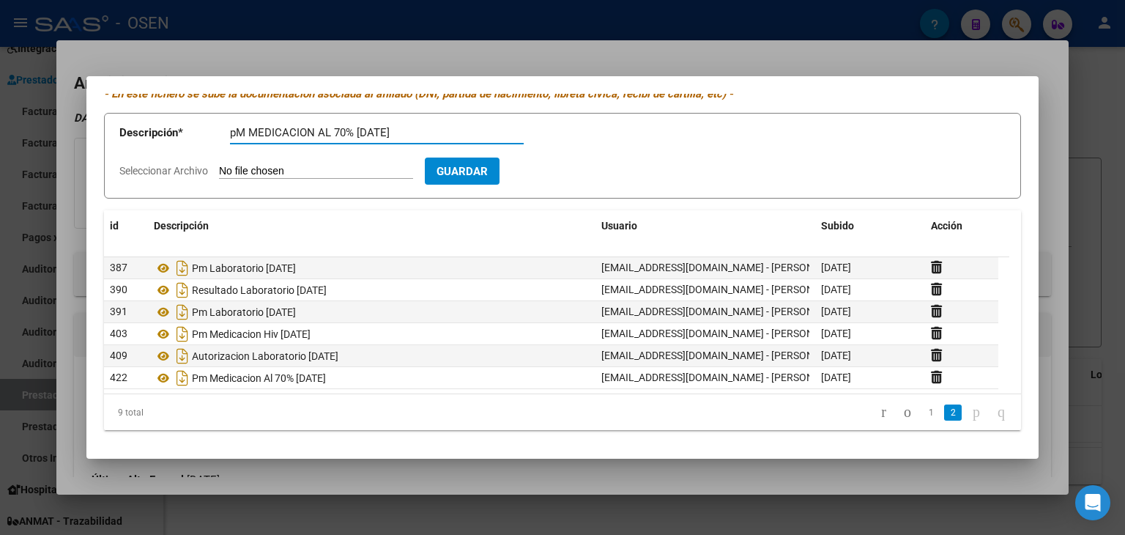
type input "pM MEDICACION AL 70% 06/08/2025"
click at [404, 165] on input "Seleccionar Archivo" at bounding box center [316, 172] width 194 height 14
type input "C:\fakepath\30808552_92f2f2c78bf3d04ba2928821e5ab316dbb65bd89.pdf"
drag, startPoint x: 575, startPoint y: 177, endPoint x: 625, endPoint y: 71, distance: 117.6
click at [575, 174] on button "Guardar" at bounding box center [547, 170] width 75 height 27
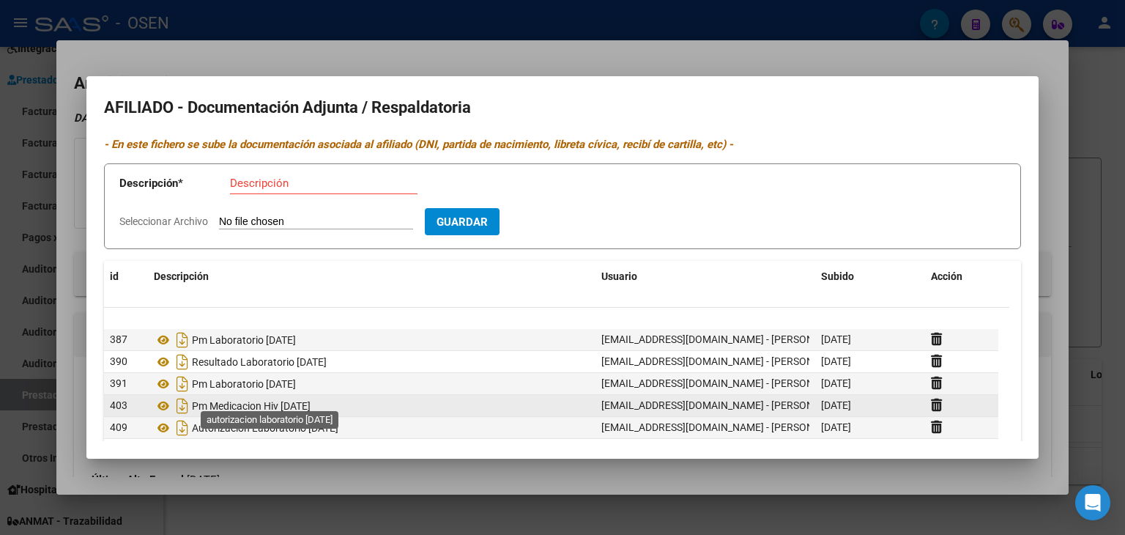
scroll to position [88, 0]
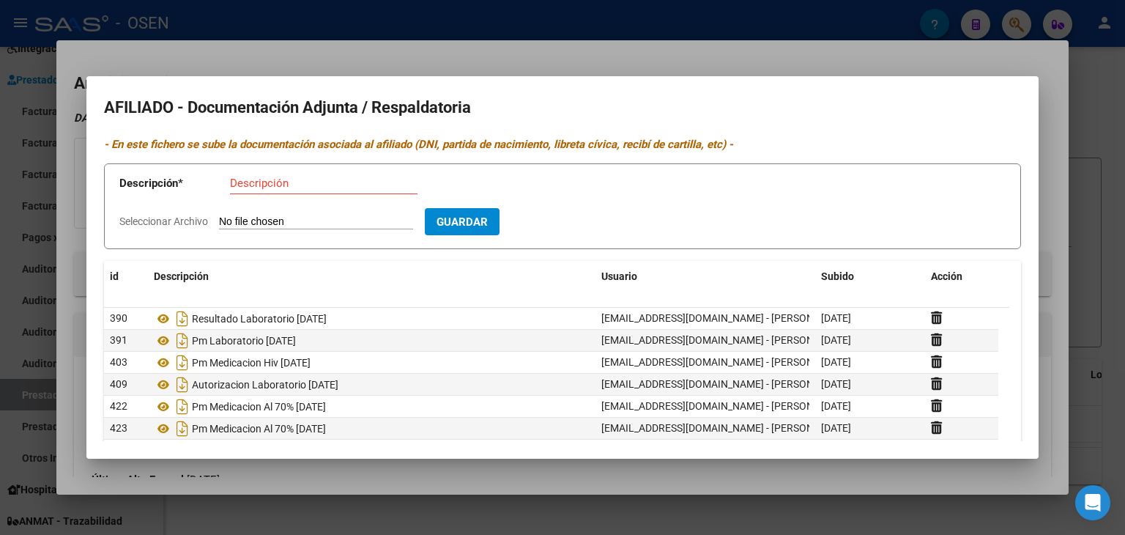
click at [316, 59] on div at bounding box center [562, 267] width 1125 height 535
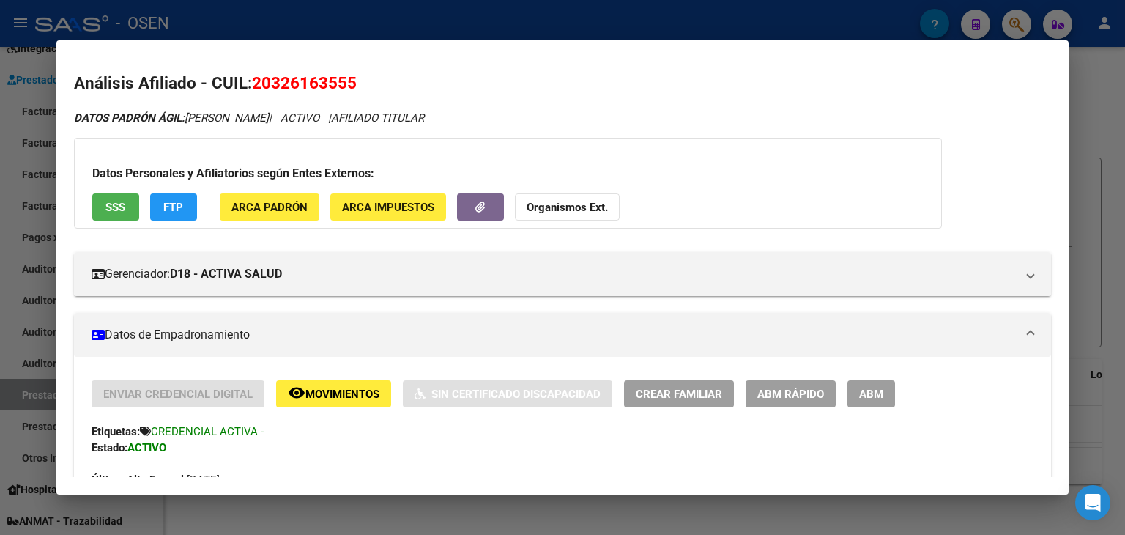
click at [289, 19] on div at bounding box center [562, 267] width 1125 height 535
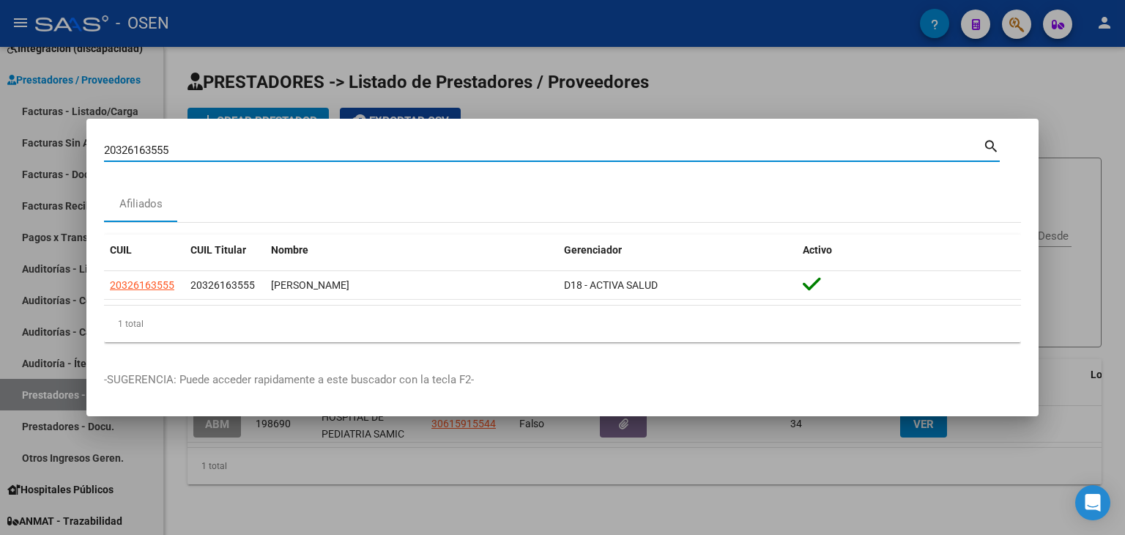
drag, startPoint x: 198, startPoint y: 146, endPoint x: 31, endPoint y: 138, distance: 167.9
click at [21, 146] on div "20326163555 Buscar (apellido, dni, cuil, nro traspaso, cuit, obra social) searc…" at bounding box center [562, 267] width 1125 height 535
paste input "20355380883"
type input "20355380883"
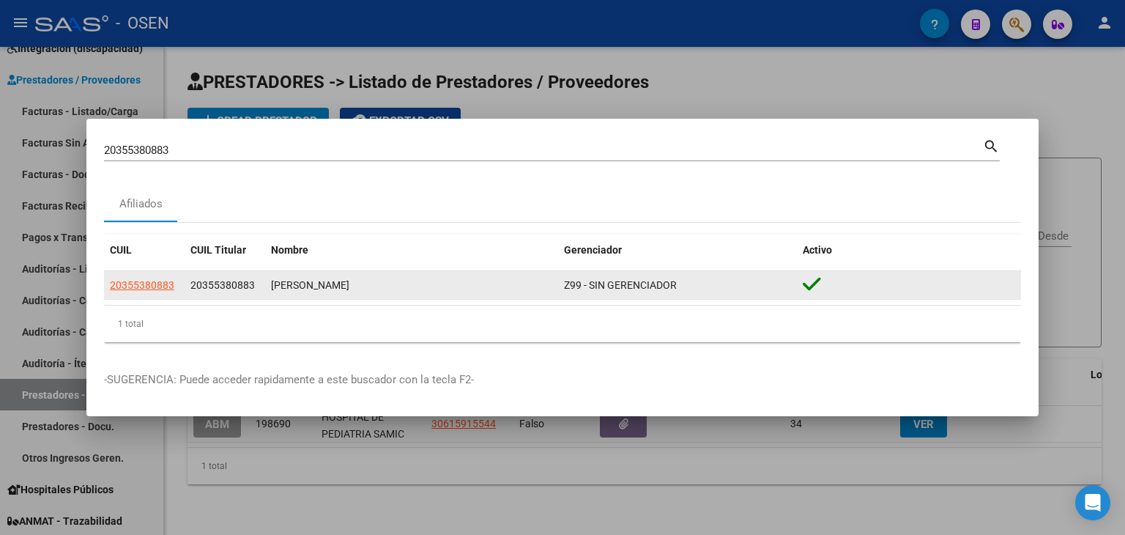
click at [151, 291] on app-link-go-to "20355380883" at bounding box center [142, 285] width 64 height 17
click at [152, 289] on span "20355380883" at bounding box center [142, 285] width 64 height 12
copy span "0"
type textarea "20355380883"
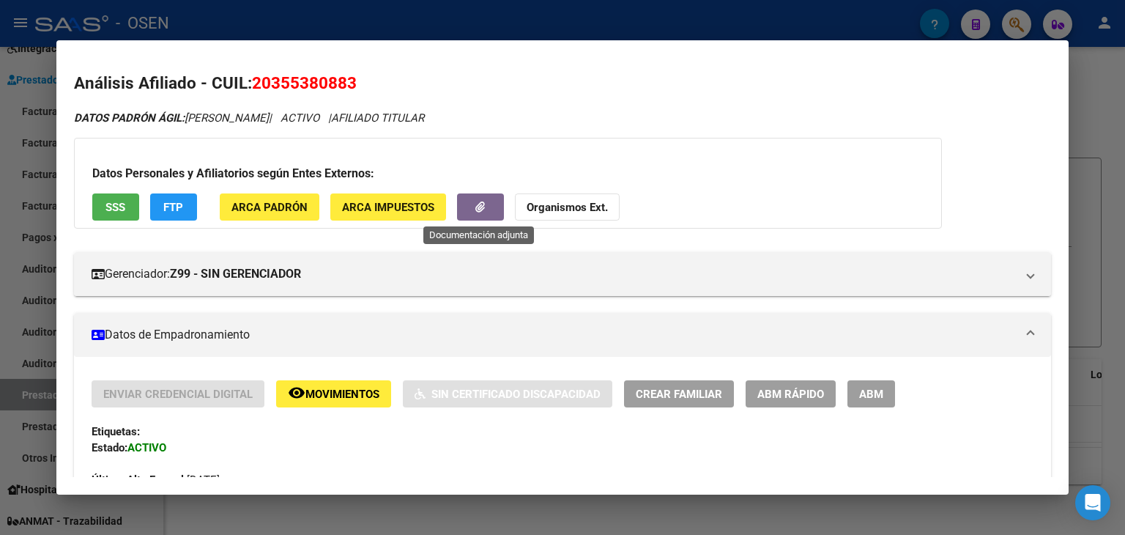
click at [476, 212] on icon "button" at bounding box center [480, 206] width 10 height 11
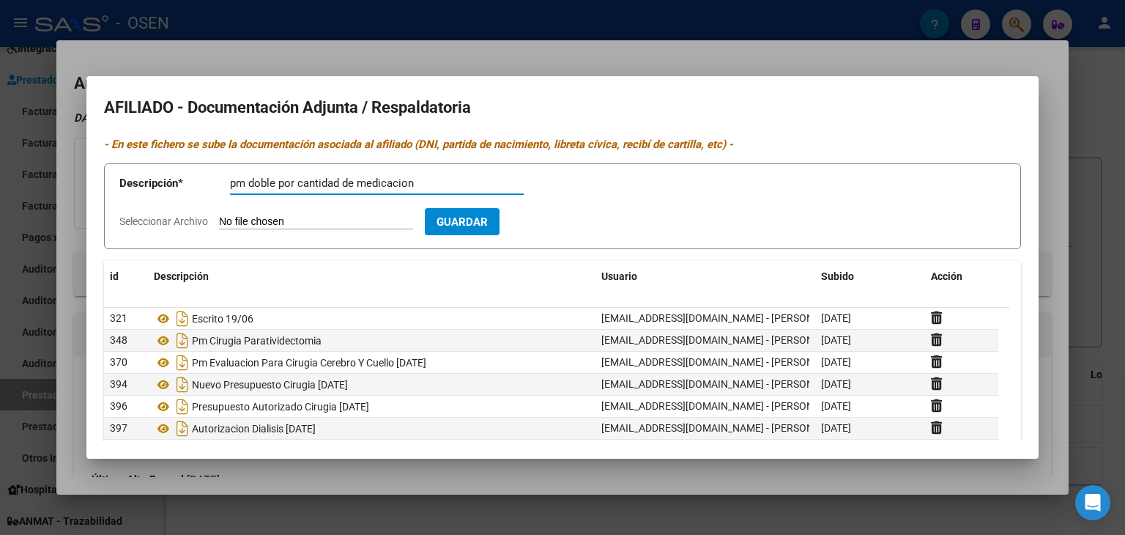
type input "pm doble por cantidad de medicacion"
click at [219, 215] on input "Seleccionar Archivo" at bounding box center [316, 222] width 194 height 14
click at [256, 222] on input "Seleccionar Archivo" at bounding box center [316, 222] width 194 height 14
type input "C:\fakepath\222.jpg"
click at [439, 187] on input "pm doble por cantidad de medicacion" at bounding box center [377, 182] width 294 height 13
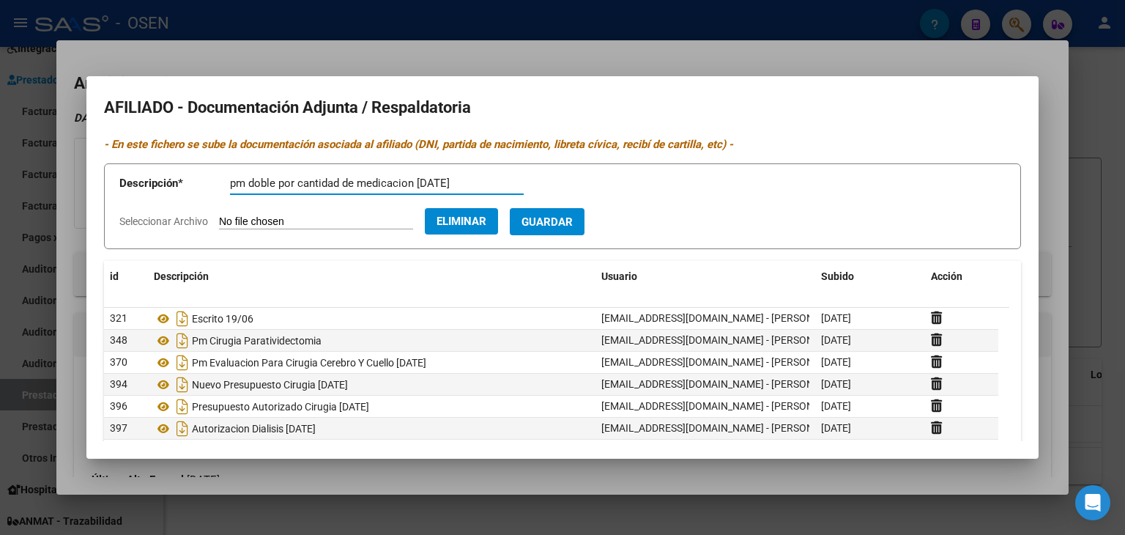
type input "pm doble por cantidad de medicacion 06/08/2025"
click at [545, 227] on button "Guardar" at bounding box center [547, 221] width 75 height 27
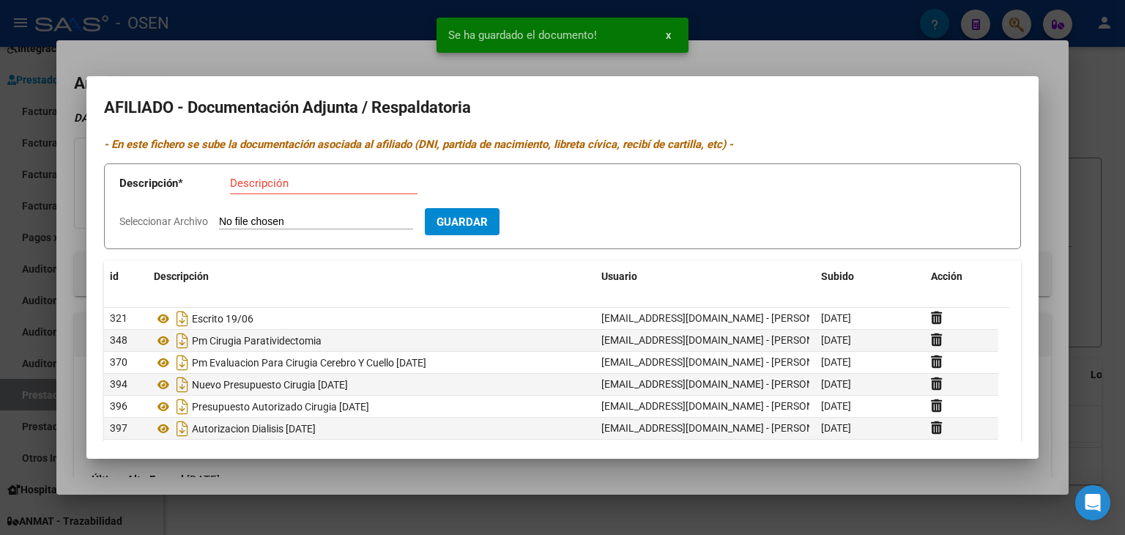
click at [1117, 97] on div at bounding box center [562, 267] width 1125 height 535
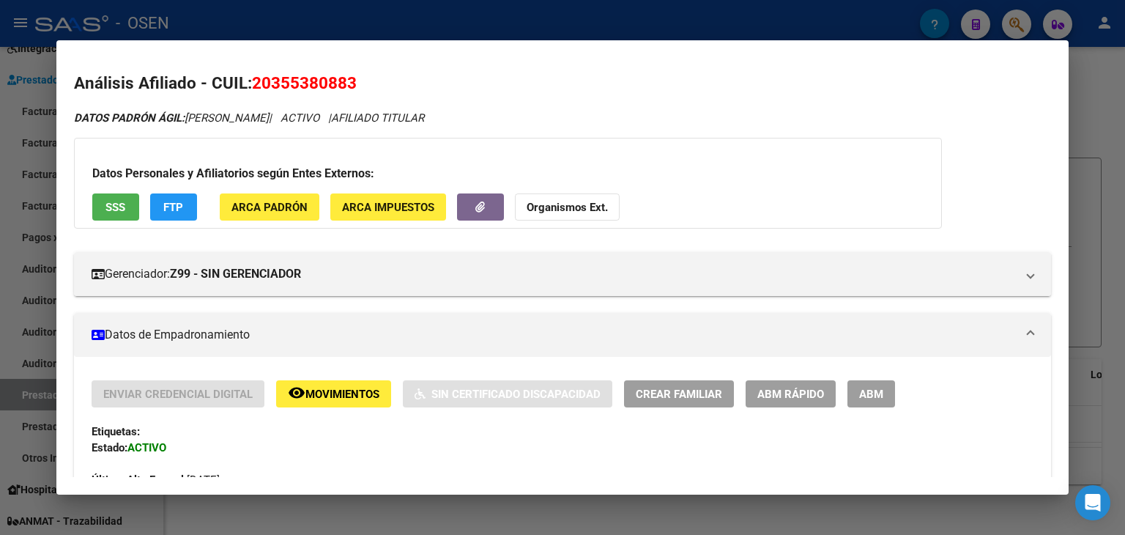
click at [308, 28] on div at bounding box center [562, 267] width 1125 height 535
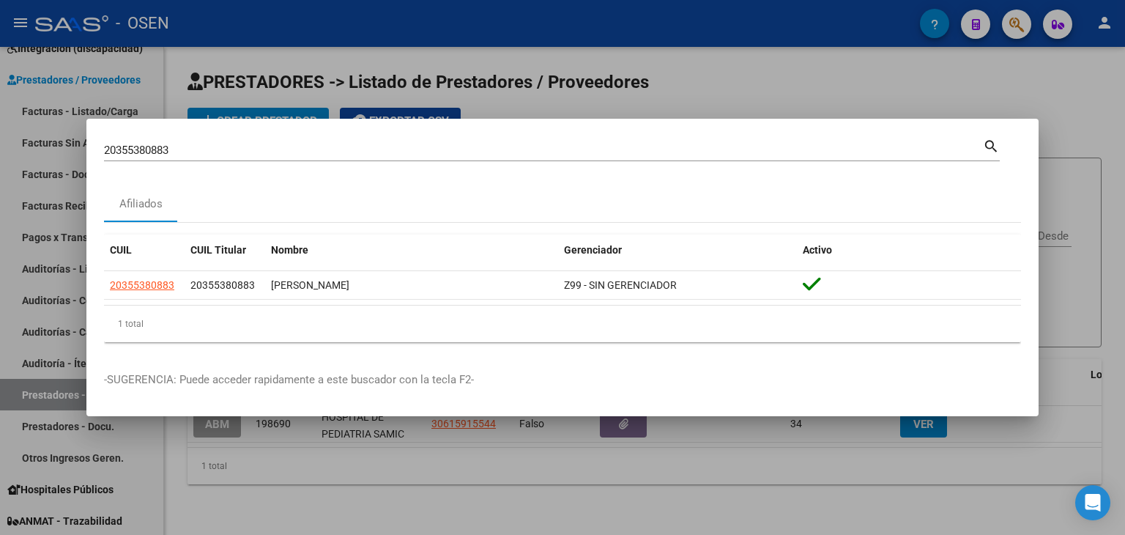
click at [302, 21] on div at bounding box center [562, 267] width 1125 height 535
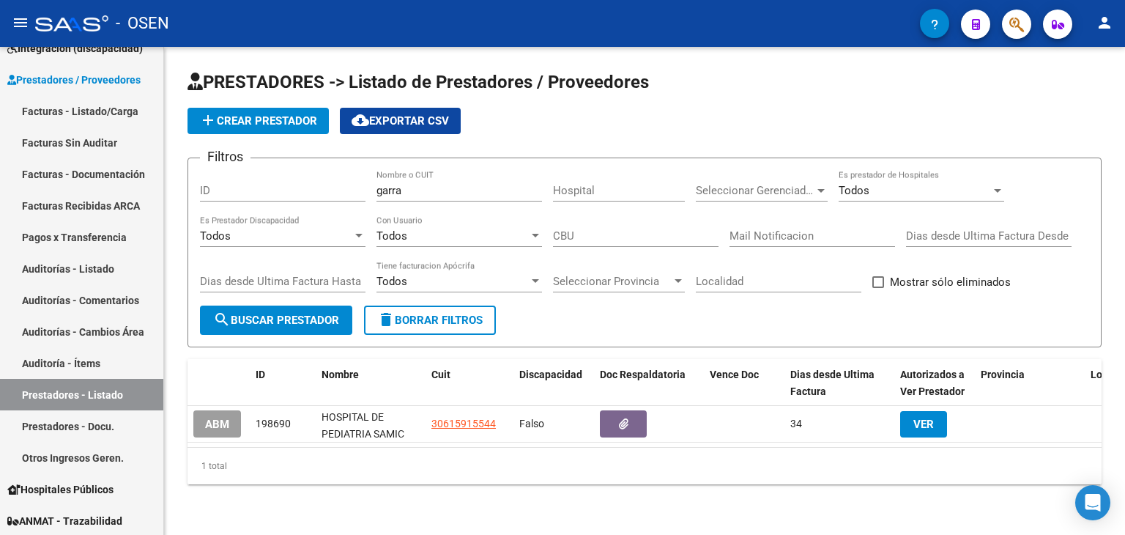
click at [1024, 18] on button "button" at bounding box center [1016, 24] width 29 height 29
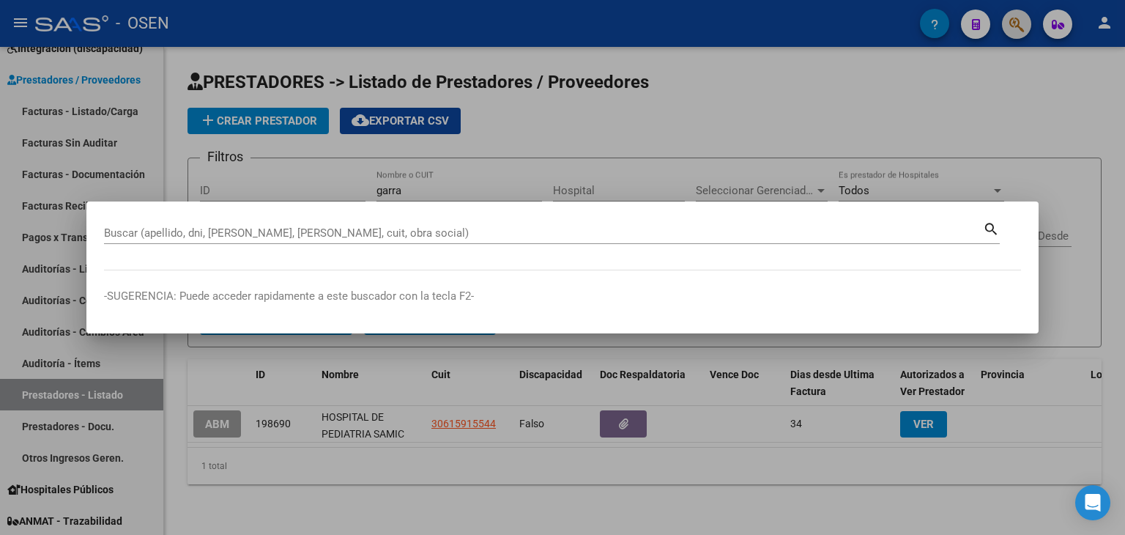
paste input "20220981429"
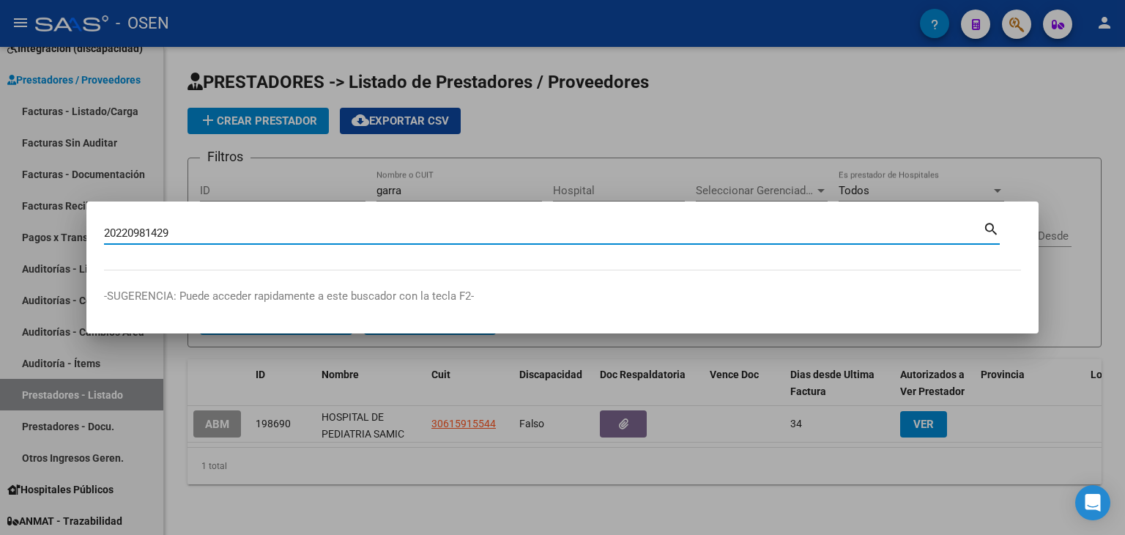
type input "20220981429"
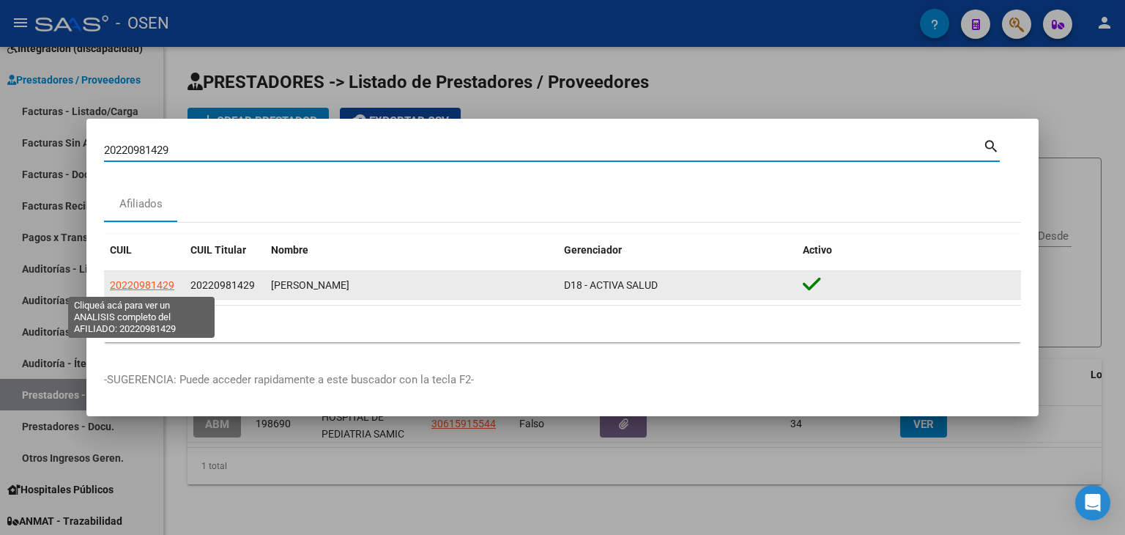
click at [138, 286] on span "20220981429" at bounding box center [142, 285] width 64 height 12
type textarea "20220981429"
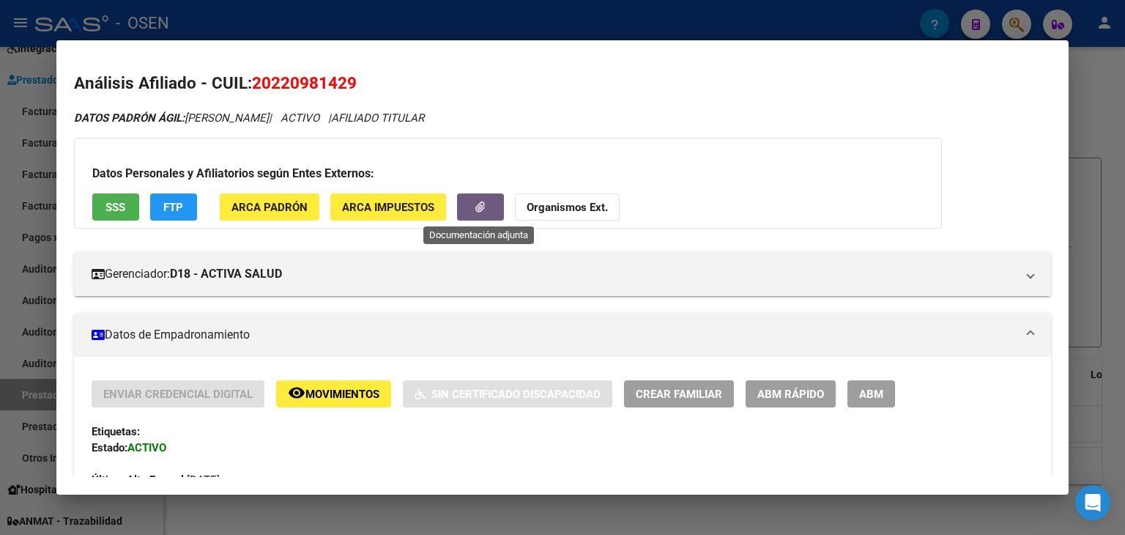
click at [480, 209] on icon "button" at bounding box center [480, 206] width 10 height 11
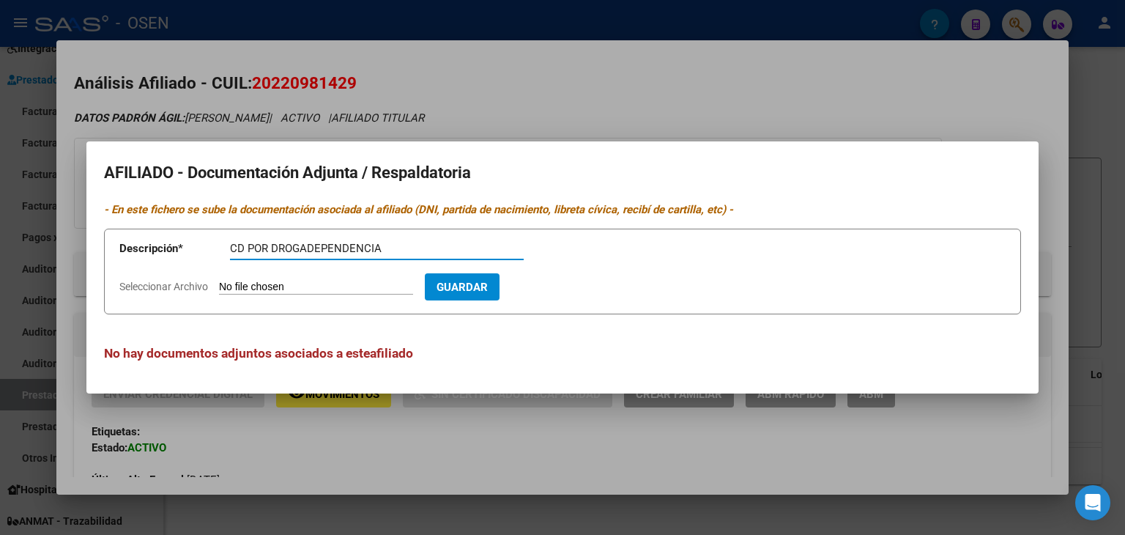
type input "CD POR DROGADEPENDENCIA"
click at [219, 280] on input "Seleccionar Archivo" at bounding box center [316, 287] width 194 height 14
click at [300, 288] on input "Seleccionar Archivo" at bounding box center [316, 287] width 194 height 14
type input "C:\fakepath\PEREZ.pdf"
click at [573, 280] on span "Guardar" at bounding box center [546, 286] width 51 height 13
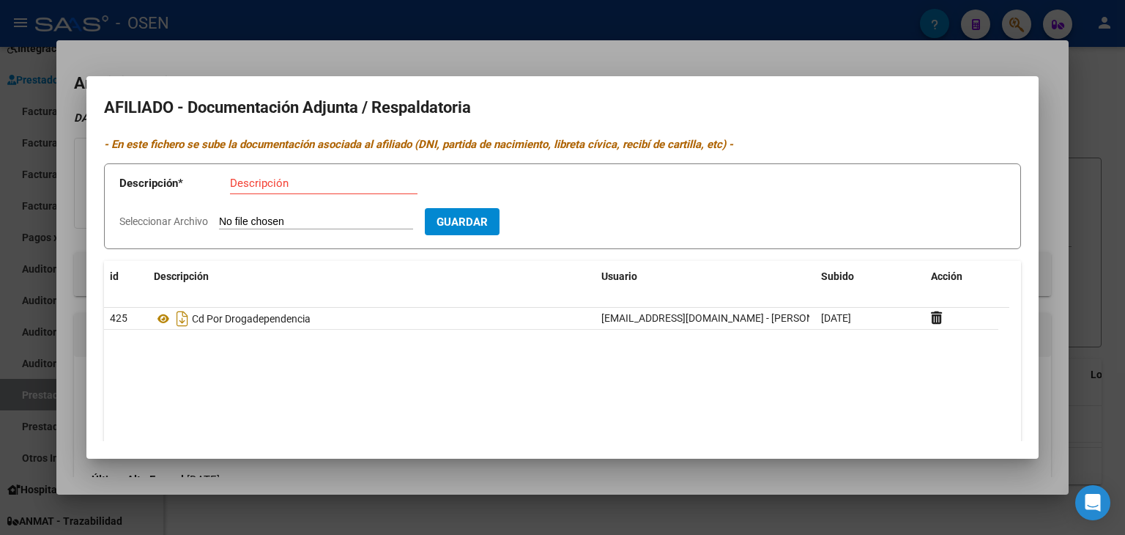
click at [261, 18] on div at bounding box center [562, 267] width 1125 height 535
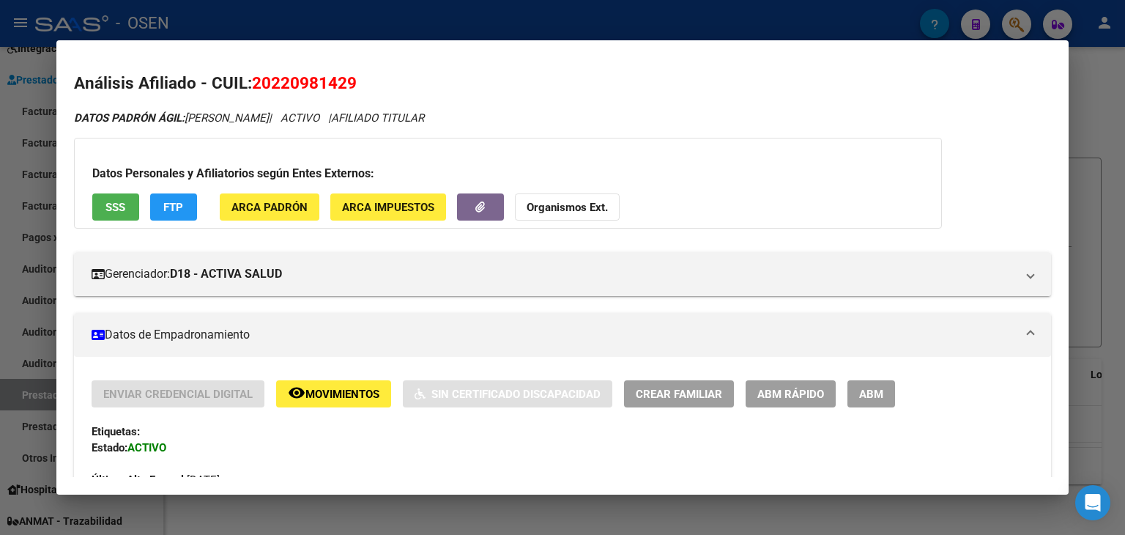
drag, startPoint x: 219, startPoint y: 21, endPoint x: 187, endPoint y: 57, distance: 47.7
click at [217, 21] on div at bounding box center [562, 267] width 1125 height 535
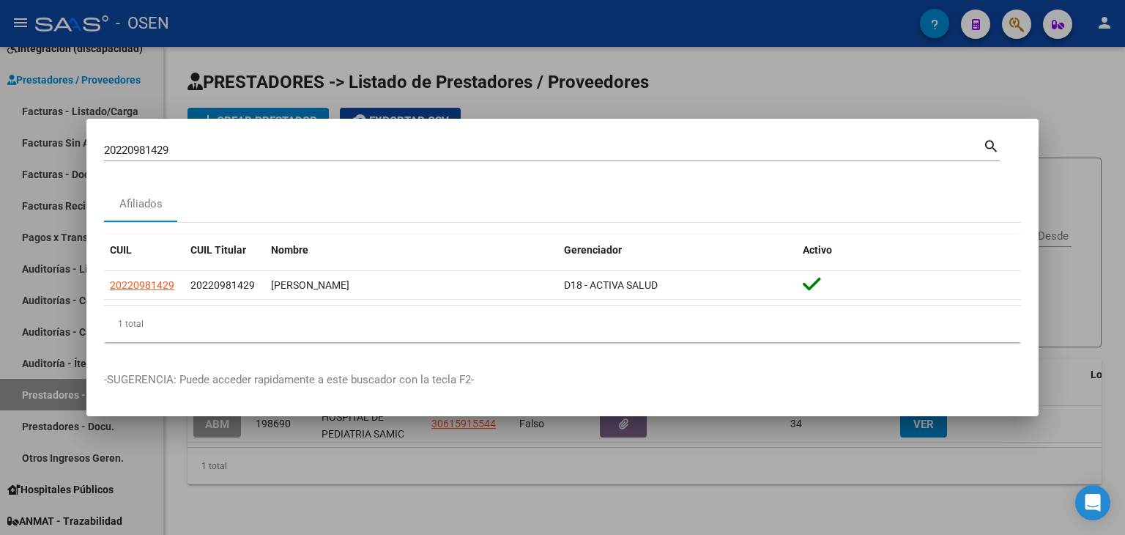
drag, startPoint x: 354, startPoint y: 32, endPoint x: 346, endPoint y: 31, distance: 8.2
click at [349, 32] on div at bounding box center [562, 267] width 1125 height 535
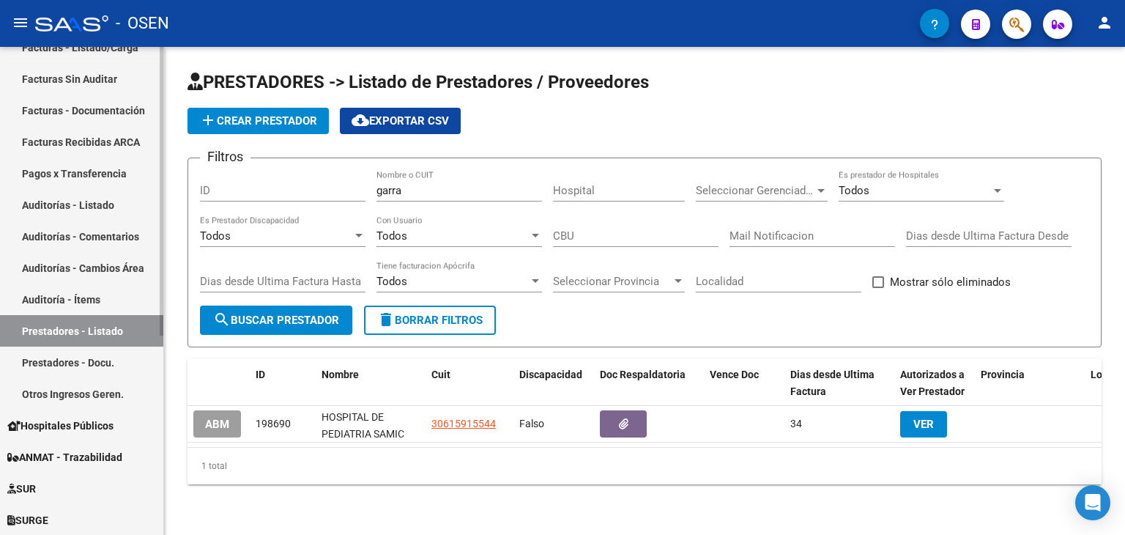
scroll to position [293, 0]
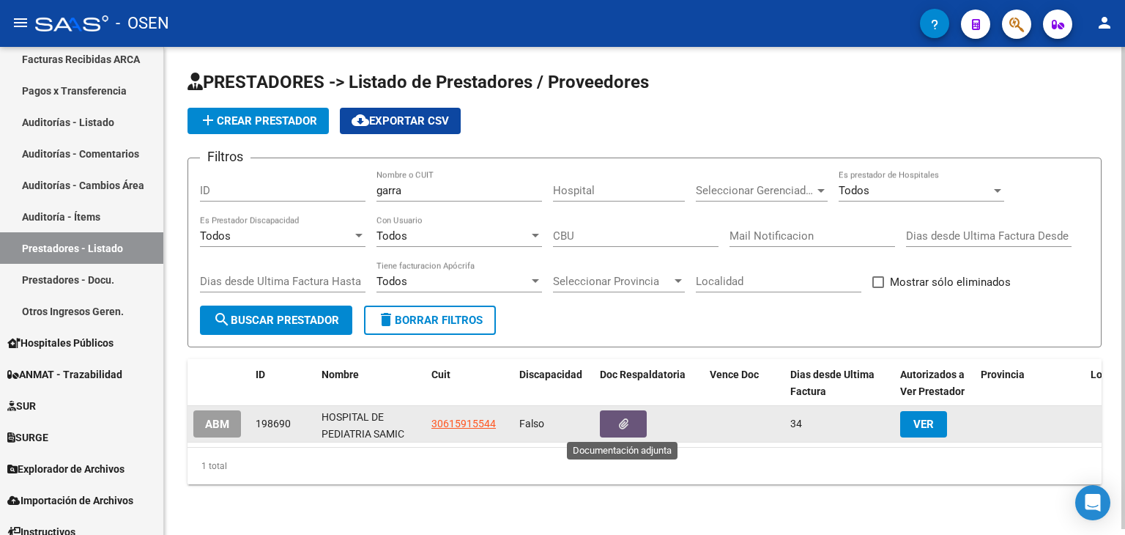
click at [624, 420] on icon "button" at bounding box center [624, 423] width 10 height 11
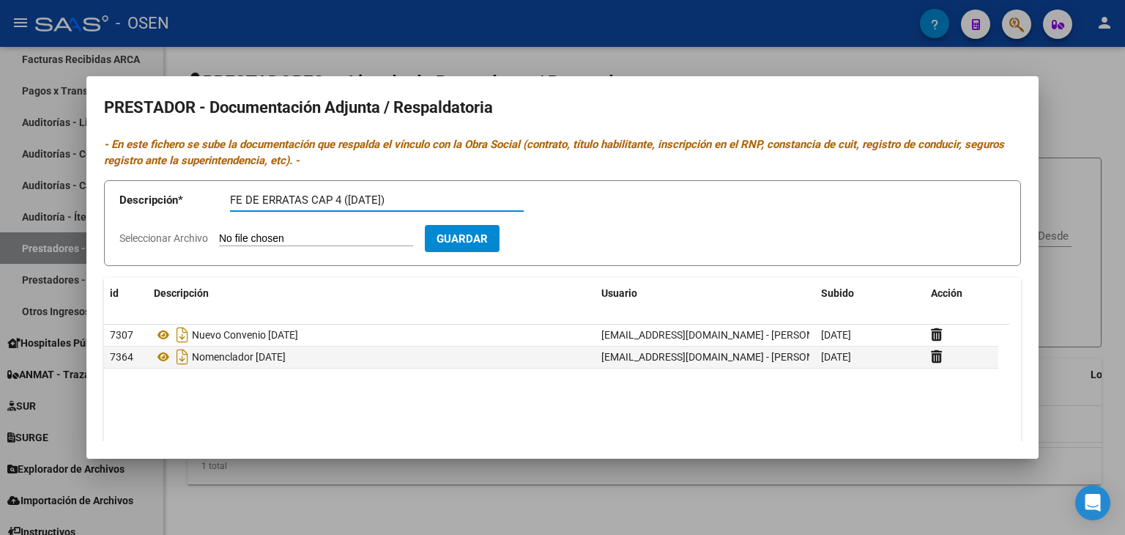
type input "FE DE ERRATAS CAP 4 (SEP 2025)"
click at [219, 232] on input "Seleccionar Archivo" at bounding box center [316, 239] width 194 height 14
type input "C:\fakepath\Fe de erratas NMCL septiembre 2025.pdf"
drag, startPoint x: 576, startPoint y: 235, endPoint x: 680, endPoint y: 200, distance: 109.8
click at [573, 233] on span "Guardar" at bounding box center [546, 238] width 51 height 13
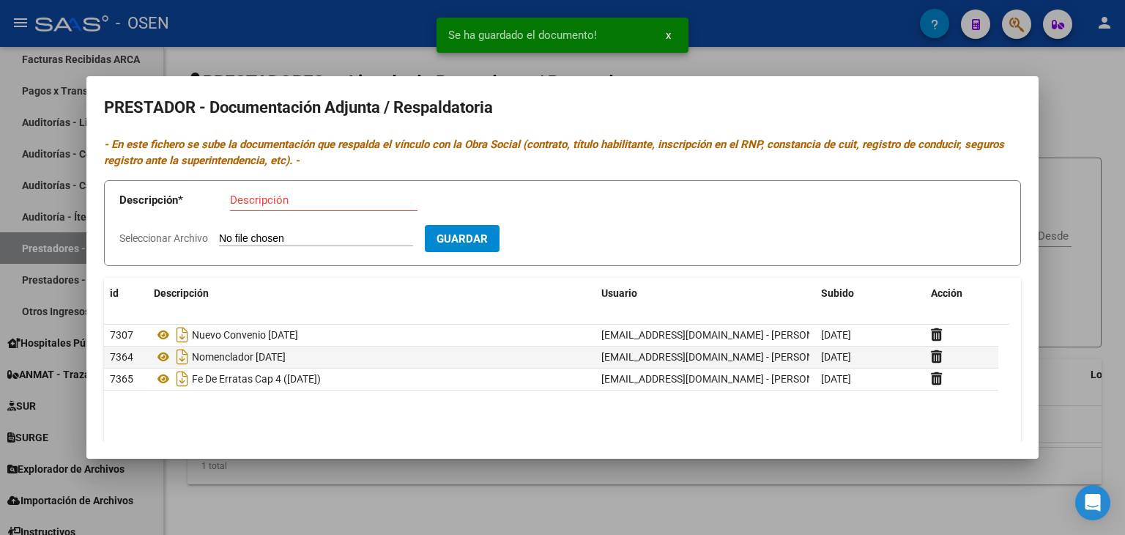
click at [1079, 89] on div at bounding box center [562, 267] width 1125 height 535
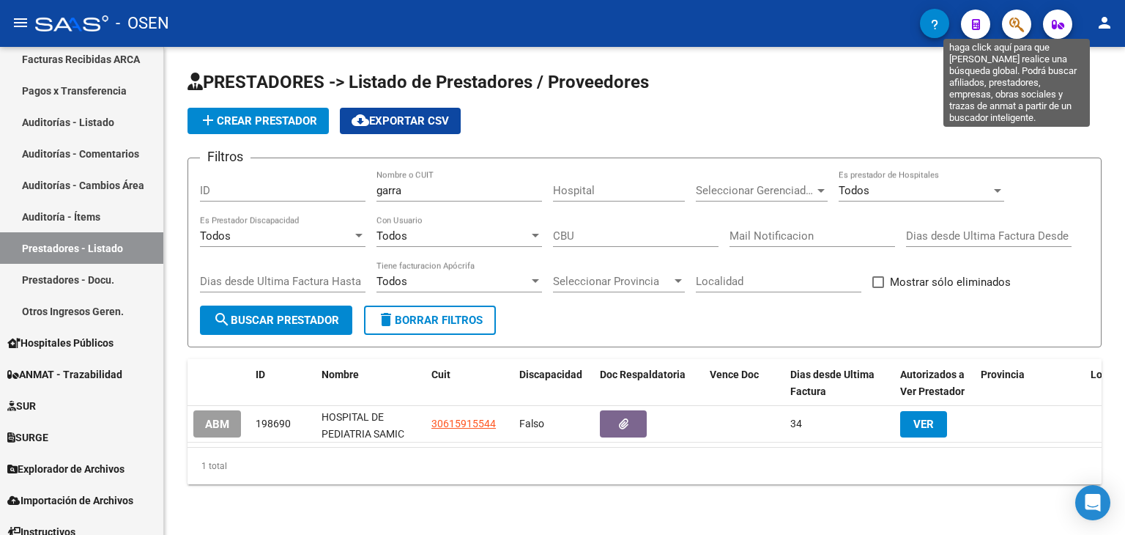
click at [1022, 29] on icon "button" at bounding box center [1016, 24] width 15 height 17
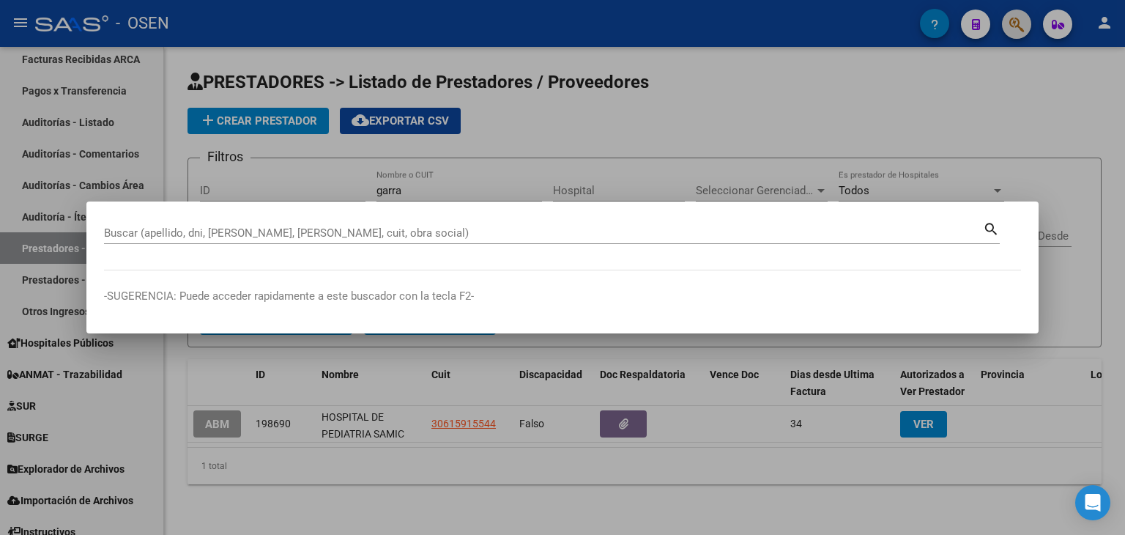
paste input "27216020990"
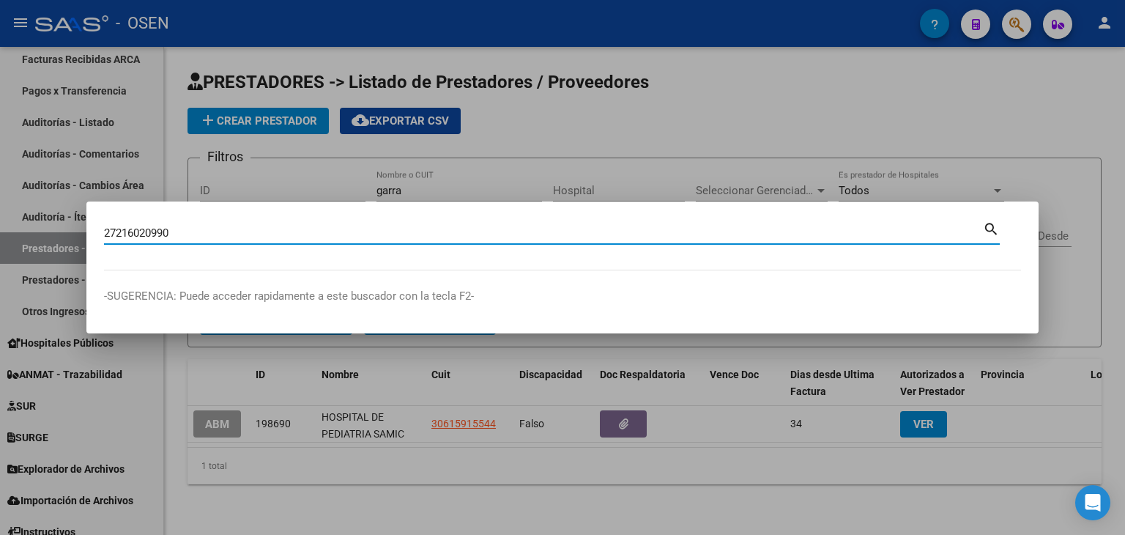
type input "27216020990"
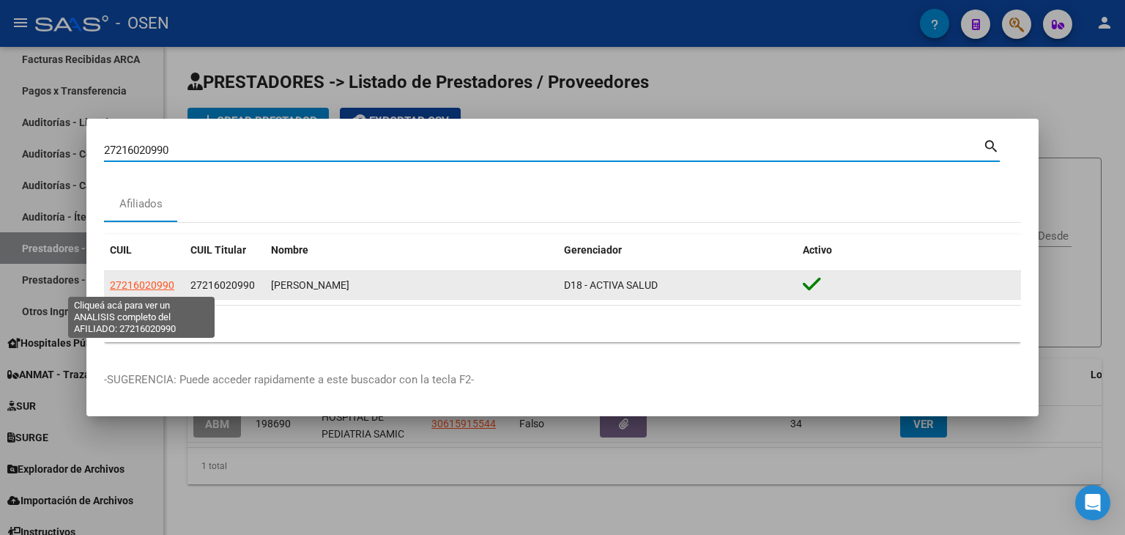
click at [141, 286] on span "27216020990" at bounding box center [142, 285] width 64 height 12
type textarea "27216020990"
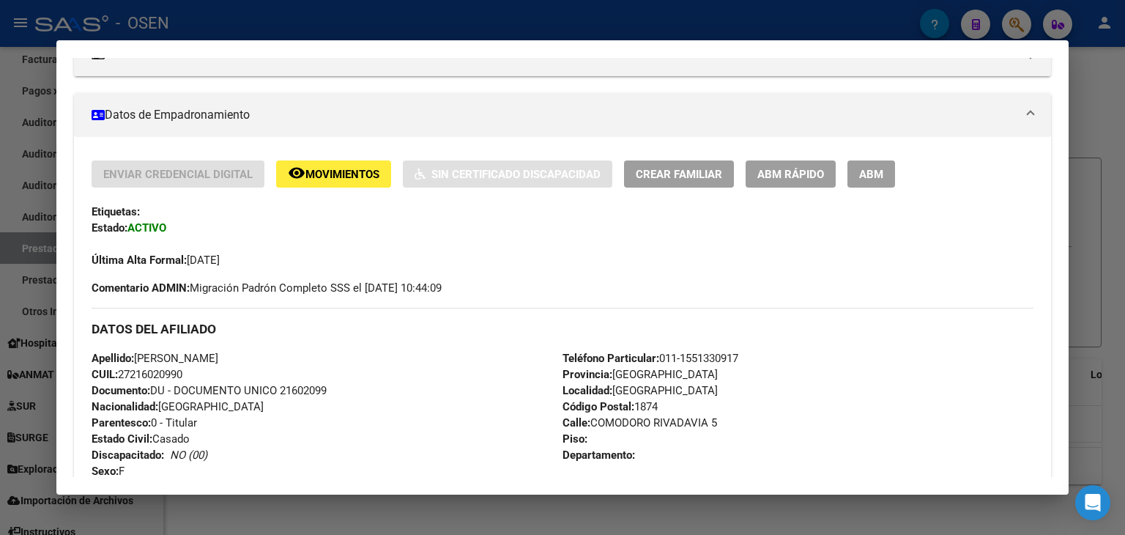
scroll to position [0, 0]
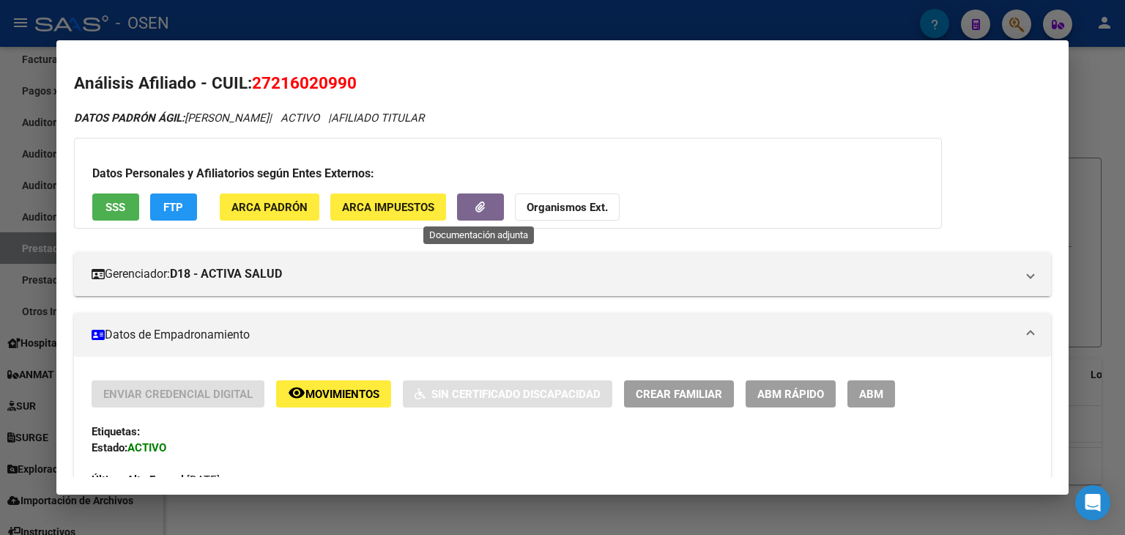
click at [470, 209] on button "button" at bounding box center [480, 206] width 47 height 27
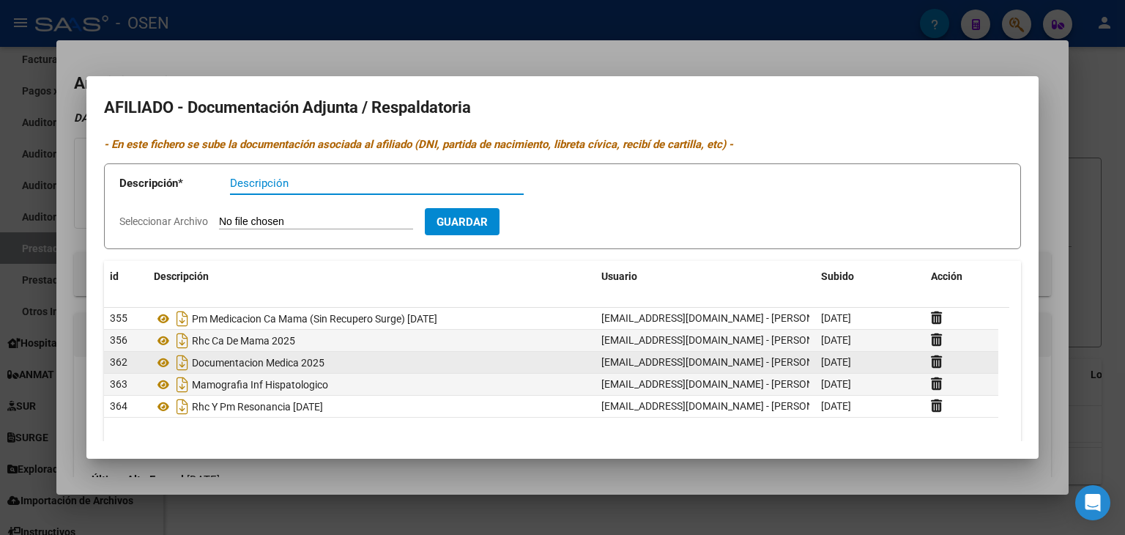
scroll to position [51, 0]
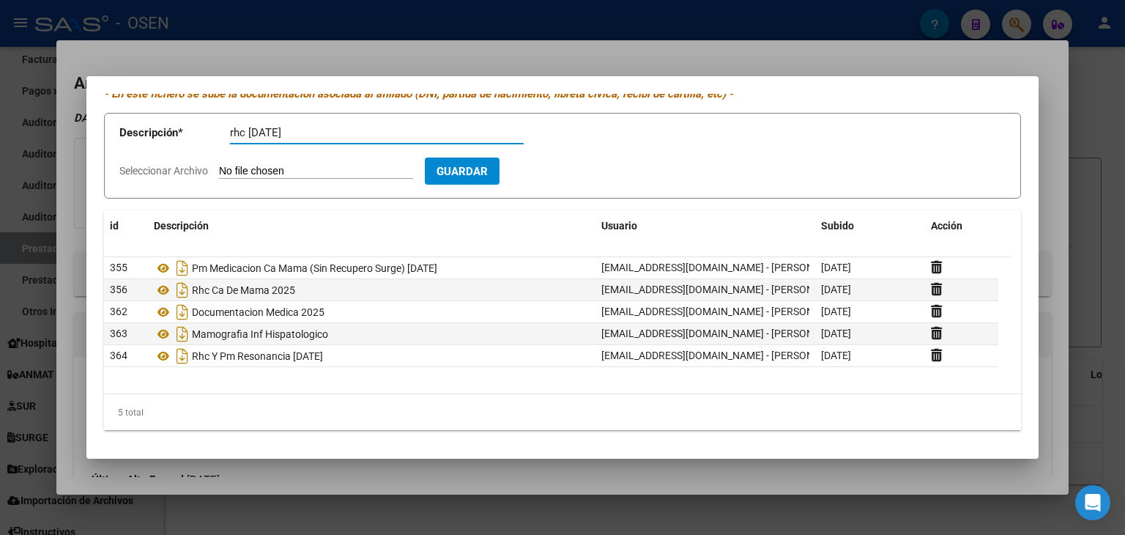
type input "rhc AGOSTO 2025"
click at [219, 165] on input "Seleccionar Archivo" at bounding box center [316, 172] width 194 height 14
type input "C:\fakepath\redocumentacionsolicituddetratamientooncologico.zip"
drag, startPoint x: 573, startPoint y: 168, endPoint x: 774, endPoint y: 6, distance: 258.4
click at [573, 168] on span "Guardar" at bounding box center [546, 171] width 51 height 13
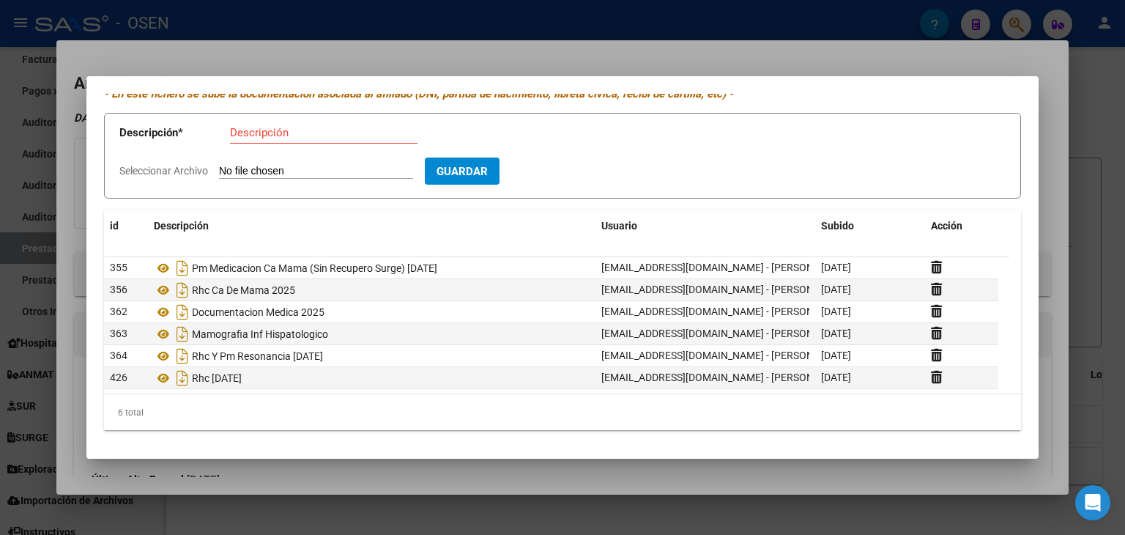
click at [202, 56] on div at bounding box center [562, 267] width 1125 height 535
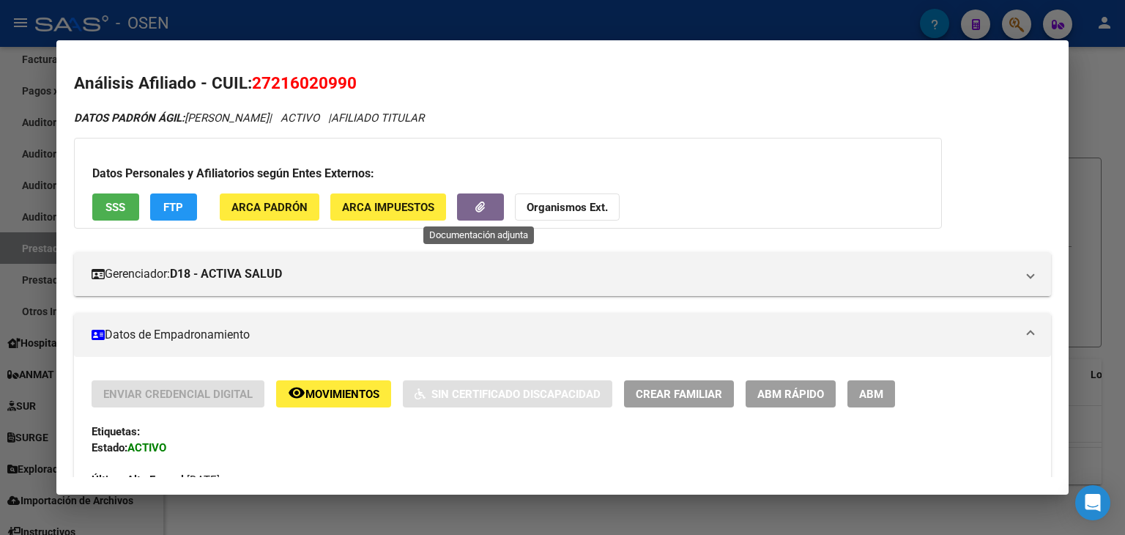
click at [475, 213] on span "button" at bounding box center [480, 207] width 10 height 13
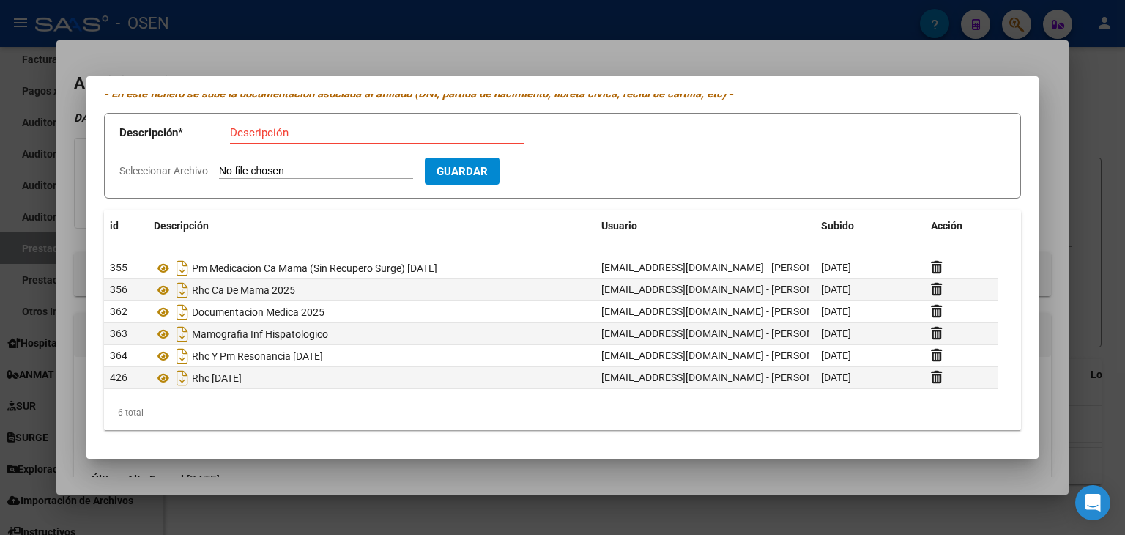
click at [245, 40] on div at bounding box center [562, 267] width 1125 height 535
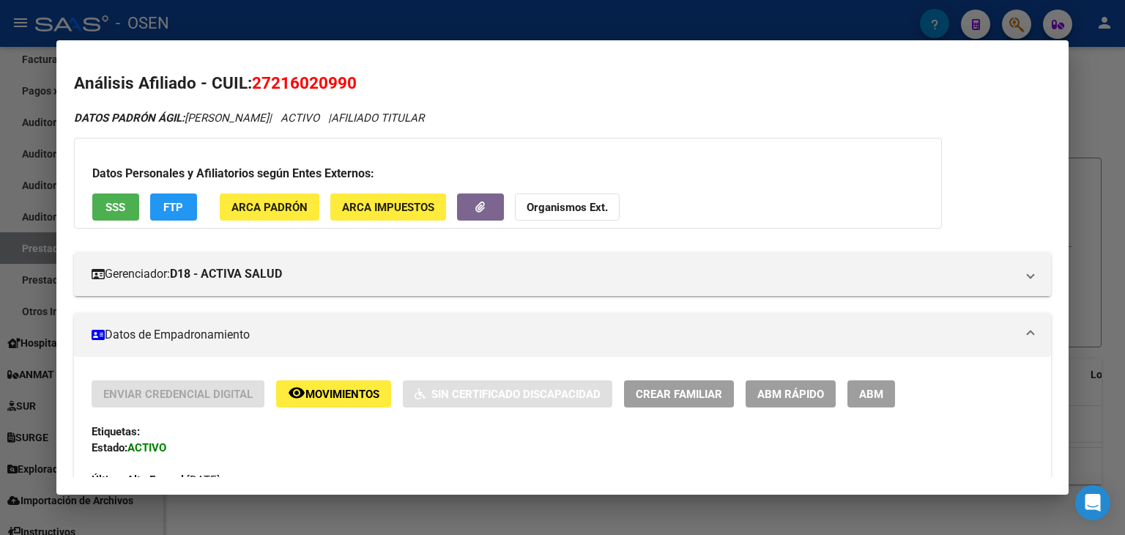
click at [256, 51] on mat-dialog-container "Análisis Afiliado - CUIL: 27216020990 DATOS PADRÓN ÁGIL: GOTUZZO LORENA | ACTIV…" at bounding box center [562, 267] width 1012 height 455
click at [252, 29] on div at bounding box center [562, 267] width 1125 height 535
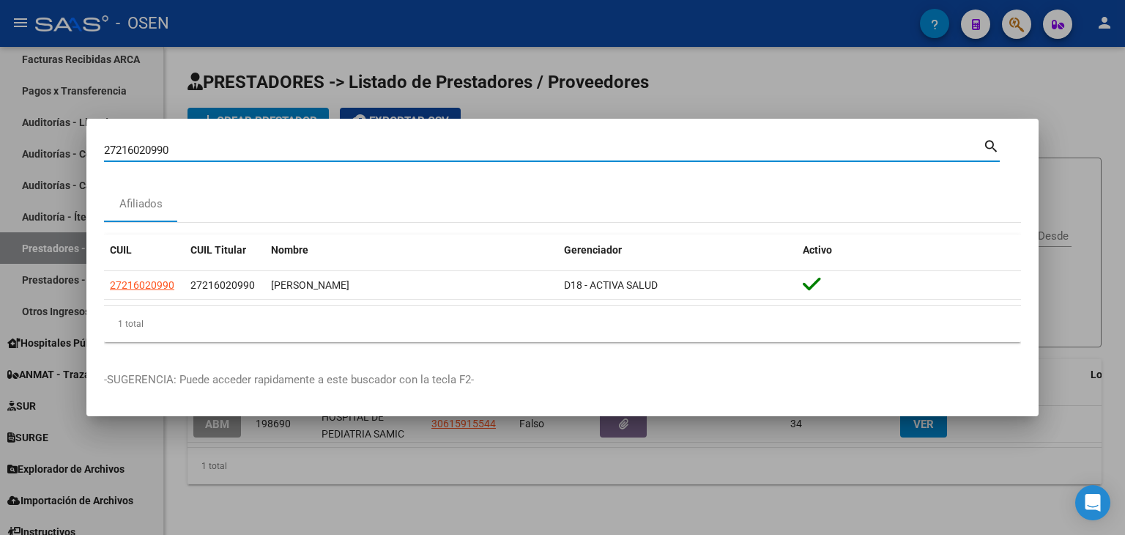
drag, startPoint x: 173, startPoint y: 155, endPoint x: 62, endPoint y: 159, distance: 111.4
click at [62, 159] on div "27216020990 Buscar (apellido, dni, cuil, nro traspaso, cuit, obra social) searc…" at bounding box center [562, 267] width 1125 height 535
paste input "20233495019"
type input "20233495019"
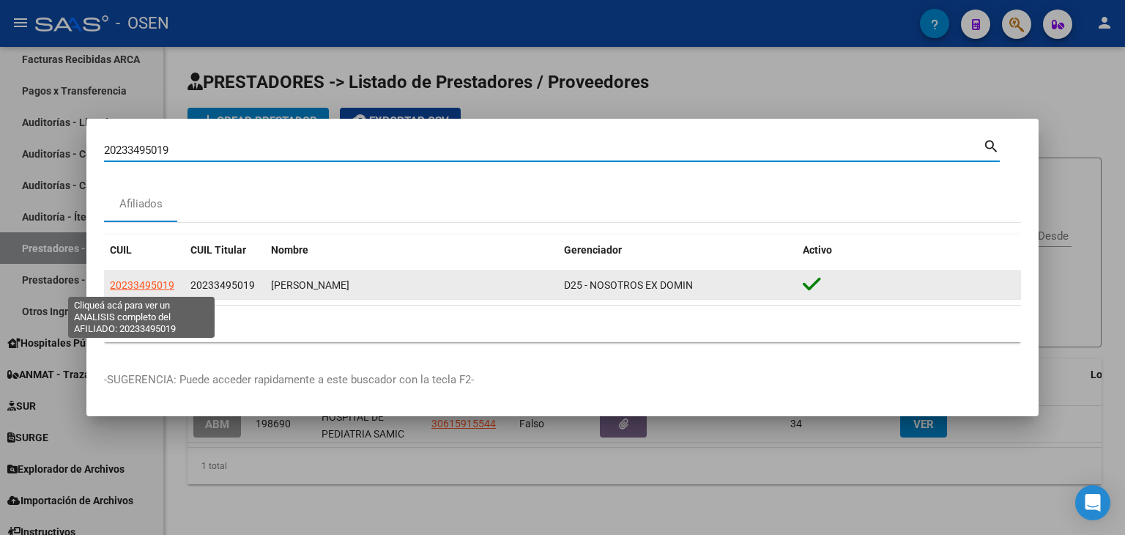
click at [144, 290] on span "20233495019" at bounding box center [142, 285] width 64 height 12
type textarea "20233495019"
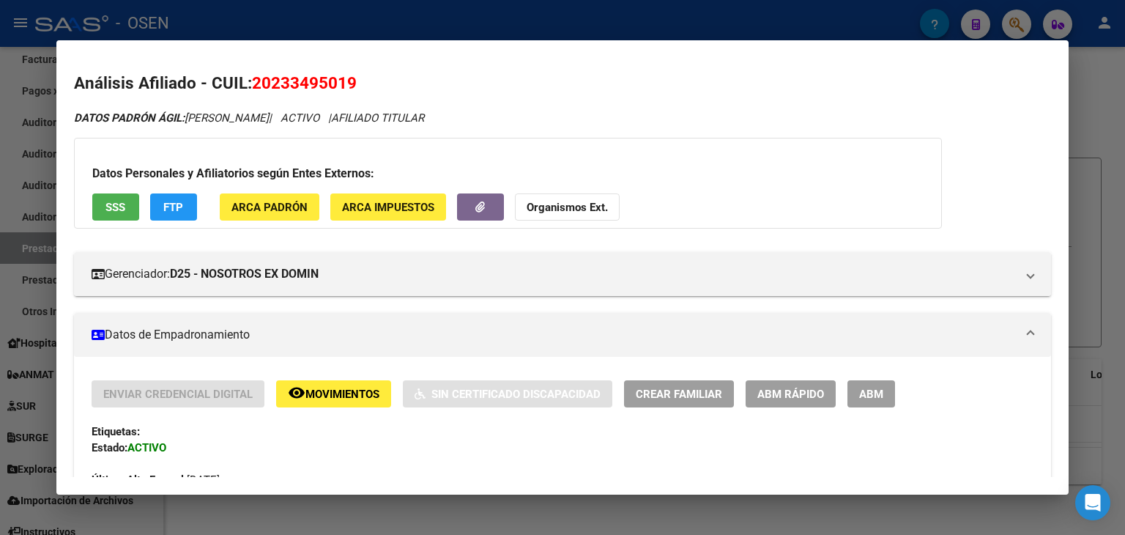
click at [494, 191] on div "Datos Personales y Afiliatorios según Entes Externos: SSS FTP ARCA Padrón ARCA …" at bounding box center [508, 183] width 868 height 91
click at [486, 201] on button "button" at bounding box center [480, 206] width 47 height 27
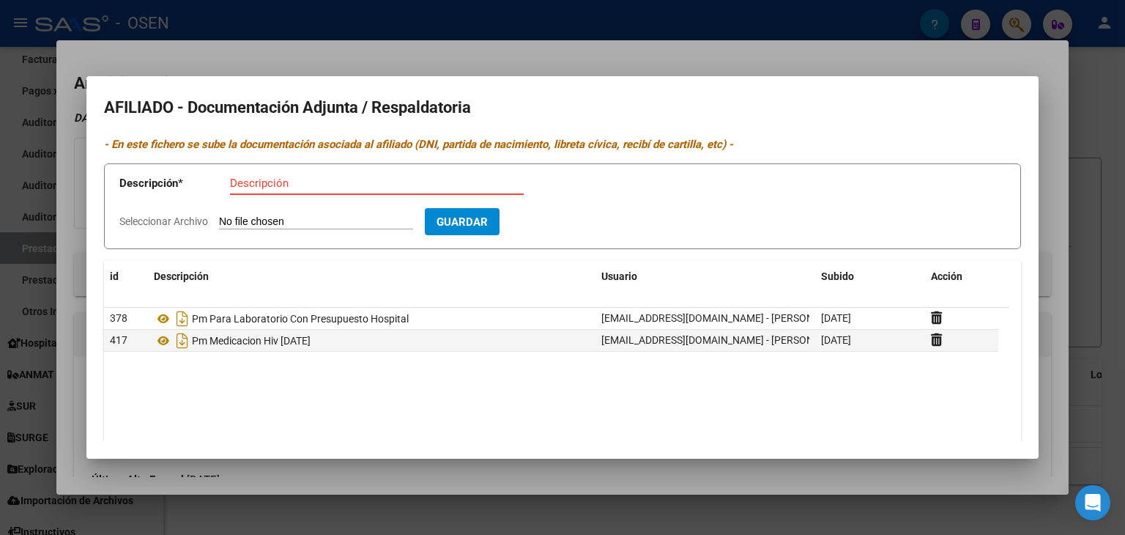
click at [262, 184] on input "Descripción" at bounding box center [377, 182] width 294 height 13
type input "Planilla ministerio de Salud"
click at [363, 227] on input "Seleccionar Archivo" at bounding box center [316, 222] width 194 height 14
type input "C:\fakepath\1000179863_signed.pdf"
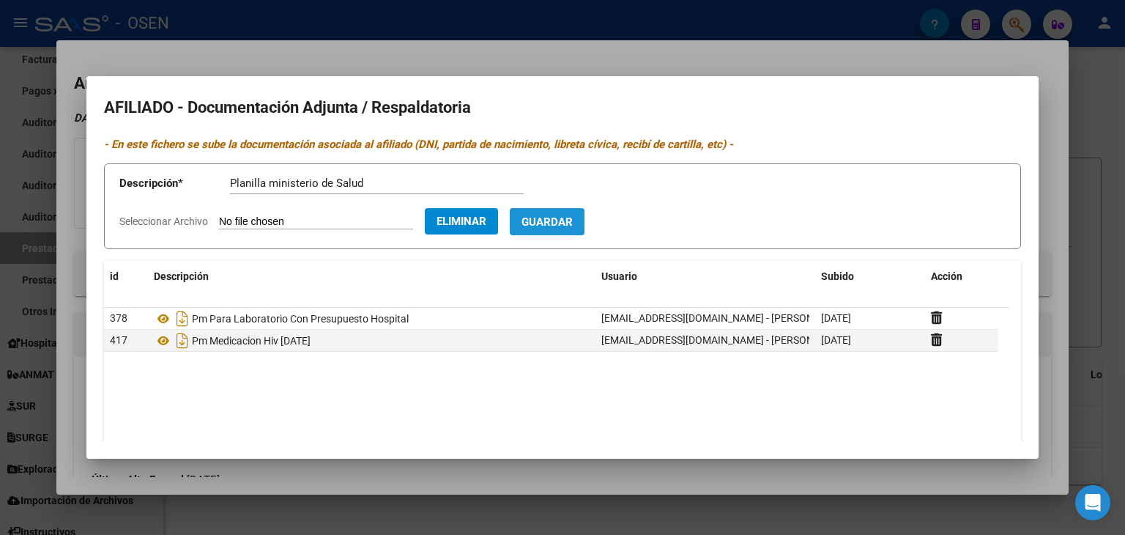
click at [569, 224] on span "Guardar" at bounding box center [546, 221] width 51 height 13
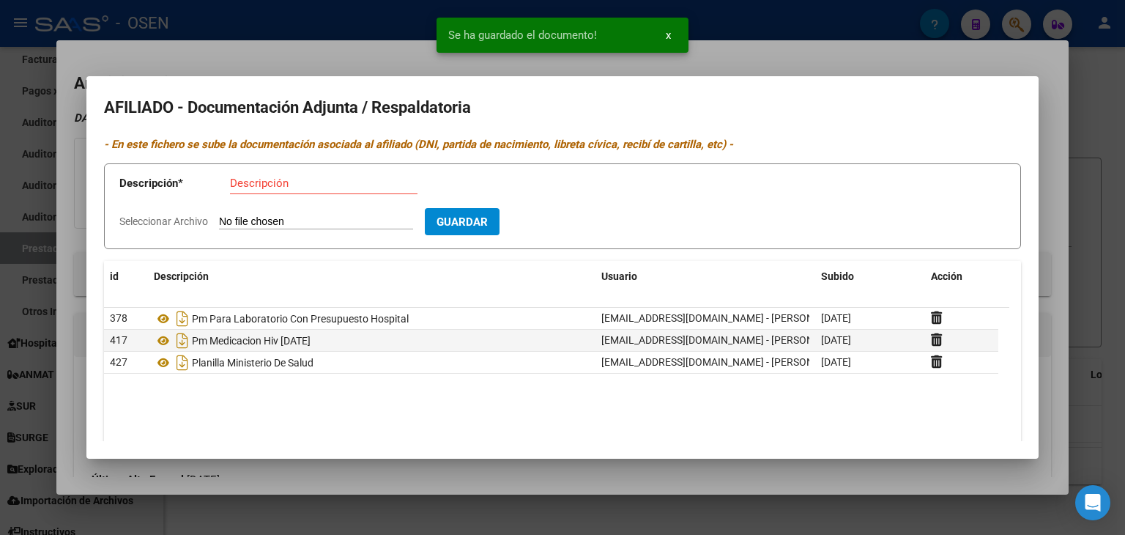
drag, startPoint x: 1103, startPoint y: 70, endPoint x: 1055, endPoint y: 42, distance: 55.4
click at [1102, 70] on div at bounding box center [562, 267] width 1125 height 535
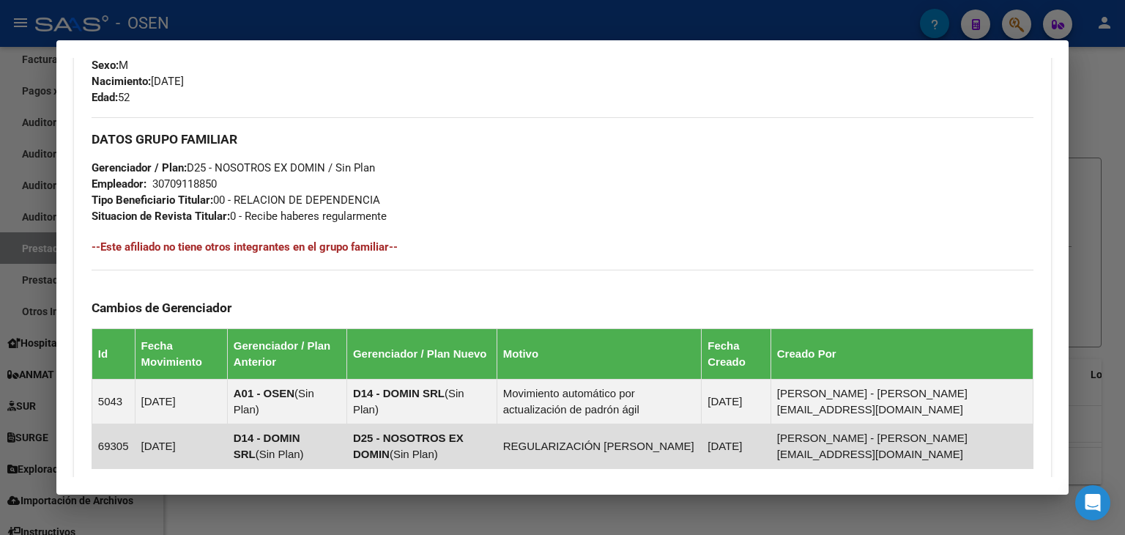
scroll to position [844, 0]
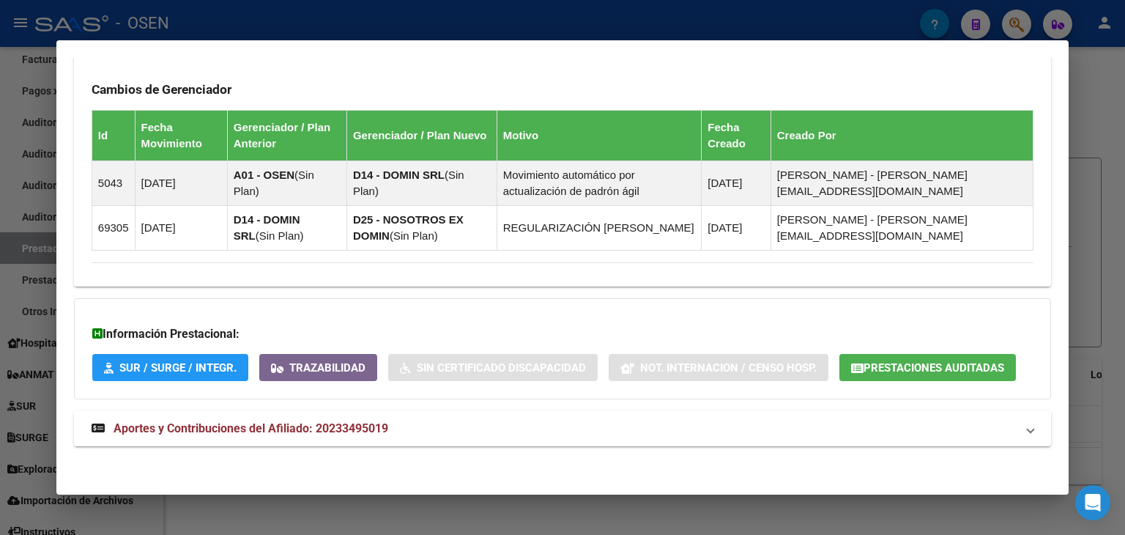
click at [217, 364] on span "SUR / SURGE / INTEGR." at bounding box center [177, 367] width 117 height 13
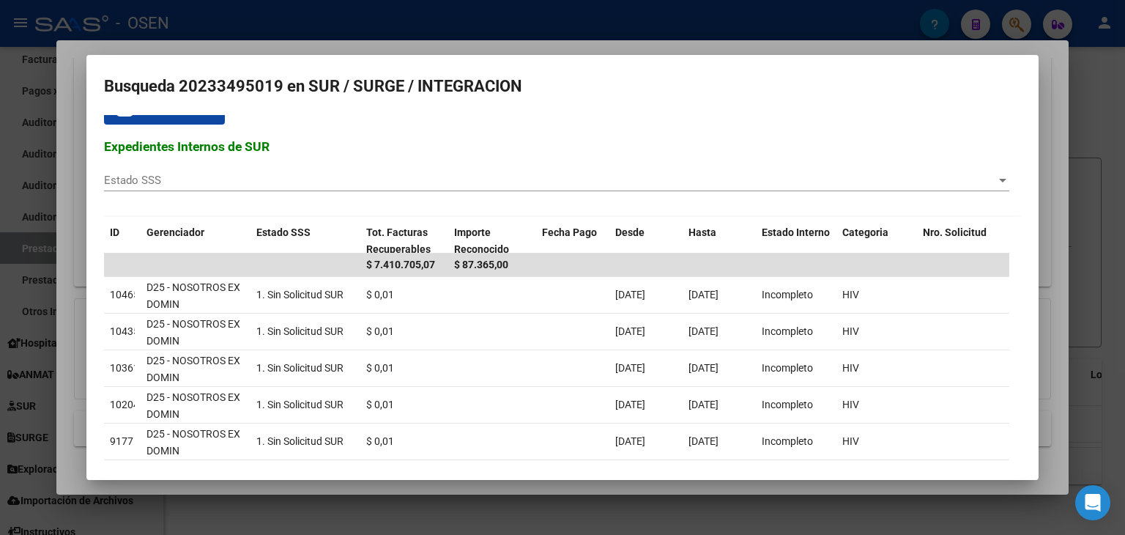
scroll to position [0, 0]
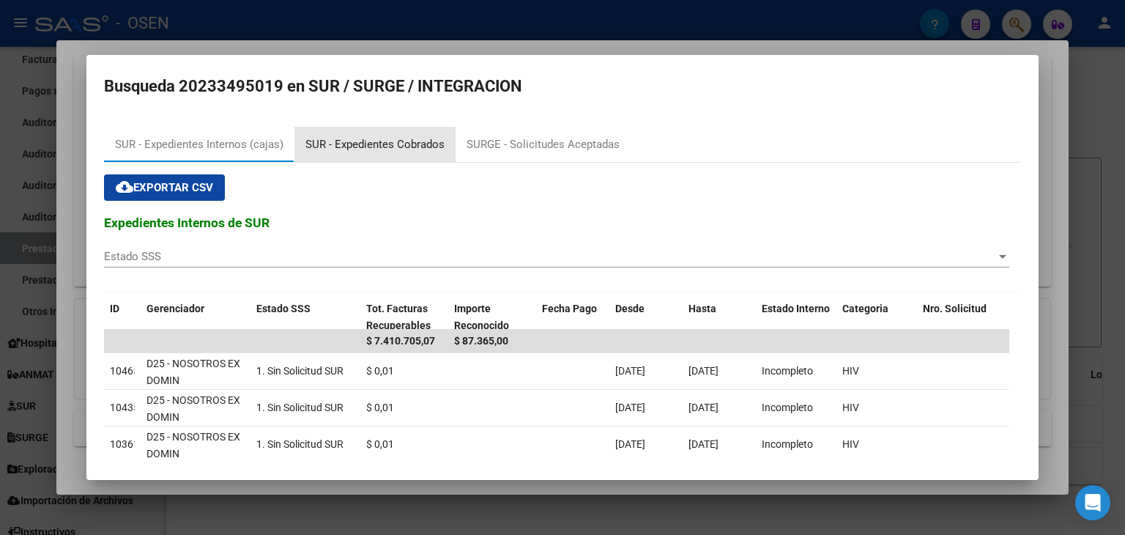
click at [407, 144] on div "SUR - Expedientes Cobrados" at bounding box center [374, 144] width 139 height 17
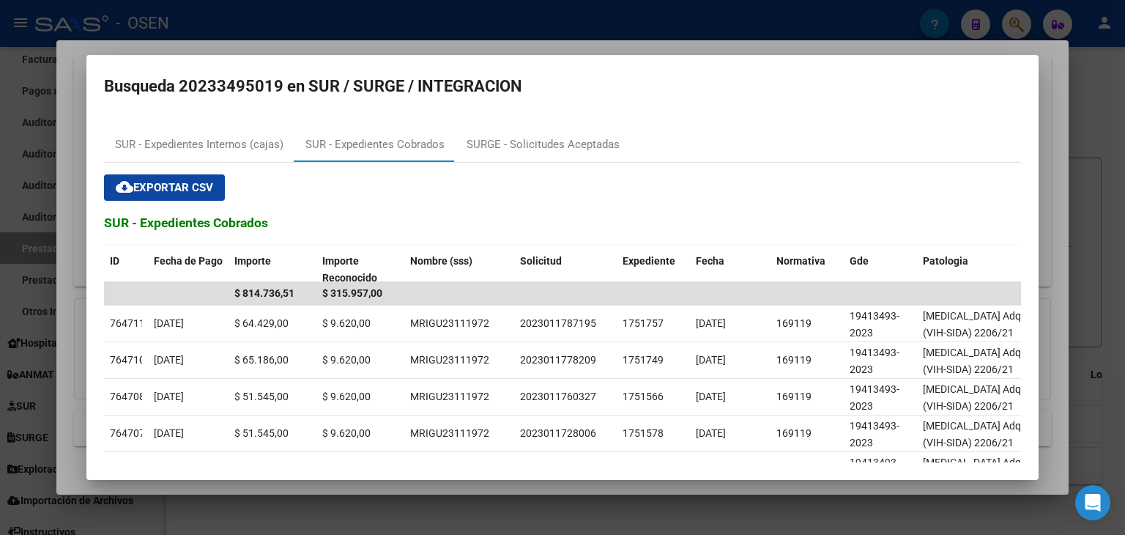
click at [488, 27] on div at bounding box center [562, 267] width 1125 height 535
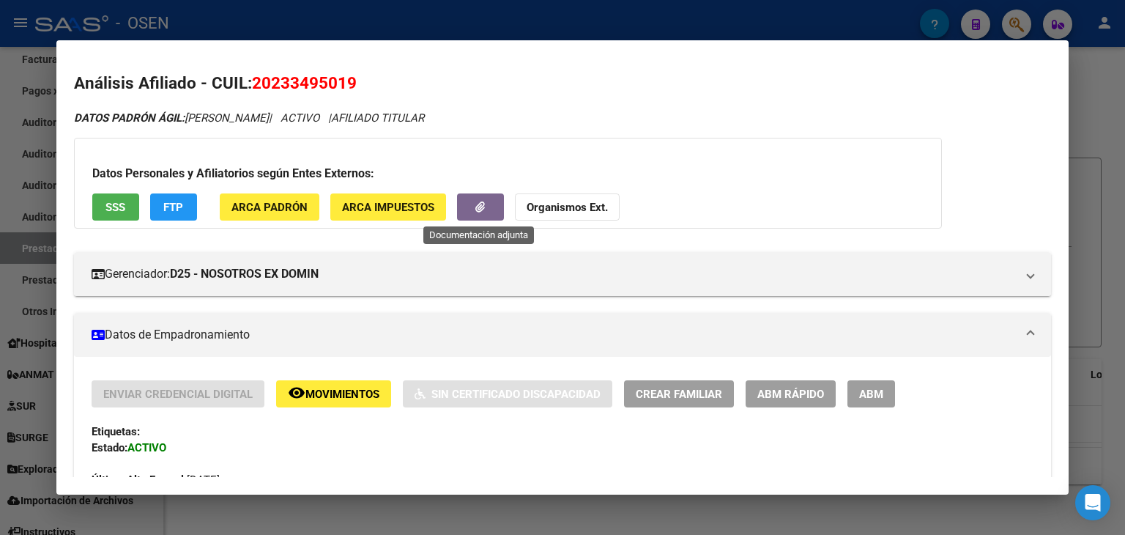
click at [477, 203] on icon "button" at bounding box center [480, 206] width 10 height 11
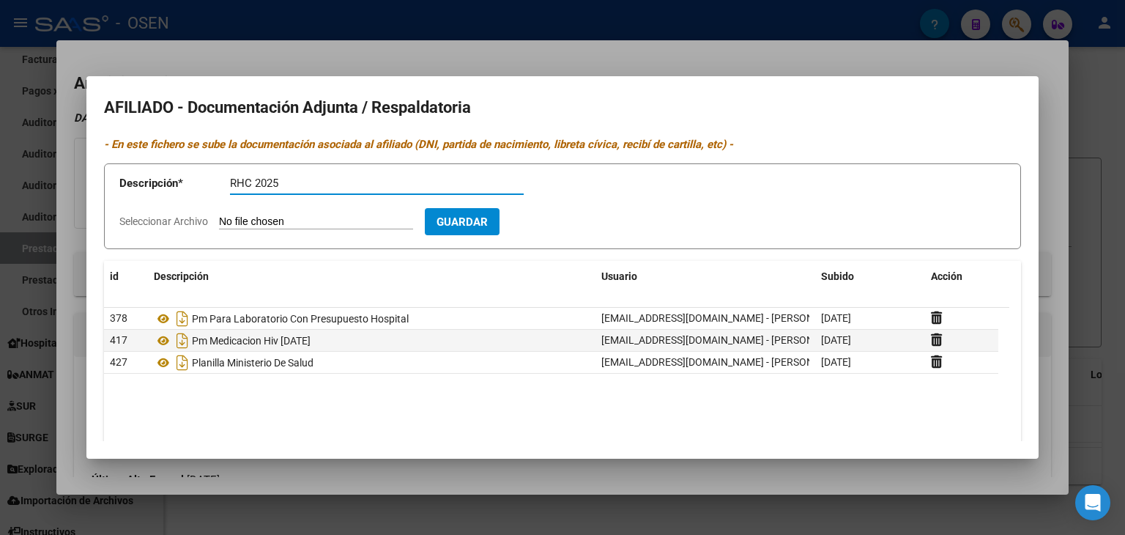
type input "RHC 2025"
click at [219, 215] on input "Seleccionar Archivo" at bounding box center [316, 222] width 194 height 14
type input "C:\fakepath\1000179859_signed.pdf"
click at [581, 234] on button "Guardar" at bounding box center [547, 221] width 75 height 27
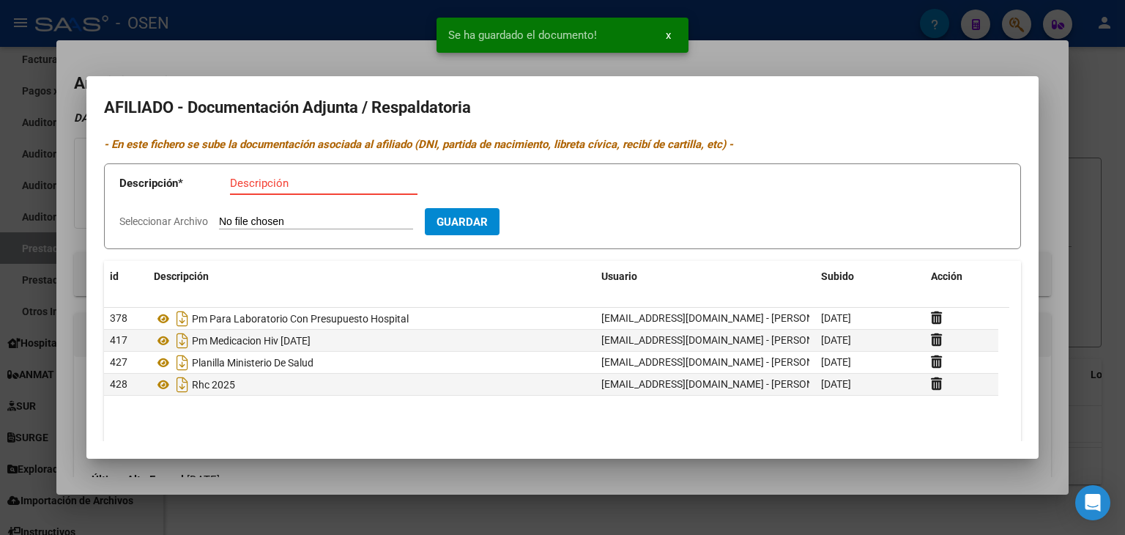
click at [301, 181] on input "Descripción" at bounding box center [323, 182] width 187 height 13
type input "lab 2025"
click at [219, 215] on input "Seleccionar Archivo" at bounding box center [316, 222] width 194 height 14
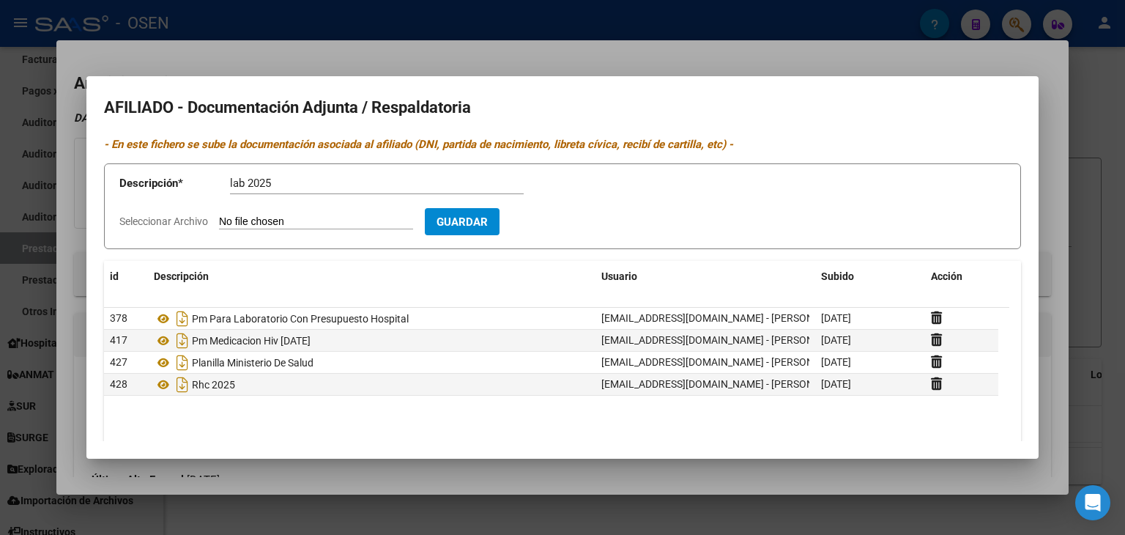
type input "C:\fakepath\1000179855.png"
click at [577, 234] on button "Guardar" at bounding box center [547, 221] width 75 height 27
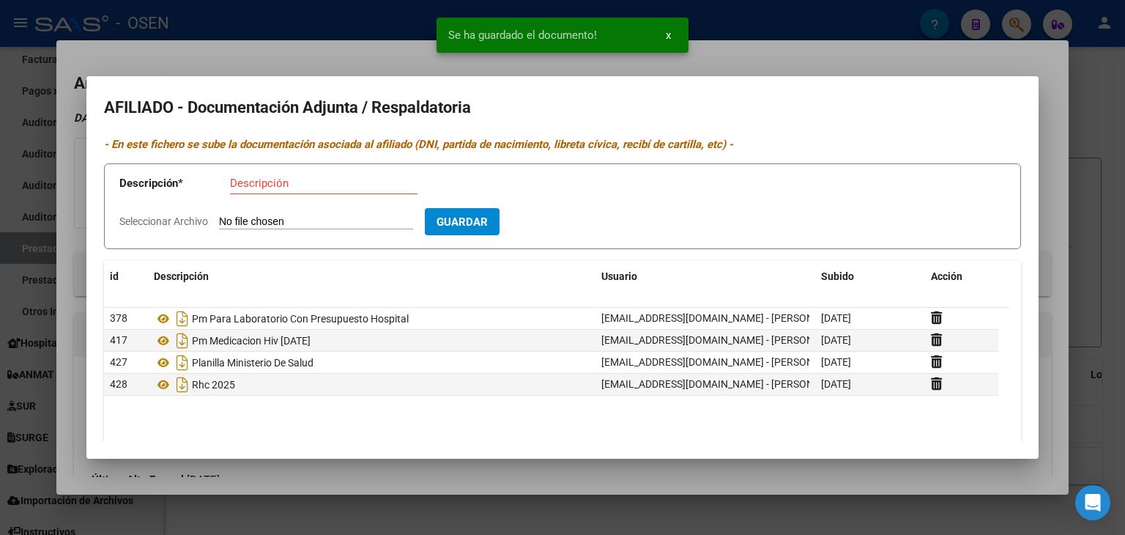
click at [1099, 97] on div at bounding box center [562, 267] width 1125 height 535
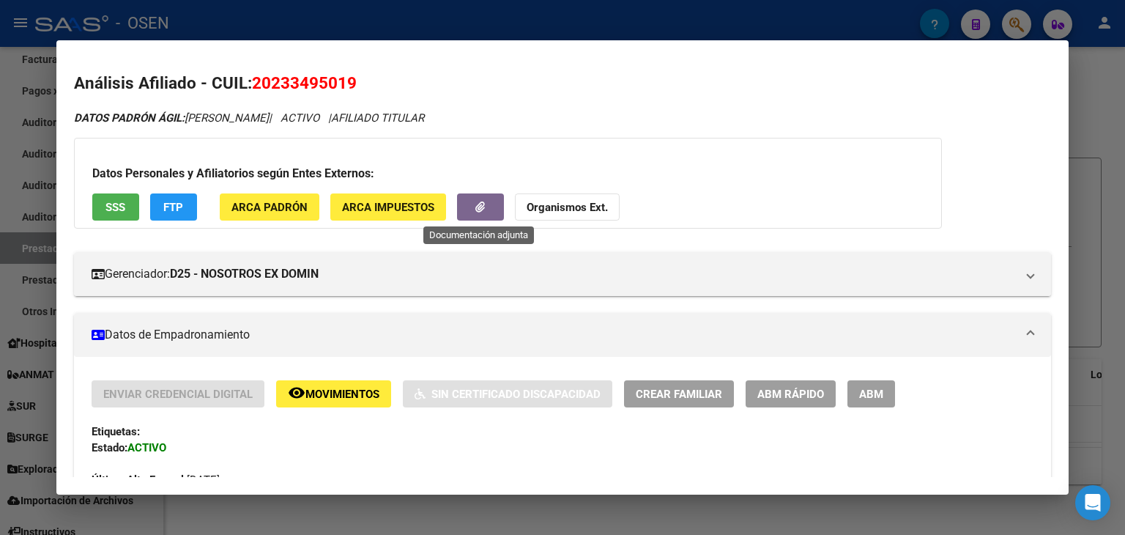
click at [475, 201] on icon "button" at bounding box center [480, 206] width 10 height 11
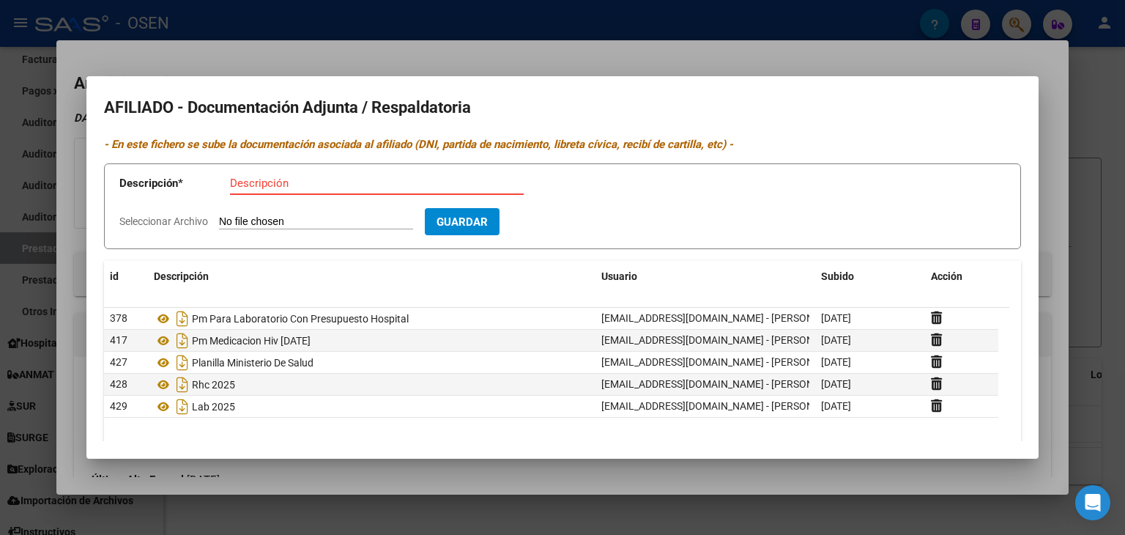
click at [411, 52] on div at bounding box center [562, 267] width 1125 height 535
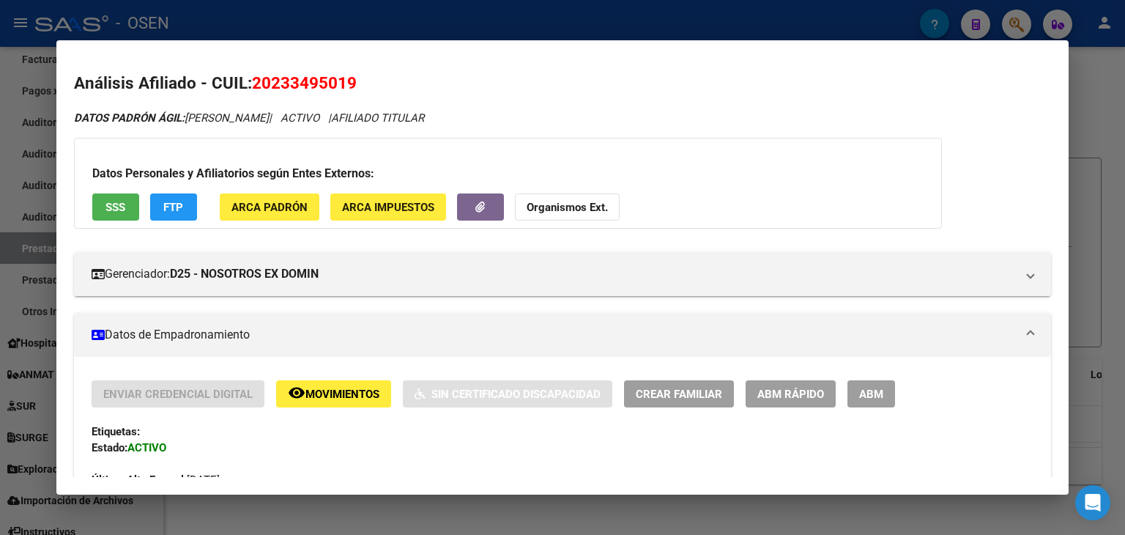
click at [251, 18] on div at bounding box center [562, 267] width 1125 height 535
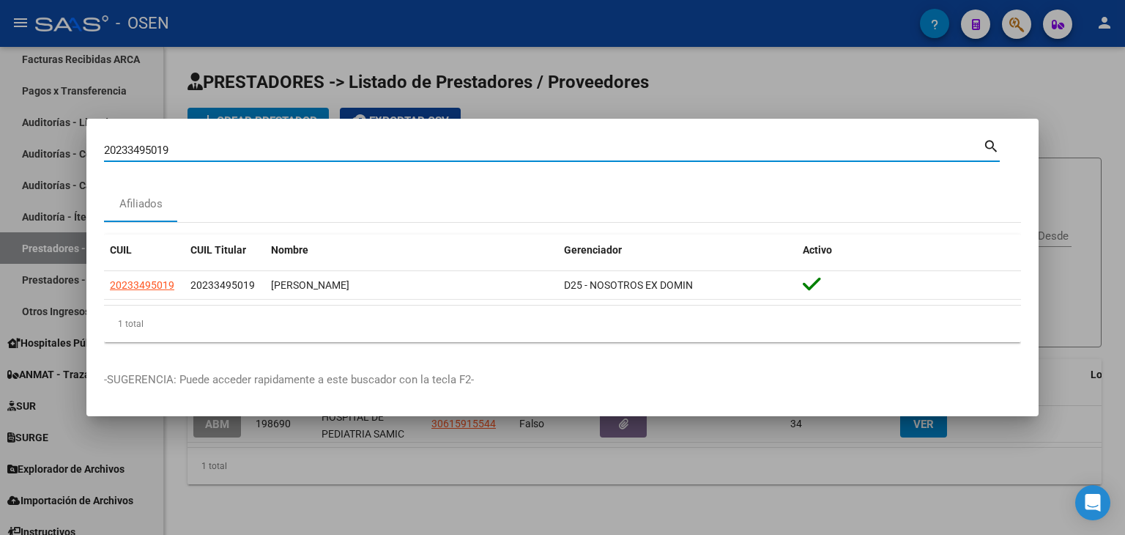
drag, startPoint x: 219, startPoint y: 149, endPoint x: 129, endPoint y: 145, distance: 90.1
click at [75, 149] on div "20233495019 Buscar (apellido, dni, cuil, nro traspaso, cuit, obra social) searc…" at bounding box center [562, 267] width 1125 height 535
paste input "33075108"
type input "33075108"
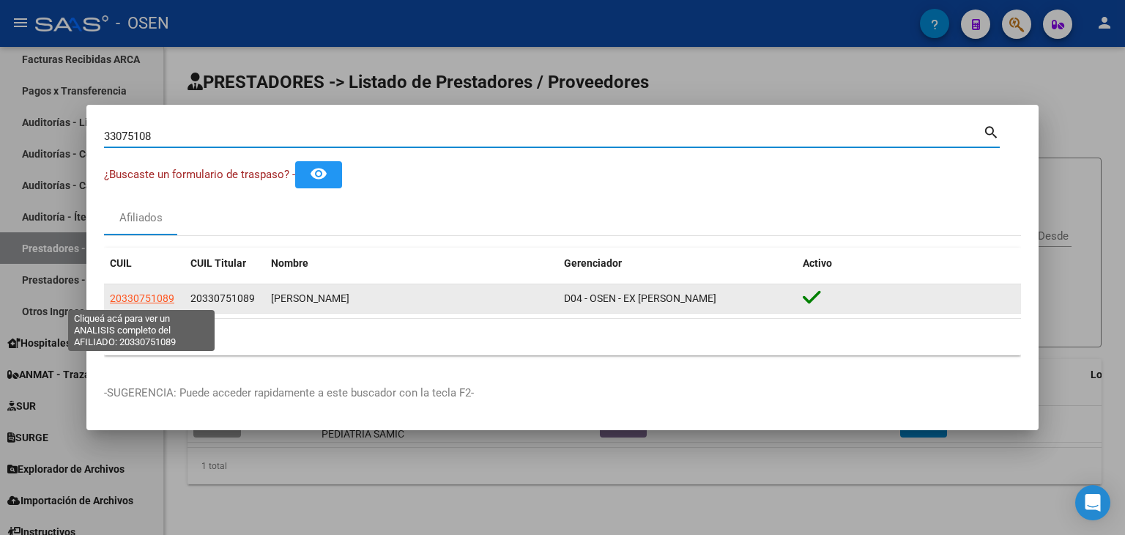
click at [113, 300] on span "20330751089" at bounding box center [142, 298] width 64 height 12
type textarea "20330751089"
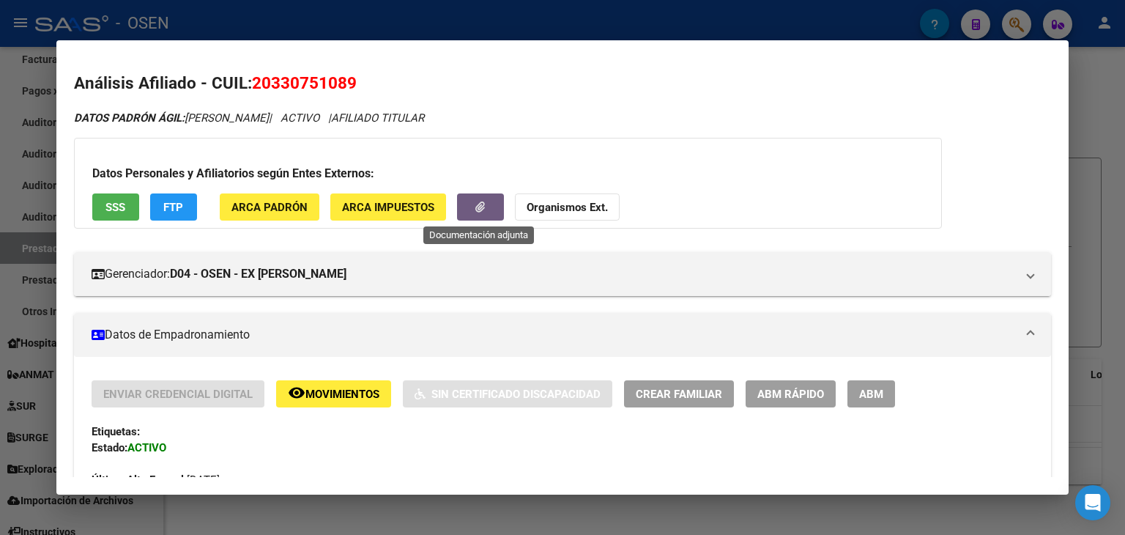
click at [483, 204] on icon "button" at bounding box center [480, 206] width 10 height 11
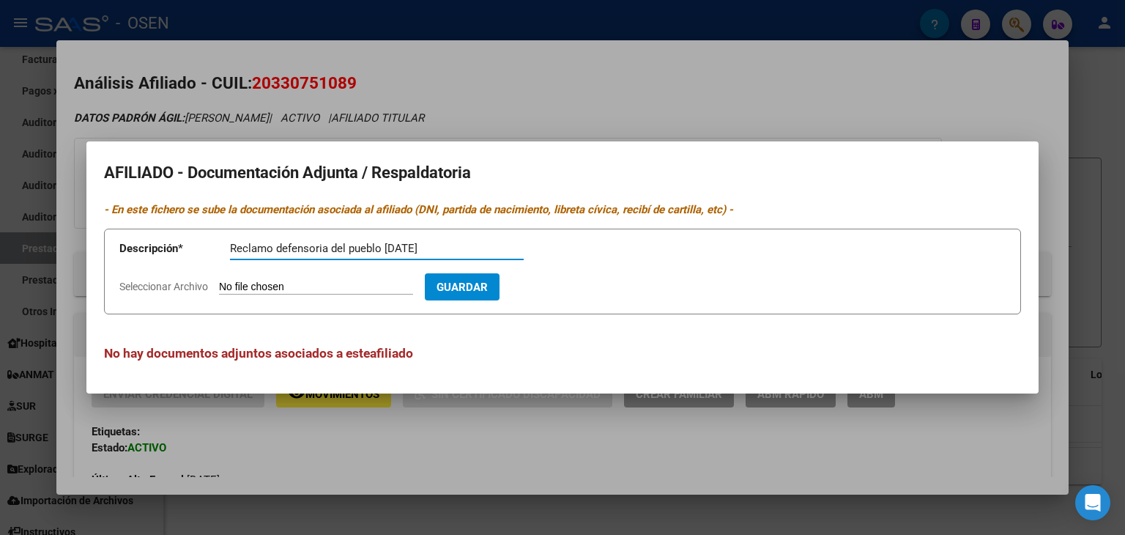
type input "Reclamo defensoria del pueblo 11-08-25"
click at [219, 280] on input "Seleccionar Archivo" at bounding box center [316, 287] width 194 height 14
type input "C:\fakepath\reclamoalbarracnmartin.zip"
click at [573, 293] on span "Guardar" at bounding box center [546, 286] width 51 height 13
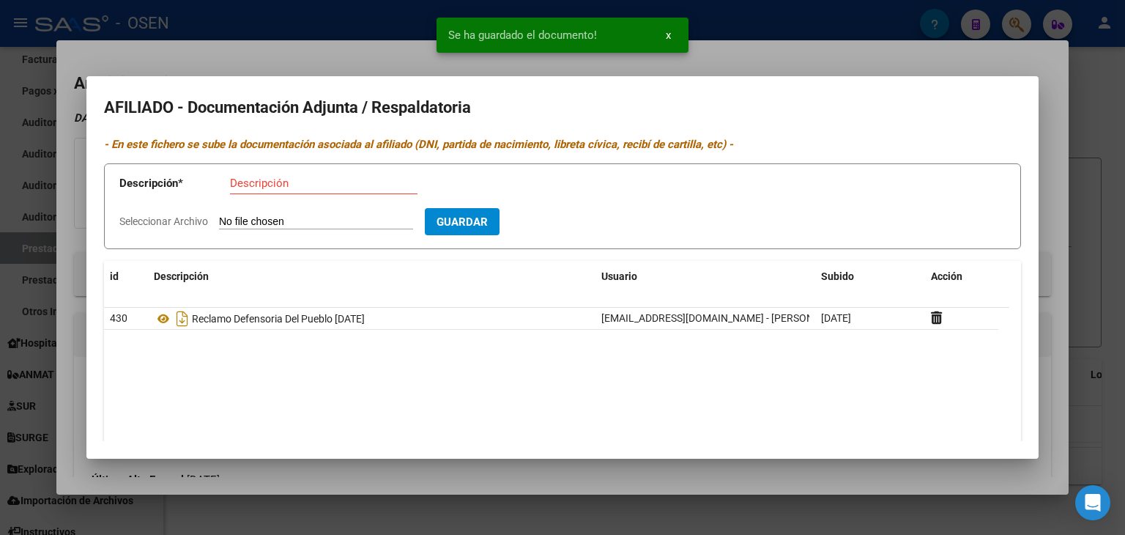
click at [1108, 111] on div at bounding box center [562, 267] width 1125 height 535
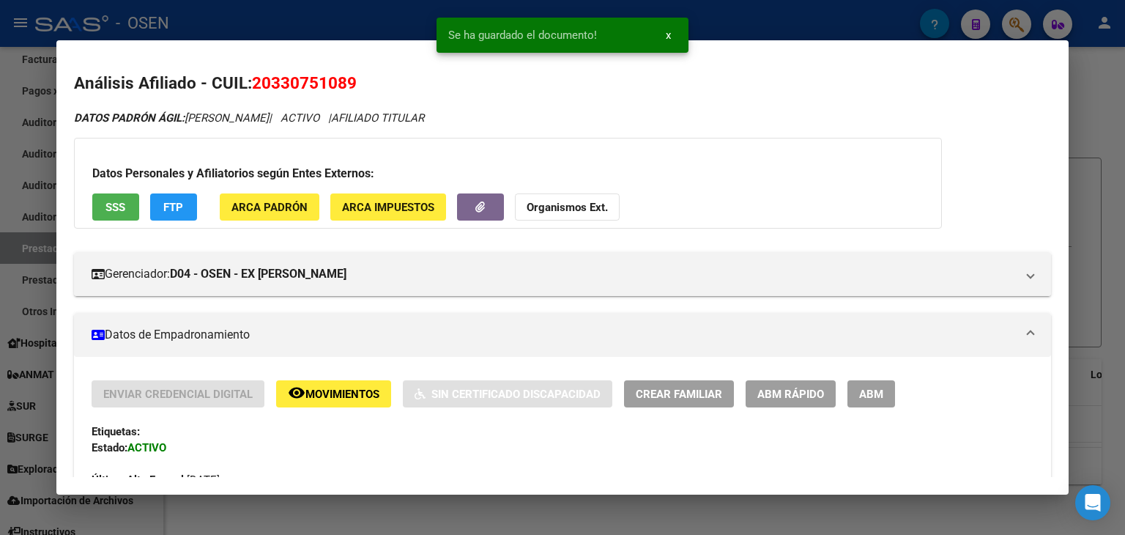
click at [1104, 88] on div at bounding box center [562, 267] width 1125 height 535
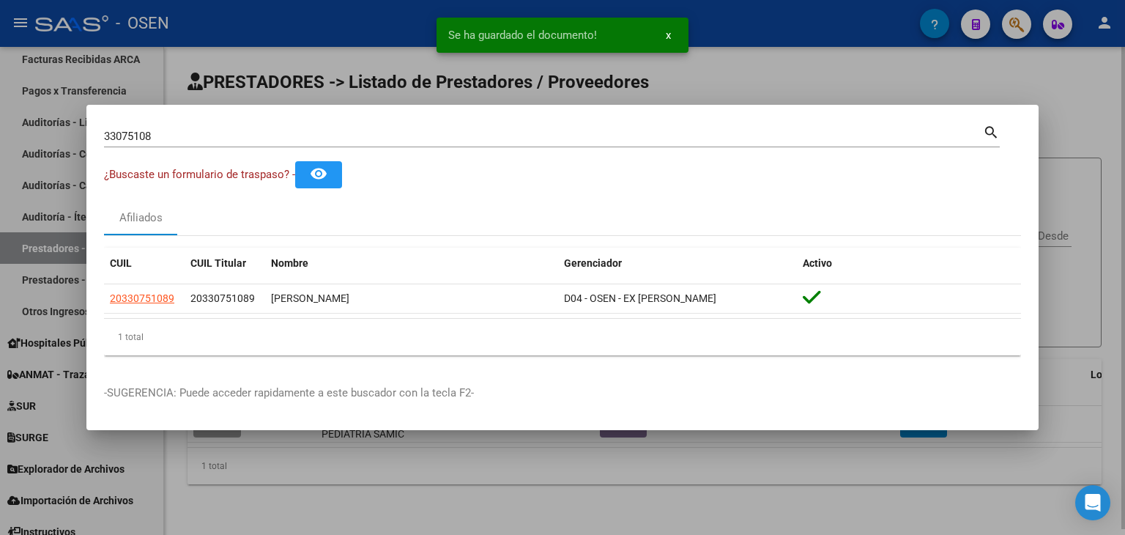
click at [923, 89] on div at bounding box center [562, 267] width 1125 height 535
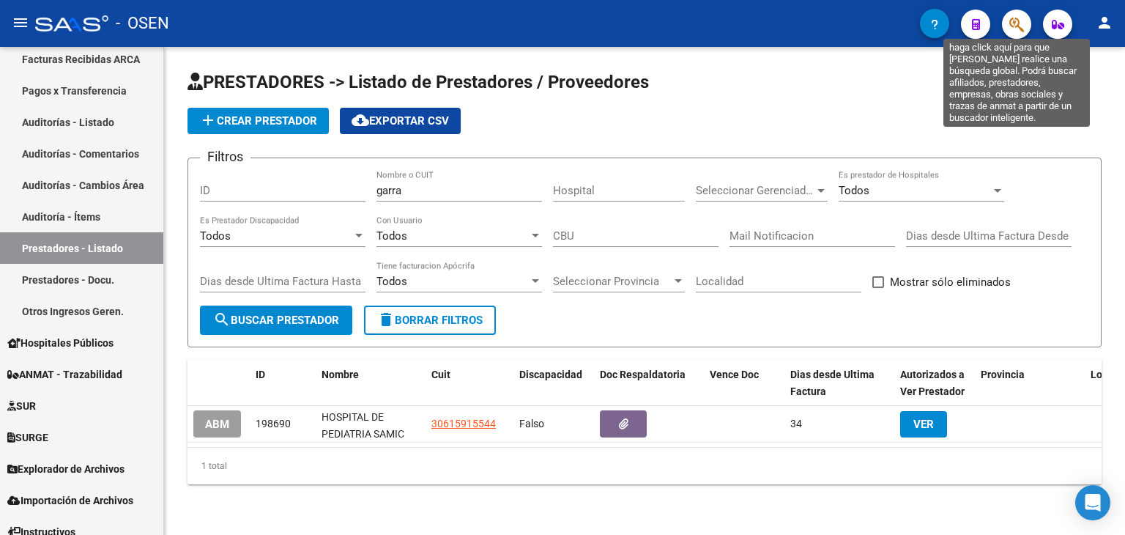
click at [1009, 23] on icon "button" at bounding box center [1016, 24] width 15 height 17
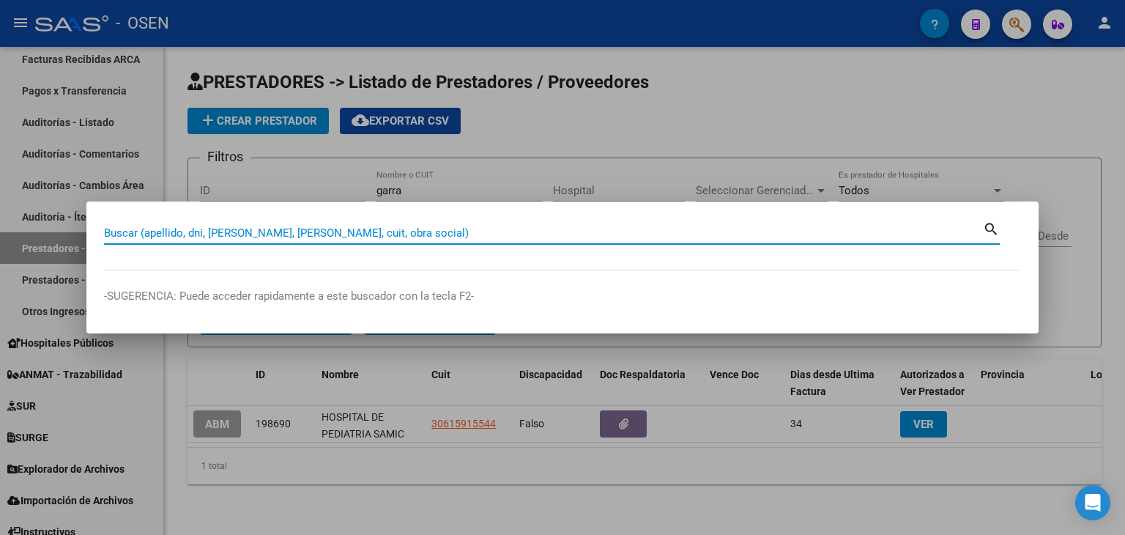
paste input "20330751089"
type input "20330751089"
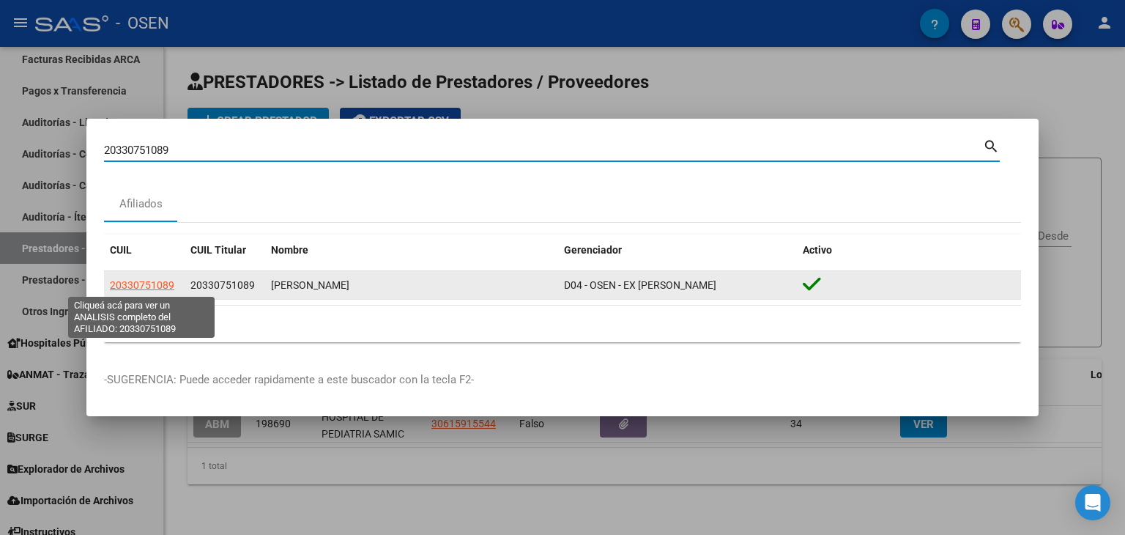
click at [161, 282] on span "20330751089" at bounding box center [142, 285] width 64 height 12
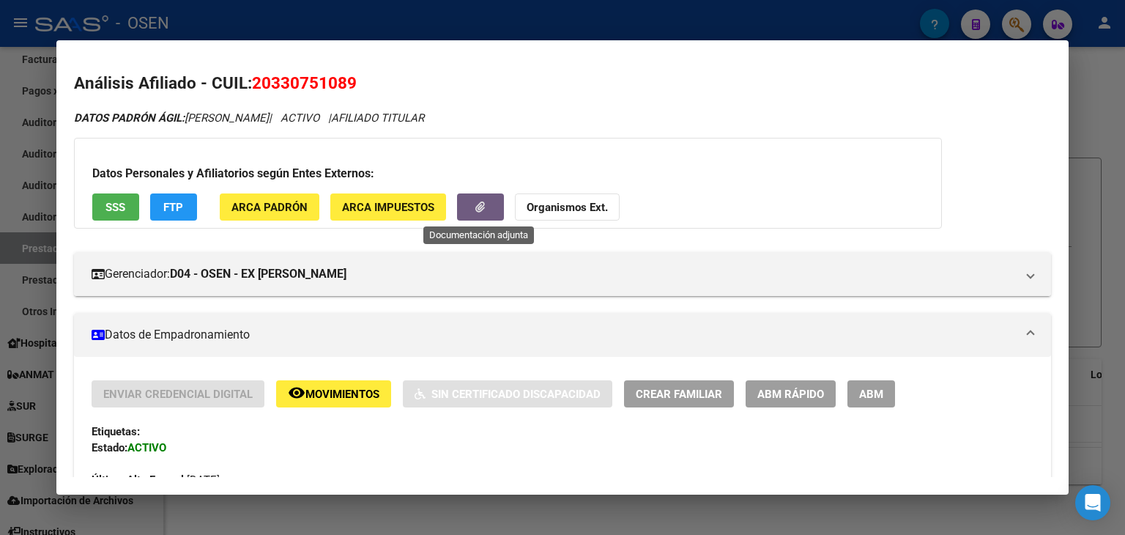
click at [485, 208] on button "button" at bounding box center [480, 206] width 47 height 27
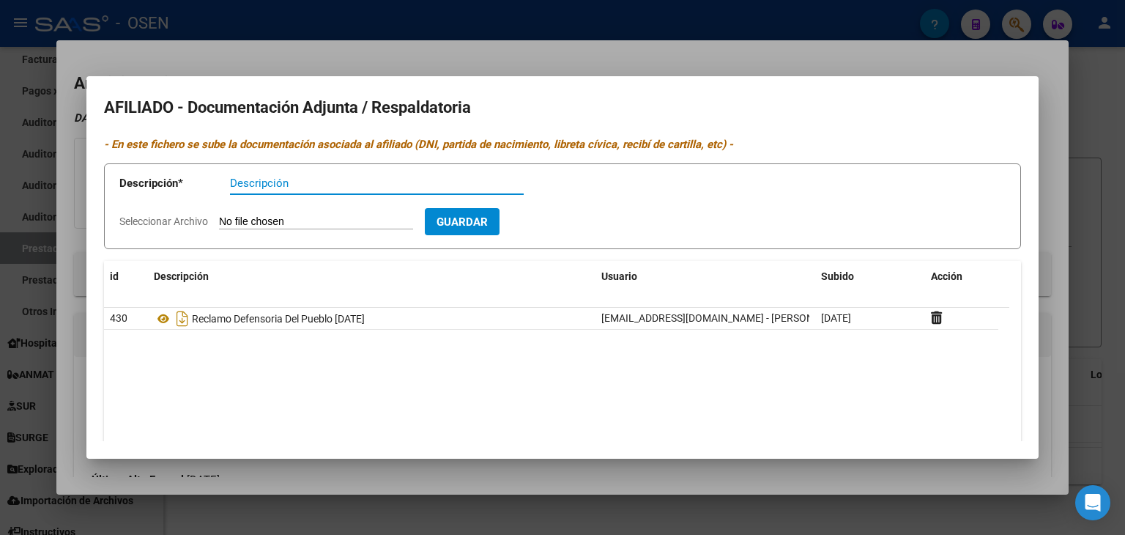
click at [596, 58] on div at bounding box center [562, 267] width 1125 height 535
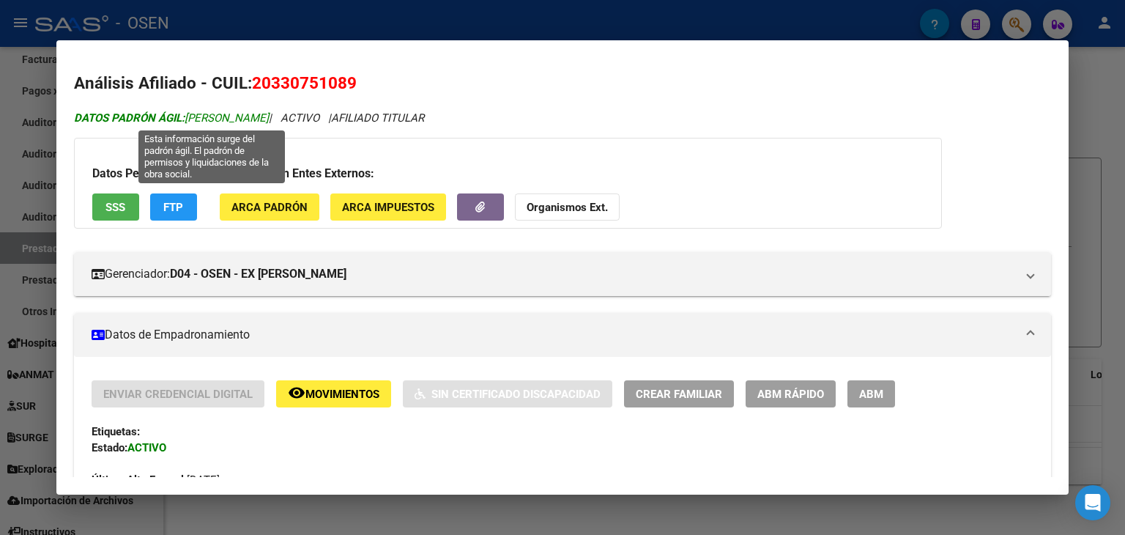
drag, startPoint x: 189, startPoint y: 121, endPoint x: 259, endPoint y: 122, distance: 69.6
click at [259, 122] on span "DATOS PADRÓN ÁGIL: ALBARRACIN MARTIN ROBERTO" at bounding box center [171, 117] width 195 height 13
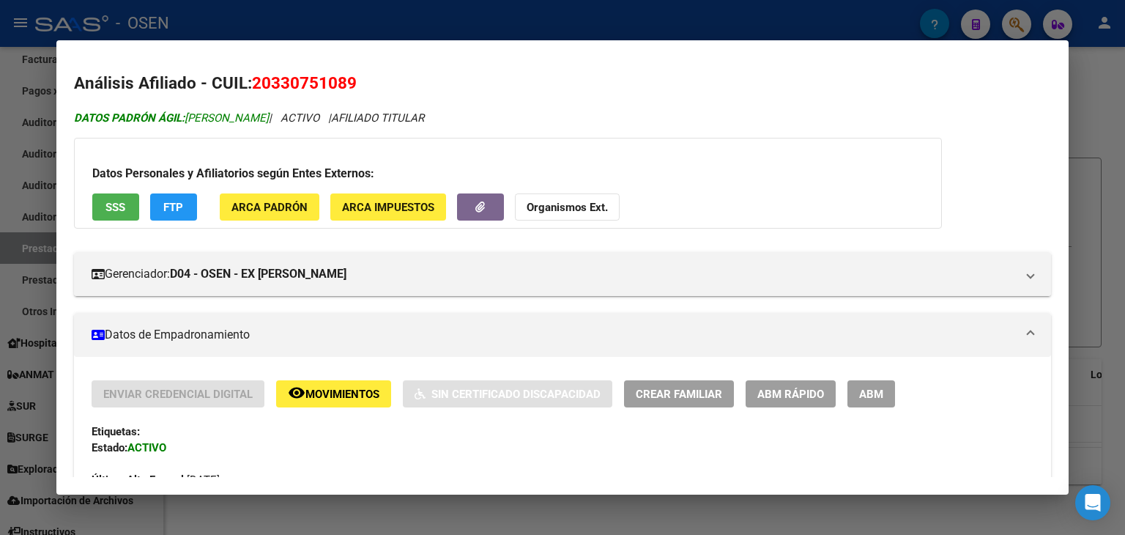
copy span "ALBARRACIN"
click at [481, 206] on icon "button" at bounding box center [480, 206] width 10 height 11
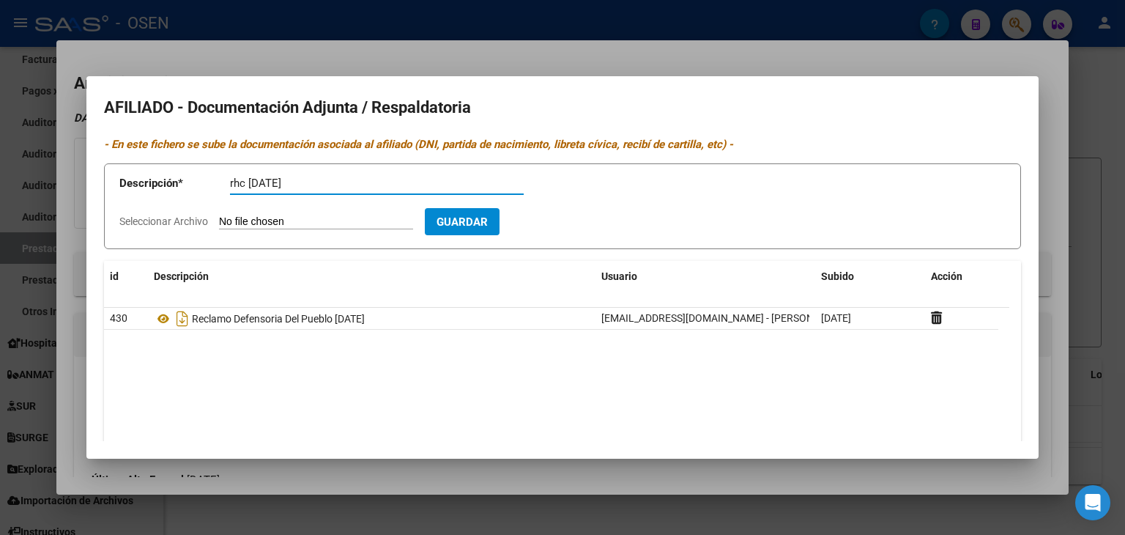
type input "rhc junio 2025"
click at [219, 215] on input "Seleccionar Archivo" at bounding box center [316, 222] width 194 height 14
type input "C:\fakepath\RHC dupilumab Junio 2025 OSEN.docx"
drag, startPoint x: 553, startPoint y: 223, endPoint x: 438, endPoint y: 23, distance: 230.6
click at [552, 222] on span "Guardar" at bounding box center [546, 221] width 51 height 13
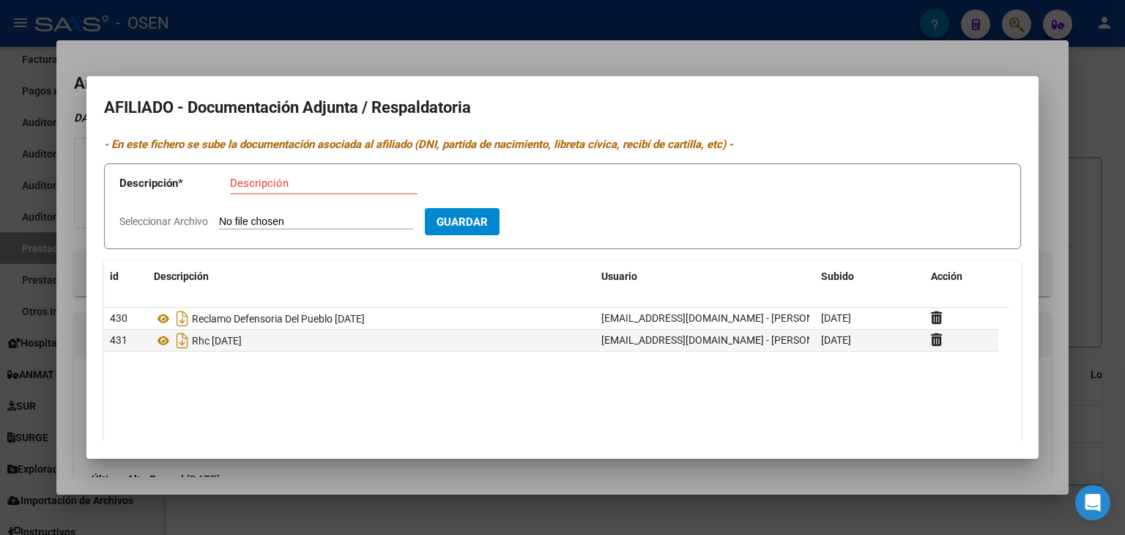
click at [302, 188] on input "Descripción" at bounding box center [323, 182] width 187 height 13
paste input "RESULTADOS APP EASI-SCORAD"
type input "RESULTADOS APP EASI-SCORAD 2025"
click at [219, 215] on input "Seleccionar Archivo" at bounding box center [316, 222] width 194 height 14
type input "C:\fakepath\easi-scorad Albarracin Martin.pdf"
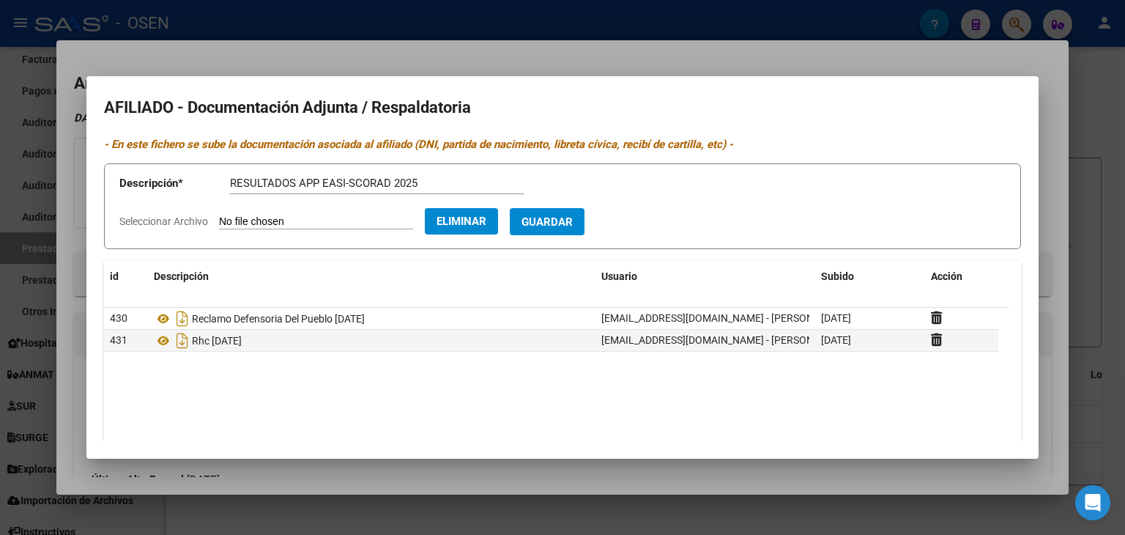
click at [573, 226] on span "Guardar" at bounding box center [546, 221] width 51 height 13
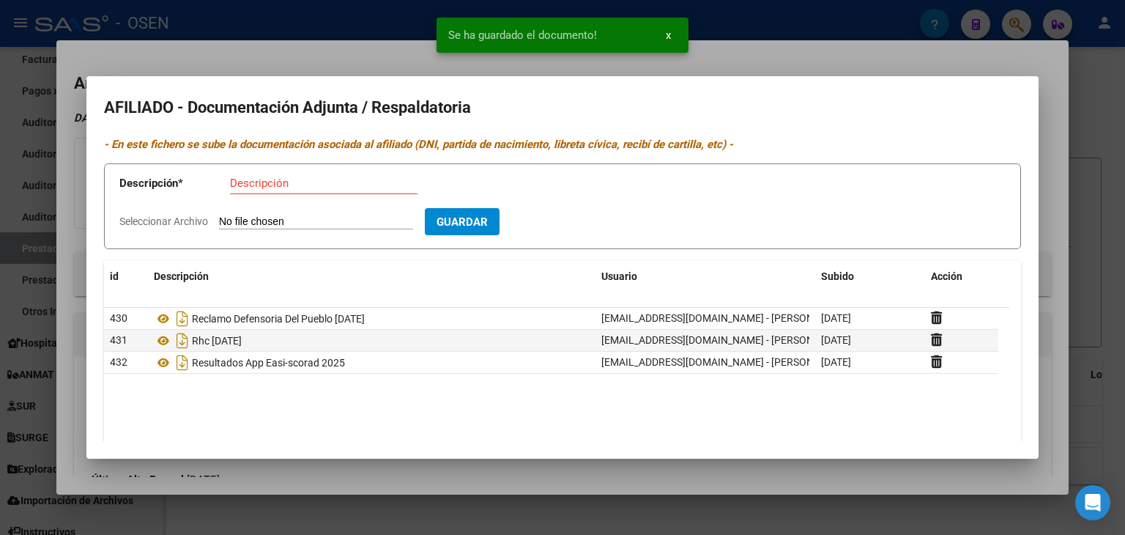
click at [1092, 132] on div at bounding box center [562, 267] width 1125 height 535
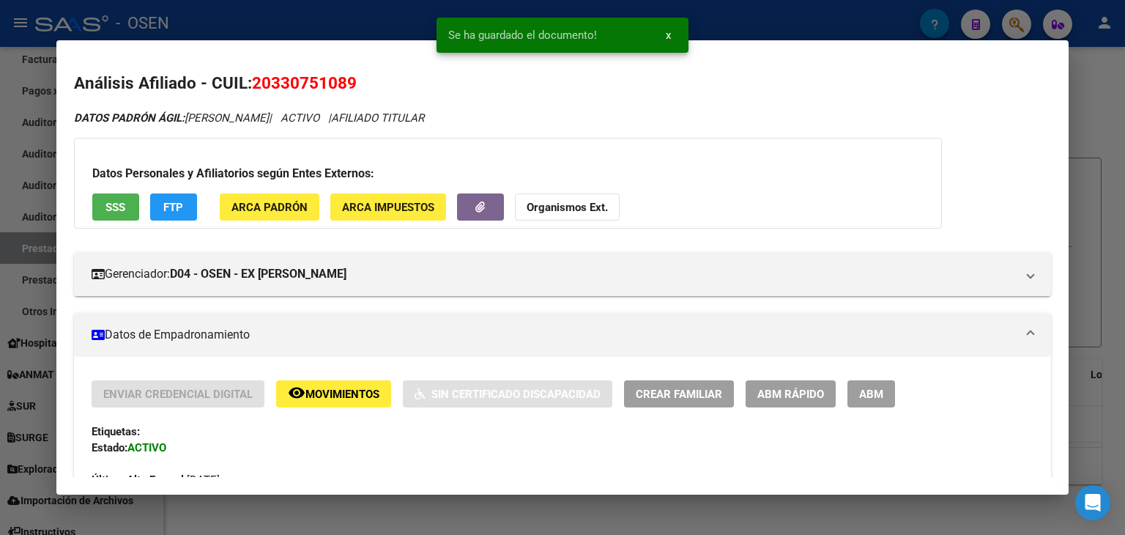
click at [1104, 95] on div at bounding box center [562, 267] width 1125 height 535
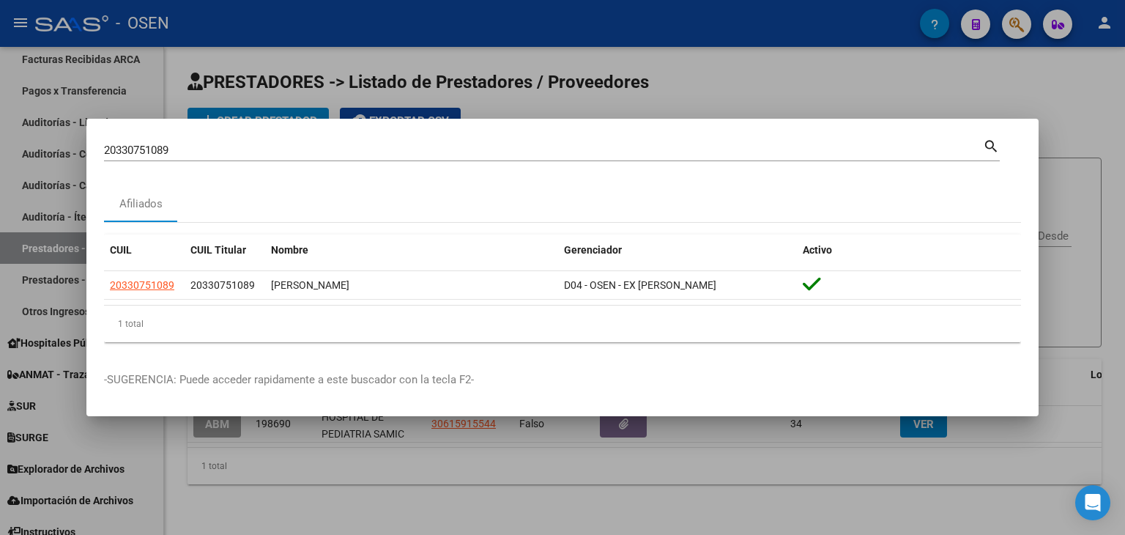
click at [839, 78] on div at bounding box center [562, 267] width 1125 height 535
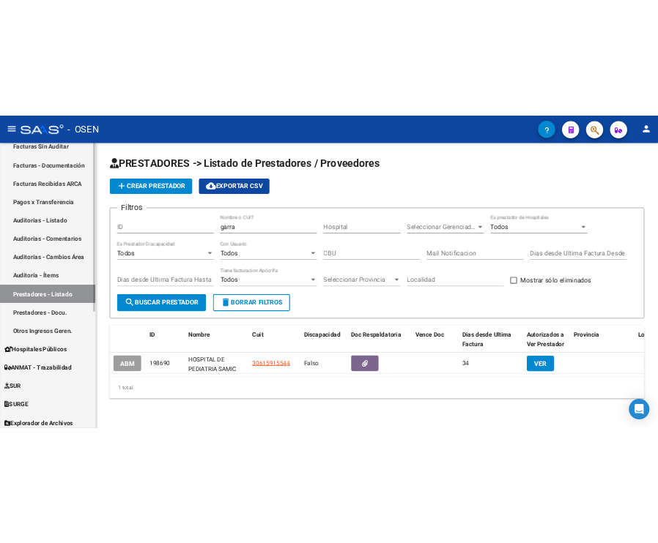
scroll to position [146, 0]
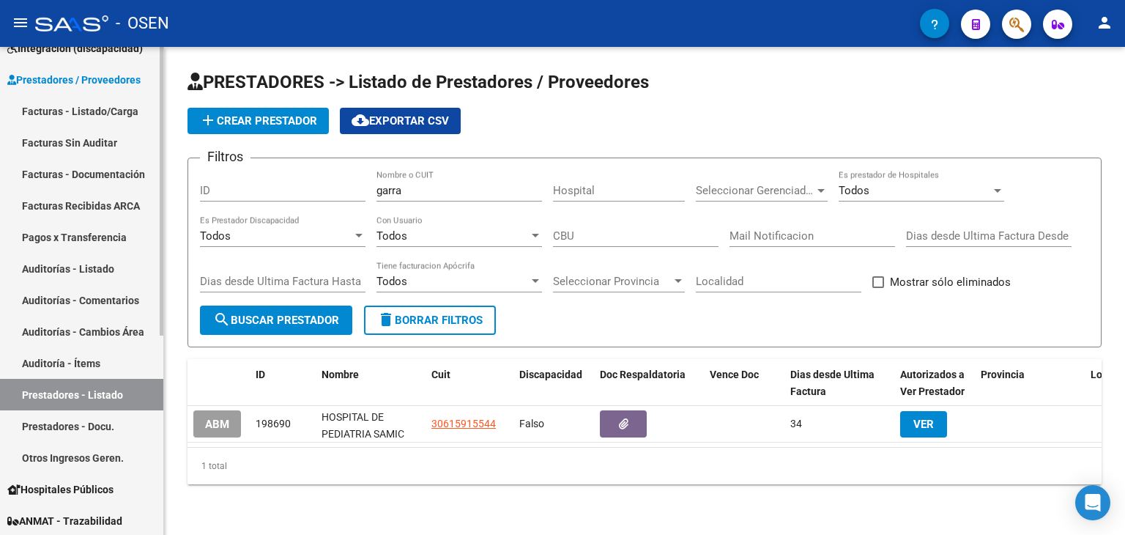
click at [73, 107] on link "Facturas - Listado/Carga" at bounding box center [81, 110] width 163 height 31
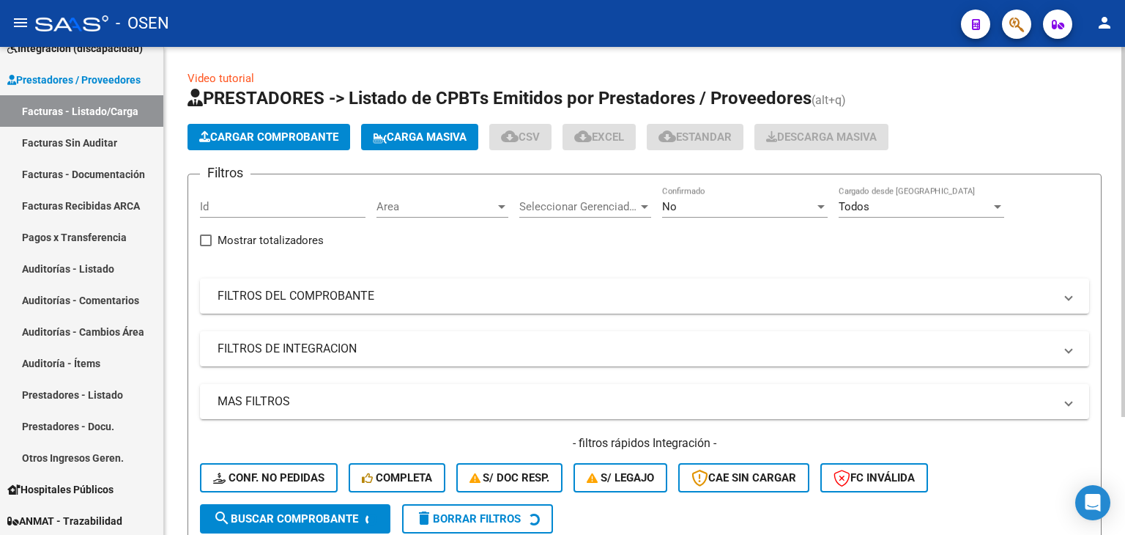
click at [308, 138] on span "Cargar Comprobante" at bounding box center [268, 136] width 139 height 13
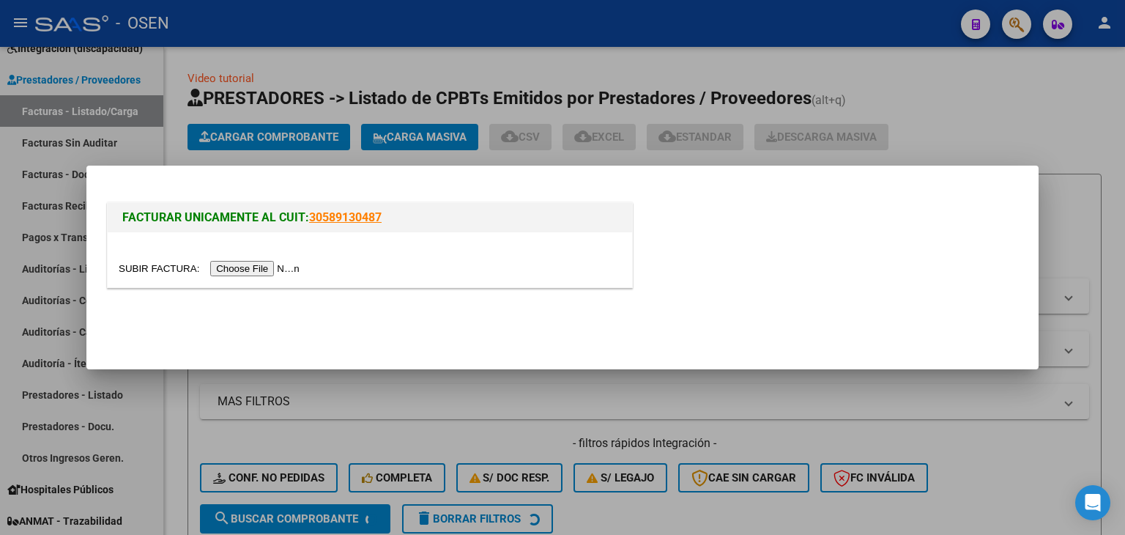
click at [242, 265] on input "file" at bounding box center [211, 268] width 185 height 15
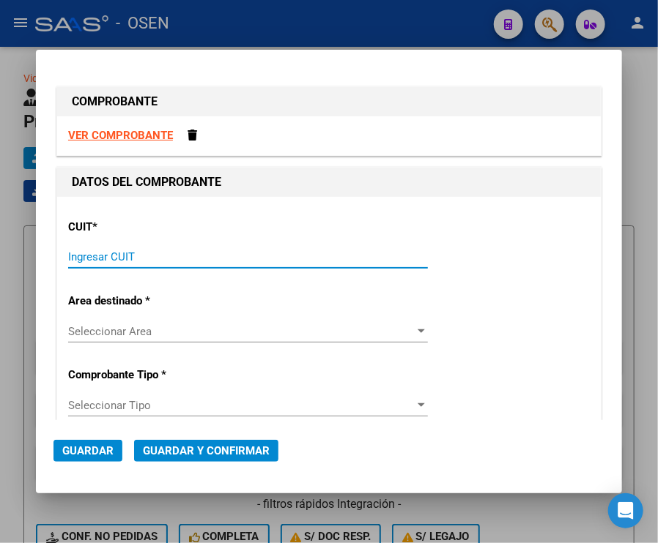
drag, startPoint x: 111, startPoint y: 258, endPoint x: 425, endPoint y: 76, distance: 362.2
click at [112, 254] on input "Ingresar CUIT" at bounding box center [248, 256] width 360 height 13
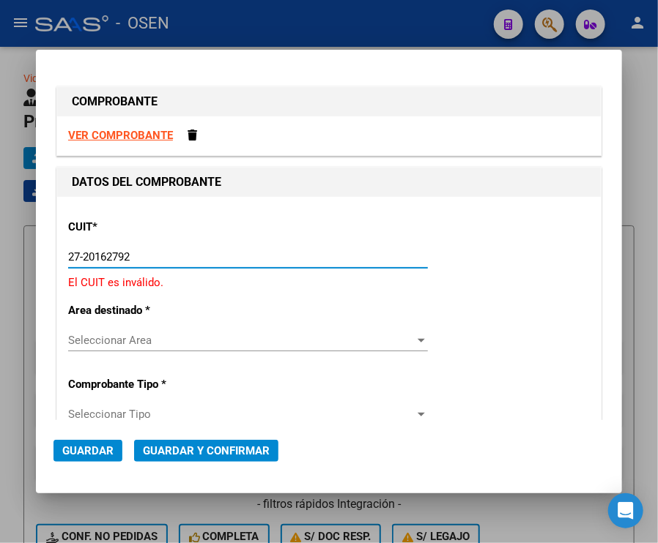
type input "27-20162792-9"
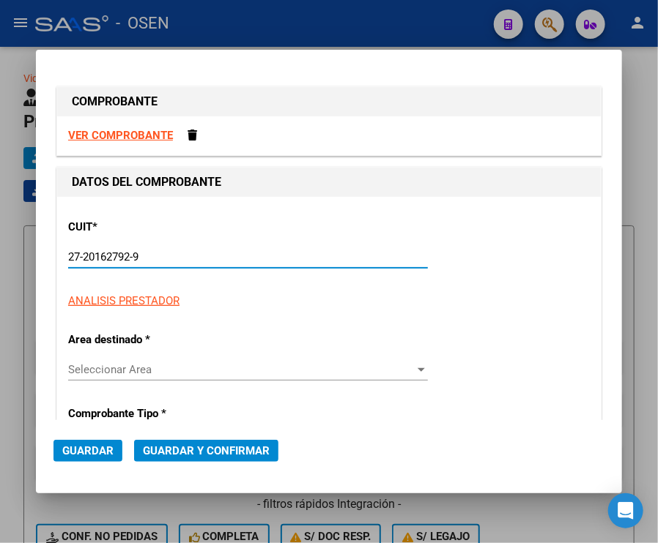
type input "2"
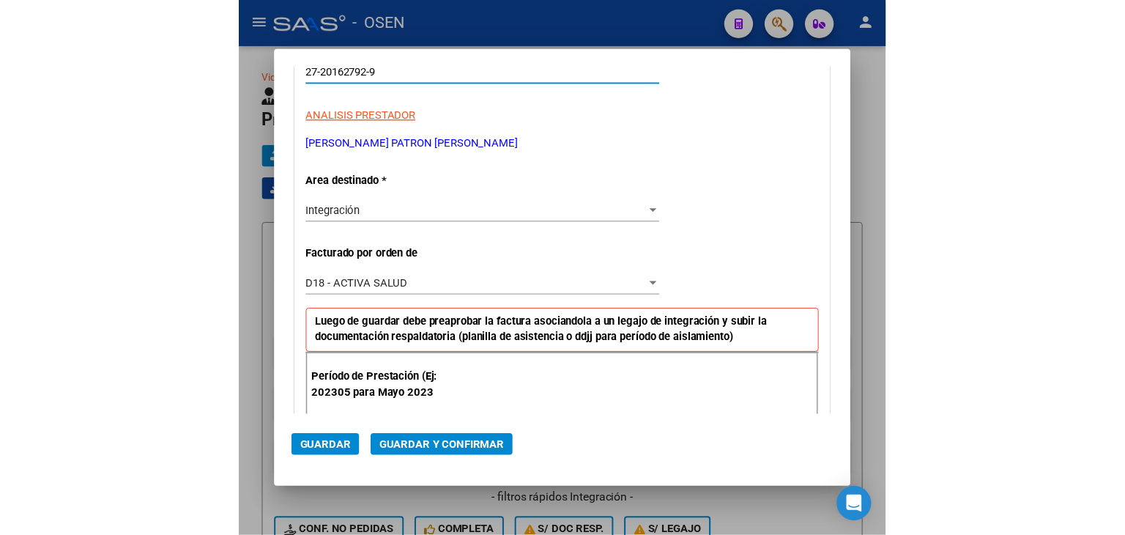
scroll to position [220, 0]
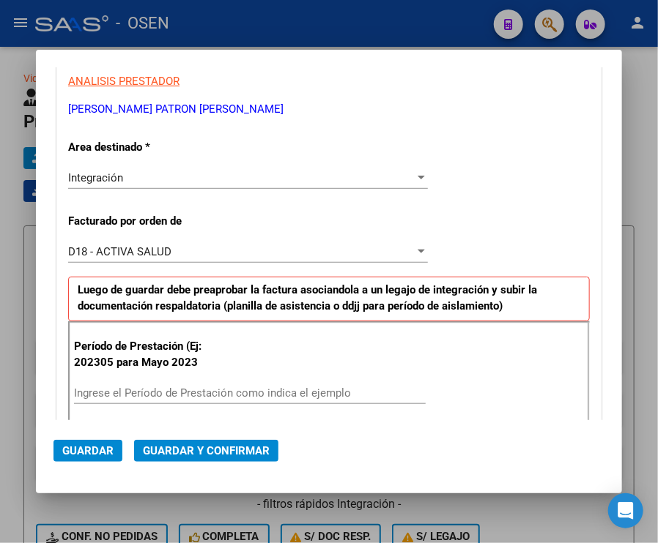
type input "27-20162792-9"
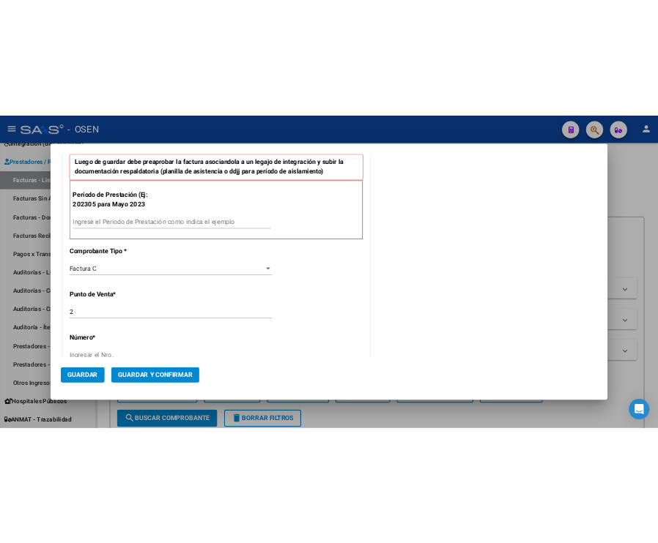
scroll to position [439, 0]
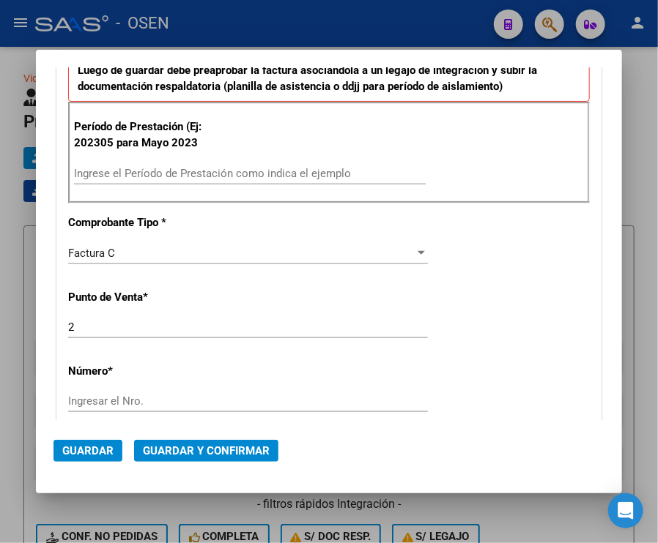
click at [467, 264] on div "CUIT * 27-20162792-9 Ingresar CUIT ANALISIS PRESTADOR RISSO PATRON LILIANA MABE…" at bounding box center [328, 388] width 543 height 1260
click at [111, 397] on input "Ingresar el Nro." at bounding box center [248, 401] width 360 height 13
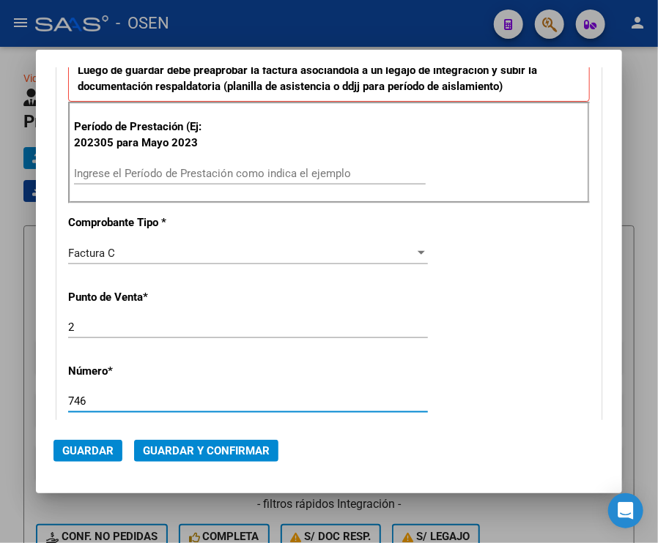
type input "746"
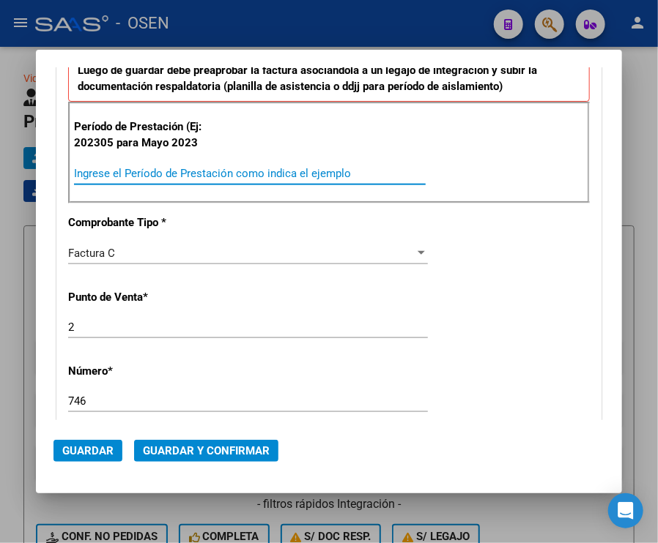
click at [248, 173] on input "Ingrese el Período de Prestación como indica el ejemplo" at bounding box center [250, 173] width 352 height 13
type input "$ 123.706,10"
type input "2025-08-05"
type input "75319155485272"
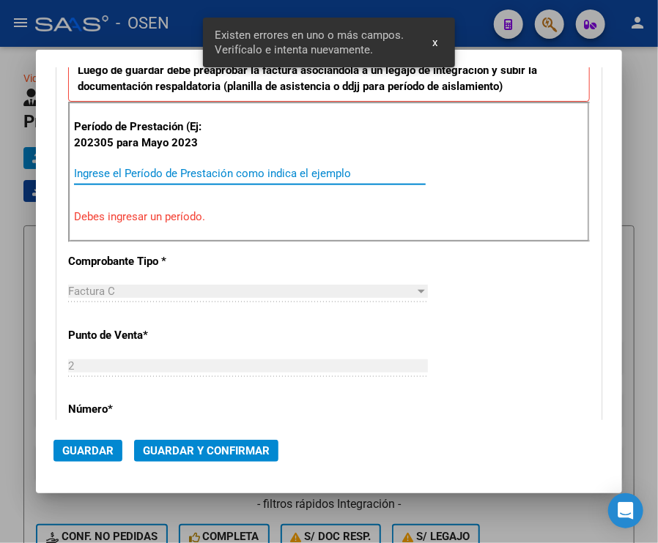
scroll to position [352, 0]
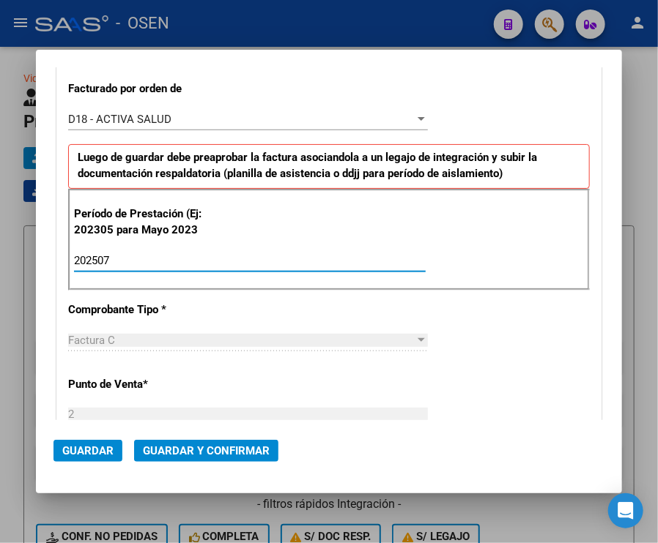
type input "202507"
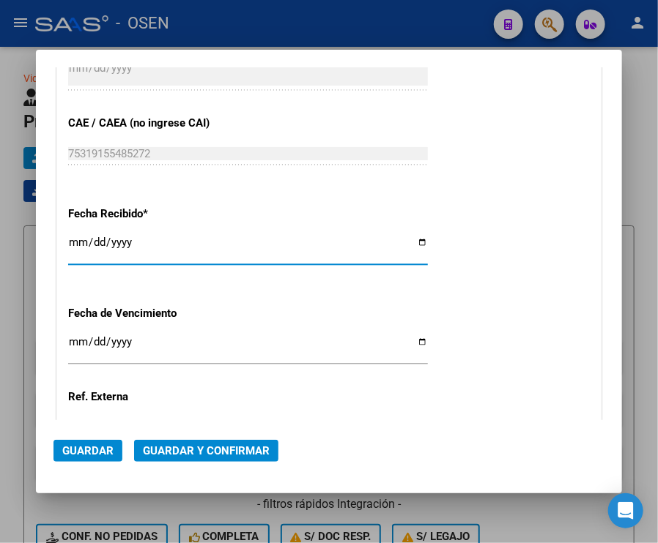
scroll to position [1082, 0]
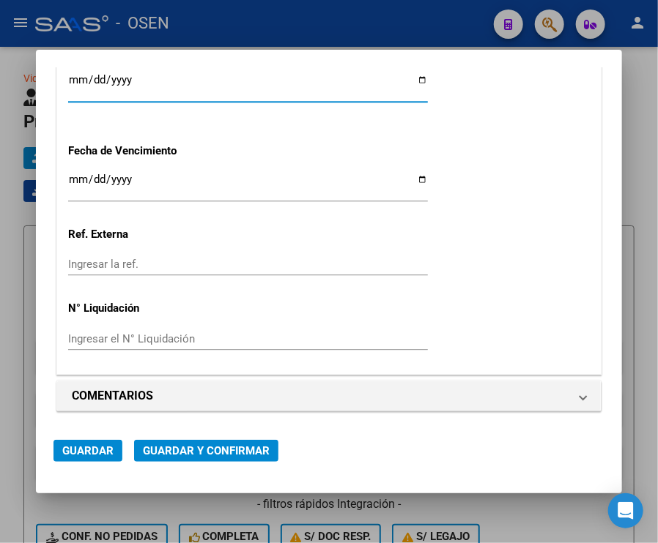
click at [88, 453] on span "Guardar" at bounding box center [87, 451] width 51 height 13
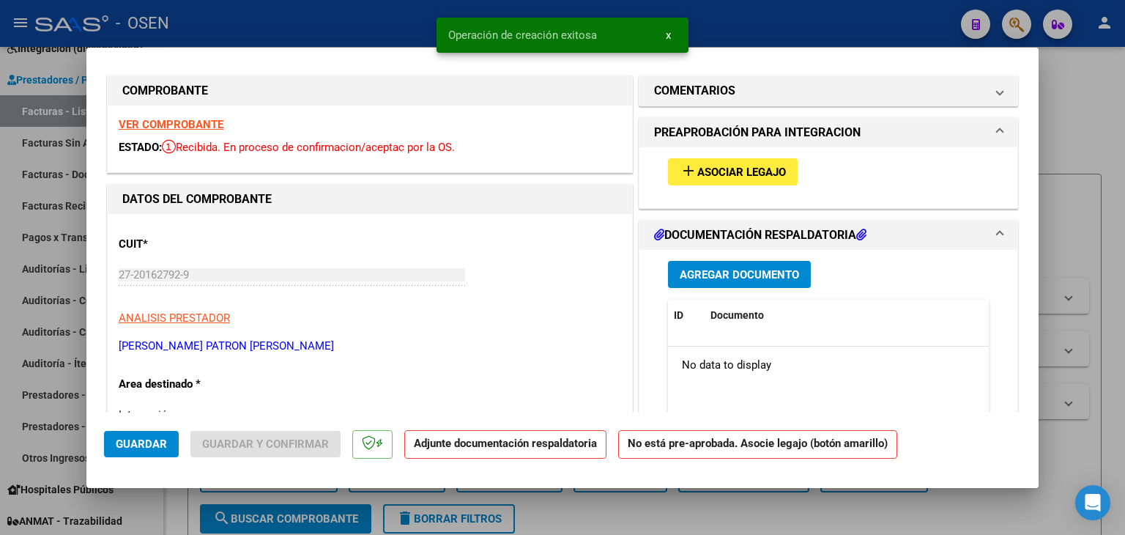
scroll to position [0, 0]
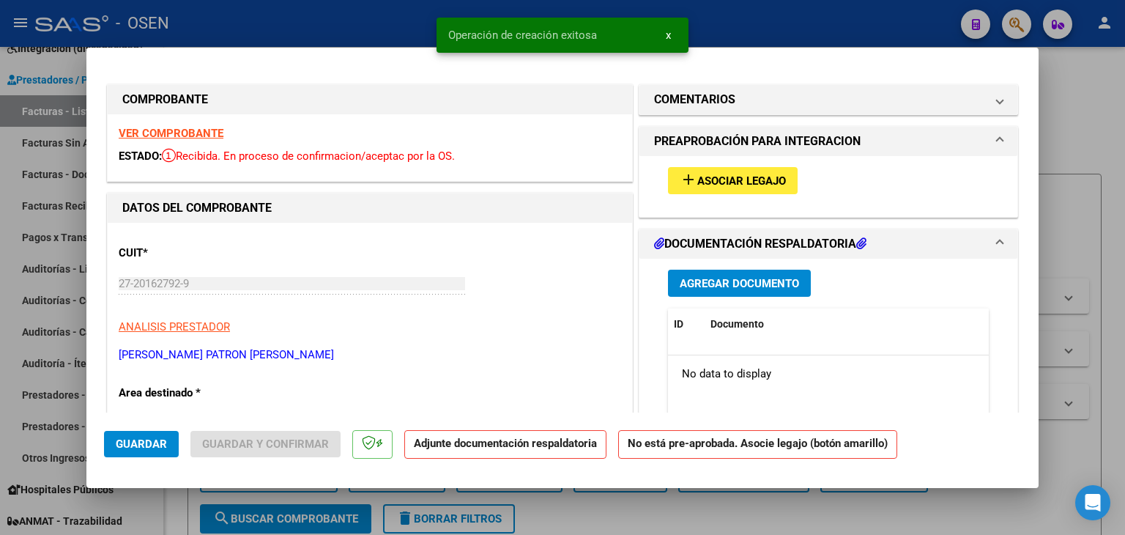
click at [757, 182] on span "Asociar Legajo" at bounding box center [741, 180] width 89 height 13
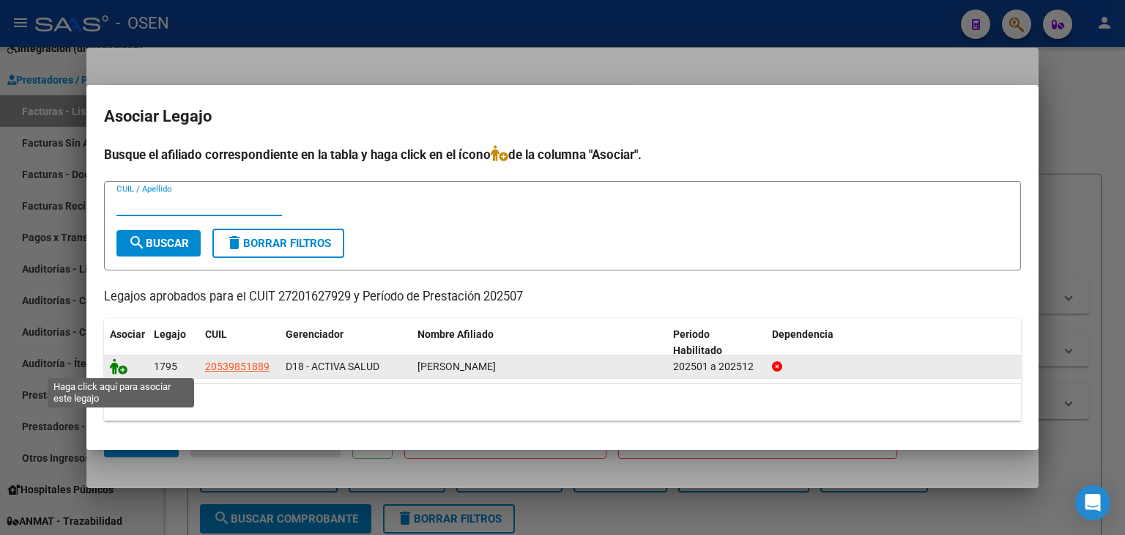
click at [124, 369] on icon at bounding box center [119, 366] width 18 height 16
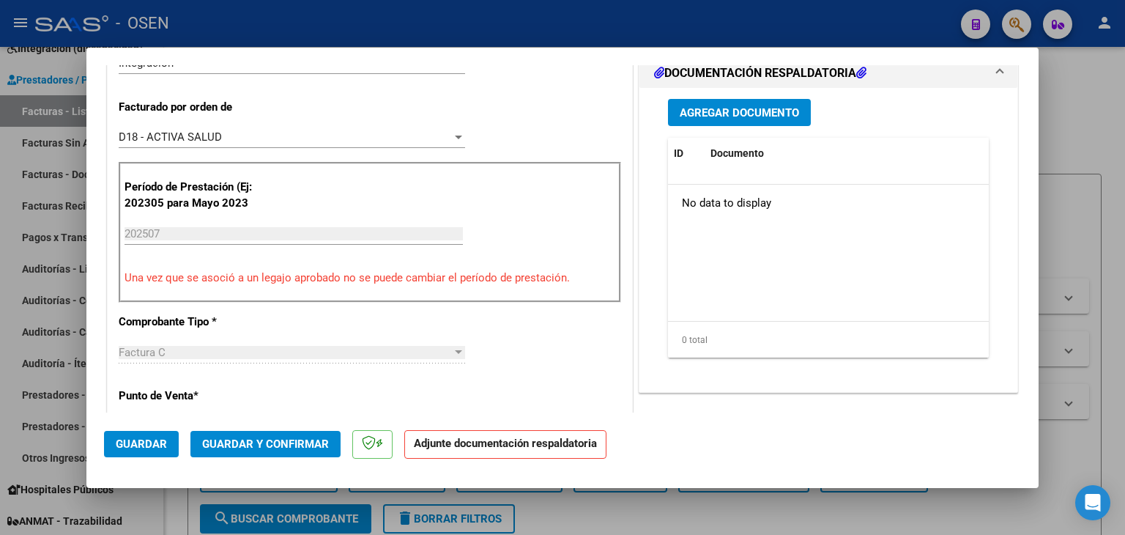
scroll to position [366, 0]
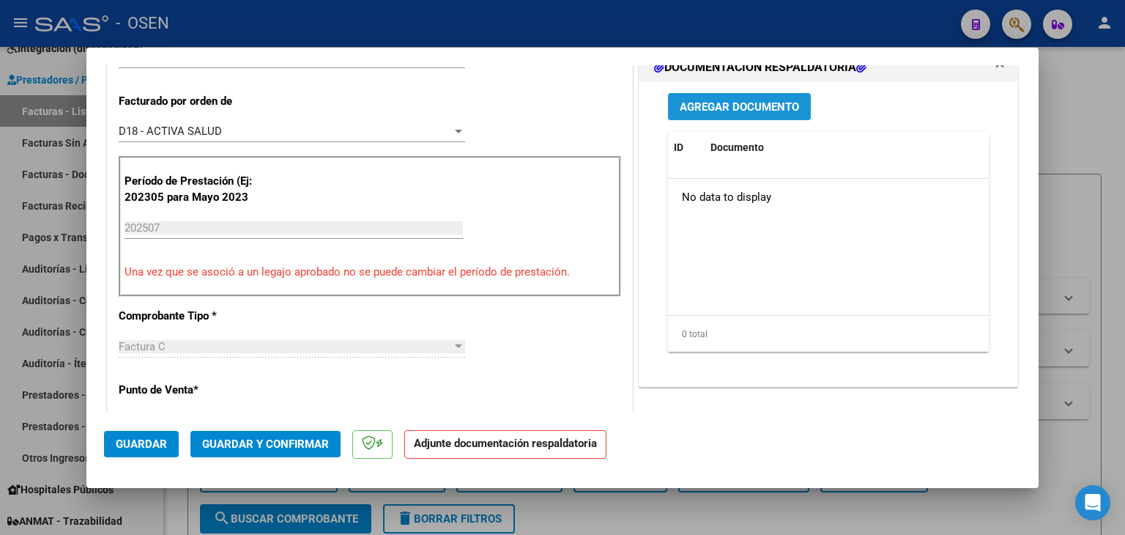
click at [758, 103] on span "Agregar Documento" at bounding box center [739, 106] width 119 height 13
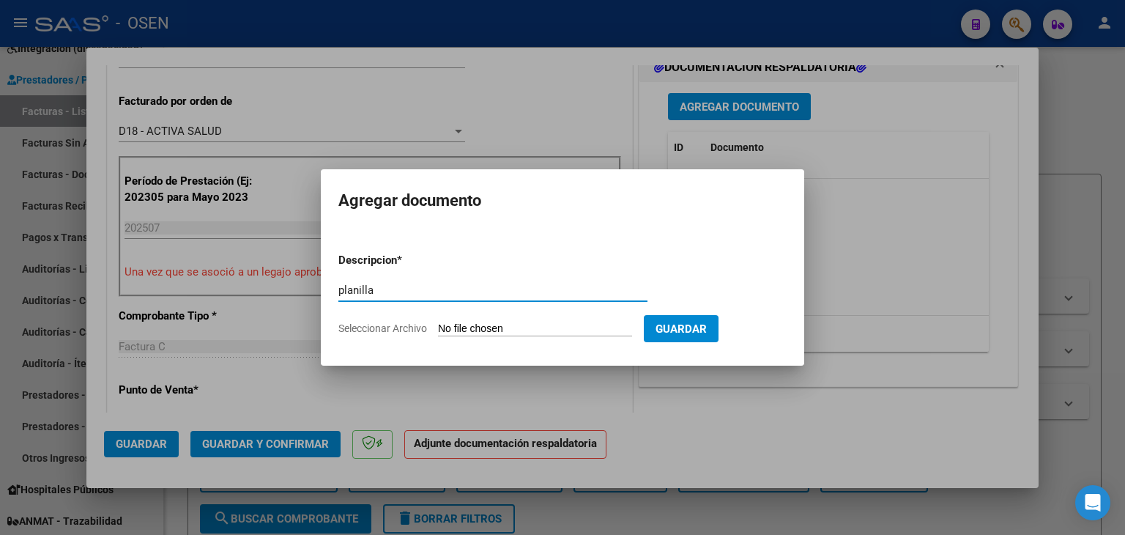
type input "planilla"
click at [438, 322] on input "Seleccionar Archivo" at bounding box center [535, 329] width 194 height 14
type input "C:\fakepath\fc746.pdf"
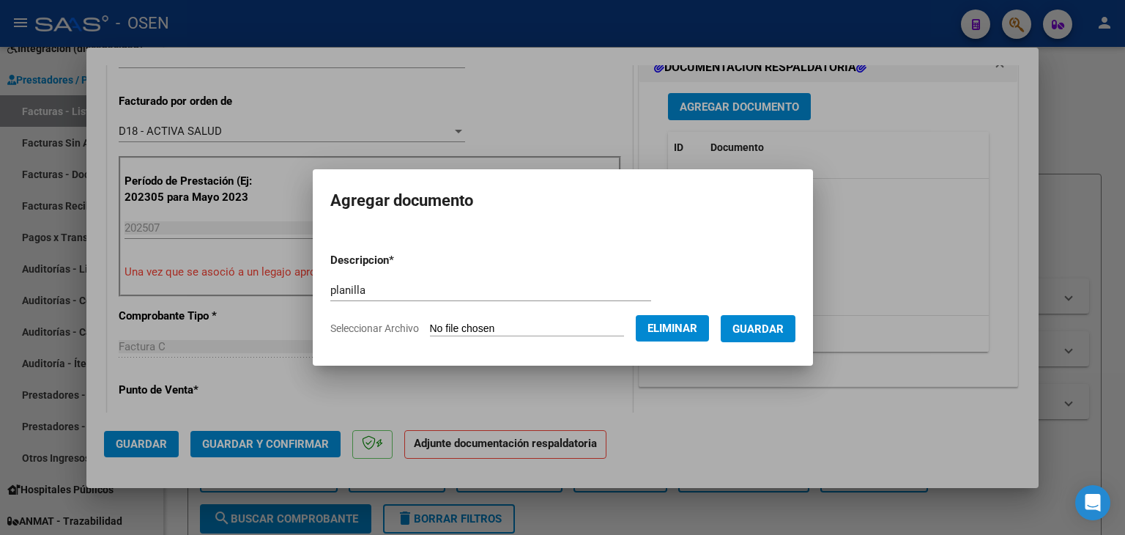
click at [784, 323] on span "Guardar" at bounding box center [757, 328] width 51 height 13
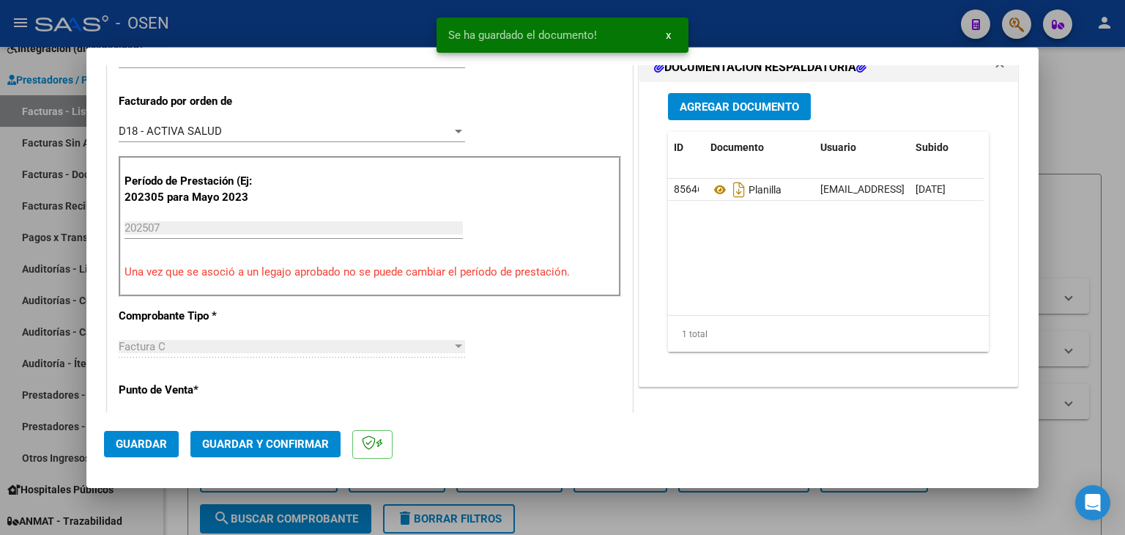
click at [1094, 130] on div at bounding box center [562, 267] width 1125 height 535
type input "$ 0,00"
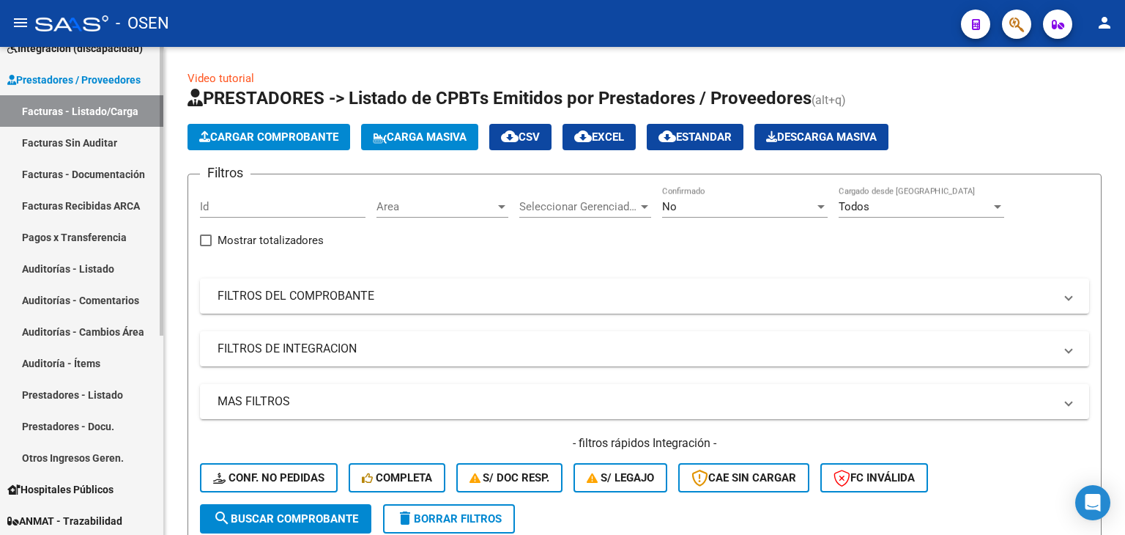
click at [56, 76] on span "Prestadores / Proveedores" at bounding box center [73, 80] width 133 height 16
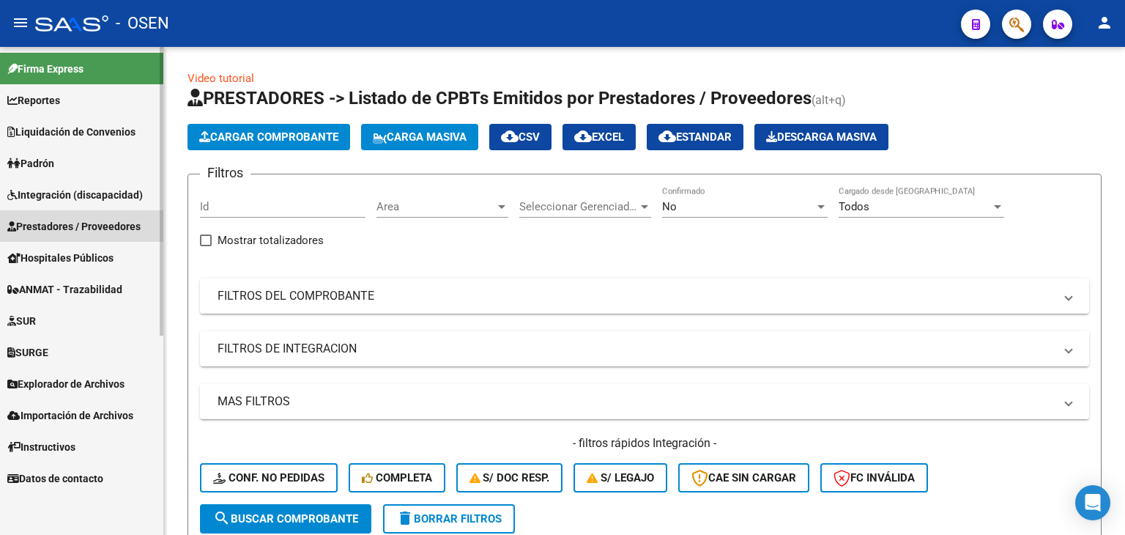
scroll to position [0, 0]
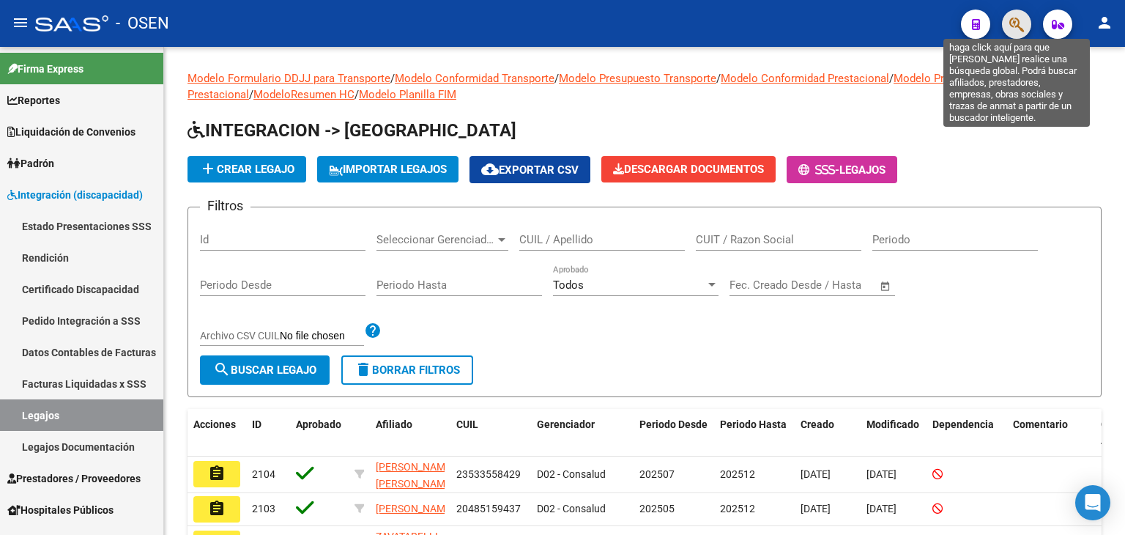
click at [1017, 26] on icon "button" at bounding box center [1016, 24] width 15 height 17
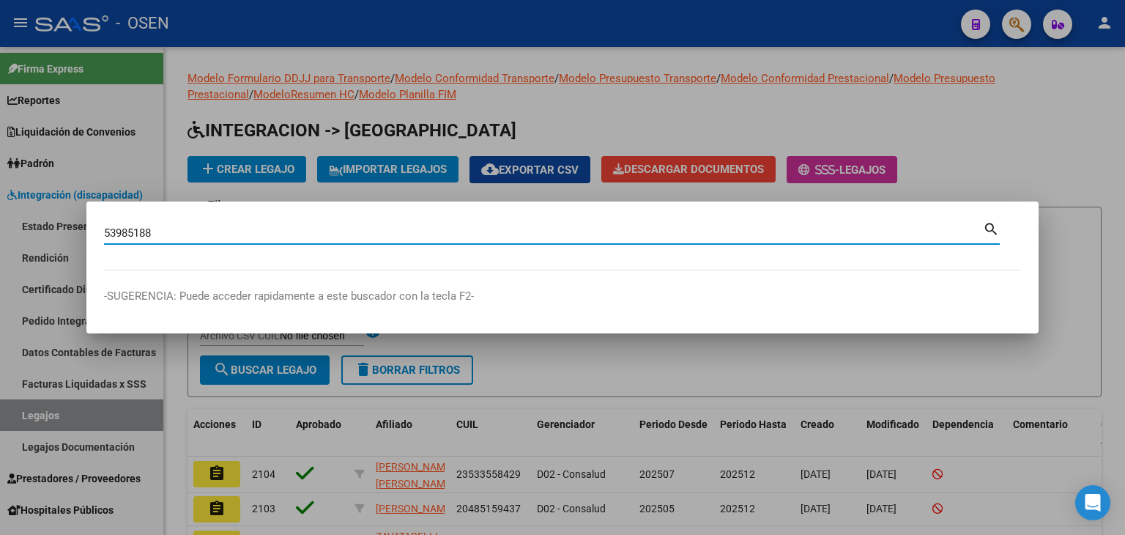
type input "53985188"
